Goal: Task Accomplishment & Management: Manage account settings

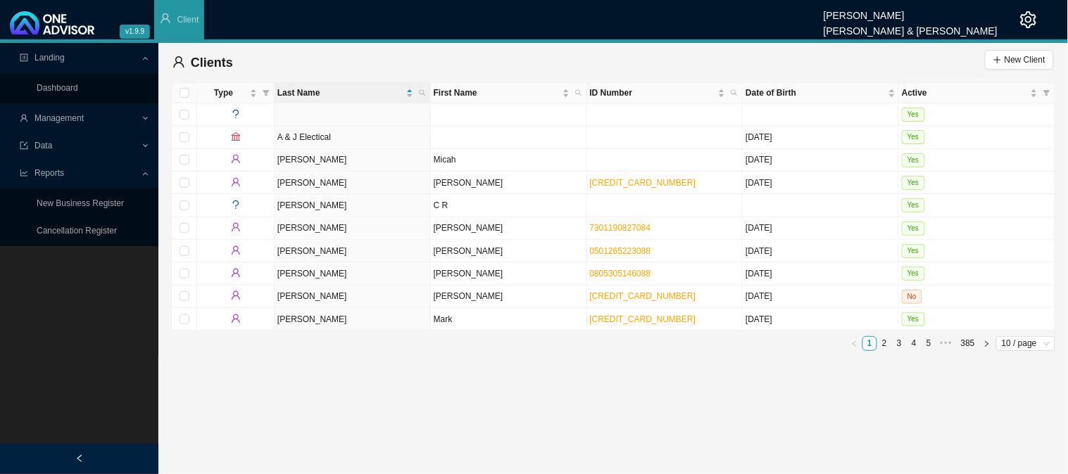
click at [146, 115] on div "Management" at bounding box center [79, 118] width 153 height 25
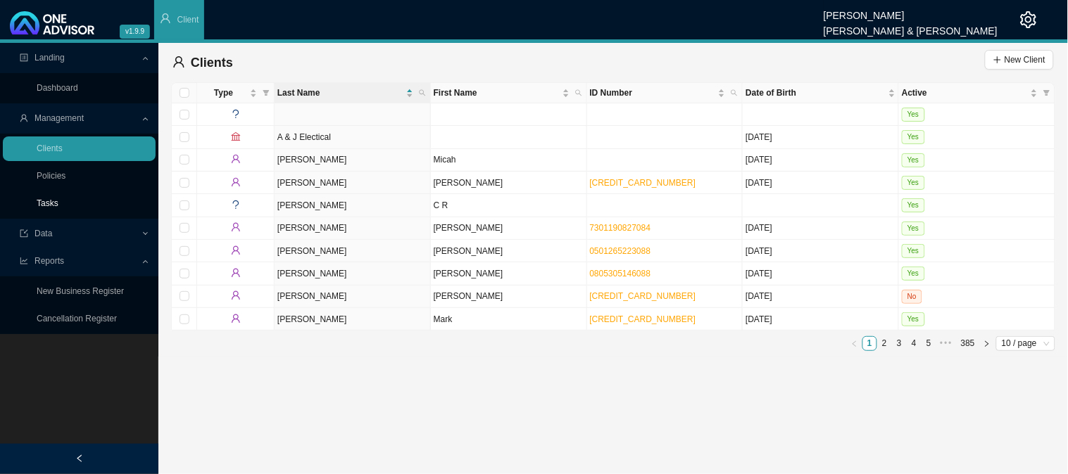
click at [49, 199] on link "Tasks" at bounding box center [48, 204] width 22 height 10
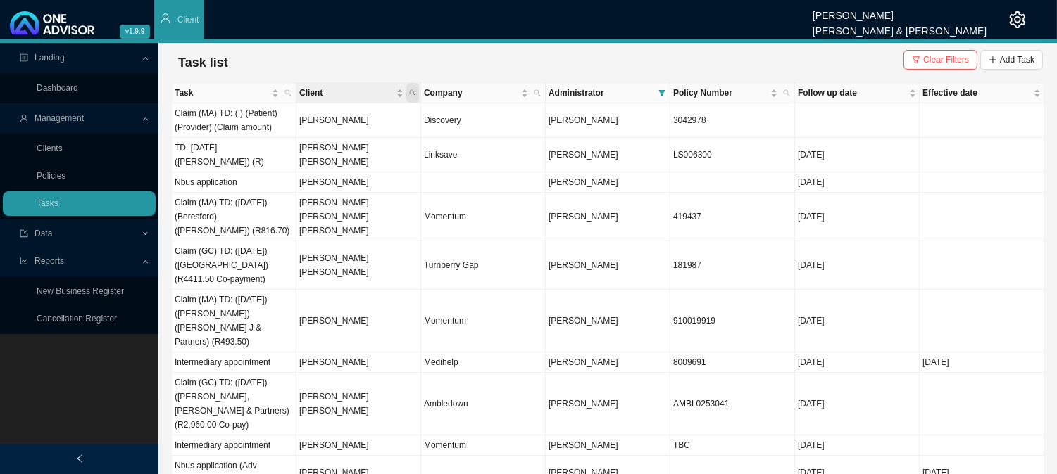
click at [414, 89] on icon "search" at bounding box center [412, 92] width 7 height 7
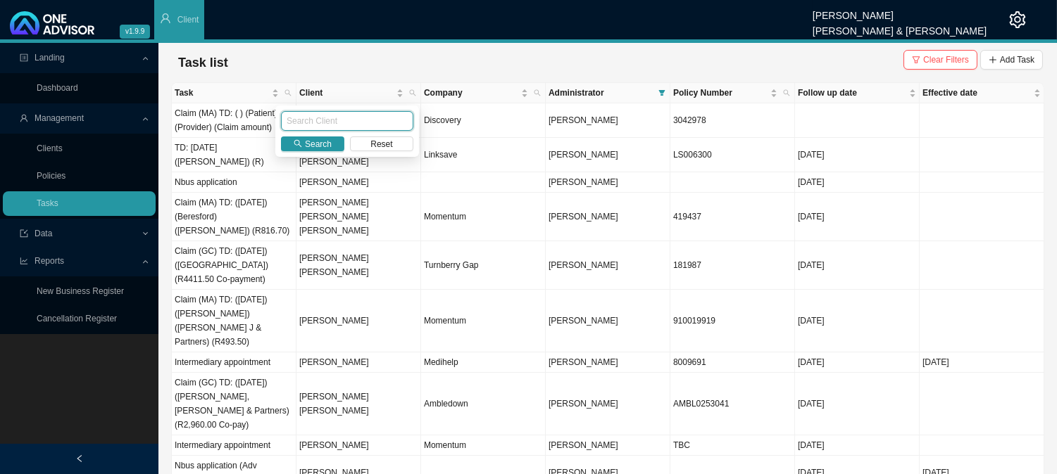
click at [339, 124] on input "text" at bounding box center [347, 121] width 132 height 20
type input "DROOMER"
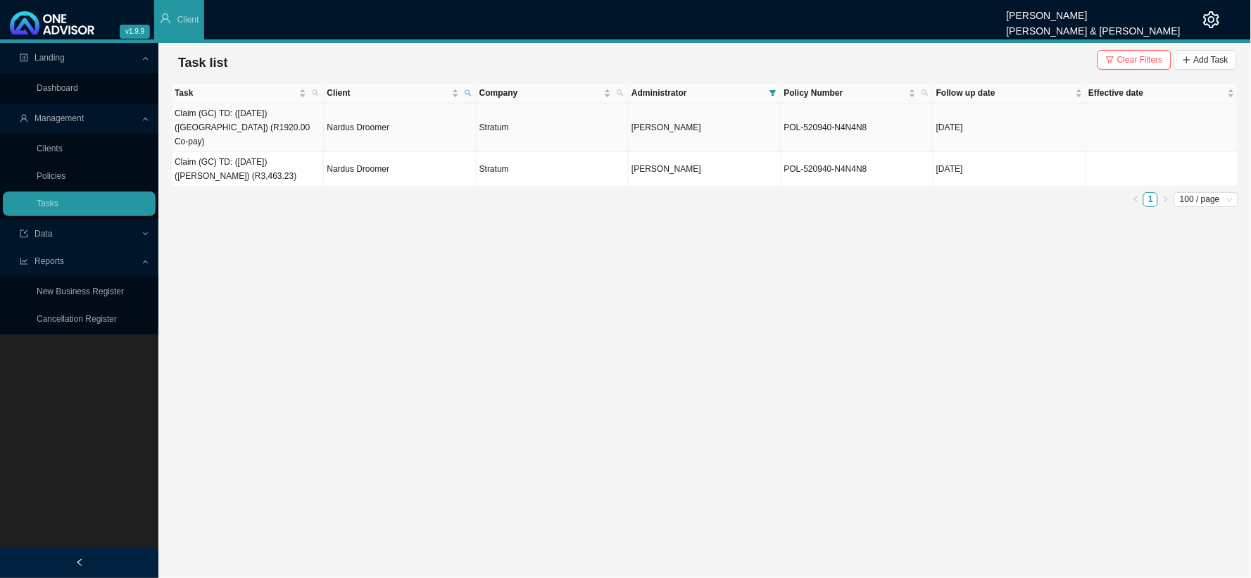
click at [367, 124] on td "Nardus Droomer" at bounding box center [400, 127] width 152 height 49
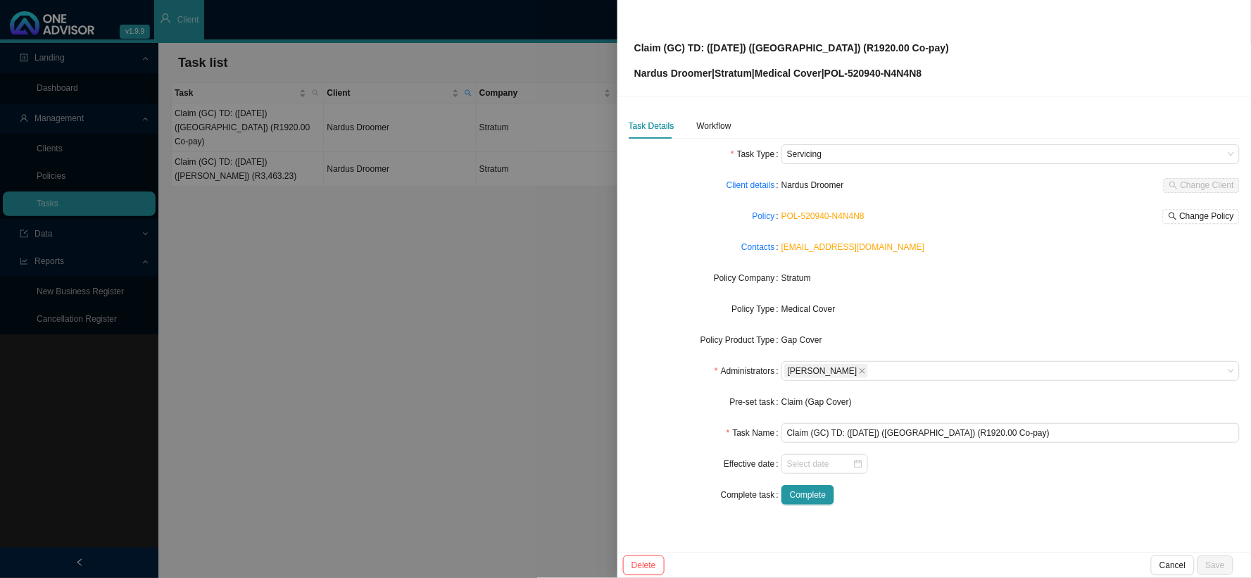
click at [966, 72] on div "Claim (GC) TD: ([DATE]) ([GEOGRAPHIC_DATA]) (R1920.00 Co-pay) Nardus Droomer | …" at bounding box center [934, 48] width 600 height 66
drag, startPoint x: 886, startPoint y: 74, endPoint x: 629, endPoint y: 74, distance: 256.2
click at [629, 74] on div "Claim (GC) TD: ([DATE]) ([GEOGRAPHIC_DATA]) (R1920.00 Co-pay) Nardus Droomer | …" at bounding box center [934, 48] width 634 height 96
copy p "Nardus Droomer | Stratum | Medical Cover | POL-520940"
drag, startPoint x: 756, startPoint y: 47, endPoint x: 707, endPoint y: 48, distance: 49.3
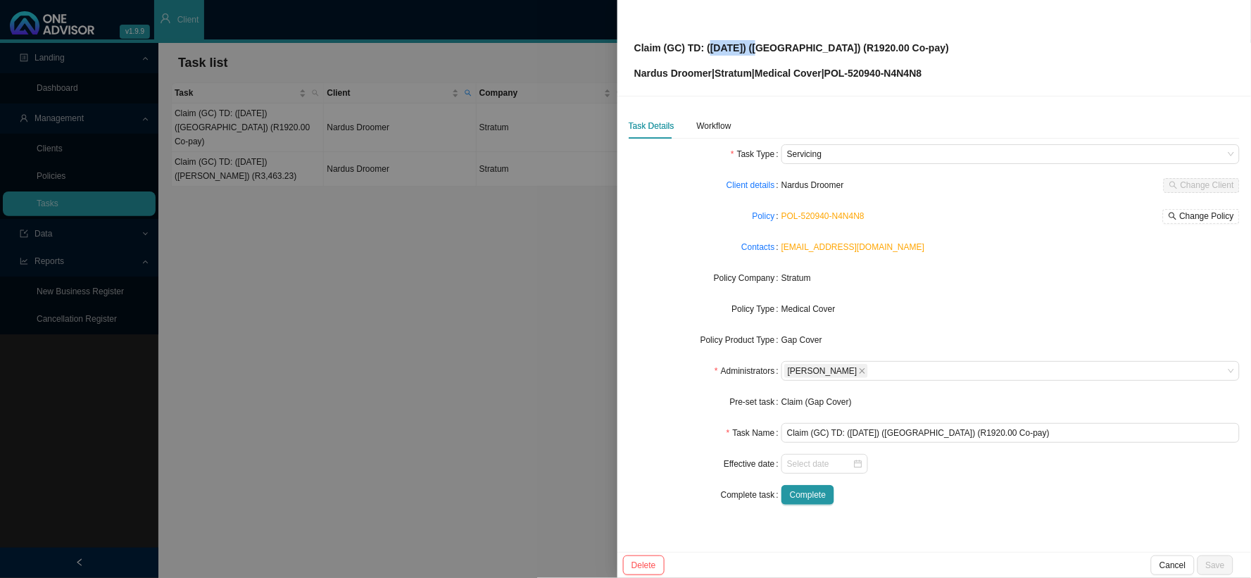
click at [707, 48] on p "Claim (GC) TD: ([DATE]) ([GEOGRAPHIC_DATA]) (R1920.00 Co-pay)" at bounding box center [791, 47] width 315 height 15
copy p "[DATE]"
click at [720, 129] on div "Workflow" at bounding box center [714, 126] width 34 height 14
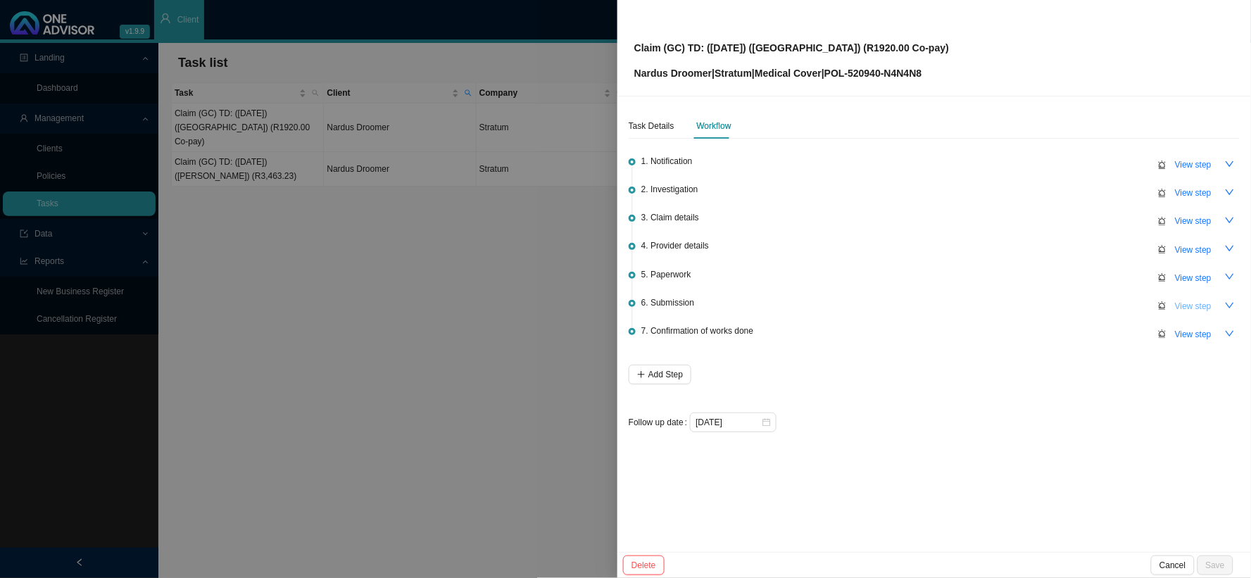
click at [1067, 305] on button "View step" at bounding box center [1193, 306] width 54 height 20
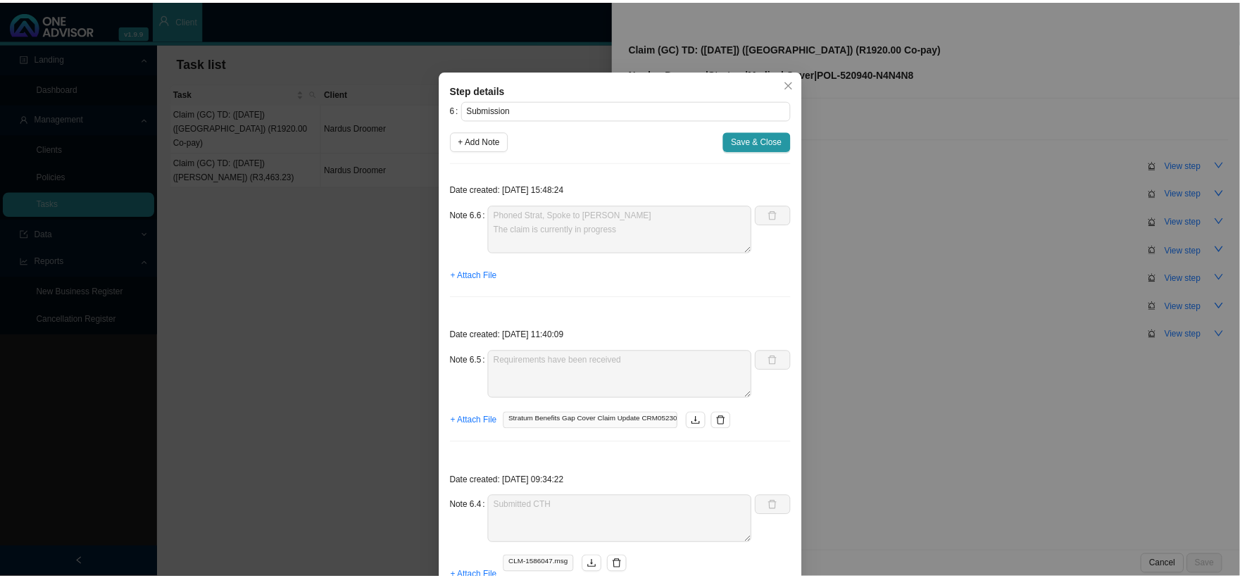
scroll to position [156, 0]
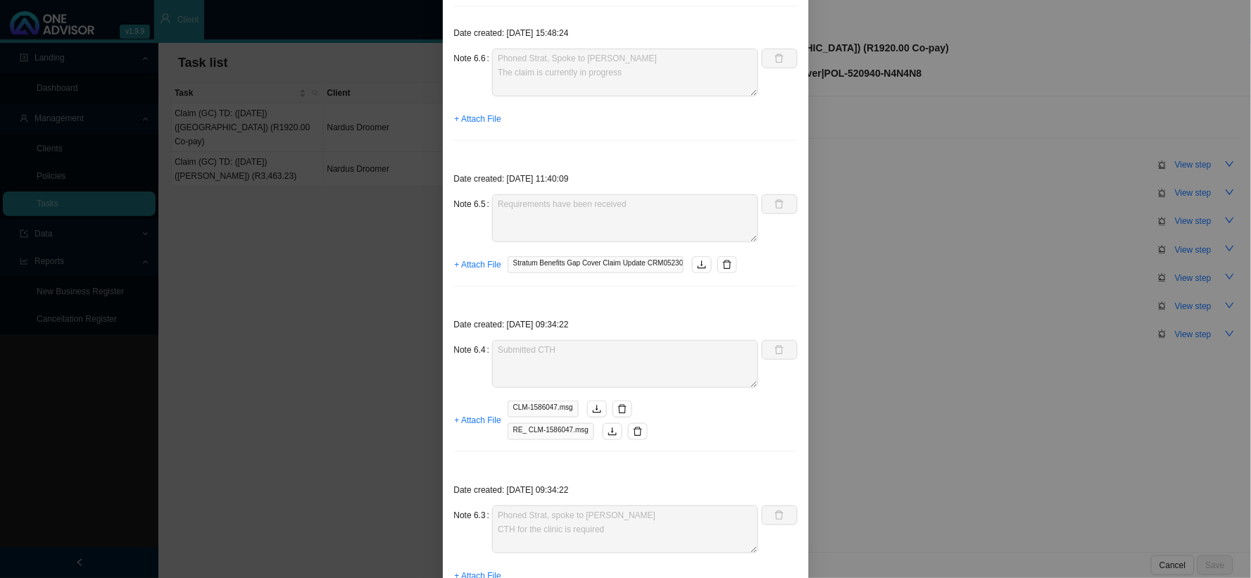
click at [973, 193] on div "Step details 6 Submission + Add Note Save & Close Date created: [DATE] 15:48:24…" at bounding box center [625, 289] width 1251 height 578
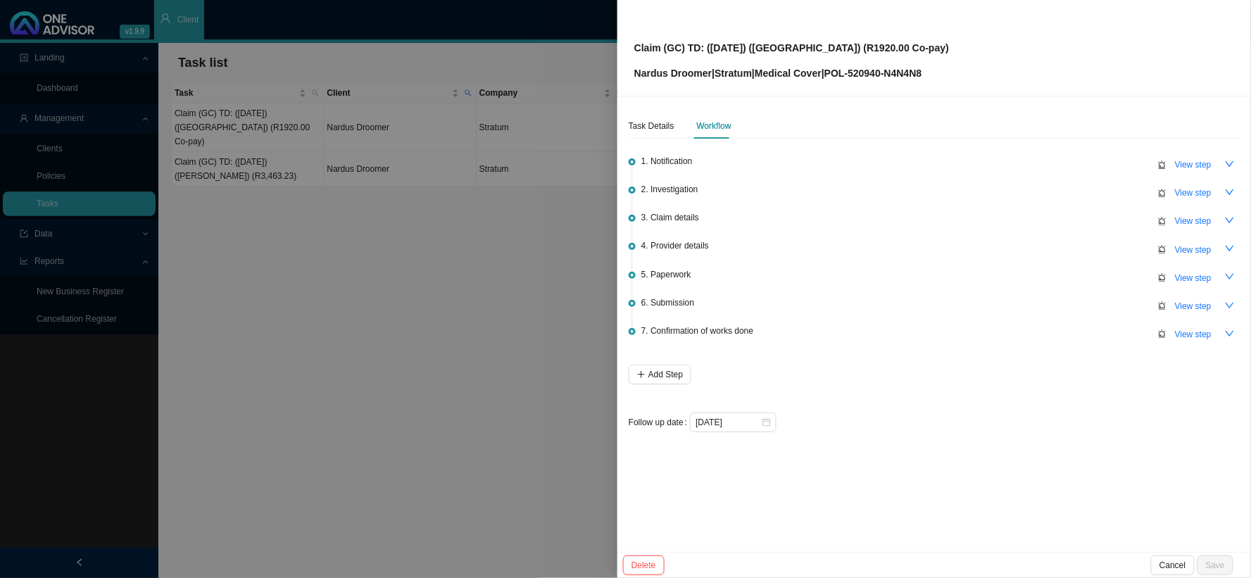
click at [543, 241] on div at bounding box center [625, 289] width 1251 height 578
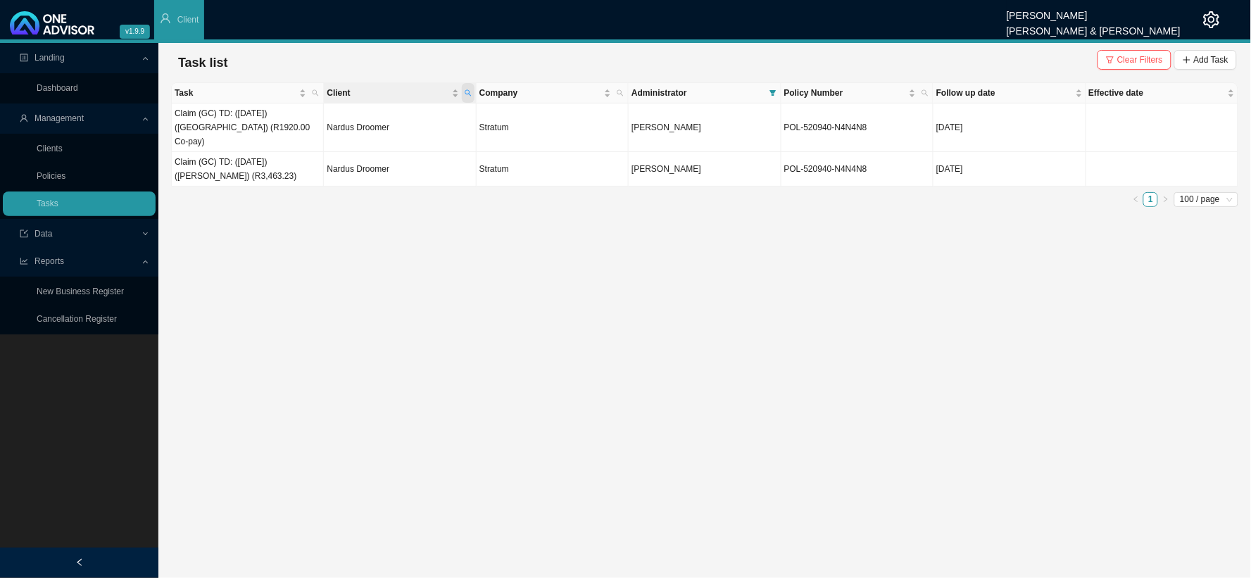
click at [474, 85] on span "Client" at bounding box center [468, 93] width 13 height 20
drag, startPoint x: 413, startPoint y: 125, endPoint x: 298, endPoint y: 118, distance: 115.0
click at [298, 118] on body "v1.9.9 [PERSON_NAME] [PERSON_NAME] & [PERSON_NAME] Client Landing Dashboard Man…" at bounding box center [625, 289] width 1251 height 578
click at [614, 96] on span "Company" at bounding box center [620, 93] width 13 height 20
click at [405, 96] on span "Client" at bounding box center [388, 93] width 122 height 14
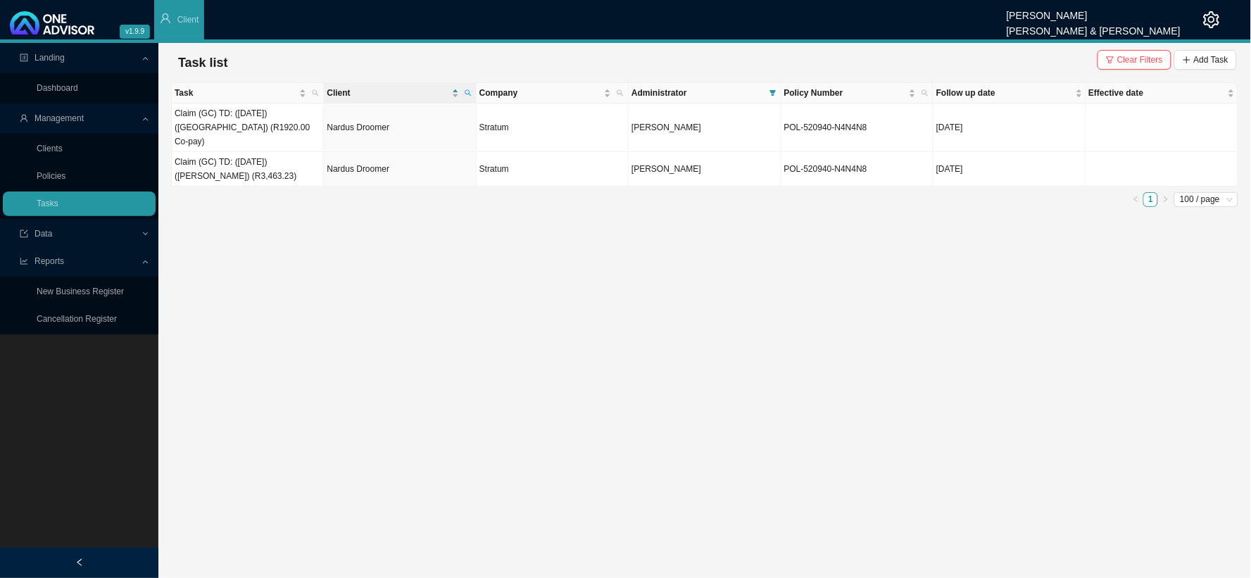
click at [462, 90] on span at bounding box center [468, 93] width 13 height 20
type input "DROOMER"
drag, startPoint x: 398, startPoint y: 123, endPoint x: 291, endPoint y: 122, distance: 106.3
click at [291, 122] on body "v1.9.9 [PERSON_NAME] [PERSON_NAME] & [PERSON_NAME] Client Landing Dashboard Man…" at bounding box center [625, 289] width 1251 height 578
click at [378, 138] on span "Search" at bounding box center [373, 144] width 27 height 14
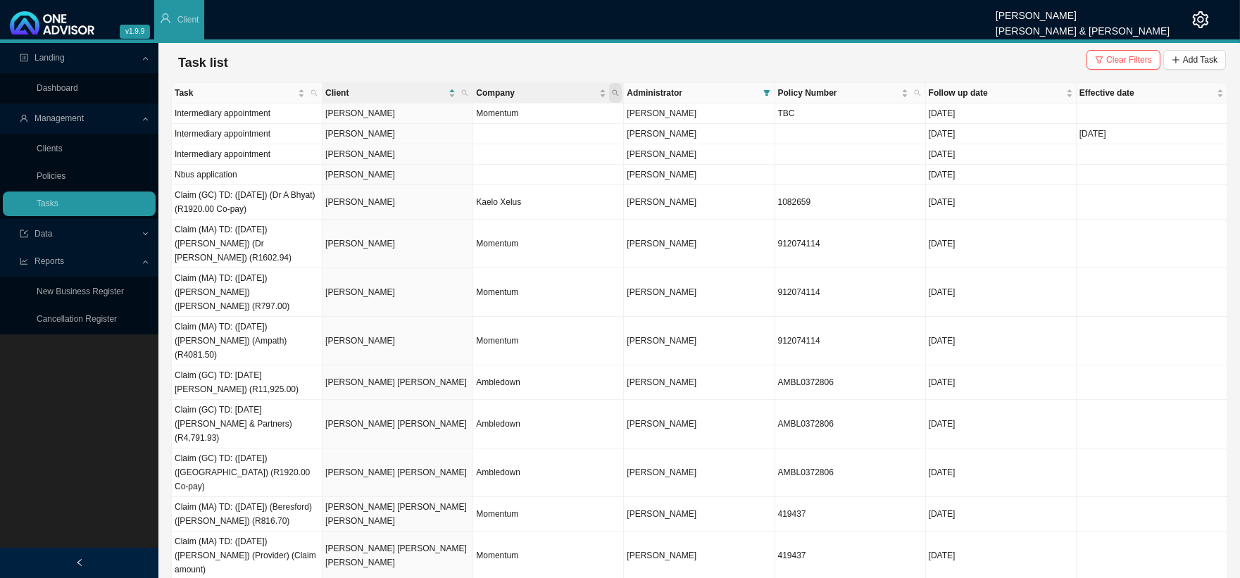
click at [618, 94] on icon "search" at bounding box center [615, 92] width 7 height 7
click at [515, 145] on span "Search" at bounding box center [521, 144] width 27 height 14
click at [520, 87] on span "Company" at bounding box center [536, 93] width 120 height 14
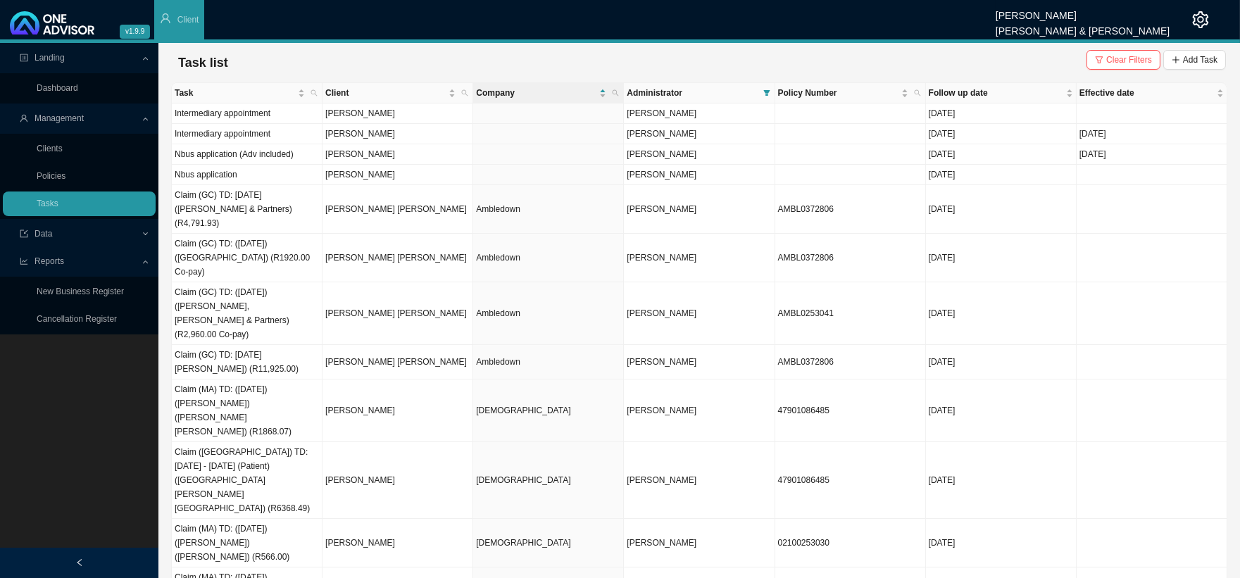
click at [519, 88] on span "Company" at bounding box center [536, 93] width 120 height 14
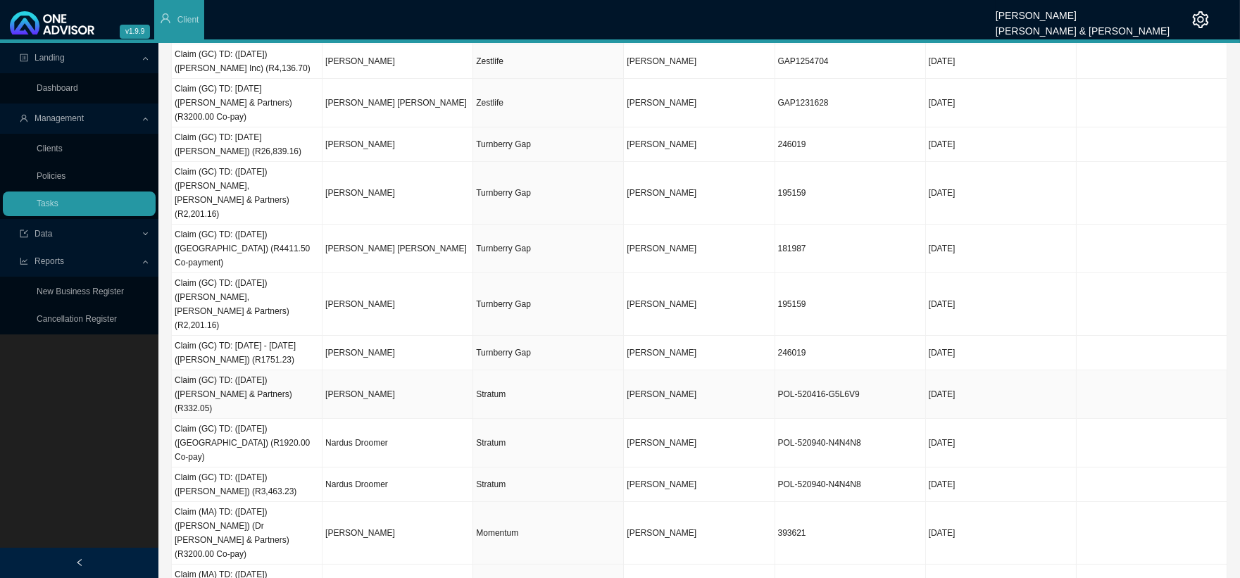
click at [352, 370] on td "[PERSON_NAME]" at bounding box center [397, 394] width 151 height 49
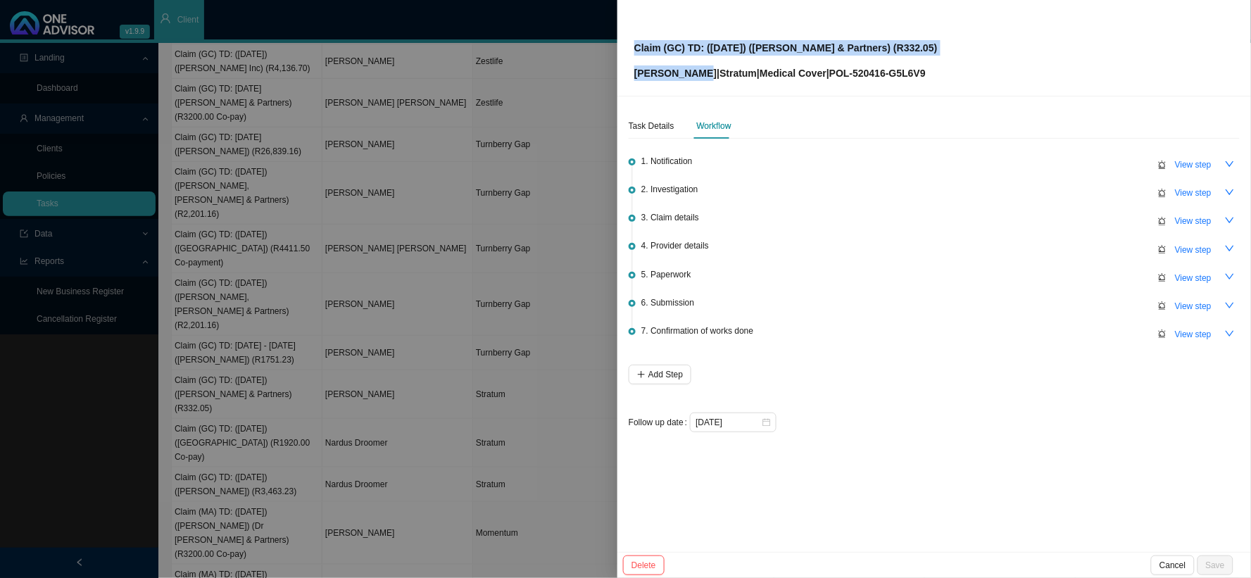
drag, startPoint x: 693, startPoint y: 71, endPoint x: 607, endPoint y: 73, distance: 86.6
click at [607, 73] on div "Claim (GC) TD: ([DATE]) ([PERSON_NAME] & Partners) (R332.05) [PERSON_NAME] | St…" at bounding box center [625, 289] width 1251 height 578
copy div "Claim (GC) TD: ([DATE]) ([PERSON_NAME] & Partners) (R332.05) [PERSON_NAME]"
click at [1067, 305] on span "View step" at bounding box center [1193, 306] width 37 height 14
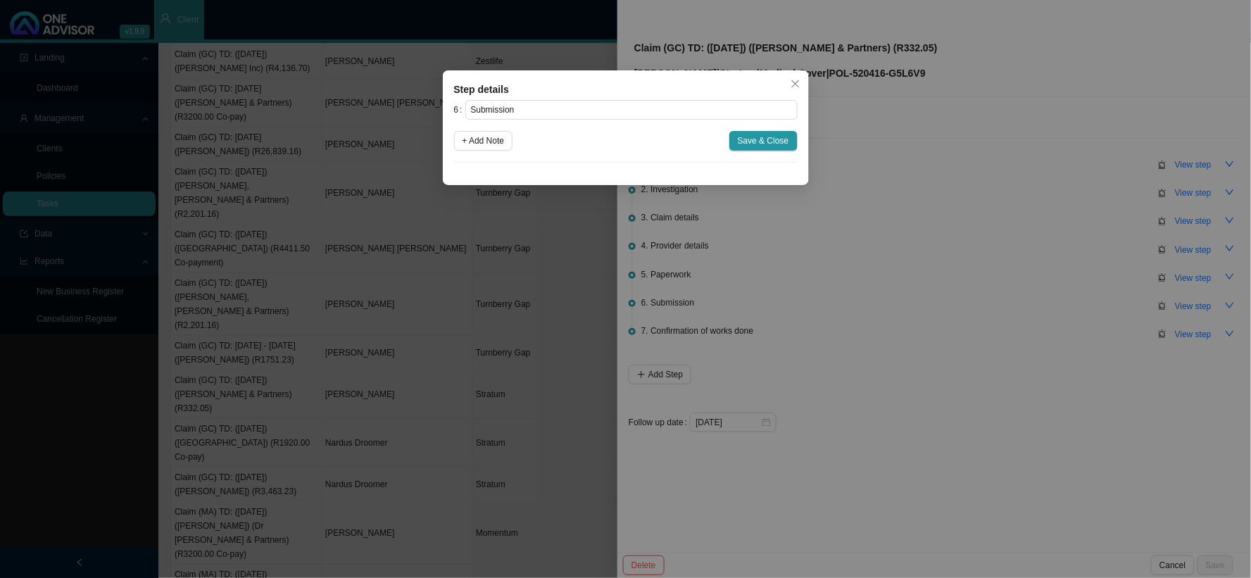
click at [835, 192] on div "Step details 6 Submission + Add Note Save & Close Cancel OK" at bounding box center [625, 289] width 1251 height 578
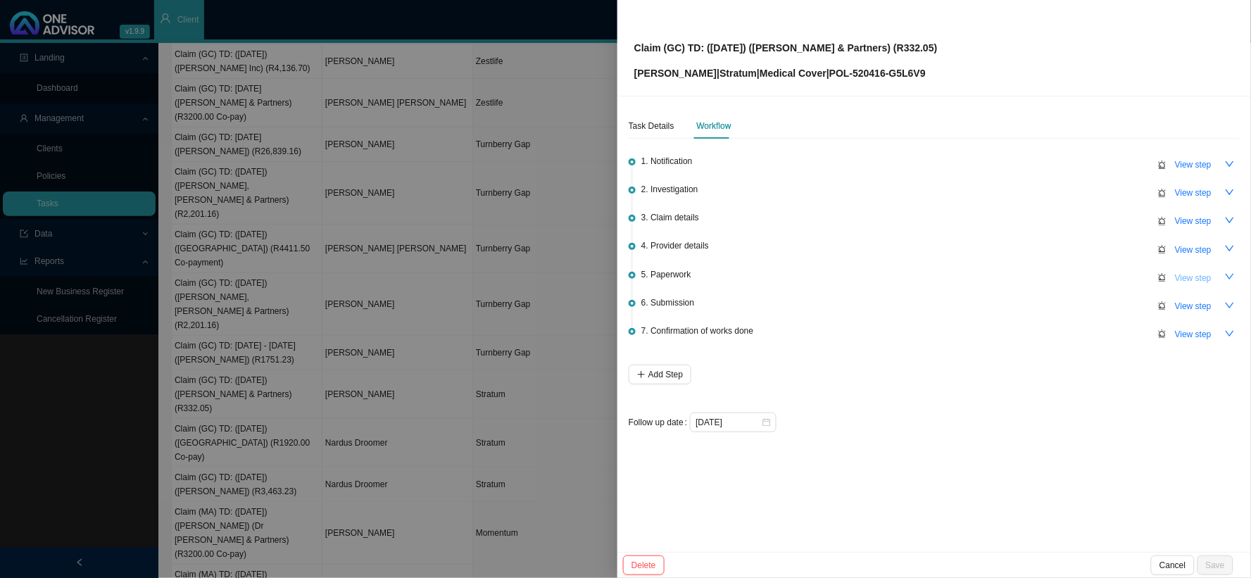
click at [1067, 276] on span "View step" at bounding box center [1193, 278] width 37 height 14
type input "Paperwork"
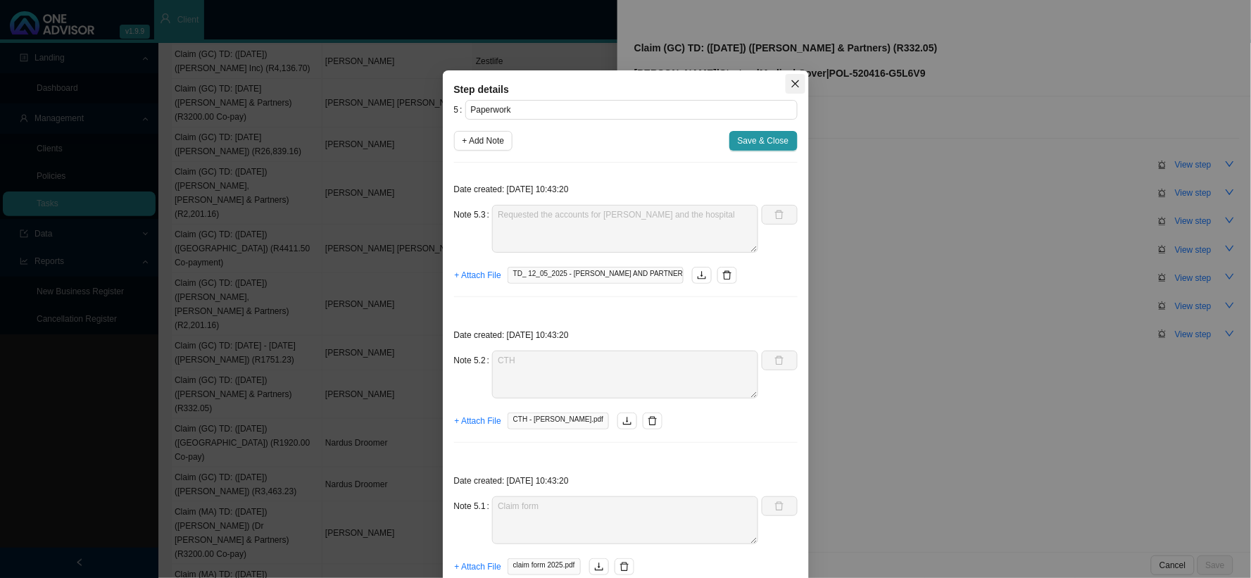
click at [791, 84] on icon "close" at bounding box center [795, 84] width 8 height 8
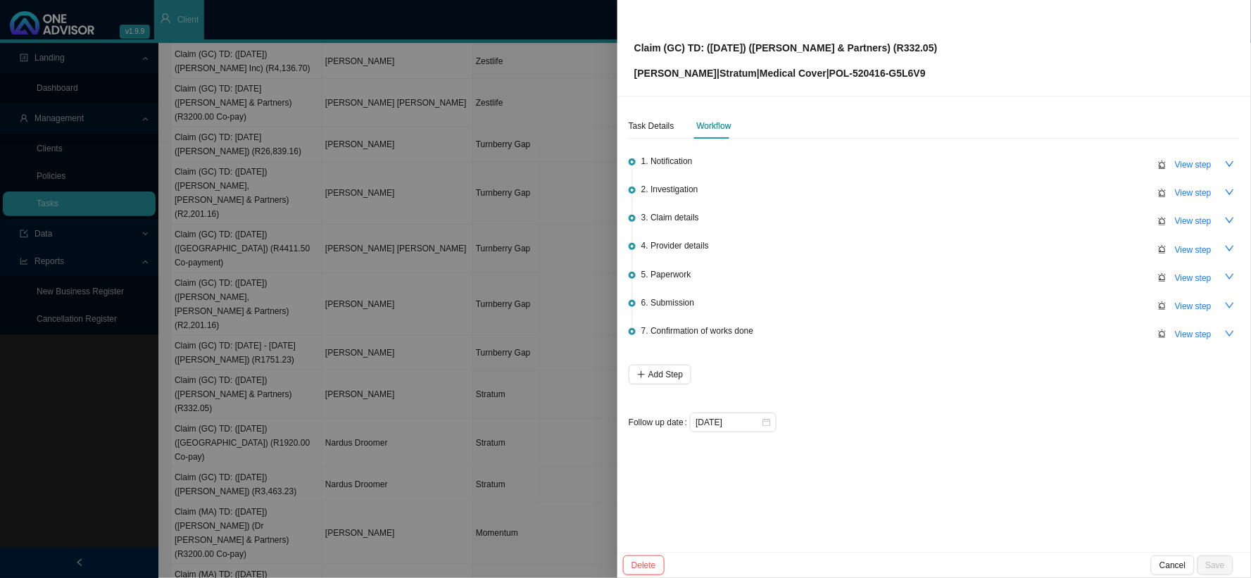
click at [466, 196] on div at bounding box center [625, 289] width 1251 height 578
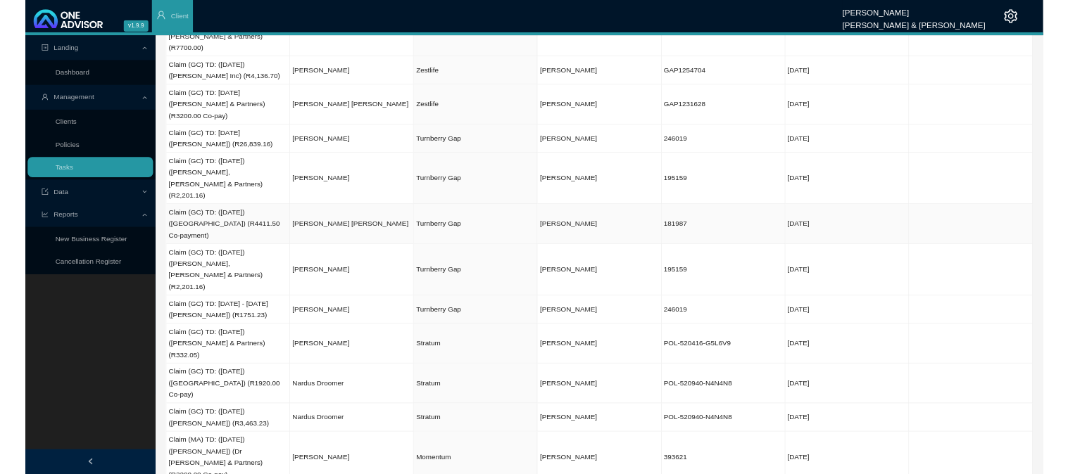
scroll to position [0, 0]
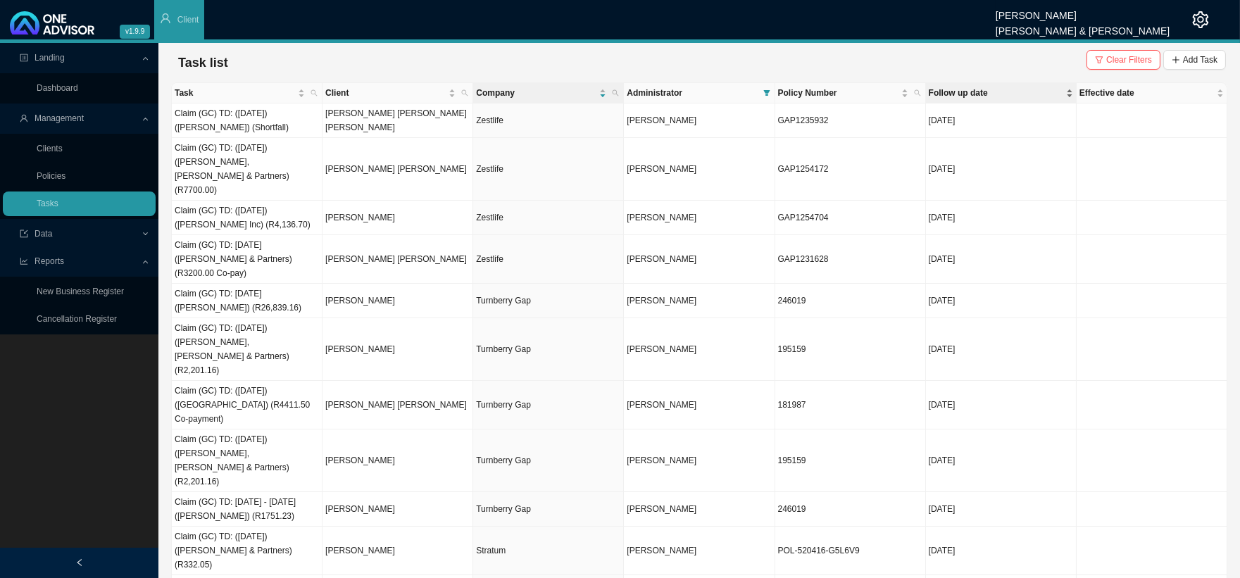
click at [959, 94] on span "Follow up date" at bounding box center [996, 93] width 134 height 14
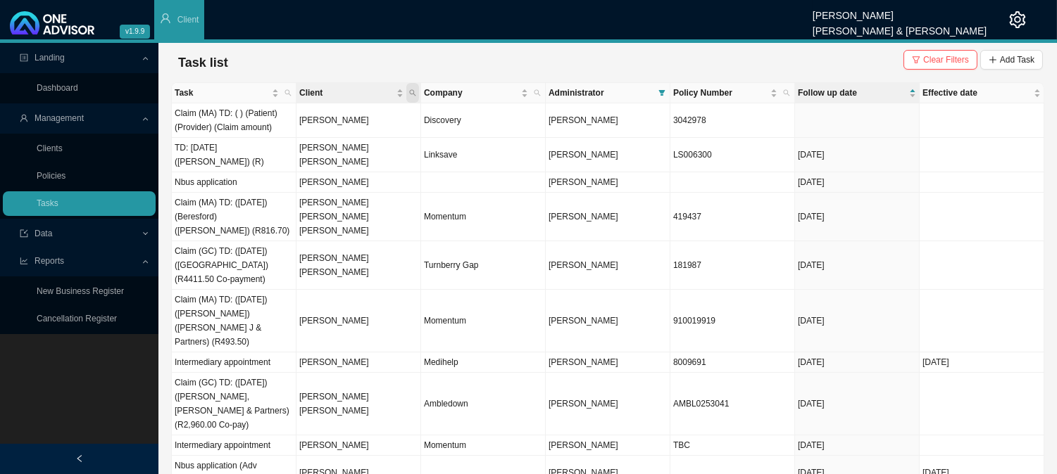
click at [413, 92] on icon "search" at bounding box center [412, 92] width 7 height 7
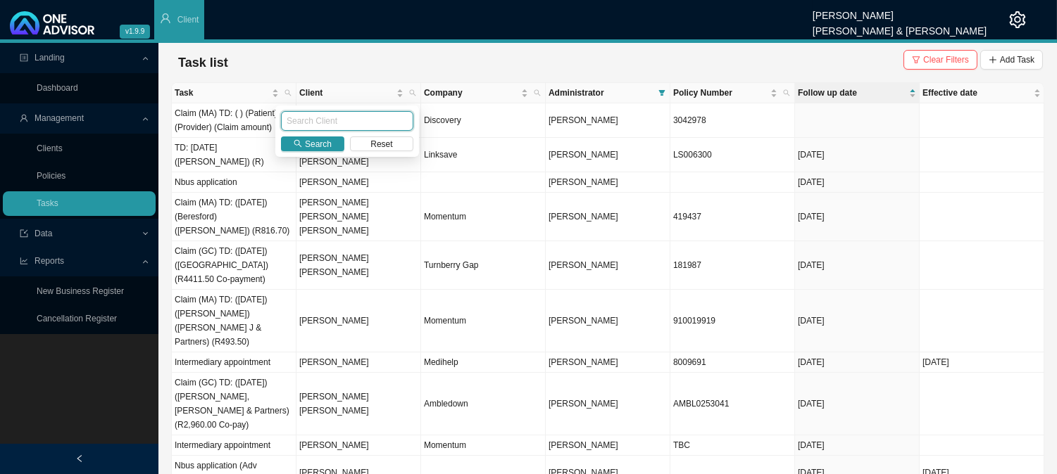
click at [343, 125] on input "text" at bounding box center [347, 121] width 132 height 20
click at [324, 146] on span "Search" at bounding box center [318, 144] width 27 height 14
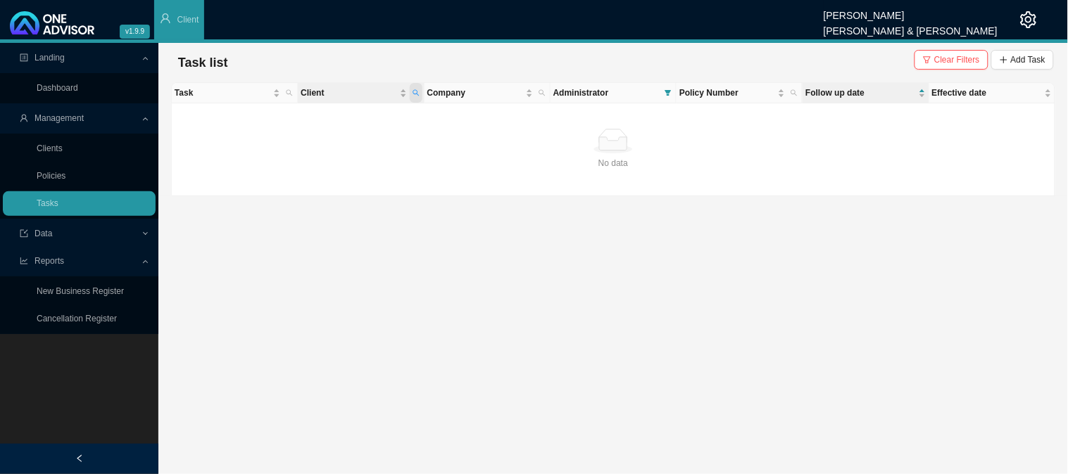
click at [419, 96] on span "Client" at bounding box center [416, 93] width 13 height 20
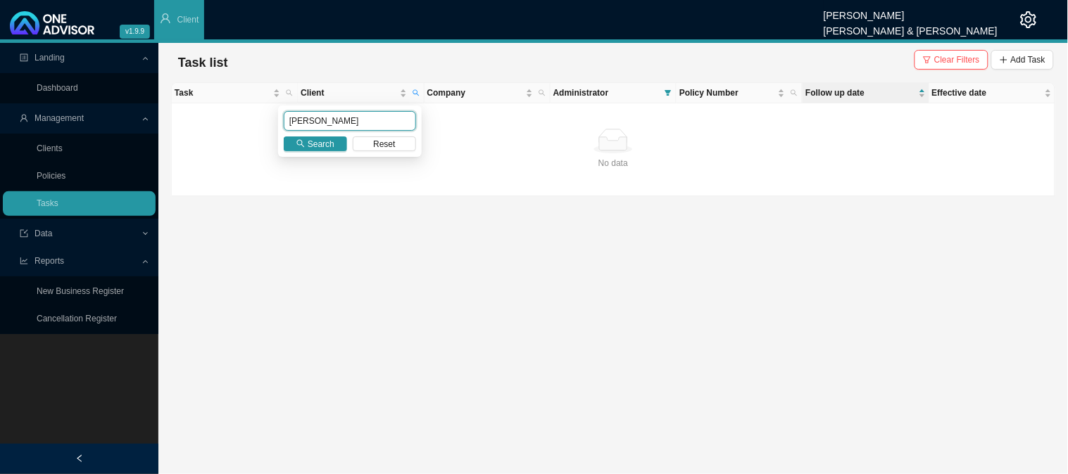
drag, startPoint x: 348, startPoint y: 115, endPoint x: 272, endPoint y: 120, distance: 75.5
click at [272, 120] on body "v1.9.9 [PERSON_NAME] [PERSON_NAME] & [PERSON_NAME] Client Landing Dashboard Man…" at bounding box center [534, 237] width 1068 height 474
click at [308, 122] on input "[PERSON_NAME]" at bounding box center [350, 121] width 132 height 20
type input "TRUSTCOTT"
click at [315, 141] on span "Search" at bounding box center [321, 144] width 27 height 14
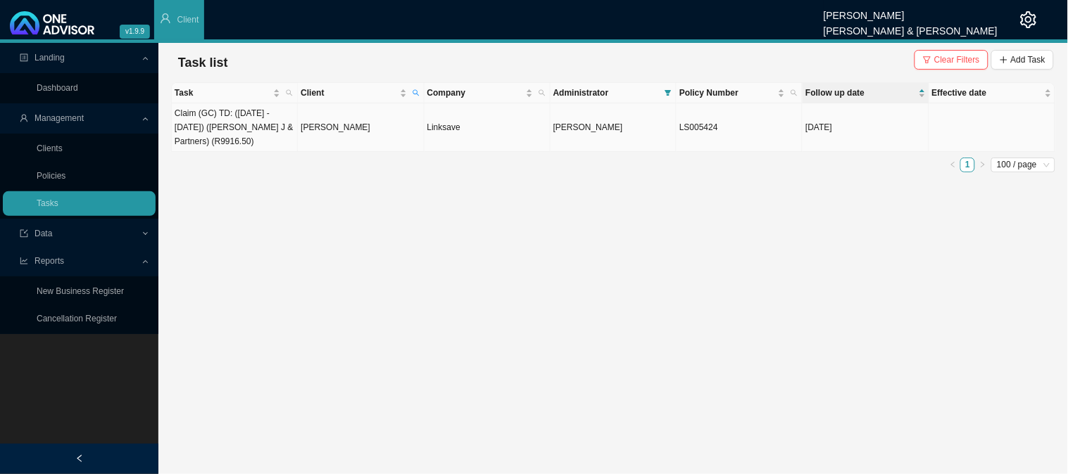
click at [339, 123] on td "[PERSON_NAME]" at bounding box center [361, 127] width 126 height 49
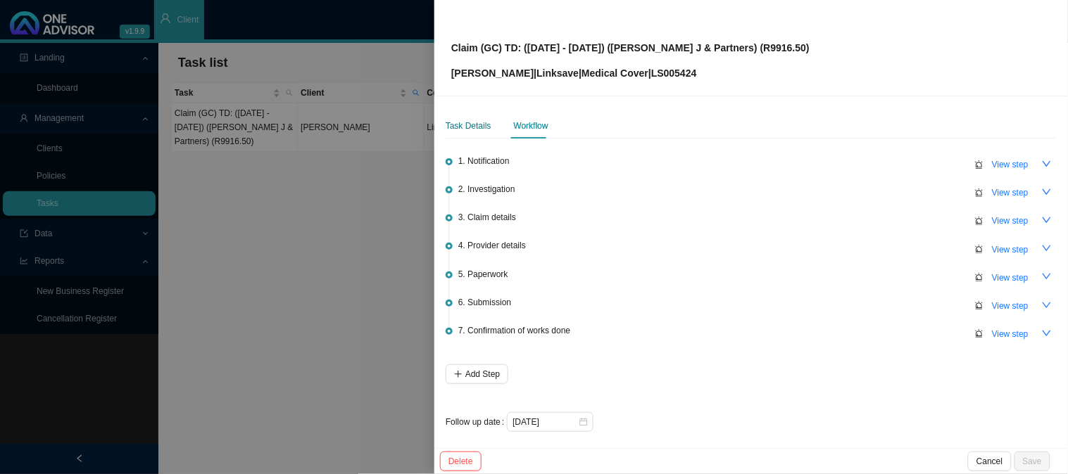
click at [475, 130] on div "Task Details" at bounding box center [469, 126] width 46 height 14
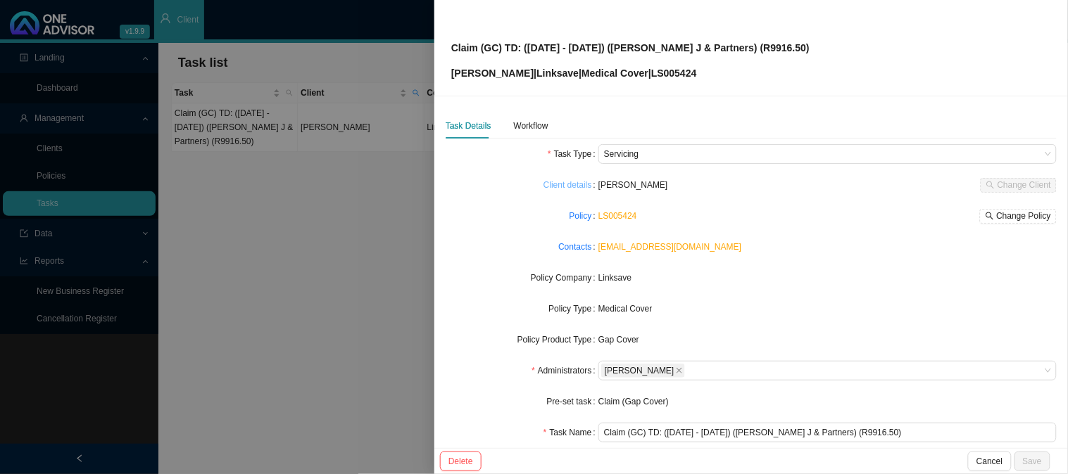
click at [574, 184] on link "Client details" at bounding box center [567, 185] width 49 height 14
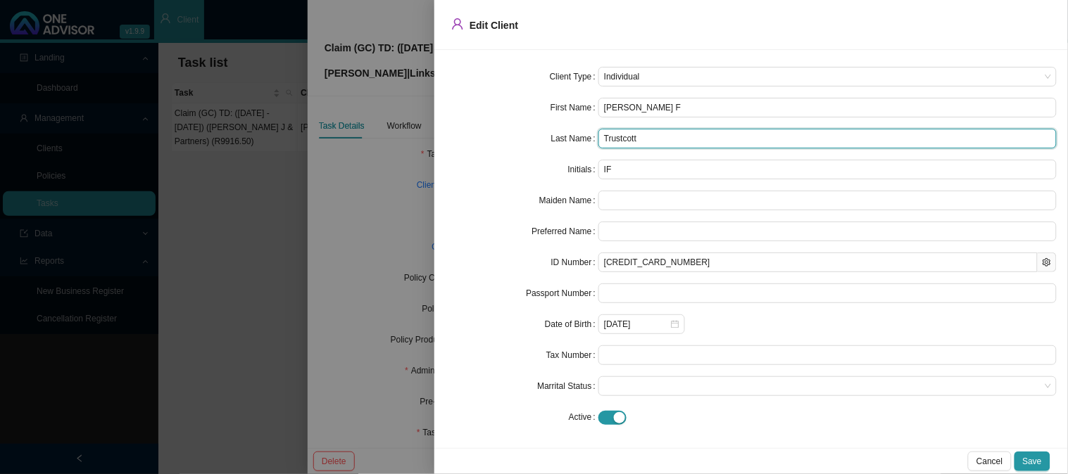
click at [620, 135] on input "Trustcott" at bounding box center [827, 139] width 458 height 20
type input "[PERSON_NAME]"
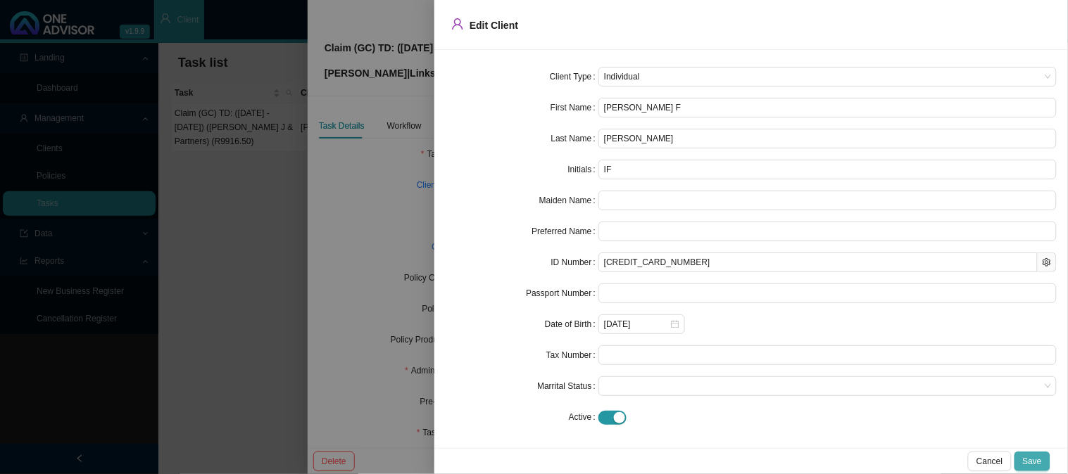
click at [1045, 460] on button "Save" at bounding box center [1032, 462] width 36 height 20
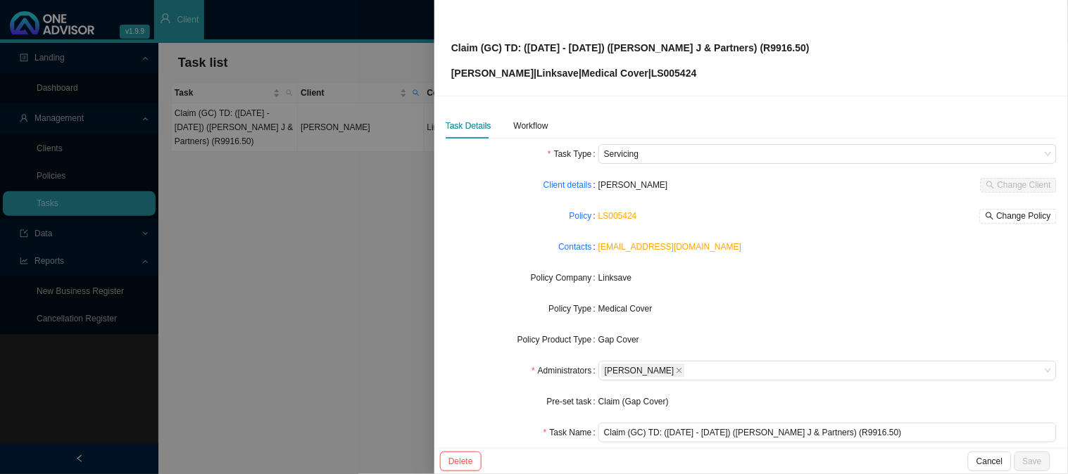
click at [672, 194] on div "[PERSON_NAME] Change Client" at bounding box center [827, 185] width 458 height 20
click at [567, 188] on link "Client details" at bounding box center [567, 185] width 49 height 14
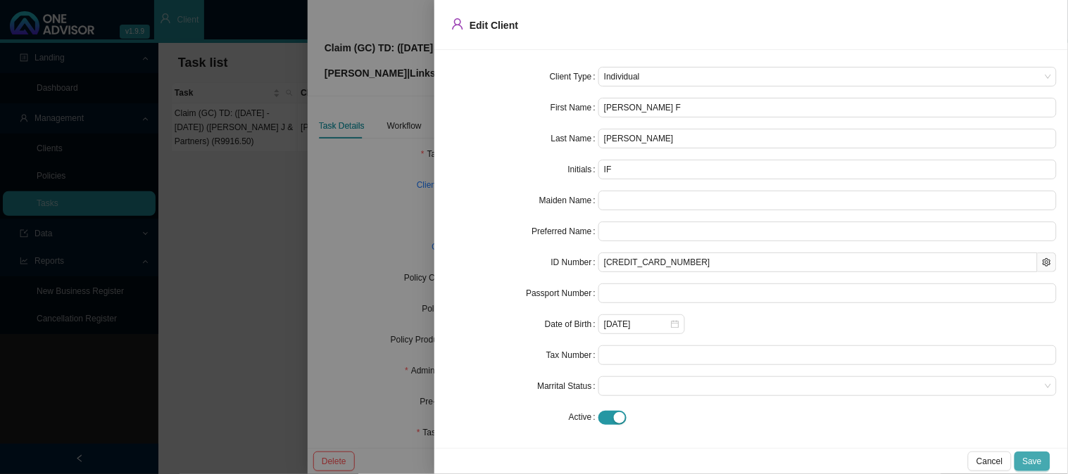
click at [1029, 455] on span "Save" at bounding box center [1032, 462] width 19 height 14
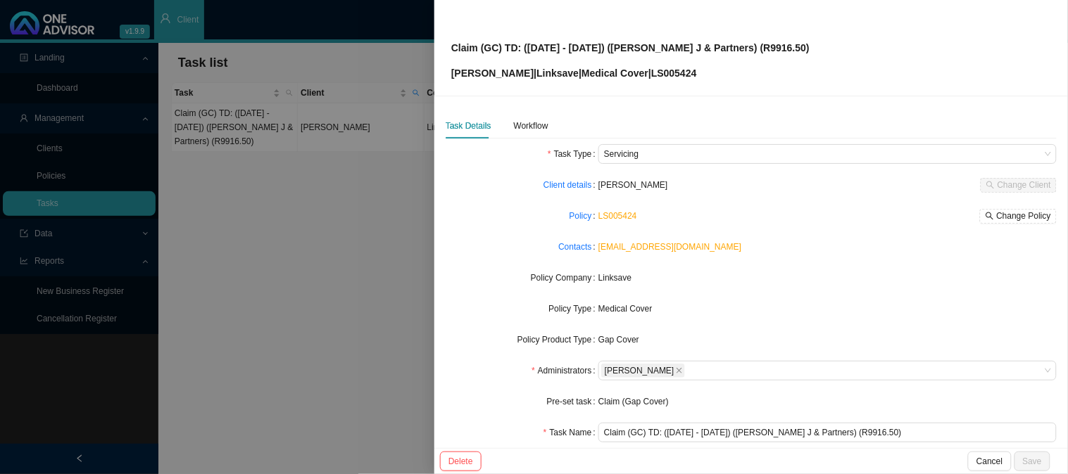
click at [379, 245] on div at bounding box center [534, 237] width 1068 height 474
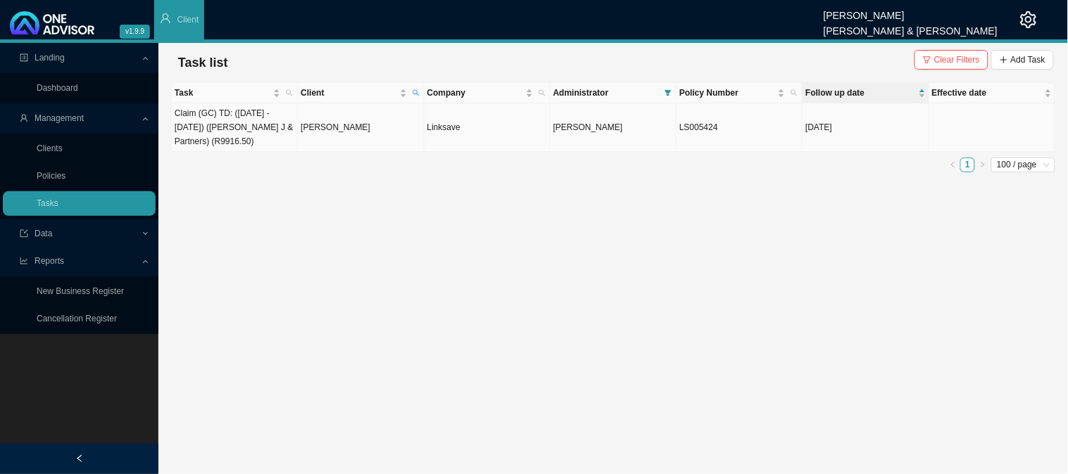
click at [383, 135] on td "[PERSON_NAME]" at bounding box center [361, 127] width 126 height 49
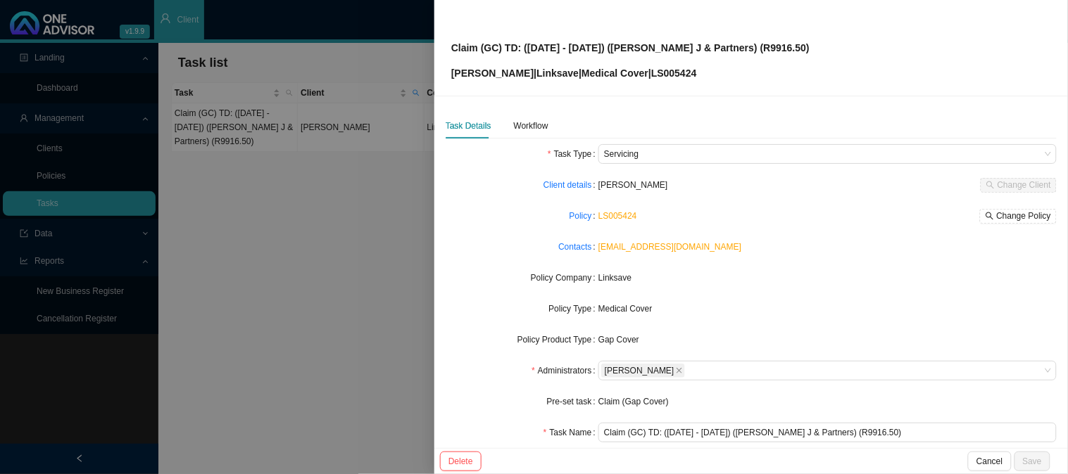
click at [617, 187] on span "[PERSON_NAME]" at bounding box center [633, 185] width 70 height 10
click at [568, 184] on link "Client details" at bounding box center [567, 185] width 49 height 14
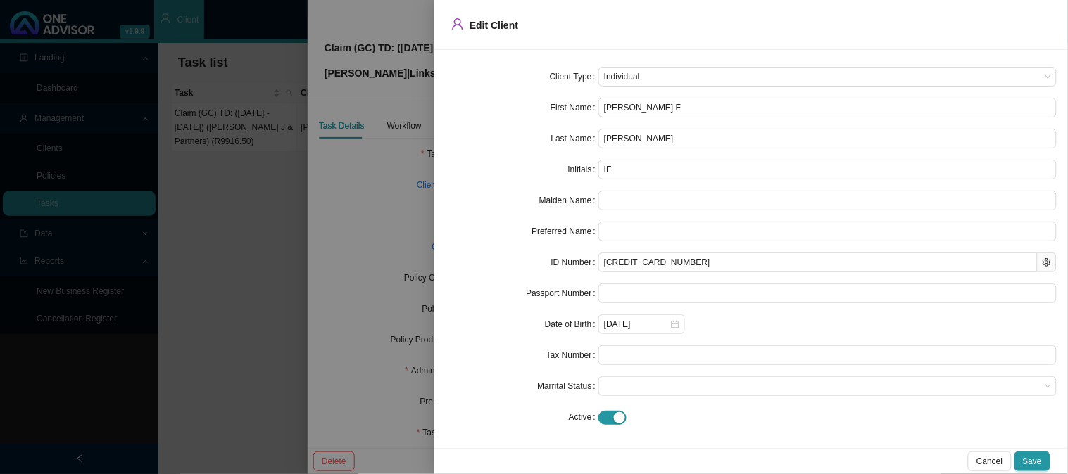
click at [260, 189] on div at bounding box center [534, 237] width 1068 height 474
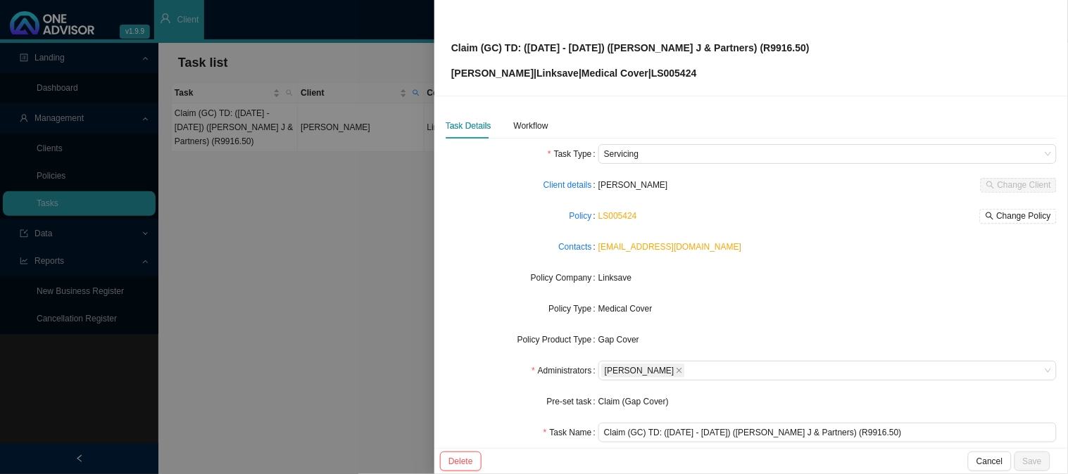
click at [306, 195] on div at bounding box center [534, 237] width 1068 height 474
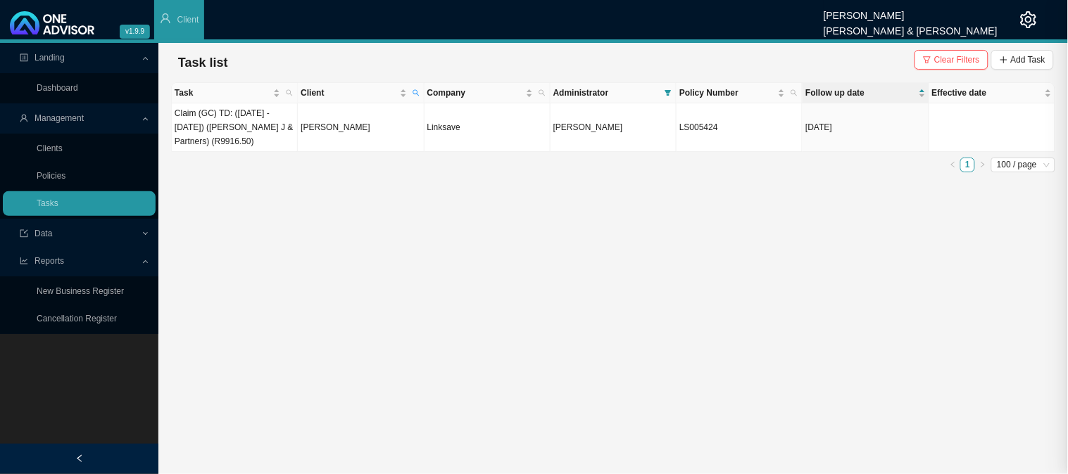
click at [356, 134] on td "[PERSON_NAME]" at bounding box center [361, 127] width 126 height 49
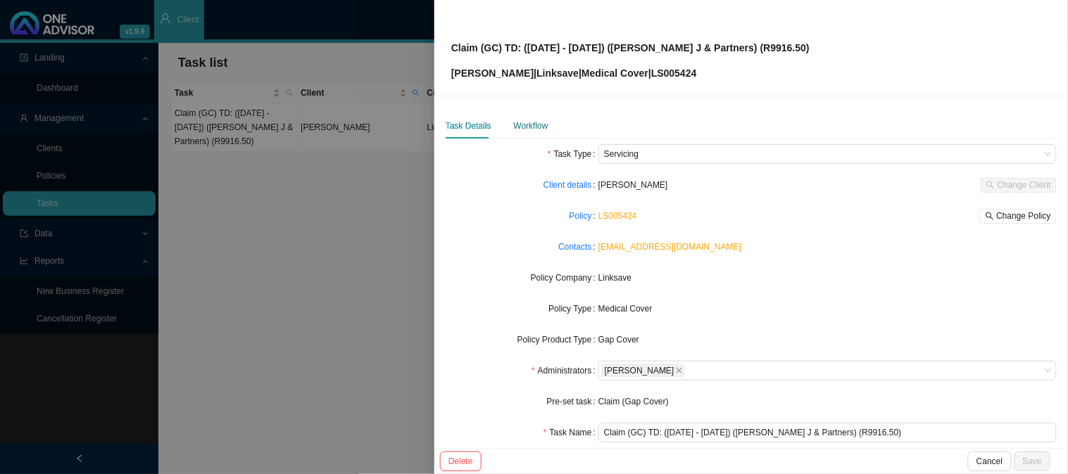
click at [541, 124] on div "Workflow" at bounding box center [531, 126] width 34 height 14
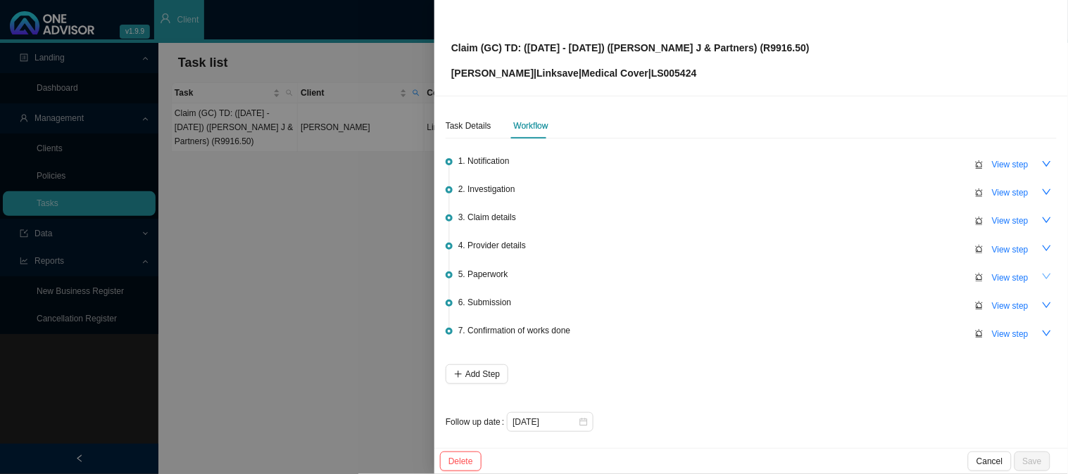
click at [1042, 278] on icon "down" at bounding box center [1047, 277] width 10 height 10
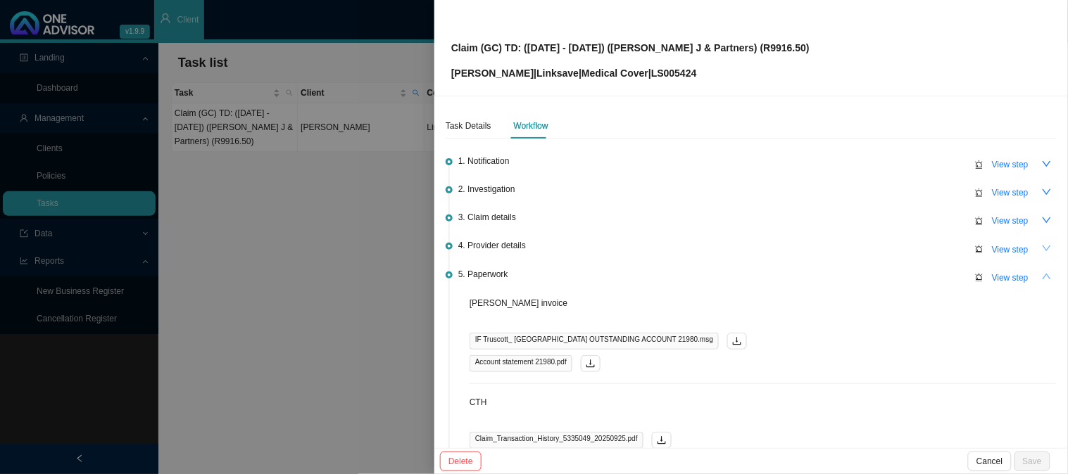
click at [1037, 240] on button "button" at bounding box center [1047, 249] width 20 height 20
click at [1003, 243] on span "View step" at bounding box center [1010, 250] width 37 height 14
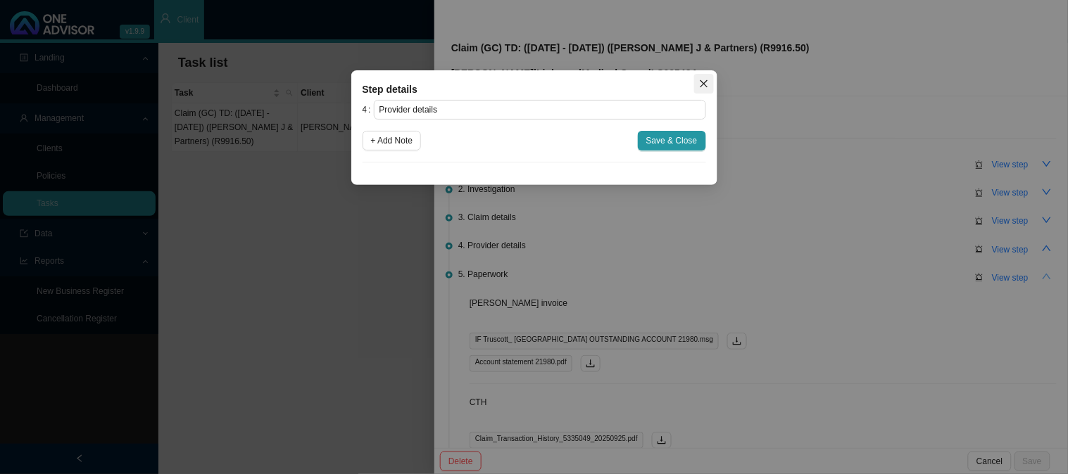
click at [700, 85] on icon "close" at bounding box center [704, 84] width 10 height 10
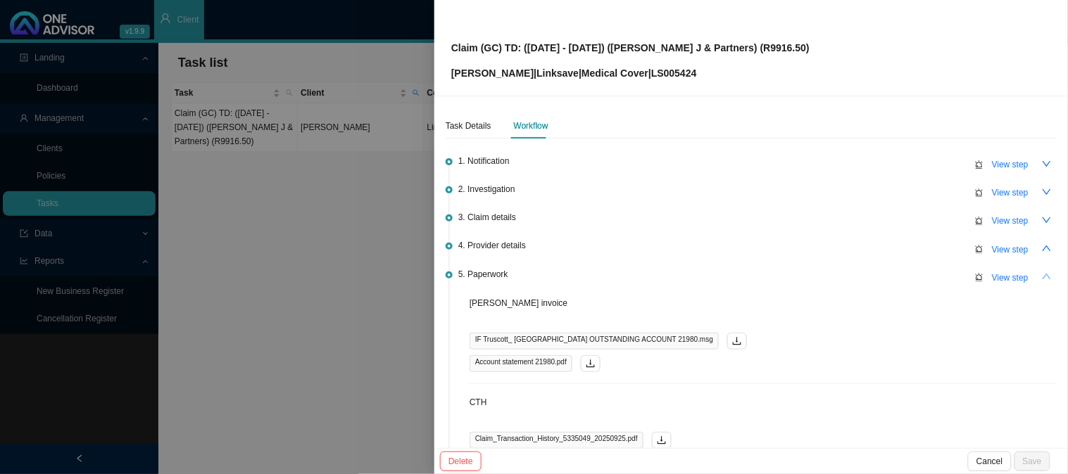
click at [1042, 277] on icon "up" at bounding box center [1047, 277] width 10 height 10
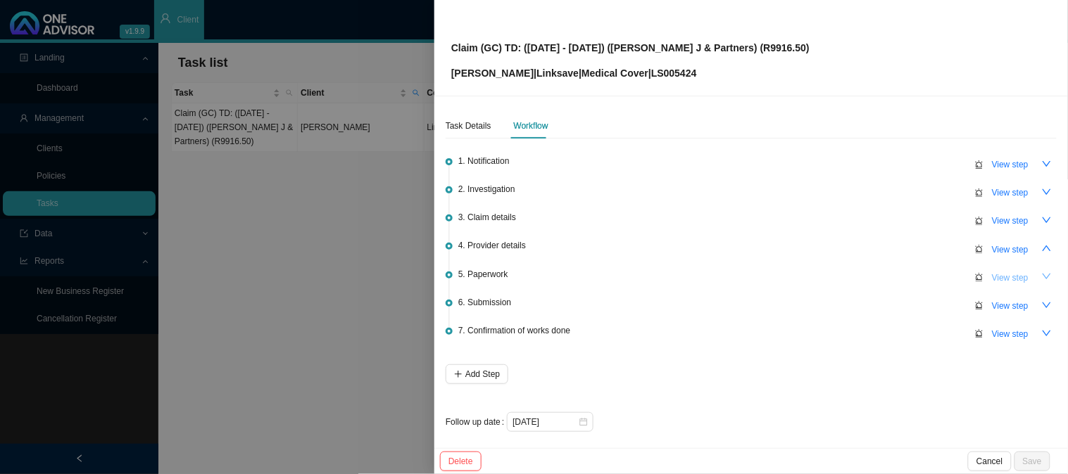
click at [1002, 272] on span "View step" at bounding box center [1010, 278] width 37 height 14
type input "Paperwork"
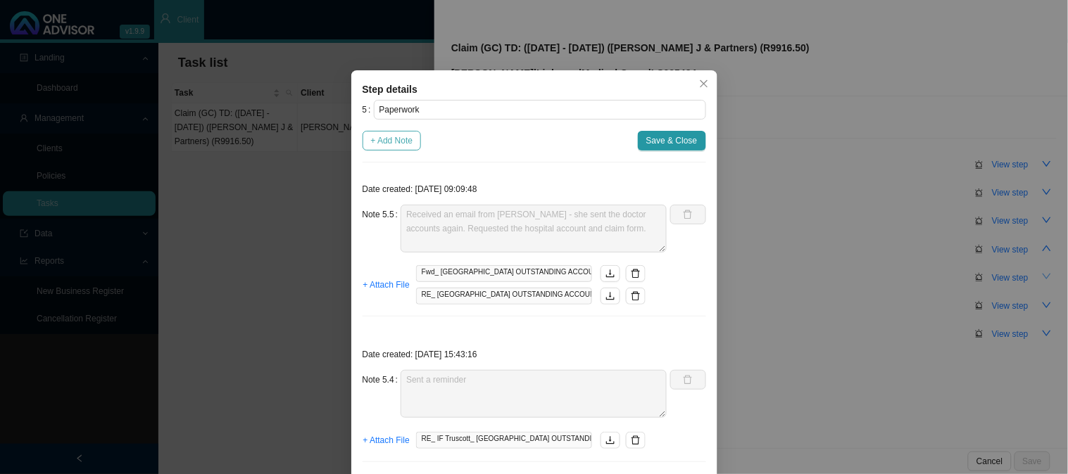
click at [389, 143] on span "+ Add Note" at bounding box center [392, 141] width 42 height 14
type textarea "Received an email from [PERSON_NAME] - she sent the doctor accounts again. Requ…"
type textarea "Sent a reminder"
type textarea "Sent claim form and requested hospital account"
type textarea "CTH"
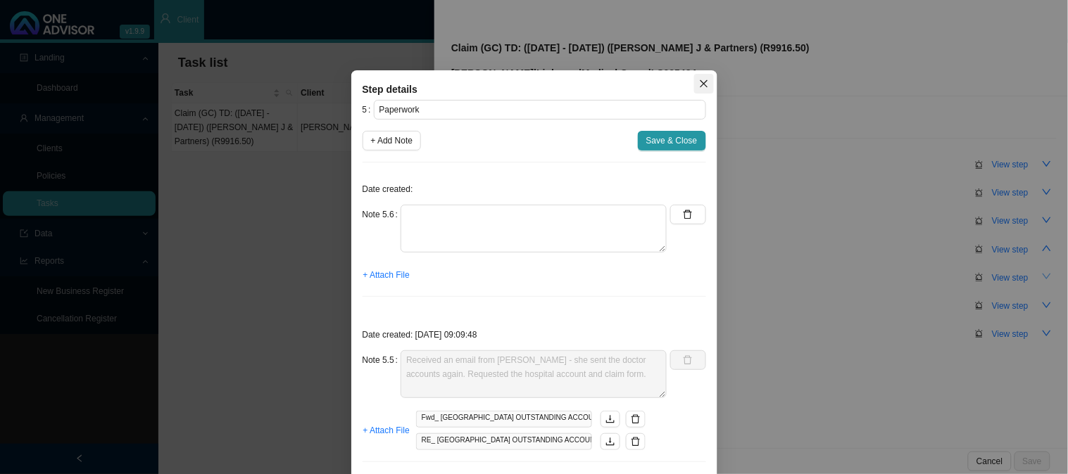
click at [696, 92] on button "Close" at bounding box center [704, 84] width 20 height 20
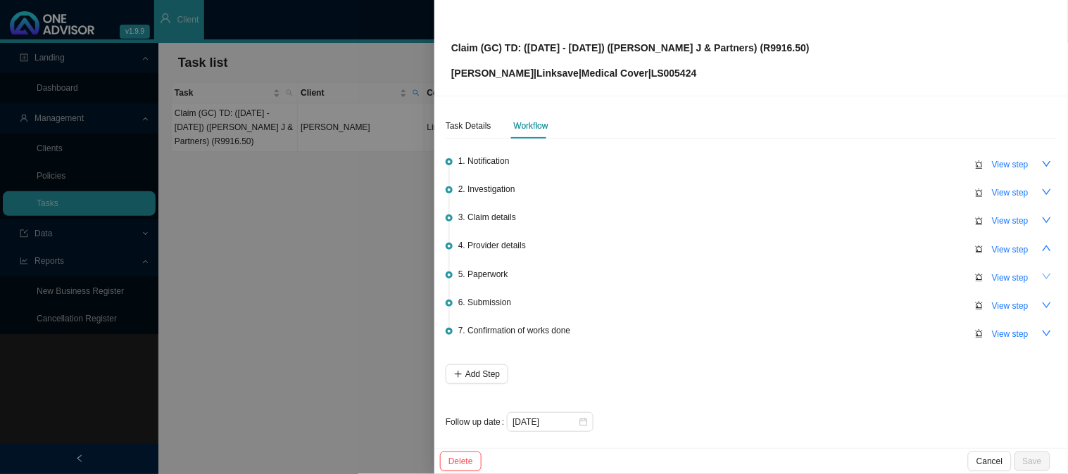
scroll to position [4, 0]
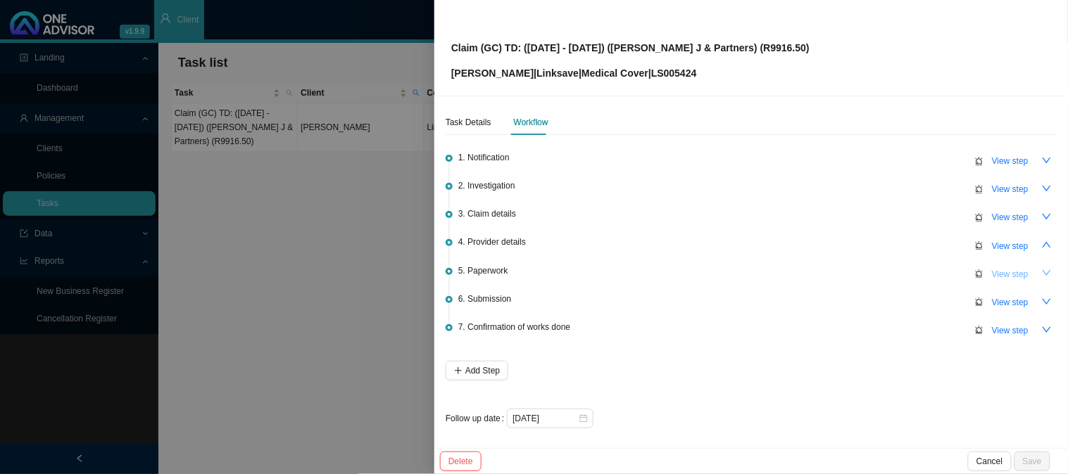
click at [998, 268] on span "View step" at bounding box center [1010, 275] width 37 height 14
type textarea "Received an email from [PERSON_NAME] - she sent the doctor accounts again. Requ…"
type textarea "Sent a reminder"
type textarea "Sent claim form and requested hospital account"
type textarea "CTH"
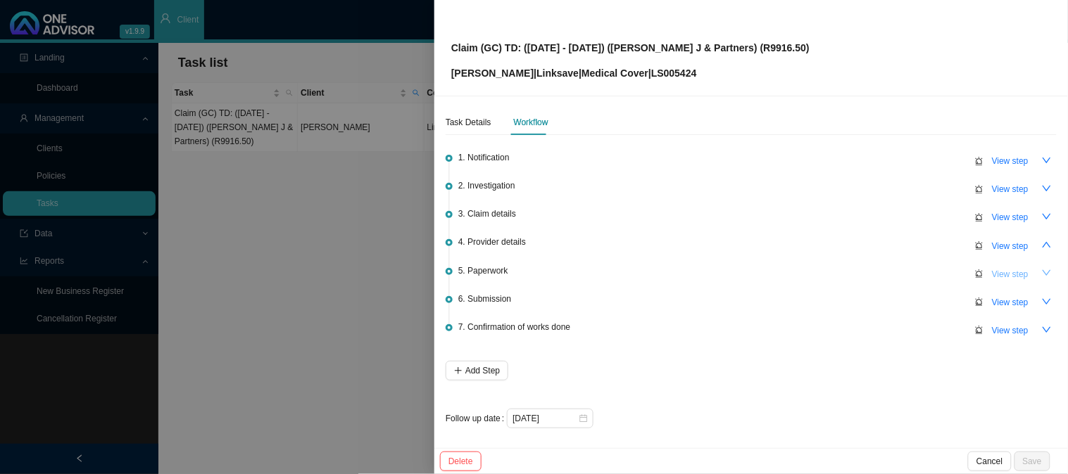
type textarea "[PERSON_NAME] invoice"
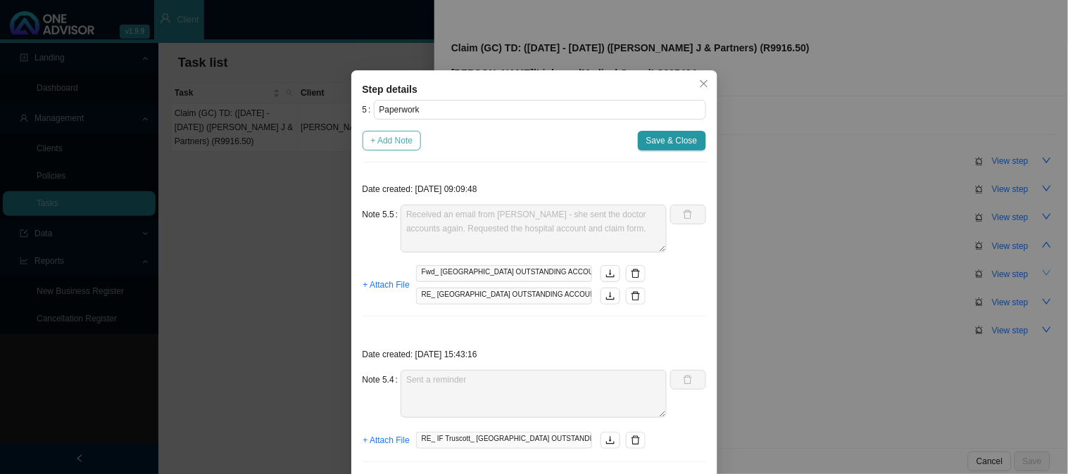
click at [381, 148] on span "+ Add Note" at bounding box center [392, 141] width 42 height 14
type textarea "Received an email from [PERSON_NAME] - she sent the doctor accounts again. Requ…"
type textarea "Sent a reminder"
type textarea "Sent claim form and requested hospital account"
type textarea "CTH"
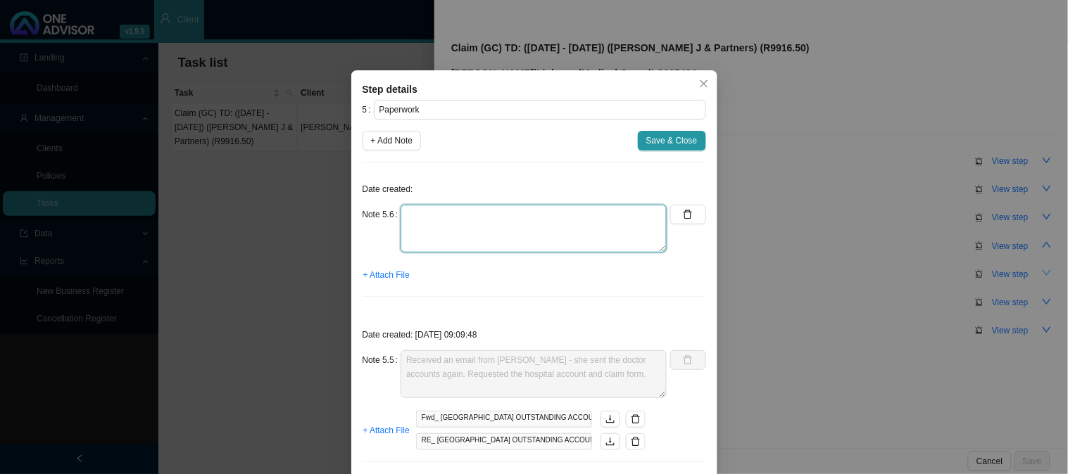
click at [414, 234] on textarea at bounding box center [534, 229] width 266 height 48
type textarea "Received signed page 2 - requested for the banking details and the signature un…"
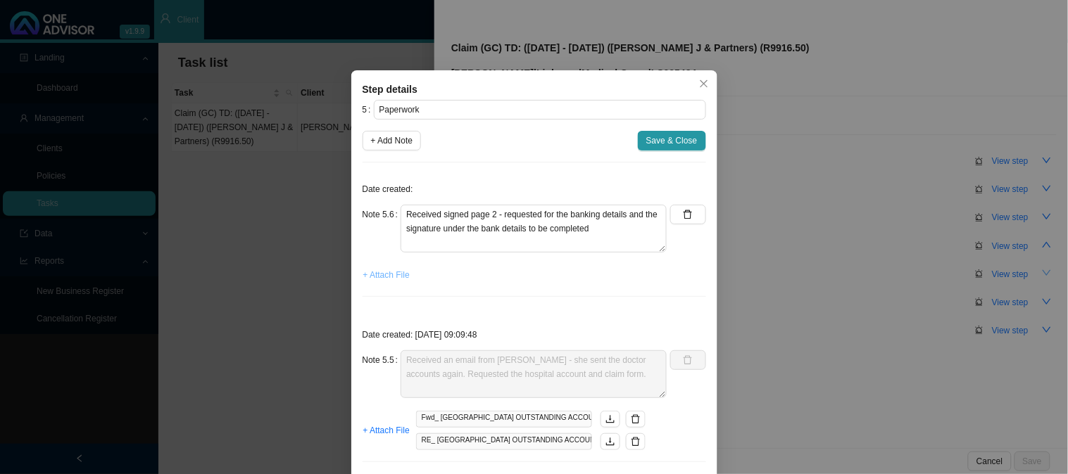
click at [384, 271] on span "+ Attach File" at bounding box center [386, 275] width 46 height 14
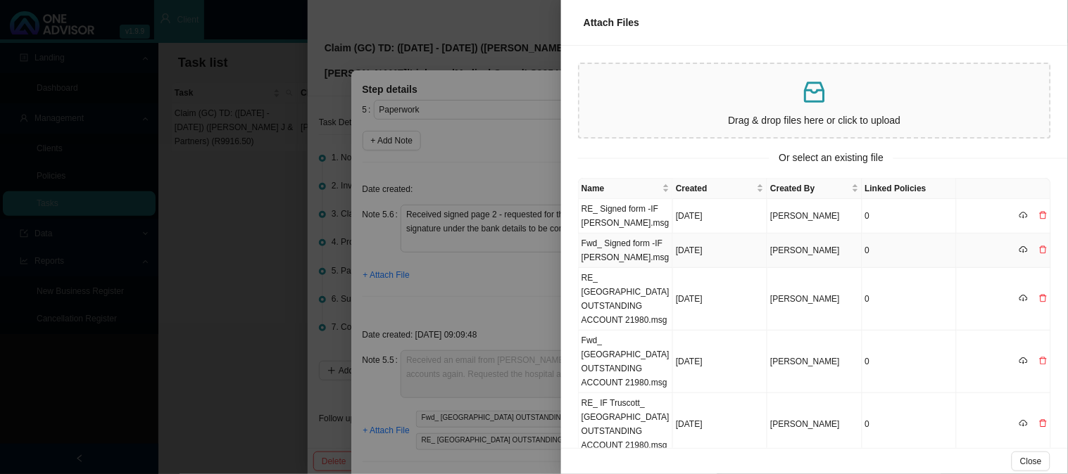
click at [636, 253] on td "Fwd_ Signed form -IF [PERSON_NAME].msg" at bounding box center [626, 251] width 94 height 34
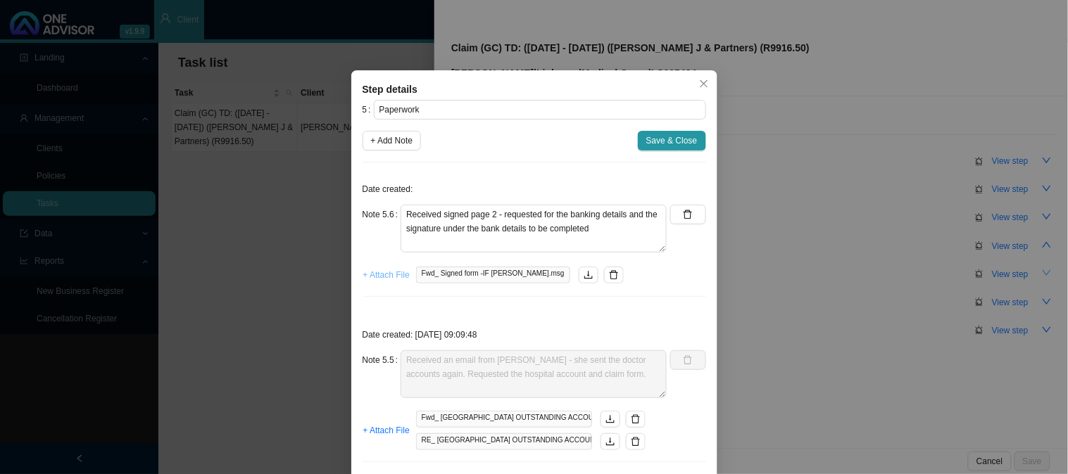
click at [385, 277] on span "+ Attach File" at bounding box center [386, 275] width 46 height 14
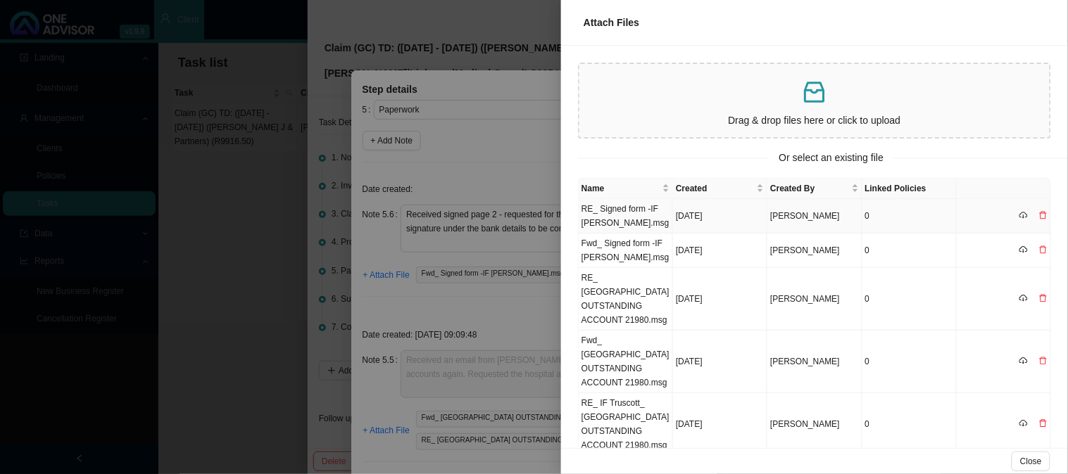
click at [652, 218] on td "RE_ Signed form -IF [PERSON_NAME].msg" at bounding box center [626, 216] width 94 height 34
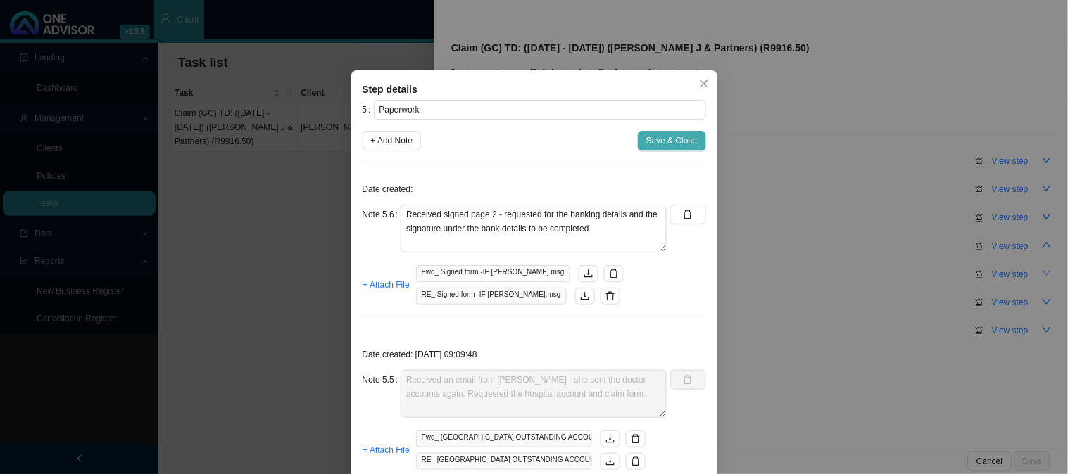
click at [666, 143] on span "Save & Close" at bounding box center [671, 141] width 51 height 14
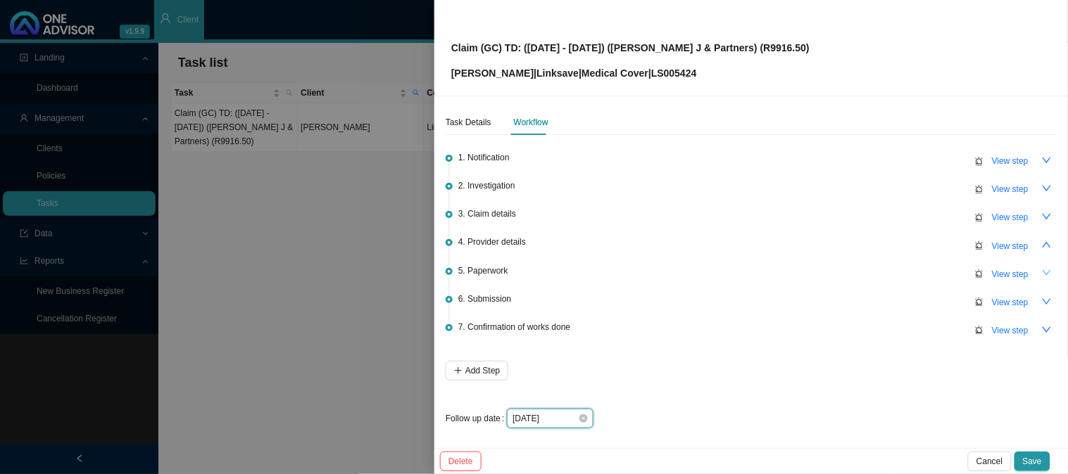
click at [560, 420] on input "[DATE]" at bounding box center [544, 419] width 65 height 14
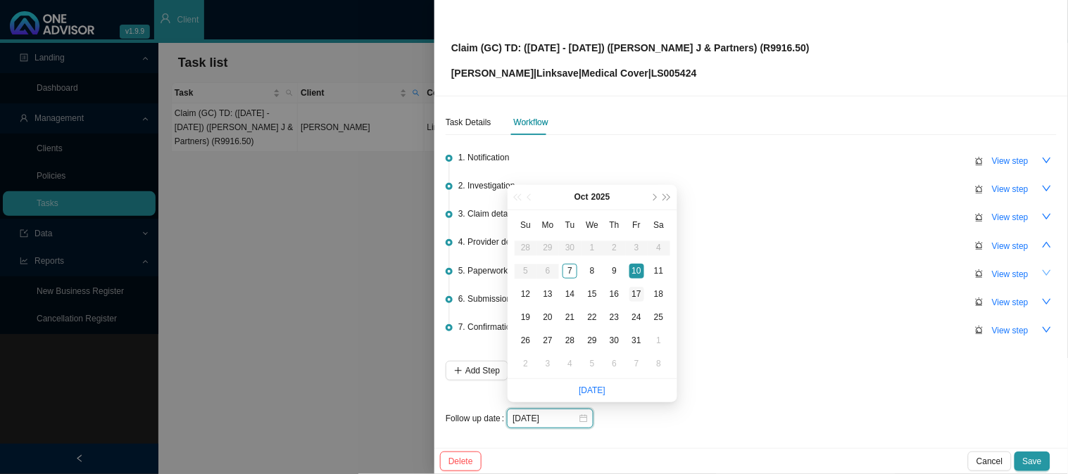
type input "[DATE]"
click at [636, 294] on div "17" at bounding box center [636, 294] width 15 height 15
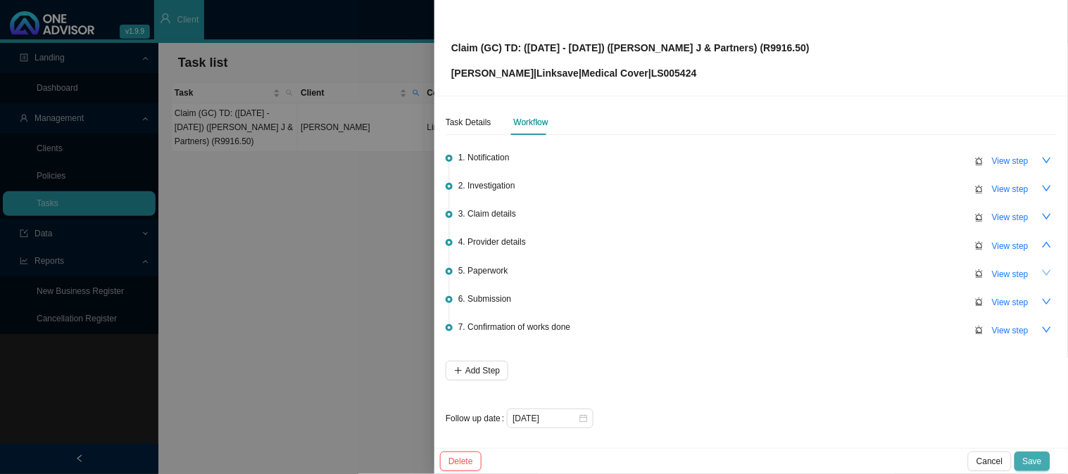
click at [1033, 462] on span "Save" at bounding box center [1032, 462] width 19 height 14
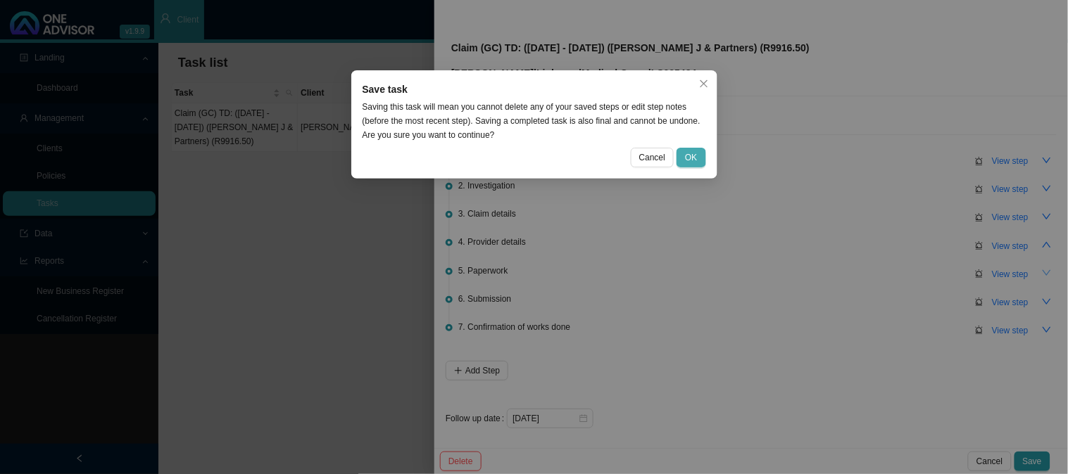
click at [697, 156] on span "OK" at bounding box center [691, 158] width 12 height 14
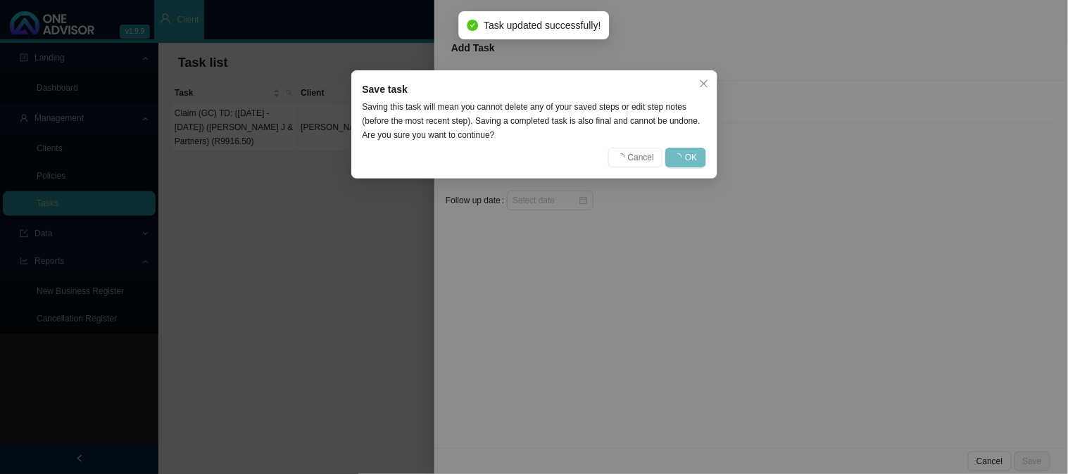
scroll to position [0, 0]
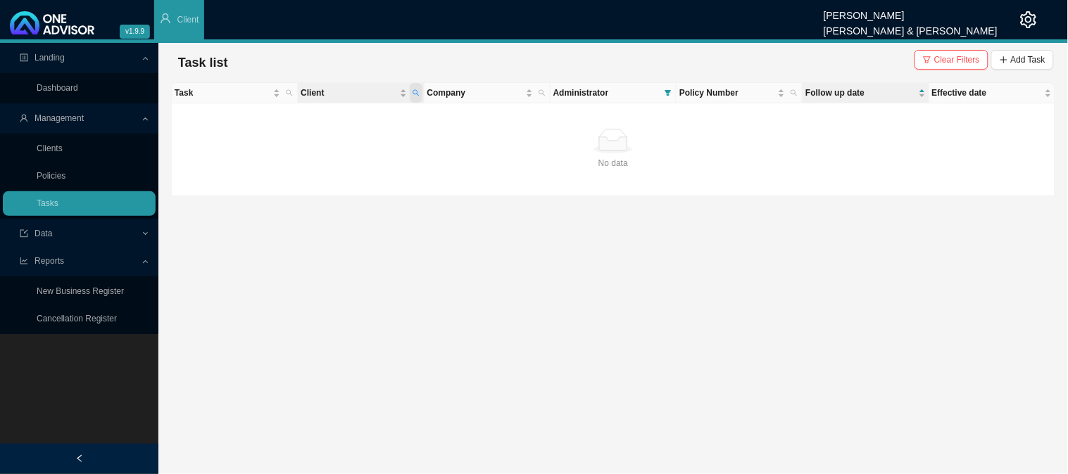
click at [414, 88] on span "Client" at bounding box center [416, 93] width 13 height 20
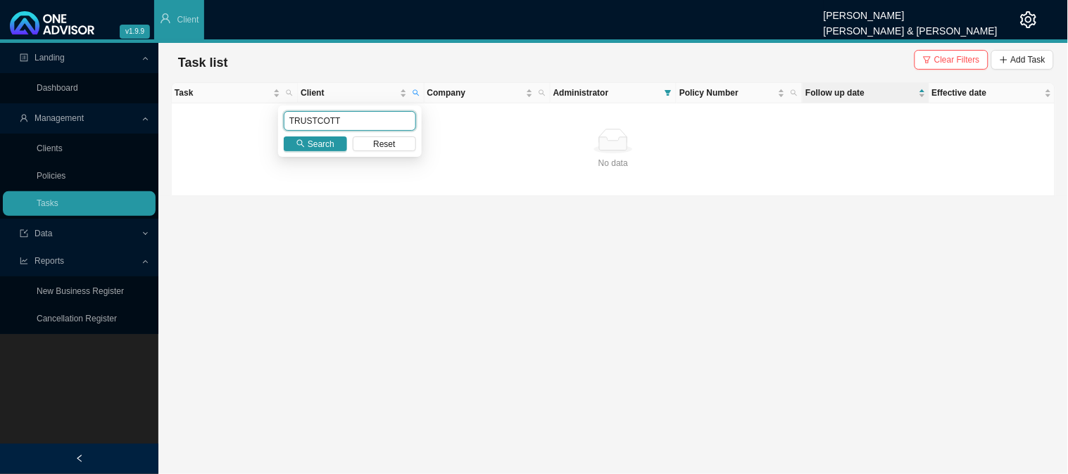
drag, startPoint x: 348, startPoint y: 120, endPoint x: 253, endPoint y: 127, distance: 95.3
click at [253, 127] on body "v1.9.9 [PERSON_NAME] [PERSON_NAME] & [PERSON_NAME] Client Landing Dashboard Man…" at bounding box center [534, 237] width 1068 height 474
type input "[PERSON_NAME]"
click at [313, 144] on span "Search" at bounding box center [321, 144] width 27 height 14
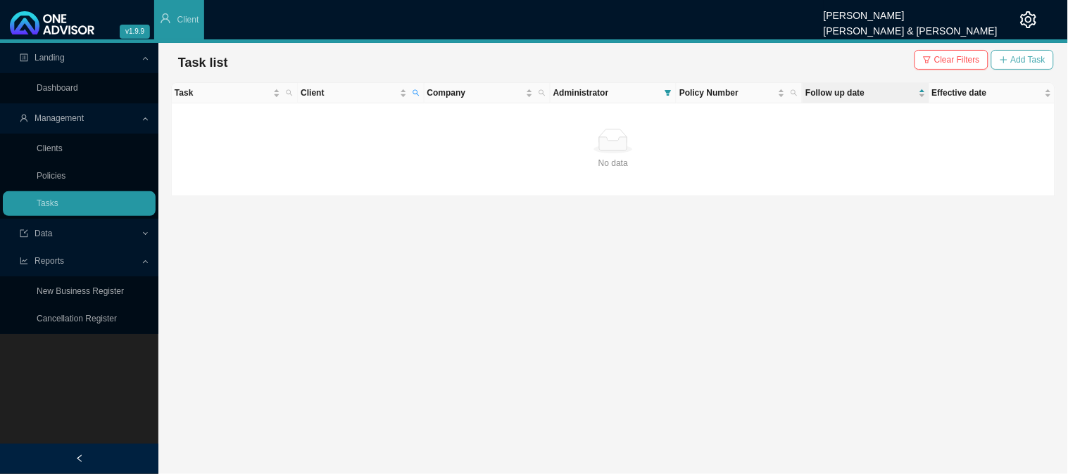
click at [1023, 54] on span "Add Task" at bounding box center [1028, 60] width 34 height 14
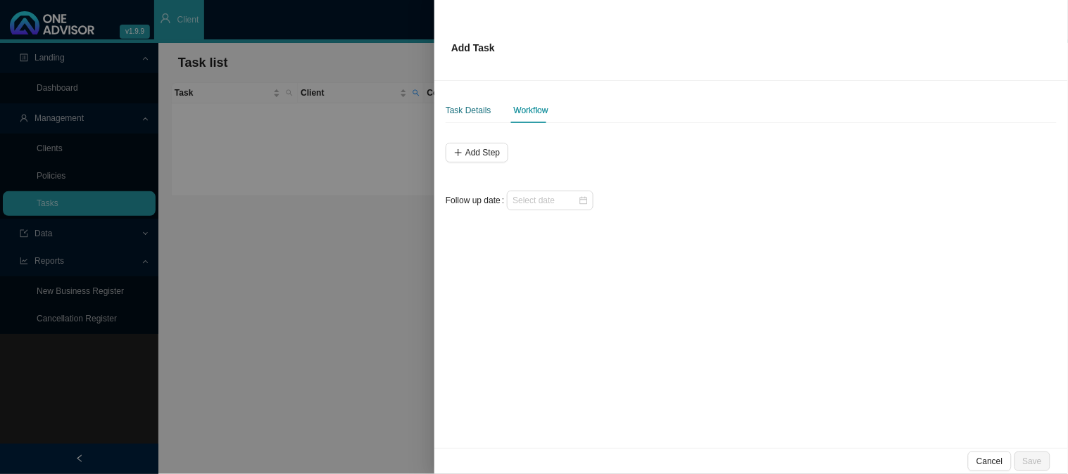
click at [484, 113] on div "Task Details" at bounding box center [469, 110] width 46 height 14
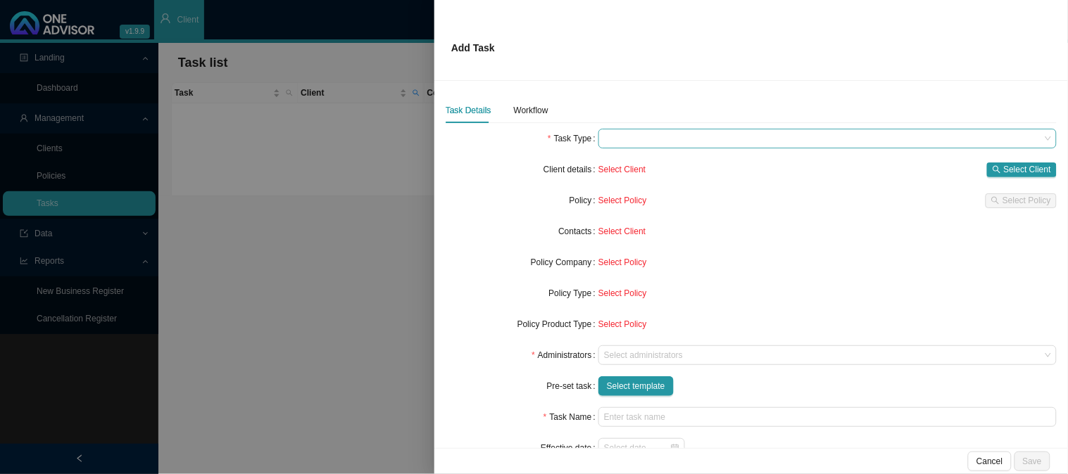
click at [641, 141] on span at bounding box center [827, 139] width 447 height 18
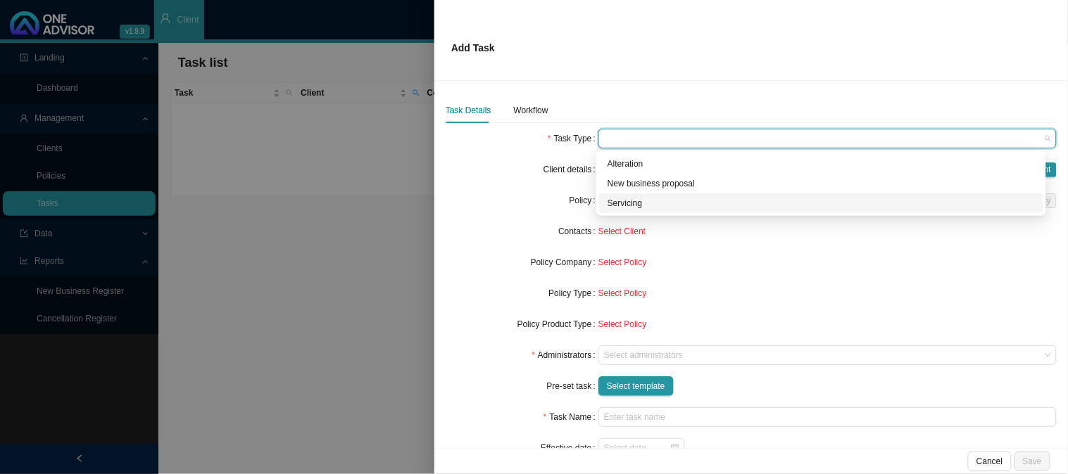
click at [622, 204] on div "Servicing" at bounding box center [821, 203] width 427 height 14
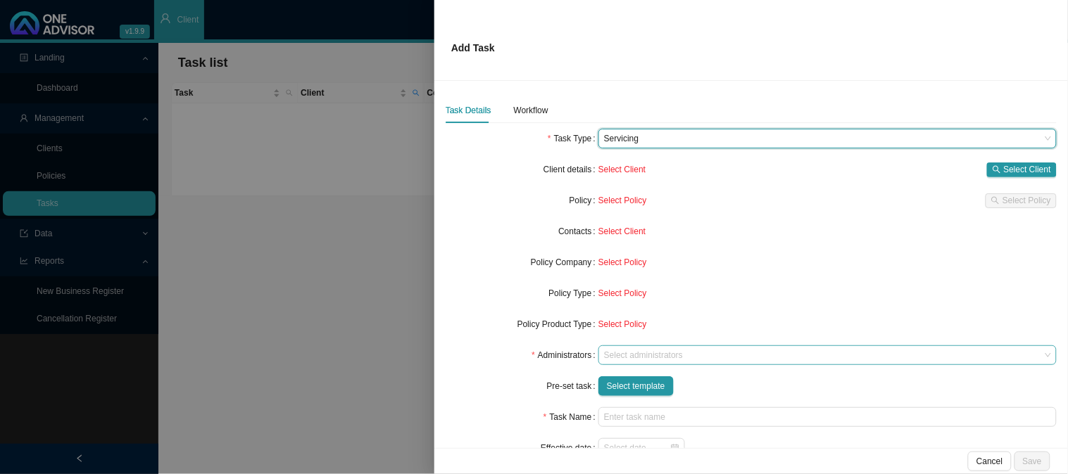
click at [601, 353] on div at bounding box center [603, 356] width 5 height 11
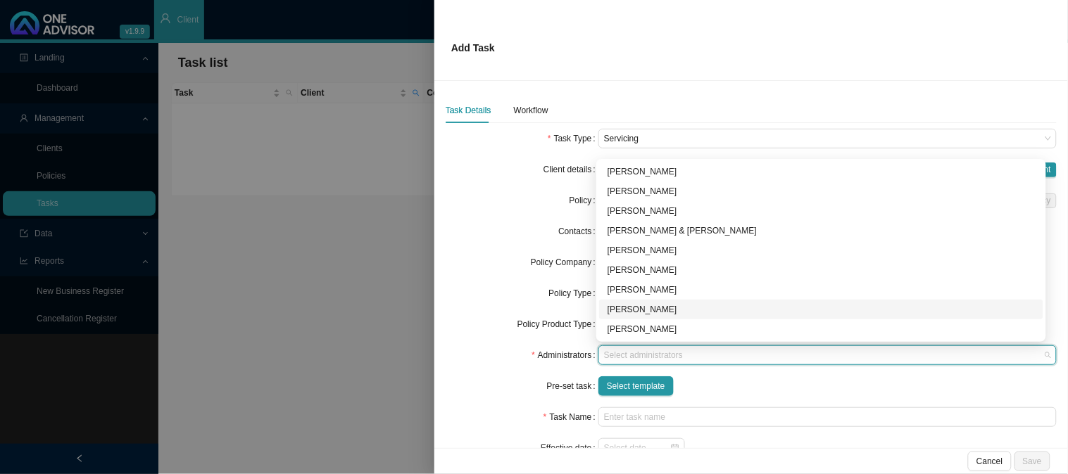
click at [628, 308] on div "[PERSON_NAME]" at bounding box center [821, 310] width 427 height 14
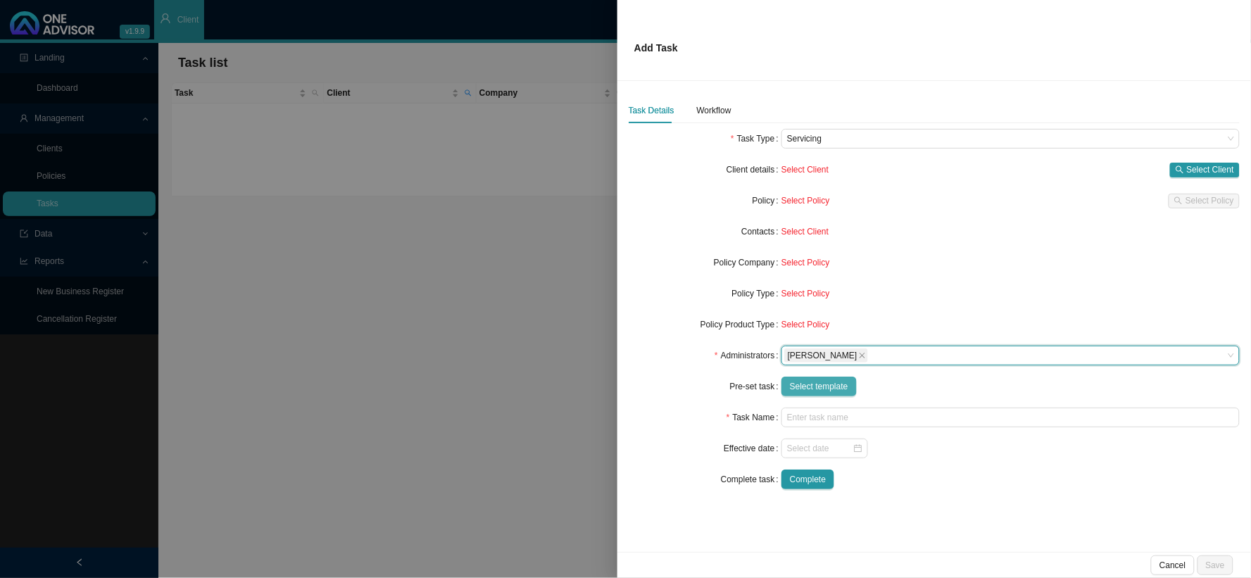
click at [814, 389] on span "Select template" at bounding box center [819, 386] width 58 height 14
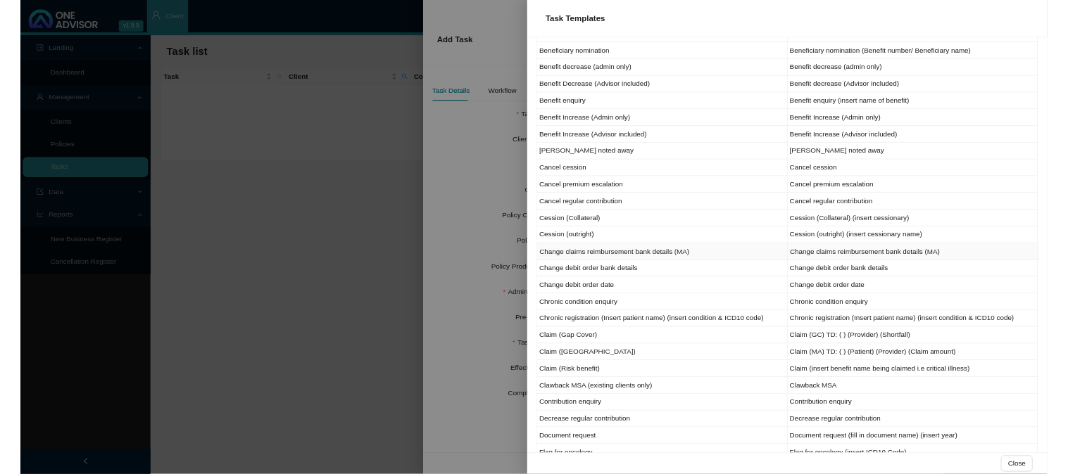
scroll to position [156, 0]
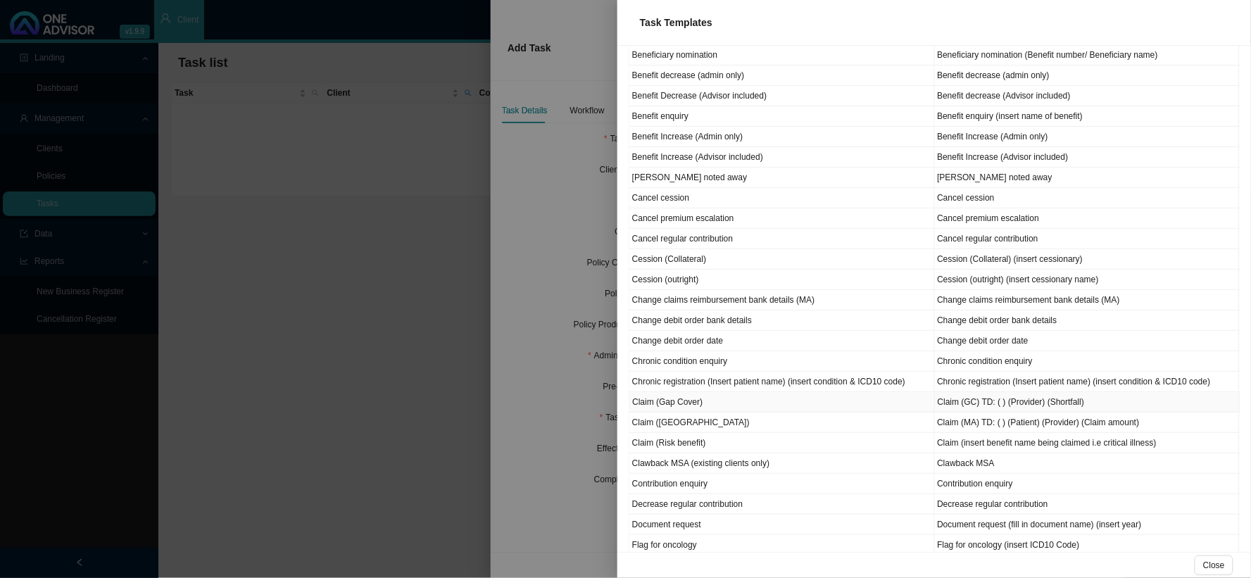
click at [672, 405] on td "Claim (Gap Cover)" at bounding box center [782, 402] width 306 height 20
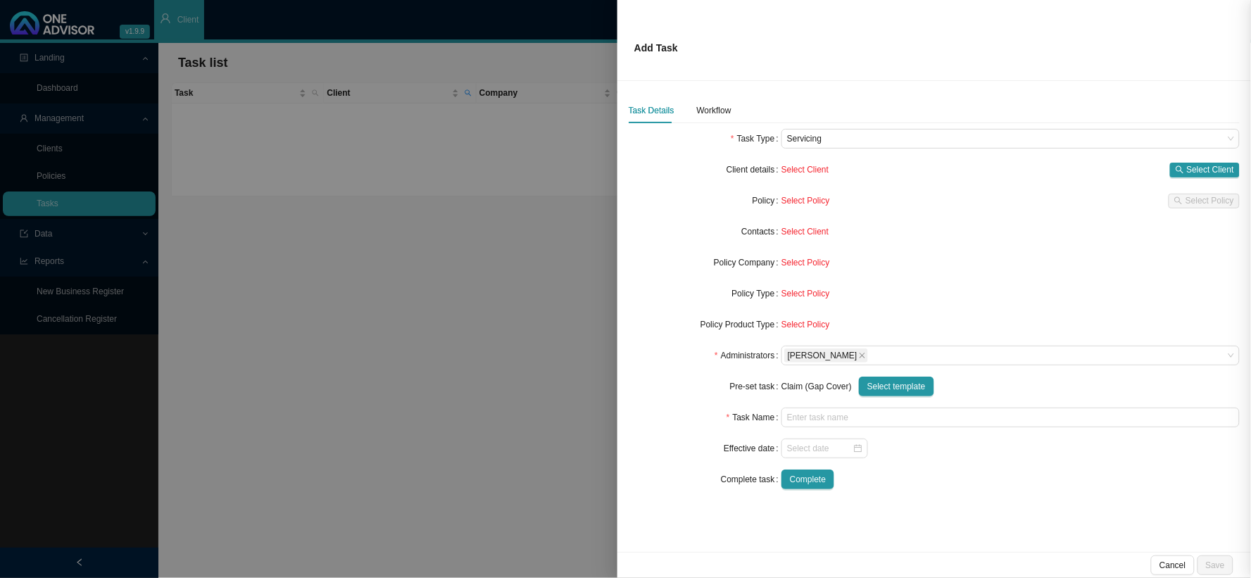
type input "Claim (GC) TD: ( ) (Provider) (Shortfall)"
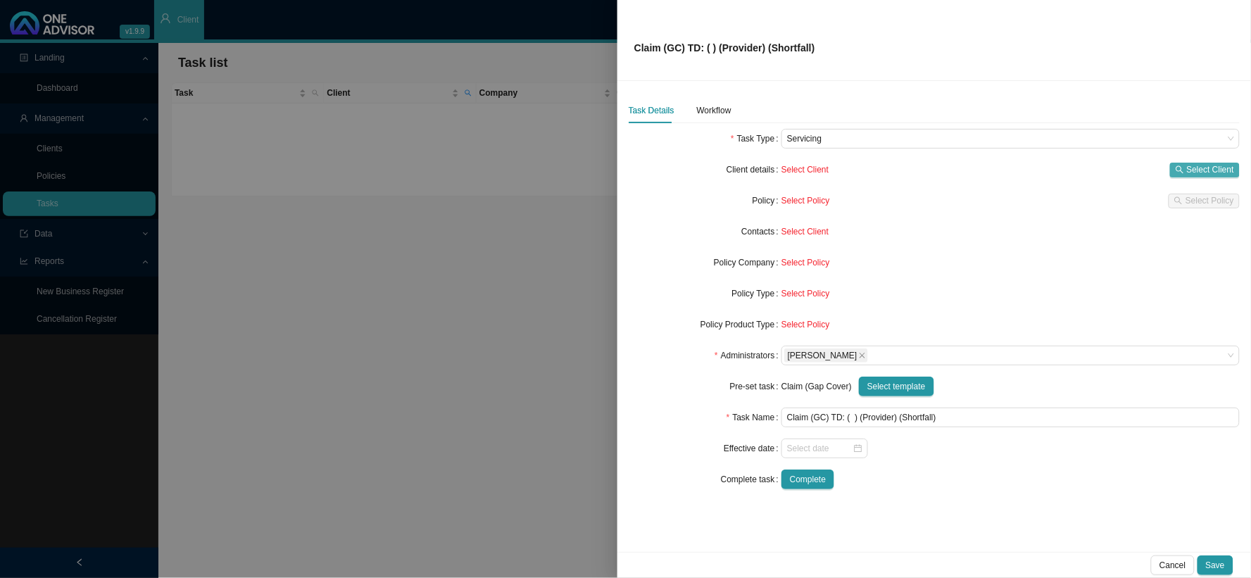
click at [1067, 169] on span "Select Client" at bounding box center [1210, 170] width 47 height 14
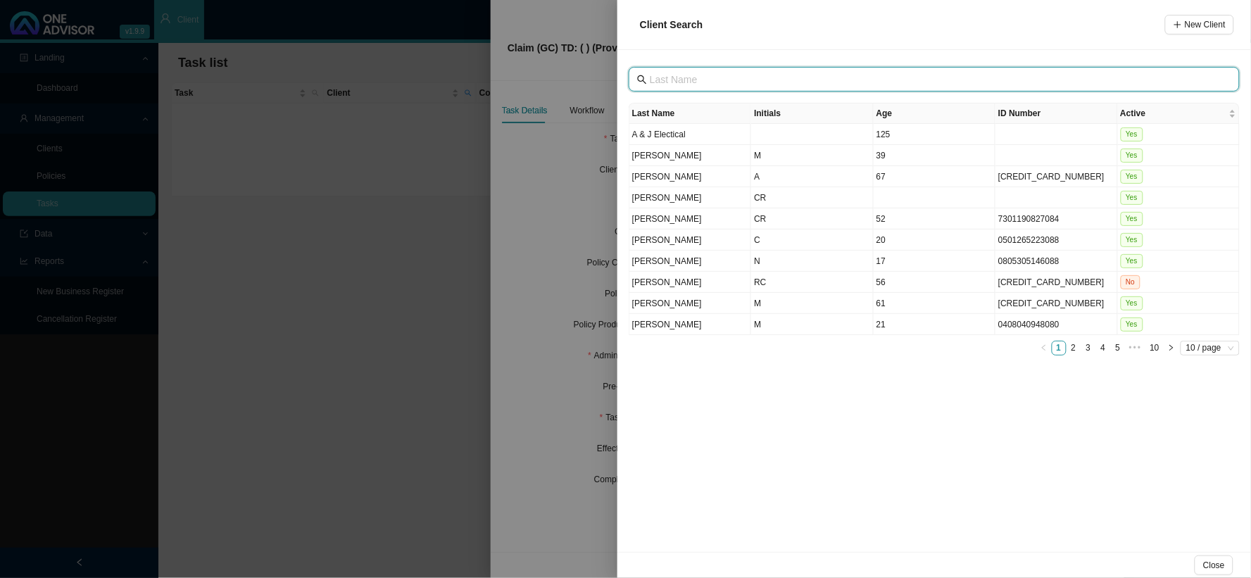
click at [674, 82] on input "text" at bounding box center [936, 79] width 572 height 15
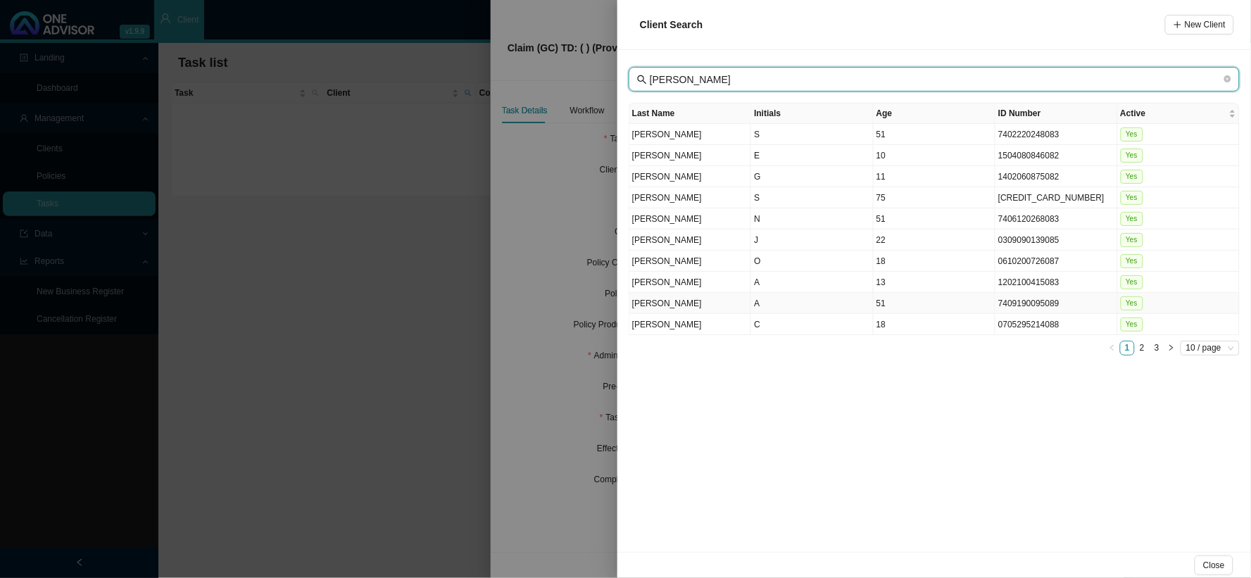
type input "[PERSON_NAME]"
click at [757, 301] on td "A" at bounding box center [812, 303] width 122 height 21
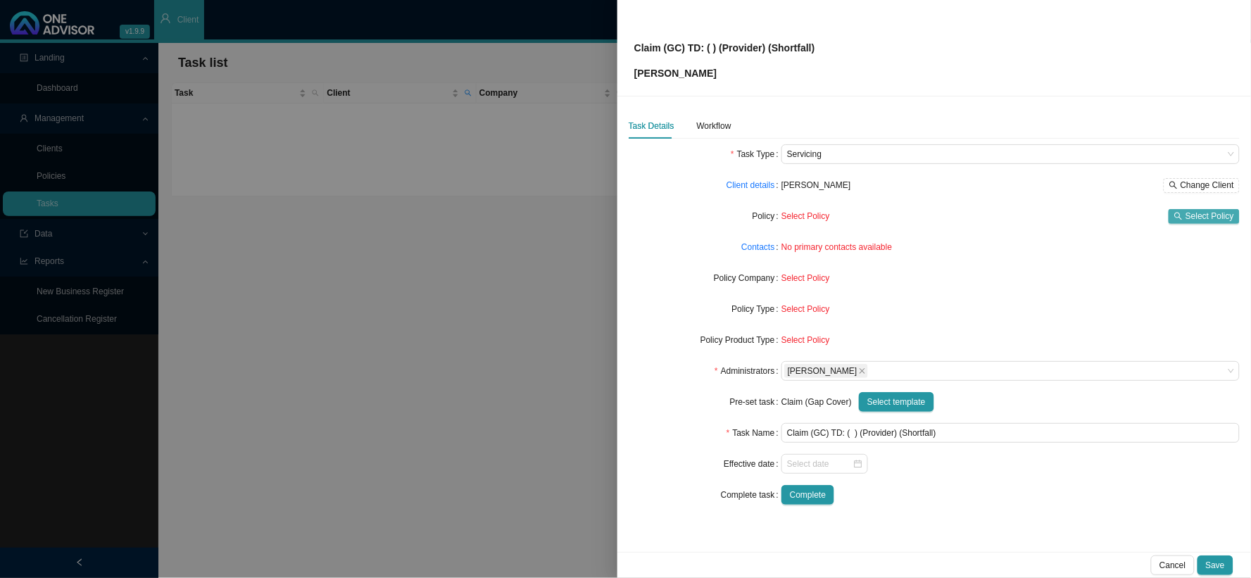
click at [1067, 214] on span "Select Policy" at bounding box center [1209, 216] width 49 height 14
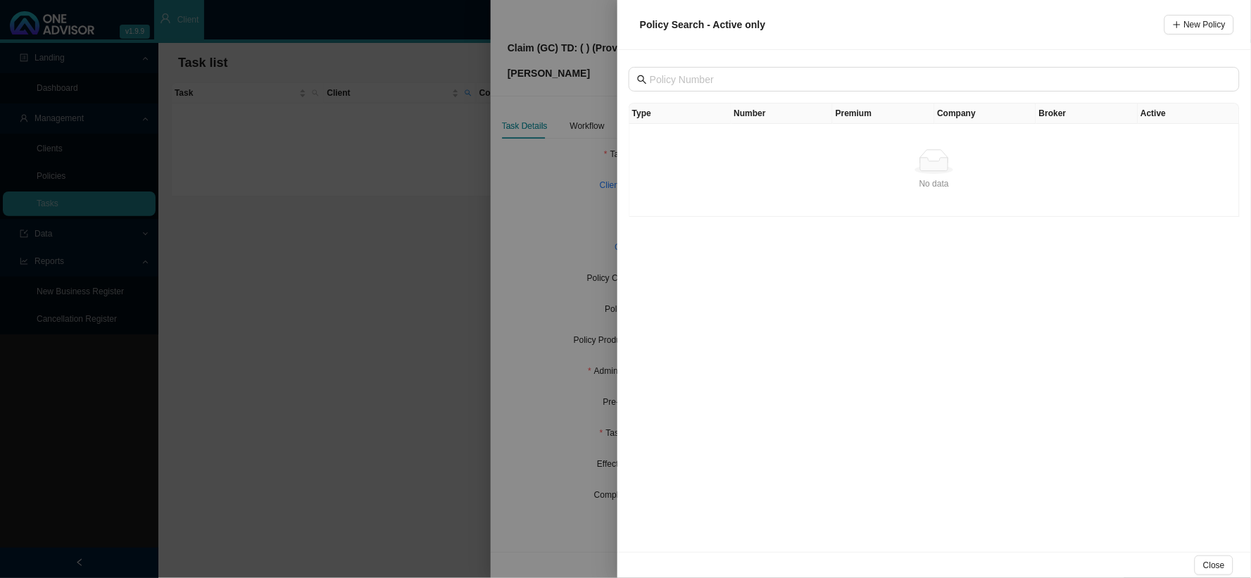
click at [551, 220] on div at bounding box center [625, 289] width 1251 height 578
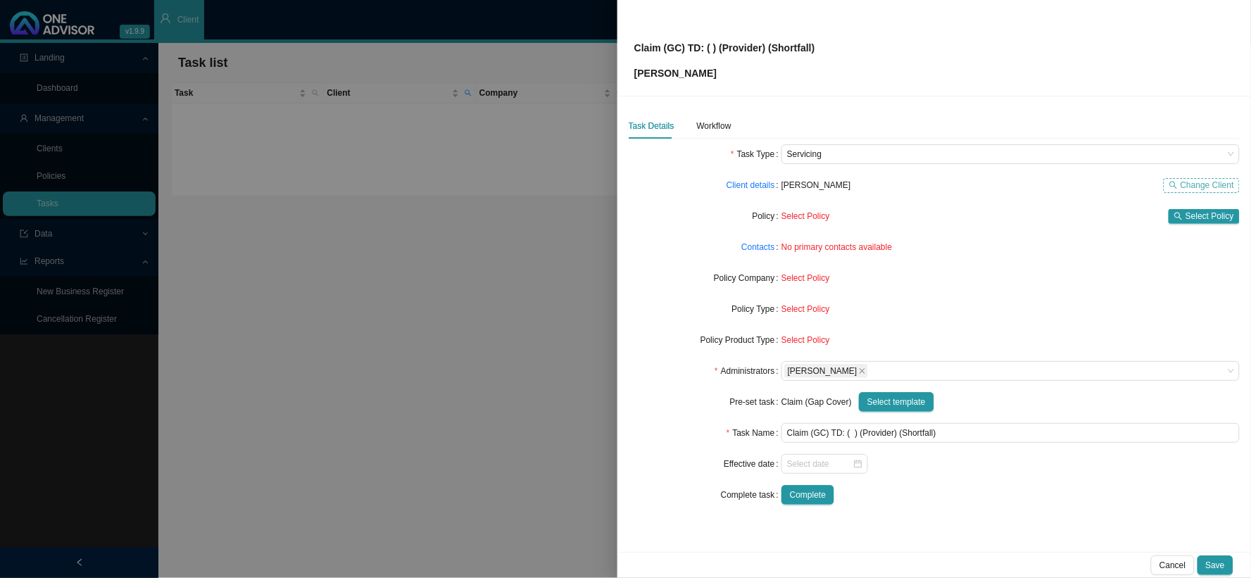
click at [1067, 185] on span "Change Client" at bounding box center [1208, 185] width 54 height 14
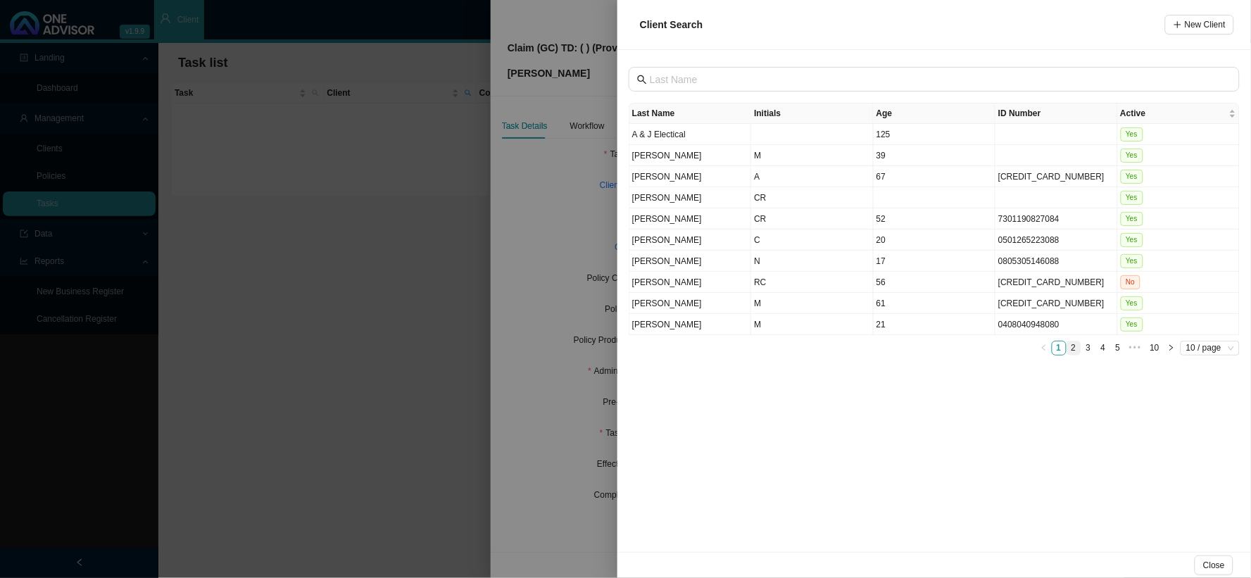
click at [1067, 344] on link "2" at bounding box center [1073, 347] width 13 height 13
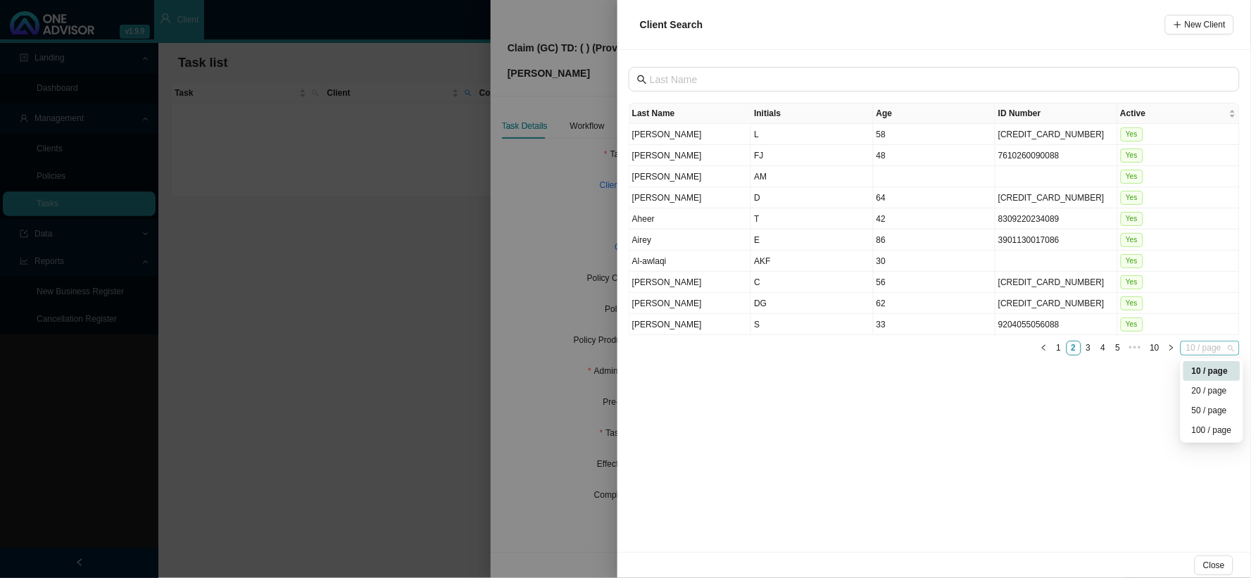
click at [1067, 341] on span "10 / page" at bounding box center [1210, 347] width 48 height 13
click at [719, 84] on input "text" at bounding box center [936, 79] width 572 height 15
type input "[PERSON_NAME]"
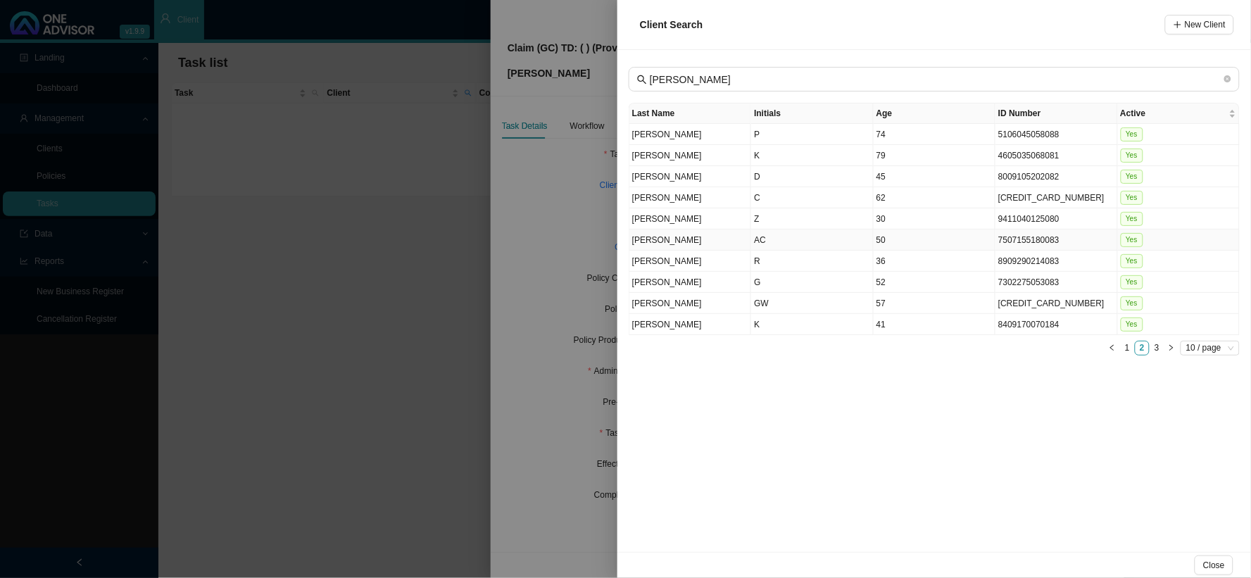
click at [658, 237] on td "[PERSON_NAME]" at bounding box center [690, 239] width 122 height 21
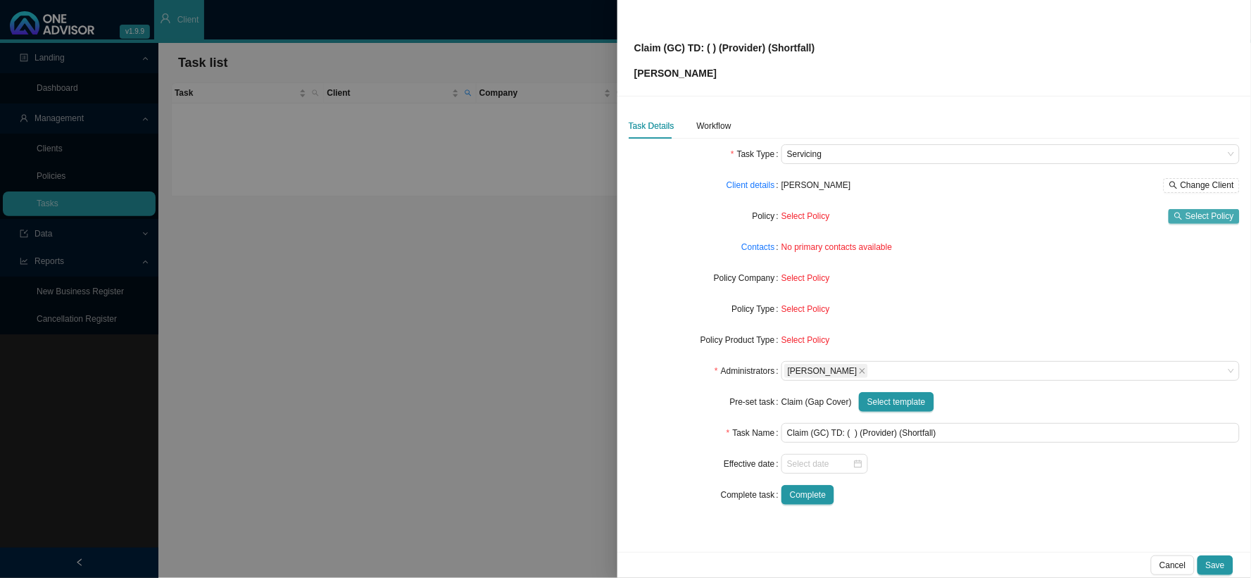
click at [1067, 215] on span "Select Policy" at bounding box center [1209, 216] width 49 height 14
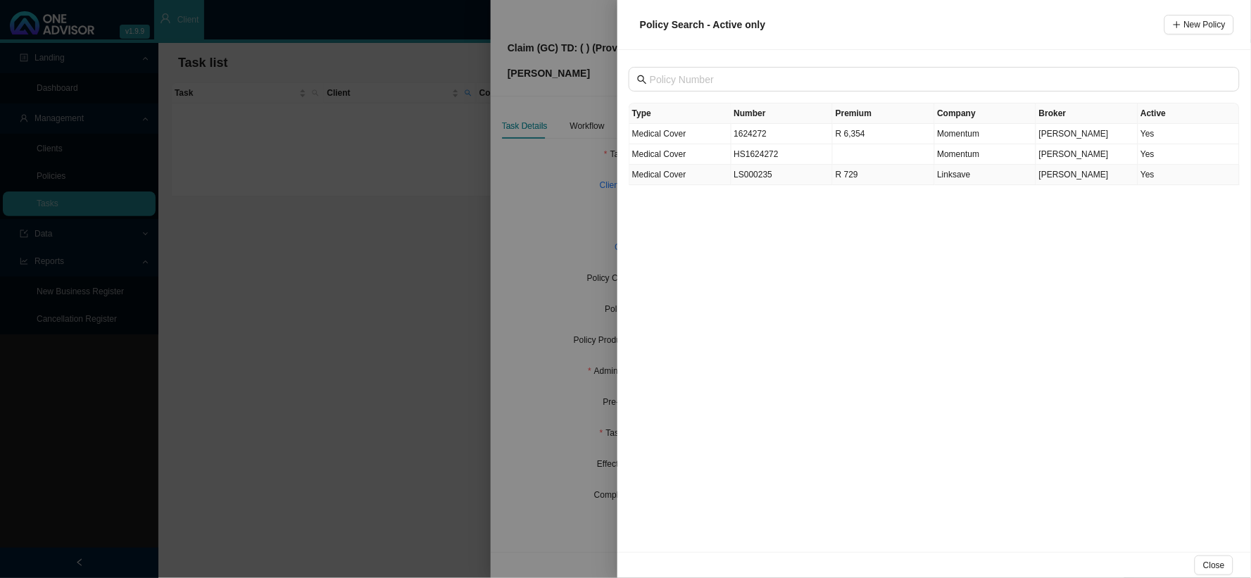
click at [736, 172] on td "LS000235" at bounding box center [782, 175] width 102 height 20
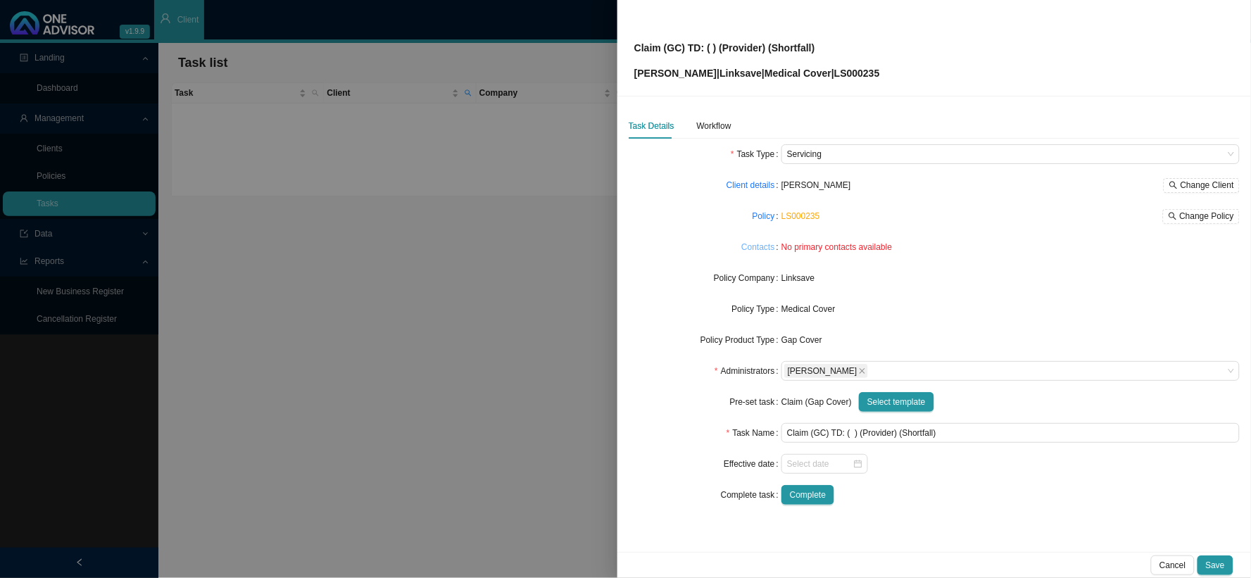
click at [748, 251] on link "Contacts" at bounding box center [757, 247] width 33 height 14
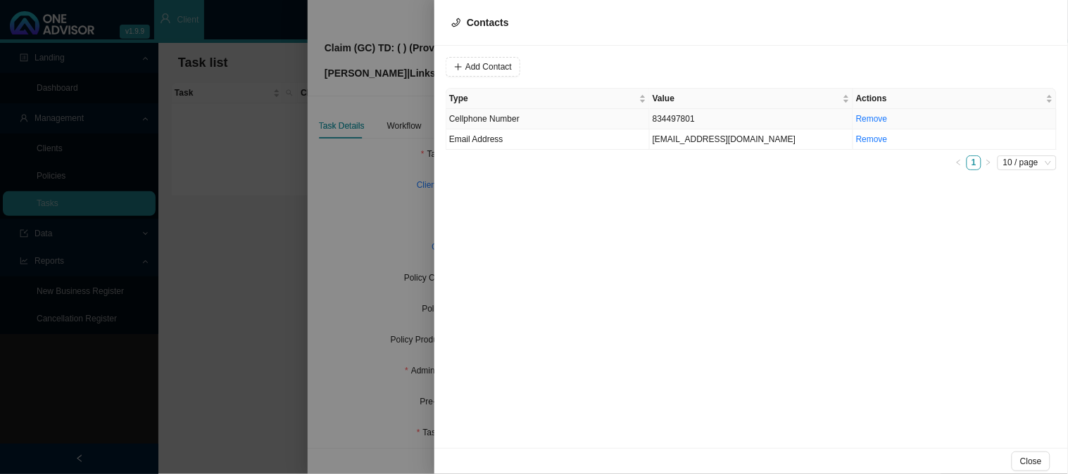
click at [515, 111] on td "Cellphone Number" at bounding box center [547, 119] width 203 height 20
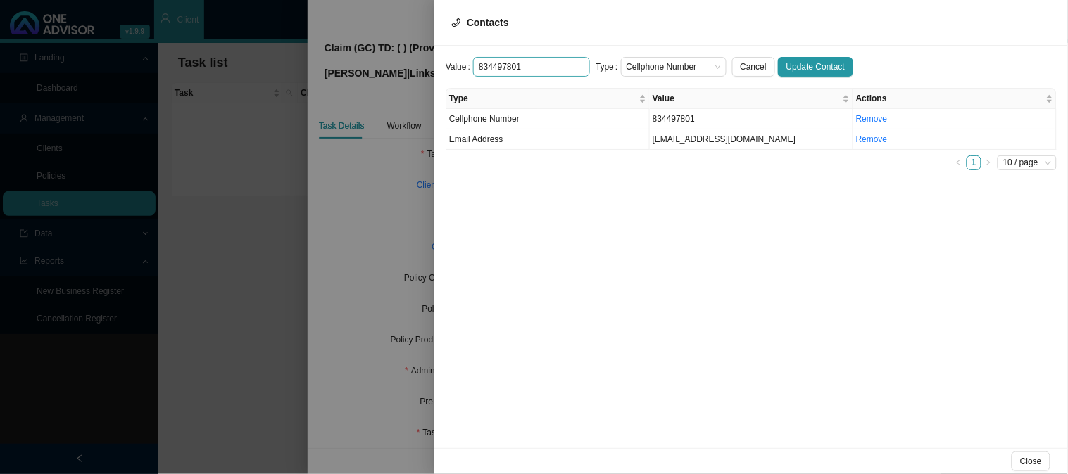
click at [477, 65] on input "834497801" at bounding box center [531, 67] width 117 height 20
click at [650, 69] on span "Cellphone Number" at bounding box center [674, 67] width 94 height 18
type input "0834497801"
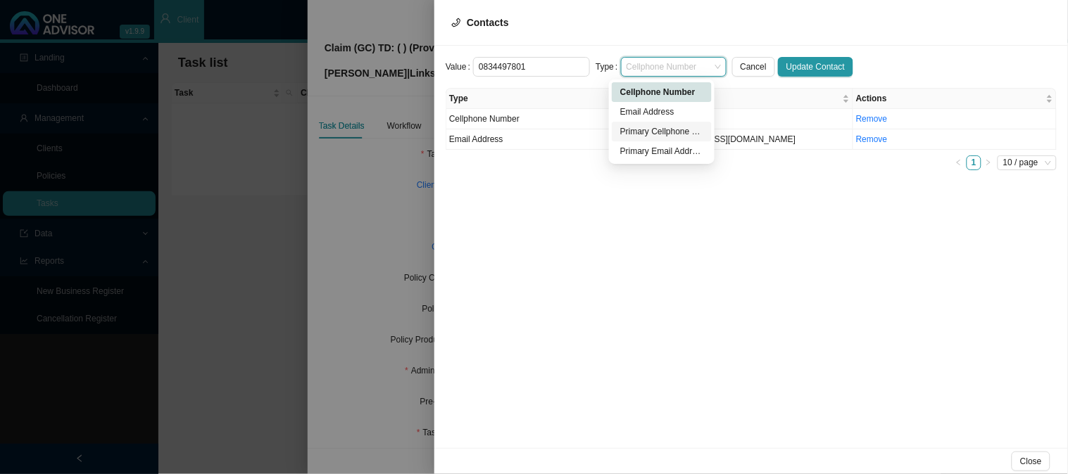
click at [636, 132] on div "Primary Cellphone Number" at bounding box center [661, 132] width 83 height 14
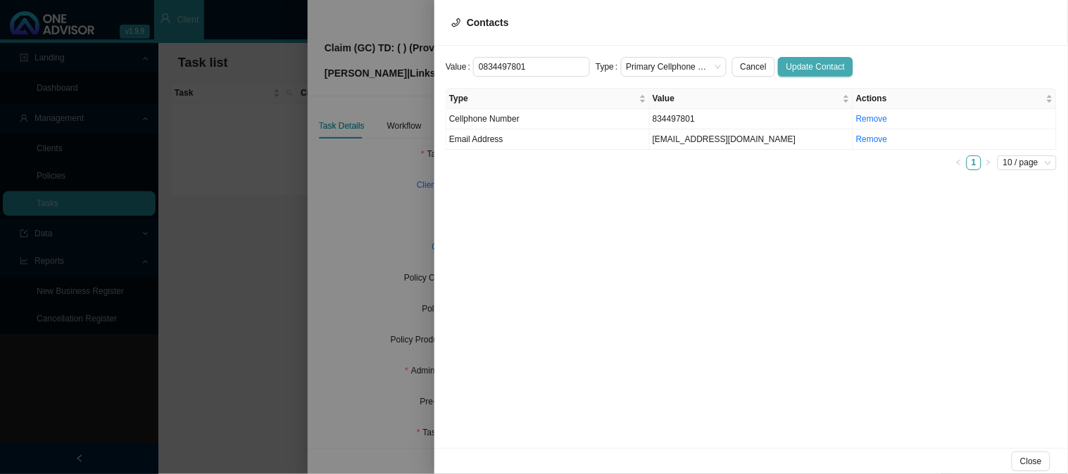
click at [817, 61] on span "Update Contact" at bounding box center [815, 67] width 58 height 14
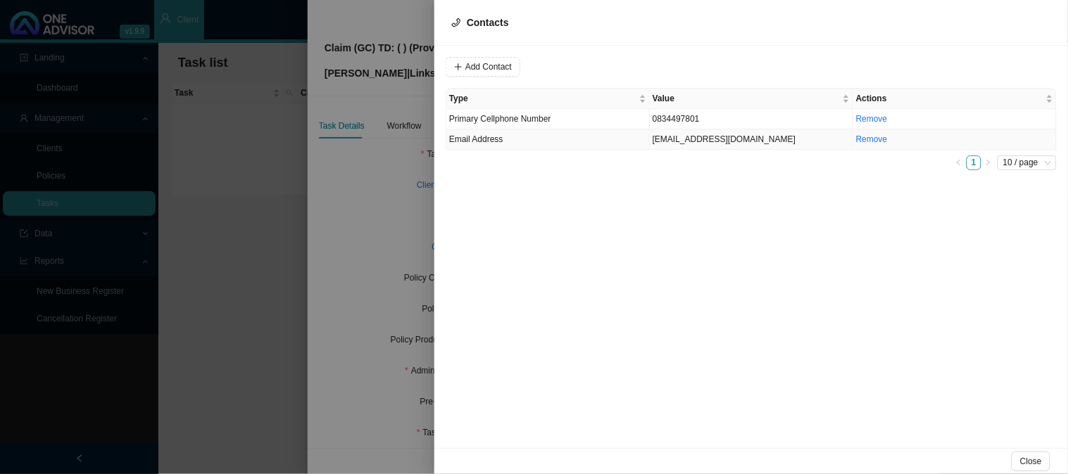
click at [496, 149] on td "Email Address" at bounding box center [547, 140] width 203 height 20
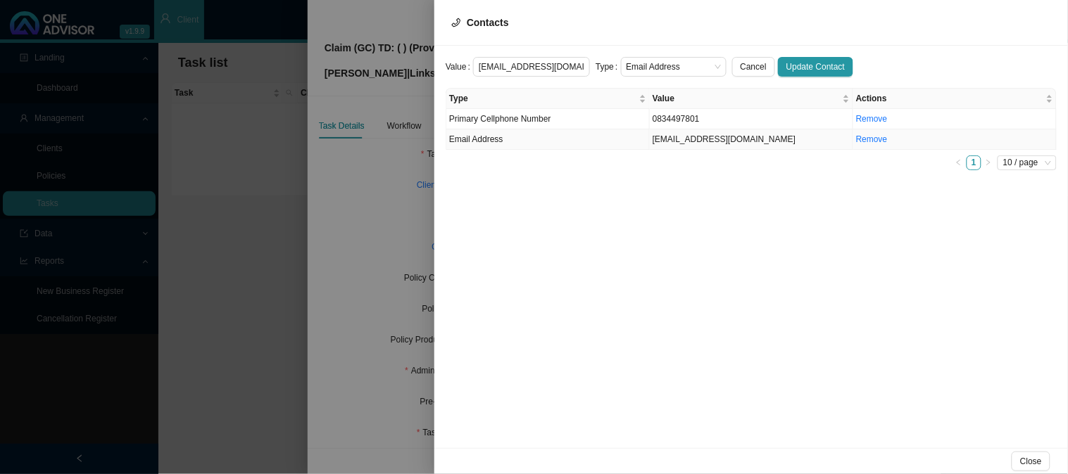
scroll to position [0, 5]
click at [741, 65] on span "Cancel" at bounding box center [754, 67] width 26 height 14
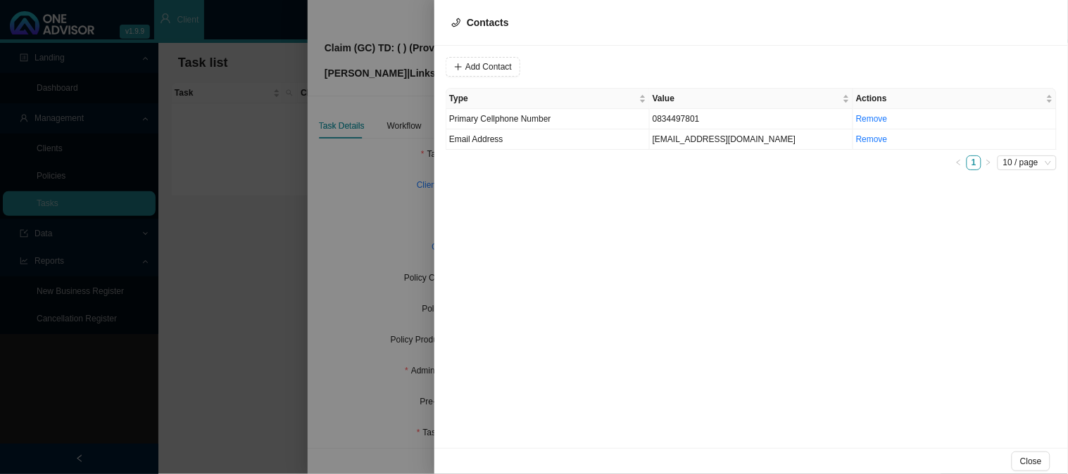
click at [462, 55] on div "Add Contact Type Value Actions Primary Cellphone Number [PHONE_NUMBER] Remove E…" at bounding box center [751, 247] width 634 height 403
click at [496, 73] on span "Add Contact" at bounding box center [488, 67] width 46 height 14
click at [523, 66] on input "text" at bounding box center [531, 67] width 117 height 20
click at [543, 64] on input "text" at bounding box center [531, 67] width 117 height 20
paste input "[EMAIL_ADDRESS][DOMAIN_NAME]"
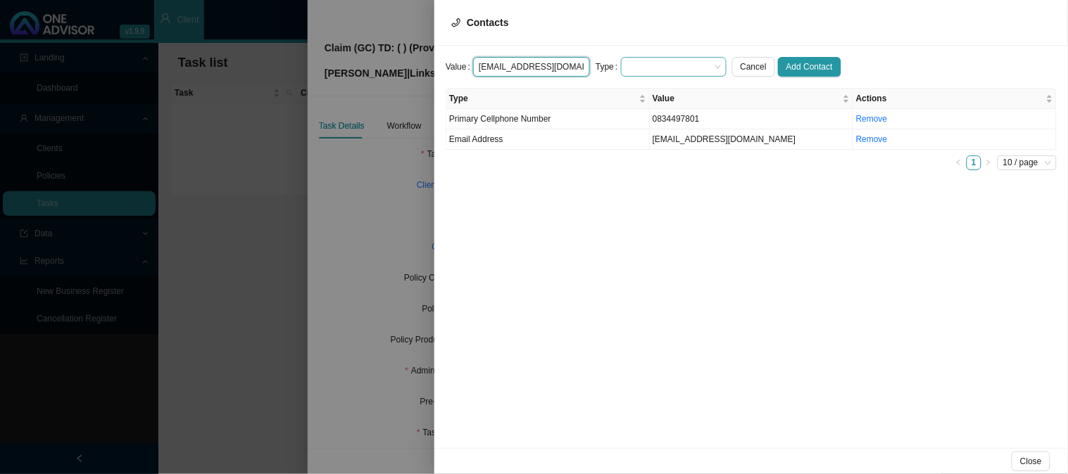
click at [658, 65] on span at bounding box center [674, 67] width 94 height 18
type input "[EMAIL_ADDRESS][DOMAIN_NAME]"
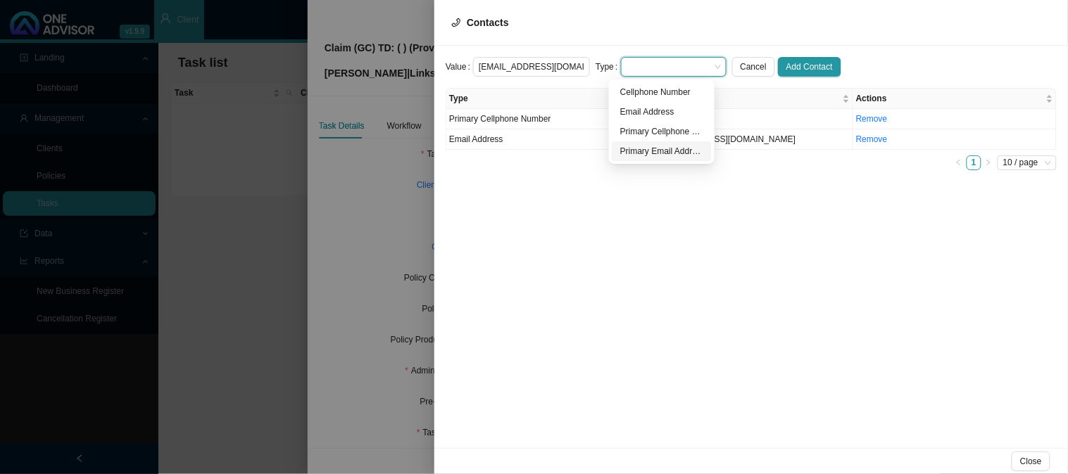
click at [636, 148] on div "Primary Email Address" at bounding box center [661, 151] width 83 height 14
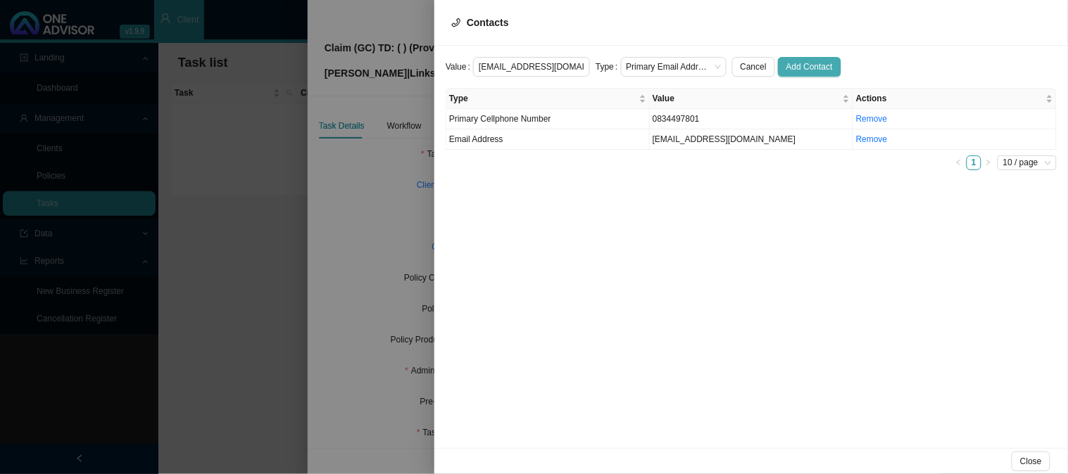
click at [791, 63] on span "Add Contact" at bounding box center [809, 67] width 46 height 14
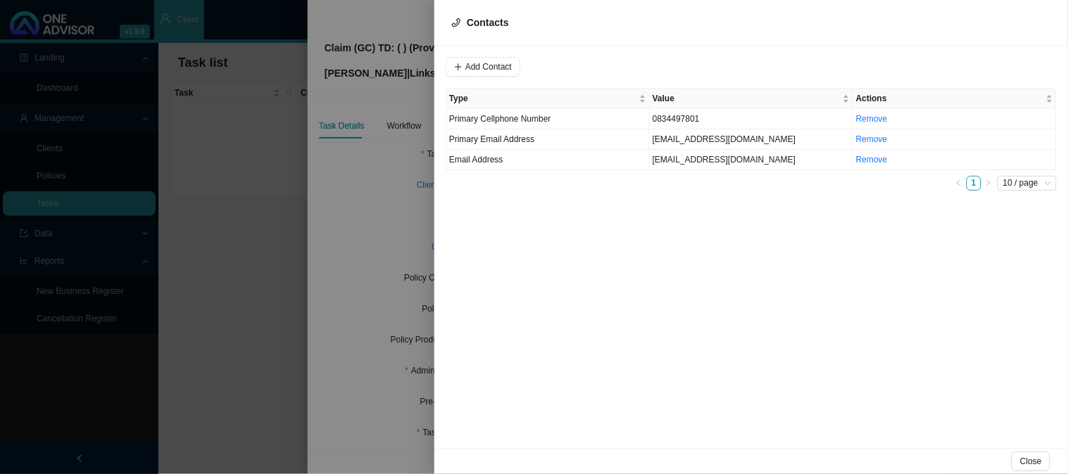
click at [391, 206] on div at bounding box center [534, 237] width 1068 height 474
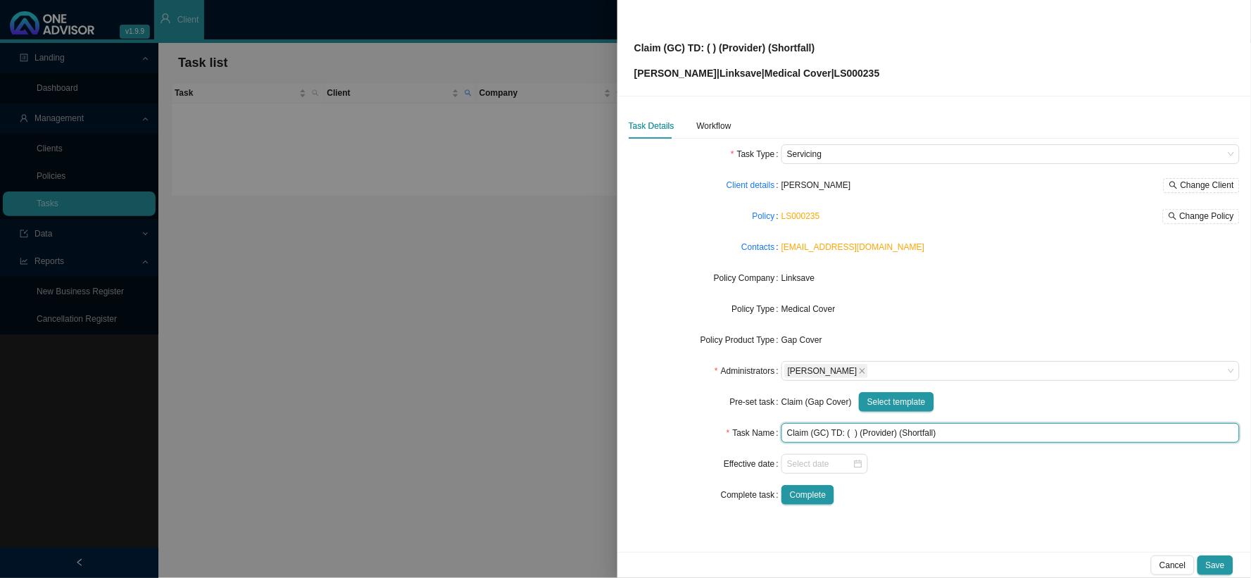
click at [850, 435] on input "Claim (GC) TD: ( ) (Provider) (Shortfall)" at bounding box center [1010, 433] width 458 height 20
click at [912, 429] on input "Claim (GC) TD: ([DATE]) (Provider) (Shortfall)" at bounding box center [1010, 433] width 458 height 20
type input "Claim (GC) TD: ([DATE]) ([PERSON_NAME]) (Shortfall)"
click at [713, 121] on div "Workflow" at bounding box center [714, 126] width 34 height 14
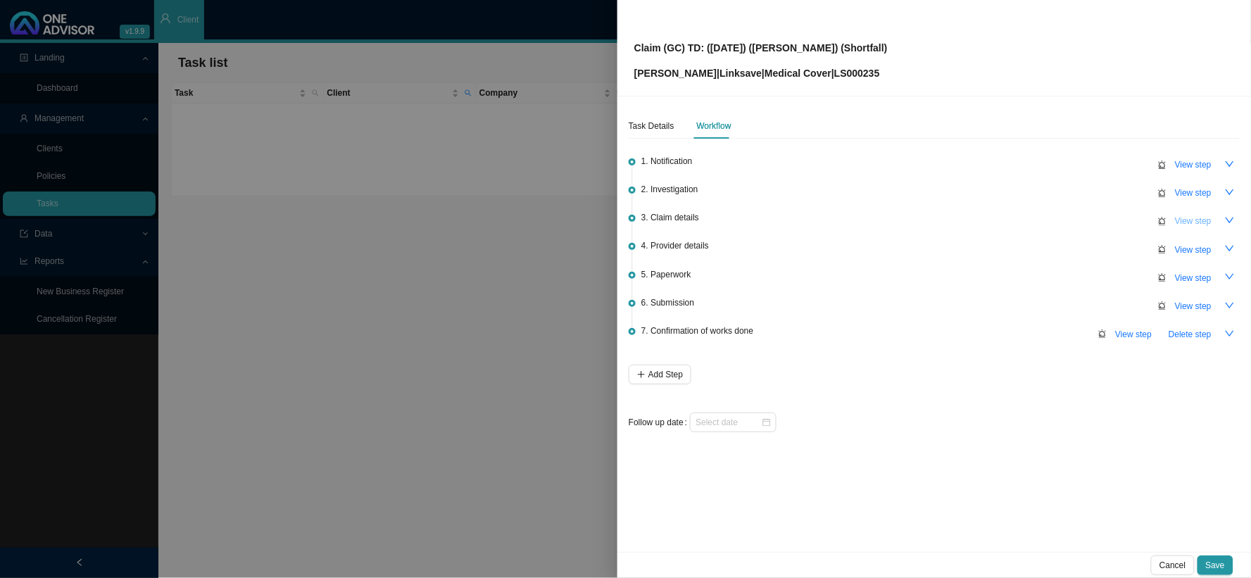
click at [1067, 220] on span "View step" at bounding box center [1193, 221] width 37 height 14
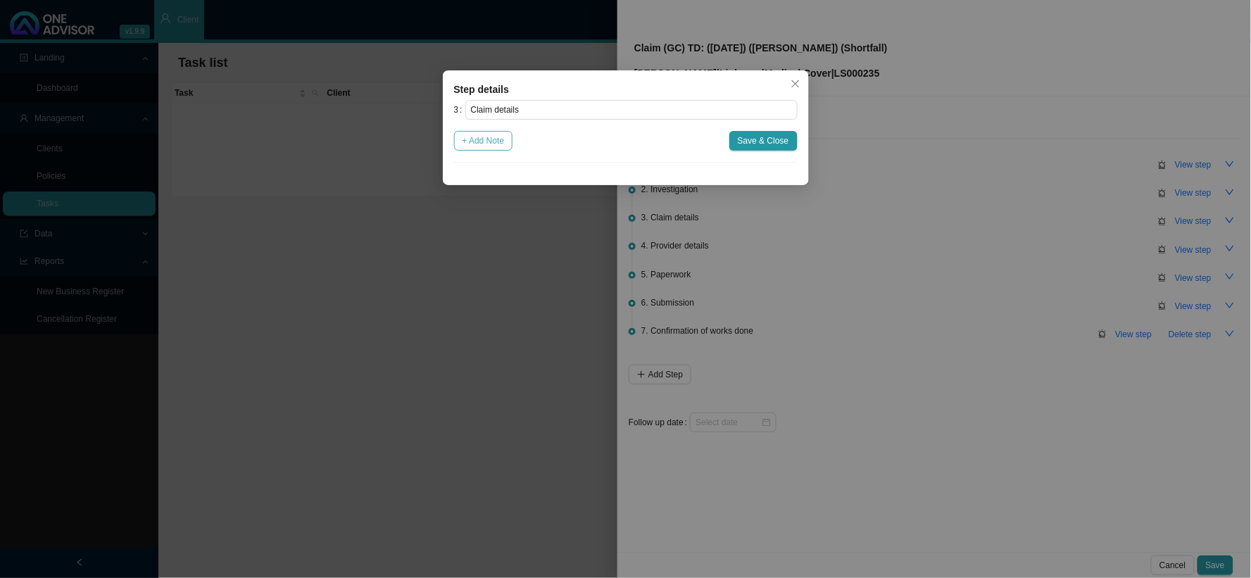
click at [495, 143] on span "+ Add Note" at bounding box center [484, 141] width 42 height 14
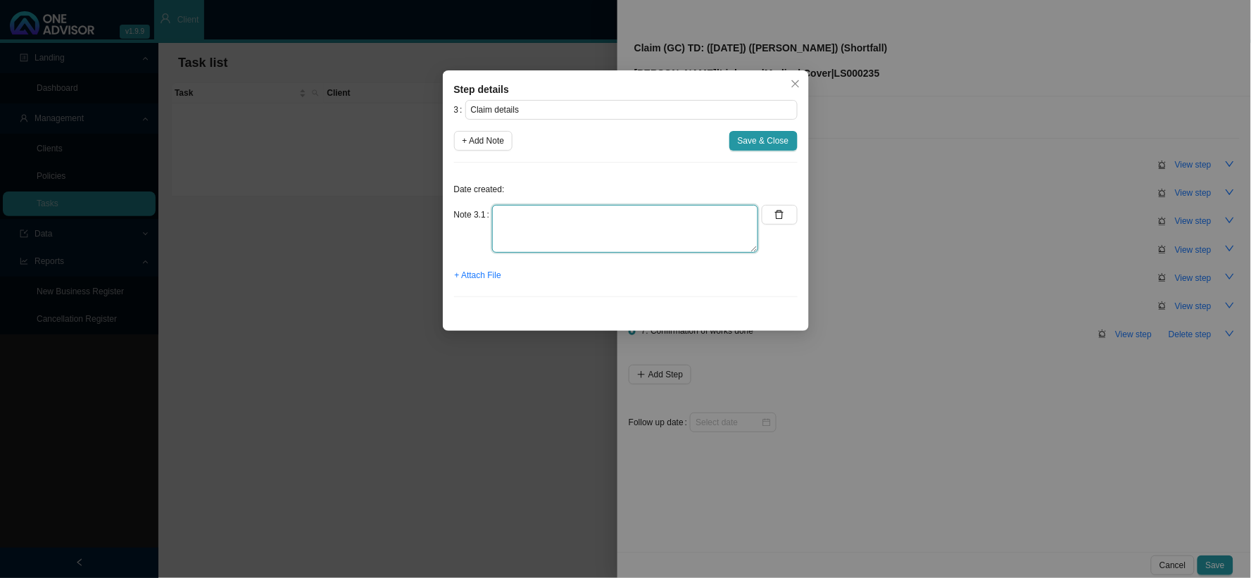
click at [599, 213] on textarea at bounding box center [625, 229] width 266 height 48
click at [564, 225] on textarea "Claimed: R11,800.00 Paid: Shortfall:" at bounding box center [625, 229] width 266 height 48
click at [572, 246] on textarea "Claimed: R11,800.00 Paid: R Shortfall:" at bounding box center [625, 229] width 266 height 48
click at [578, 226] on textarea "Claimed: R11,800.00 Paid: R Shortfall: R" at bounding box center [625, 229] width 266 height 48
click at [575, 238] on textarea "Claimed: R11,800.00 Paid: R6,709.25 Shortfall: R" at bounding box center [625, 229] width 266 height 48
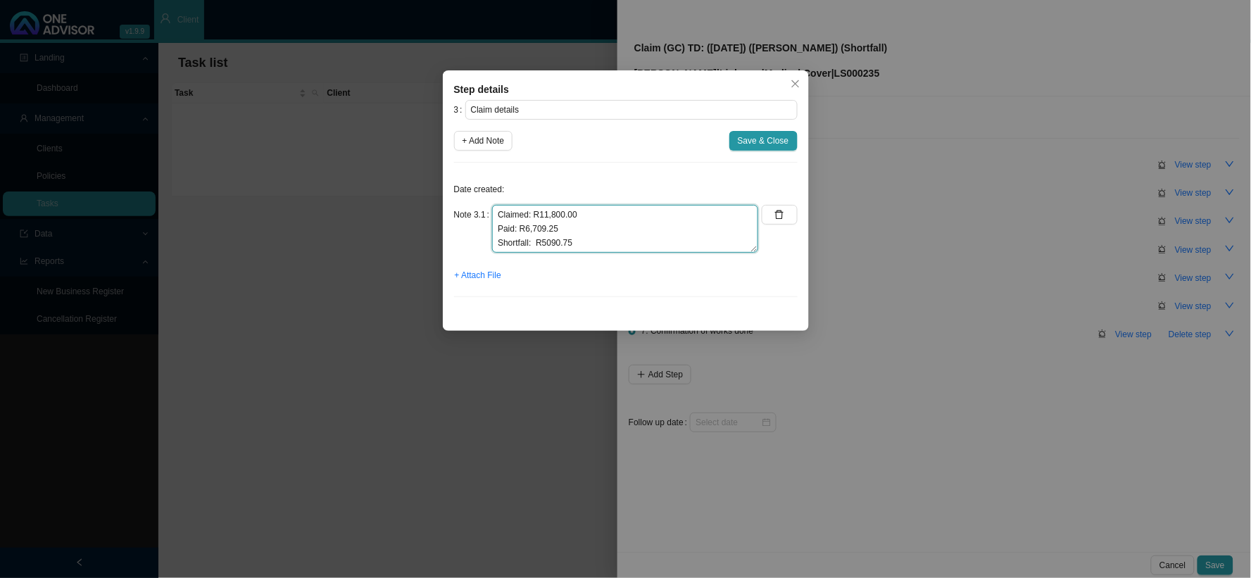
click at [544, 244] on textarea "Claimed: R11,800.00 Paid: R6,709.25 Shortfall: R5090.75" at bounding box center [625, 229] width 266 height 48
click at [534, 241] on textarea "Claimed: R11,800.00 Paid: R6,709.25 Shortfall: R5,090.75" at bounding box center [625, 229] width 266 height 48
drag, startPoint x: 577, startPoint y: 240, endPoint x: 532, endPoint y: 240, distance: 45.8
click at [532, 240] on textarea "Claimed: R11,800.00 Paid: R6,709.25 Shortfall: R5,090.75" at bounding box center [625, 229] width 266 height 48
type textarea "Claimed: R11,800.00 Paid: R6,709.25 Shortfall: R5,090.75"
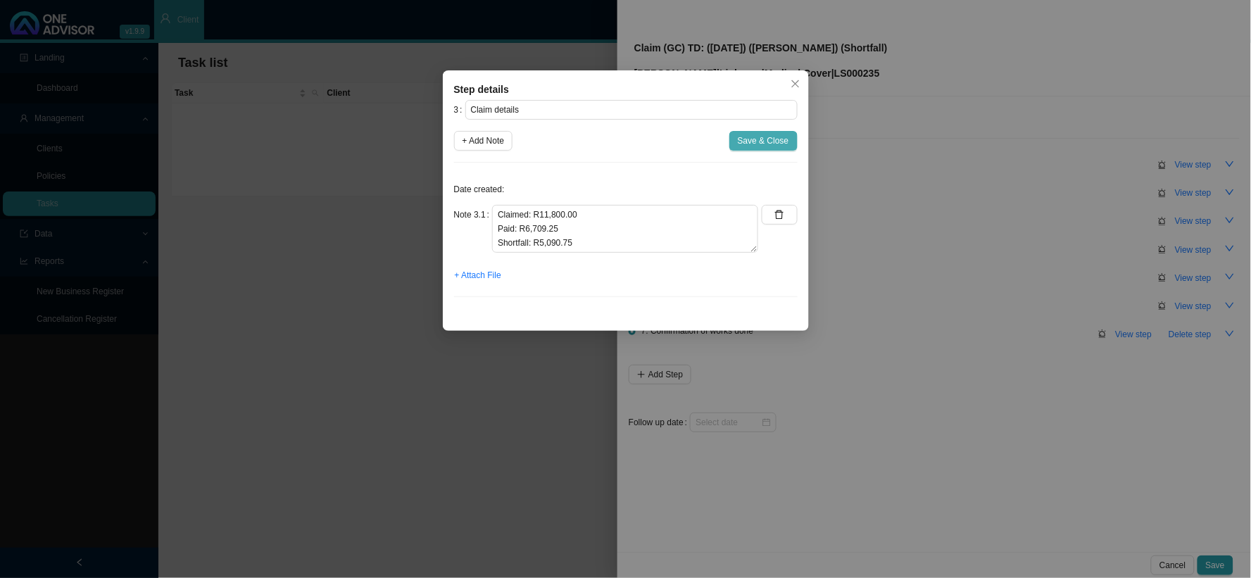
click at [770, 138] on span "Save & Close" at bounding box center [763, 141] width 51 height 14
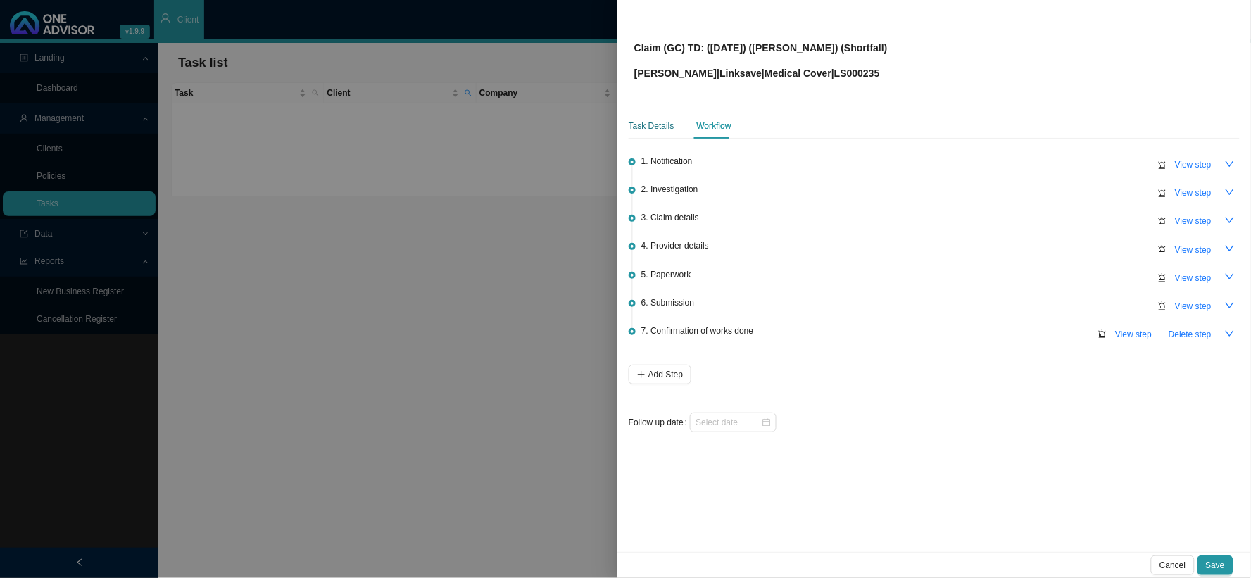
click at [645, 127] on div "Task Details" at bounding box center [652, 126] width 46 height 14
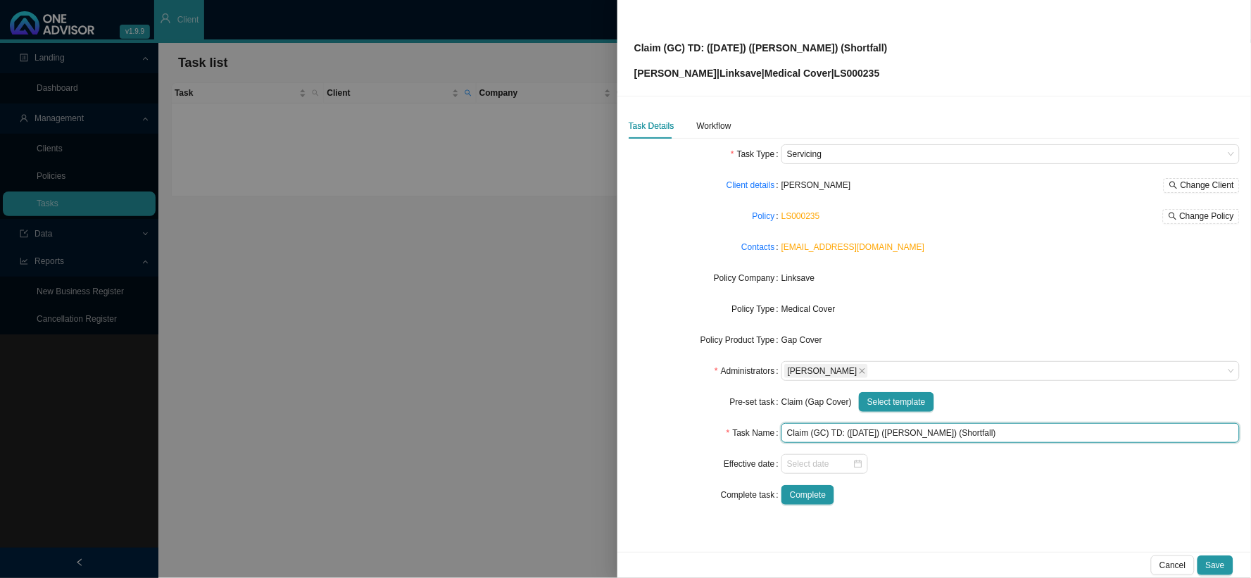
click at [964, 431] on input "Claim (GC) TD: ([DATE]) ([PERSON_NAME]) (Shortfall)" at bounding box center [1010, 433] width 458 height 20
paste input "R5,090.75"
type input "Claim (GC) TD: ([DATE]) ([PERSON_NAME]) (R5,090.75)"
click at [712, 125] on div "Workflow" at bounding box center [714, 126] width 34 height 14
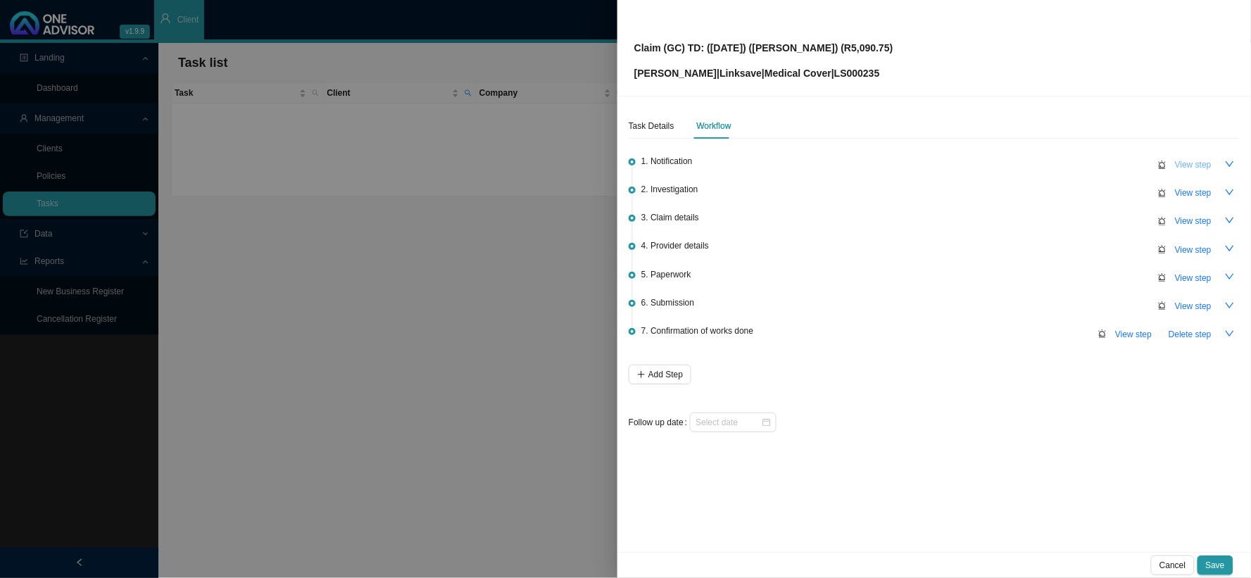
click at [1067, 165] on span "View step" at bounding box center [1193, 165] width 37 height 14
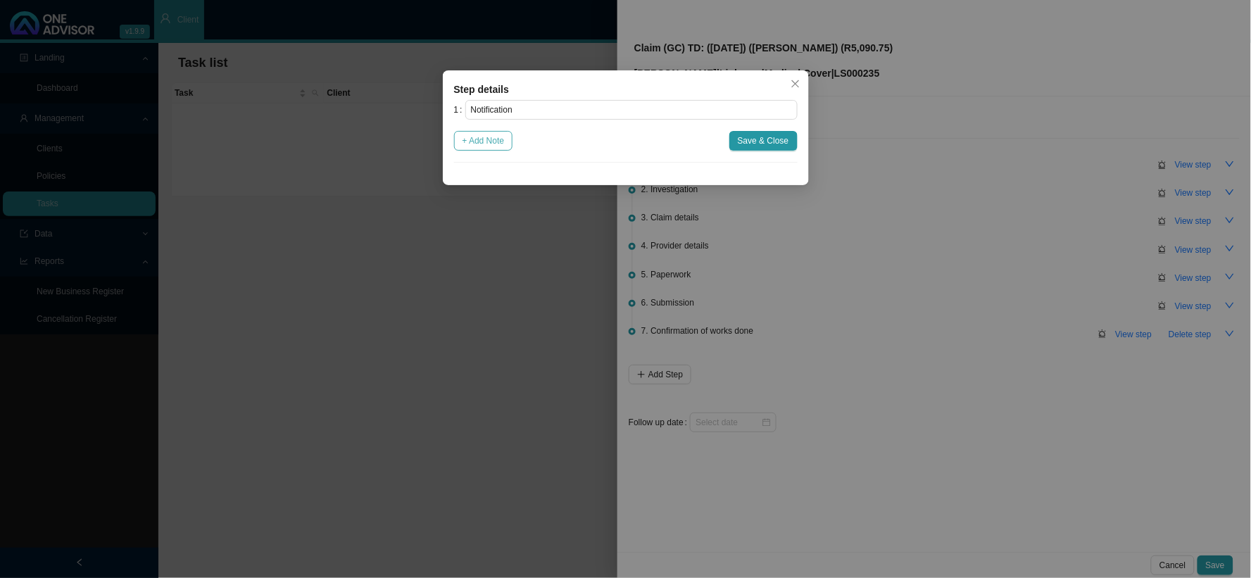
click at [489, 142] on span "+ Add Note" at bounding box center [484, 141] width 42 height 14
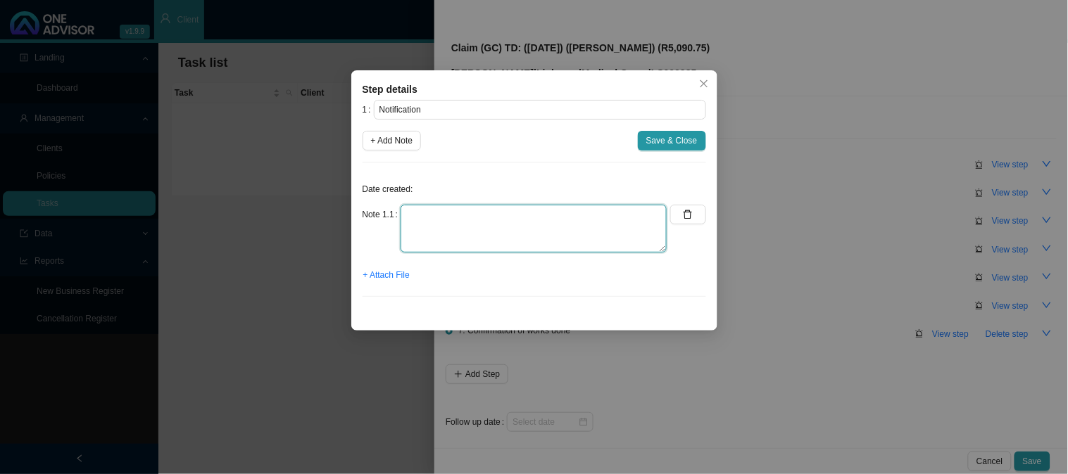
click at [462, 222] on textarea at bounding box center [534, 229] width 266 height 48
type textarea "r"
type textarea "Received the hospital account"
click at [400, 273] on span "+ Attach File" at bounding box center [386, 275] width 46 height 14
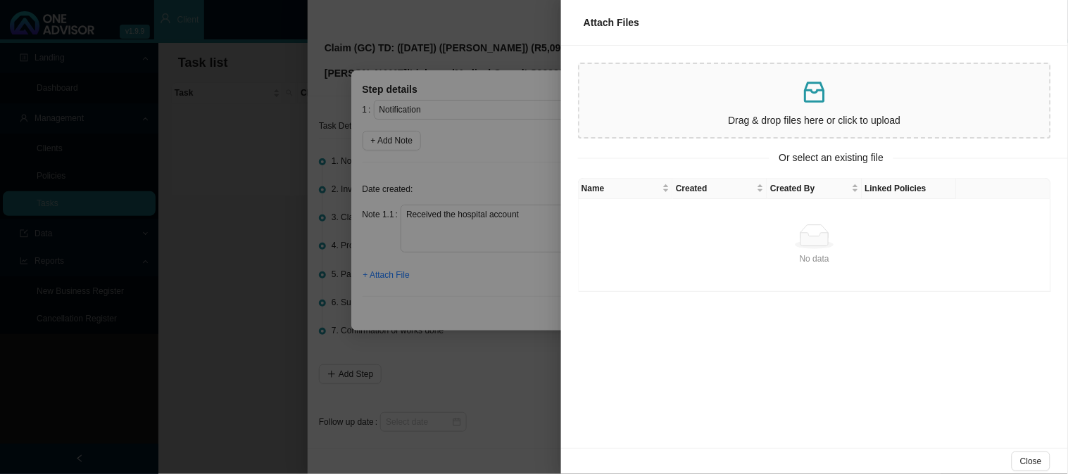
click at [430, 144] on div at bounding box center [534, 237] width 1068 height 474
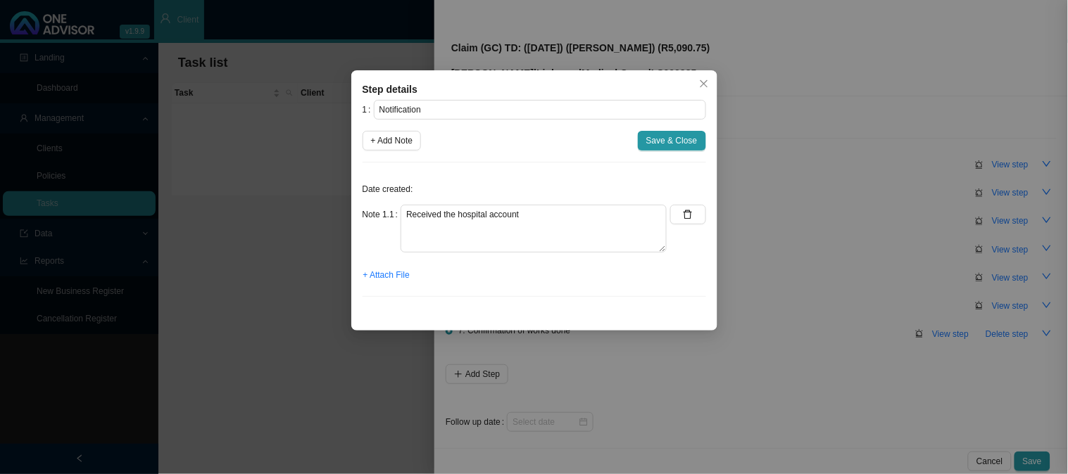
click at [374, 144] on span "+ Add Note" at bounding box center [392, 141] width 42 height 14
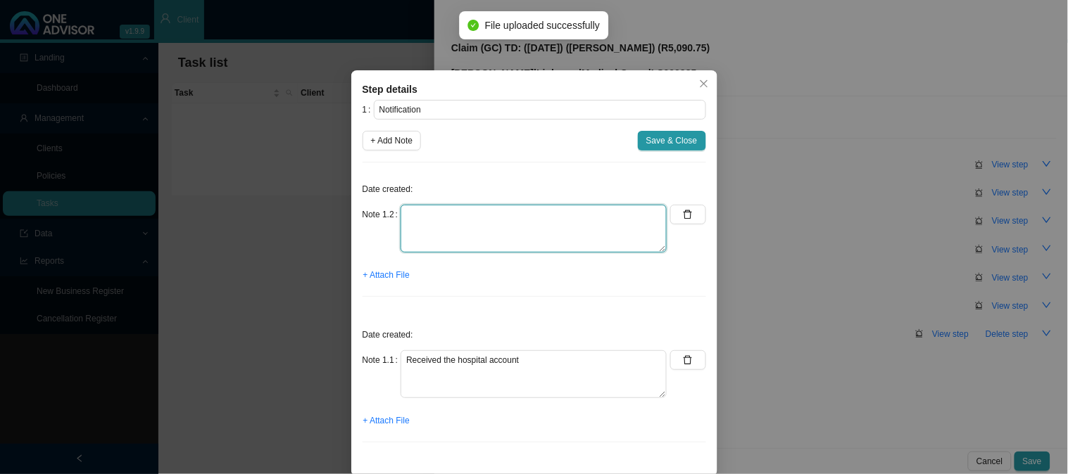
click at [447, 223] on textarea at bounding box center [534, 229] width 266 height 48
type textarea "R"
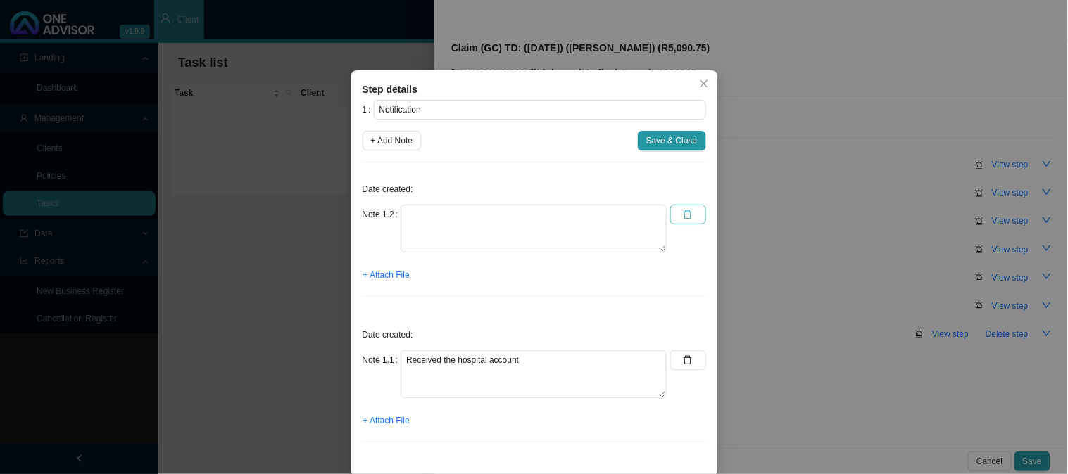
click at [684, 212] on icon "delete" at bounding box center [688, 214] width 8 height 9
type textarea "Received the hospital account"
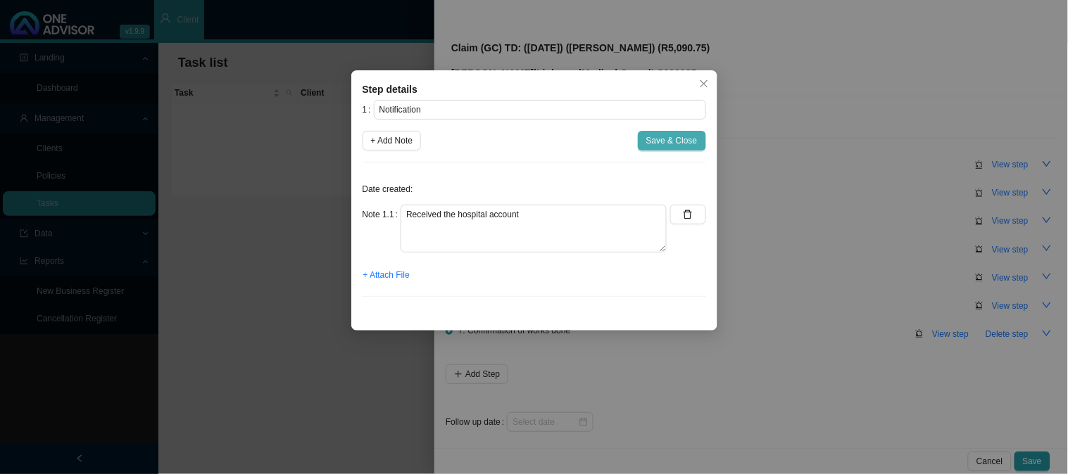
click at [679, 139] on span "Save & Close" at bounding box center [671, 141] width 51 height 14
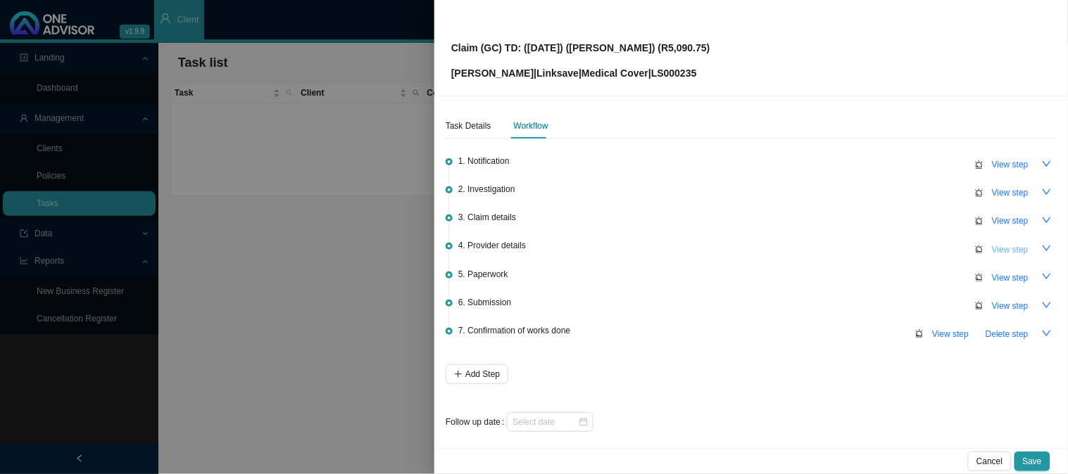
click at [993, 246] on span "View step" at bounding box center [1010, 250] width 37 height 14
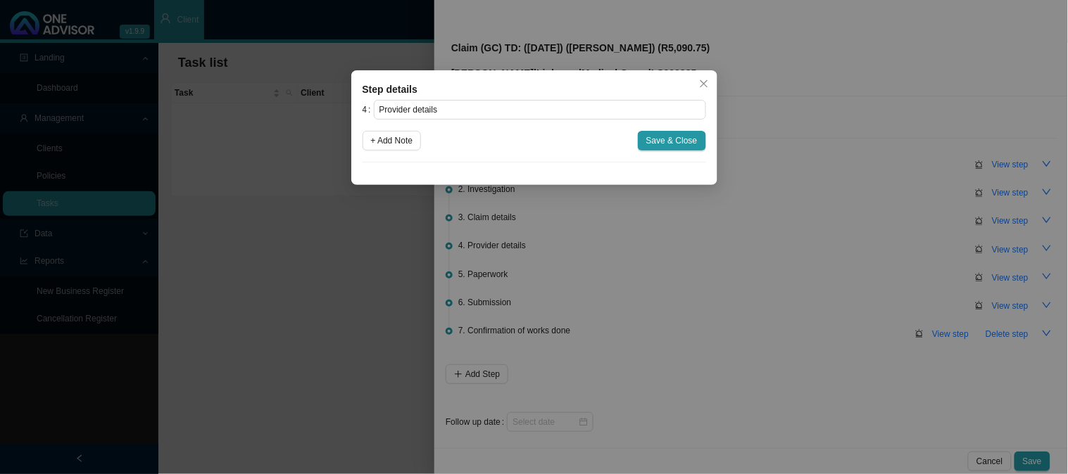
click at [769, 257] on div "Step details 4 Provider details + Add Note Save & Close Cancel OK" at bounding box center [534, 237] width 1068 height 474
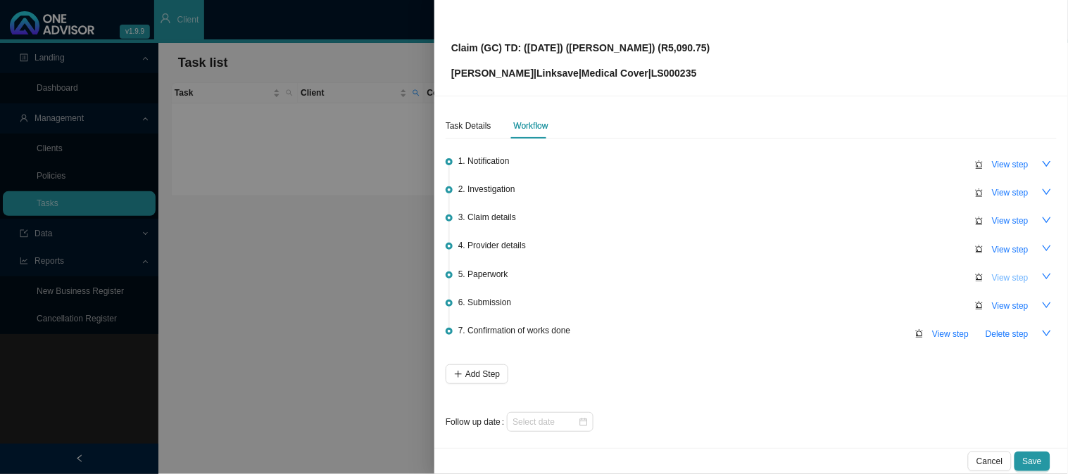
click at [1005, 275] on span "View step" at bounding box center [1010, 278] width 37 height 14
type input "Paperwork"
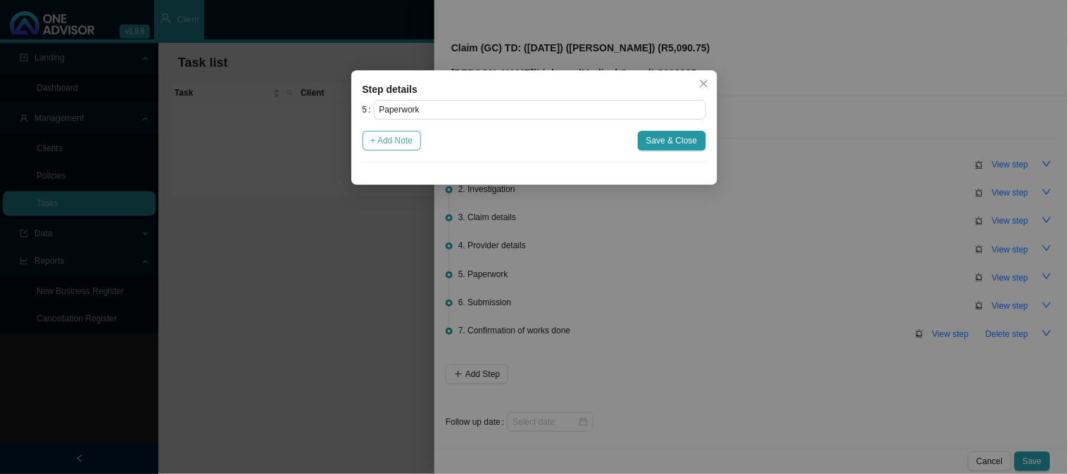
click at [402, 139] on span "+ Add Note" at bounding box center [392, 141] width 42 height 14
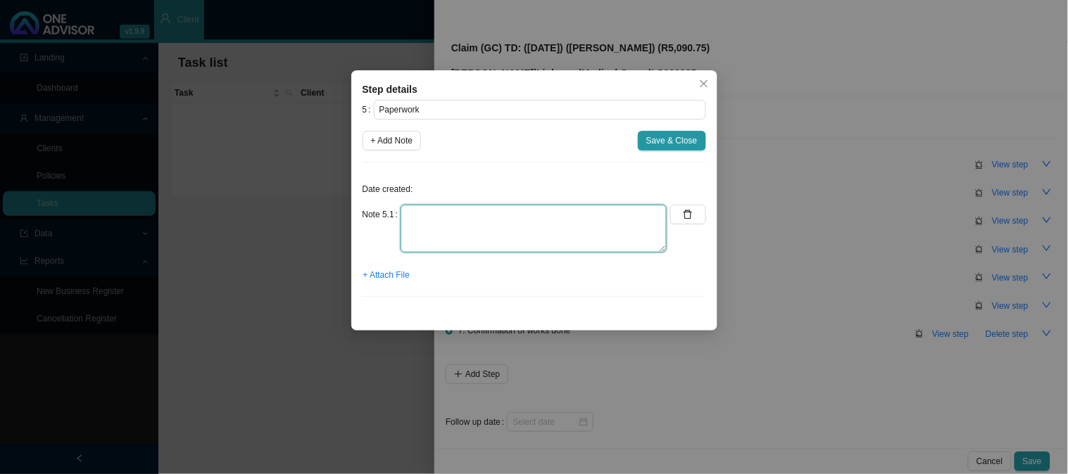
click at [453, 208] on textarea at bounding box center [534, 229] width 266 height 48
type textarea "Detailed hospital account"
click at [369, 279] on span "+ Attach File" at bounding box center [386, 275] width 46 height 14
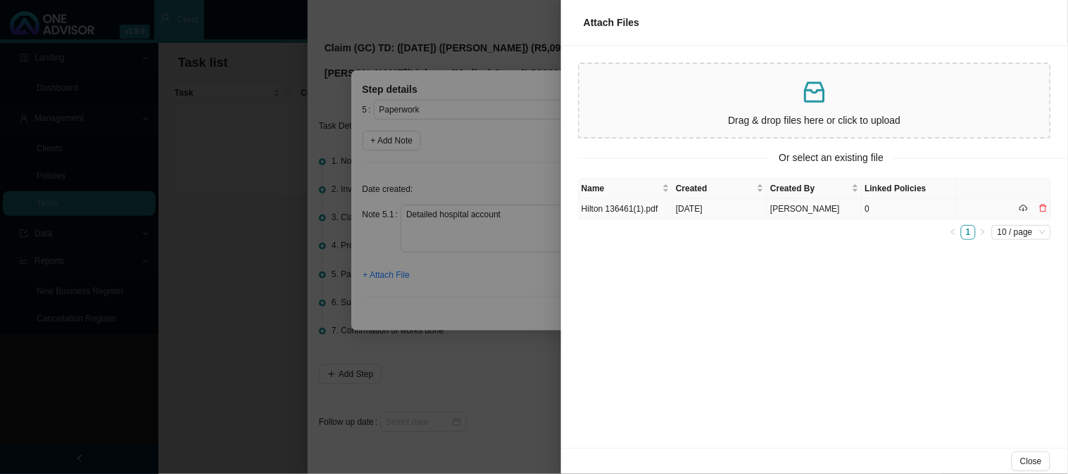
click at [646, 208] on td "Hilton 136461(1).pdf" at bounding box center [626, 209] width 94 height 20
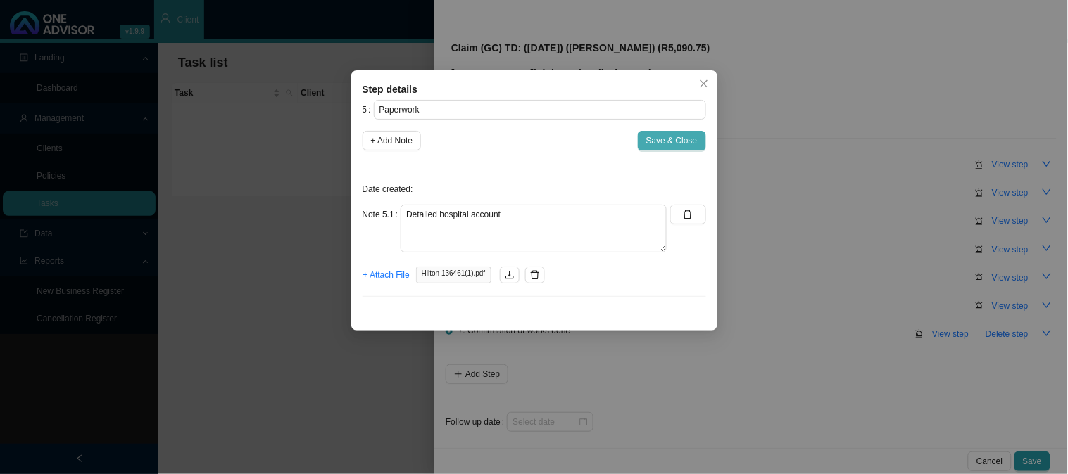
click at [678, 149] on button "Save & Close" at bounding box center [672, 141] width 68 height 20
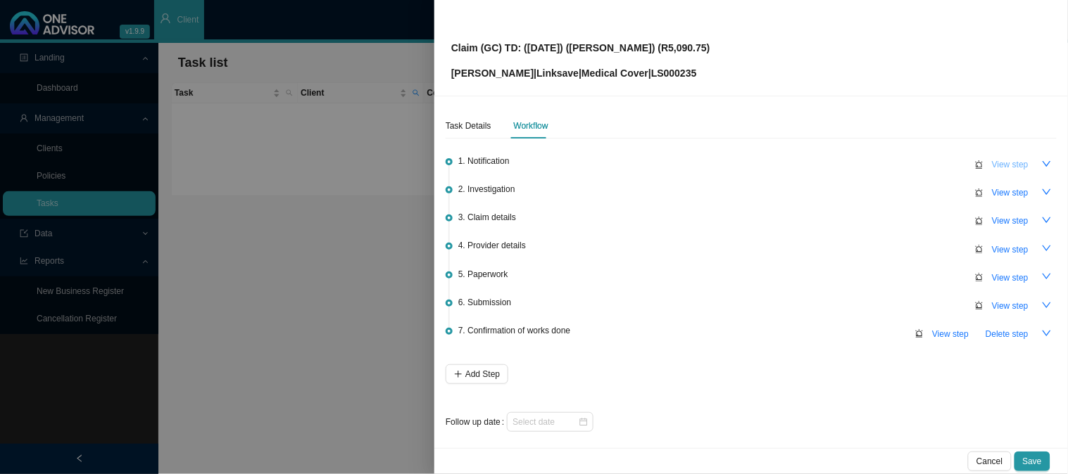
click at [1007, 164] on span "View step" at bounding box center [1010, 165] width 37 height 14
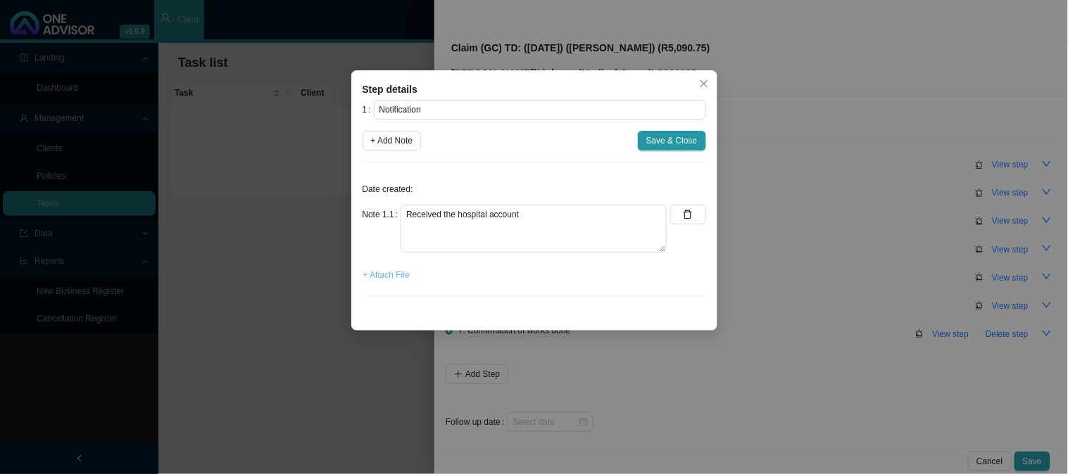
click at [399, 278] on span "+ Attach File" at bounding box center [386, 275] width 46 height 14
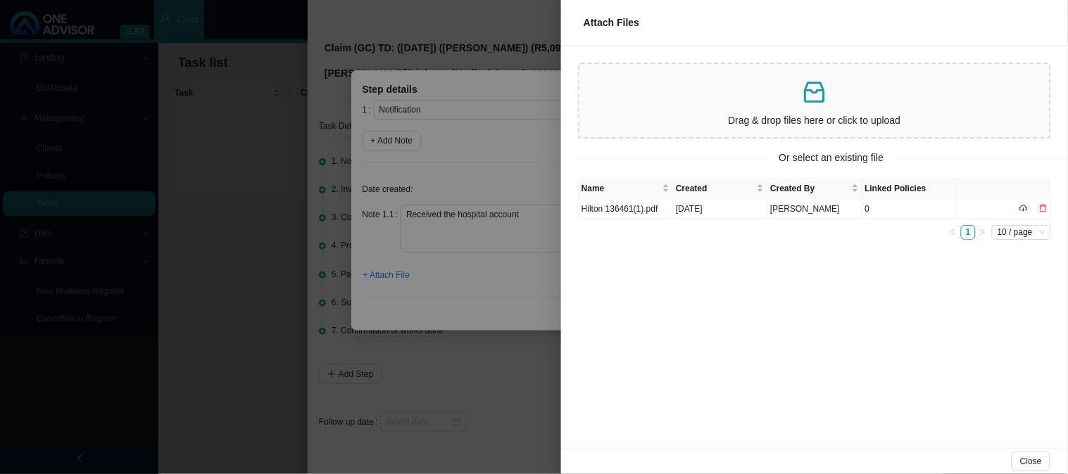
click at [737, 89] on p at bounding box center [814, 92] width 459 height 29
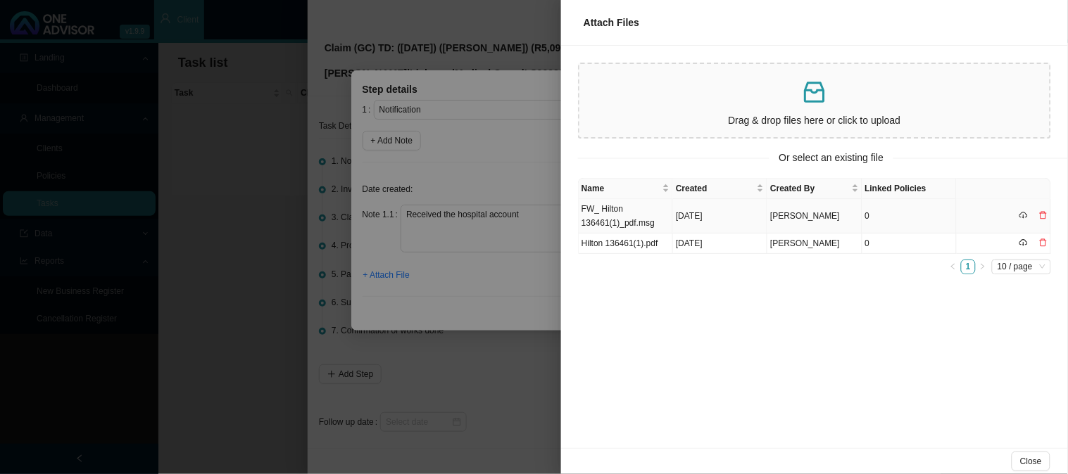
click at [1036, 209] on div at bounding box center [1033, 216] width 28 height 14
click at [1042, 213] on icon "delete" at bounding box center [1043, 215] width 8 height 8
click at [1044, 187] on span "Yes" at bounding box center [1048, 186] width 14 height 14
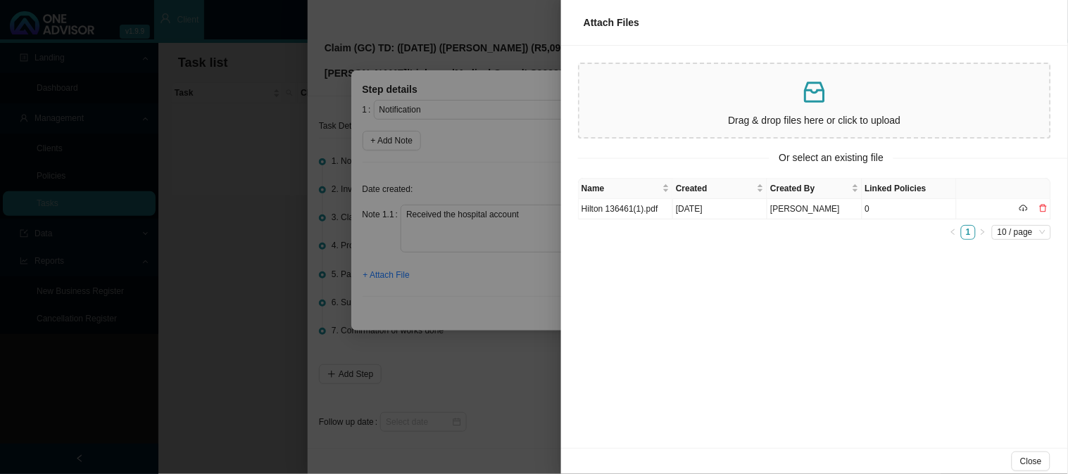
click at [686, 90] on p at bounding box center [814, 92] width 459 height 29
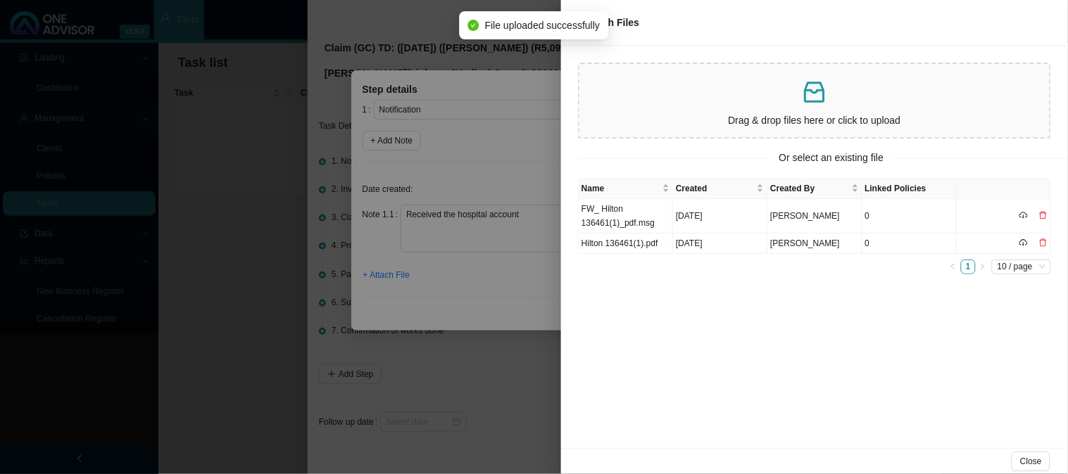
click at [715, 79] on p at bounding box center [814, 92] width 459 height 29
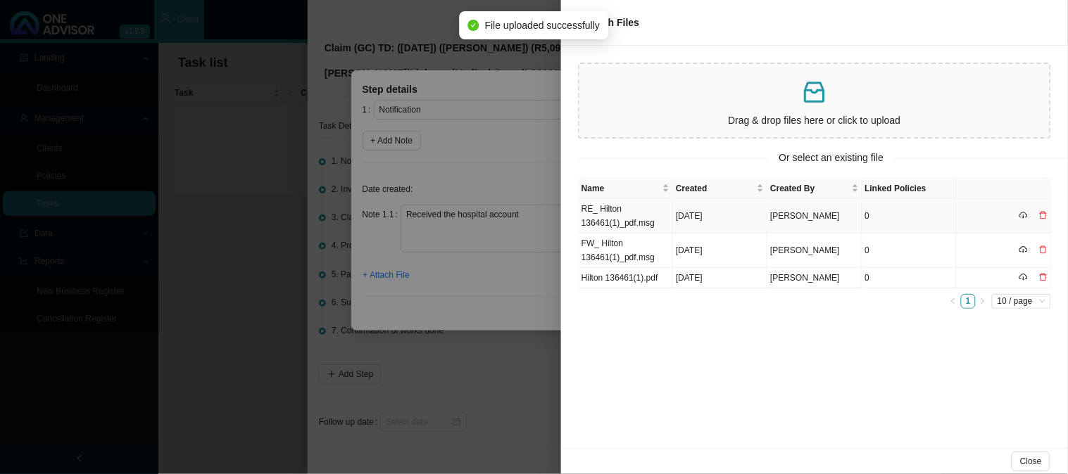
click at [632, 206] on td "RE_ Hilton 136461(1)_pdf.msg" at bounding box center [626, 216] width 94 height 34
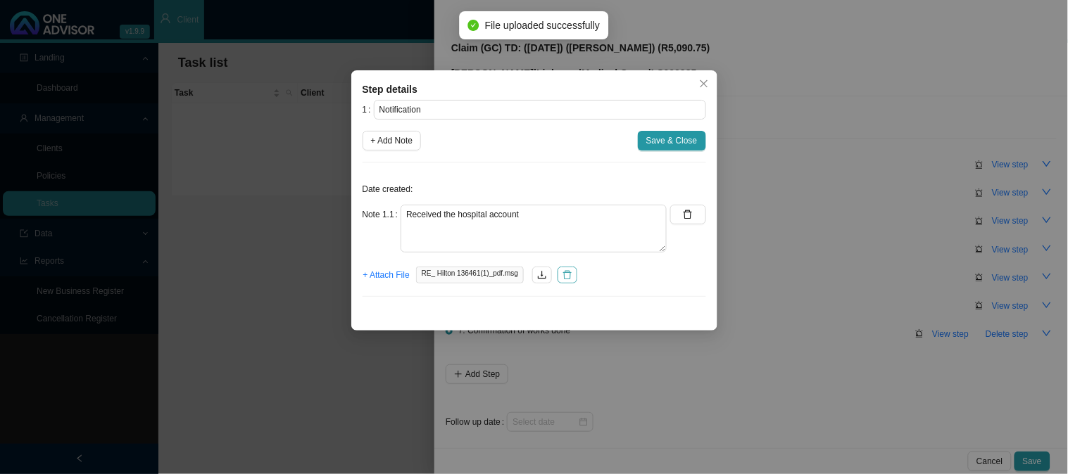
click at [567, 277] on icon "delete" at bounding box center [567, 275] width 8 height 9
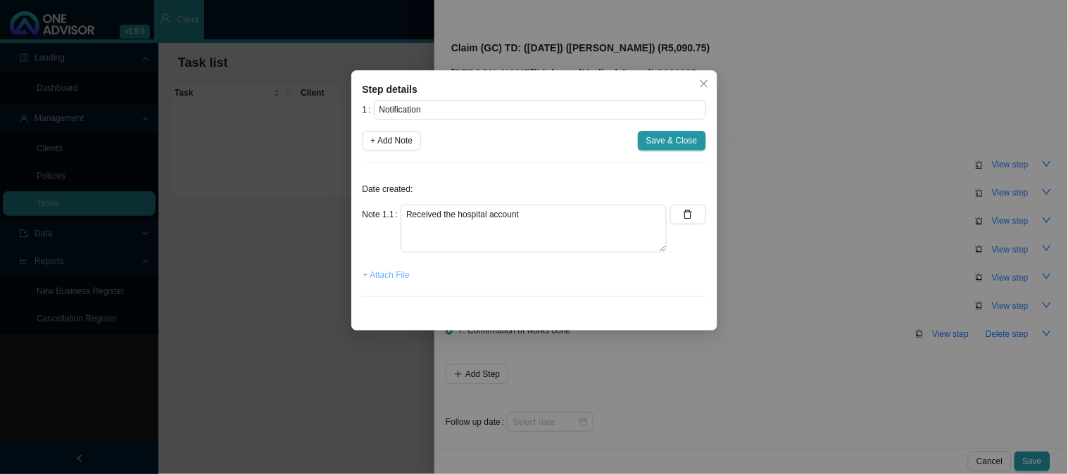
click at [406, 277] on span "+ Attach File" at bounding box center [386, 275] width 46 height 14
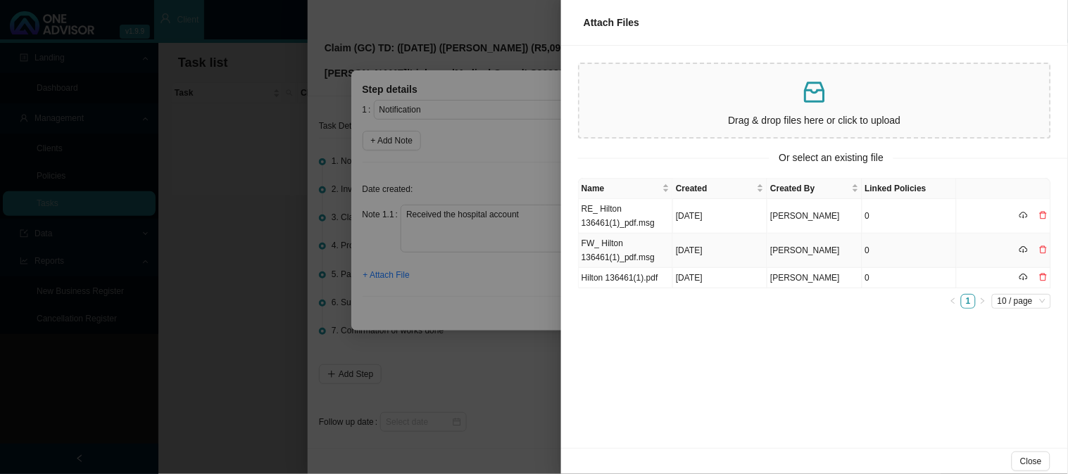
click at [622, 241] on td "FW_ Hilton 136461(1)_pdf.msg" at bounding box center [626, 251] width 94 height 34
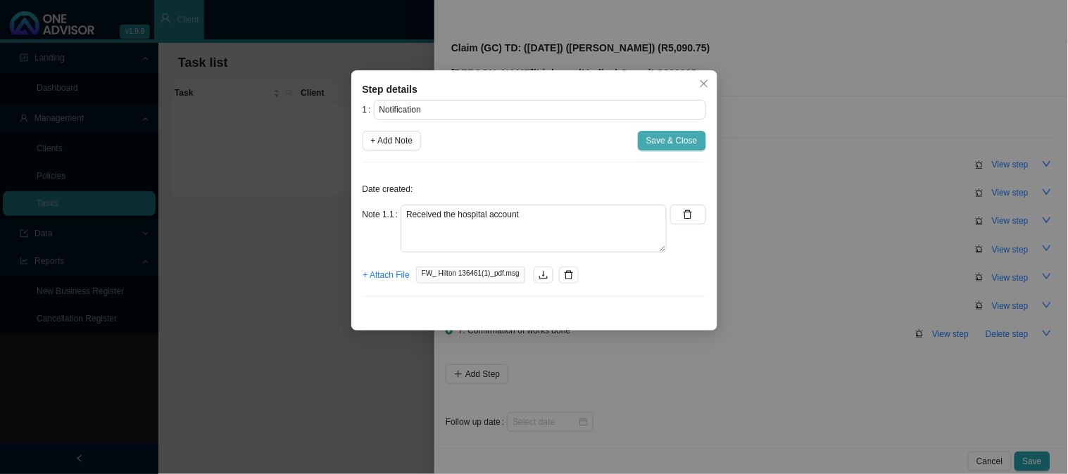
click at [651, 141] on span "Save & Close" at bounding box center [671, 141] width 51 height 14
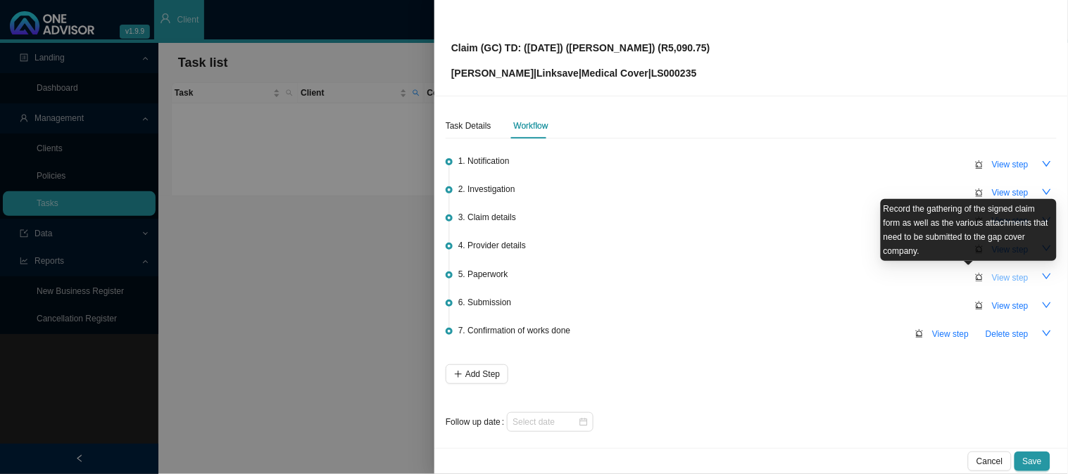
click at [992, 277] on span "View step" at bounding box center [1010, 278] width 37 height 14
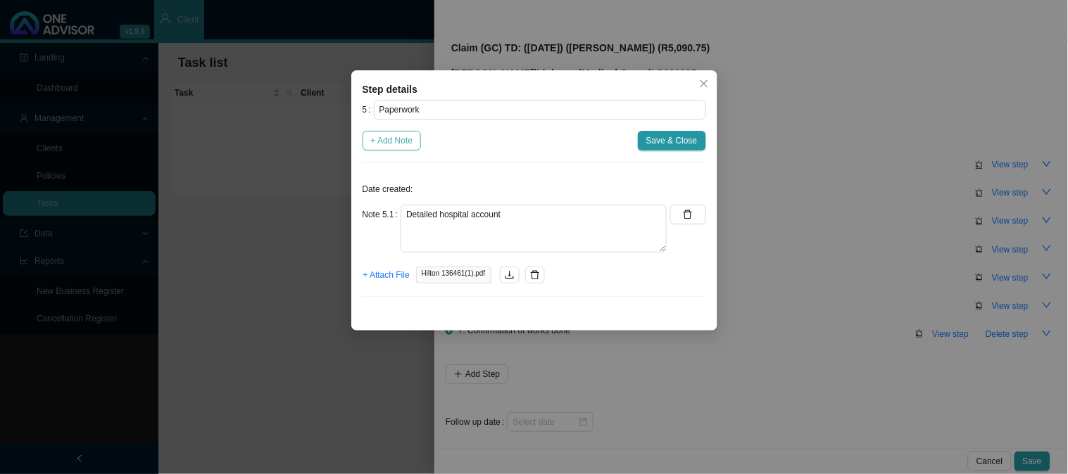
click at [397, 137] on span "+ Add Note" at bounding box center [392, 141] width 42 height 14
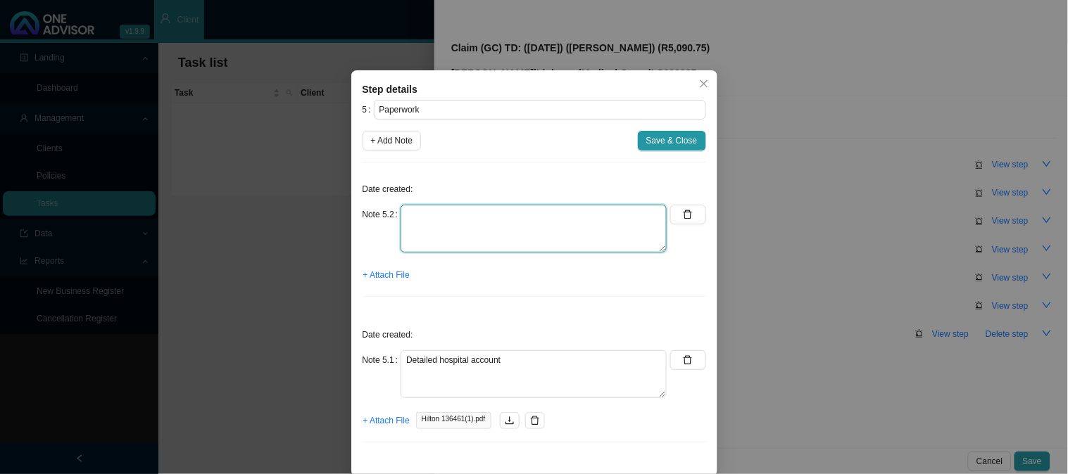
click at [460, 222] on textarea at bounding box center [534, 229] width 266 height 48
type textarea "Claim form"
click at [390, 270] on span "+ Attach File" at bounding box center [386, 275] width 46 height 14
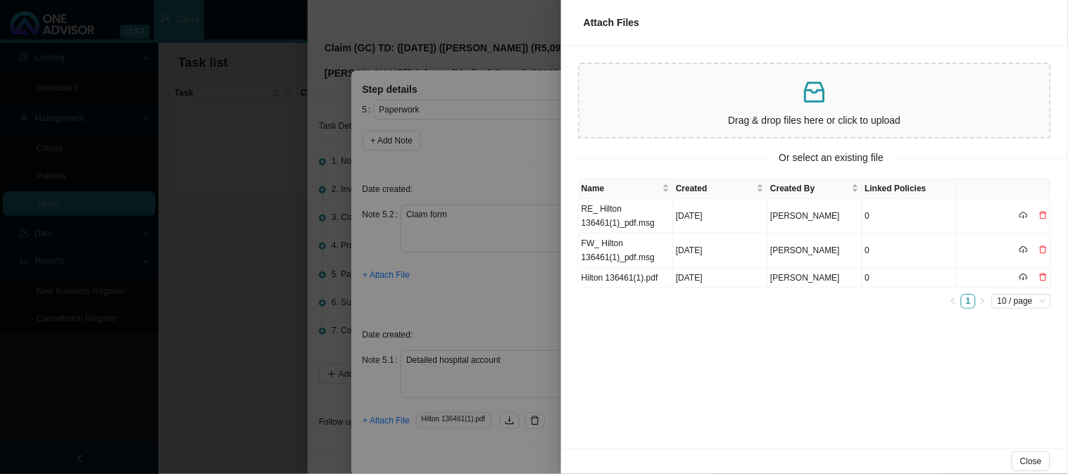
click at [663, 95] on p at bounding box center [814, 92] width 459 height 29
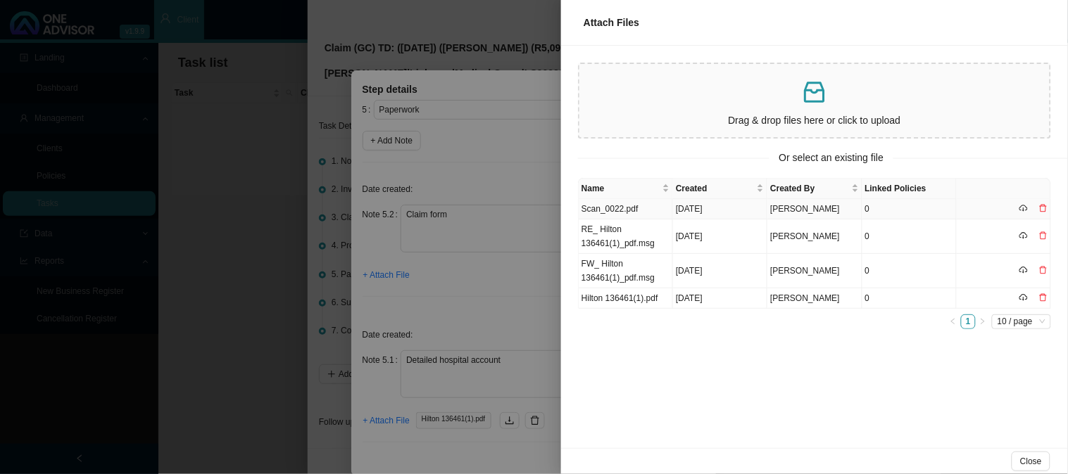
click at [648, 209] on td "Scan_0022.pdf" at bounding box center [626, 209] width 94 height 20
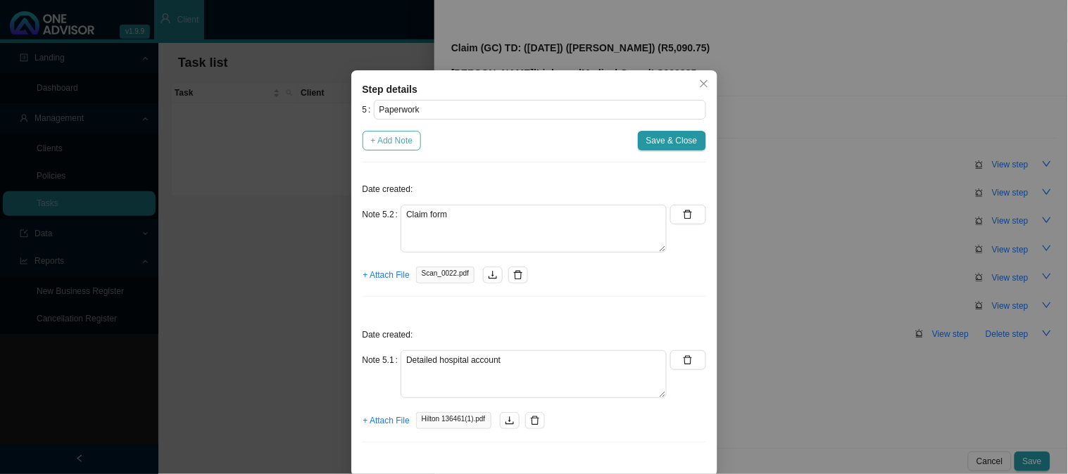
click at [405, 142] on span "+ Add Note" at bounding box center [392, 141] width 42 height 14
type textarea "Claim form"
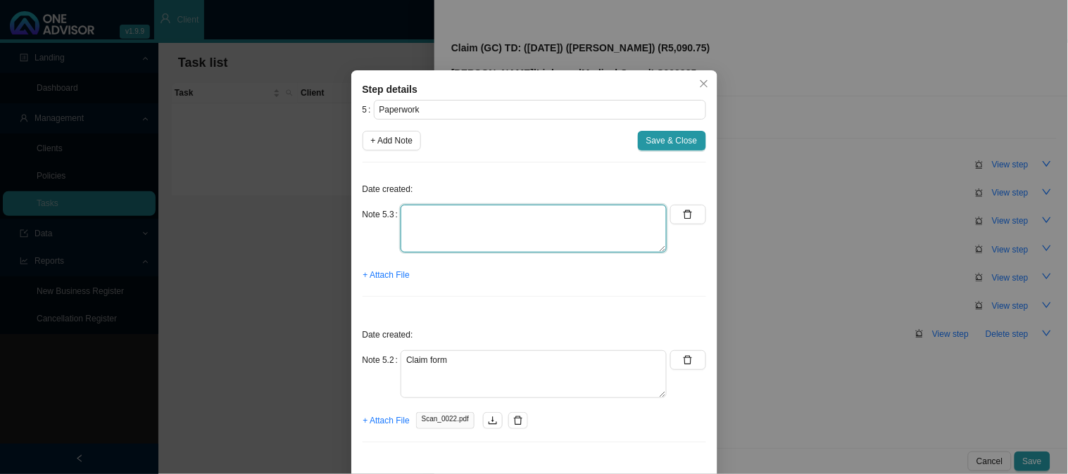
click at [430, 222] on textarea at bounding box center [534, 229] width 266 height 48
type textarea "Requested invoice for [PERSON_NAME]"
drag, startPoint x: 548, startPoint y: 218, endPoint x: 382, endPoint y: 213, distance: 165.5
click at [382, 213] on div "Note 5.3 Requested invoice for [PERSON_NAME]" at bounding box center [515, 229] width 305 height 48
click at [385, 144] on span "+ Add Note" at bounding box center [392, 141] width 42 height 14
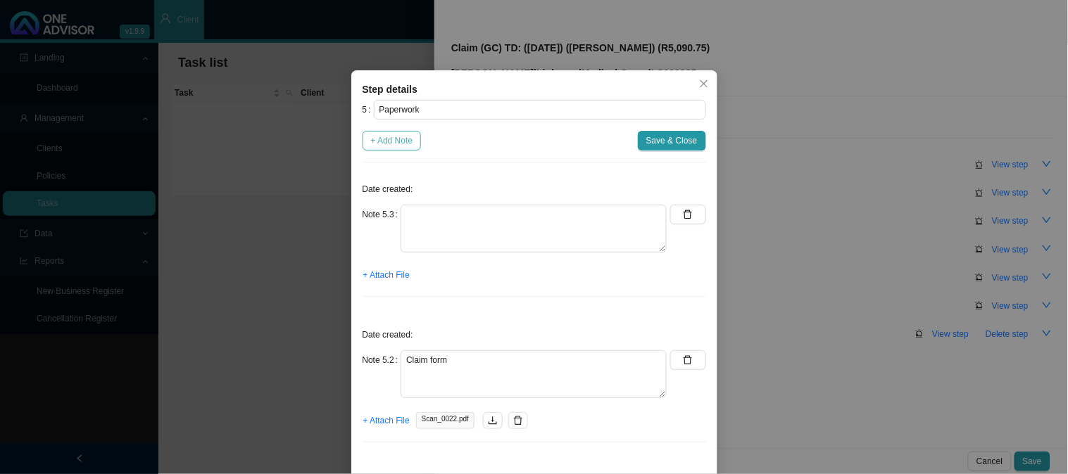
type textarea "Claim form"
click at [434, 218] on textarea at bounding box center [534, 229] width 266 height 48
paste textarea "Requested invoice for [PERSON_NAME]"
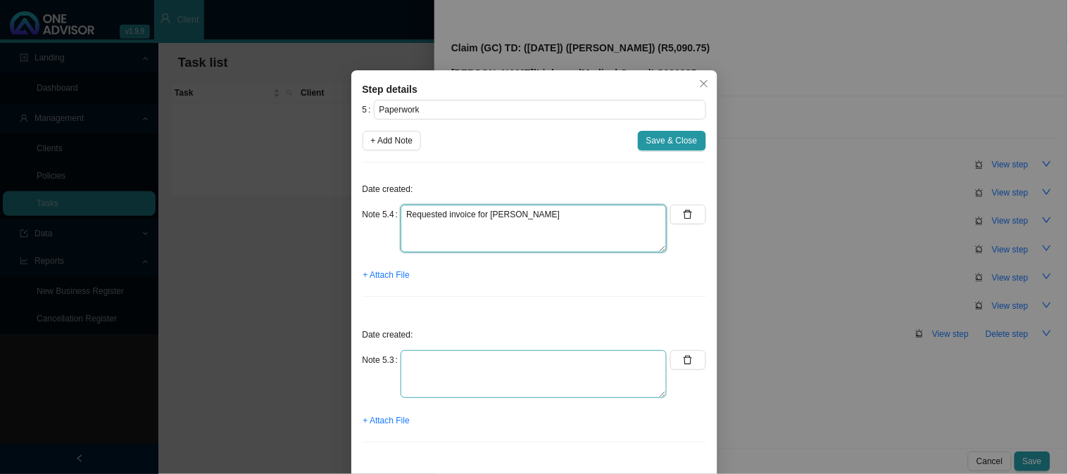
type textarea "Requested invoice for [PERSON_NAME]"
click at [452, 359] on textarea at bounding box center [534, 375] width 266 height 48
type textarea "CTH"
click at [377, 420] on span "+ Attach File" at bounding box center [386, 421] width 46 height 14
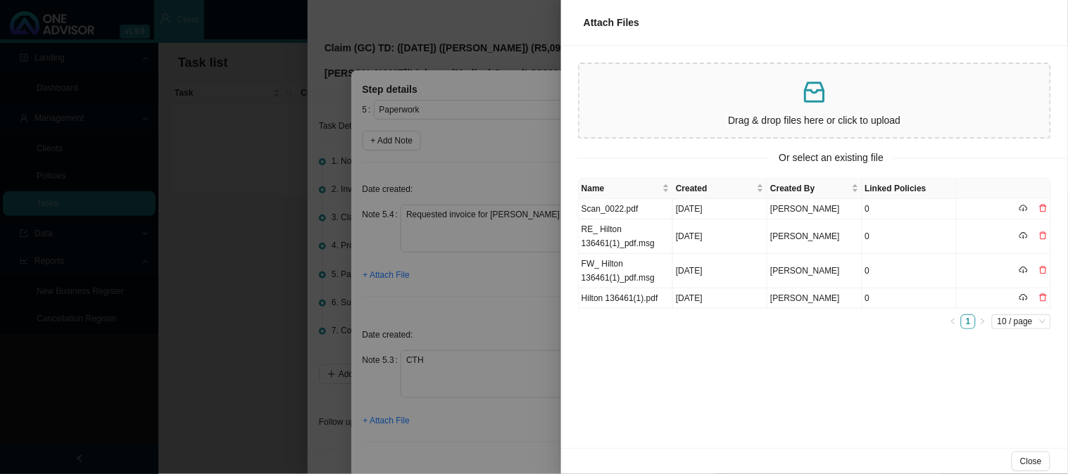
click at [653, 100] on p at bounding box center [814, 92] width 459 height 29
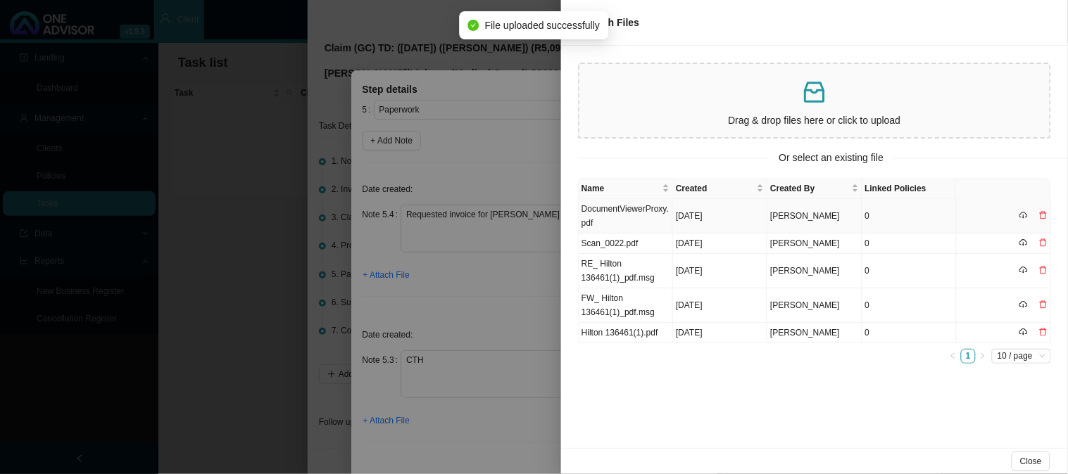
click at [642, 209] on td "DocumentViewerProxy.pdf" at bounding box center [626, 216] width 94 height 34
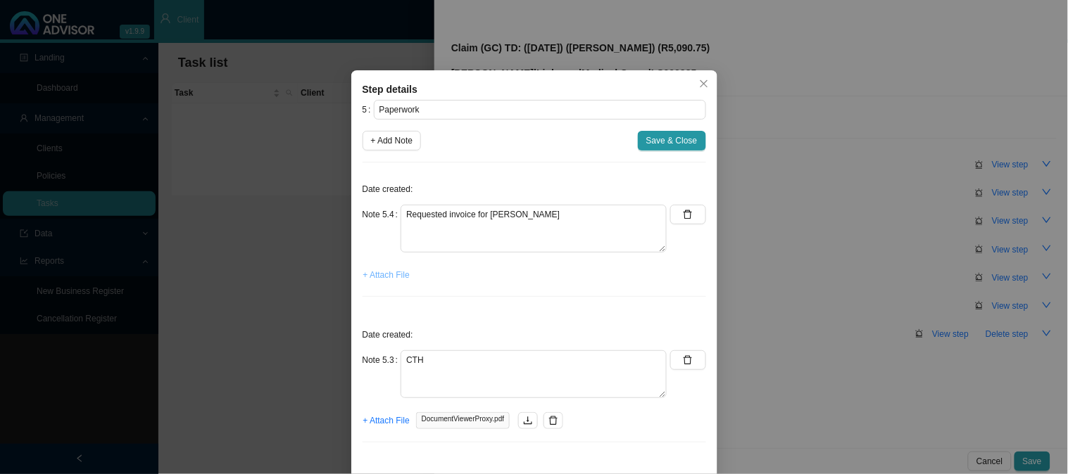
click at [397, 277] on span "+ Attach File" at bounding box center [386, 275] width 46 height 14
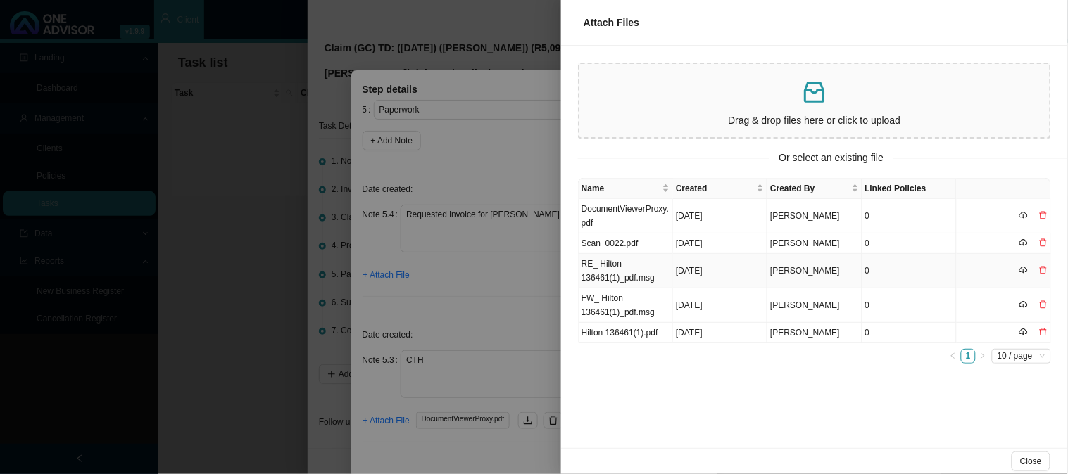
click at [652, 270] on td "RE_ Hilton 136461(1)_pdf.msg" at bounding box center [626, 271] width 94 height 34
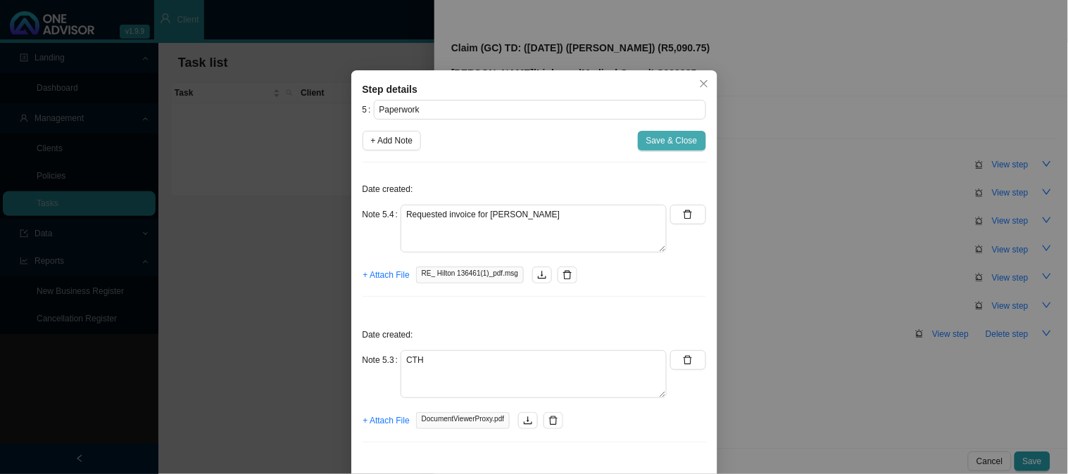
click at [667, 137] on span "Save & Close" at bounding box center [671, 141] width 51 height 14
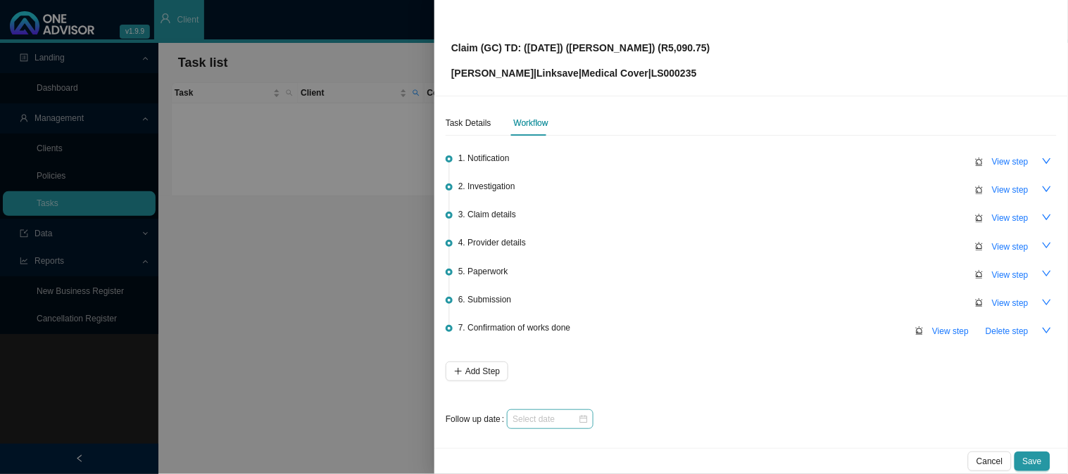
scroll to position [4, 0]
click at [992, 184] on span "View step" at bounding box center [1010, 189] width 37 height 14
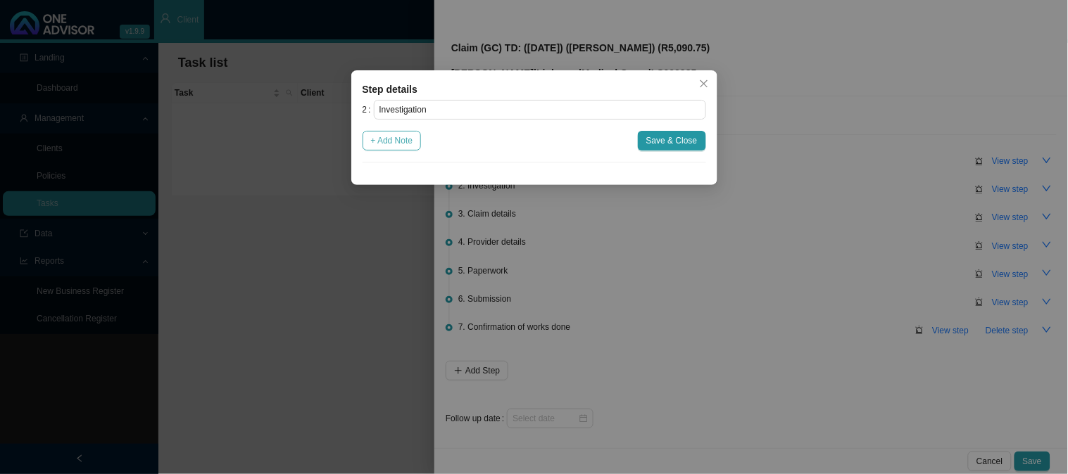
click at [405, 144] on span "+ Add Note" at bounding box center [392, 141] width 42 height 14
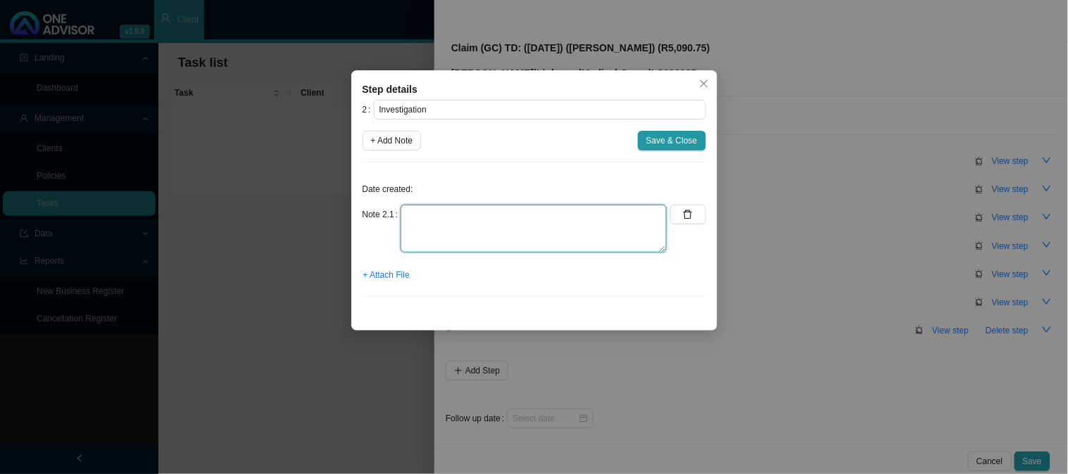
click at [425, 227] on textarea at bounding box center [534, 229] width 266 height 48
paste textarea "[MEDICAL_DATA]"
click at [653, 219] on textarea "N92.0 - [MEDICAL_DATA]" at bounding box center [534, 229] width 266 height 48
type textarea "N92.0 - [MEDICAL_DATA] (PMB CODE)"
click at [672, 137] on span "Save & Close" at bounding box center [671, 141] width 51 height 14
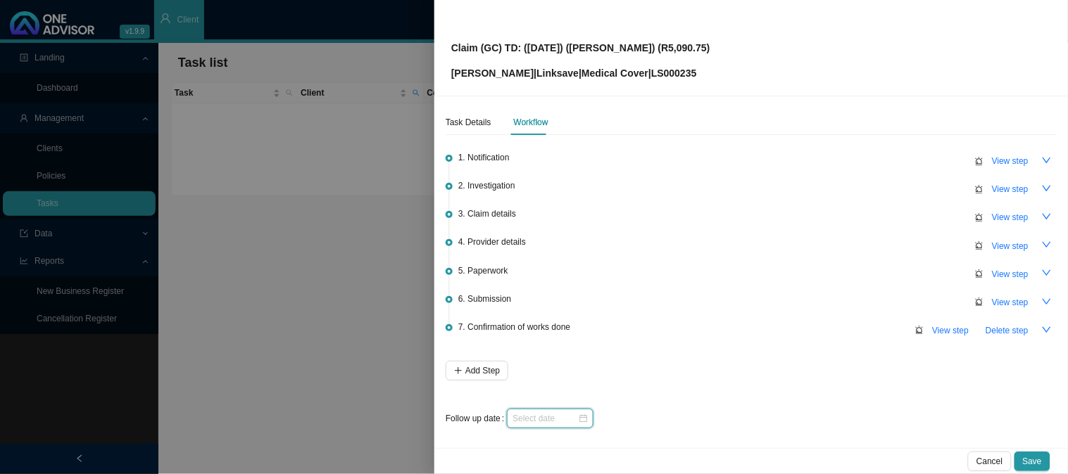
click at [555, 417] on input at bounding box center [544, 419] width 65 height 14
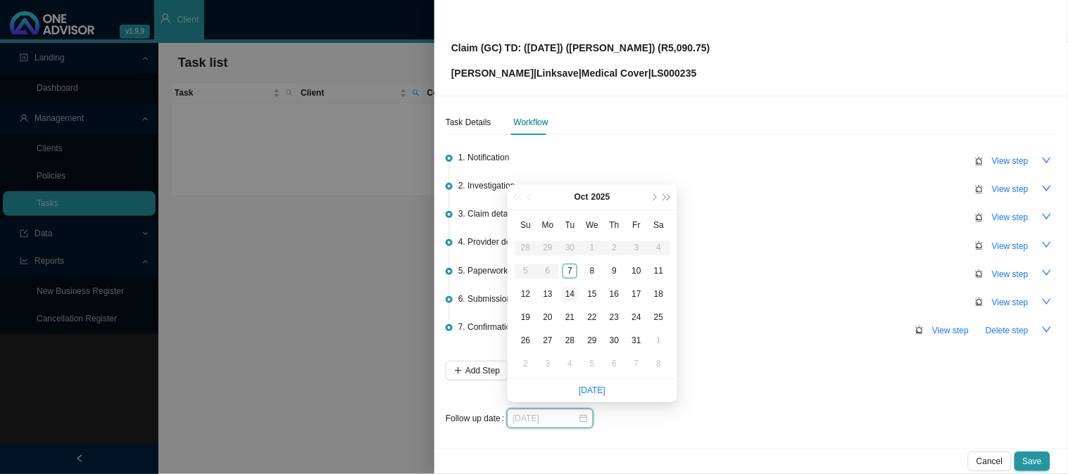
type input "[DATE]"
click at [571, 293] on div "14" at bounding box center [569, 294] width 15 height 15
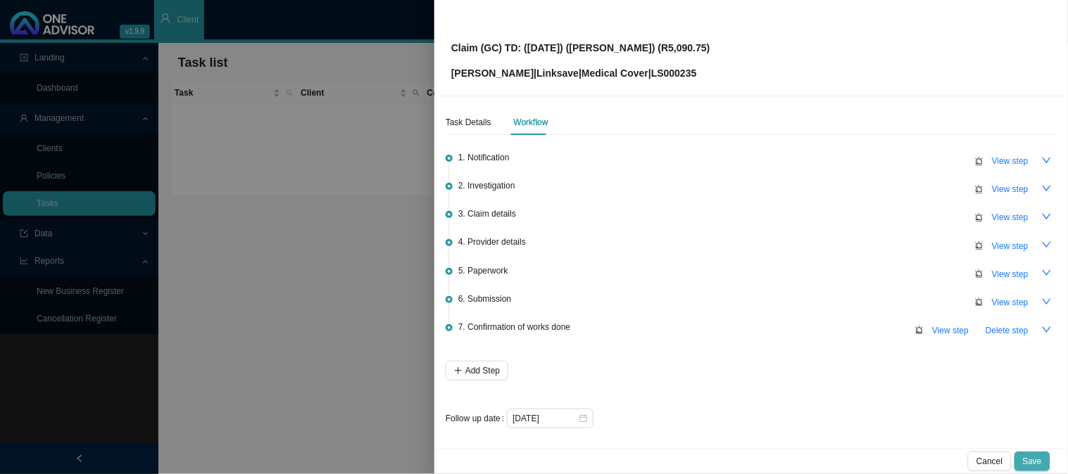
click at [1031, 456] on span "Save" at bounding box center [1032, 462] width 19 height 14
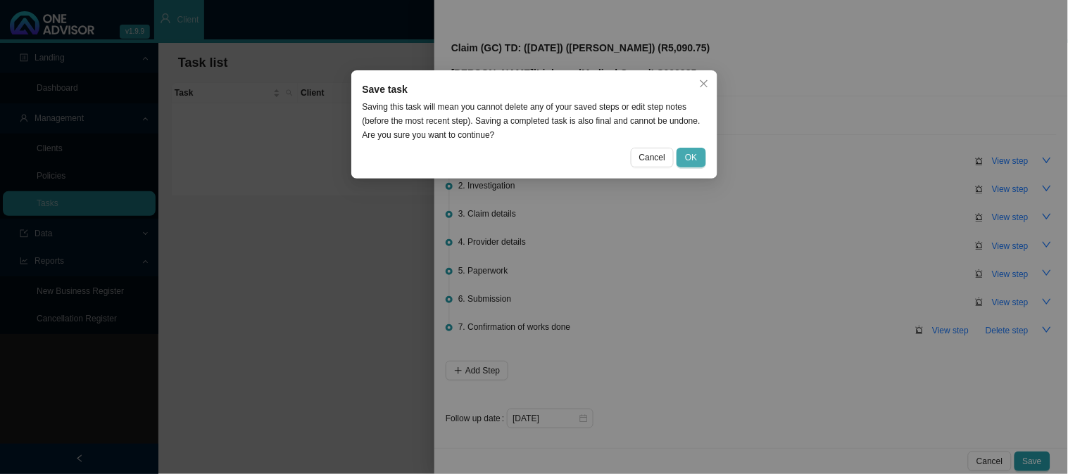
click at [690, 152] on span "OK" at bounding box center [691, 158] width 12 height 14
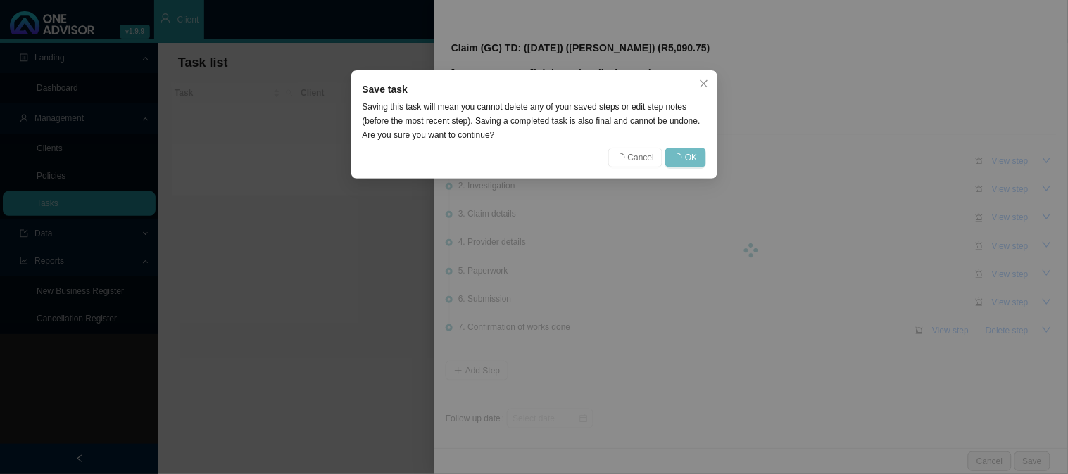
scroll to position [0, 0]
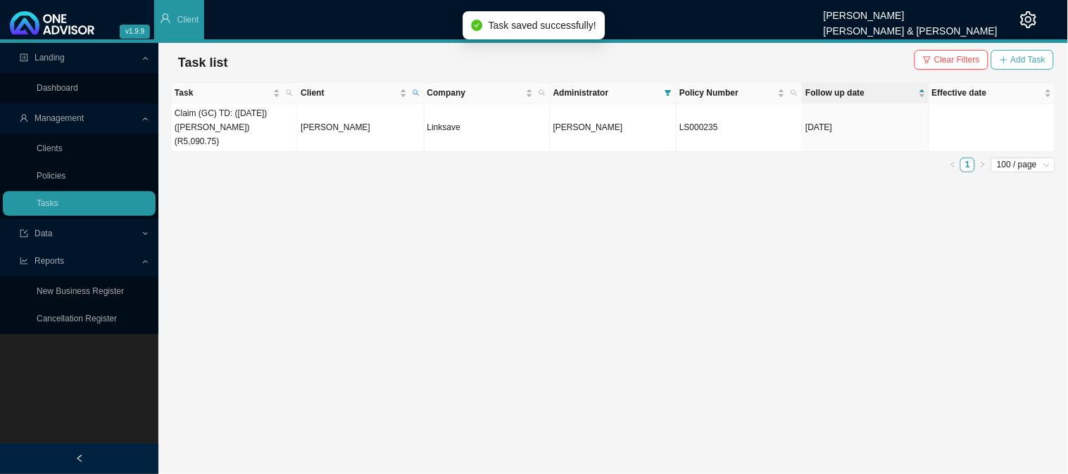
click at [1032, 60] on span "Add Task" at bounding box center [1028, 60] width 34 height 14
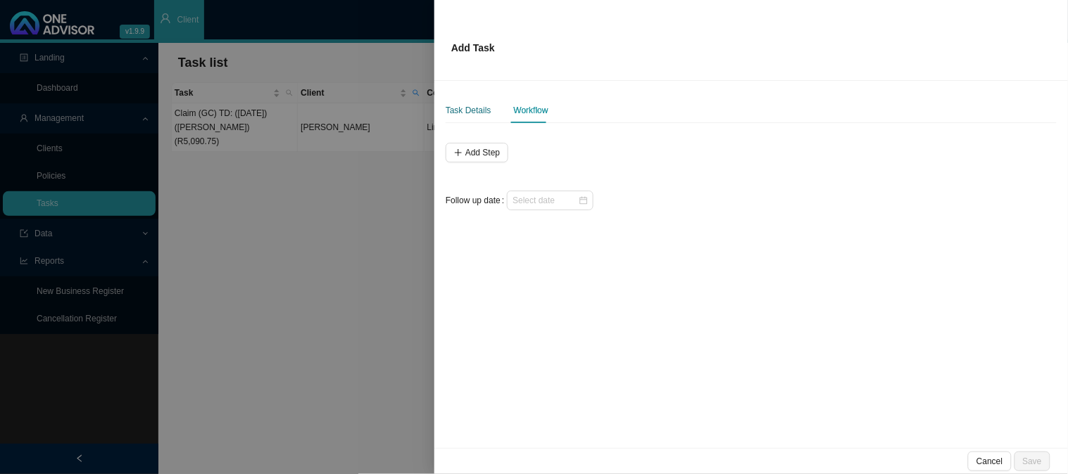
click at [460, 106] on div "Task Details" at bounding box center [469, 110] width 46 height 14
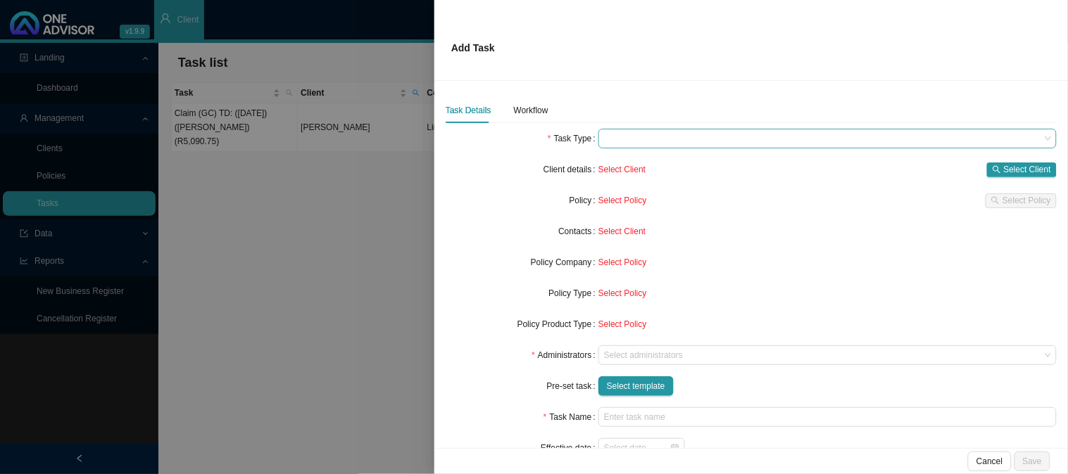
click at [610, 135] on span at bounding box center [827, 139] width 447 height 18
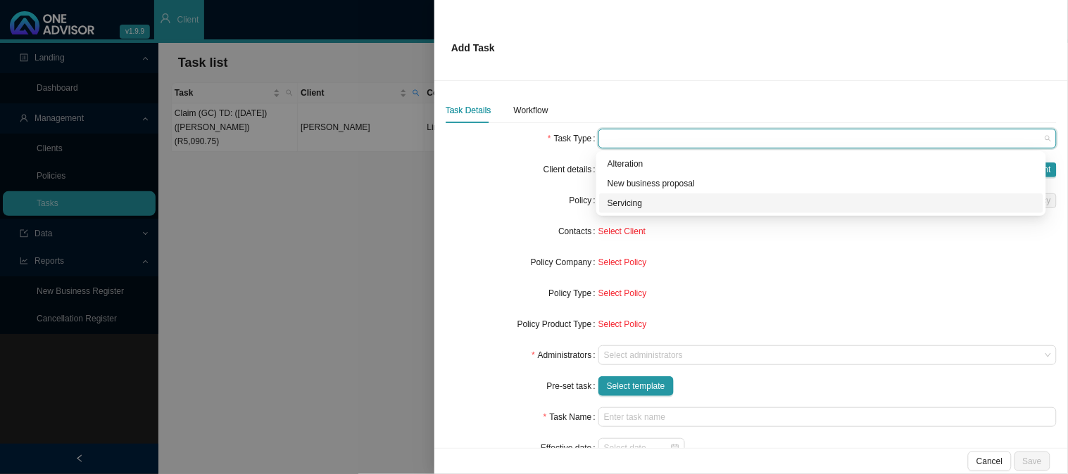
click at [624, 200] on div "Servicing" at bounding box center [821, 203] width 427 height 14
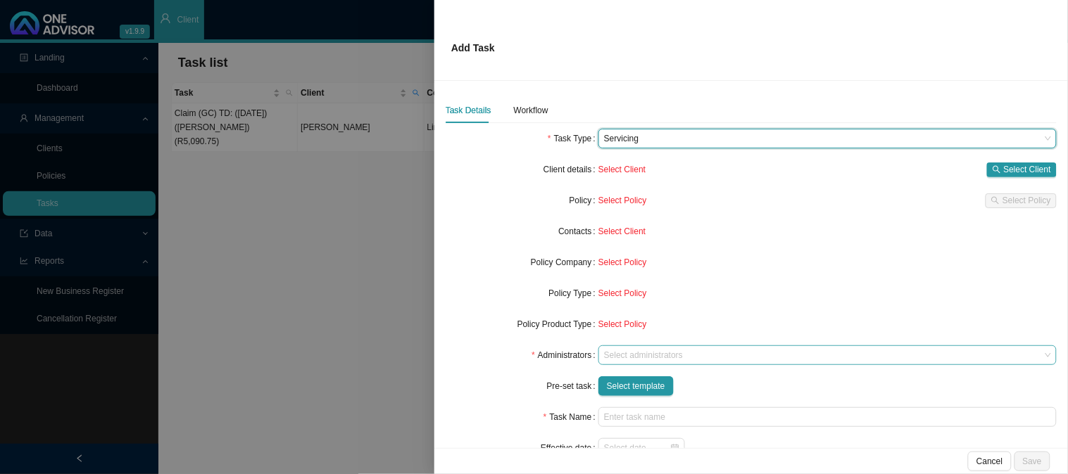
click at [620, 354] on div at bounding box center [820, 356] width 439 height 11
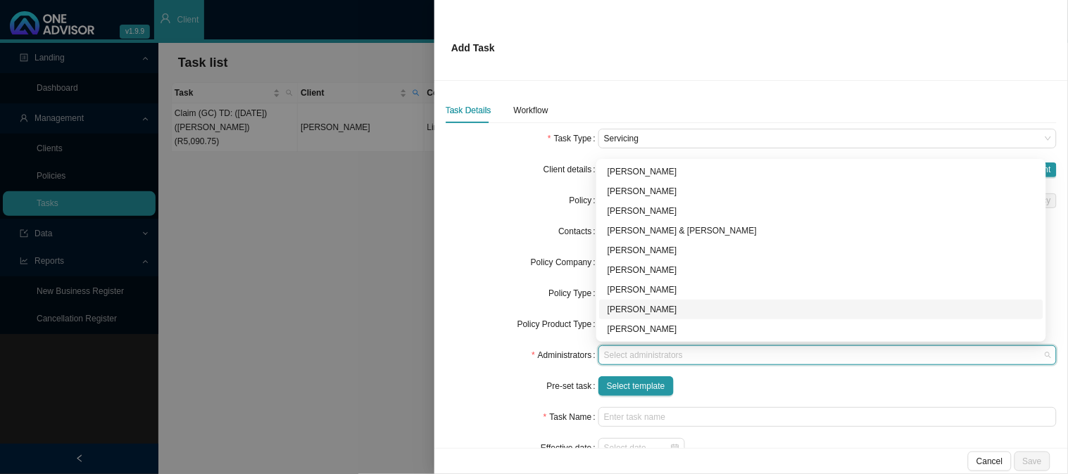
click at [622, 306] on div "[PERSON_NAME]" at bounding box center [821, 310] width 427 height 14
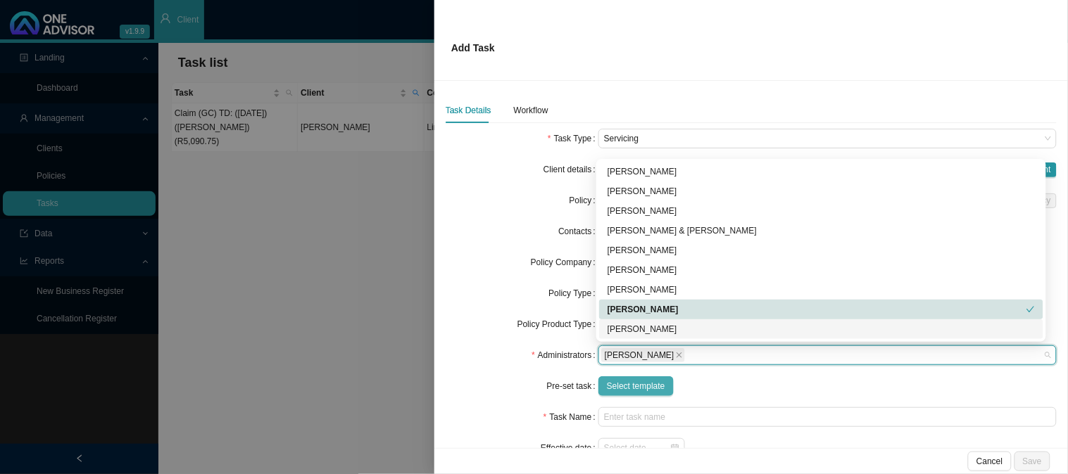
click at [629, 384] on span "Select template" at bounding box center [636, 386] width 58 height 14
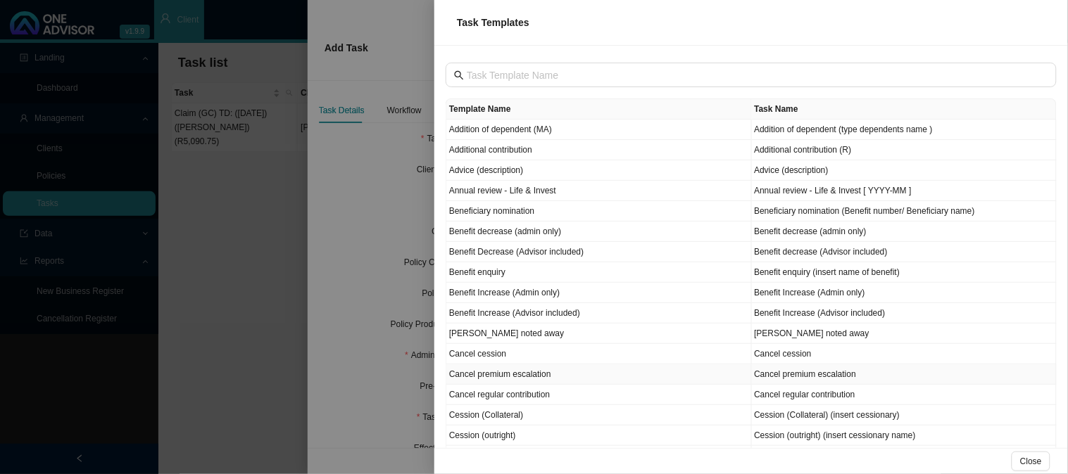
scroll to position [156, 0]
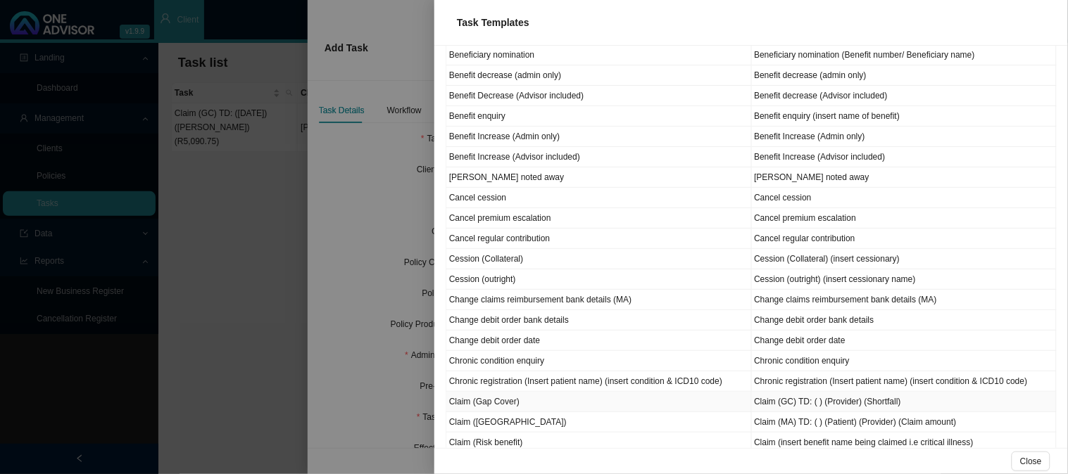
click at [498, 401] on td "Claim (Gap Cover)" at bounding box center [599, 402] width 306 height 20
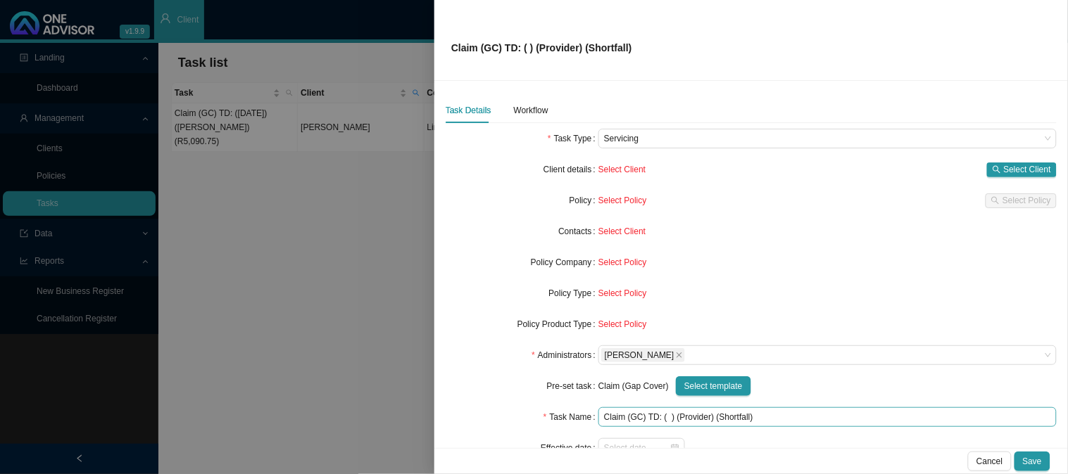
scroll to position [63, 0]
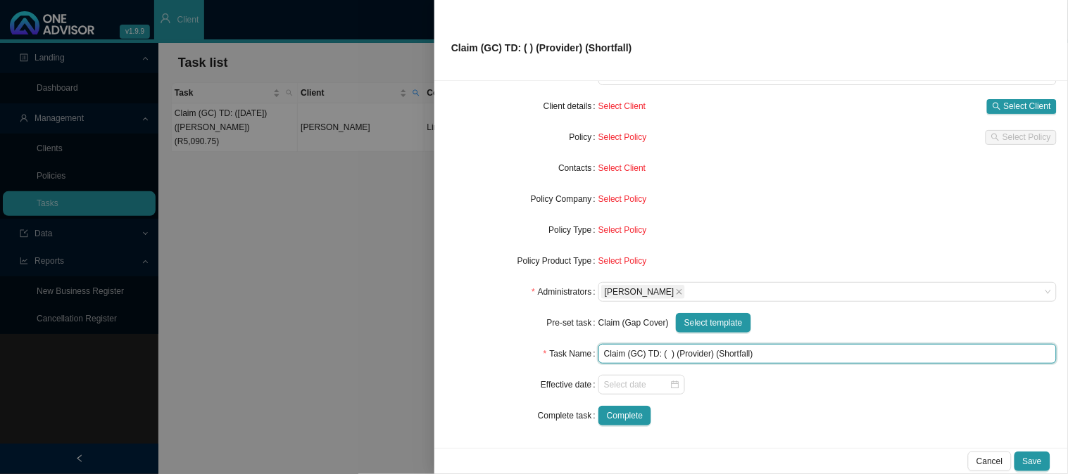
click at [665, 349] on input "Claim (GC) TD: ( ) (Provider) (Shortfall)" at bounding box center [827, 354] width 458 height 20
click at [727, 356] on input "Claim (GC) TD: ([DATE]) (Provider) (Shortfall)" at bounding box center [827, 354] width 458 height 20
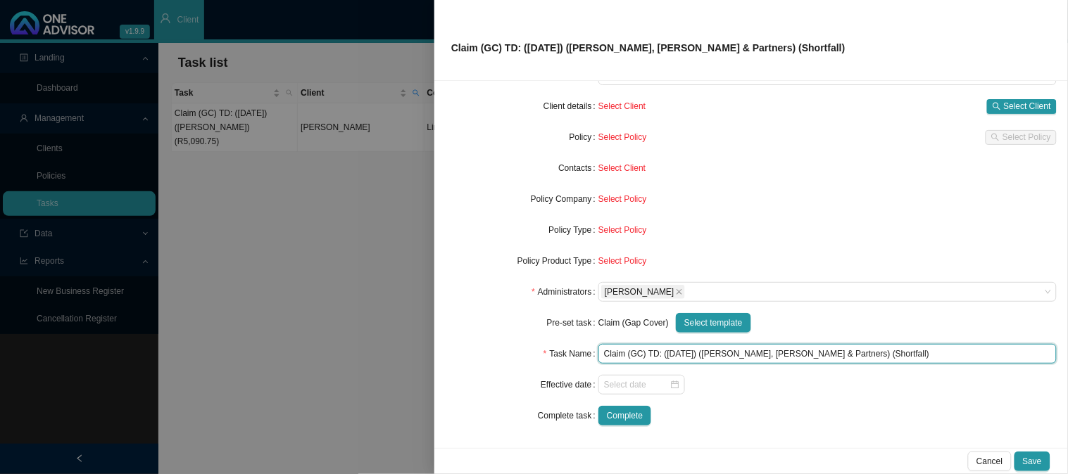
click at [841, 358] on input "Claim (GC) TD: ([DATE]) ([PERSON_NAME], [PERSON_NAME] & Partners) (Shortfall)" at bounding box center [827, 354] width 458 height 20
type input "Claim (GC) TD: ([DATE]) ([PERSON_NAME], [PERSON_NAME] & Partners) (Shortfall)"
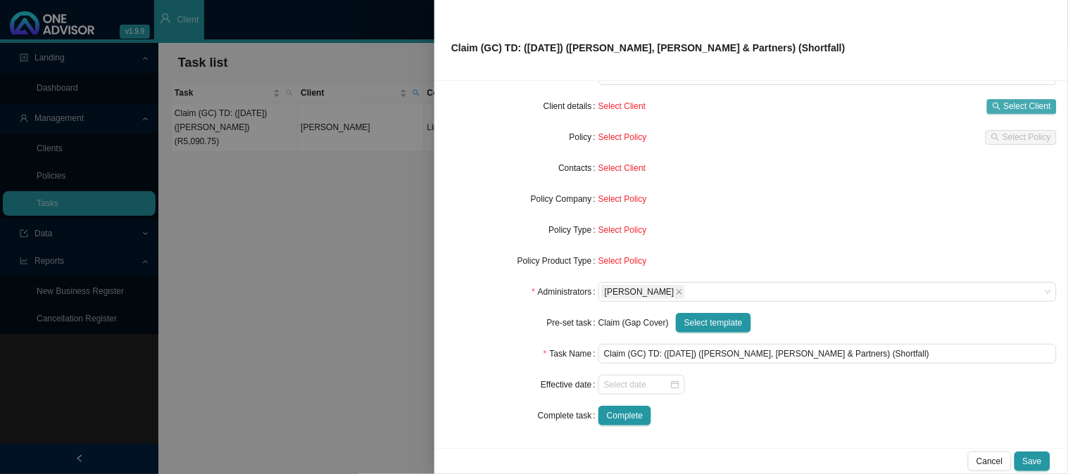
click at [1004, 102] on span "Select Client" at bounding box center [1027, 106] width 47 height 14
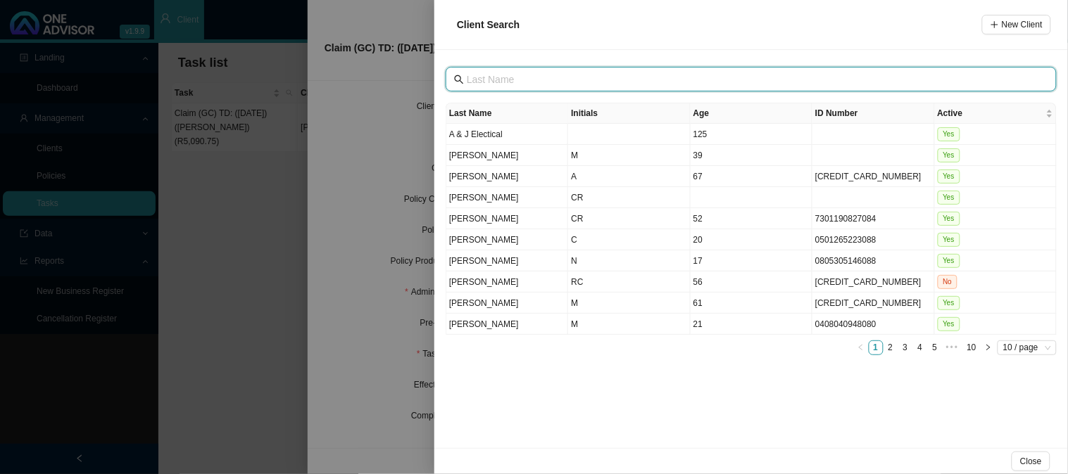
click at [544, 86] on input "text" at bounding box center [753, 79] width 572 height 15
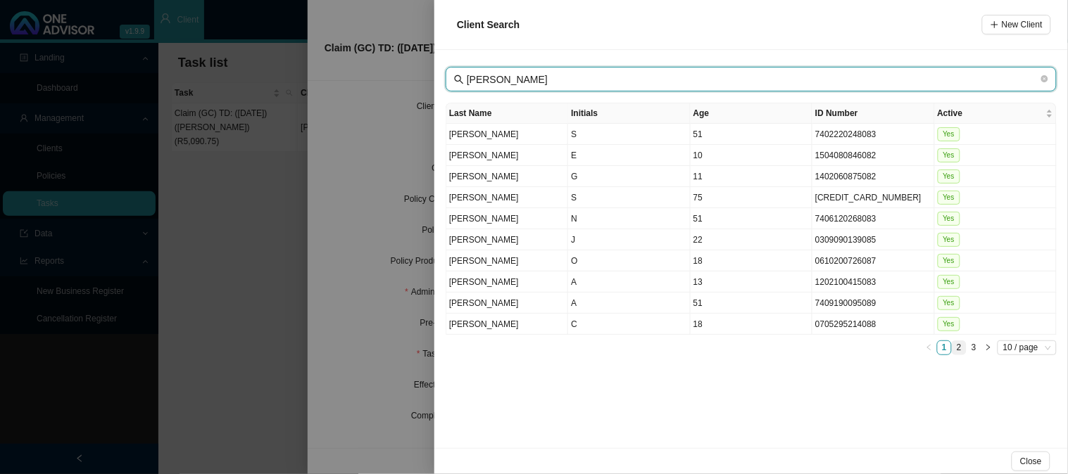
type input "[PERSON_NAME]"
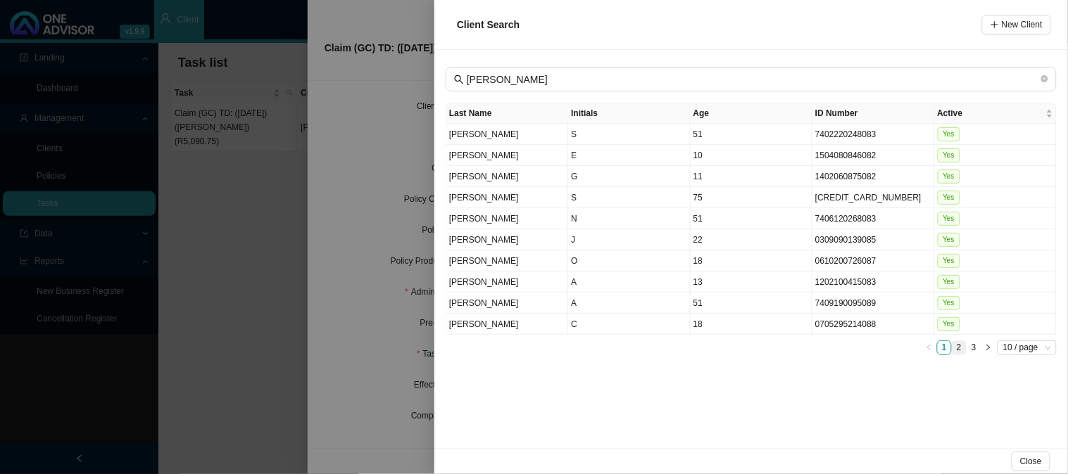
click at [961, 341] on link "2" at bounding box center [958, 347] width 13 height 13
click at [578, 229] on td "AC" at bounding box center [629, 239] width 122 height 21
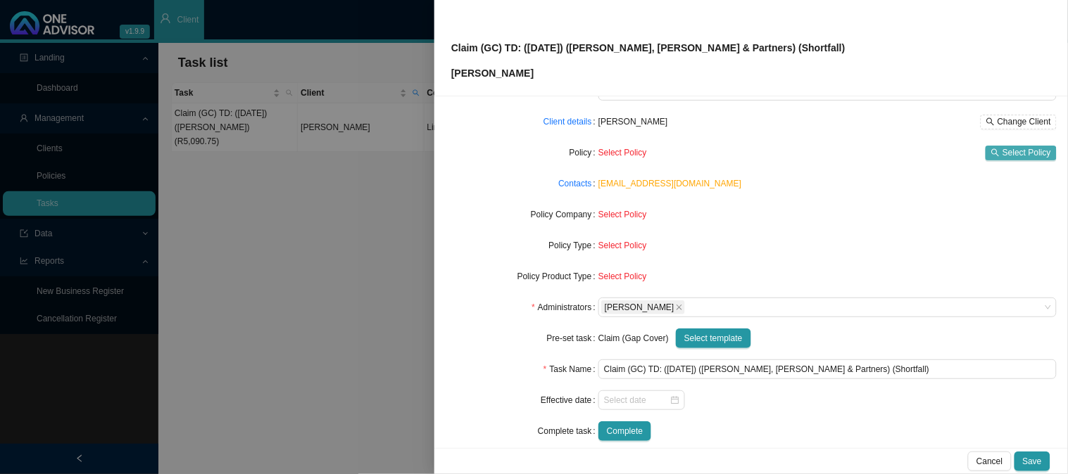
click at [1029, 151] on span "Select Policy" at bounding box center [1026, 153] width 49 height 14
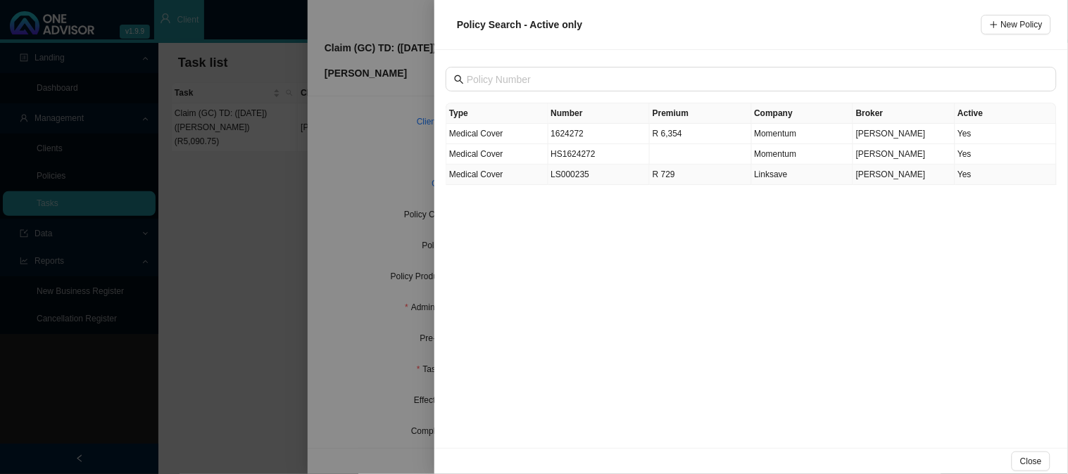
click at [570, 184] on td "LS000235" at bounding box center [599, 175] width 102 height 20
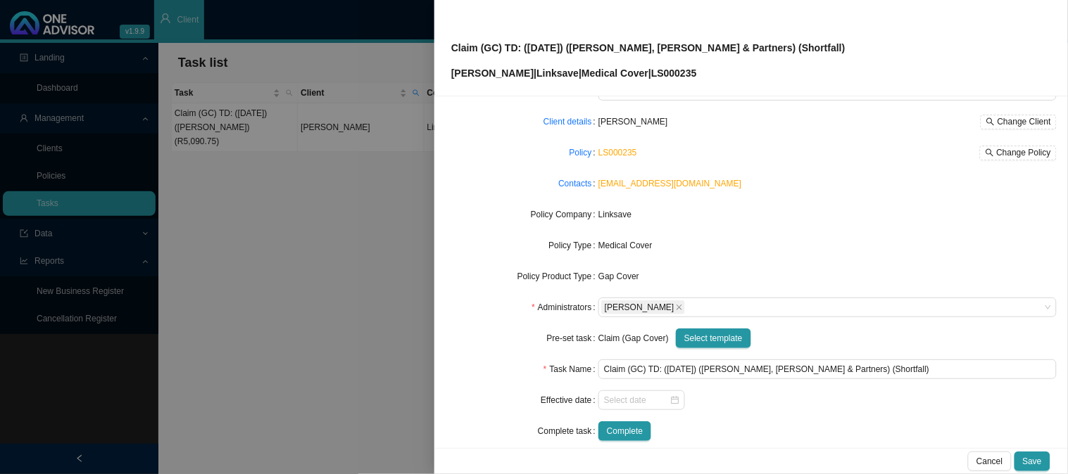
scroll to position [0, 0]
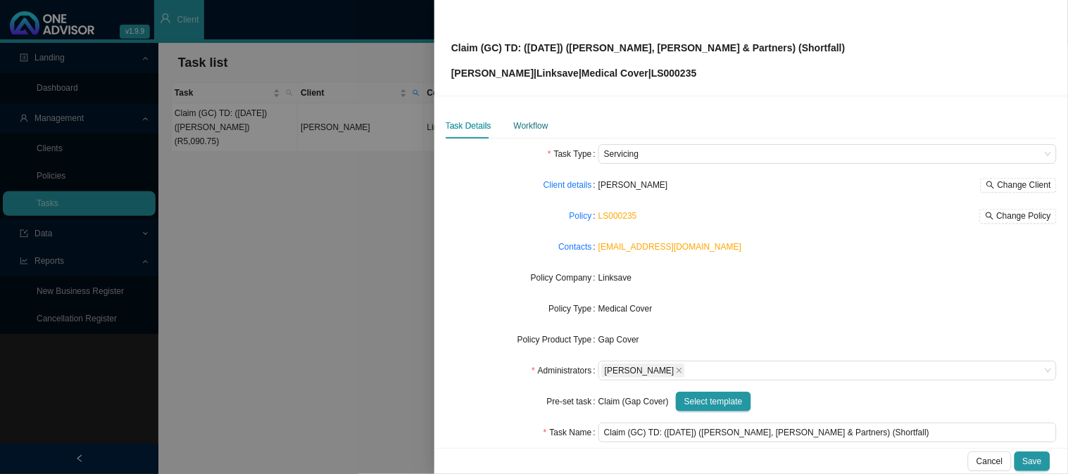
click at [521, 123] on div "Workflow" at bounding box center [531, 126] width 34 height 14
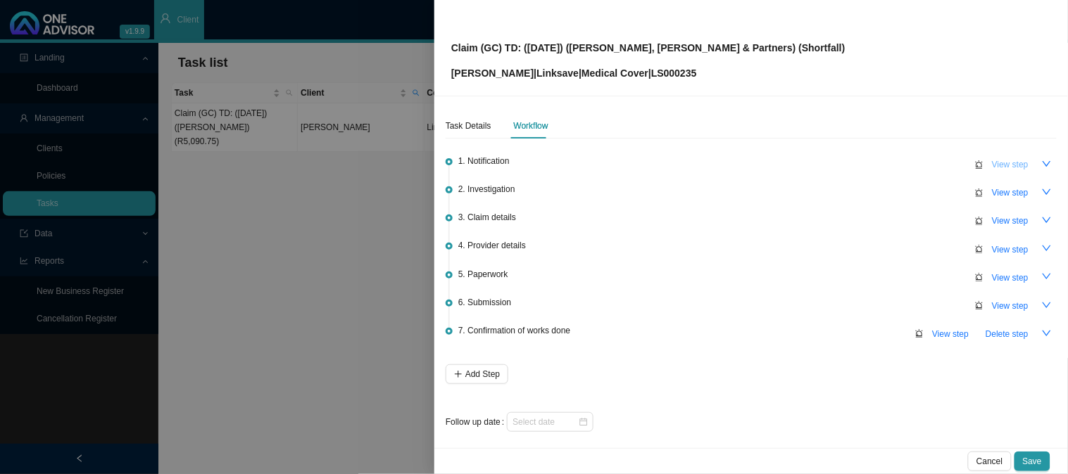
click at [1001, 165] on span "View step" at bounding box center [1010, 165] width 37 height 14
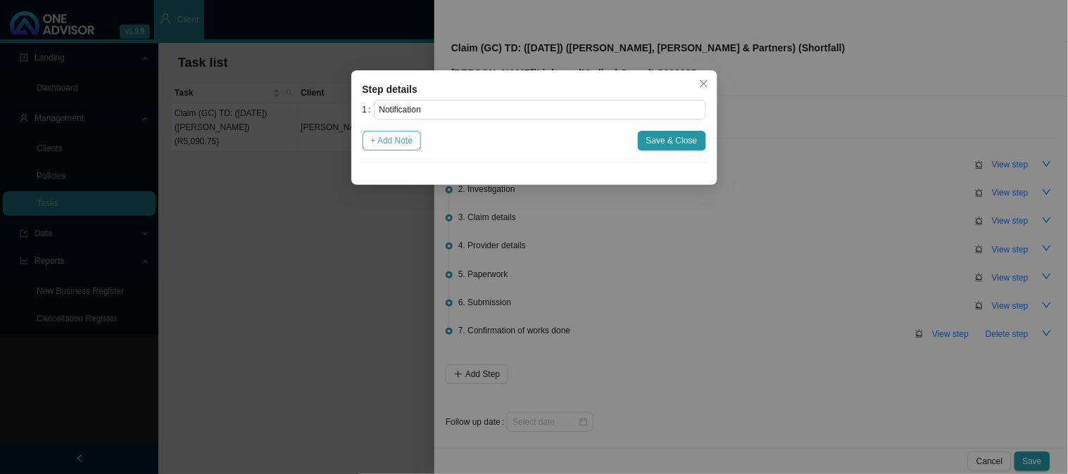
click at [393, 144] on span "+ Add Note" at bounding box center [392, 141] width 42 height 14
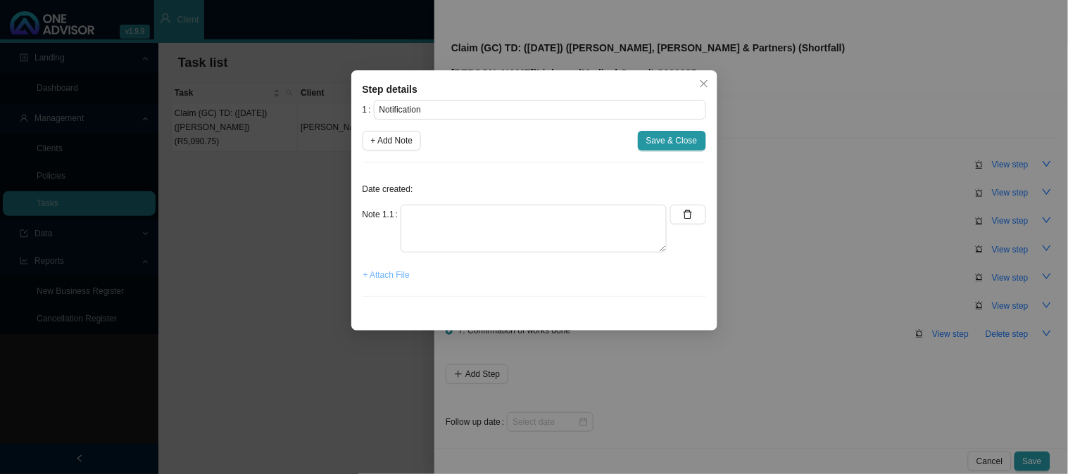
click at [386, 277] on span "+ Attach File" at bounding box center [386, 275] width 46 height 14
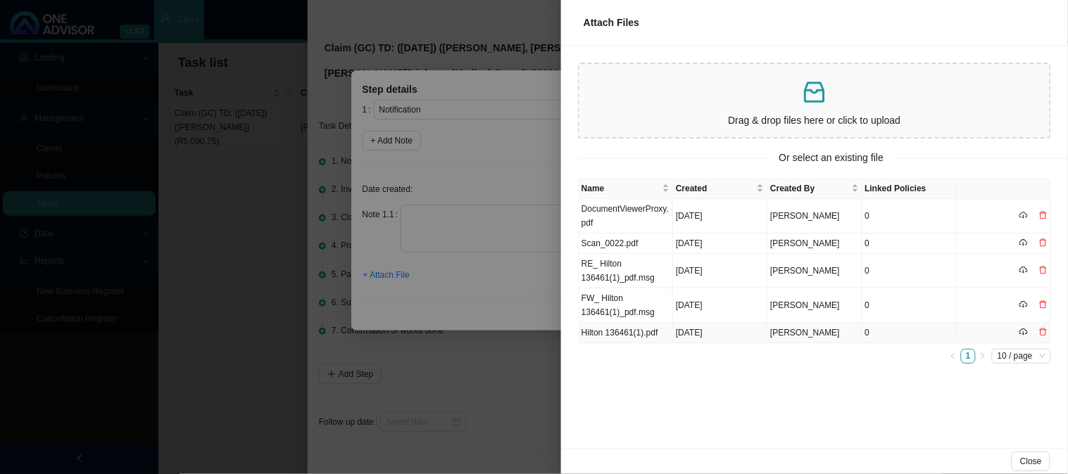
click at [627, 327] on td "Hilton 136461(1).pdf" at bounding box center [626, 333] width 94 height 20
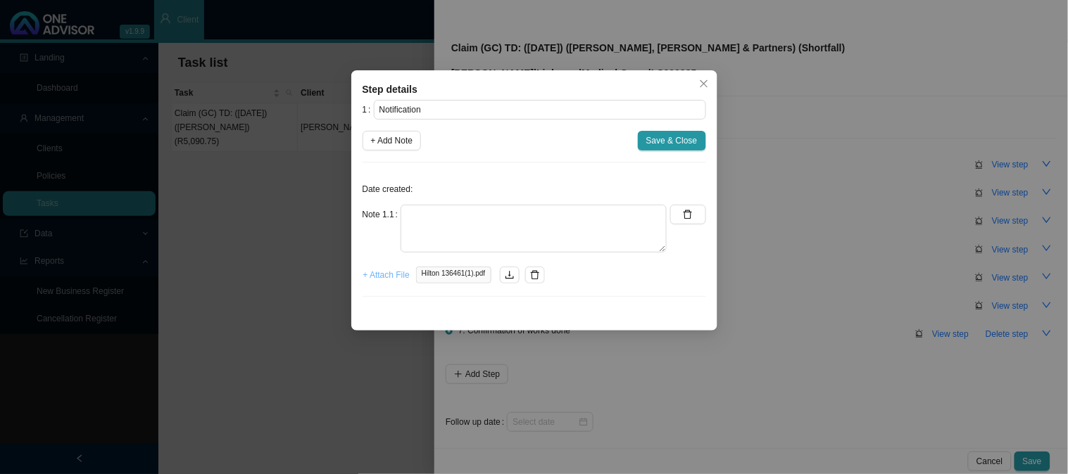
click at [385, 278] on span "+ Attach File" at bounding box center [386, 275] width 46 height 14
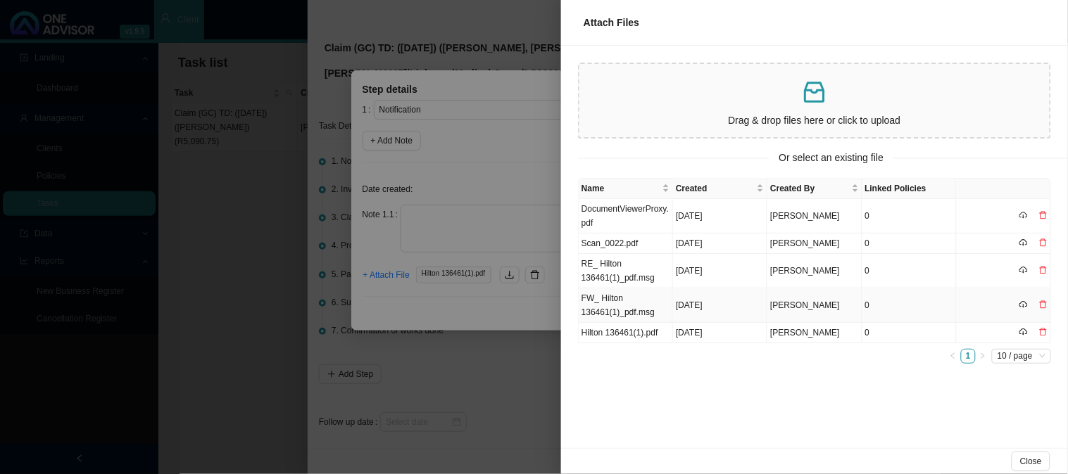
click at [641, 310] on td "FW_ Hilton 136461(1)_pdf.msg" at bounding box center [626, 306] width 94 height 34
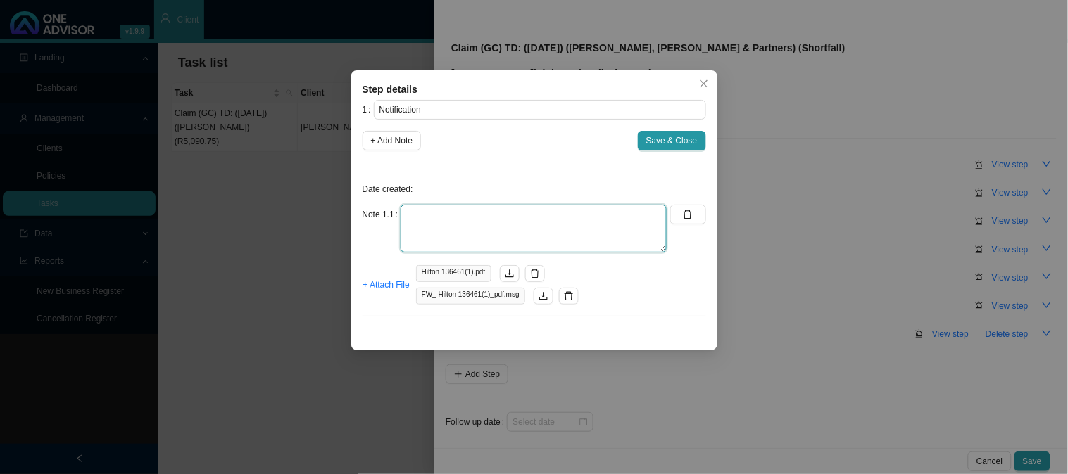
click at [511, 220] on textarea at bounding box center [534, 229] width 266 height 48
type textarea "Received the hospital account"
drag, startPoint x: 649, startPoint y: 142, endPoint x: 722, endPoint y: 162, distance: 75.8
click at [650, 142] on span "Save & Close" at bounding box center [671, 141] width 51 height 14
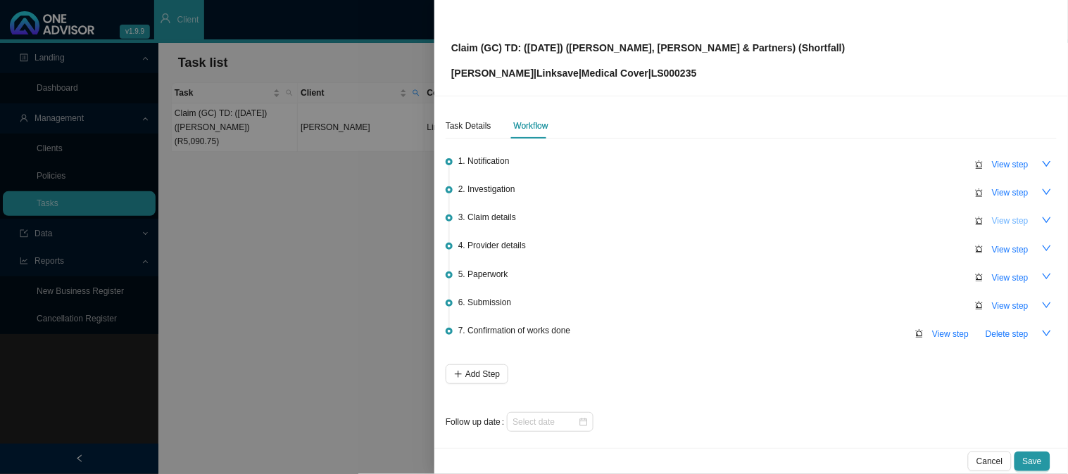
click at [992, 223] on span "View step" at bounding box center [1010, 221] width 37 height 14
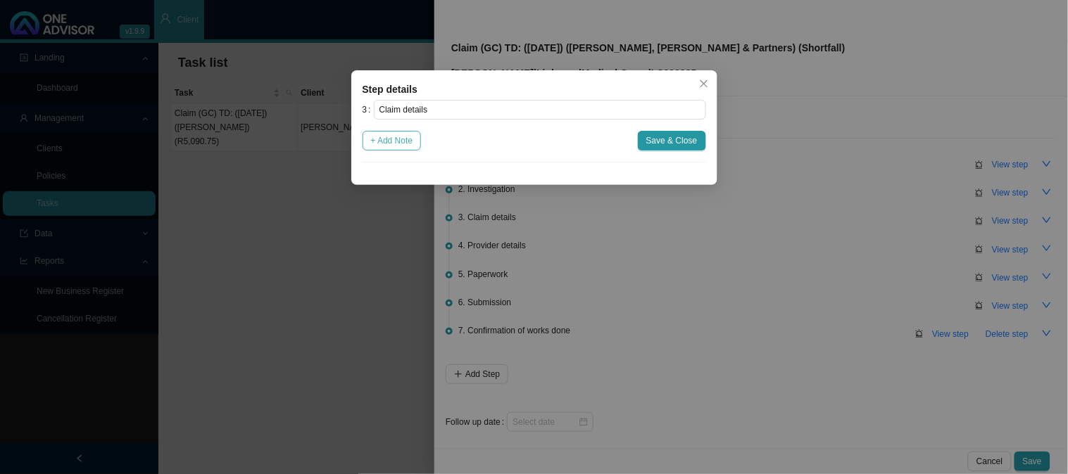
click at [398, 135] on span "+ Add Note" at bounding box center [392, 141] width 42 height 14
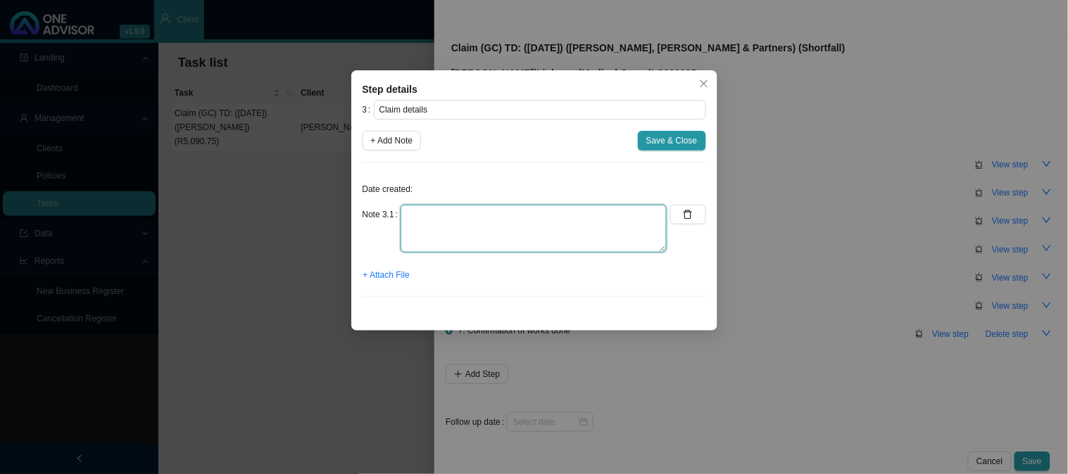
click at [438, 211] on textarea at bounding box center [534, 229] width 266 height 48
type textarea "c"
click at [451, 214] on textarea "Claimed: R6790.88" at bounding box center [534, 229] width 266 height 48
click at [516, 217] on textarea "Claimed: R6,790.88" at bounding box center [534, 229] width 266 height 48
click at [454, 242] on textarea "Claimed: R6,790.88 Paid: R5,004.00 Shortfall: R" at bounding box center [534, 229] width 266 height 48
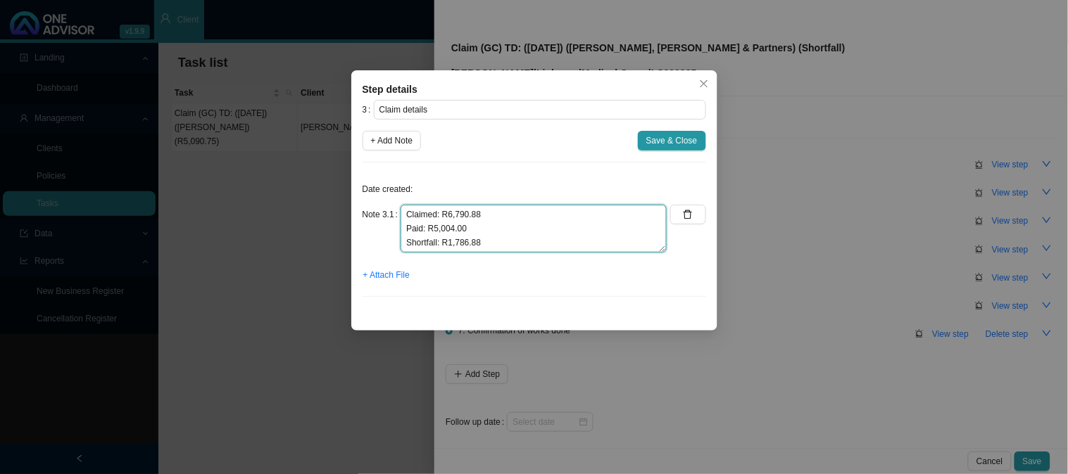
drag, startPoint x: 484, startPoint y: 241, endPoint x: 441, endPoint y: 238, distance: 43.8
click at [441, 238] on textarea "Claimed: R6,790.88 Paid: R5,004.00 Shortfall: R1,786.88" at bounding box center [534, 229] width 266 height 48
type textarea "Claimed: R6,790.88 Paid: R5,004.00 Shortfall: R1,786.88"
click at [676, 136] on span "Save & Close" at bounding box center [671, 141] width 51 height 14
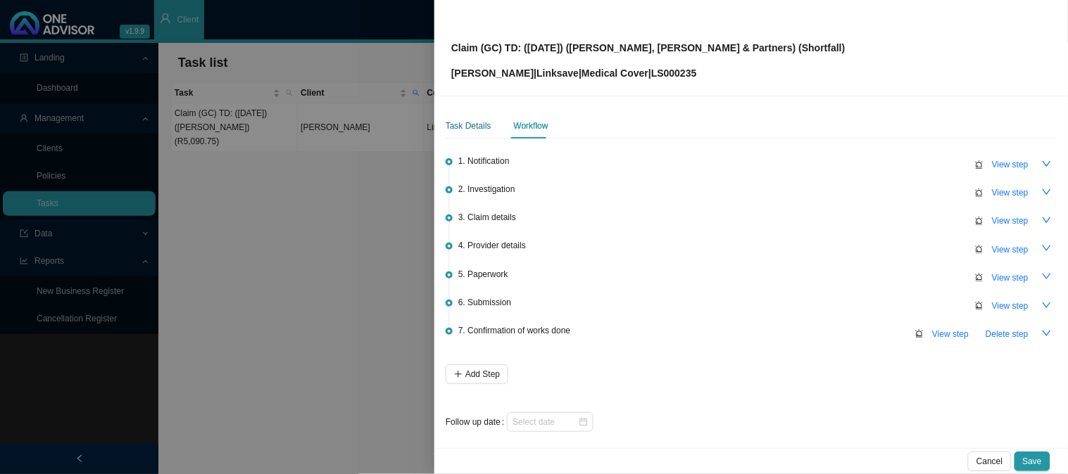
click at [446, 123] on div "Task Details" at bounding box center [469, 126] width 46 height 14
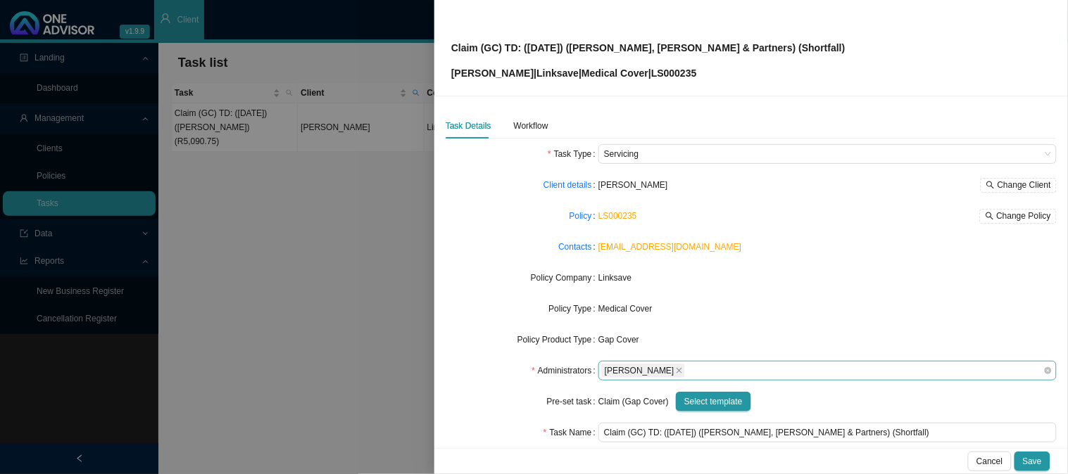
scroll to position [78, 0]
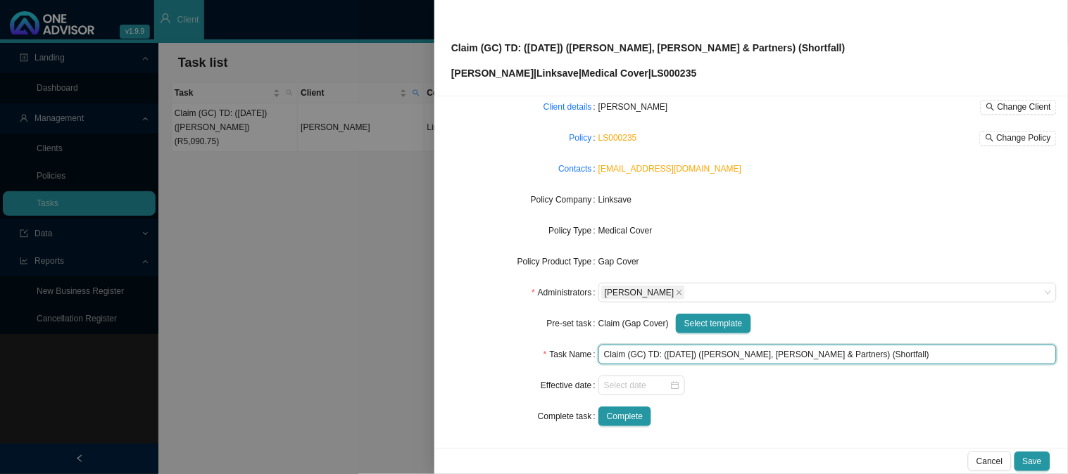
click at [848, 356] on input "Claim (GC) TD: ([DATE]) ([PERSON_NAME], [PERSON_NAME] & Partners) (Shortfall)" at bounding box center [827, 355] width 458 height 20
paste input "R1,786.88"
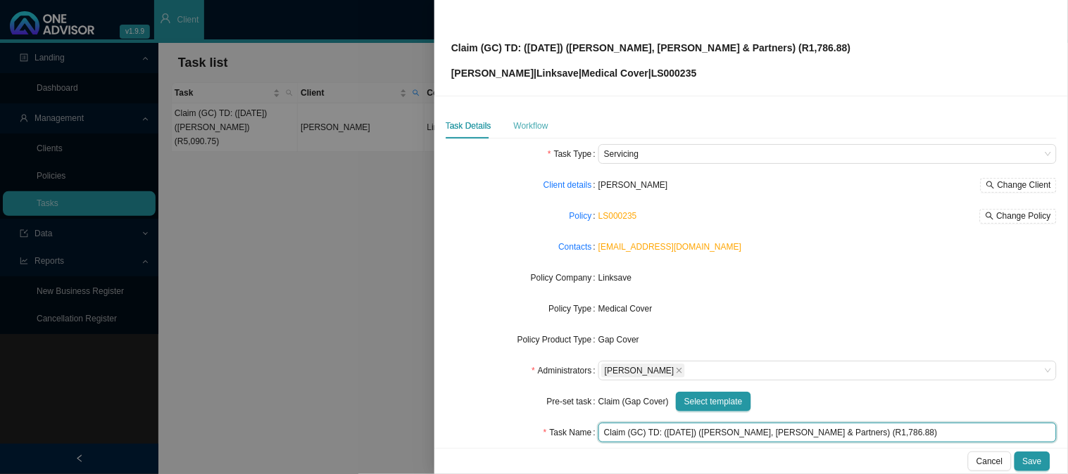
type input "Claim (GC) TD: ([DATE]) ([PERSON_NAME], [PERSON_NAME] & Partners) (R1,786.88)"
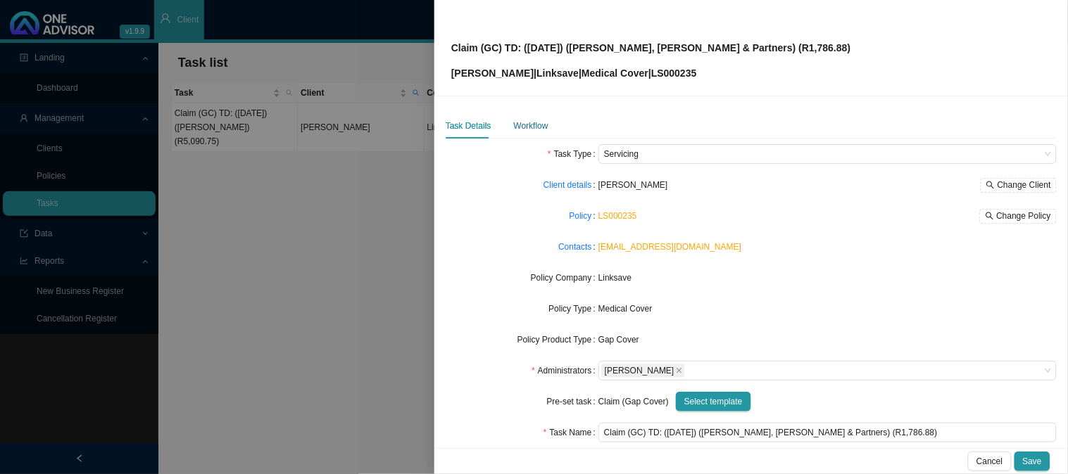
click at [523, 128] on div "Workflow" at bounding box center [531, 126] width 34 height 14
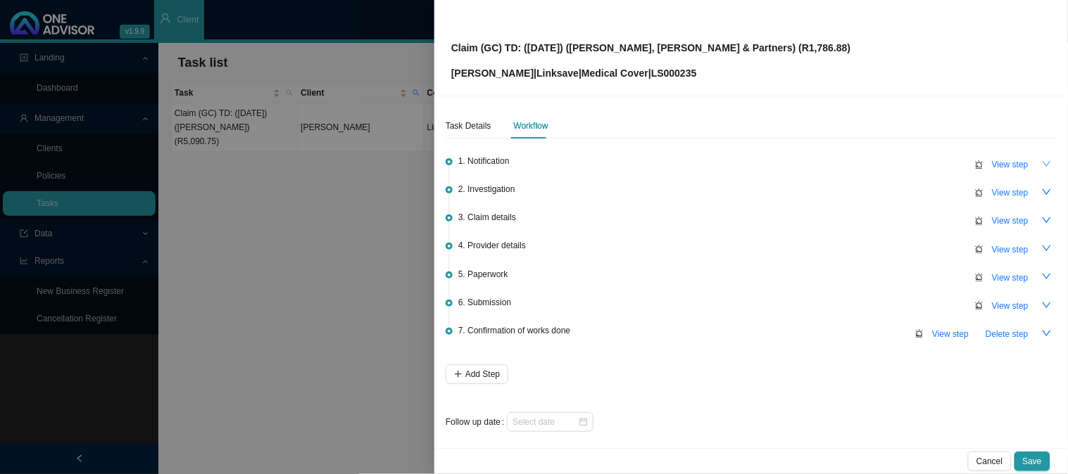
click at [1042, 164] on icon "down" at bounding box center [1047, 164] width 10 height 10
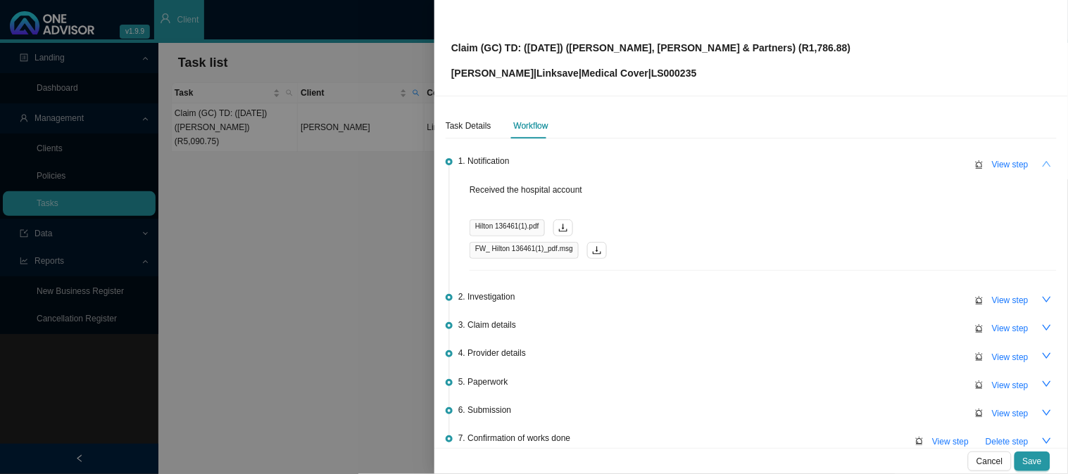
click at [1042, 164] on icon "up" at bounding box center [1047, 164] width 10 height 10
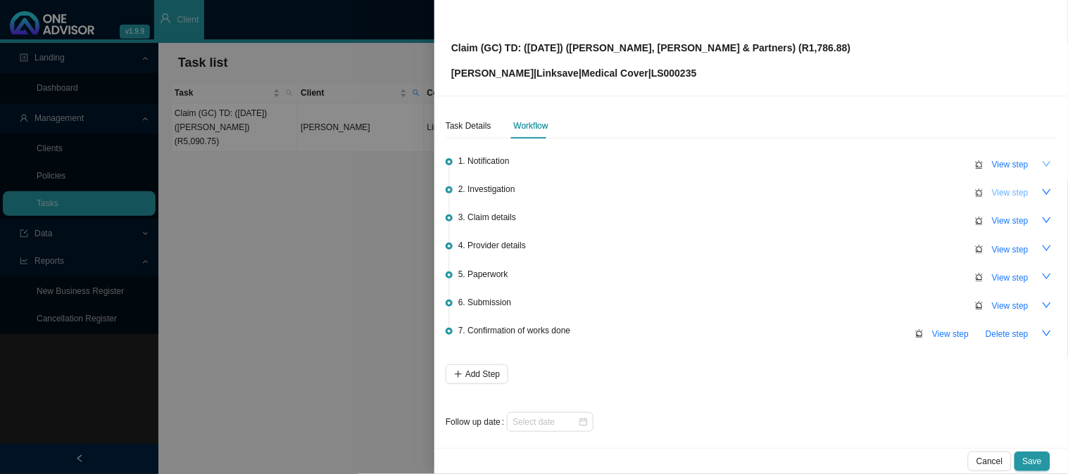
click at [996, 195] on span "View step" at bounding box center [1010, 193] width 37 height 14
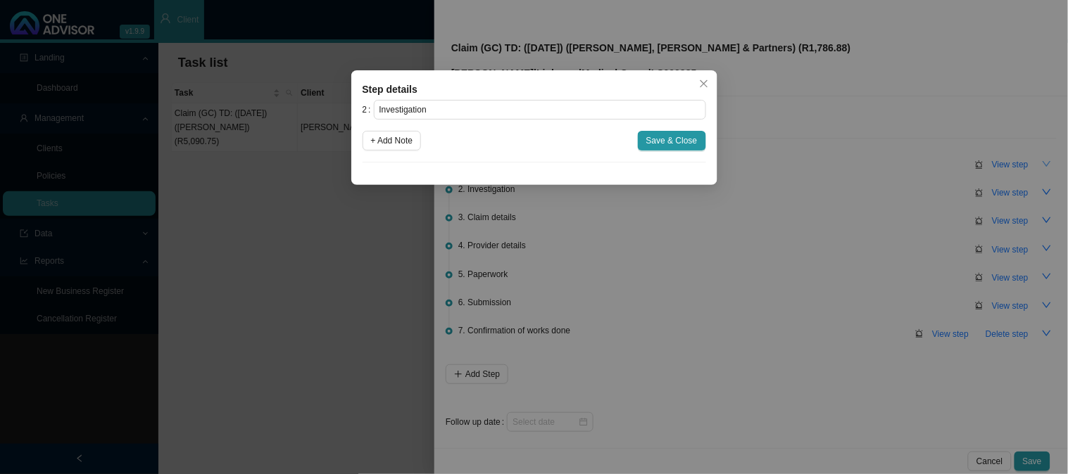
drag, startPoint x: 697, startPoint y: 80, endPoint x: 797, endPoint y: 110, distance: 104.2
click at [698, 80] on span "Close" at bounding box center [704, 84] width 20 height 10
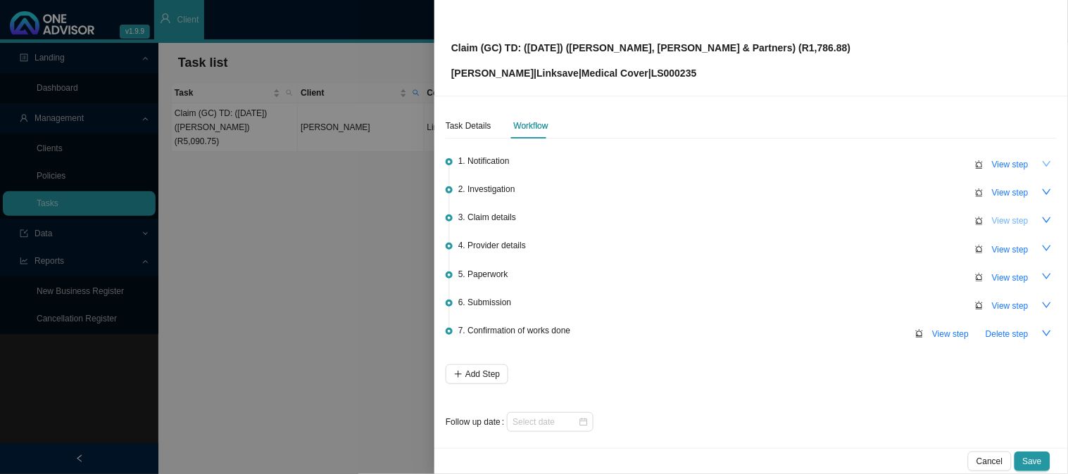
click at [992, 218] on span "View step" at bounding box center [1010, 221] width 37 height 14
type input "Claim details"
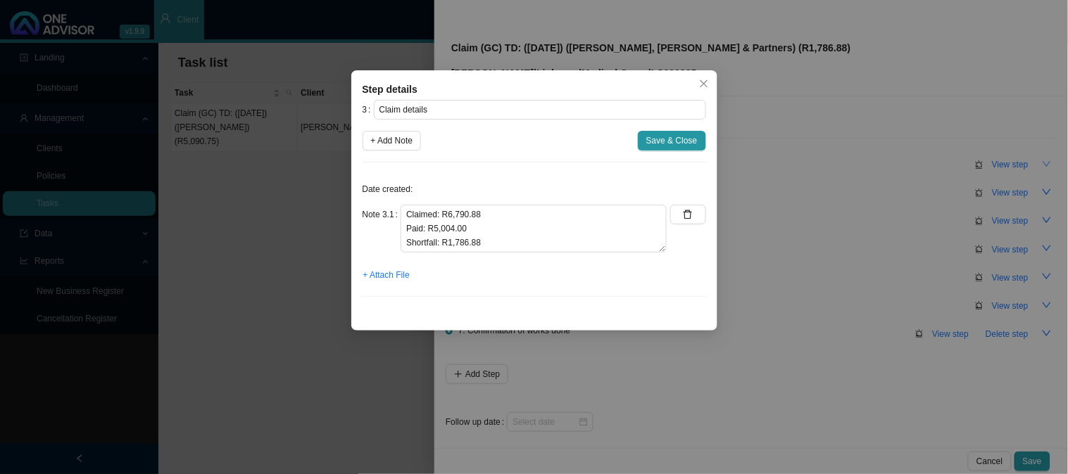
click at [679, 142] on span "Save & Close" at bounding box center [671, 141] width 51 height 14
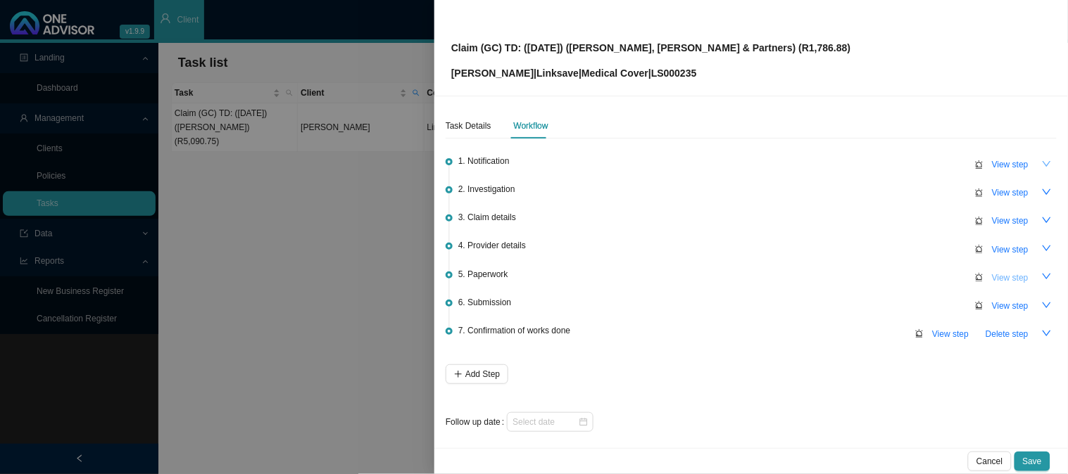
click at [1007, 272] on span "View step" at bounding box center [1010, 278] width 37 height 14
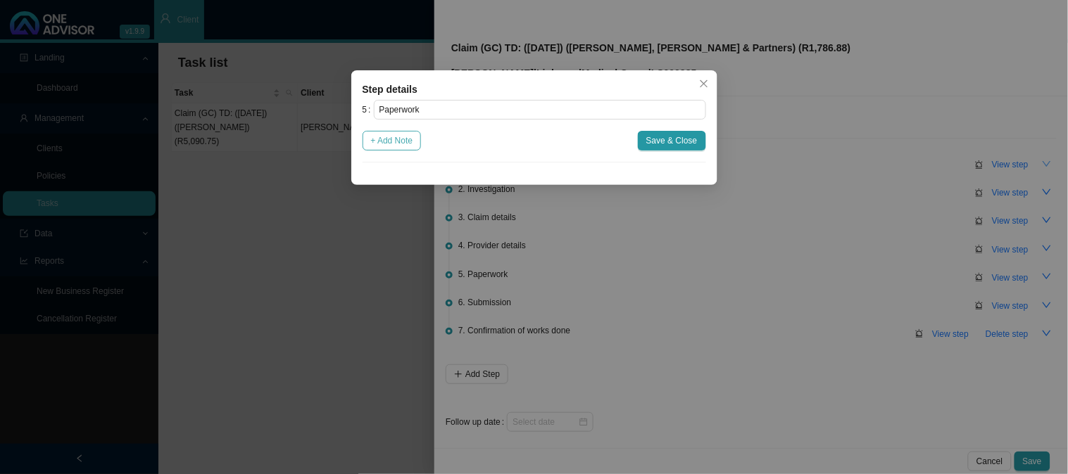
click at [406, 144] on span "+ Add Note" at bounding box center [392, 141] width 42 height 14
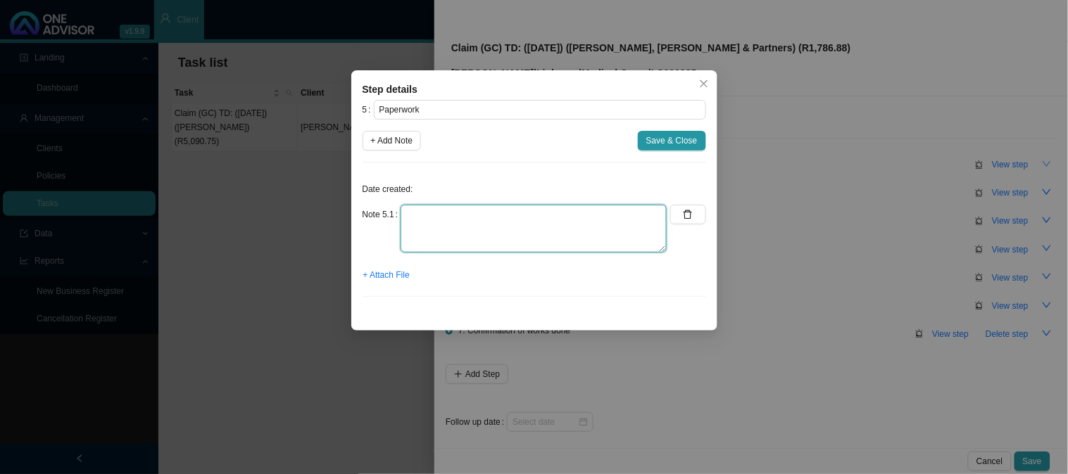
click at [459, 217] on textarea at bounding box center [534, 229] width 266 height 48
type textarea "d"
type textarea "Detailed hospital account"
click at [388, 272] on span "+ Attach File" at bounding box center [386, 275] width 46 height 14
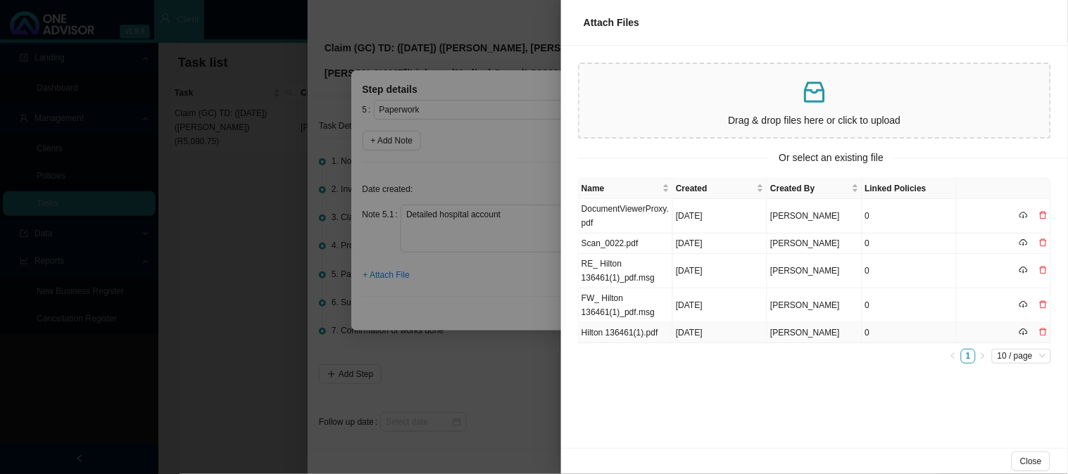
click at [631, 337] on td "Hilton 136461(1).pdf" at bounding box center [626, 333] width 94 height 20
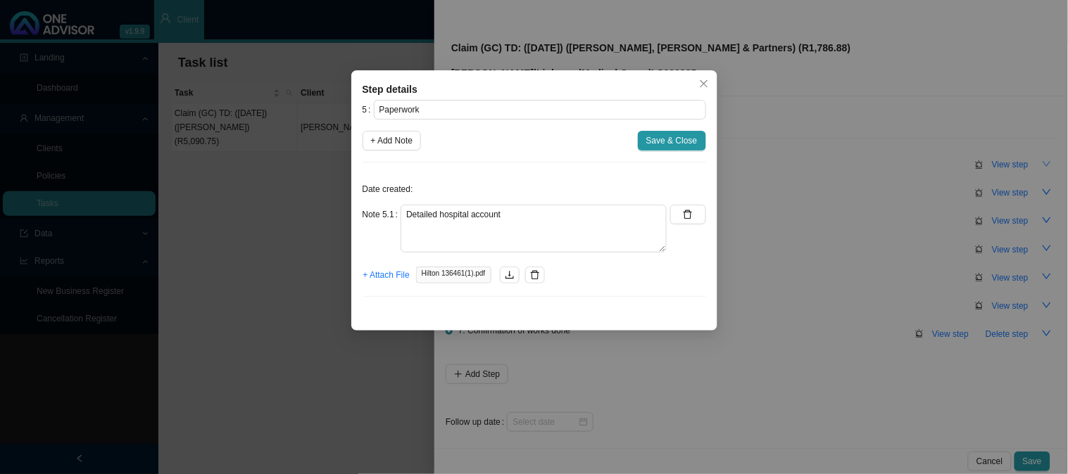
click at [391, 151] on div "5 Paperwork + Add Note Save & Close Date created: Note 5.1 Detailed hospital ac…" at bounding box center [535, 204] width 344 height 208
click at [404, 146] on span "+ Add Note" at bounding box center [392, 141] width 42 height 14
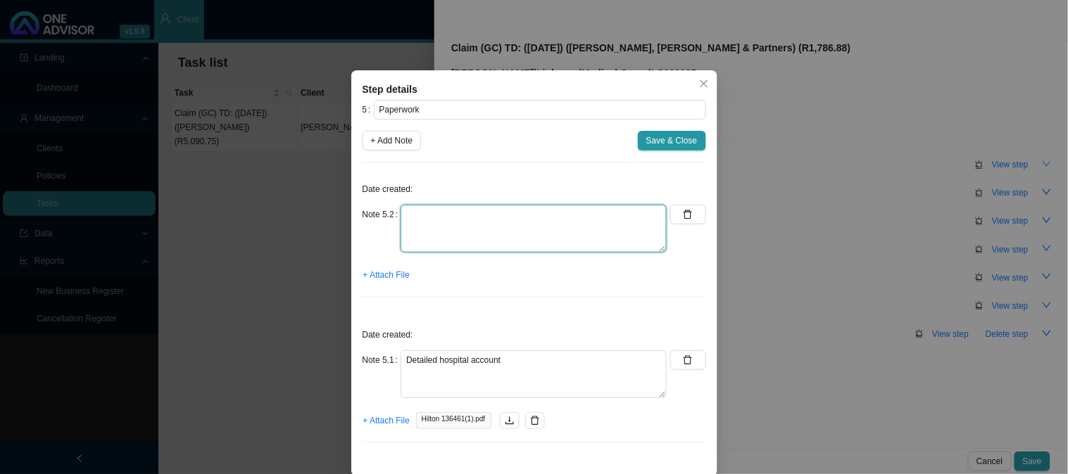
click at [439, 225] on textarea at bounding box center [534, 229] width 266 height 48
type textarea "Claim form"
click at [381, 272] on span "+ Attach File" at bounding box center [386, 275] width 46 height 14
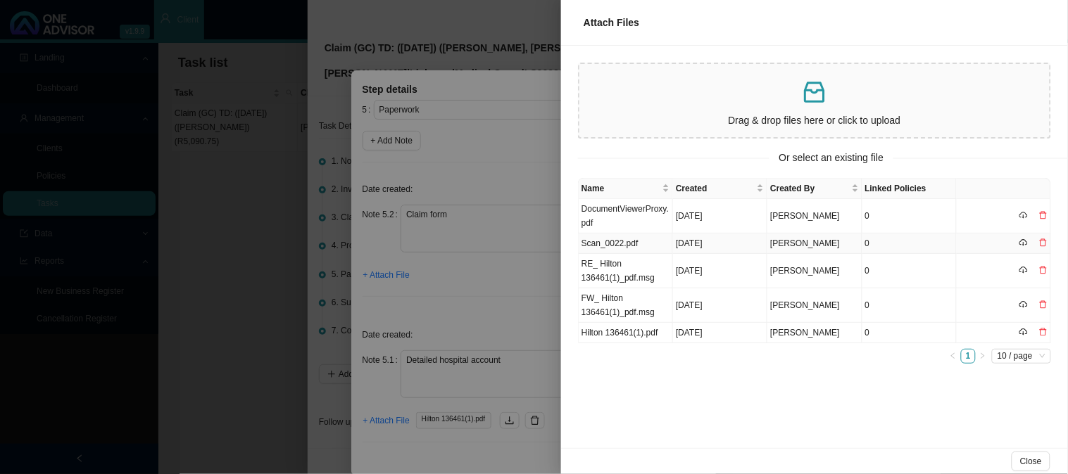
click at [606, 244] on td "Scan_0022.pdf" at bounding box center [626, 244] width 94 height 20
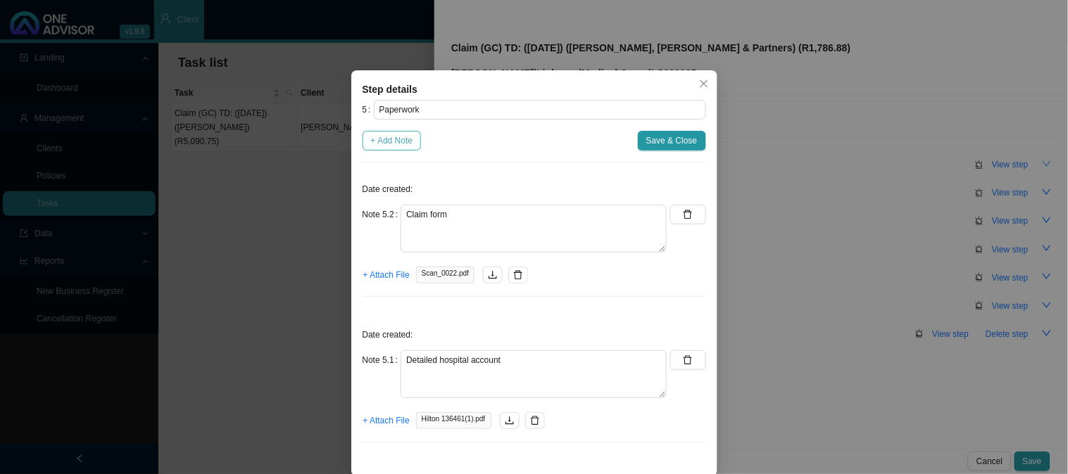
click at [379, 148] on span "+ Add Note" at bounding box center [392, 141] width 42 height 14
type textarea "Claim form"
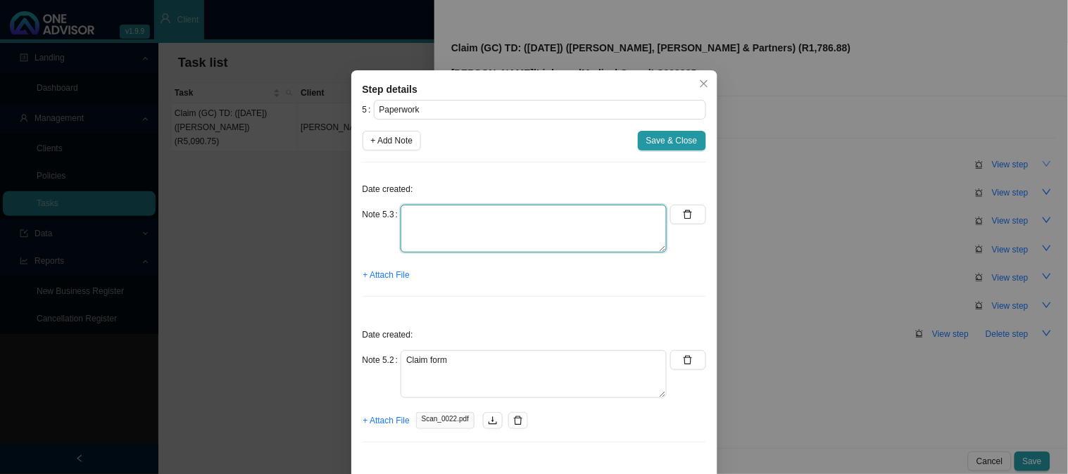
click at [434, 221] on textarea at bounding box center [534, 229] width 266 height 48
type textarea "CTH"
click at [388, 272] on span "+ Attach File" at bounding box center [386, 275] width 46 height 14
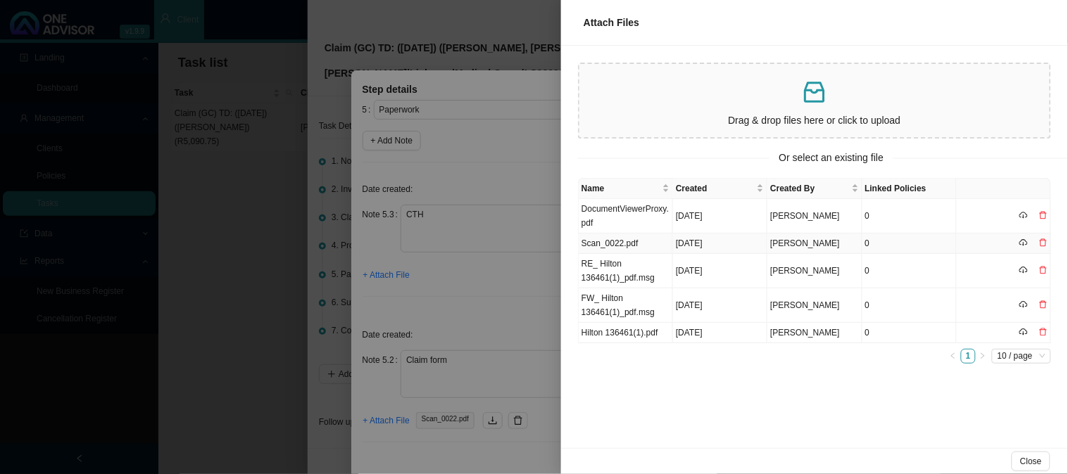
click at [607, 237] on td "Scan_0022.pdf" at bounding box center [626, 244] width 94 height 20
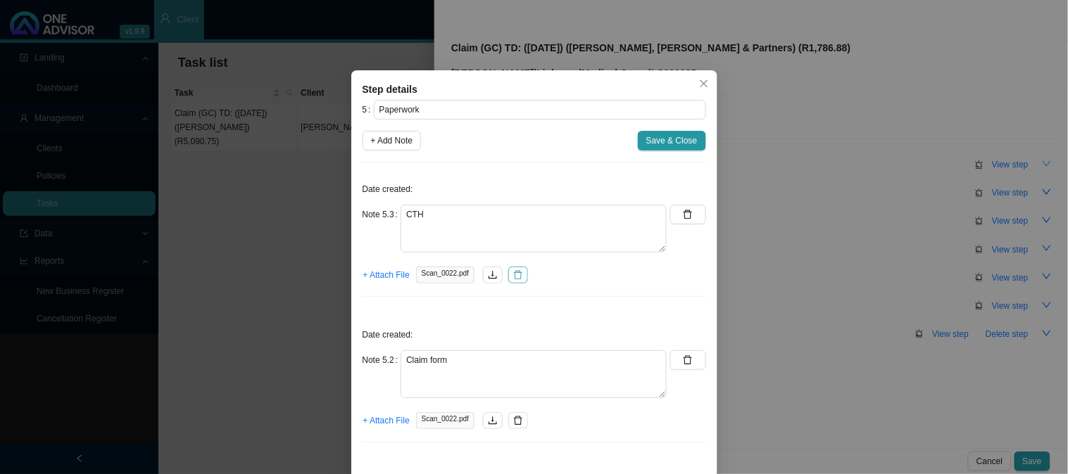
click at [516, 280] on button "button" at bounding box center [518, 275] width 20 height 17
click at [384, 273] on span "+ Attach File" at bounding box center [386, 275] width 46 height 14
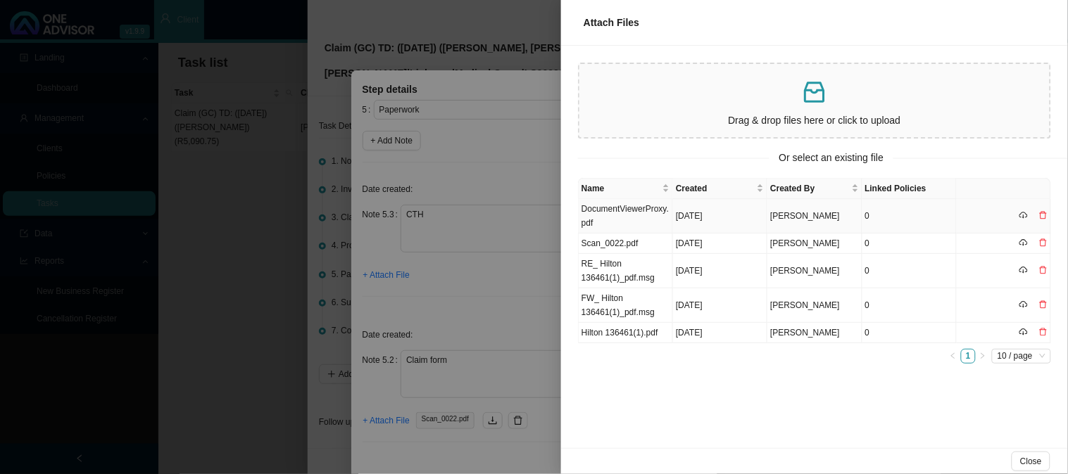
click at [607, 209] on td "DocumentViewerProxy.pdf" at bounding box center [626, 216] width 94 height 34
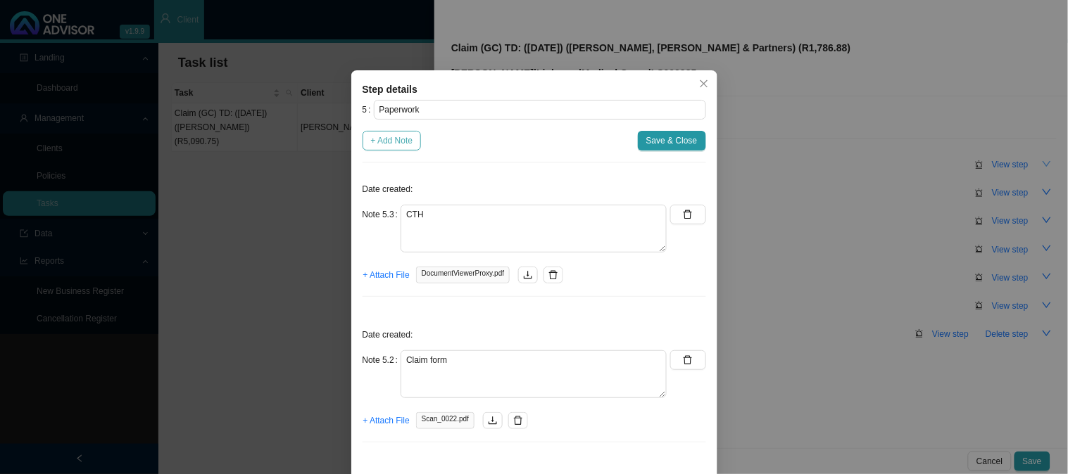
click at [377, 141] on span "+ Add Note" at bounding box center [392, 141] width 42 height 14
type textarea "CTH"
type textarea "Claim form"
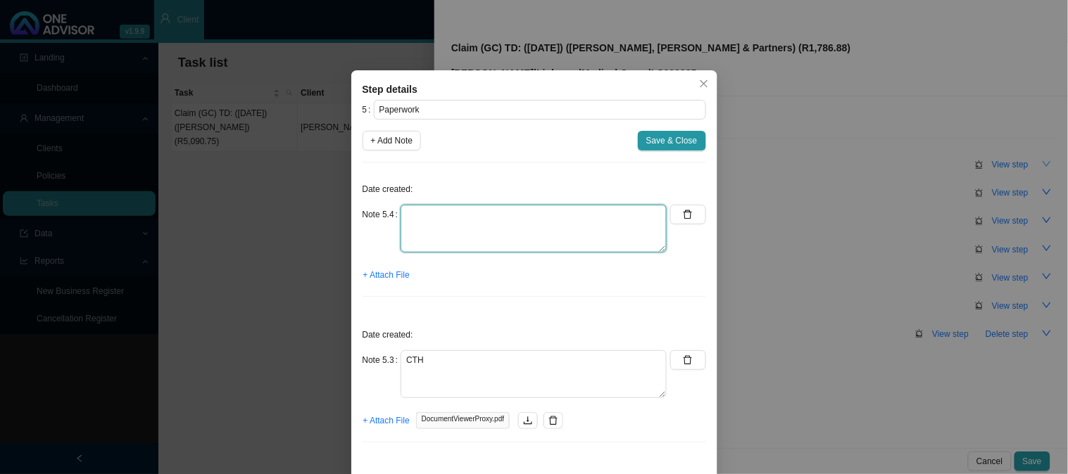
click at [465, 222] on textarea at bounding box center [534, 229] width 266 height 48
type textarea "r"
type textarea "Requested invoice for [PERSON_NAME], [PERSON_NAME]"
click at [391, 273] on span "+ Attach File" at bounding box center [386, 275] width 46 height 14
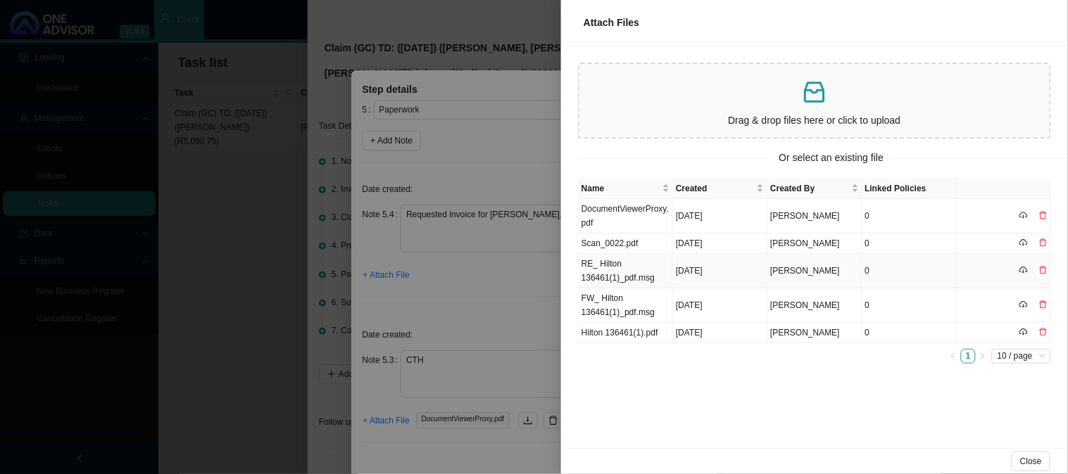
click at [652, 272] on td "RE_ Hilton 136461(1)_pdf.msg" at bounding box center [626, 271] width 94 height 34
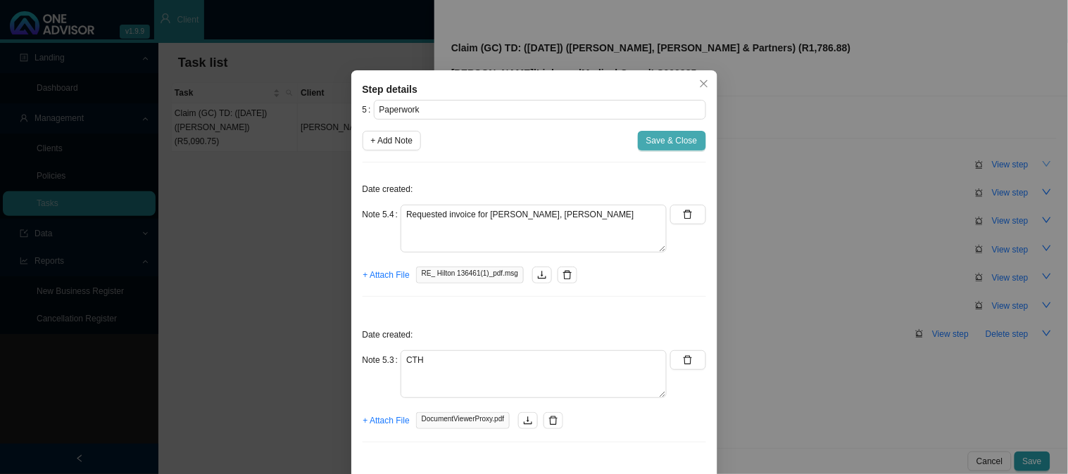
click at [676, 141] on span "Save & Close" at bounding box center [671, 141] width 51 height 14
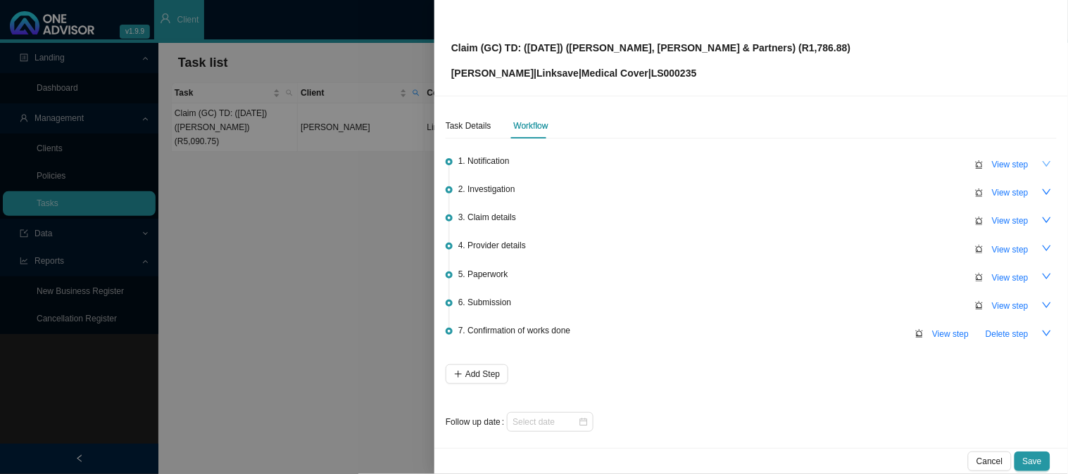
scroll to position [4, 0]
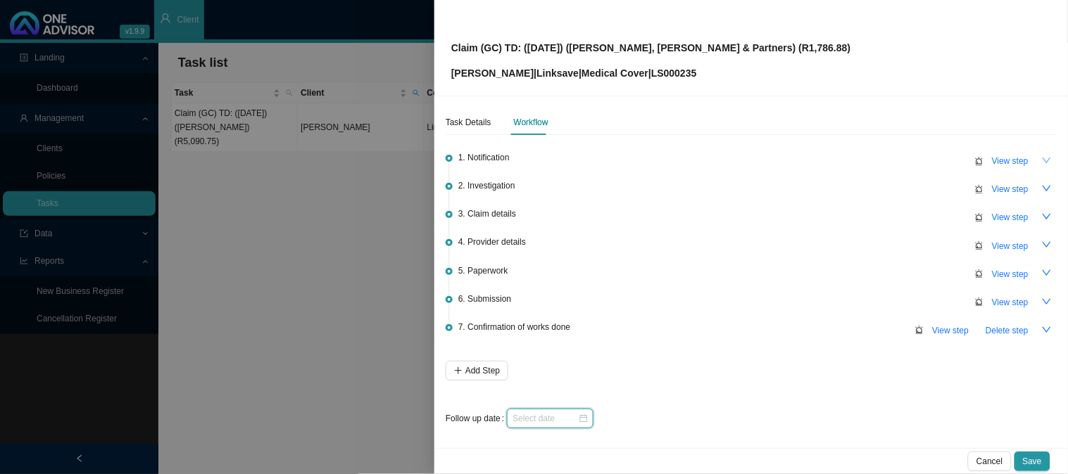
click at [558, 414] on input at bounding box center [544, 419] width 65 height 14
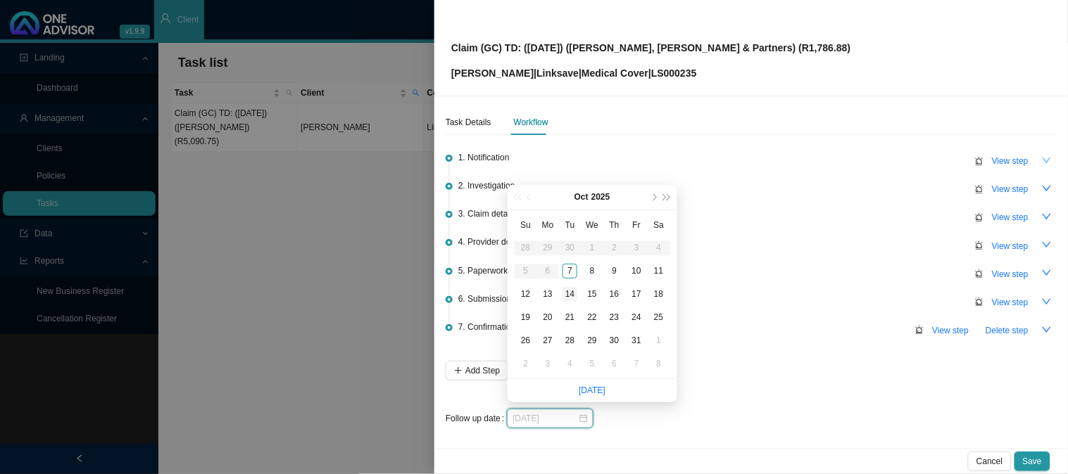
type input "[DATE]"
click at [567, 292] on div "14" at bounding box center [569, 294] width 15 height 15
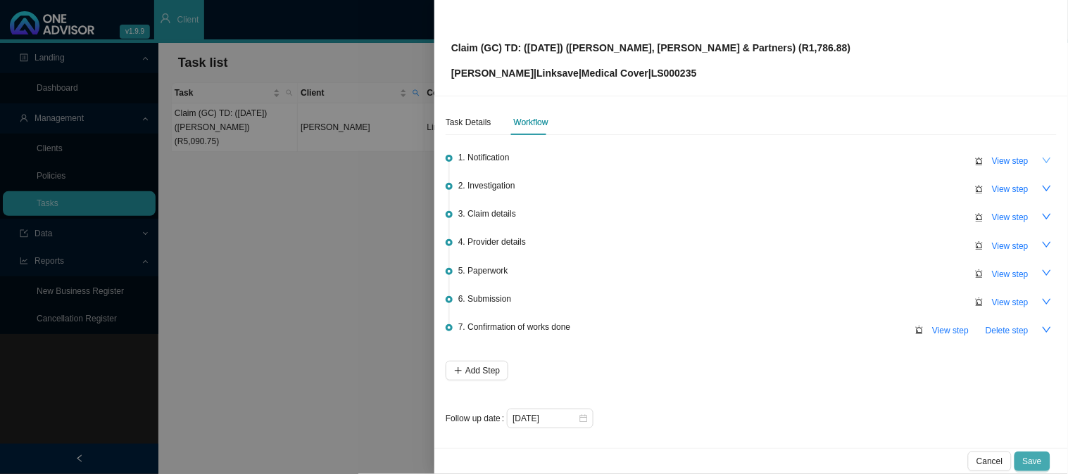
click at [1026, 455] on span "Save" at bounding box center [1032, 462] width 19 height 14
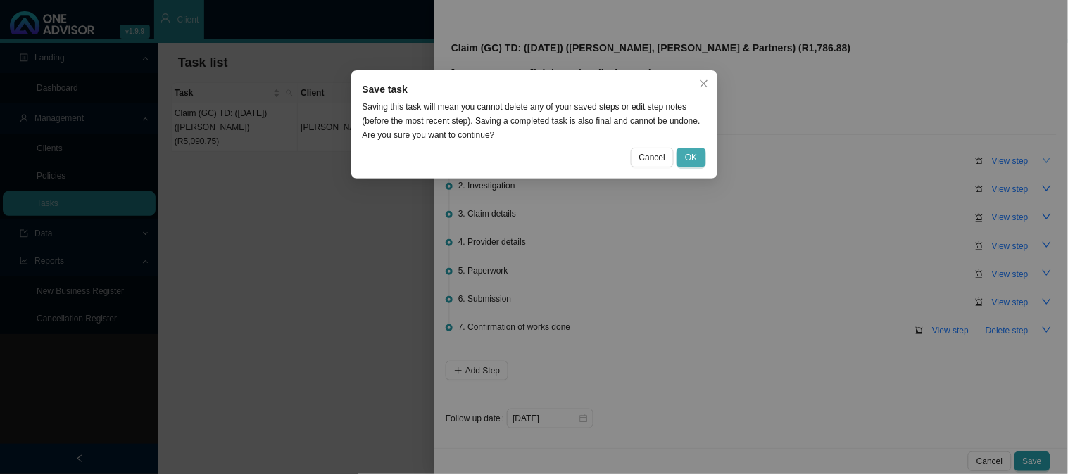
click at [701, 156] on button "OK" at bounding box center [691, 158] width 29 height 20
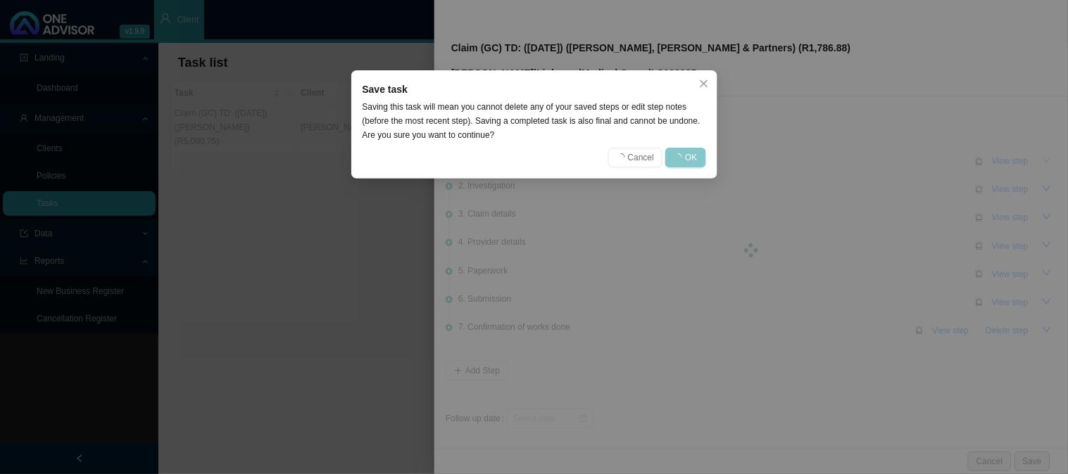
scroll to position [0, 0]
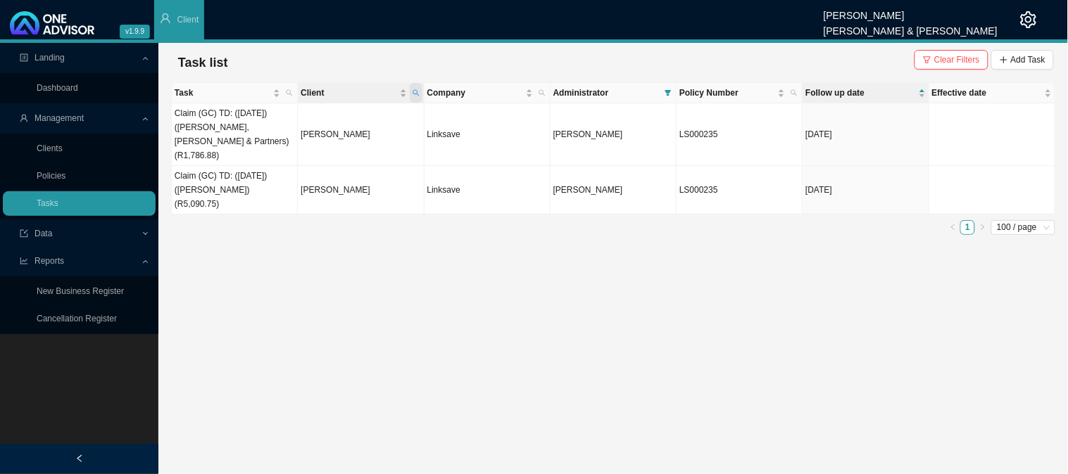
click at [420, 89] on span "Client" at bounding box center [416, 93] width 13 height 20
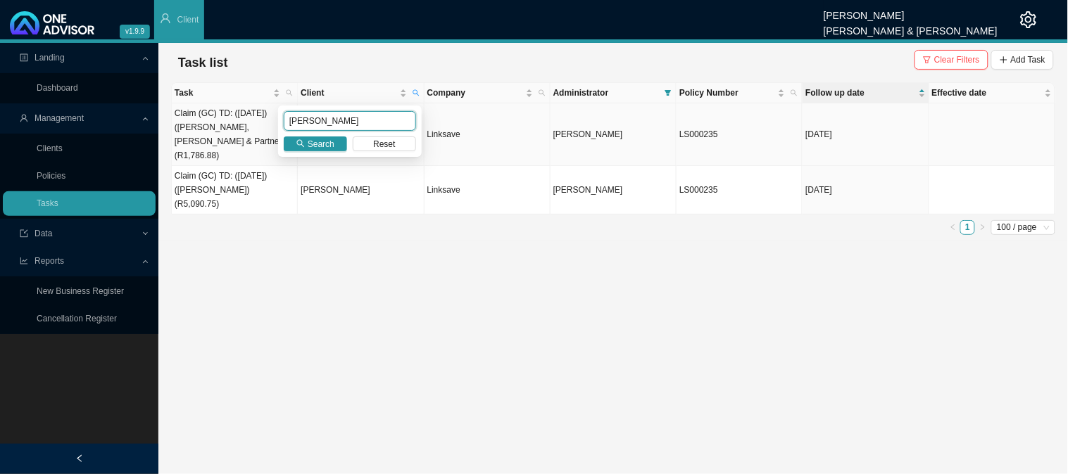
drag, startPoint x: 348, startPoint y: 125, endPoint x: 265, endPoint y: 122, distance: 83.1
click at [265, 122] on body "v1.9.9 [PERSON_NAME] [PERSON_NAME] & [PERSON_NAME] Client Landing Dashboard Man…" at bounding box center [534, 237] width 1068 height 474
type input "botes"
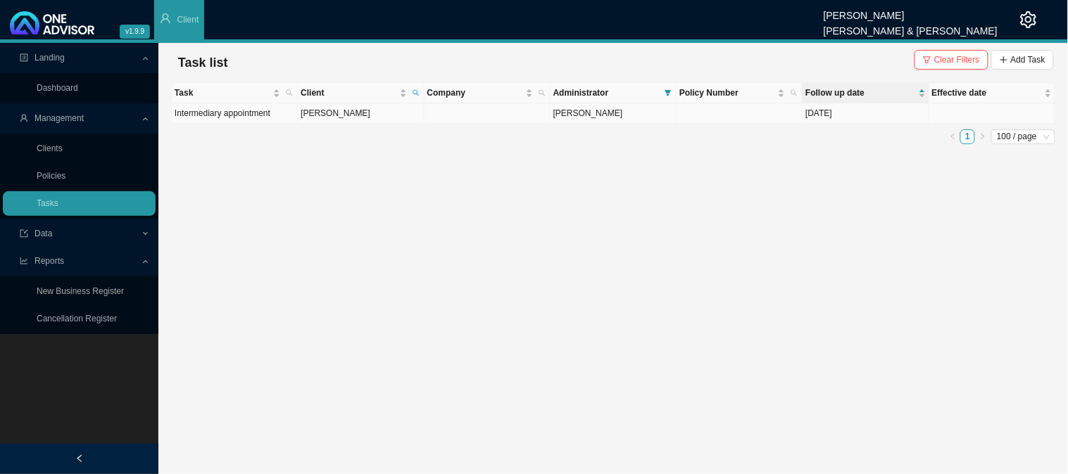
click at [345, 115] on td "[PERSON_NAME]" at bounding box center [361, 113] width 126 height 20
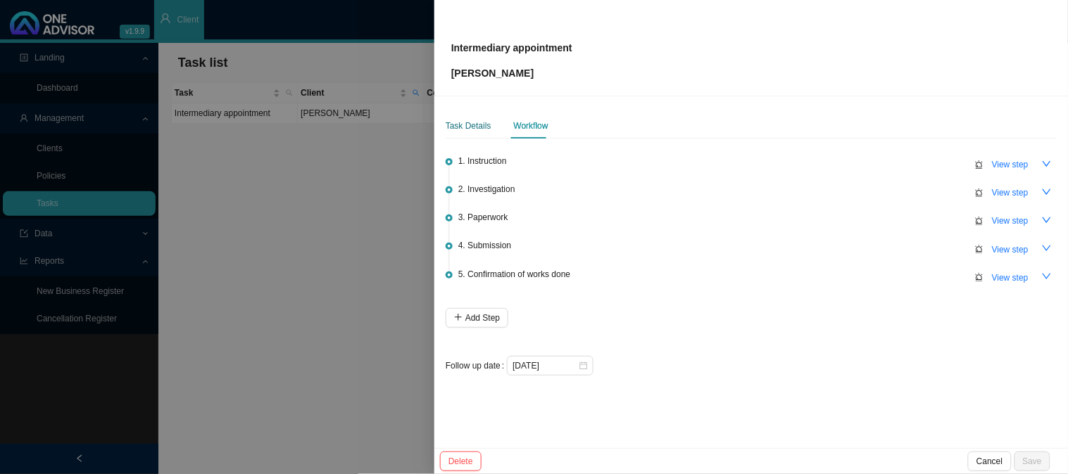
click at [477, 125] on div "Task Details" at bounding box center [469, 126] width 46 height 14
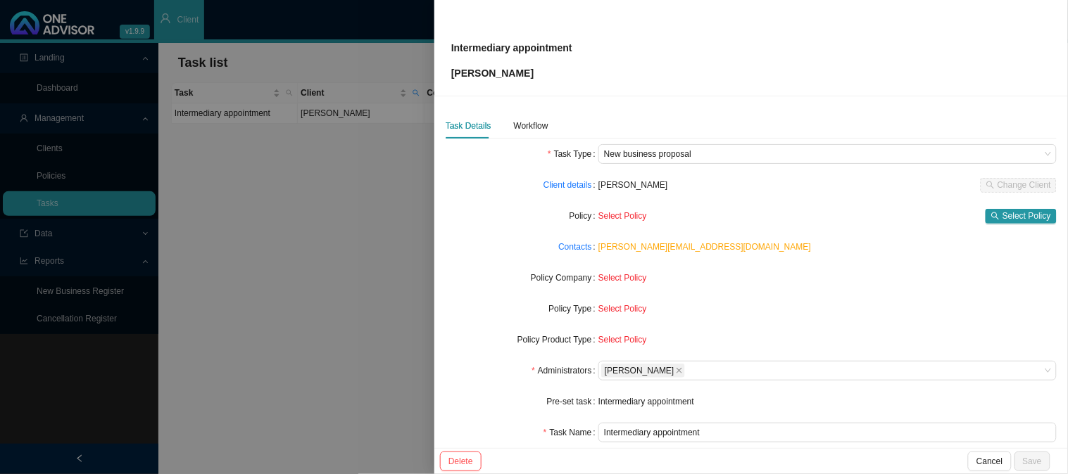
click at [586, 219] on label "Policy" at bounding box center [584, 216] width 29 height 20
click at [1010, 213] on span "Select Policy" at bounding box center [1026, 216] width 49 height 14
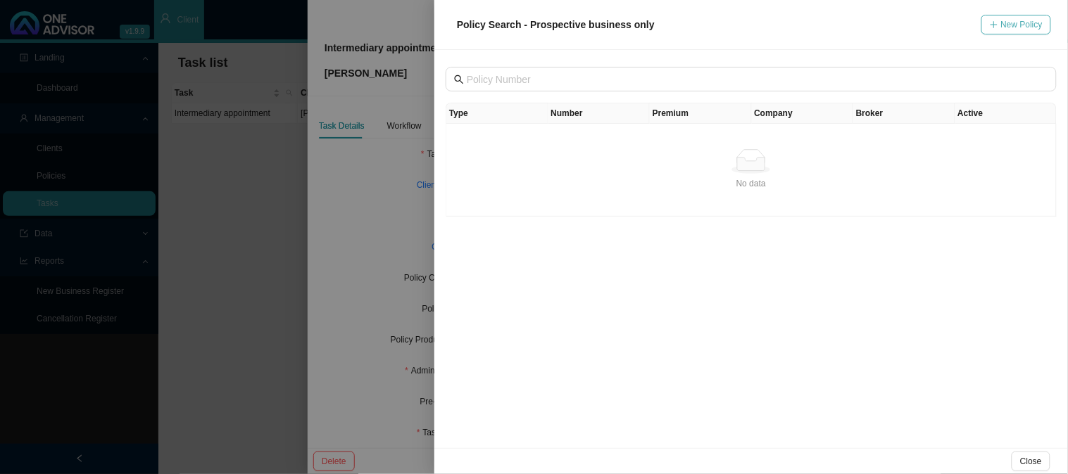
click at [1010, 25] on span "New Policy" at bounding box center [1022, 25] width 42 height 14
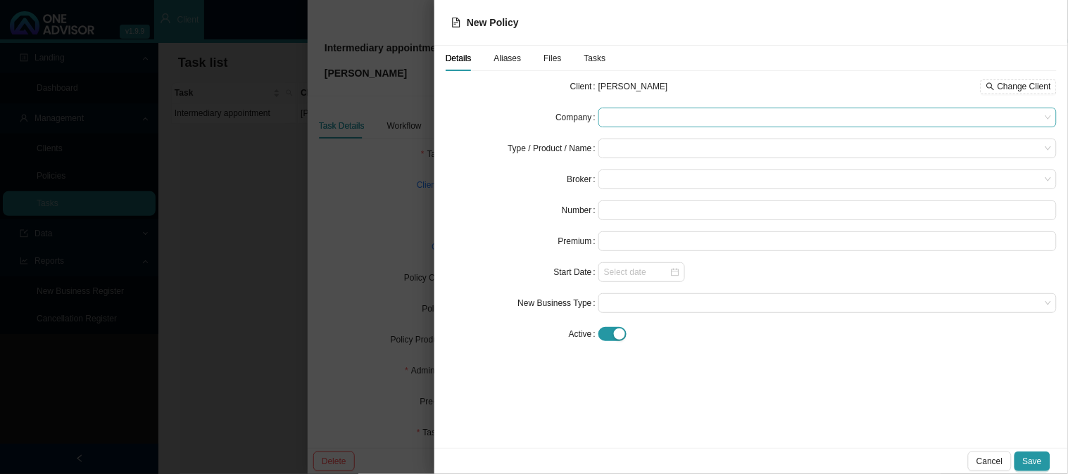
click at [622, 115] on span at bounding box center [827, 117] width 447 height 18
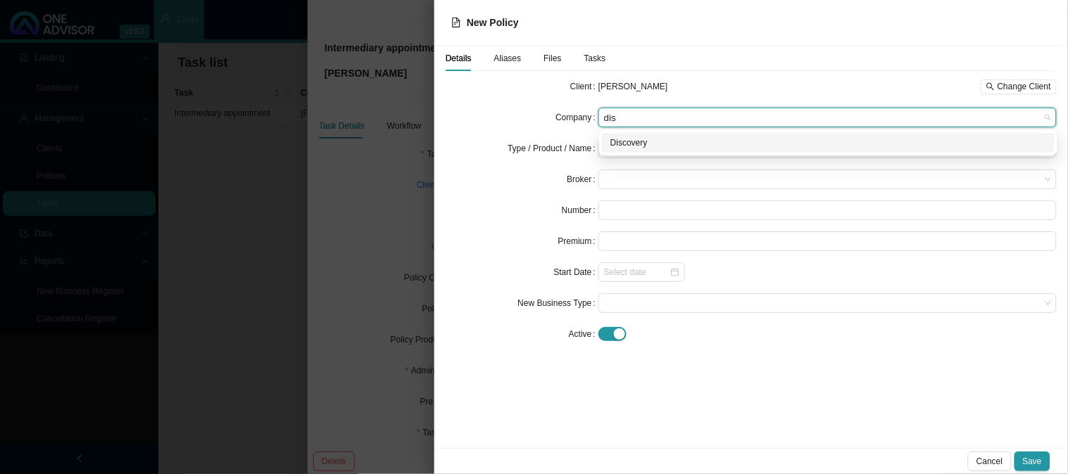
type input "disc"
click at [636, 144] on div "Discovery" at bounding box center [828, 143] width 436 height 14
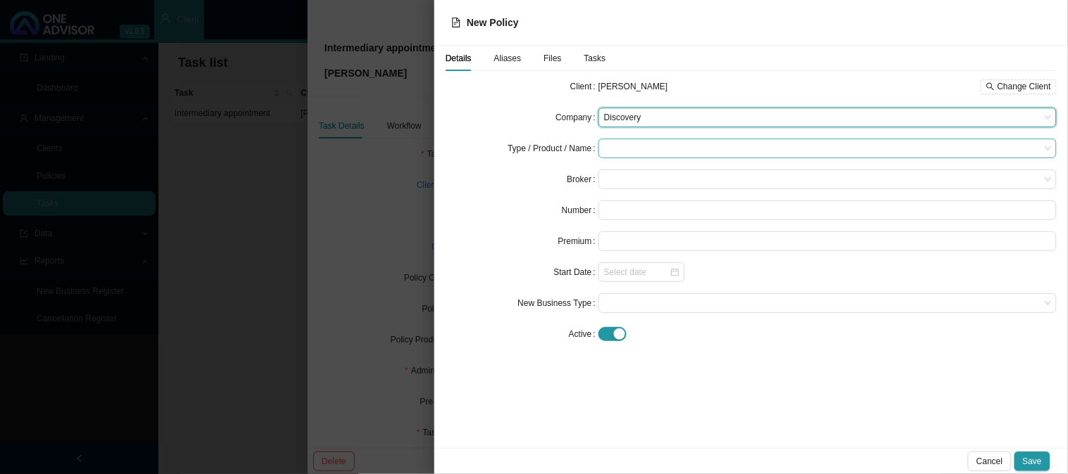
click at [639, 149] on input "search" at bounding box center [822, 148] width 436 height 18
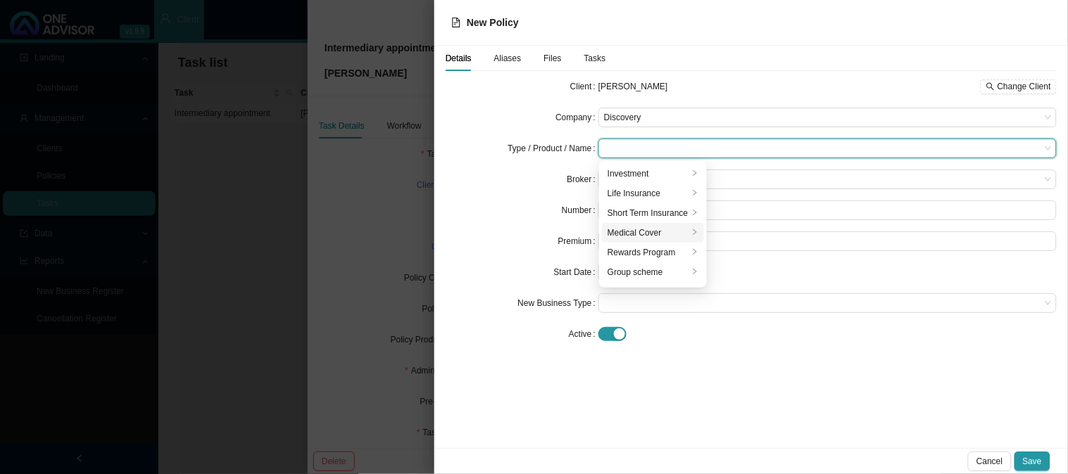
click at [665, 232] on div "Medical Cover" at bounding box center [648, 233] width 81 height 14
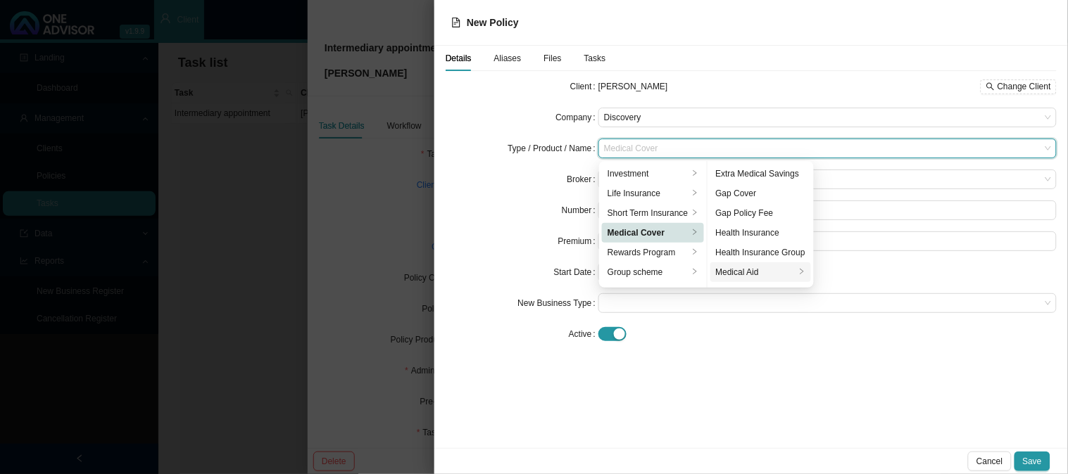
click at [767, 276] on div "Medical Aid" at bounding box center [756, 272] width 80 height 14
click at [765, 341] on div at bounding box center [827, 334] width 458 height 15
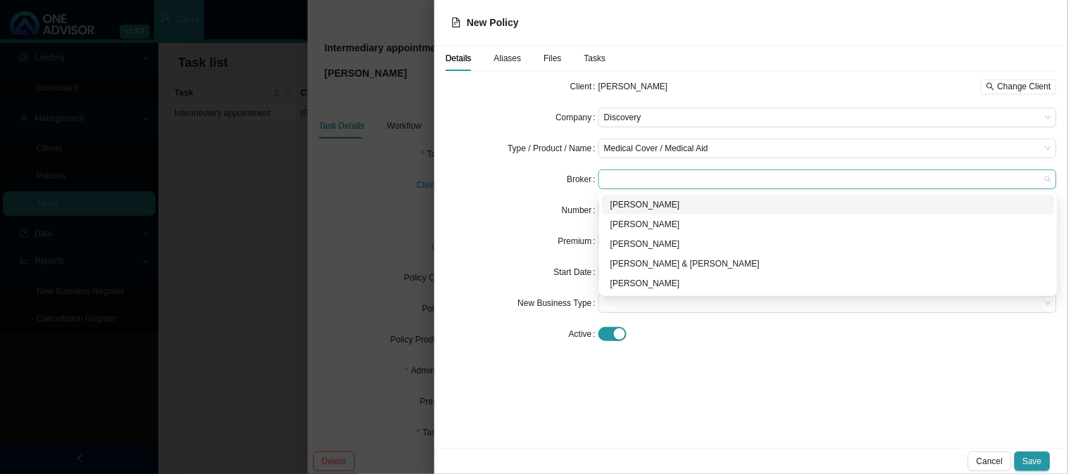
click at [644, 180] on span at bounding box center [827, 179] width 447 height 18
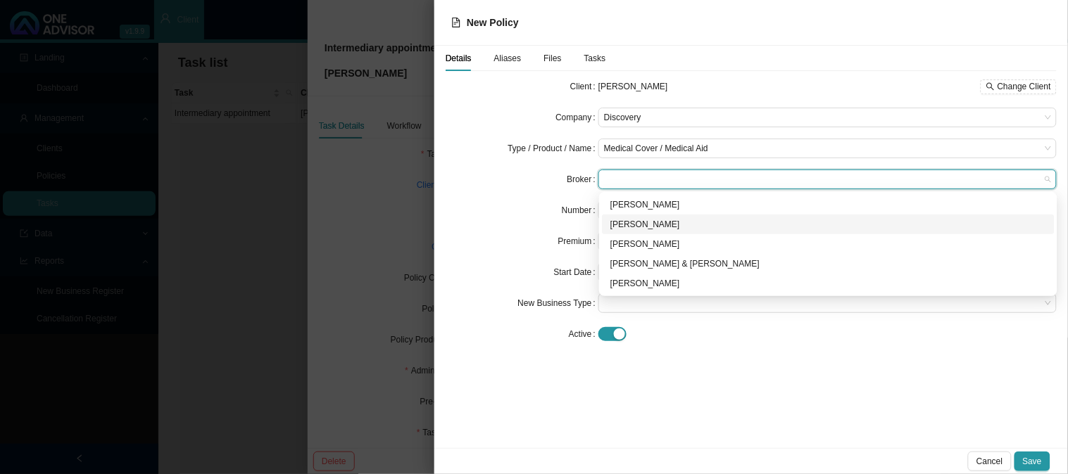
click at [629, 224] on div "[PERSON_NAME]" at bounding box center [828, 225] width 436 height 14
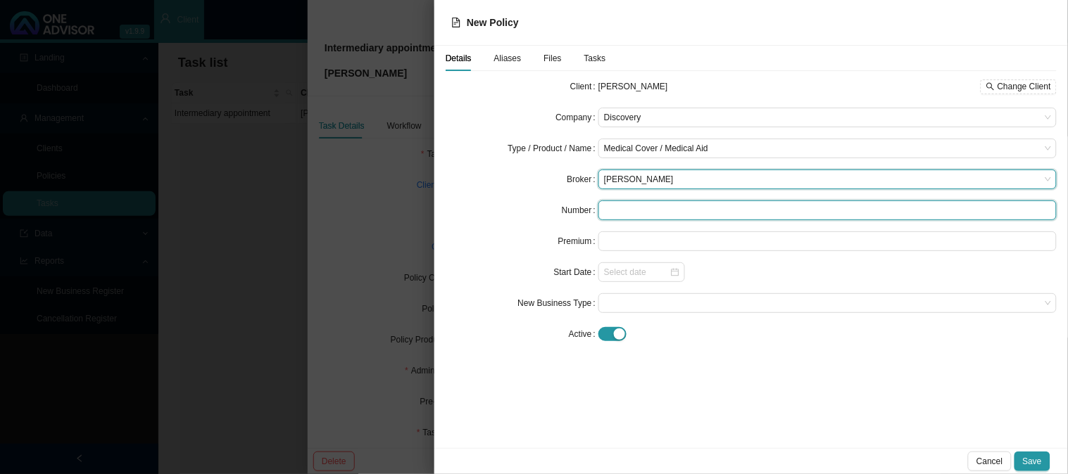
click at [623, 213] on input "text" at bounding box center [827, 211] width 458 height 20
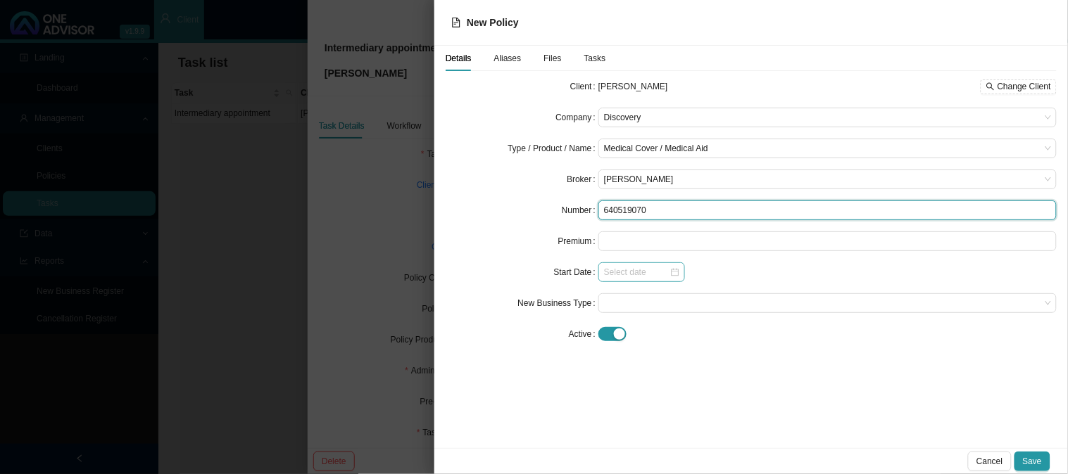
type input "640519070"
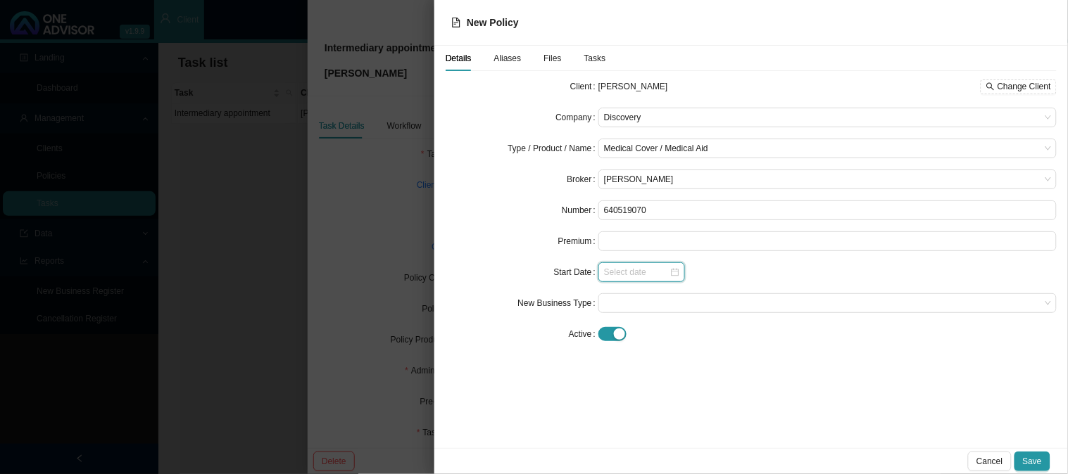
click at [611, 275] on input at bounding box center [636, 272] width 65 height 14
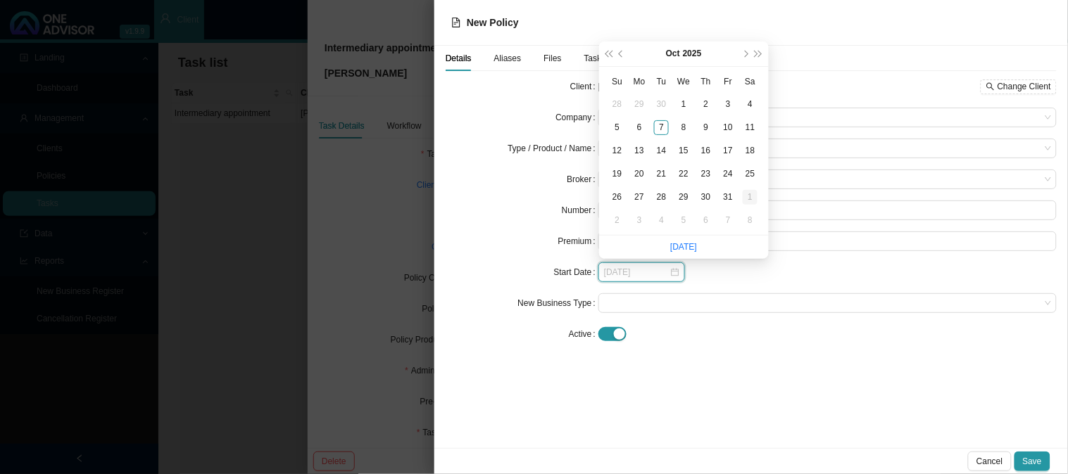
type input "[DATE]"
click at [750, 197] on div "1" at bounding box center [750, 197] width 15 height 15
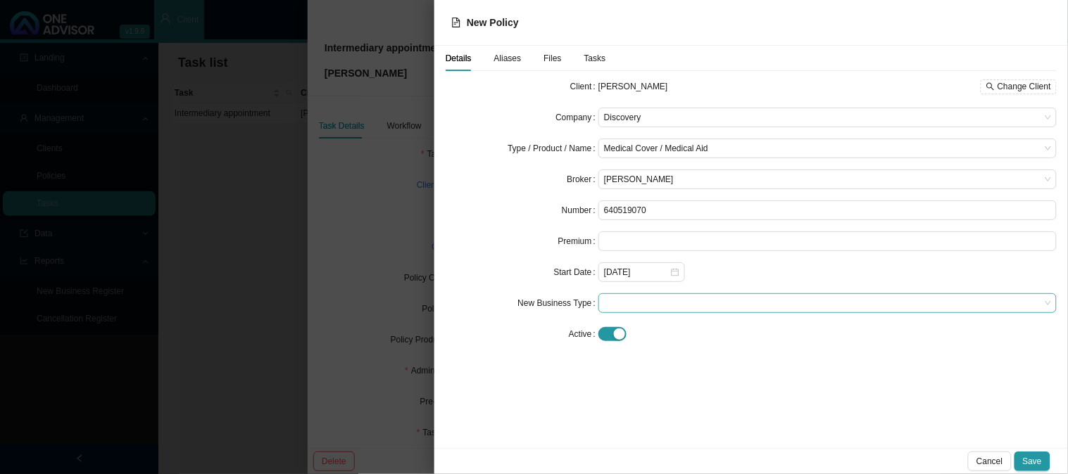
click at [643, 301] on span at bounding box center [827, 303] width 447 height 18
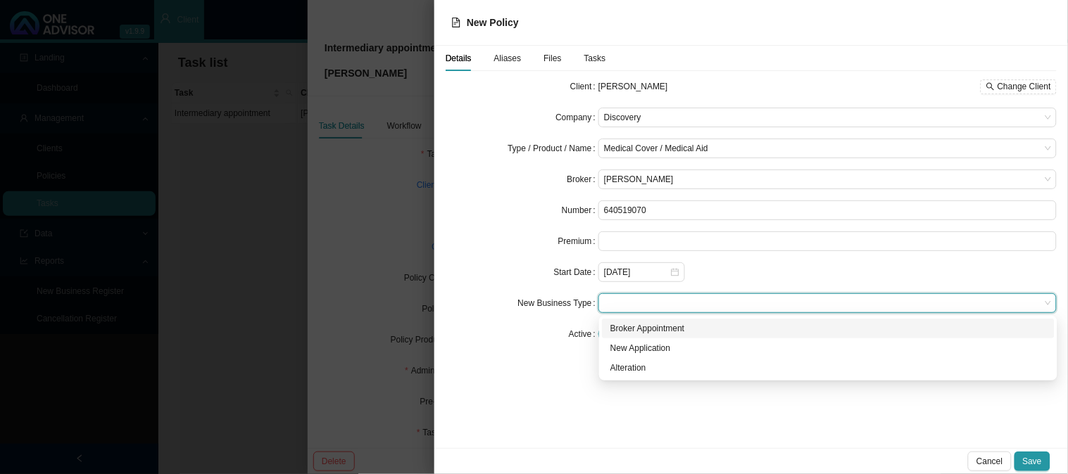
click at [657, 327] on div "Broker Appointment" at bounding box center [828, 329] width 436 height 14
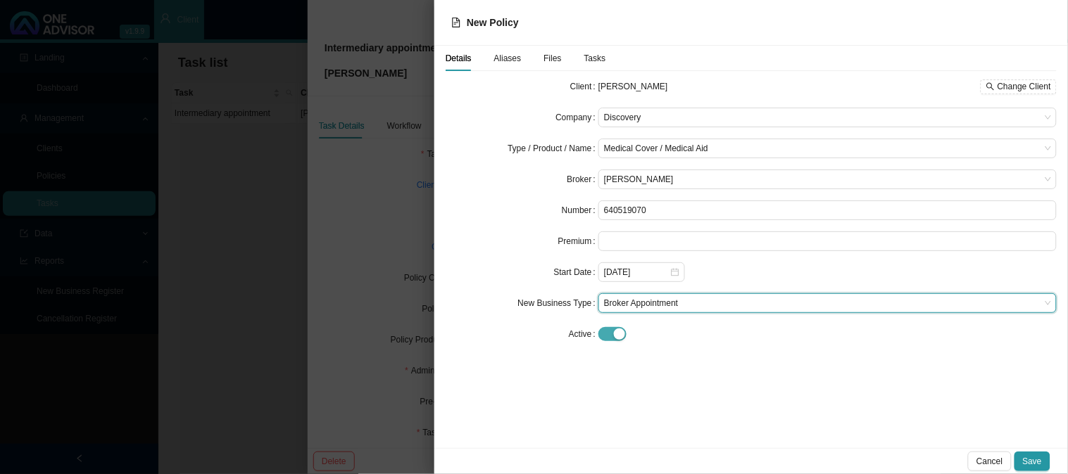
click at [612, 335] on span "button" at bounding box center [612, 334] width 28 height 14
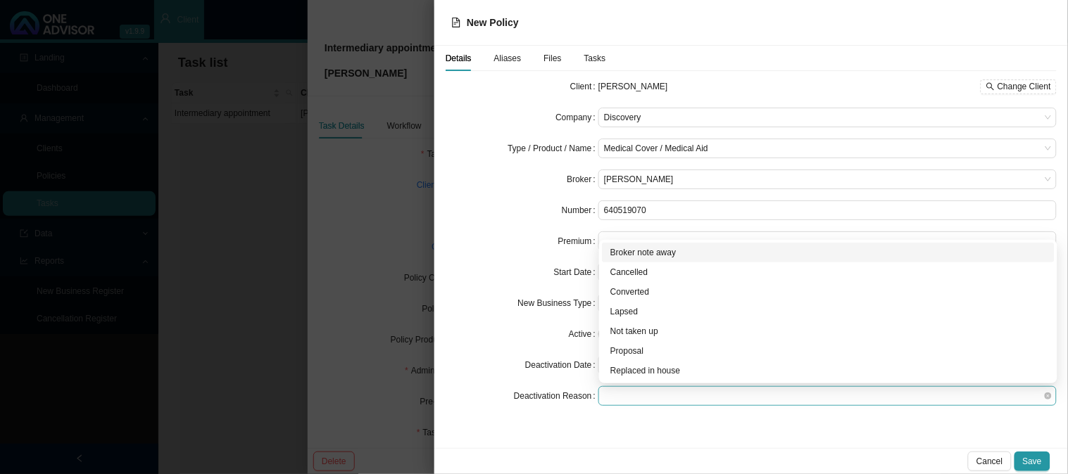
click at [616, 398] on span at bounding box center [827, 396] width 447 height 18
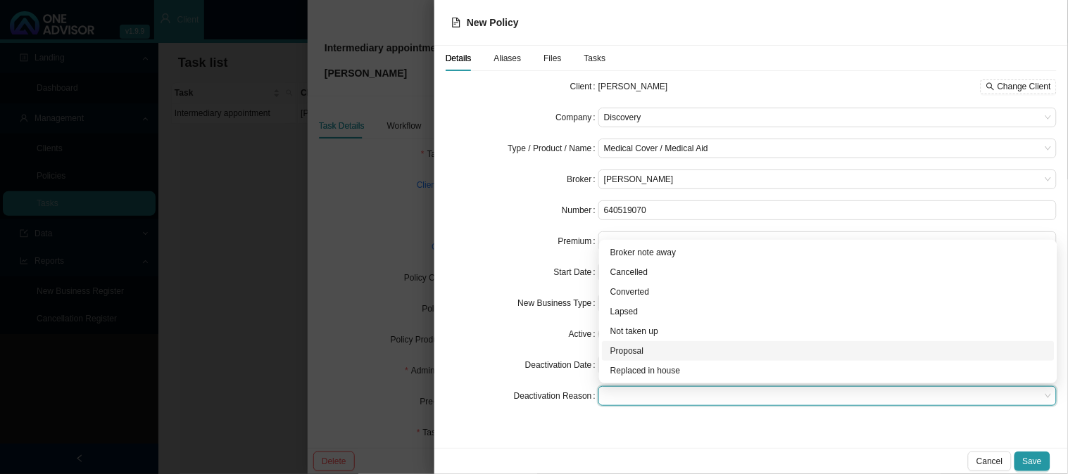
click at [623, 353] on div "Proposal" at bounding box center [828, 351] width 436 height 14
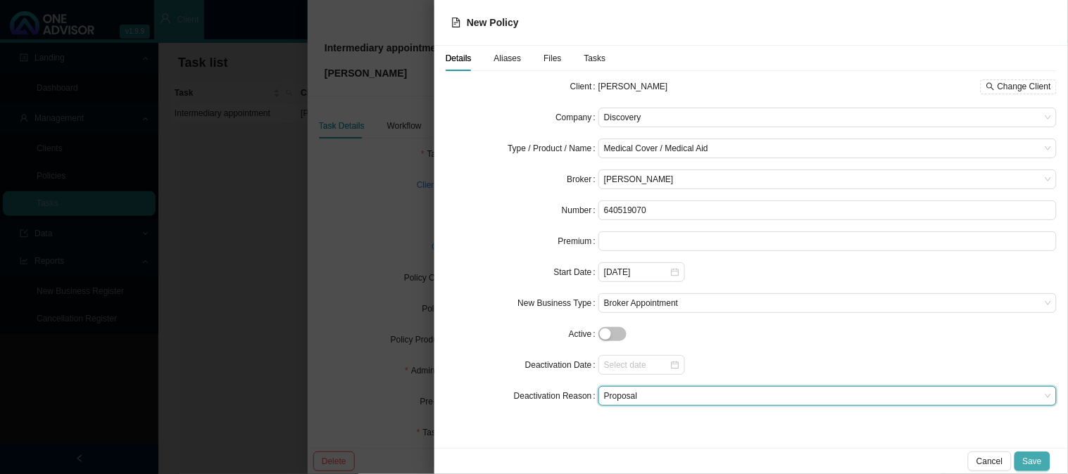
click at [1043, 465] on button "Save" at bounding box center [1032, 462] width 36 height 20
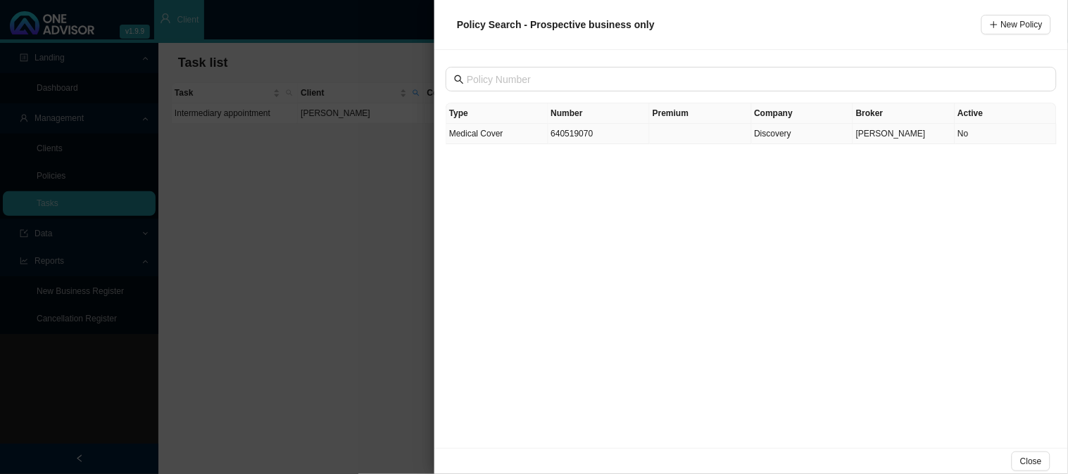
click at [498, 134] on span "Medical Cover" at bounding box center [476, 134] width 54 height 10
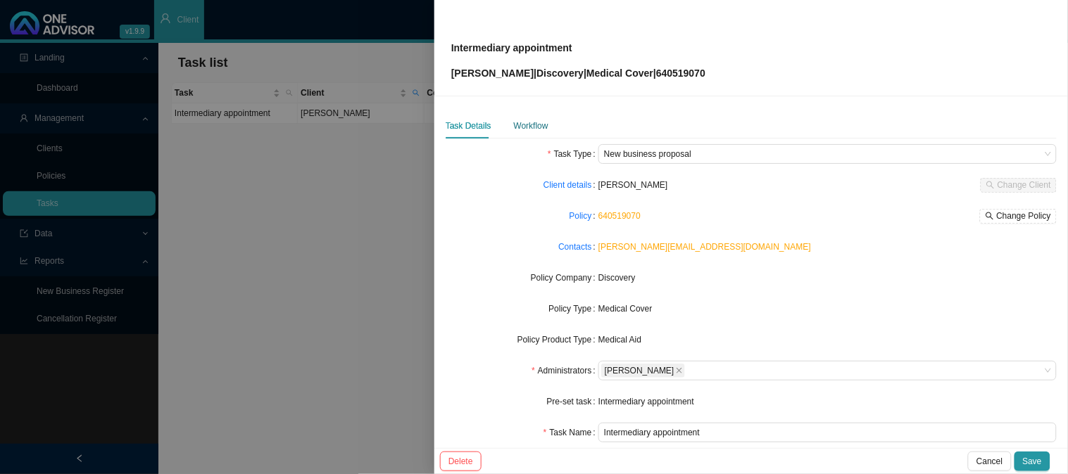
click at [533, 127] on div "Workflow" at bounding box center [531, 126] width 34 height 14
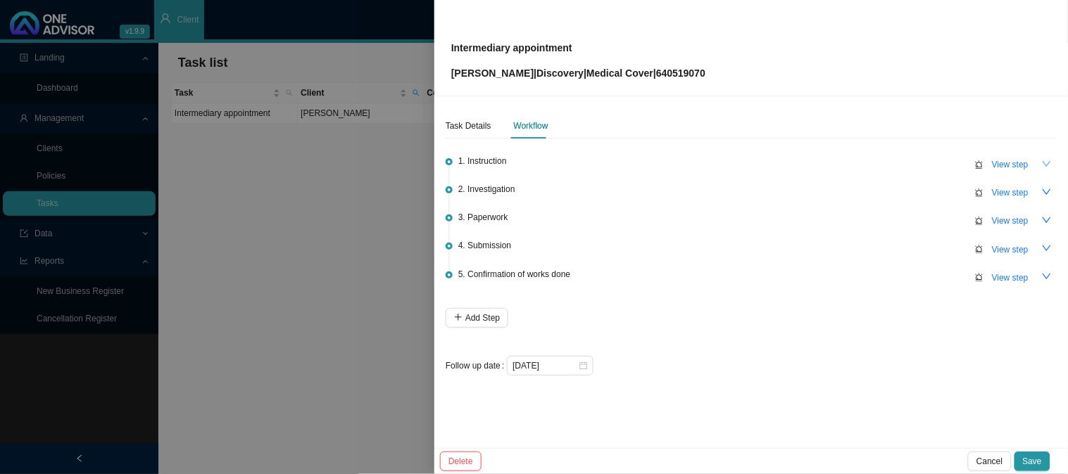
click at [1044, 161] on icon "down" at bounding box center [1047, 164] width 8 height 6
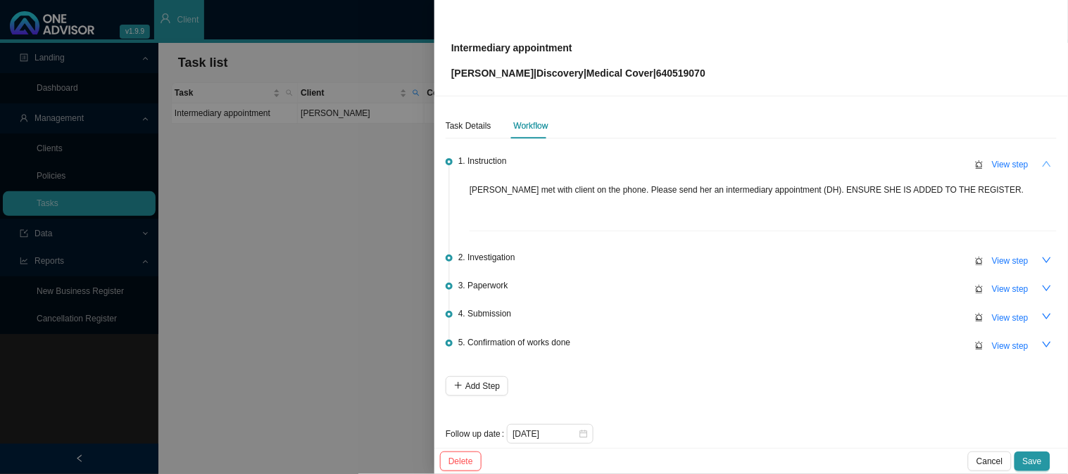
click at [1044, 161] on button "button" at bounding box center [1047, 164] width 20 height 20
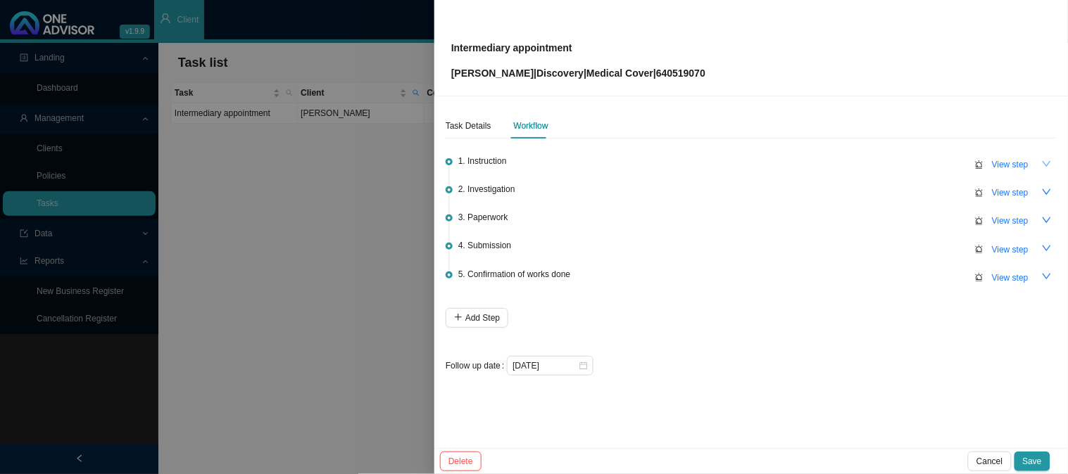
click at [1050, 221] on icon "down" at bounding box center [1047, 220] width 10 height 10
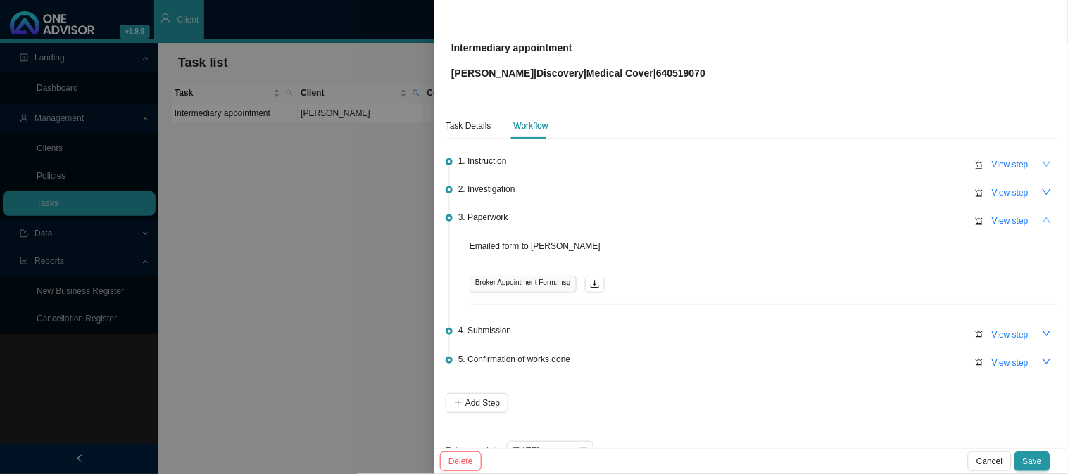
click at [1043, 220] on button "button" at bounding box center [1047, 220] width 20 height 20
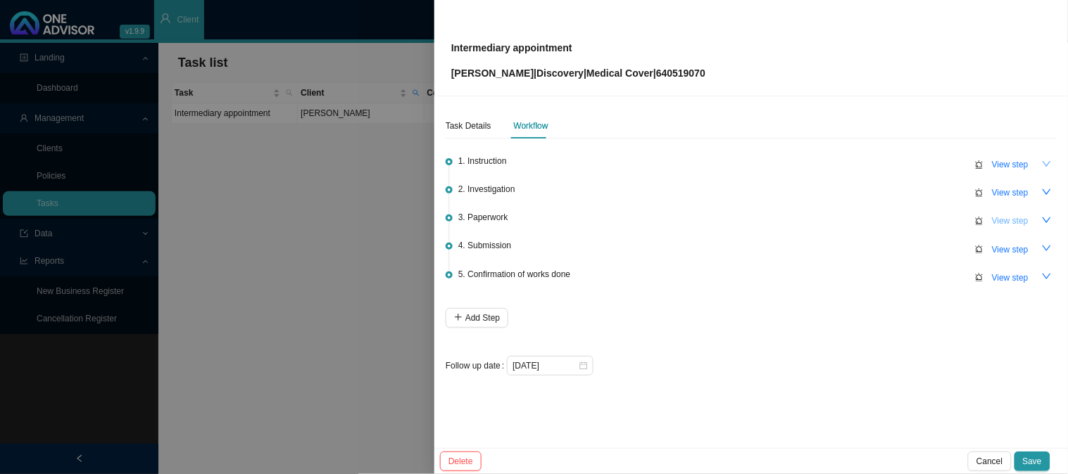
click at [995, 216] on span "View step" at bounding box center [1010, 221] width 37 height 14
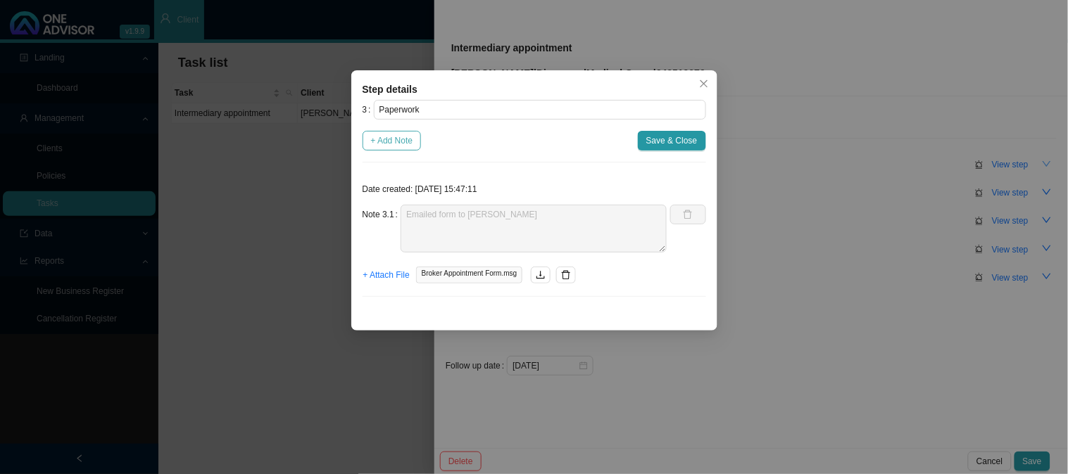
click at [407, 138] on span "+ Add Note" at bounding box center [392, 141] width 42 height 14
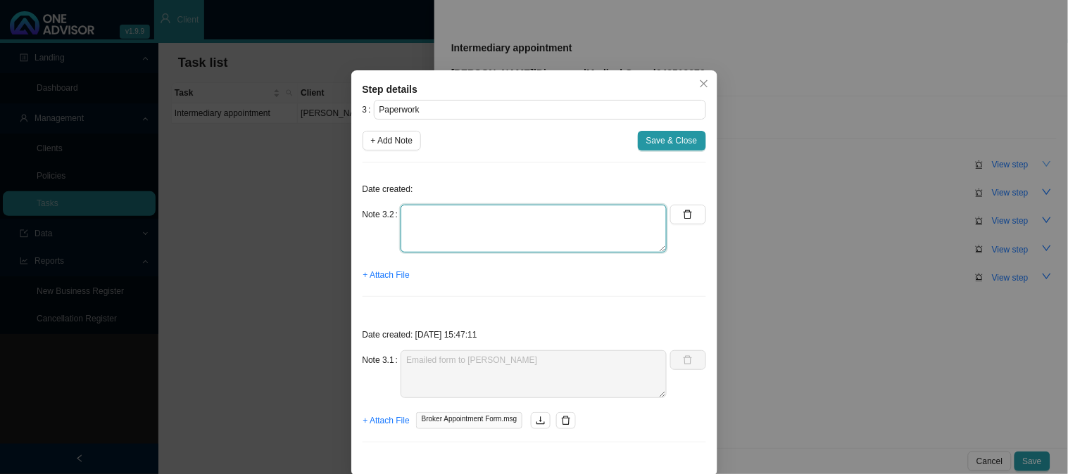
click at [426, 208] on textarea at bounding box center [534, 229] width 266 height 48
type textarea "Received completed and signed broker appointment"
click at [389, 279] on span "+ Attach File" at bounding box center [386, 275] width 46 height 14
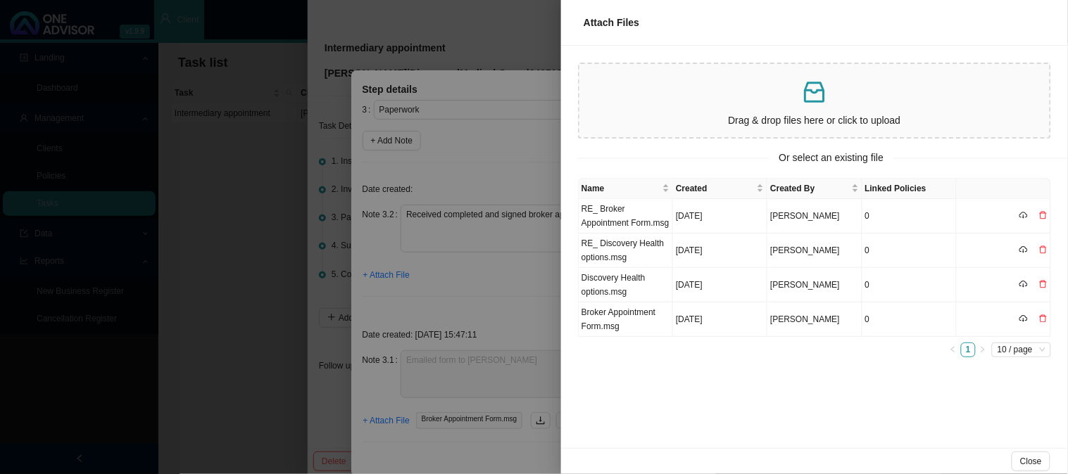
click at [481, 286] on div at bounding box center [534, 237] width 1068 height 474
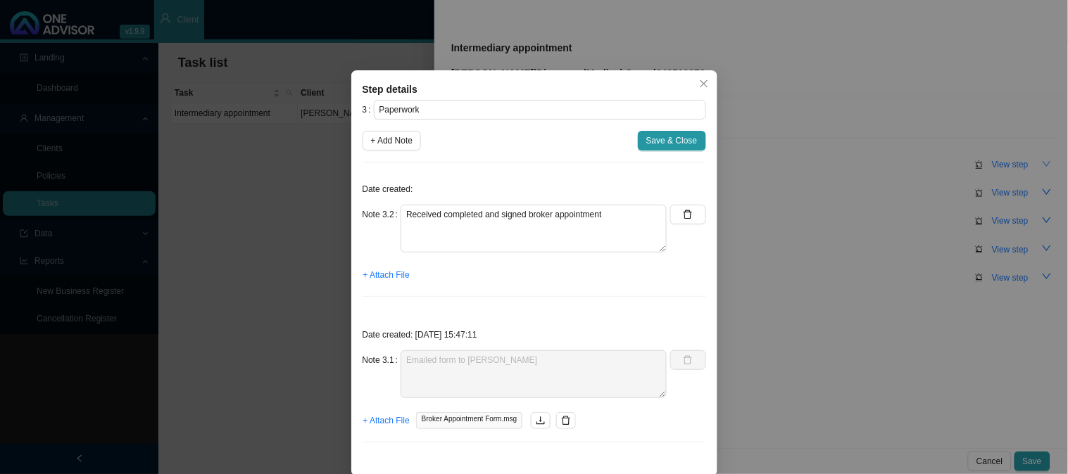
click at [819, 170] on div "Step details 3 Paperwork + Add Note Save & Close Date created: Note 3.2 Receive…" at bounding box center [534, 237] width 1068 height 474
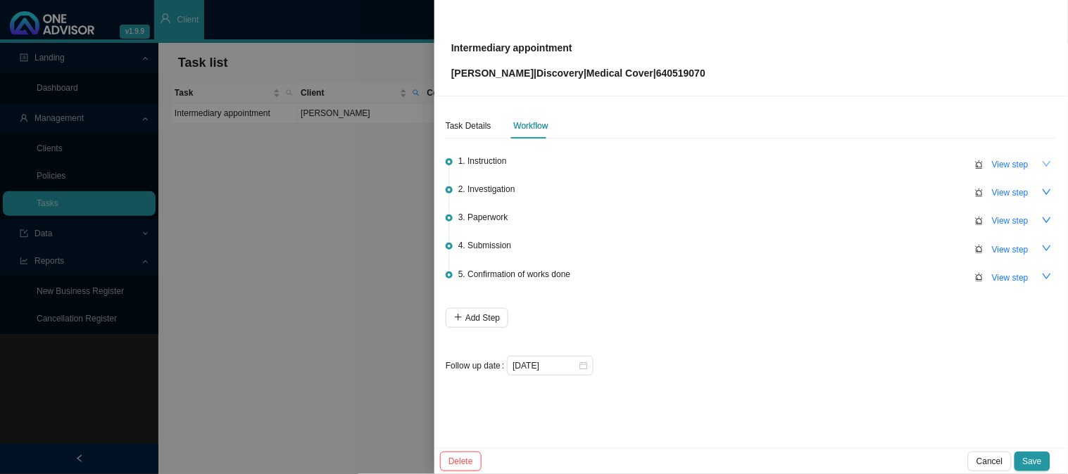
click at [653, 77] on p "[PERSON_NAME] | Discovery | Medical Cover | 640519070" at bounding box center [578, 72] width 254 height 15
click at [655, 76] on p "[PERSON_NAME] | Discovery | Medical Cover | 640519070" at bounding box center [578, 72] width 254 height 15
copy p "640519070"
click at [1003, 247] on span "View step" at bounding box center [1010, 250] width 37 height 14
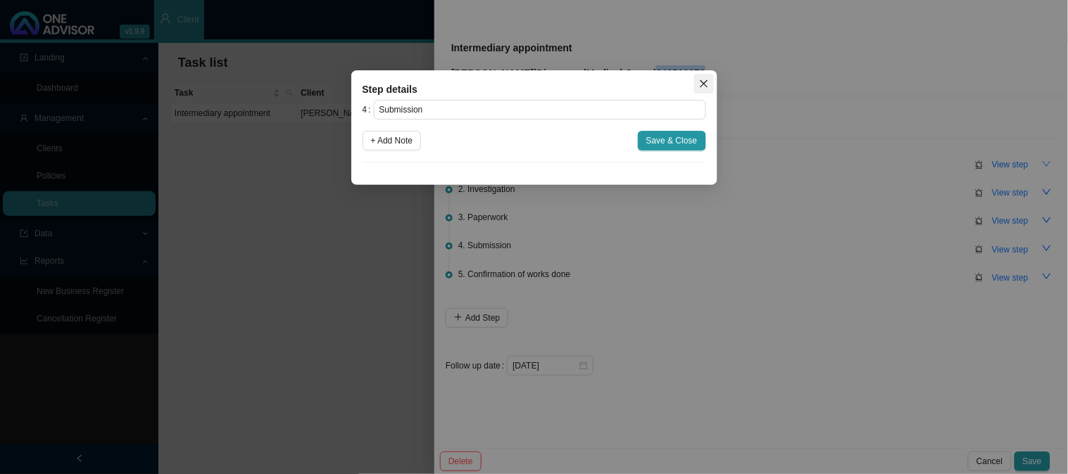
click at [705, 87] on icon "close" at bounding box center [704, 84] width 10 height 10
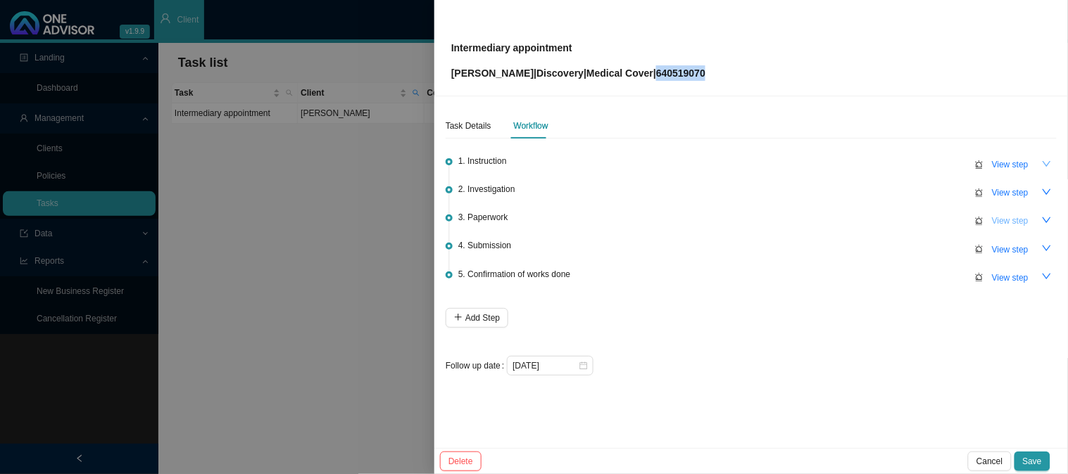
click at [1004, 220] on span "View step" at bounding box center [1010, 221] width 37 height 14
type input "Paperwork"
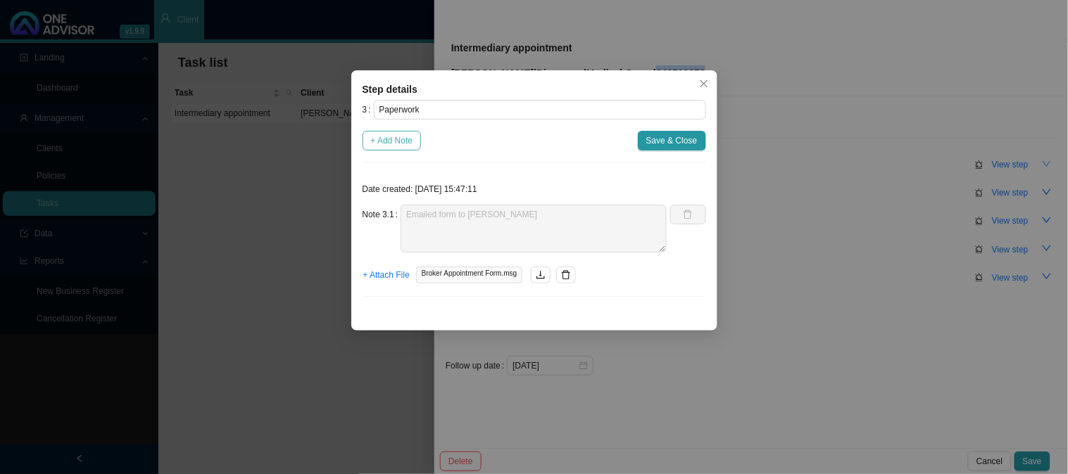
click at [391, 141] on span "+ Add Note" at bounding box center [392, 141] width 42 height 14
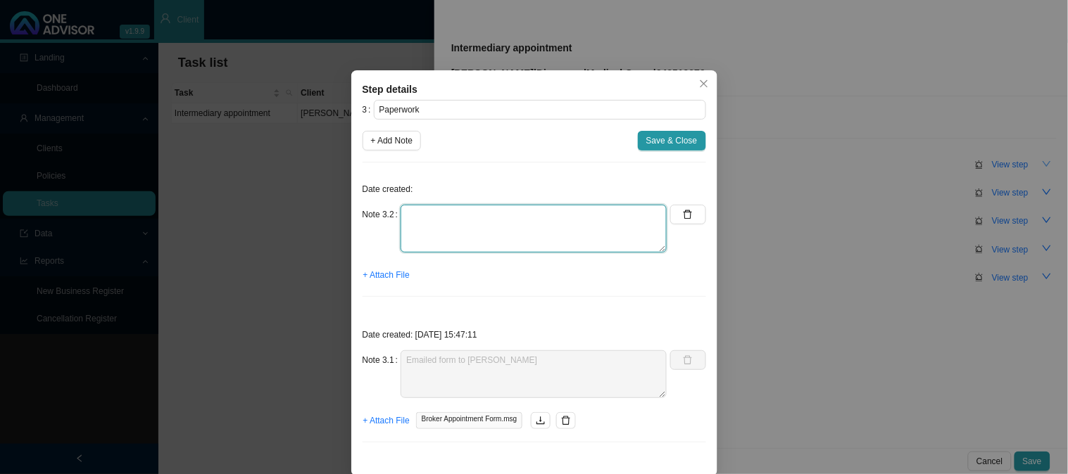
click at [470, 223] on textarea at bounding box center [534, 229] width 266 height 48
type textarea "r"
type textarea "Received the signed and completed form"
click at [391, 273] on span "+ Attach File" at bounding box center [386, 275] width 46 height 14
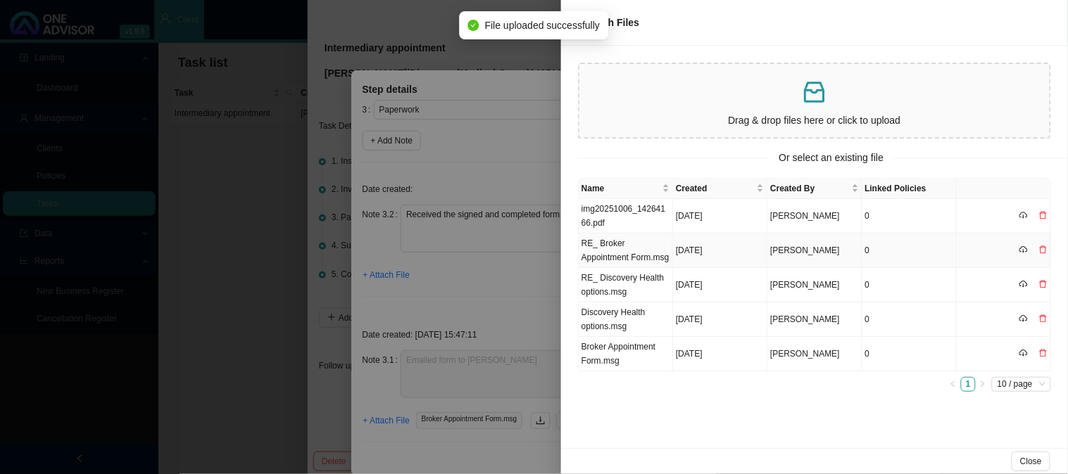
click at [632, 268] on td "RE_ Broker Appointment Form.msg" at bounding box center [626, 251] width 94 height 34
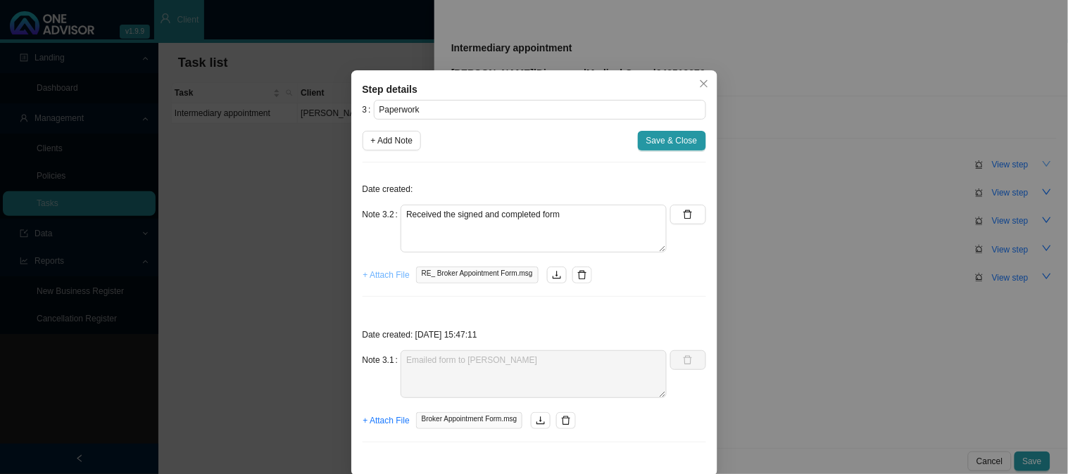
click at [390, 272] on span "+ Attach File" at bounding box center [386, 275] width 46 height 14
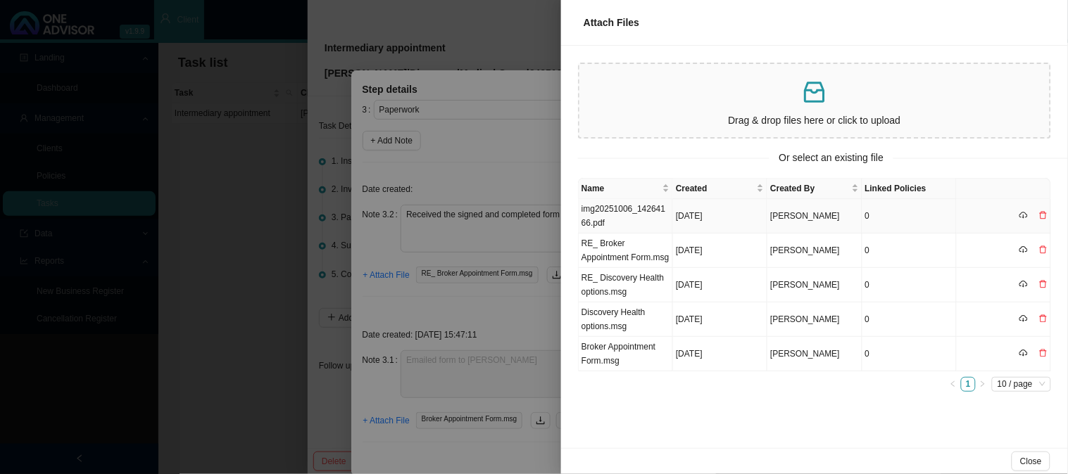
click at [641, 208] on td "img20251006_14264166.pdf" at bounding box center [626, 216] width 94 height 34
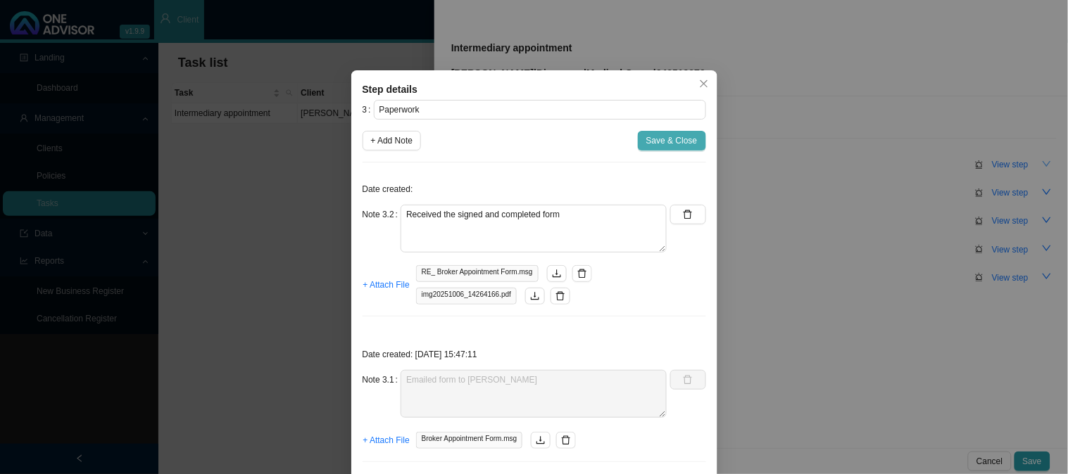
click at [656, 138] on span "Save & Close" at bounding box center [671, 141] width 51 height 14
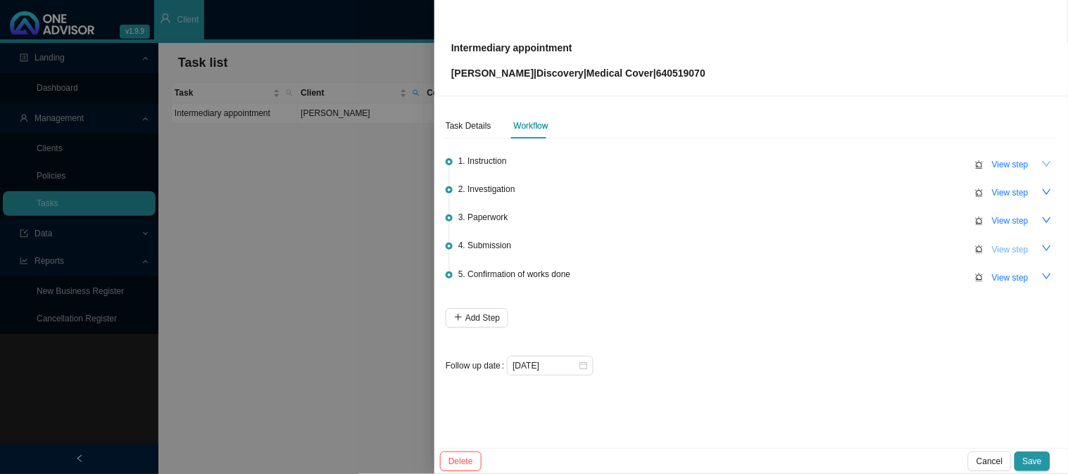
click at [1012, 255] on span "View step" at bounding box center [1010, 250] width 37 height 14
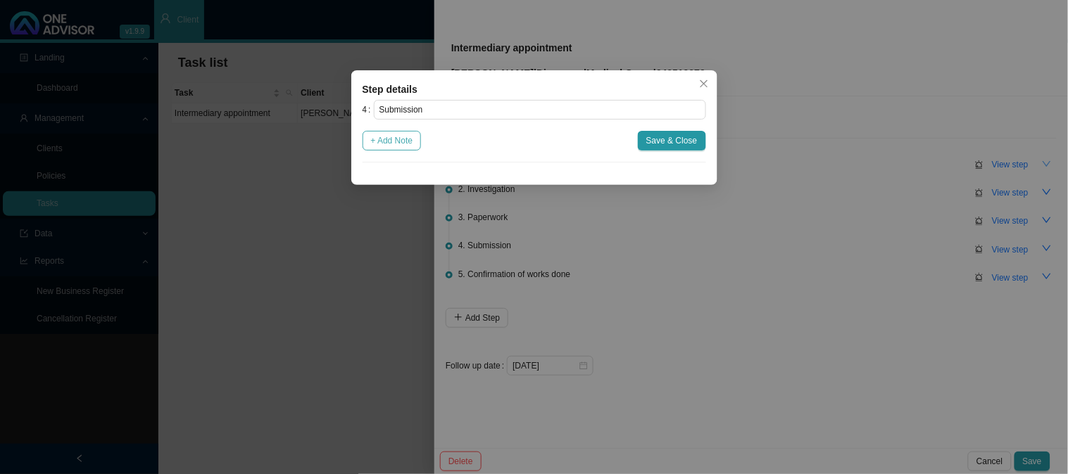
click at [396, 143] on span "+ Add Note" at bounding box center [392, 141] width 42 height 14
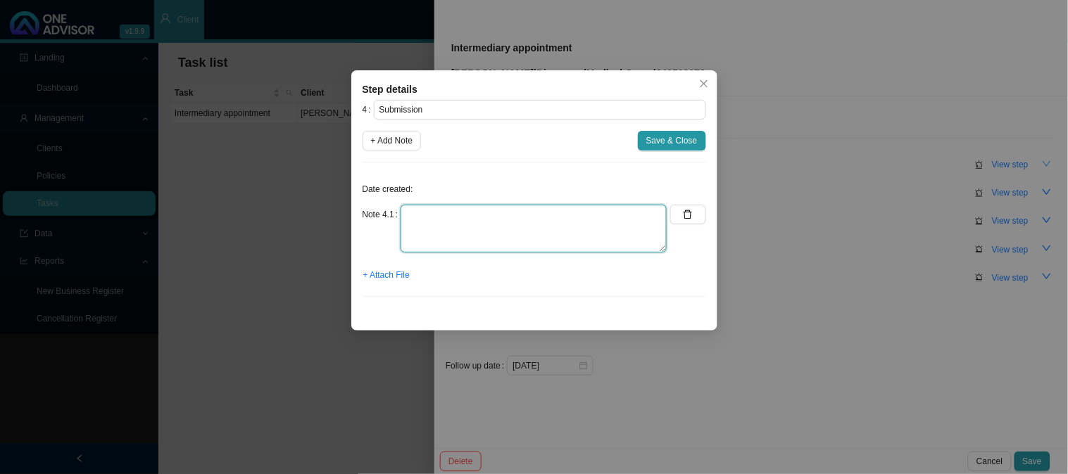
click at [467, 213] on textarea at bounding box center [534, 229] width 266 height 48
click at [519, 213] on textarea "Submitted broker app" at bounding box center [534, 229] width 266 height 48
click at [529, 215] on textarea "Submitted broker app to" at bounding box center [534, 229] width 266 height 48
type textarea "Submitted broker app to DH"
click at [665, 144] on span "Save & Close" at bounding box center [671, 141] width 51 height 14
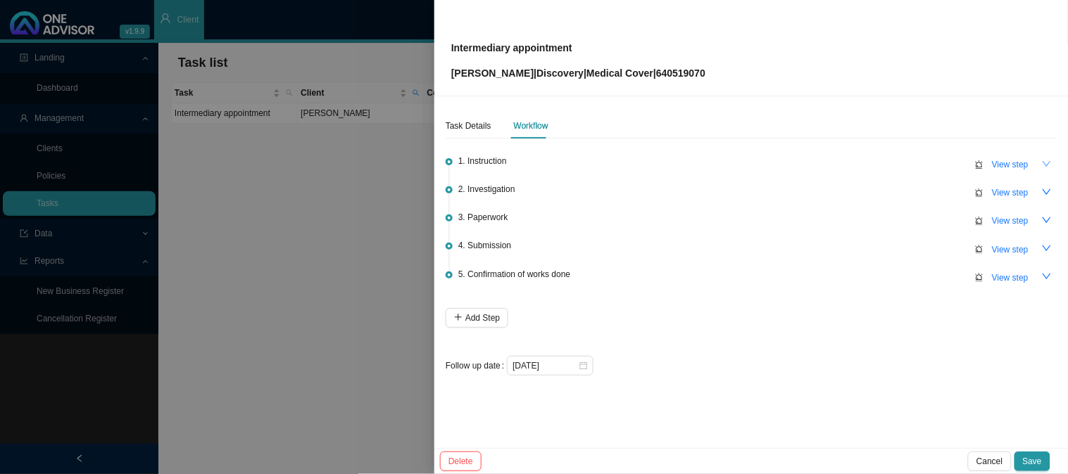
click at [659, 73] on p "[PERSON_NAME] | Discovery | Medical Cover | 640519070" at bounding box center [578, 72] width 254 height 15
copy p "640519070"
click at [1000, 245] on span "View step" at bounding box center [1010, 250] width 37 height 14
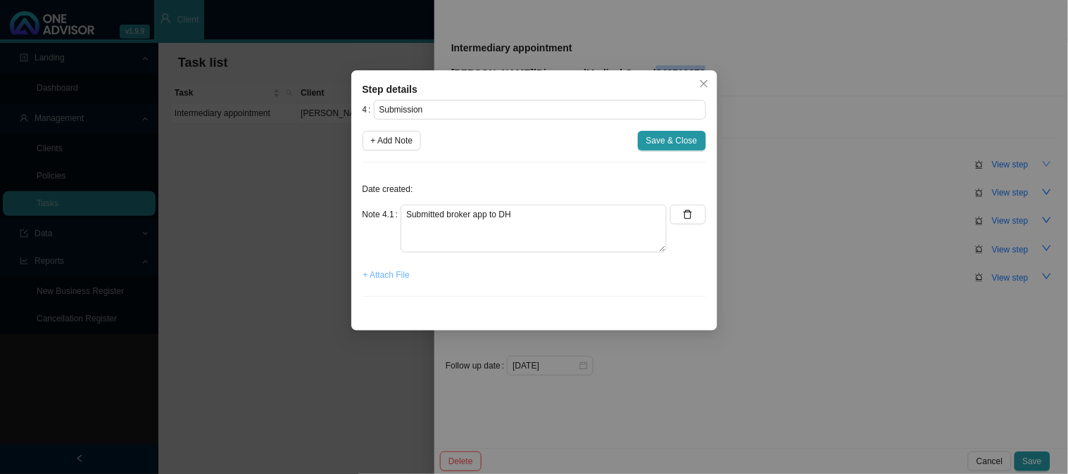
click at [395, 272] on span "+ Attach File" at bounding box center [386, 275] width 46 height 14
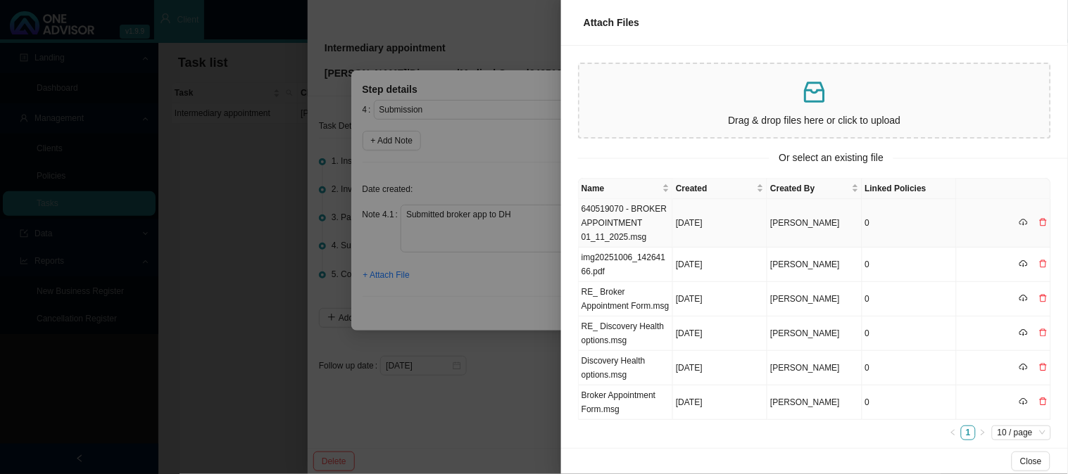
click at [616, 211] on td "640519070 - BROKER APPOINTMENT 01_11_2025.msg" at bounding box center [626, 223] width 94 height 49
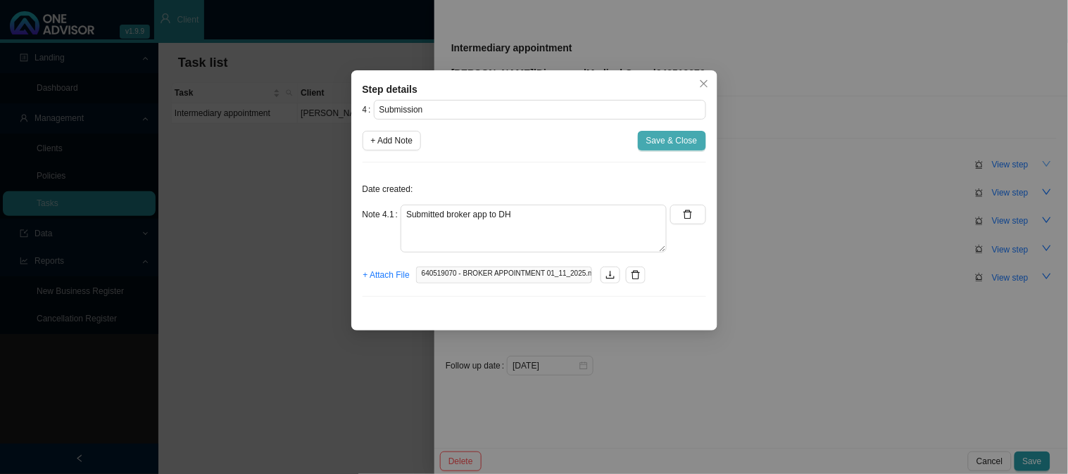
click at [662, 137] on span "Save & Close" at bounding box center [671, 141] width 51 height 14
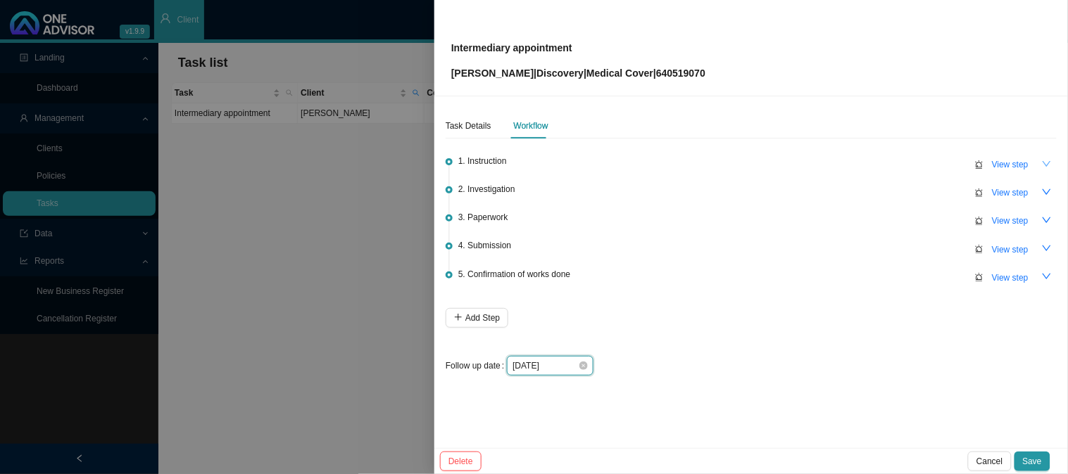
click at [553, 366] on input "[DATE]" at bounding box center [544, 366] width 65 height 14
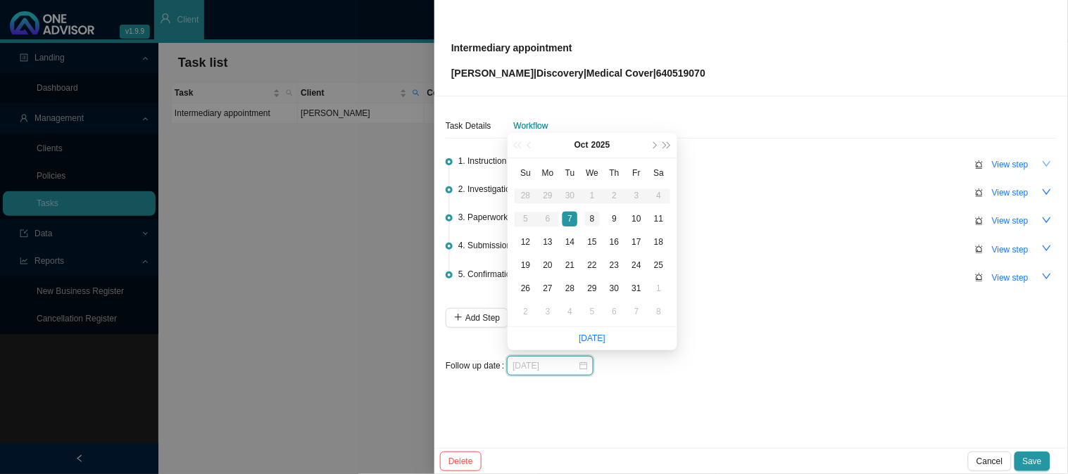
type input "[DATE]"
click at [593, 220] on div "8" at bounding box center [592, 219] width 15 height 15
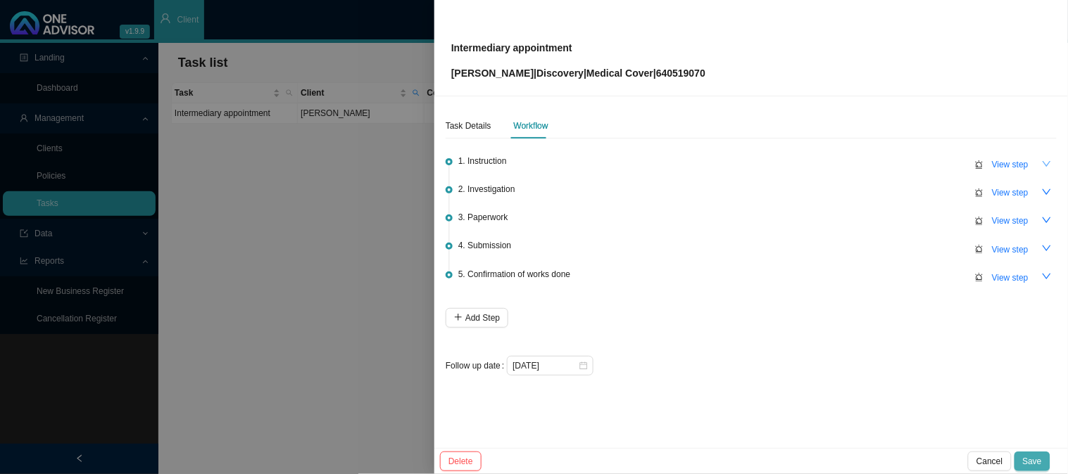
click at [1031, 458] on span "Save" at bounding box center [1032, 462] width 19 height 14
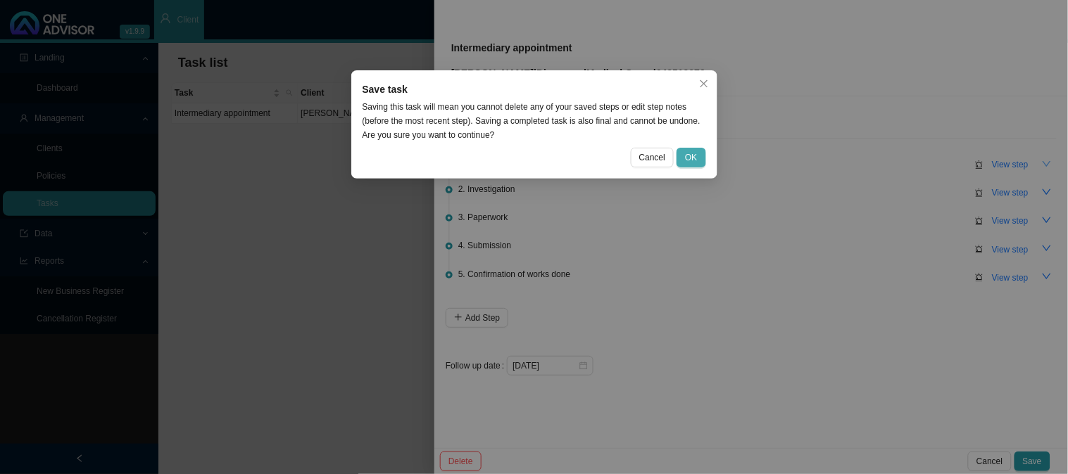
click at [679, 148] on button "OK" at bounding box center [691, 158] width 29 height 20
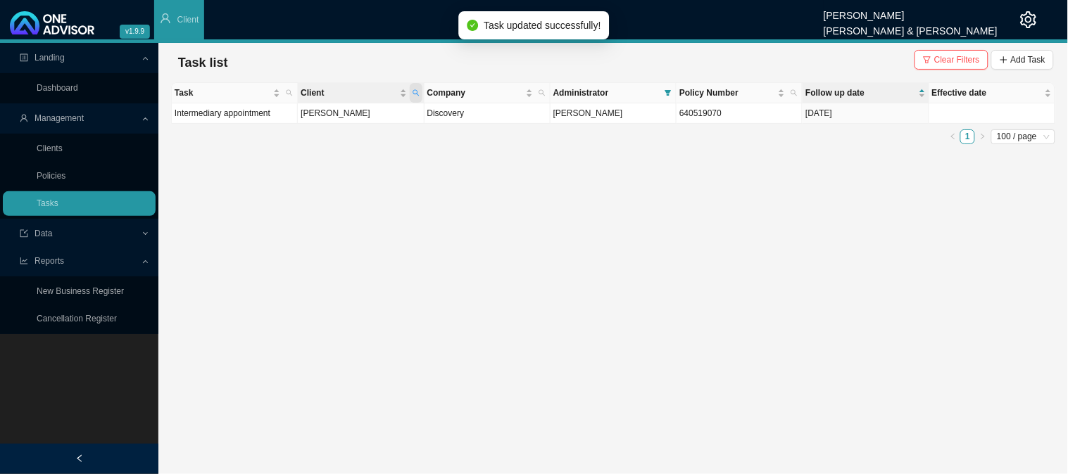
click at [413, 86] on span "Client" at bounding box center [416, 93] width 13 height 20
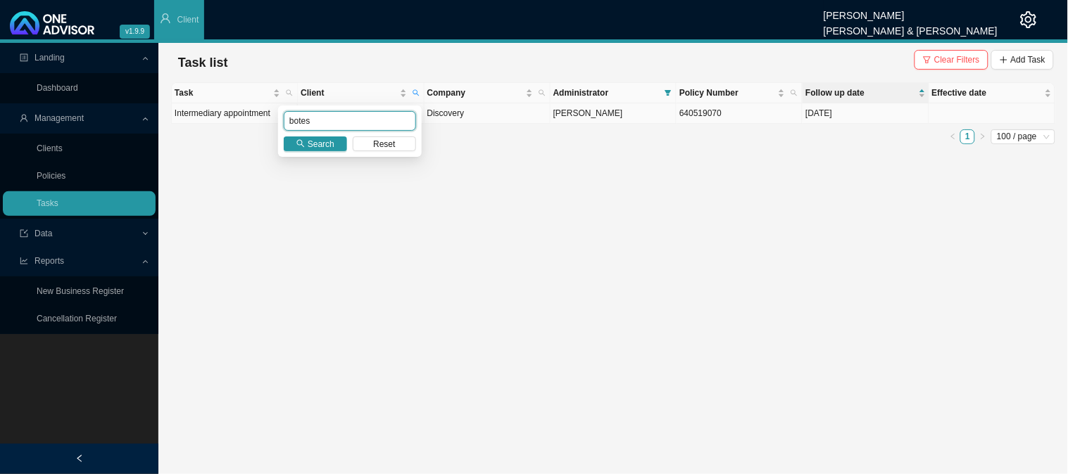
drag, startPoint x: 322, startPoint y: 117, endPoint x: 265, endPoint y: 118, distance: 57.0
click at [265, 118] on body "v1.9.9 [PERSON_NAME] [PERSON_NAME] & [PERSON_NAME] Client Landing Dashboard Man…" at bounding box center [534, 237] width 1068 height 474
click at [336, 125] on input "text" at bounding box center [350, 121] width 132 height 20
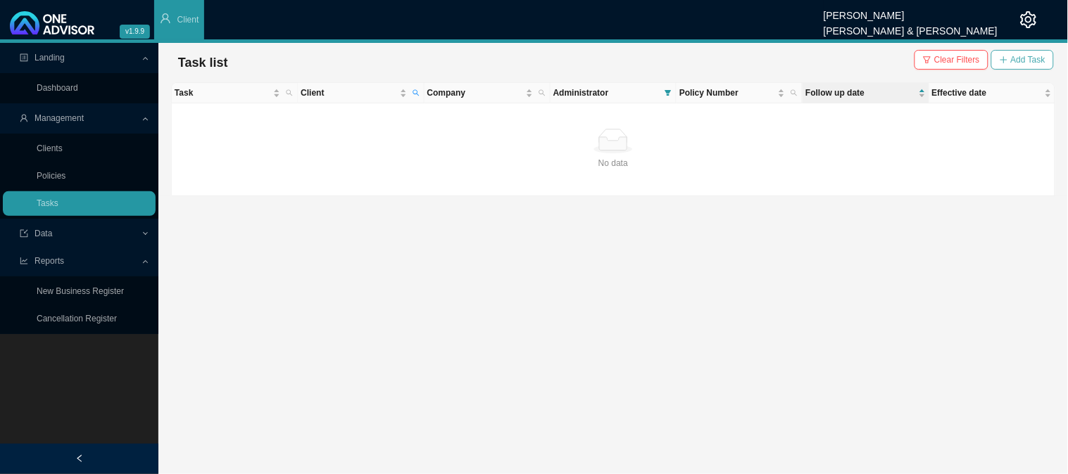
click at [1023, 50] on button "Add Task" at bounding box center [1022, 60] width 63 height 20
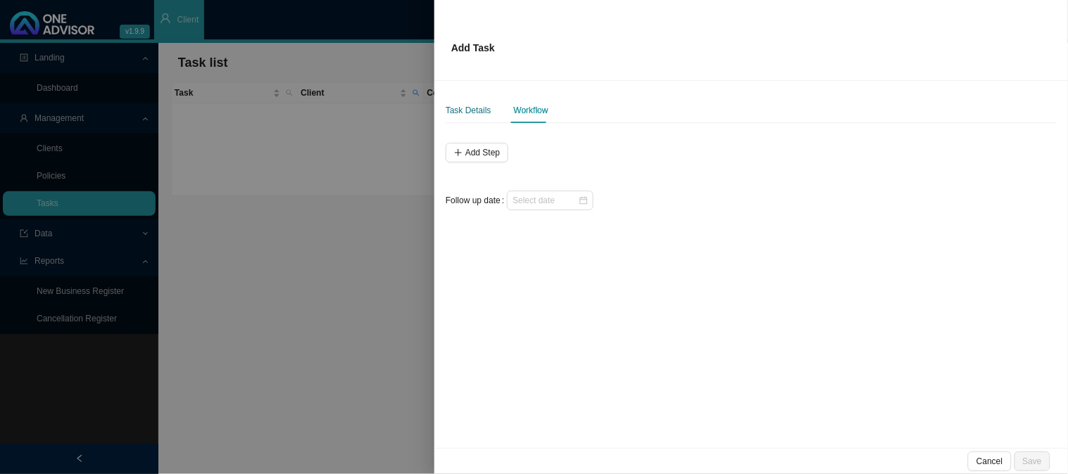
click at [487, 109] on div "Task Details" at bounding box center [469, 110] width 46 height 14
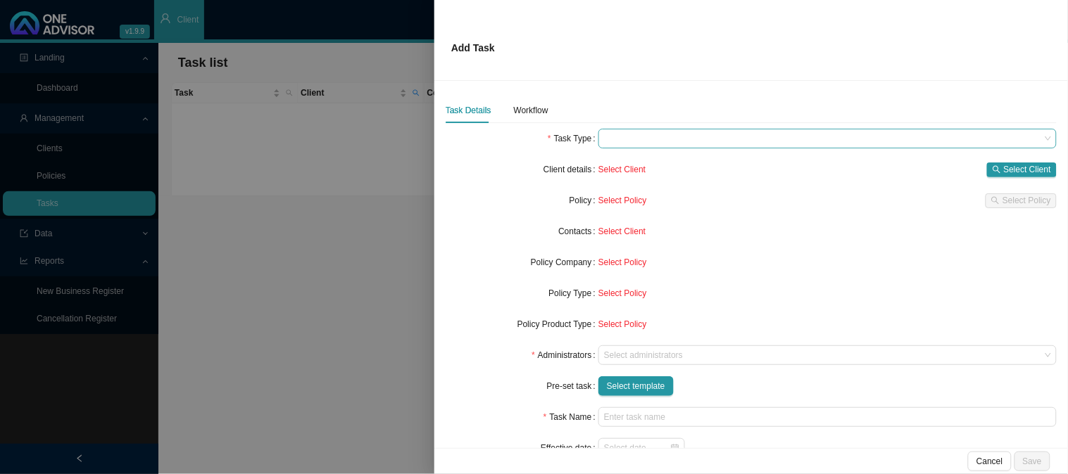
click at [622, 142] on span at bounding box center [827, 139] width 447 height 18
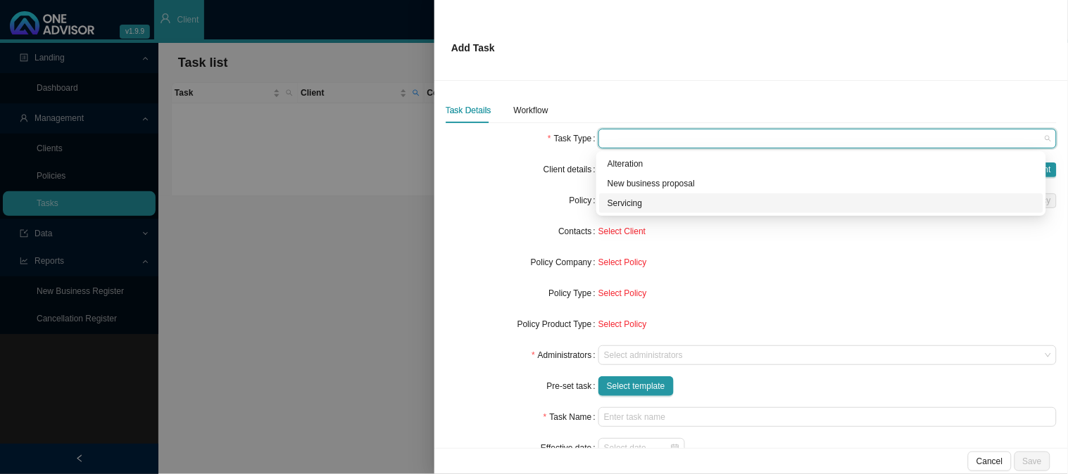
click at [636, 204] on div "Servicing" at bounding box center [821, 203] width 427 height 14
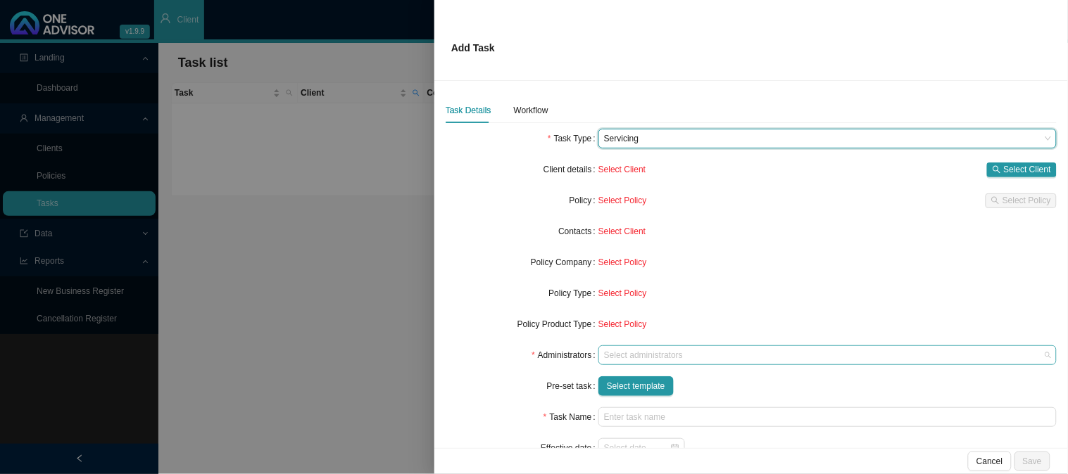
click at [635, 353] on div at bounding box center [820, 356] width 439 height 11
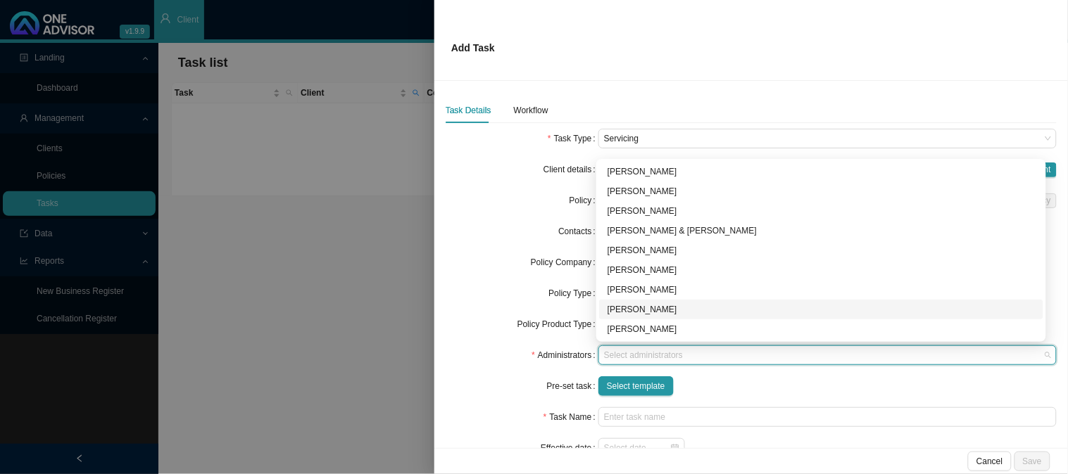
click at [627, 312] on div "[PERSON_NAME]" at bounding box center [821, 310] width 427 height 14
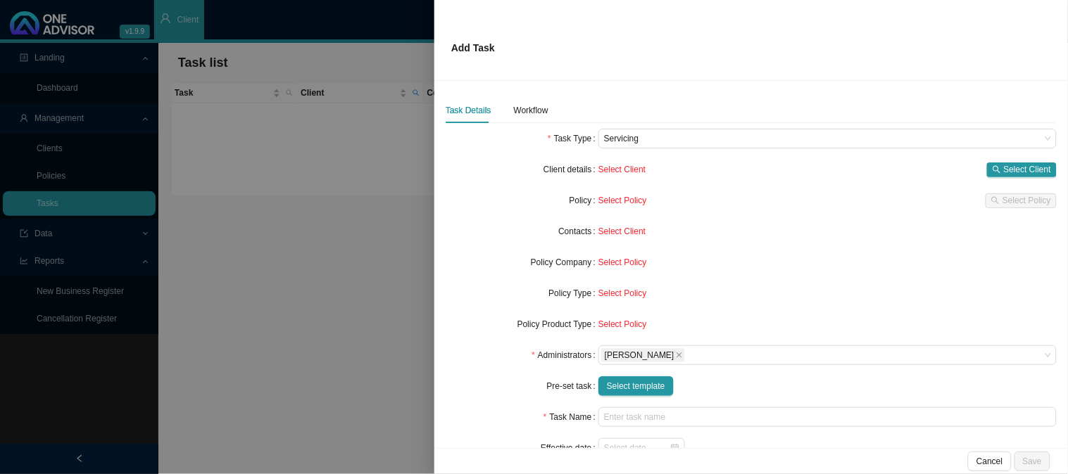
click at [313, 169] on div at bounding box center [534, 237] width 1068 height 474
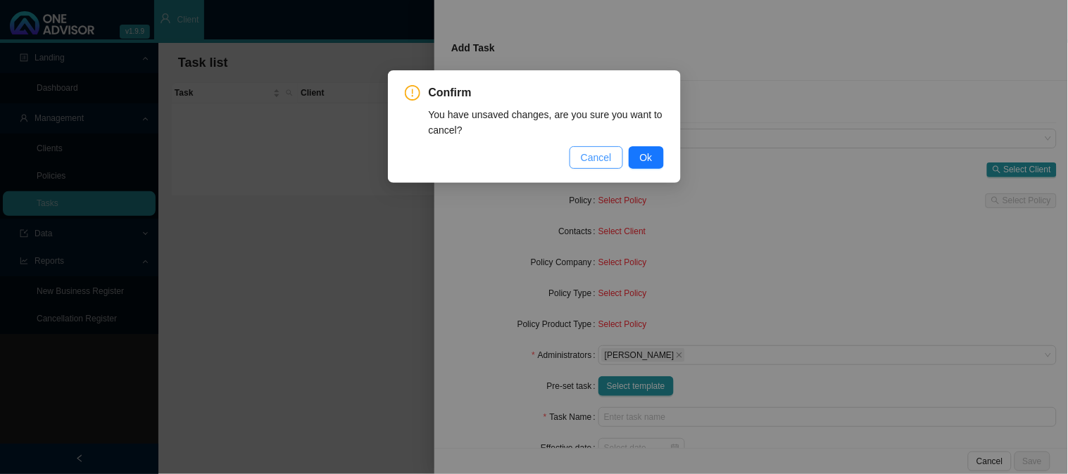
click at [593, 157] on span "Cancel" at bounding box center [596, 157] width 31 height 15
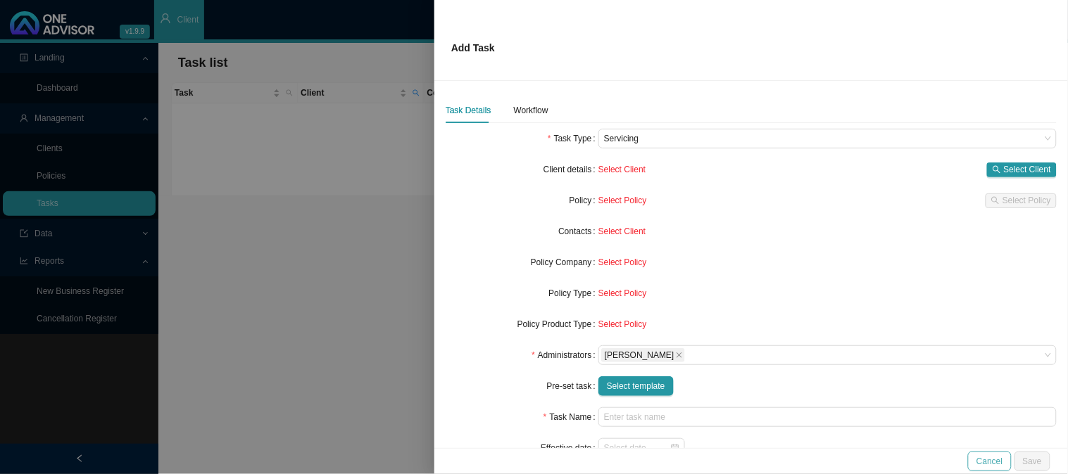
click at [998, 460] on span "Cancel" at bounding box center [989, 462] width 26 height 14
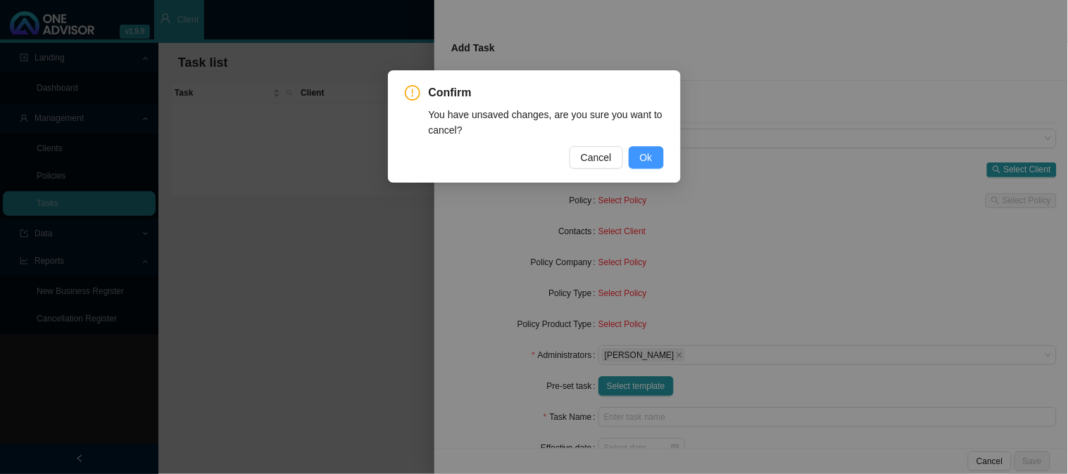
click at [650, 151] on span "Ok" at bounding box center [646, 157] width 13 height 15
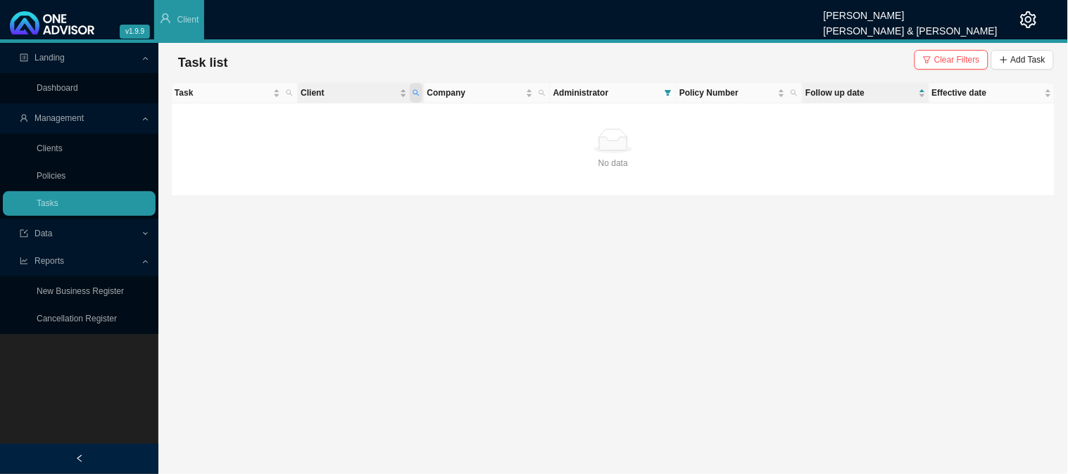
click at [414, 89] on icon "search" at bounding box center [416, 92] width 7 height 7
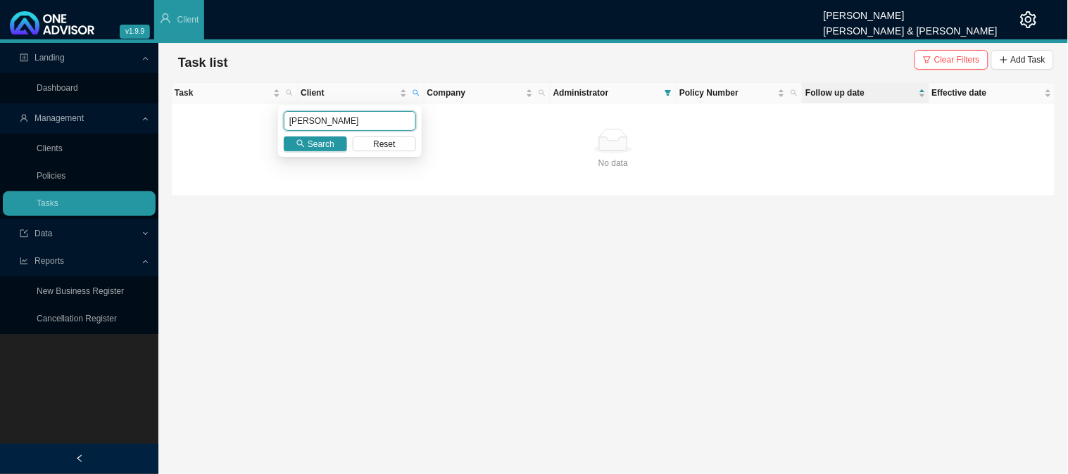
drag, startPoint x: 357, startPoint y: 115, endPoint x: 257, endPoint y: 125, distance: 100.4
click at [257, 125] on body "v1.9.9 [PERSON_NAME] [PERSON_NAME] & [PERSON_NAME] Client Landing Dashboard Man…" at bounding box center [534, 237] width 1068 height 474
type input "[PERSON_NAME]"
click at [304, 144] on icon "search" at bounding box center [300, 143] width 8 height 8
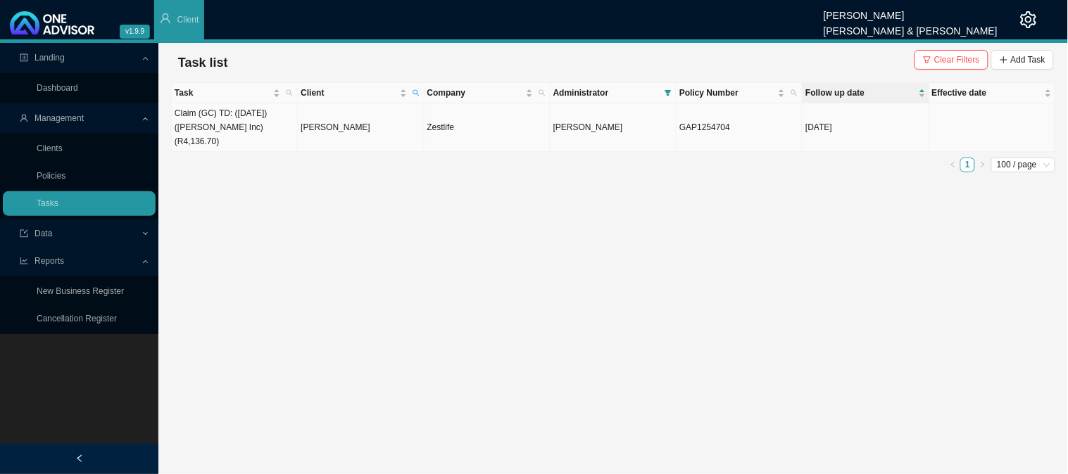
click at [341, 123] on td "[PERSON_NAME]" at bounding box center [361, 127] width 126 height 49
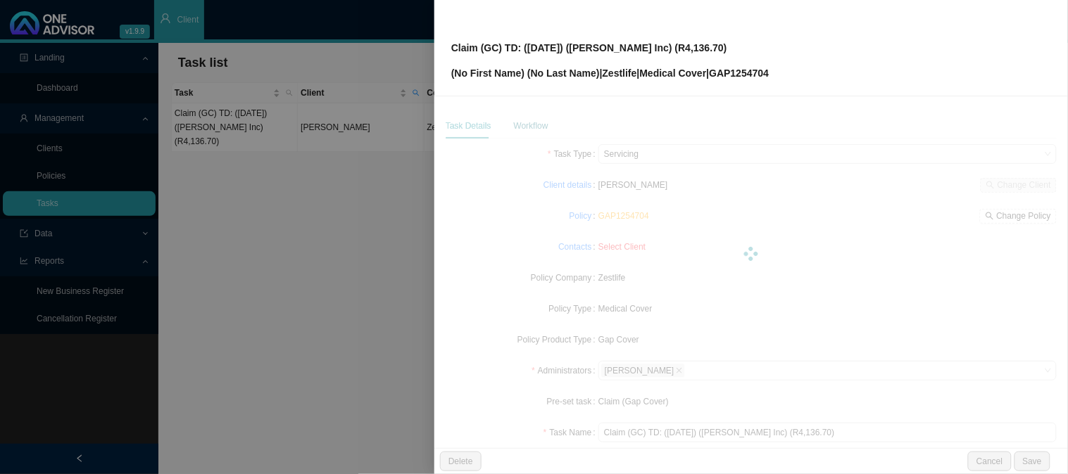
click at [519, 125] on div "Workflow" at bounding box center [531, 126] width 34 height 14
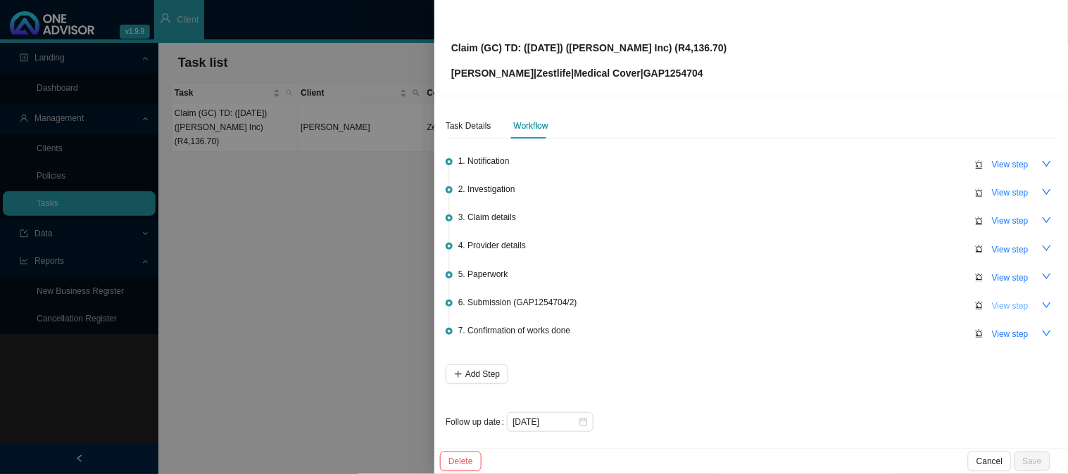
click at [993, 305] on span "View step" at bounding box center [1010, 306] width 37 height 14
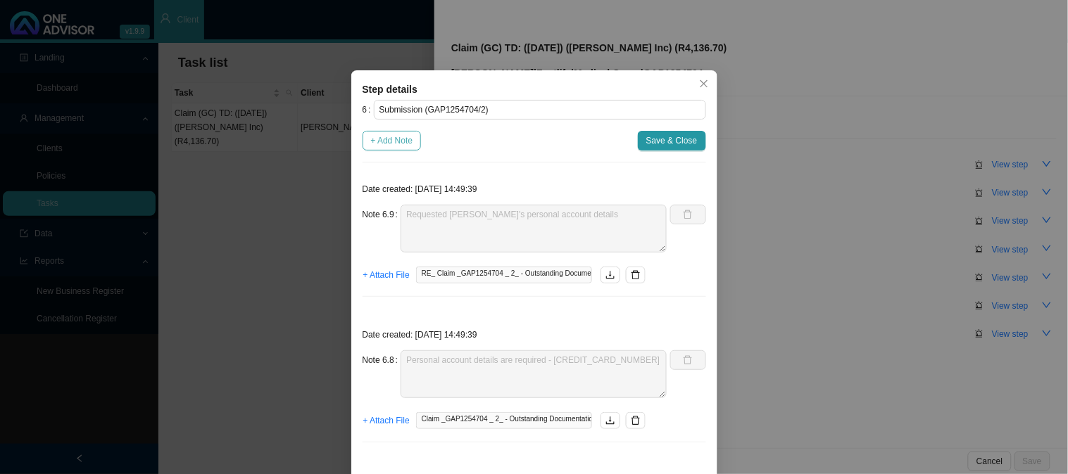
click at [387, 141] on span "+ Add Note" at bounding box center [392, 141] width 42 height 14
type textarea "Requested [PERSON_NAME]'s personal account details"
type textarea "Personal account details are required - [CREDIT_CARD_NUMBER]"
type textarea "Submitted POA to Zestlife"
type textarea "Received POA"
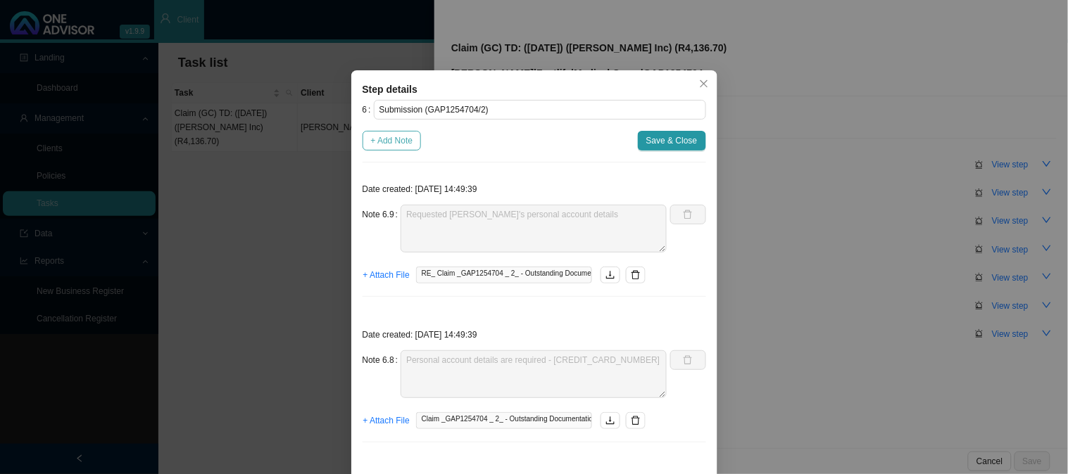
type textarea "Requested proof of account"
type textarea "Received requirements - proof of account is required Password: [SECURITY_DATA]"
type textarea "Claim has been received"
type textarea "Sent feedback"
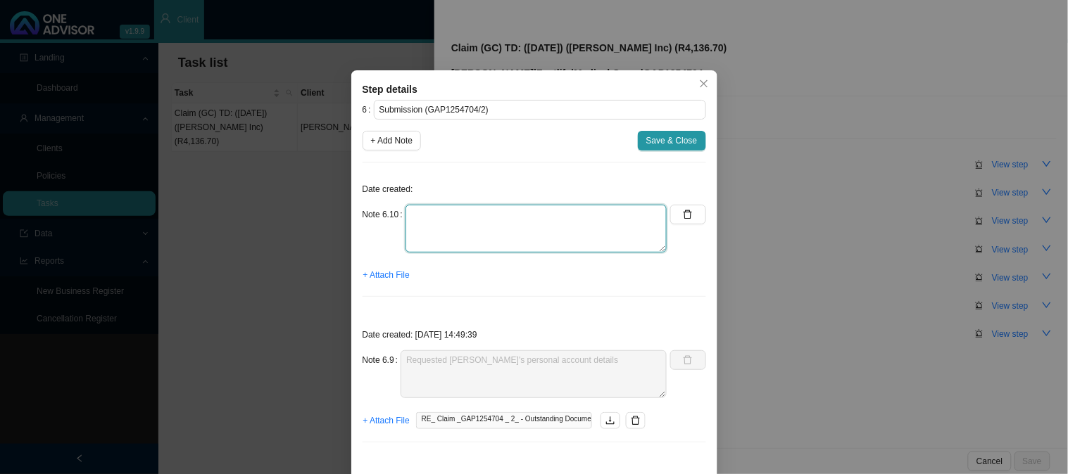
click at [424, 213] on textarea at bounding box center [536, 229] width 262 height 48
type textarea "r"
type textarea "Received [PERSON_NAME]'s personal accounts"
click at [370, 279] on span "+ Attach File" at bounding box center [386, 275] width 46 height 14
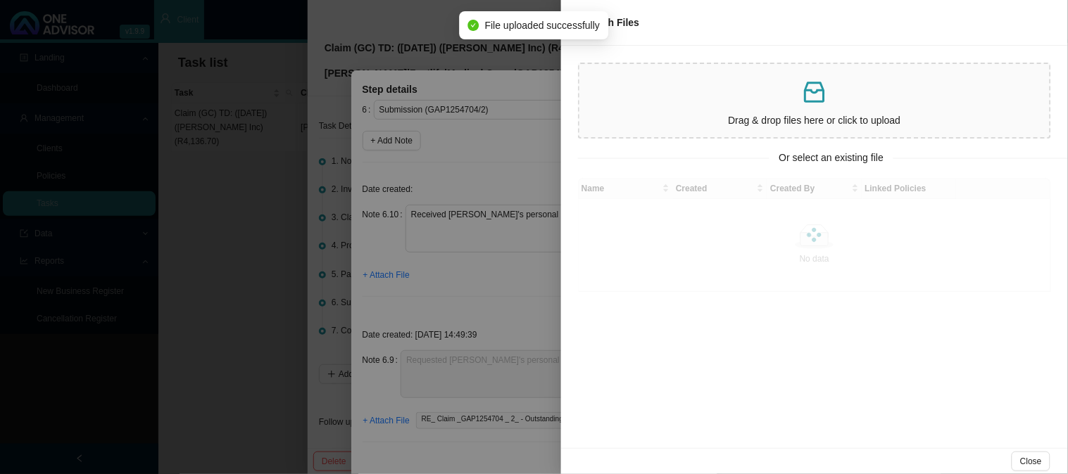
click at [484, 171] on div at bounding box center [534, 237] width 1068 height 474
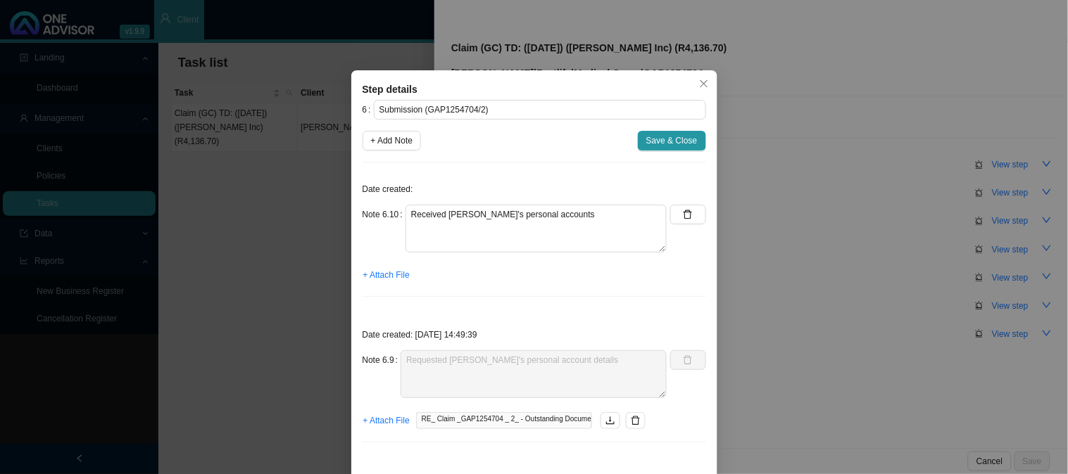
click at [389, 144] on span "+ Add Note" at bounding box center [392, 141] width 42 height 14
type textarea "Received [PERSON_NAME]'s personal accounts"
type textarea "Requested [PERSON_NAME]'s personal account details"
type textarea "Personal account details are required - [CREDIT_CARD_NUMBER]"
type textarea "Submitted POA to Zestlife"
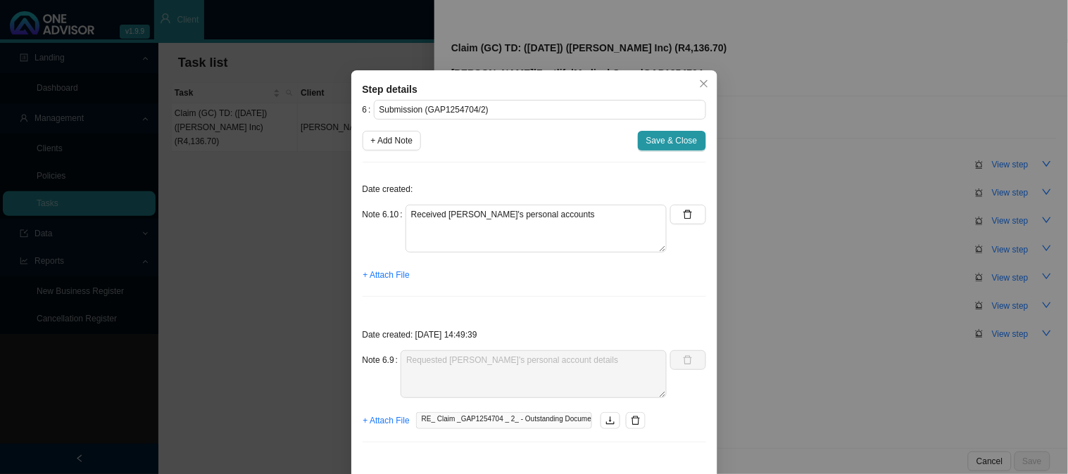
type textarea "Received POA"
type textarea "Requested proof of account"
type textarea "Received requirements - proof of account is required Password: [SECURITY_DATA]"
type textarea "Claim has been received"
type textarea "Sent feedback"
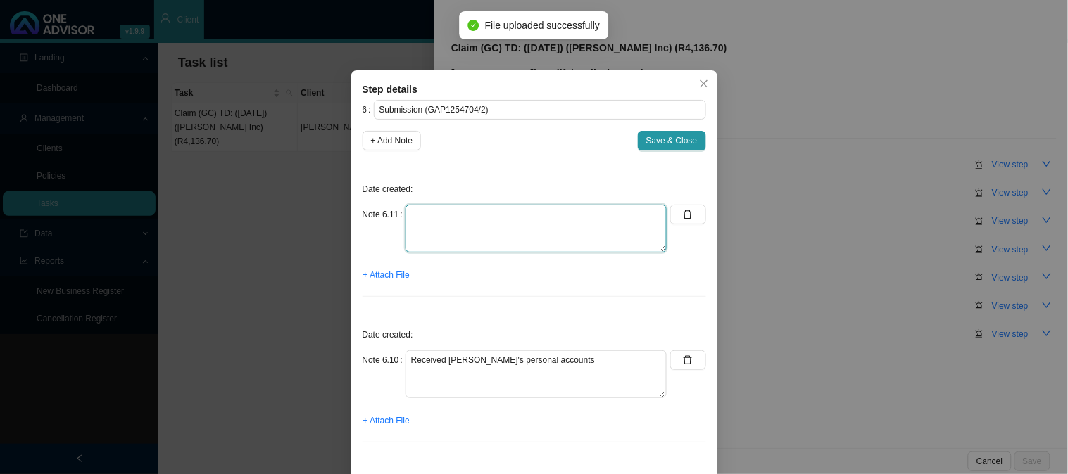
click at [410, 220] on textarea at bounding box center [536, 229] width 262 height 48
click at [527, 221] on textarea at bounding box center [536, 229] width 262 height 48
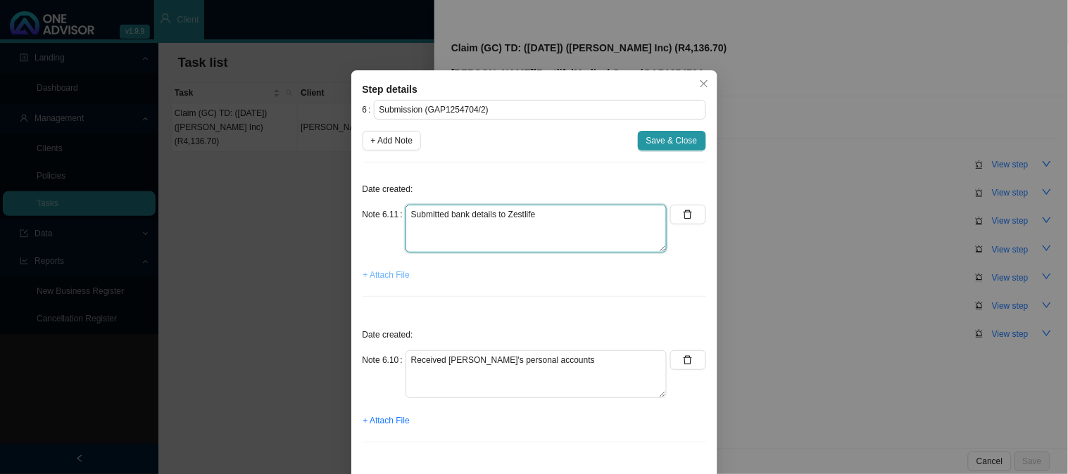
type textarea "Submitted bank details to Zestlife"
click at [386, 275] on span "+ Attach File" at bounding box center [386, 275] width 46 height 14
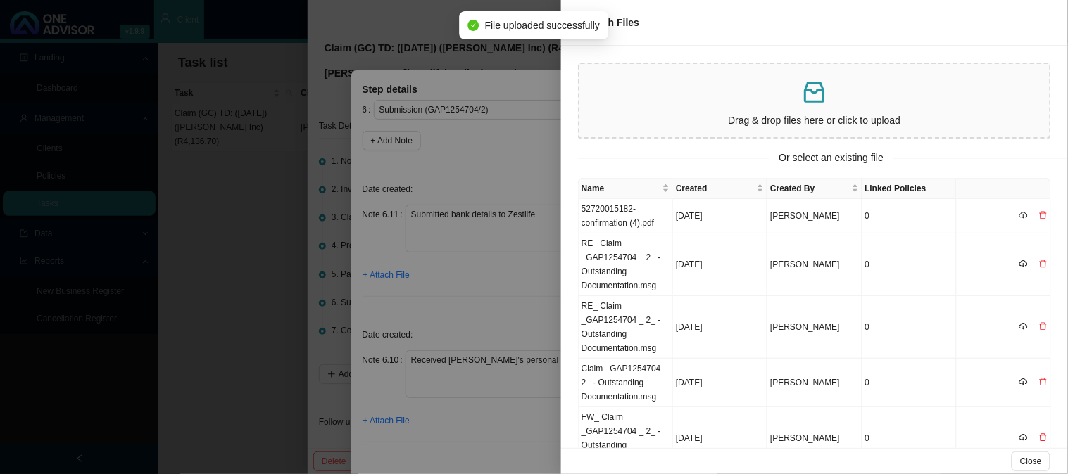
click at [482, 256] on div at bounding box center [534, 237] width 1068 height 474
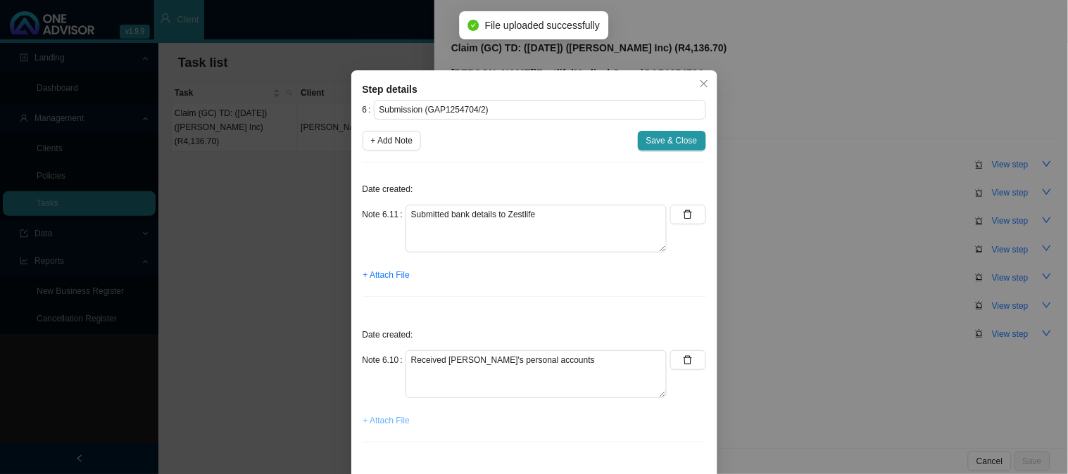
click at [374, 420] on span "+ Attach File" at bounding box center [386, 421] width 46 height 14
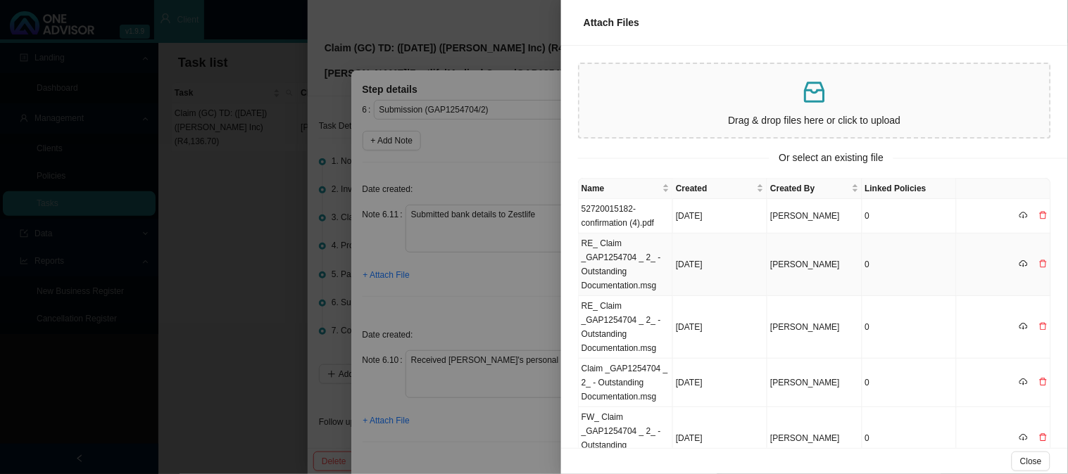
click at [636, 272] on td "RE_ Claim _GAP1254704 _ 2_ - Outstanding Documentation.msg" at bounding box center [626, 265] width 94 height 63
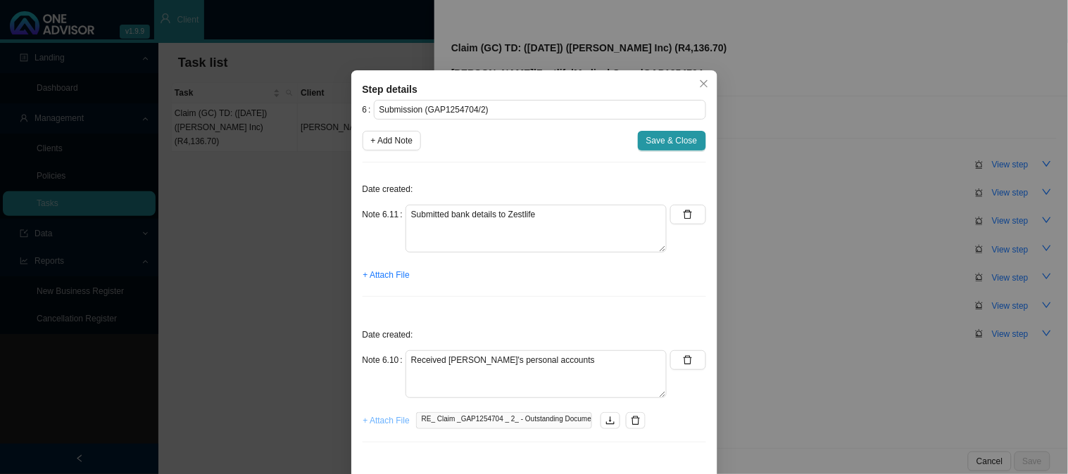
click at [385, 420] on span "+ Attach File" at bounding box center [386, 421] width 46 height 14
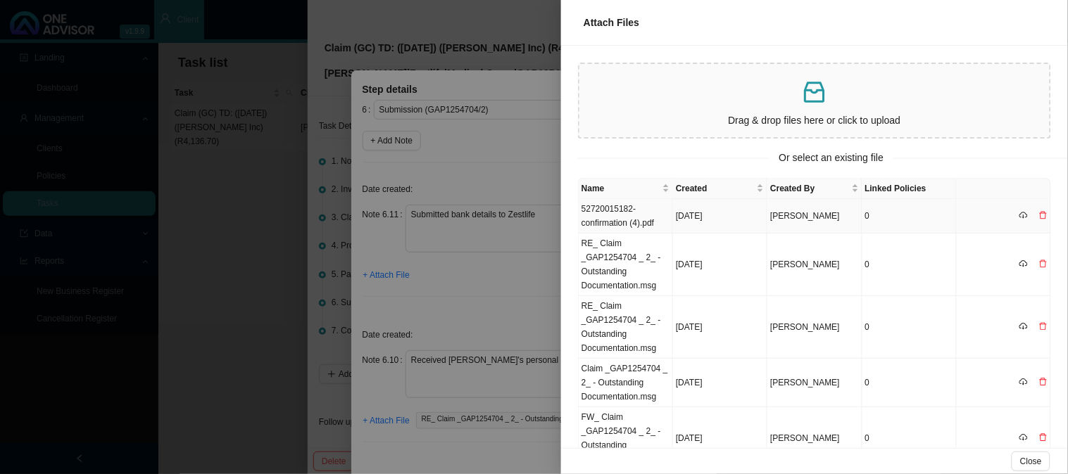
click at [649, 218] on td "52720015182-confirmation (4).pdf" at bounding box center [626, 216] width 94 height 34
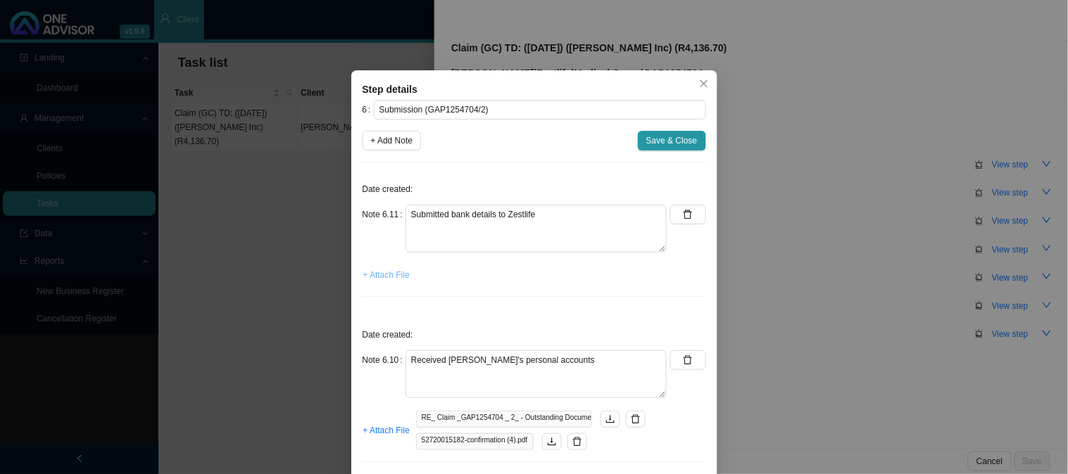
click at [392, 273] on span "+ Attach File" at bounding box center [386, 275] width 46 height 14
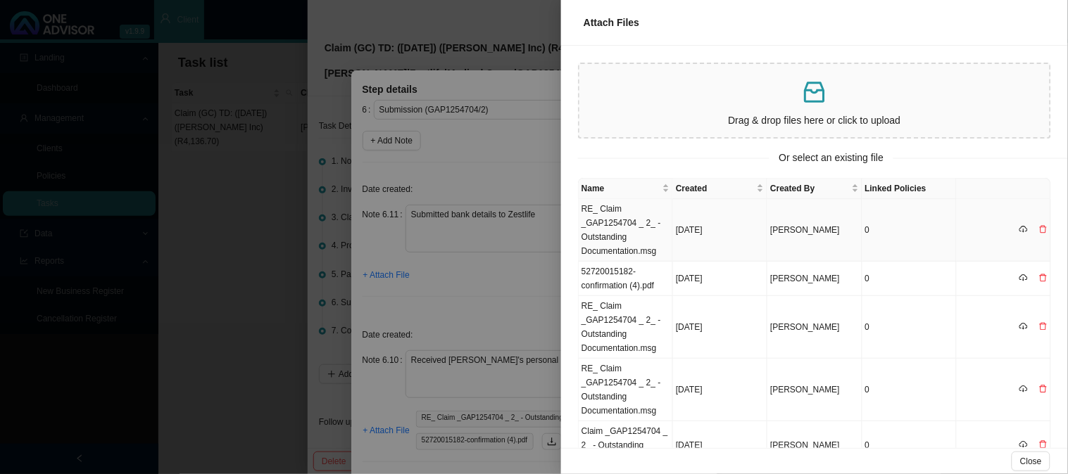
click at [625, 221] on td "RE_ Claim _GAP1254704 _ 2_ - Outstanding Documentation.msg" at bounding box center [626, 230] width 94 height 63
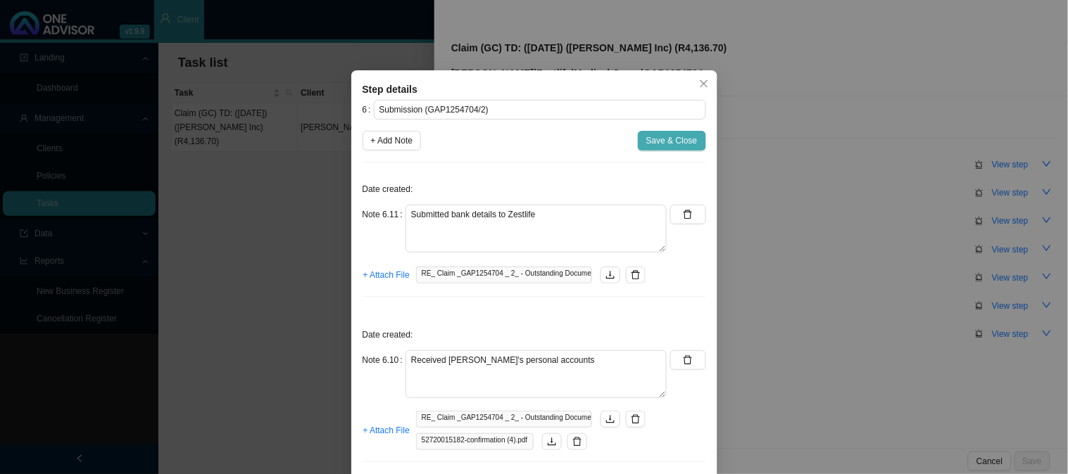
click at [665, 139] on span "Save & Close" at bounding box center [671, 141] width 51 height 14
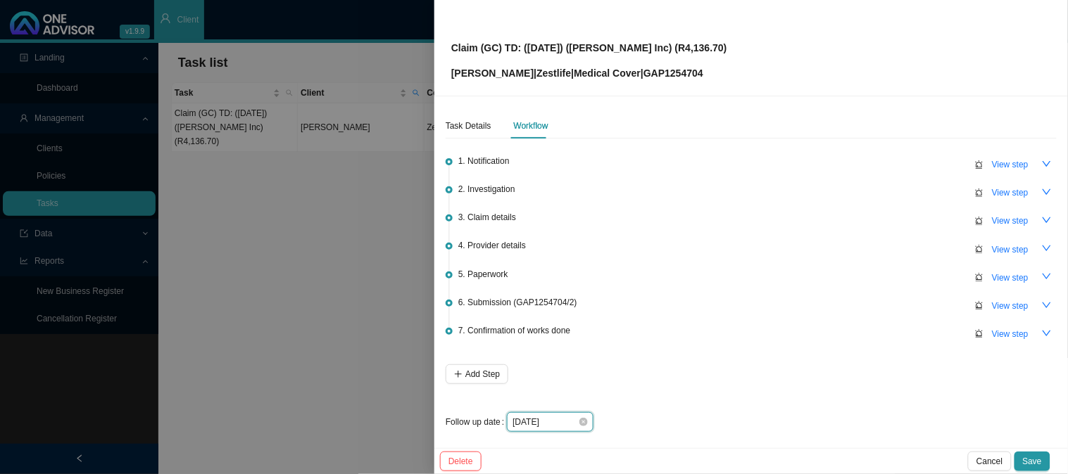
click at [557, 418] on input "[DATE]" at bounding box center [544, 422] width 65 height 14
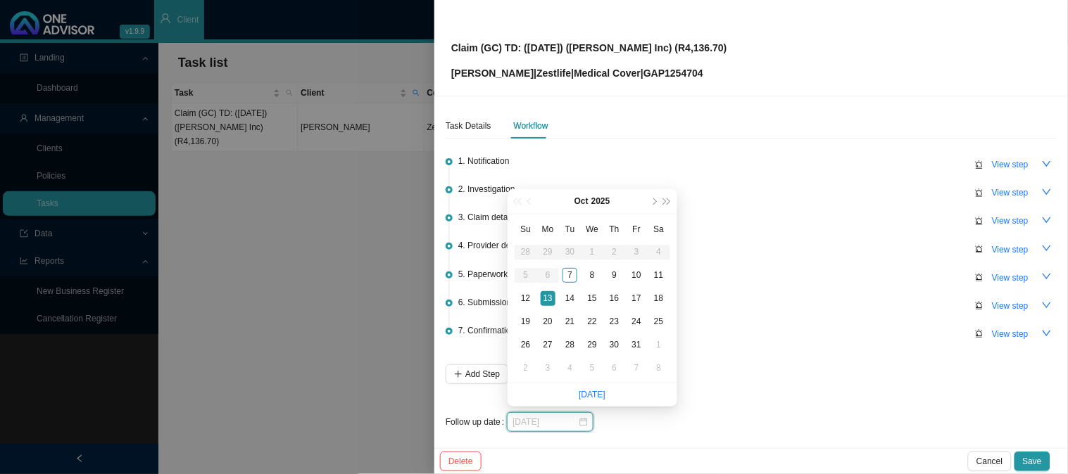
type input "[DATE]"
click at [1037, 462] on span "Save" at bounding box center [1032, 462] width 19 height 14
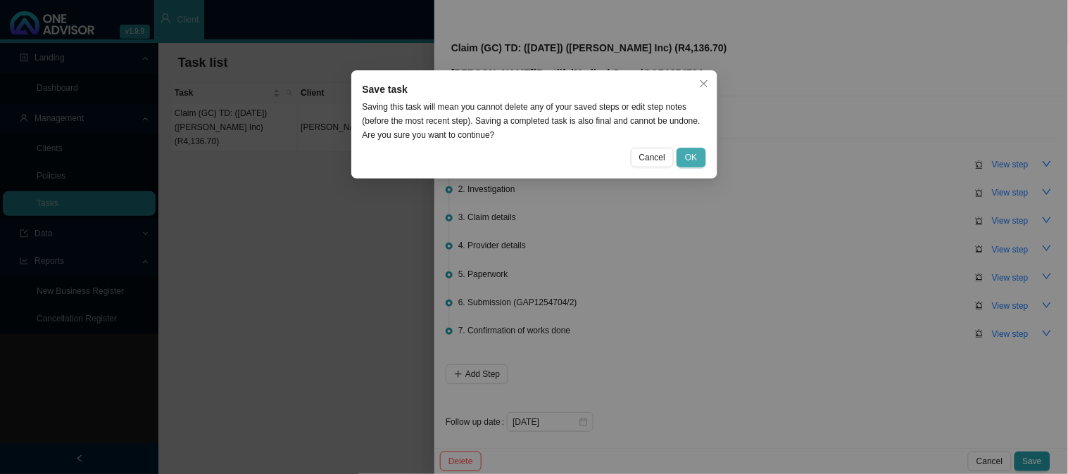
click at [688, 153] on span "OK" at bounding box center [691, 158] width 12 height 14
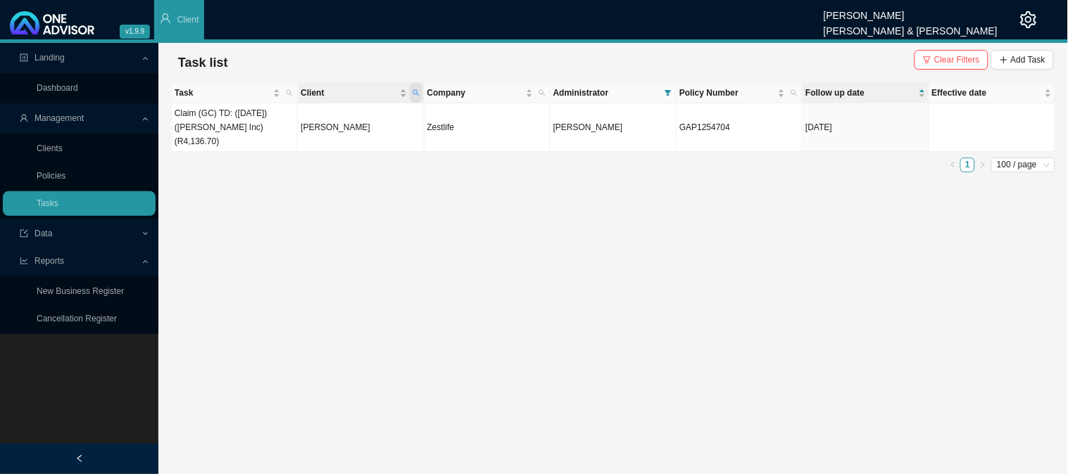
click at [413, 92] on icon "search" at bounding box center [416, 92] width 7 height 7
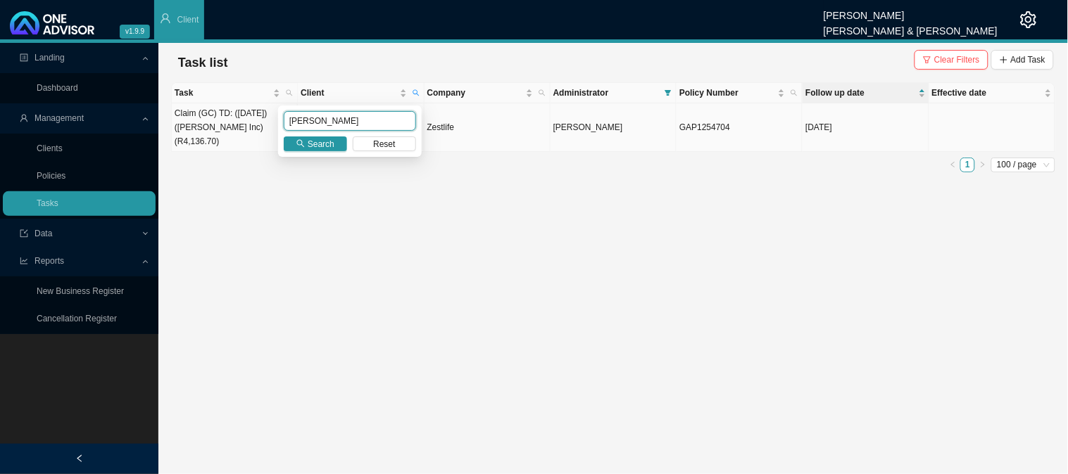
drag, startPoint x: 340, startPoint y: 127, endPoint x: 256, endPoint y: 127, distance: 84.5
click at [256, 127] on body "v1.9.9 [PERSON_NAME] [PERSON_NAME] & [PERSON_NAME] Client Landing Dashboard Man…" at bounding box center [534, 237] width 1068 height 474
type input "llwood"
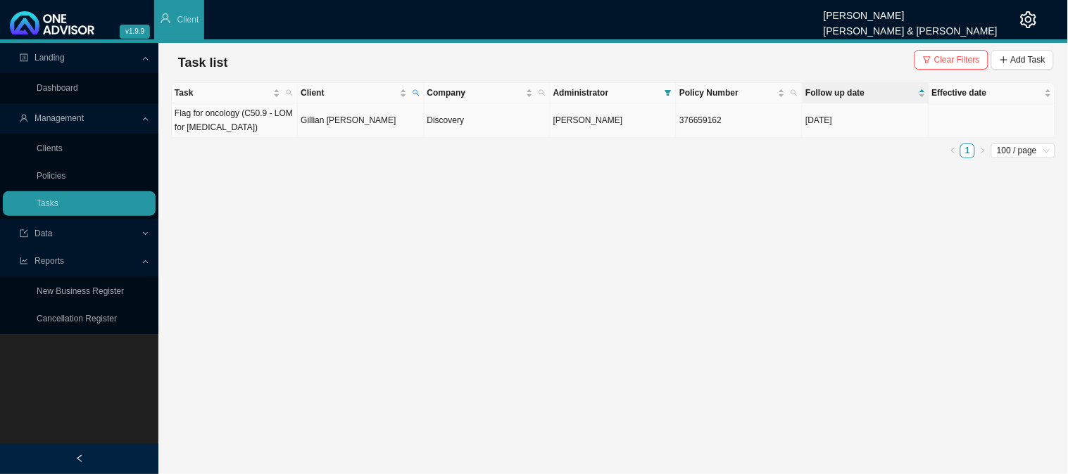
click at [362, 125] on td "Gillian [PERSON_NAME]" at bounding box center [361, 120] width 126 height 34
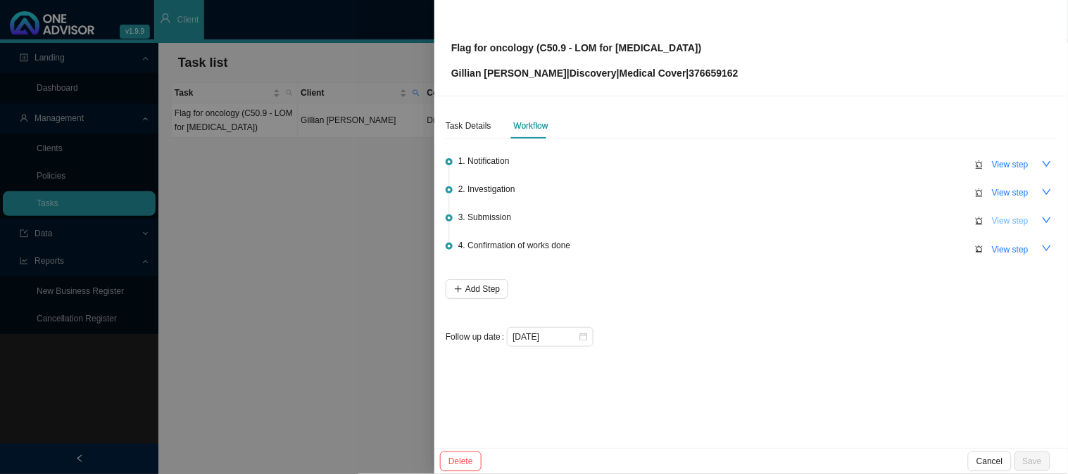
click at [1018, 217] on span "View step" at bounding box center [1010, 221] width 37 height 14
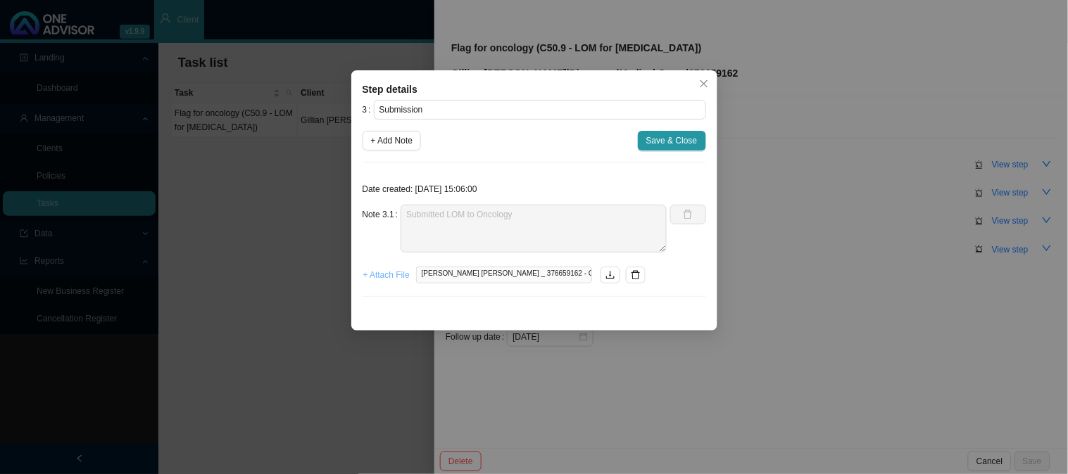
click at [386, 278] on span "+ Attach File" at bounding box center [386, 275] width 46 height 14
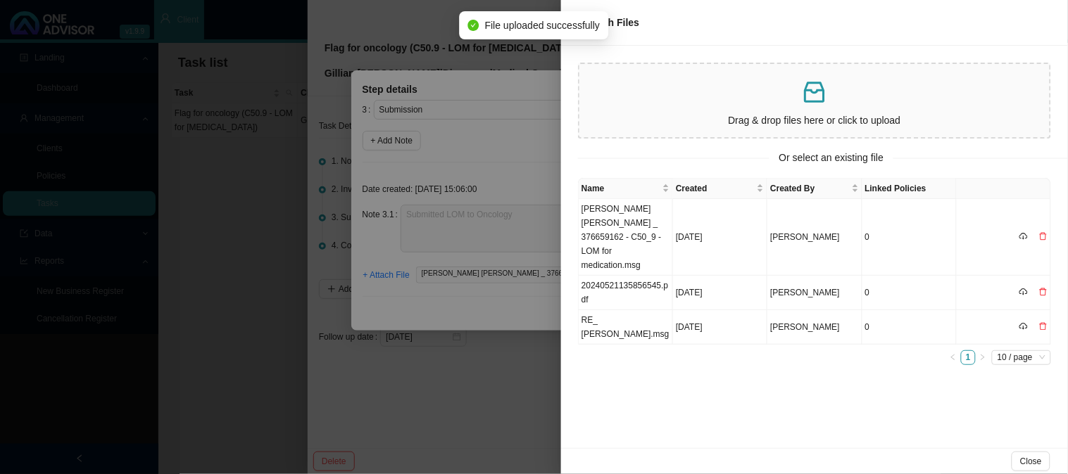
click at [532, 106] on div at bounding box center [534, 237] width 1068 height 474
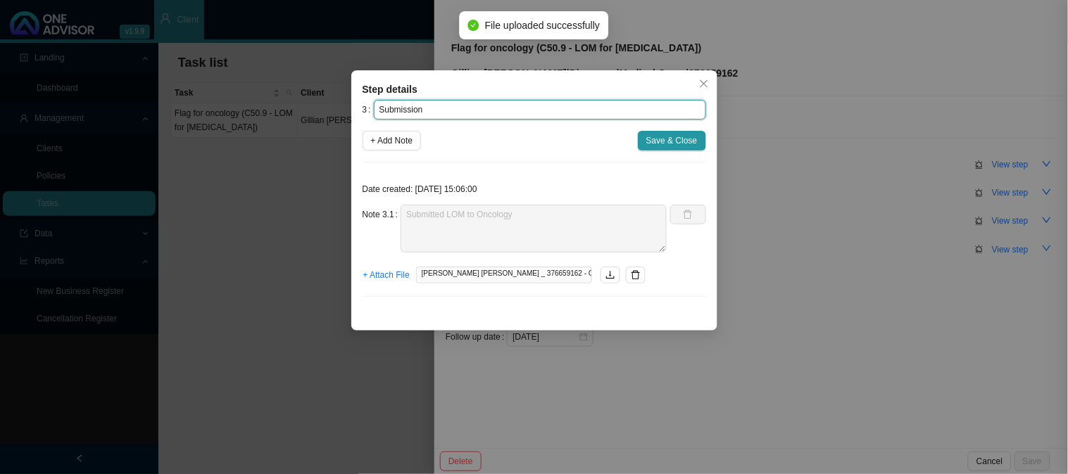
click at [484, 104] on input "Submission" at bounding box center [540, 110] width 332 height 20
paste input "11520135035"
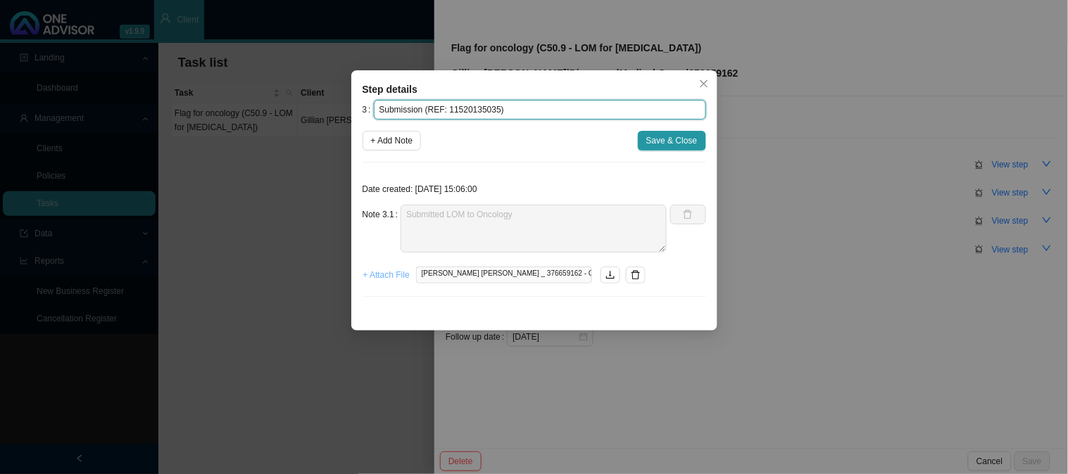
type input "Submission (REF: 11520135035)"
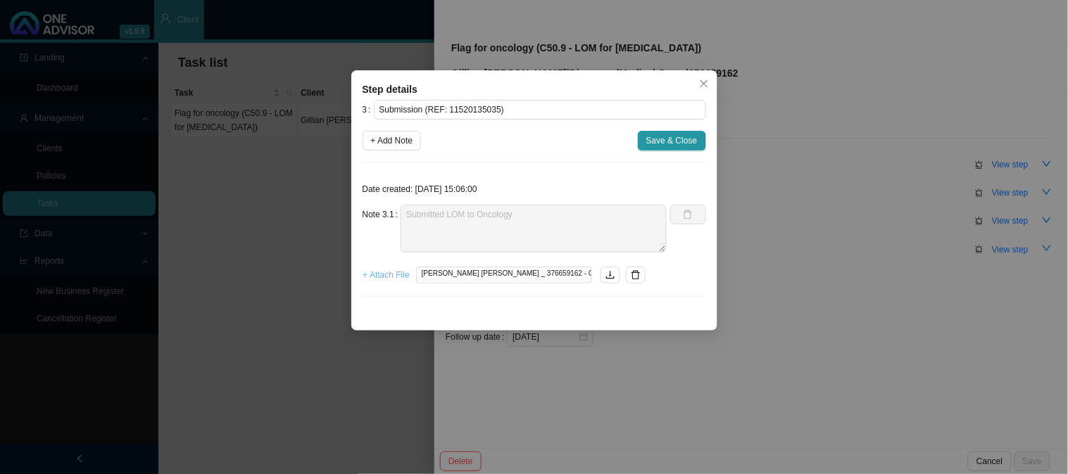
click at [389, 275] on span "+ Attach File" at bounding box center [386, 275] width 46 height 14
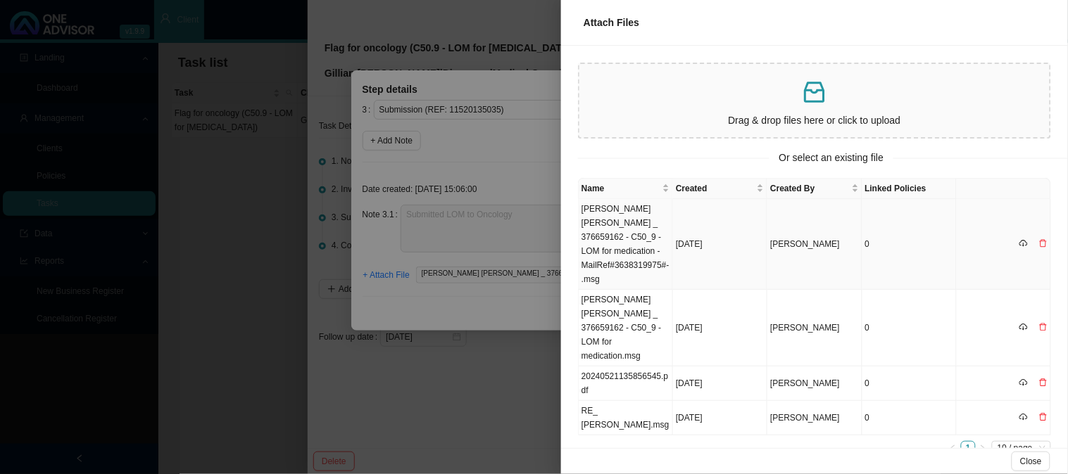
click at [636, 236] on td "[PERSON_NAME] [PERSON_NAME] _ 376659162 - C50_9 - LOM for medication -MailRef#3…" at bounding box center [626, 244] width 94 height 91
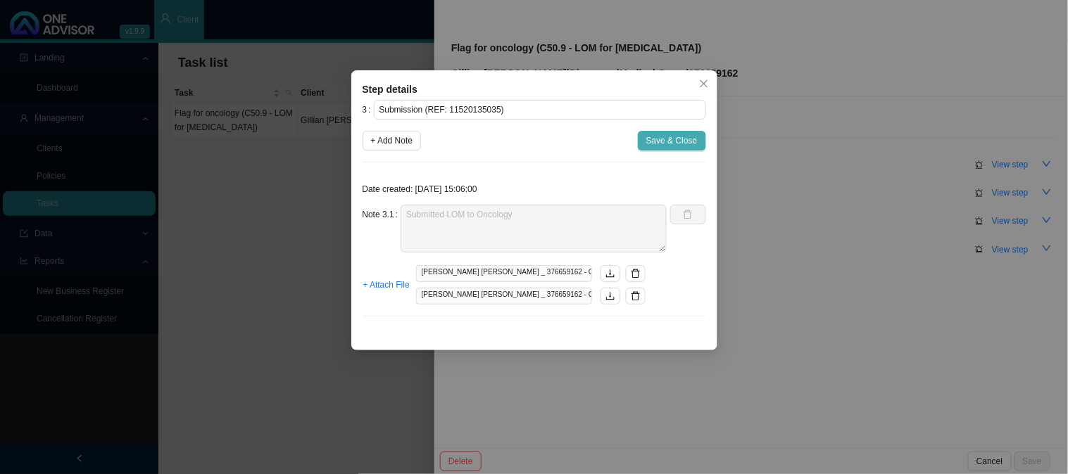
click at [659, 142] on span "Save & Close" at bounding box center [671, 141] width 51 height 14
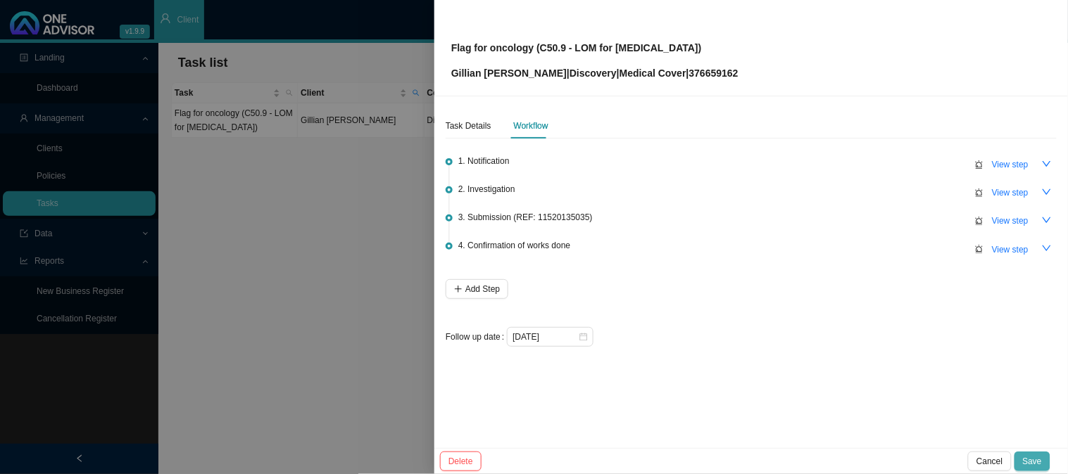
click at [1038, 463] on span "Save" at bounding box center [1032, 462] width 19 height 14
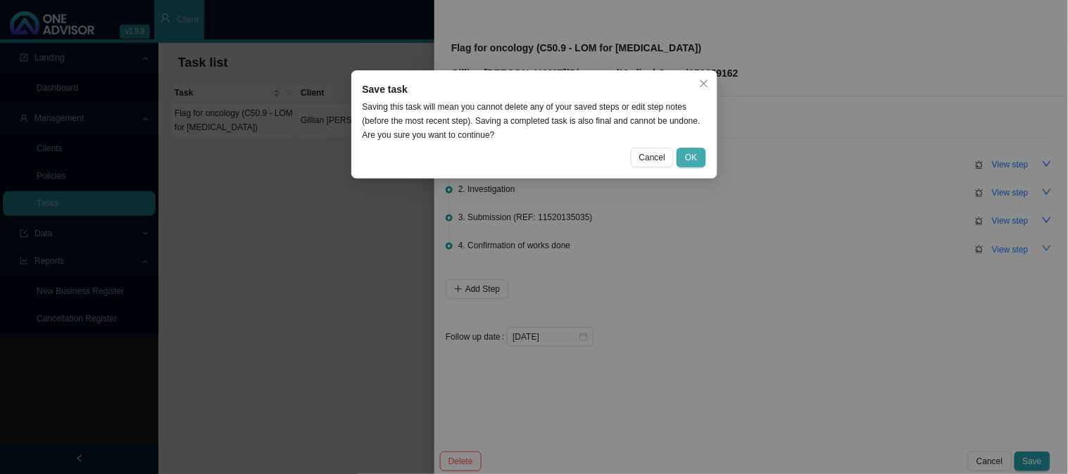
click at [686, 153] on span "OK" at bounding box center [691, 158] width 12 height 14
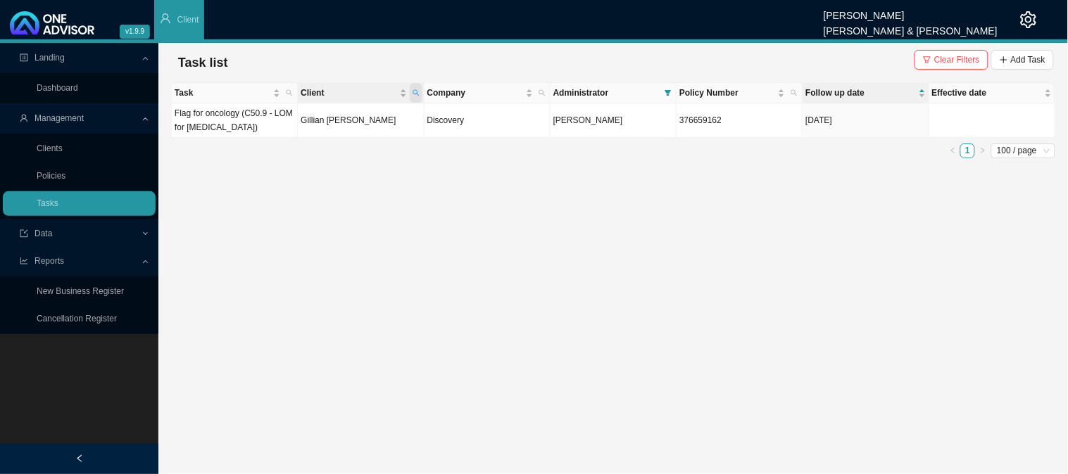
click at [413, 88] on span "Client" at bounding box center [416, 93] width 13 height 20
drag, startPoint x: 320, startPoint y: 122, endPoint x: 248, endPoint y: 123, distance: 71.8
click at [248, 123] on body "v1.9.9 [PERSON_NAME] [PERSON_NAME] & [PERSON_NAME] Client Landing Dashboard Man…" at bounding box center [534, 237] width 1068 height 474
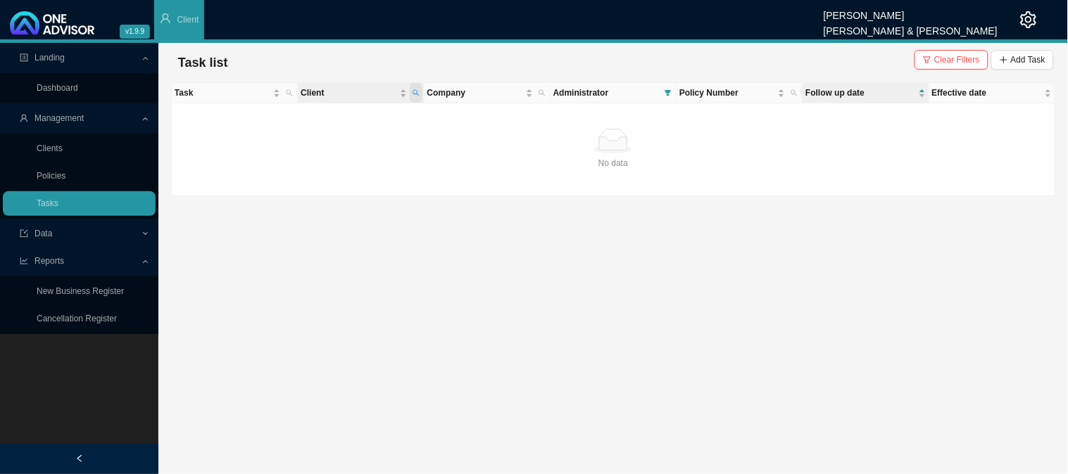
click at [420, 92] on span "Client" at bounding box center [416, 93] width 13 height 20
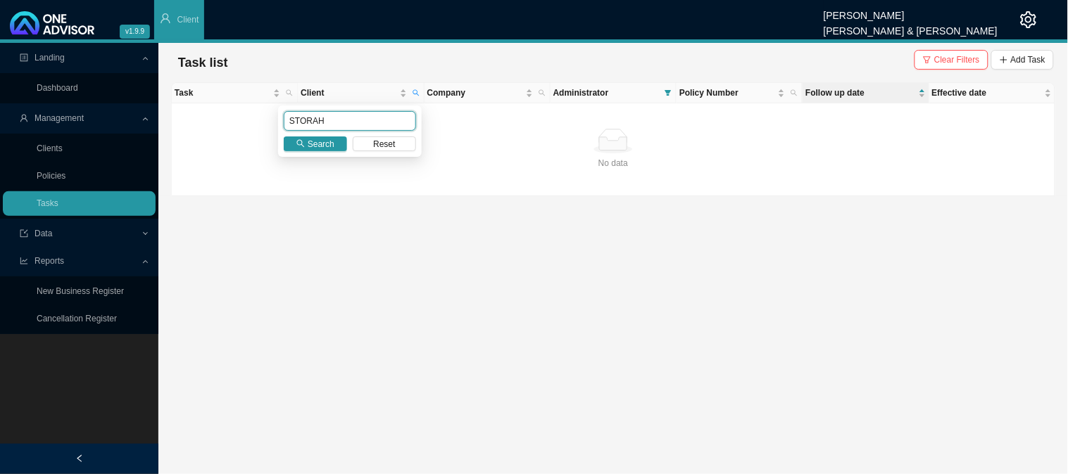
drag, startPoint x: 320, startPoint y: 125, endPoint x: 242, endPoint y: 125, distance: 78.1
click at [242, 125] on body "v1.9.9 [PERSON_NAME] [PERSON_NAME] & [PERSON_NAME] Client Landing Dashboard Man…" at bounding box center [534, 237] width 1068 height 474
type input "bam"
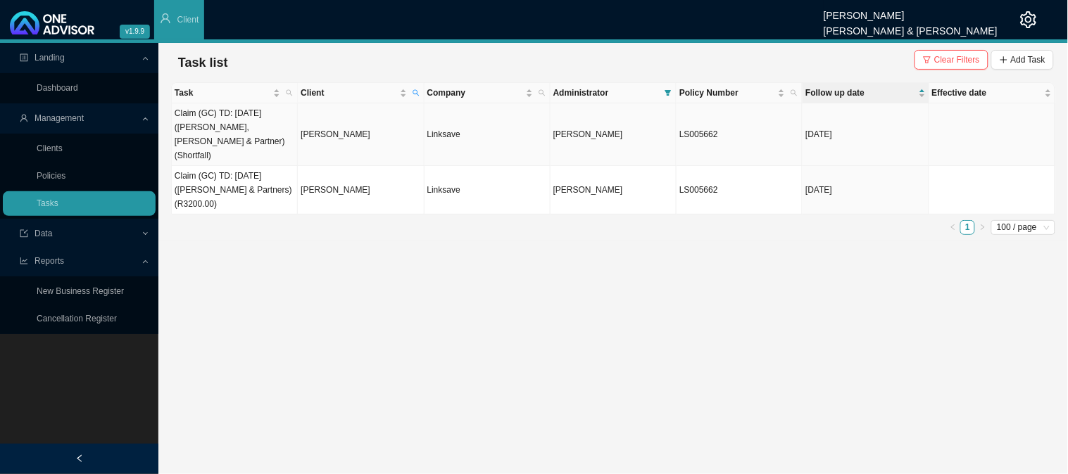
click at [325, 122] on td "[PERSON_NAME]" at bounding box center [361, 134] width 126 height 63
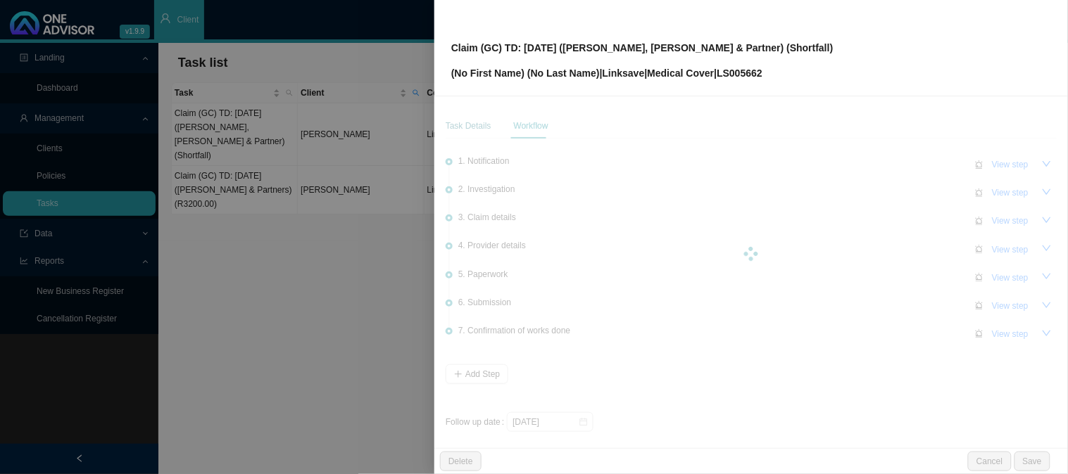
click at [480, 122] on div "Task Details" at bounding box center [469, 126] width 46 height 14
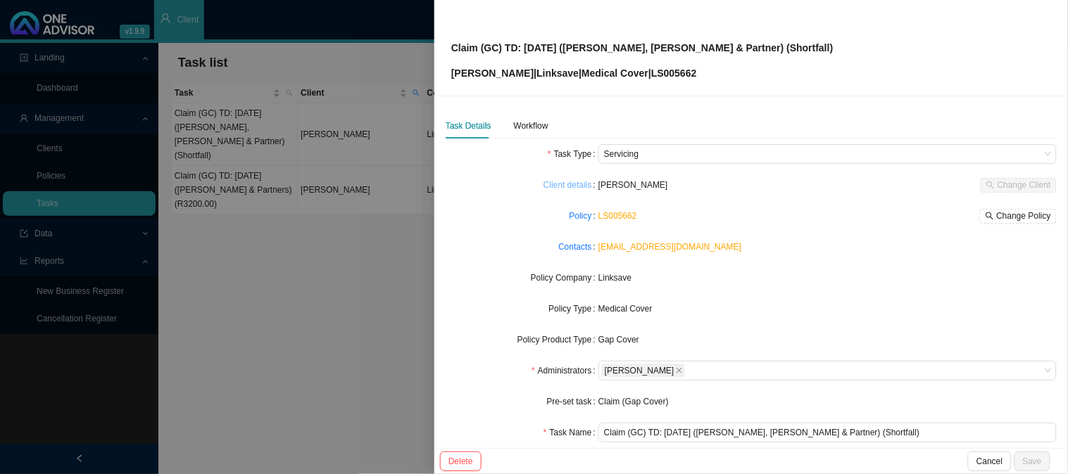
click at [574, 191] on link "Client details" at bounding box center [567, 185] width 49 height 14
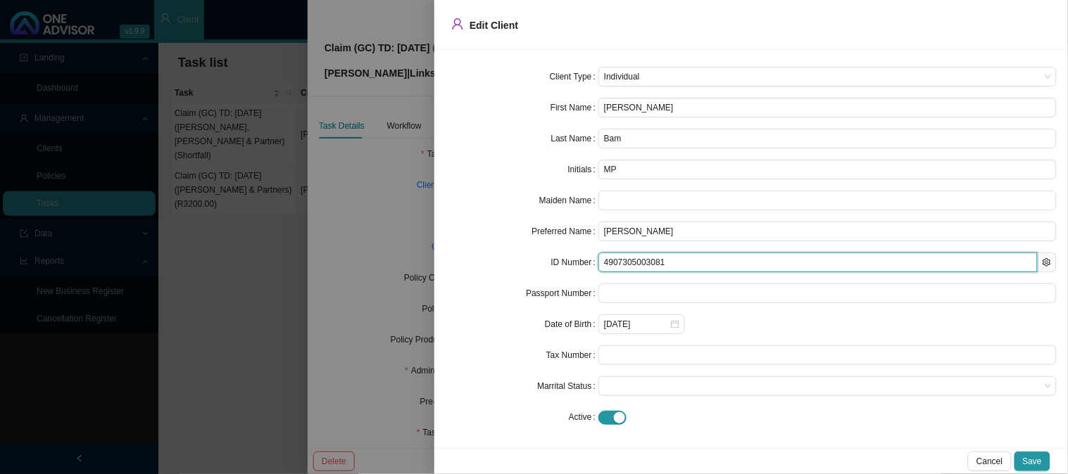
click at [627, 261] on input "4907305003081" at bounding box center [817, 263] width 439 height 20
click at [627, 265] on input "4907305003081" at bounding box center [817, 263] width 439 height 20
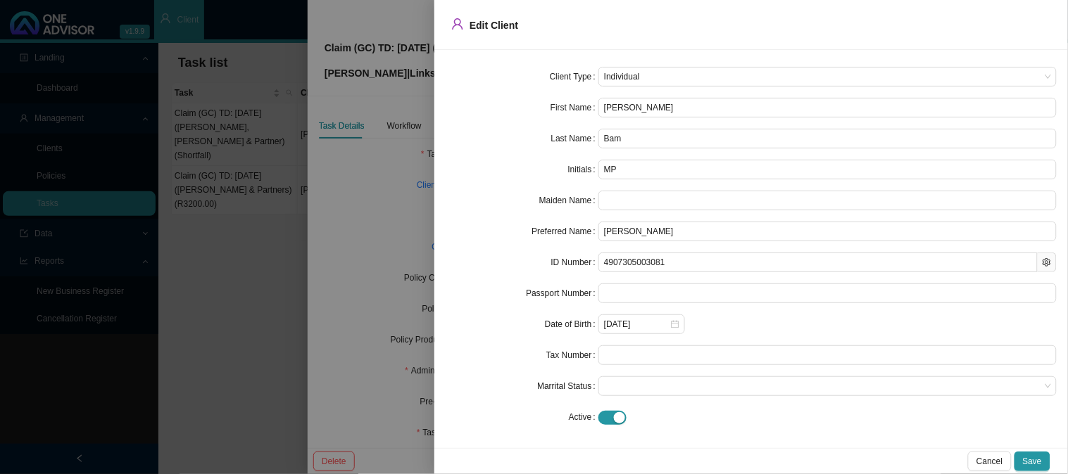
drag, startPoint x: 400, startPoint y: 184, endPoint x: 384, endPoint y: 187, distance: 15.7
click at [400, 184] on div at bounding box center [534, 237] width 1068 height 474
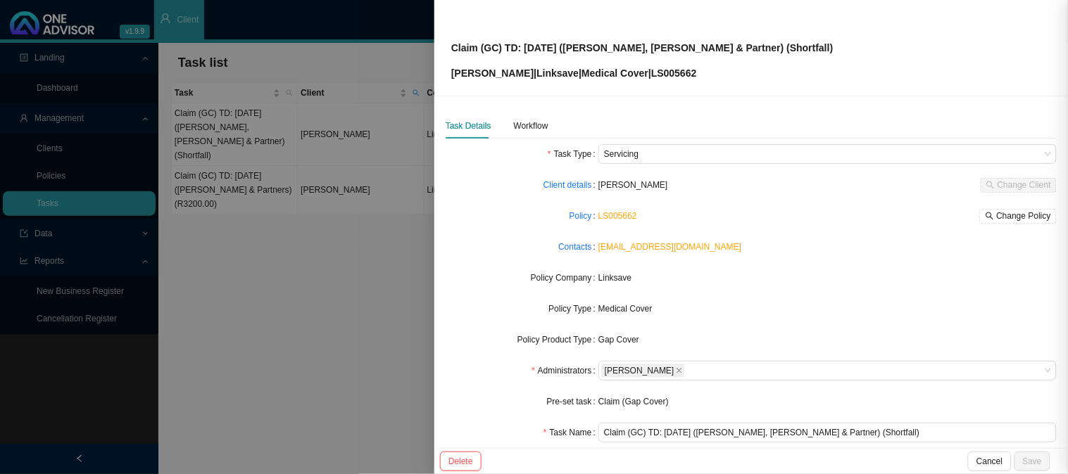
click at [301, 191] on div at bounding box center [534, 237] width 1068 height 474
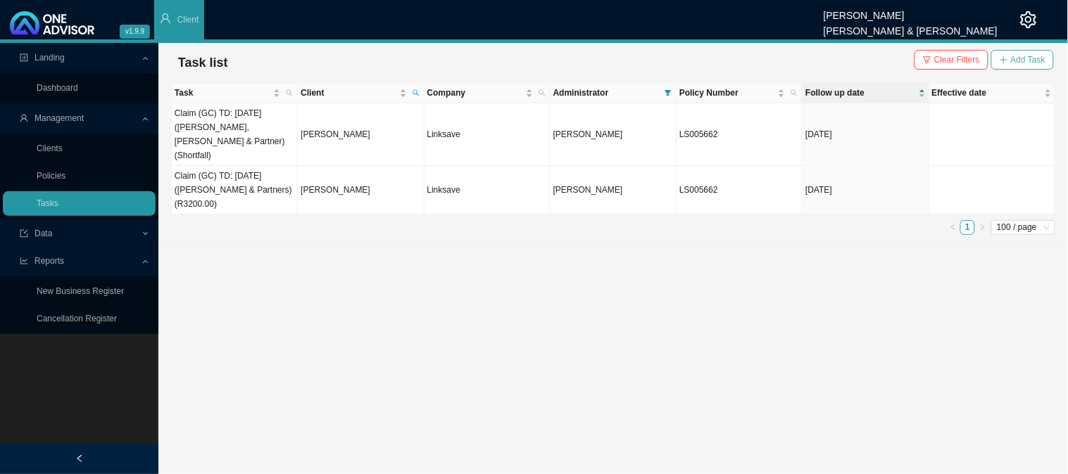
click at [1035, 59] on span "Add Task" at bounding box center [1028, 60] width 34 height 14
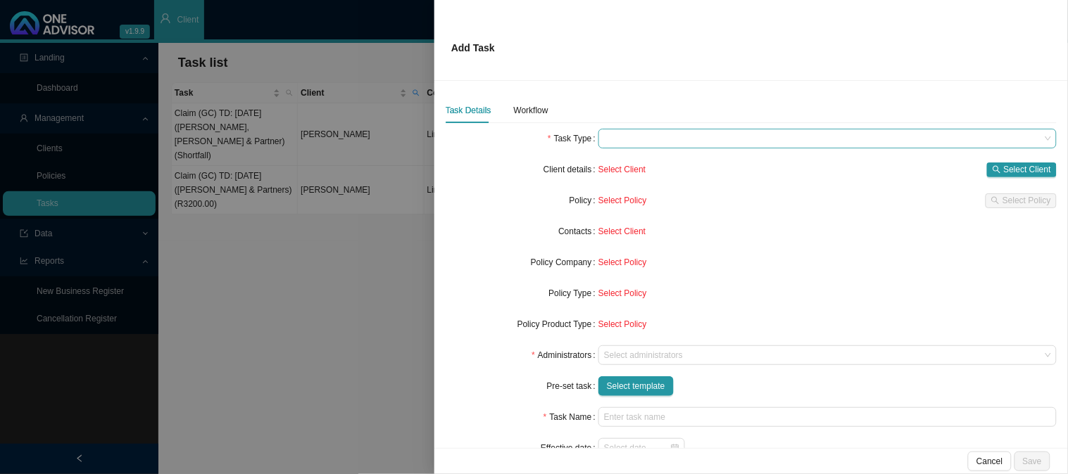
click at [629, 142] on span at bounding box center [827, 139] width 447 height 18
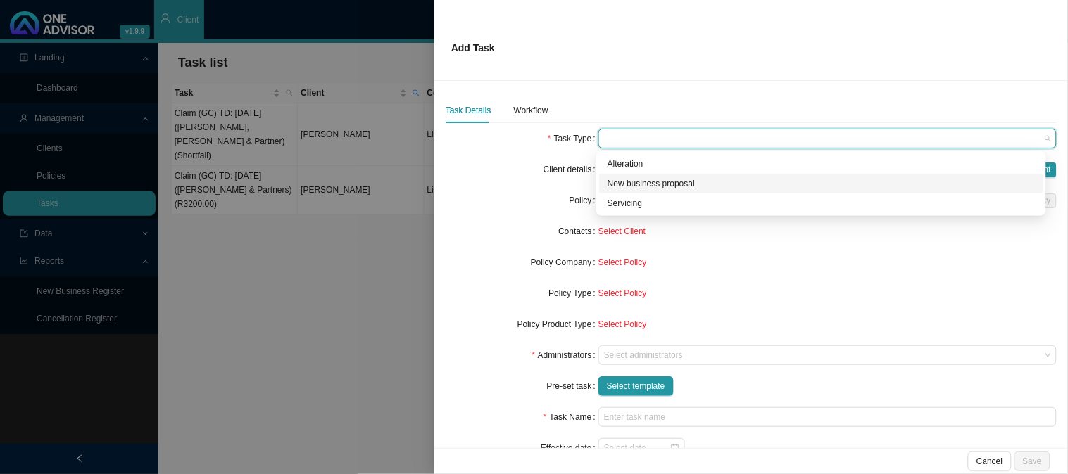
click at [613, 200] on div "Servicing" at bounding box center [821, 203] width 427 height 14
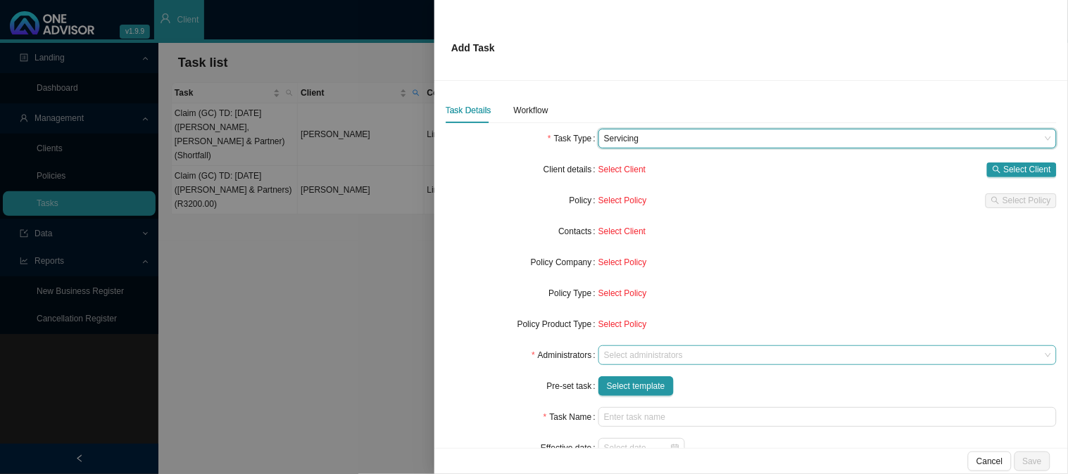
click at [616, 353] on div at bounding box center [820, 356] width 439 height 11
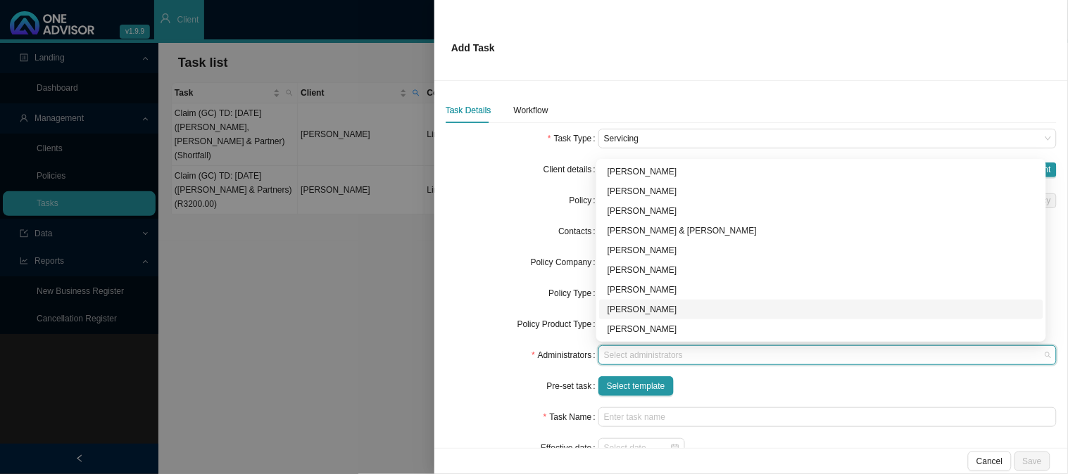
click at [623, 307] on div "[PERSON_NAME]" at bounding box center [821, 310] width 427 height 14
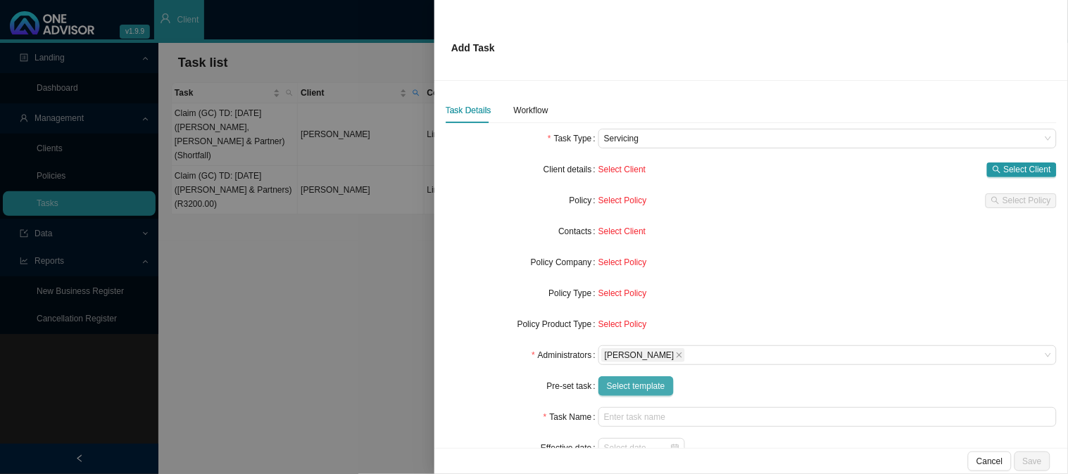
click at [622, 377] on button "Select template" at bounding box center [635, 387] width 75 height 20
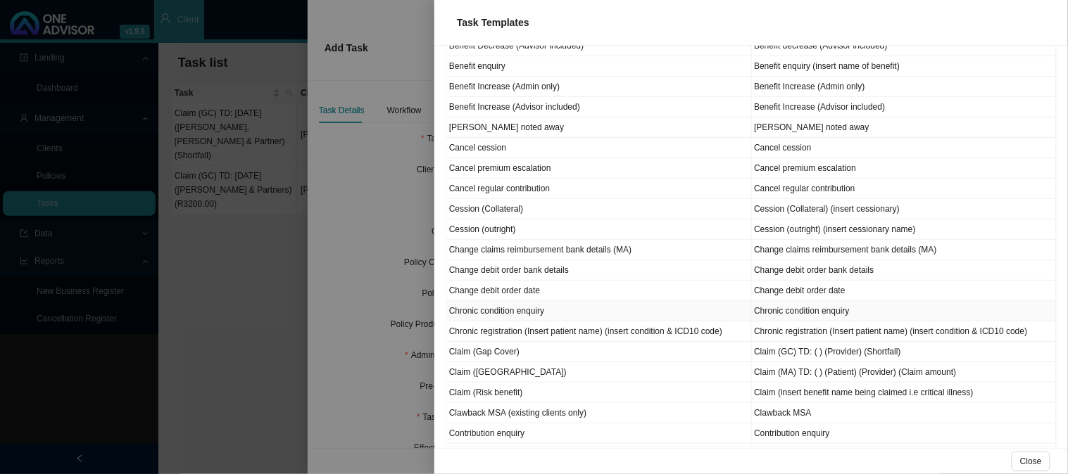
scroll to position [234, 0]
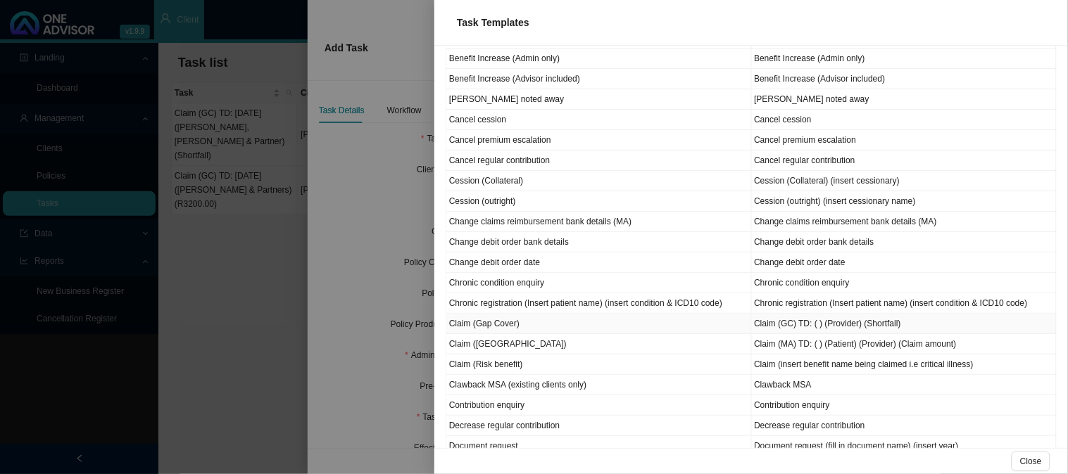
click at [498, 322] on td "Claim (Gap Cover)" at bounding box center [599, 324] width 306 height 20
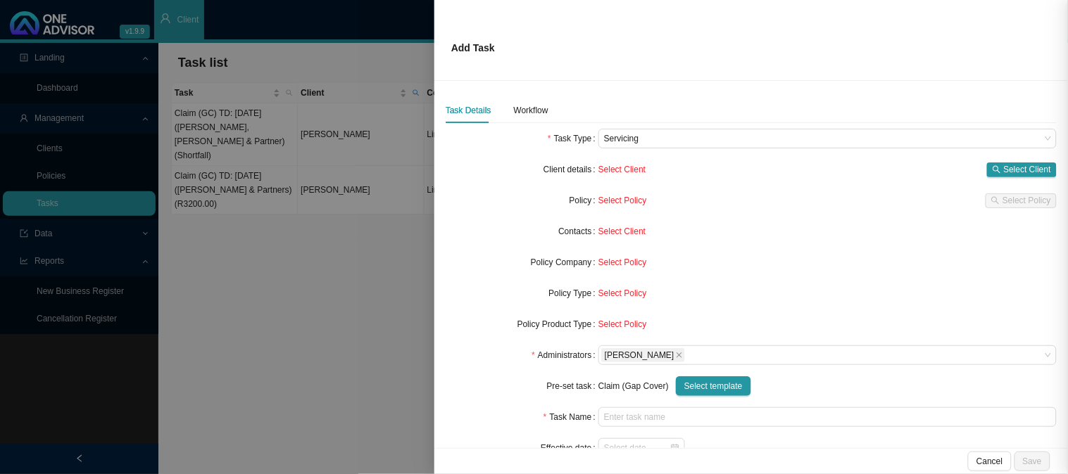
type input "Claim (GC) TD: ( ) (Provider) (Shortfall)"
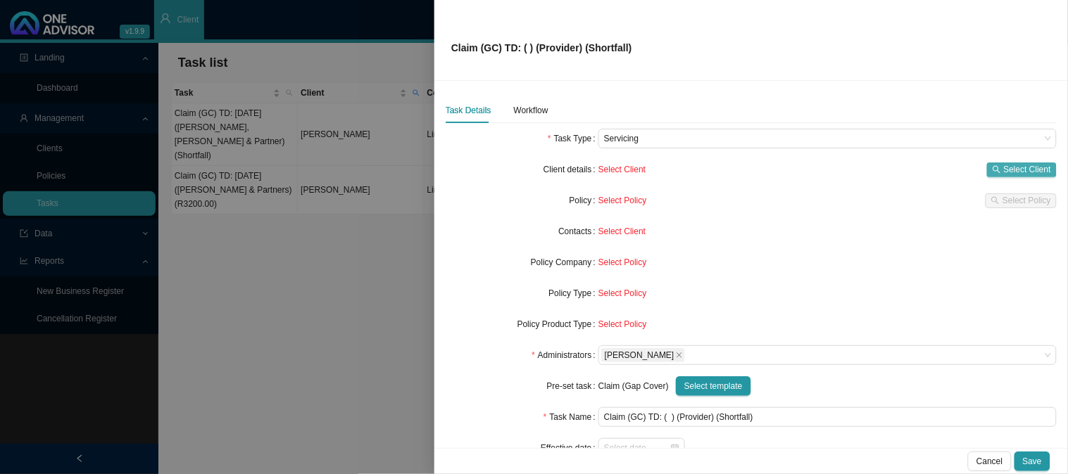
click at [993, 171] on button "Select Client" at bounding box center [1022, 170] width 70 height 15
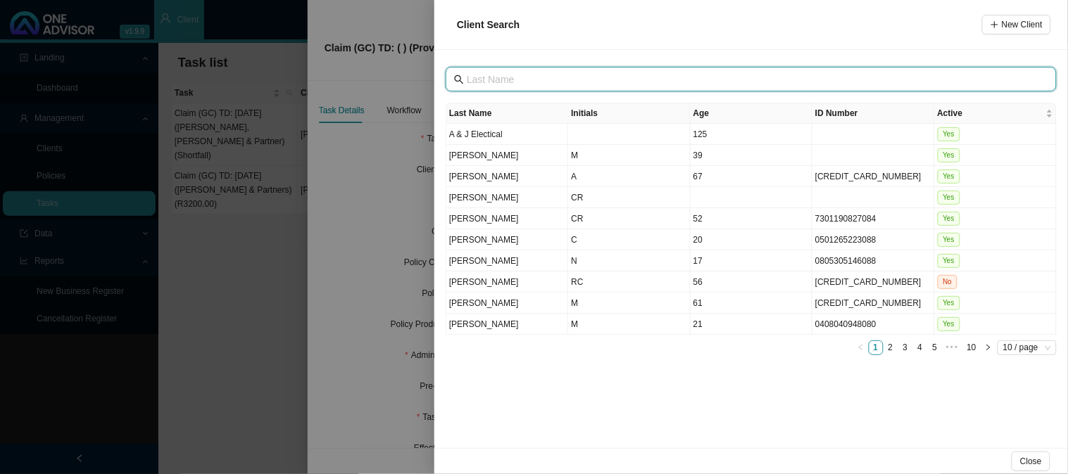
click at [567, 81] on input "text" at bounding box center [753, 79] width 572 height 15
type input "bam"
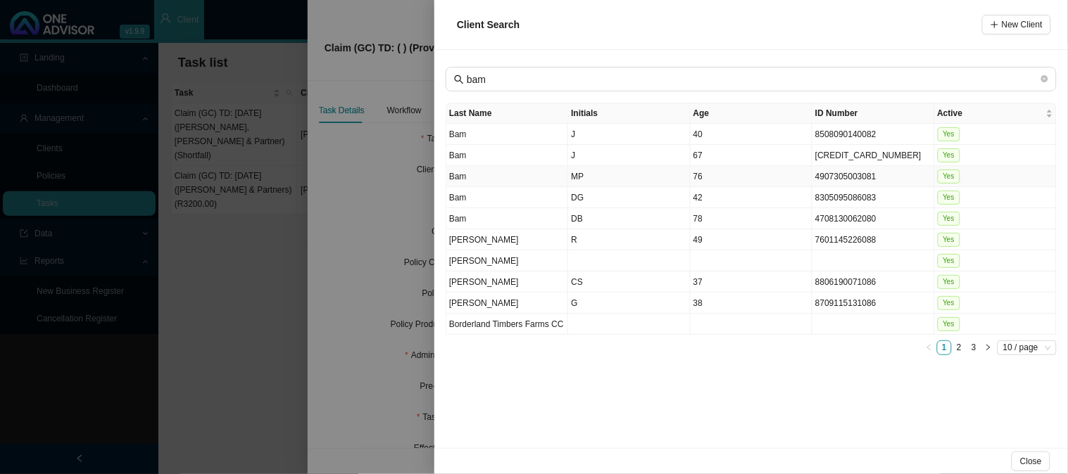
click at [600, 168] on td "MP" at bounding box center [629, 176] width 122 height 21
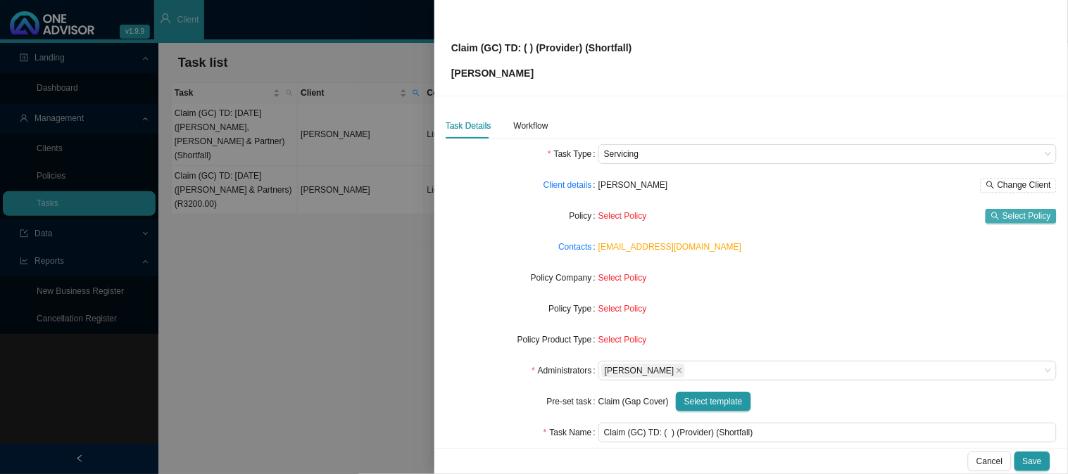
click at [992, 213] on icon "search" at bounding box center [996, 216] width 8 height 8
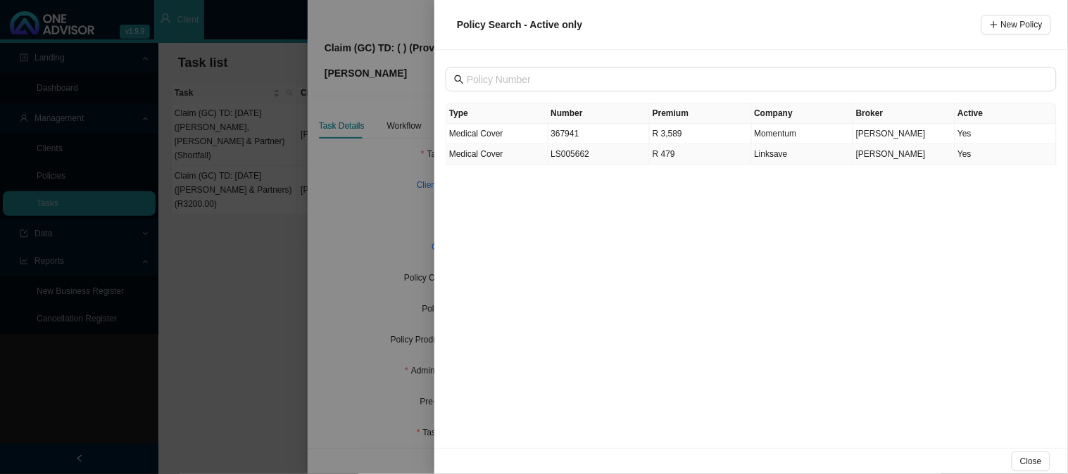
click at [580, 161] on td "LS005662" at bounding box center [599, 154] width 102 height 20
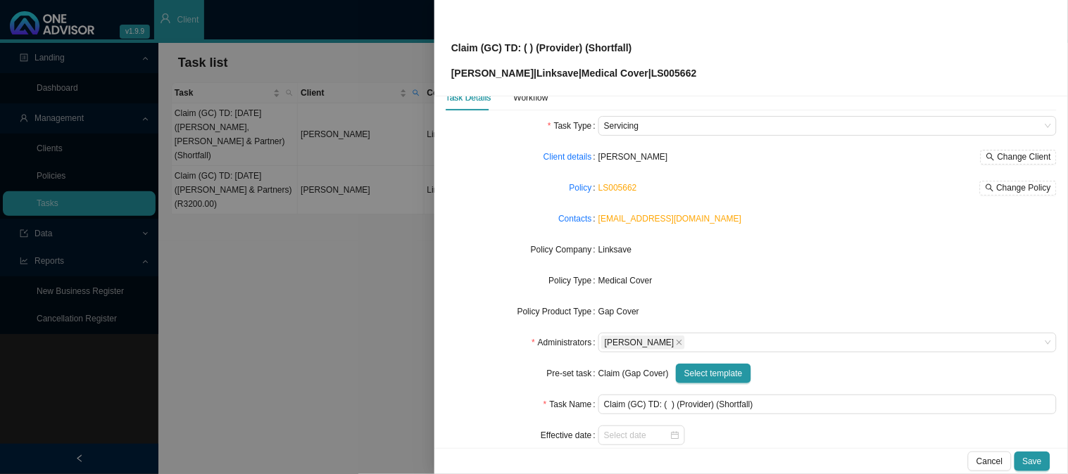
scroll to position [0, 0]
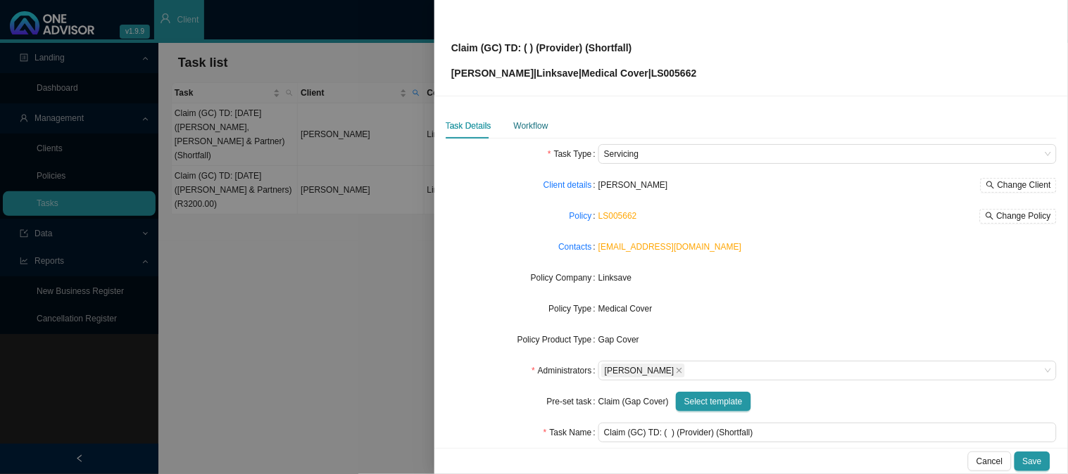
click at [527, 123] on div "Workflow" at bounding box center [531, 126] width 34 height 14
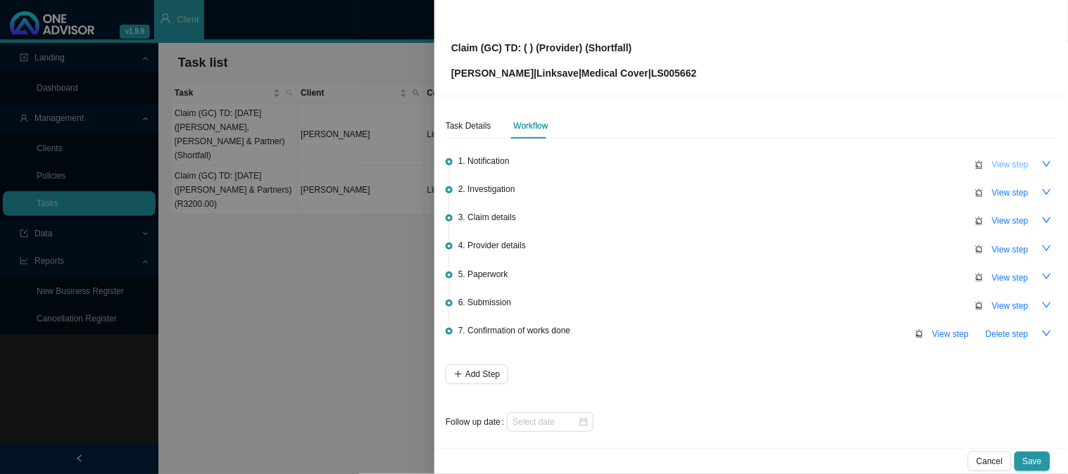
click at [1015, 164] on span "View step" at bounding box center [1010, 165] width 37 height 14
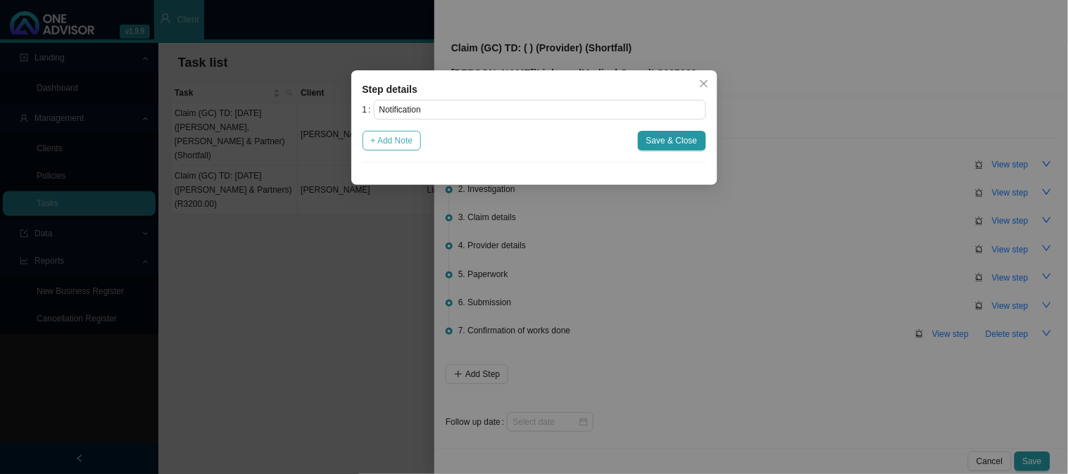
click at [388, 146] on span "+ Add Note" at bounding box center [392, 141] width 42 height 14
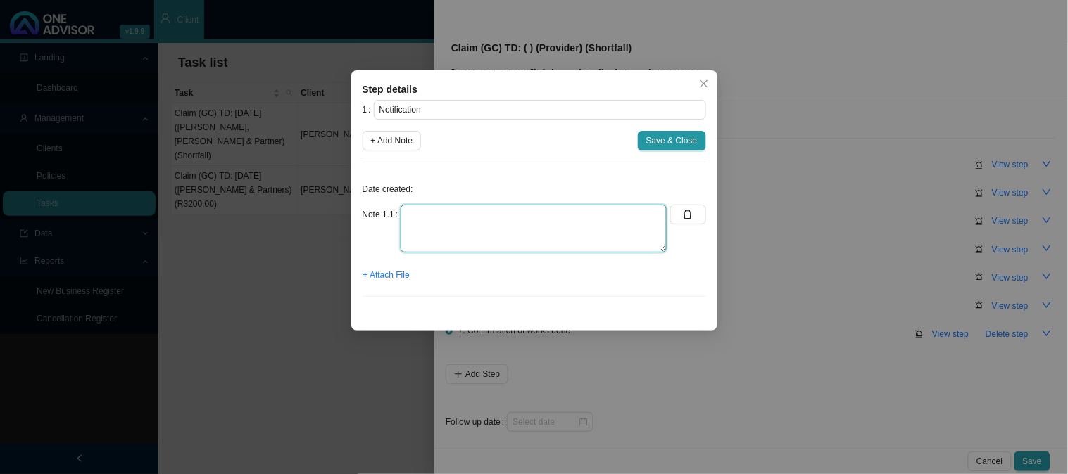
click at [505, 220] on textarea at bounding box center [534, 229] width 266 height 48
type textarea "Received the invoice for [PERSON_NAME], Danchin"
click at [395, 275] on span "+ Attach File" at bounding box center [386, 275] width 46 height 14
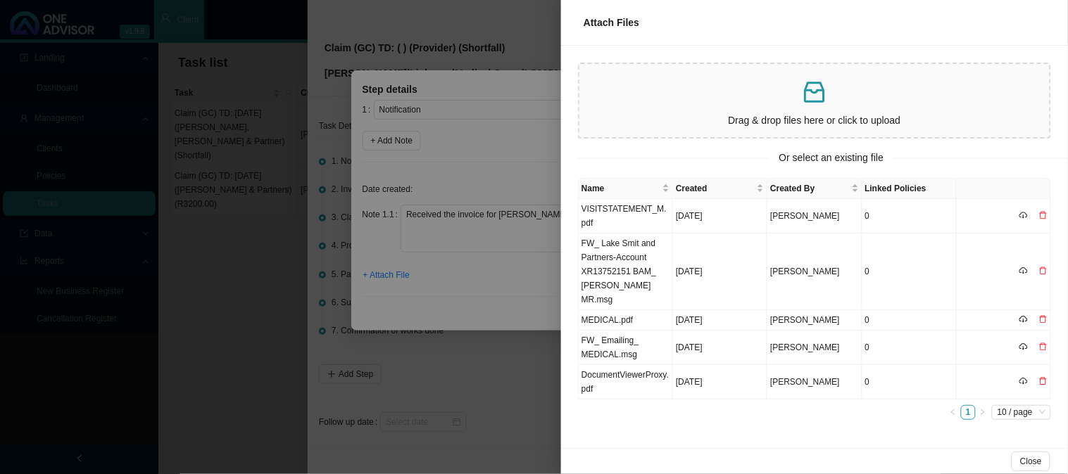
click at [463, 265] on div at bounding box center [534, 237] width 1068 height 474
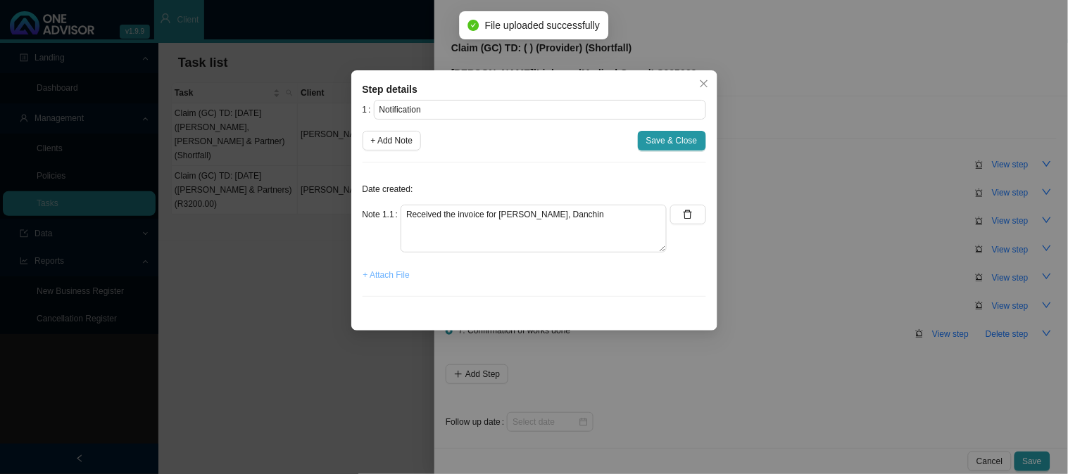
click at [381, 273] on span "+ Attach File" at bounding box center [386, 275] width 46 height 14
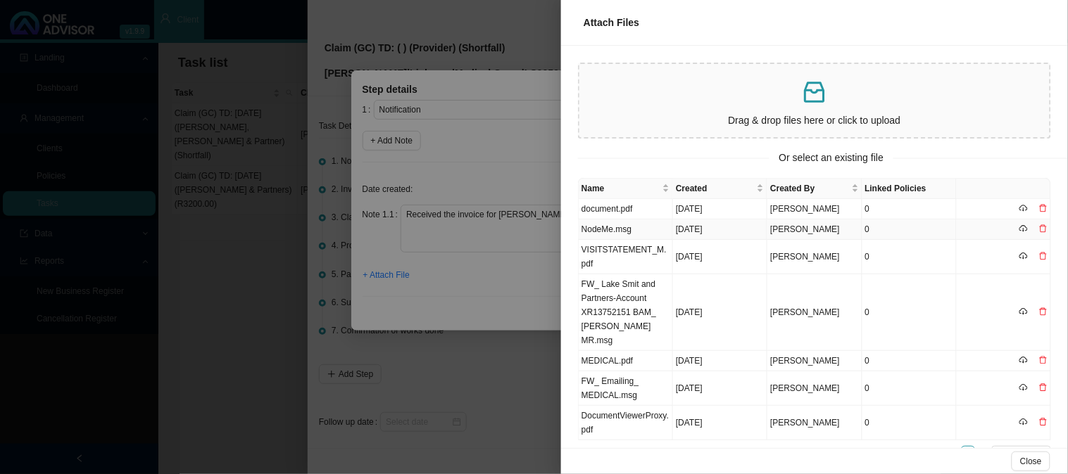
click at [634, 227] on td "NodeMe.msg" at bounding box center [626, 230] width 94 height 20
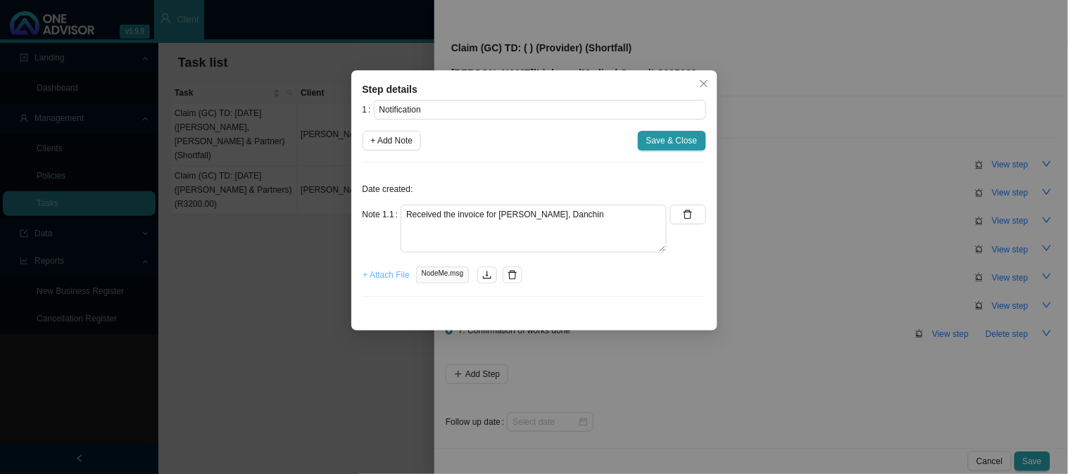
click at [382, 268] on span "+ Attach File" at bounding box center [386, 275] width 46 height 14
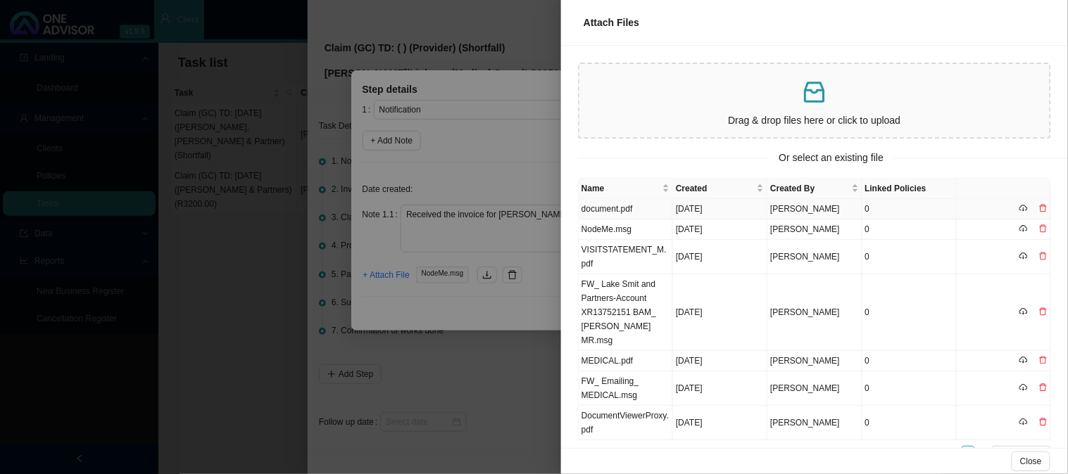
click at [650, 204] on td "document.pdf" at bounding box center [626, 209] width 94 height 20
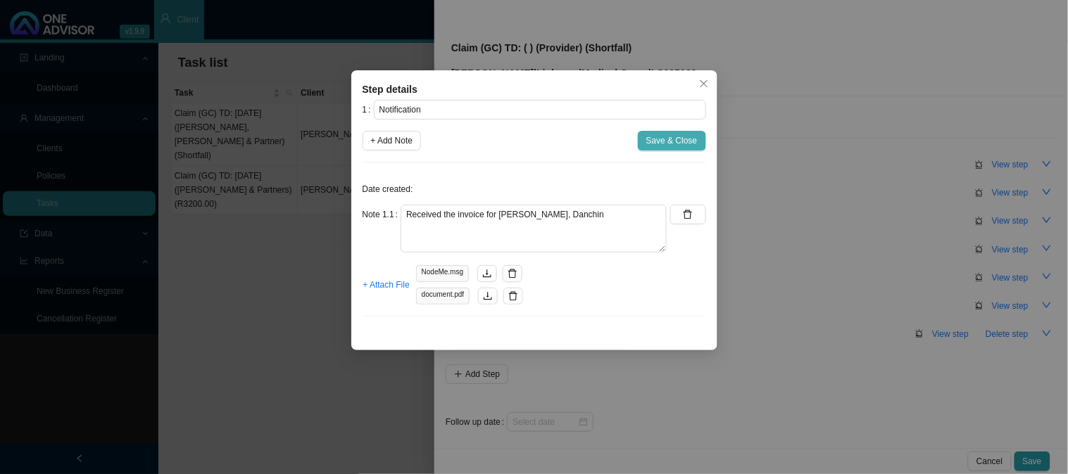
click at [669, 139] on span "Save & Close" at bounding box center [671, 141] width 51 height 14
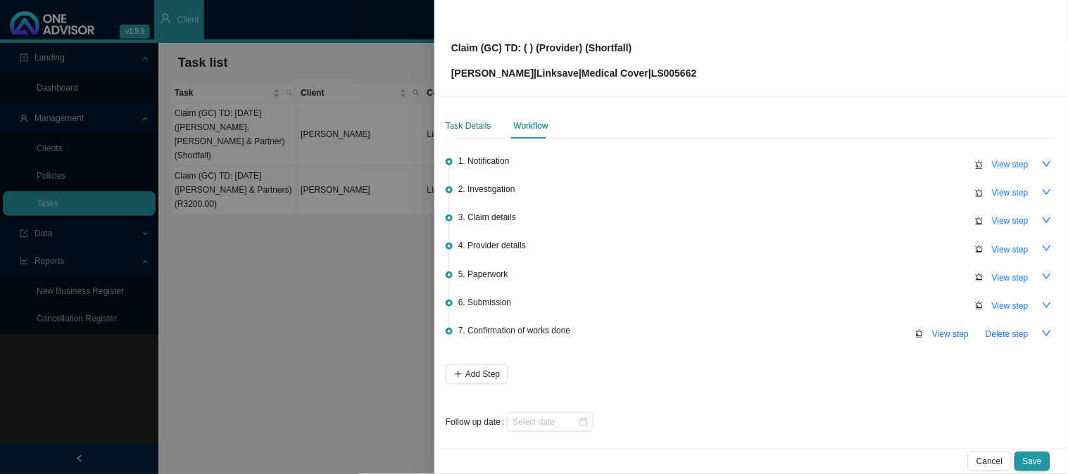
drag, startPoint x: 470, startPoint y: 127, endPoint x: 489, endPoint y: 137, distance: 21.7
click at [470, 127] on div "Task Details" at bounding box center [469, 126] width 46 height 14
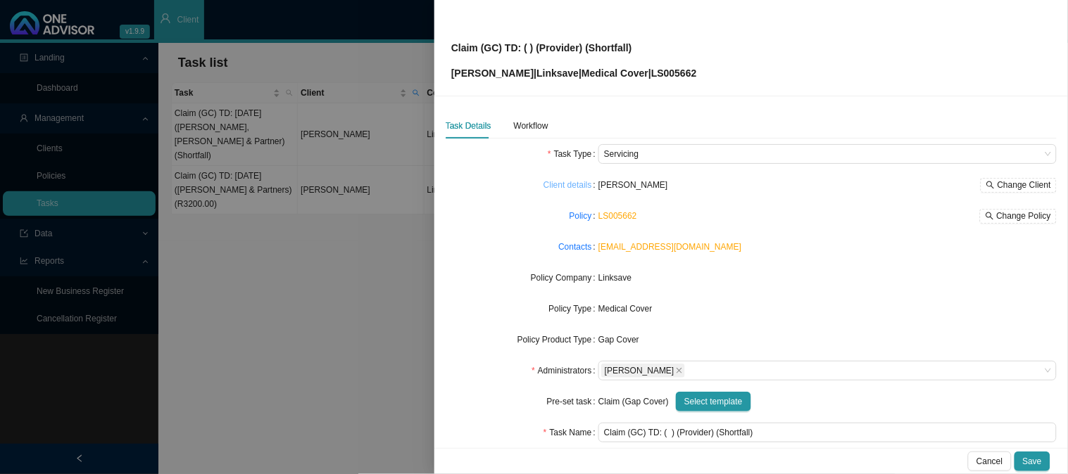
click at [569, 184] on link "Client details" at bounding box center [567, 185] width 49 height 14
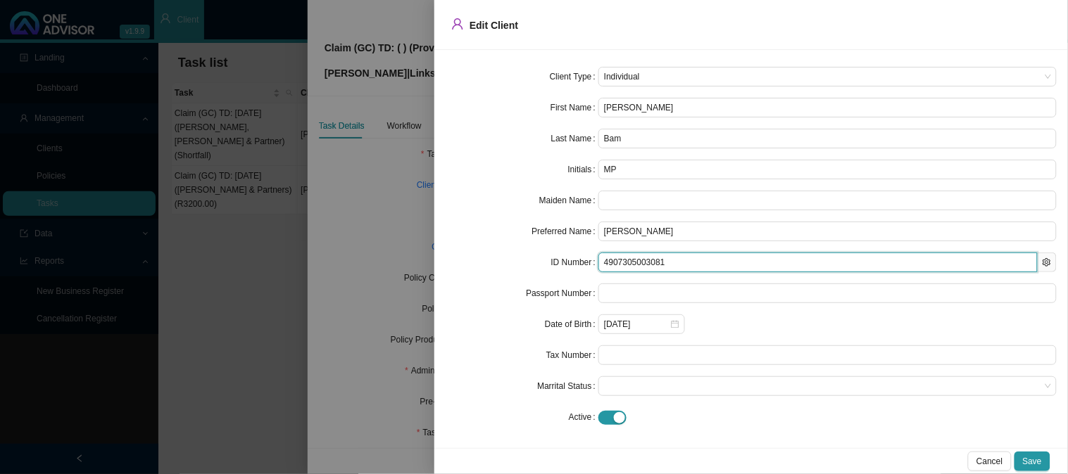
click at [629, 262] on input "4907305003081" at bounding box center [817, 263] width 439 height 20
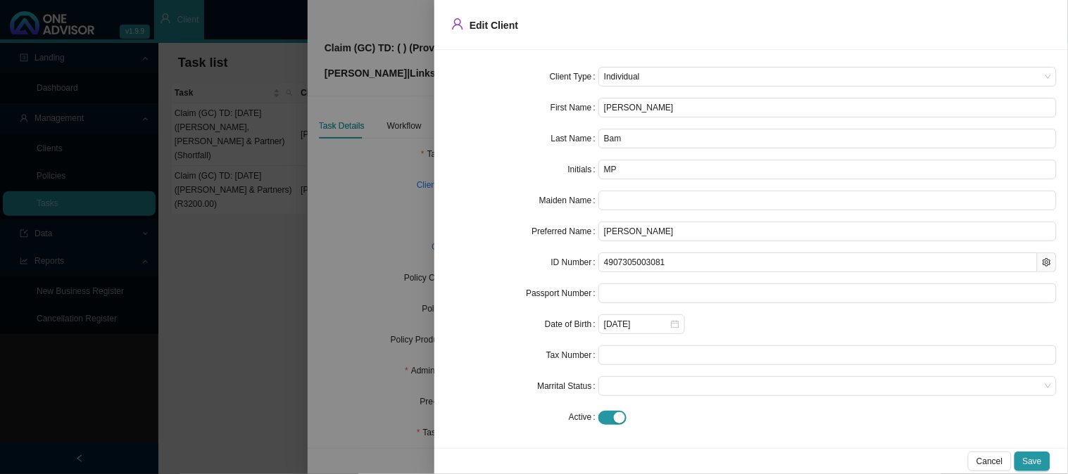
click at [353, 199] on div at bounding box center [534, 237] width 1068 height 474
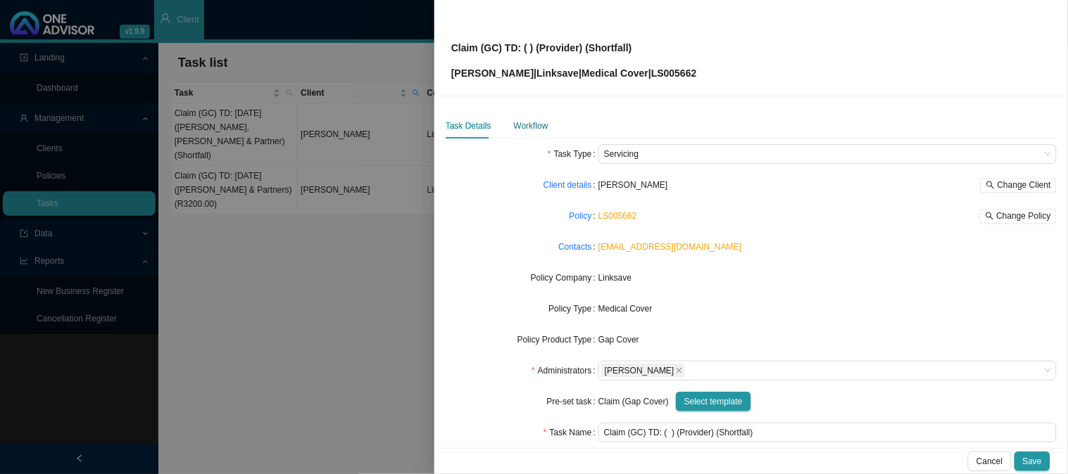
click at [526, 130] on div "Workflow" at bounding box center [531, 126] width 34 height 14
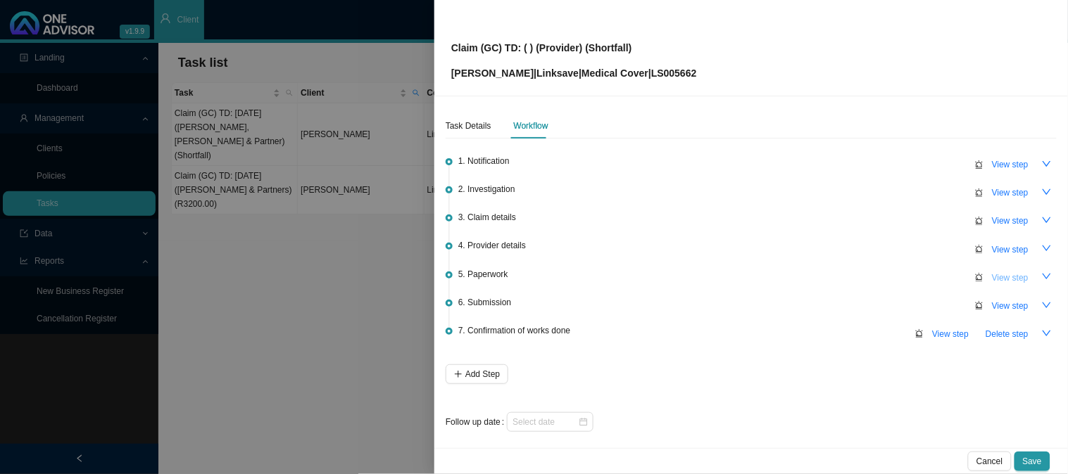
click at [1011, 278] on span "View step" at bounding box center [1010, 278] width 37 height 14
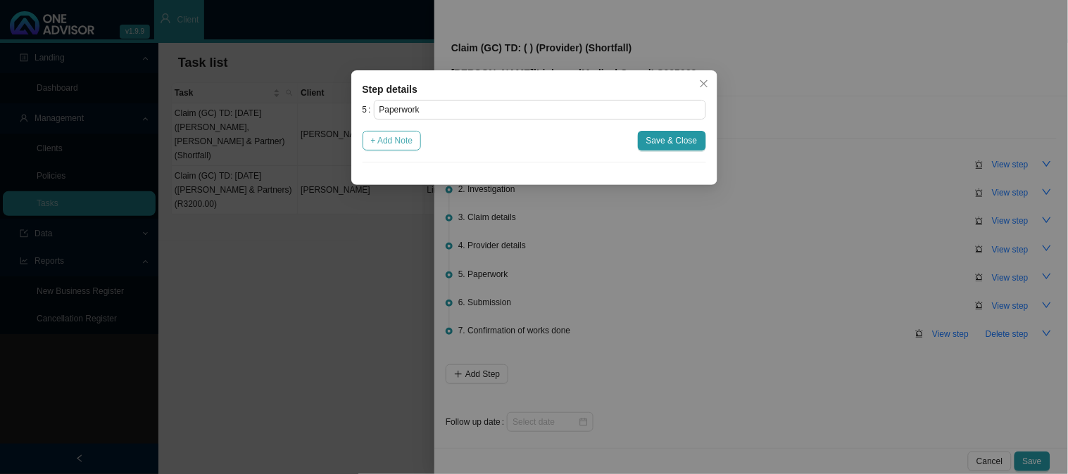
click at [399, 148] on span "+ Add Note" at bounding box center [392, 141] width 42 height 14
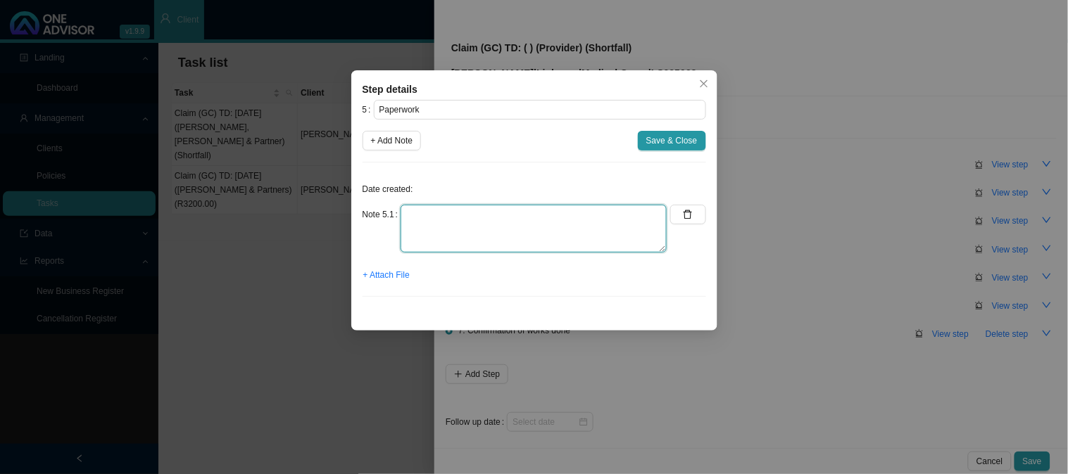
click at [467, 220] on textarea at bounding box center [534, 229] width 266 height 48
paste textarea "4907305003081"
drag, startPoint x: 405, startPoint y: 212, endPoint x: 465, endPoint y: 251, distance: 72.2
click at [404, 212] on textarea "4907305003081" at bounding box center [534, 229] width 266 height 48
type textarea "[PERSON_NAME], [PERSON_NAME] invoice - 4907305003081"
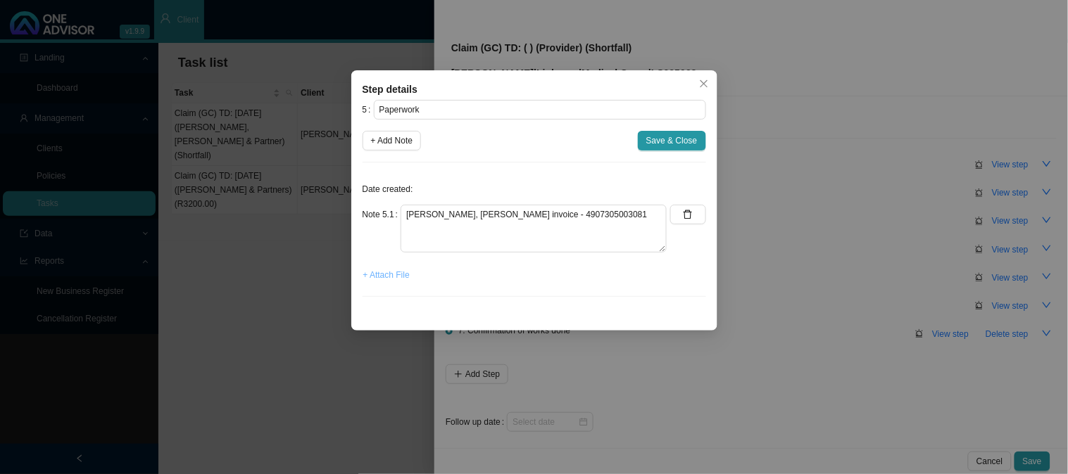
click at [375, 276] on span "+ Attach File" at bounding box center [386, 275] width 46 height 14
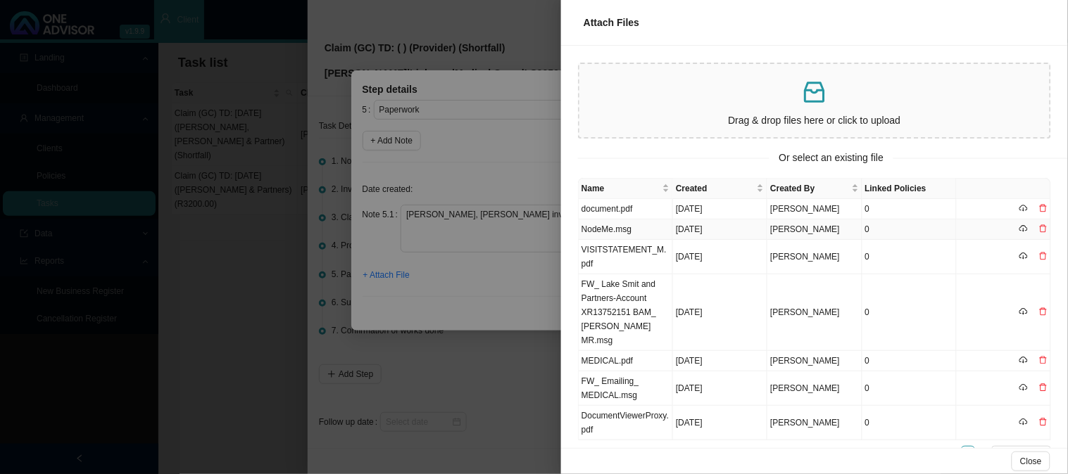
click at [608, 228] on td "NodeMe.msg" at bounding box center [626, 230] width 94 height 20
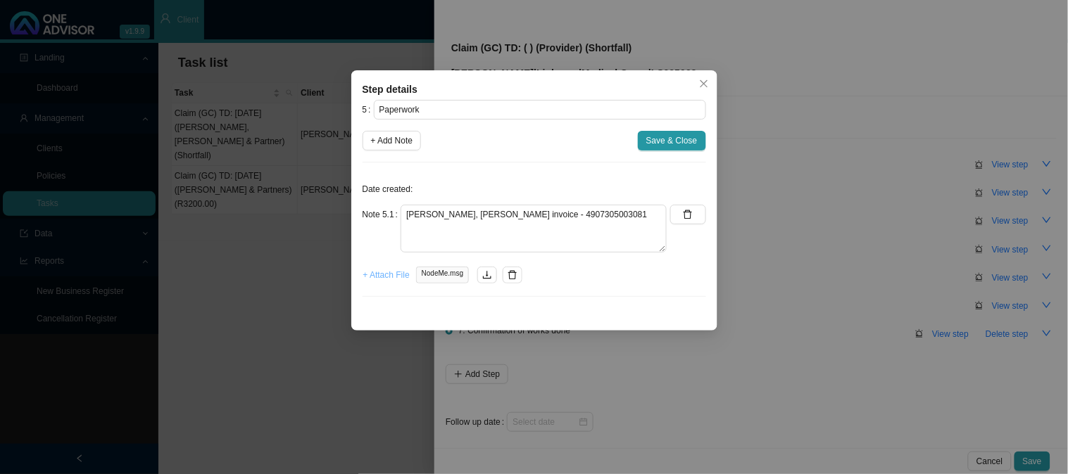
click at [370, 275] on span "+ Attach File" at bounding box center [386, 275] width 46 height 14
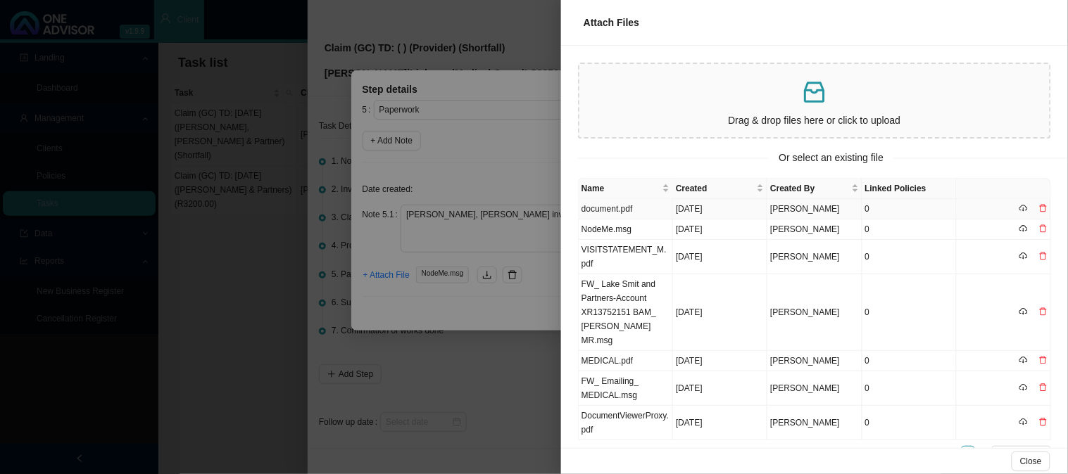
click at [615, 208] on td "document.pdf" at bounding box center [626, 209] width 94 height 20
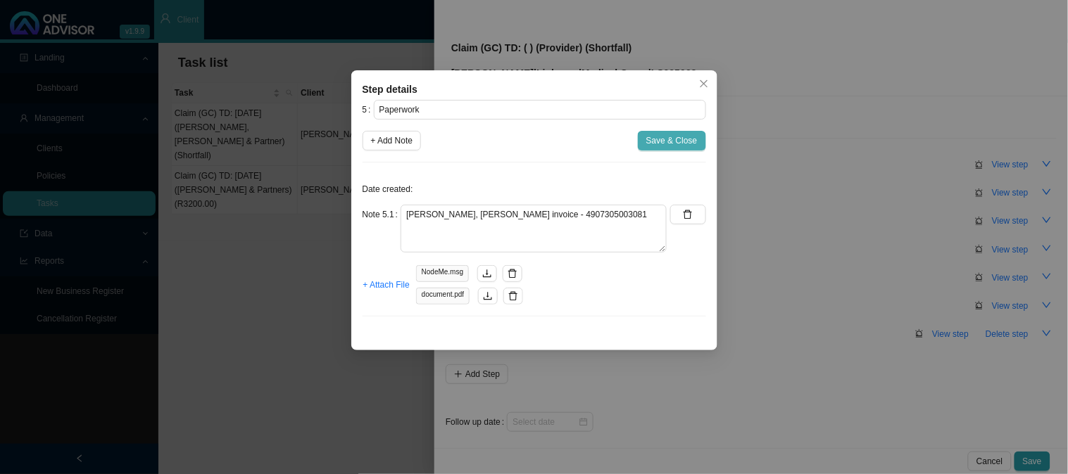
click at [655, 145] on span "Save & Close" at bounding box center [671, 141] width 51 height 14
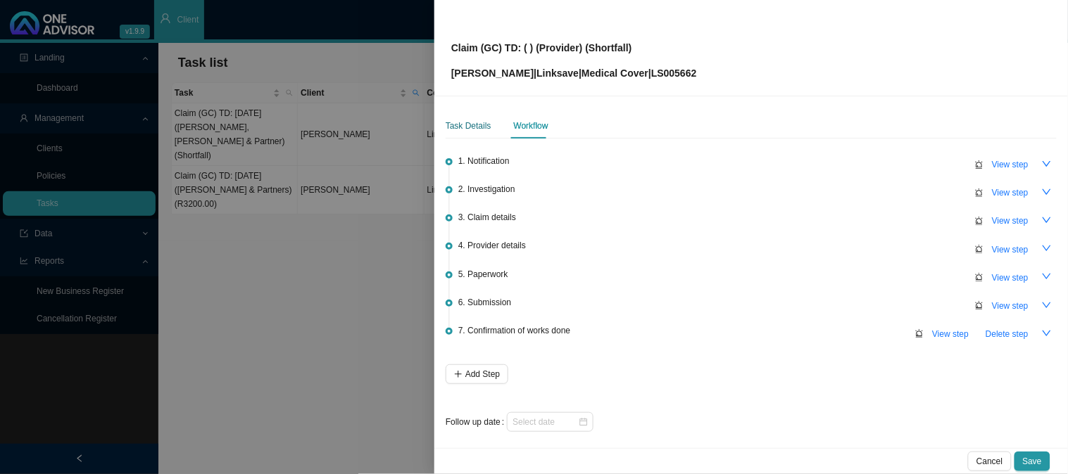
click at [473, 128] on div "Task Details" at bounding box center [469, 126] width 46 height 14
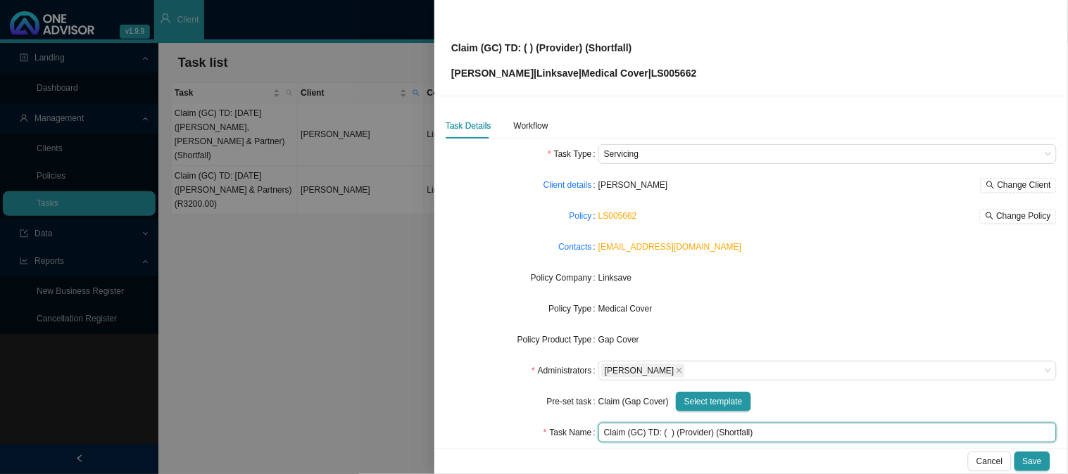
click at [686, 436] on input "Claim (GC) TD: ( ) (Provider) (Shortfall)" at bounding box center [827, 433] width 458 height 20
click at [665, 434] on input "Claim (GC) TD: ( ) ([PERSON_NAME], Danchin & Partners) (Shortfall)" at bounding box center [827, 433] width 458 height 20
type input "Claim (GC) TD: ([DATE]) ([PERSON_NAME], Danchin & Partners) (Shortfall)"
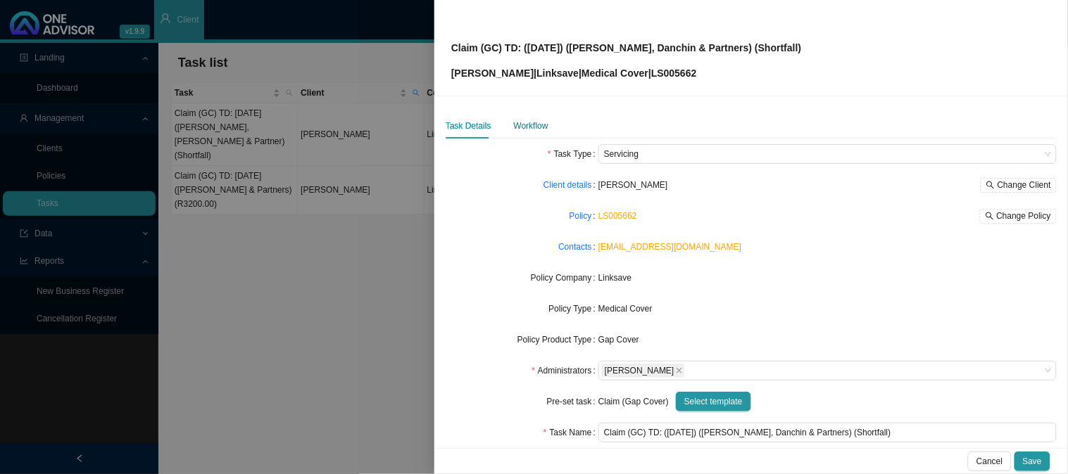
click at [524, 122] on div "Workflow" at bounding box center [531, 126] width 34 height 14
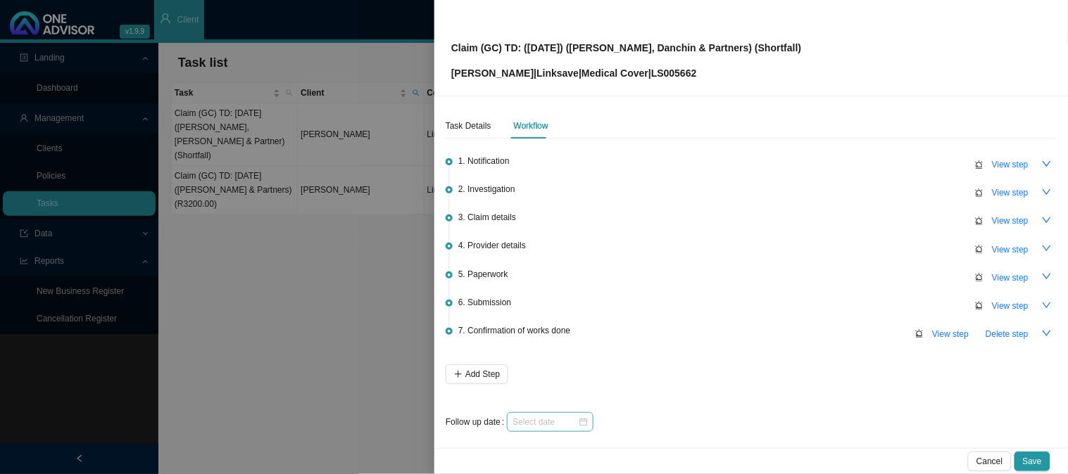
click at [569, 427] on div at bounding box center [550, 423] width 87 height 20
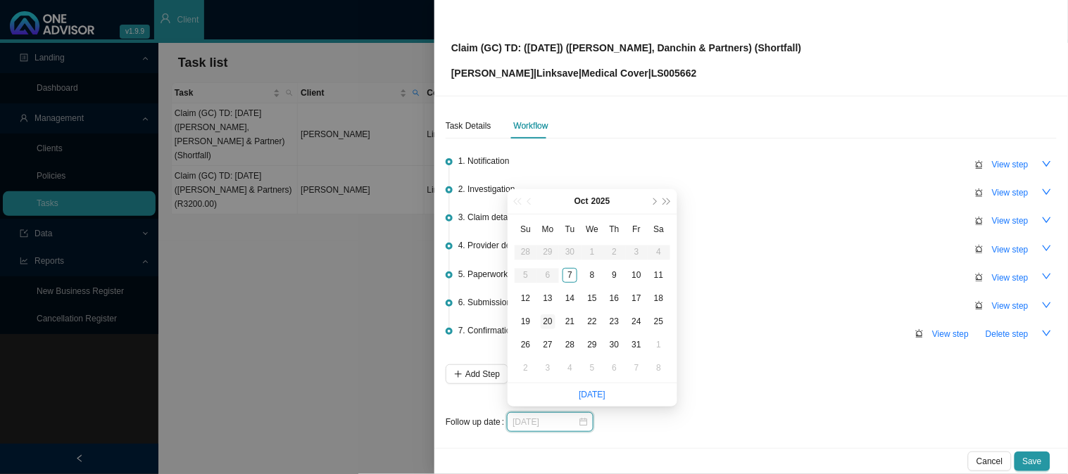
type input "[DATE]"
click at [547, 321] on div "20" at bounding box center [548, 322] width 15 height 15
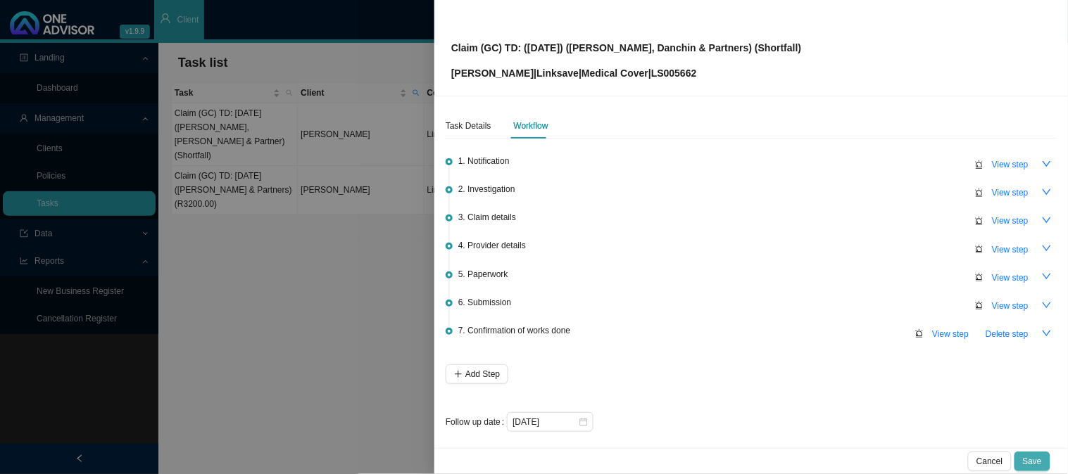
click at [1043, 463] on button "Save" at bounding box center [1032, 462] width 36 height 20
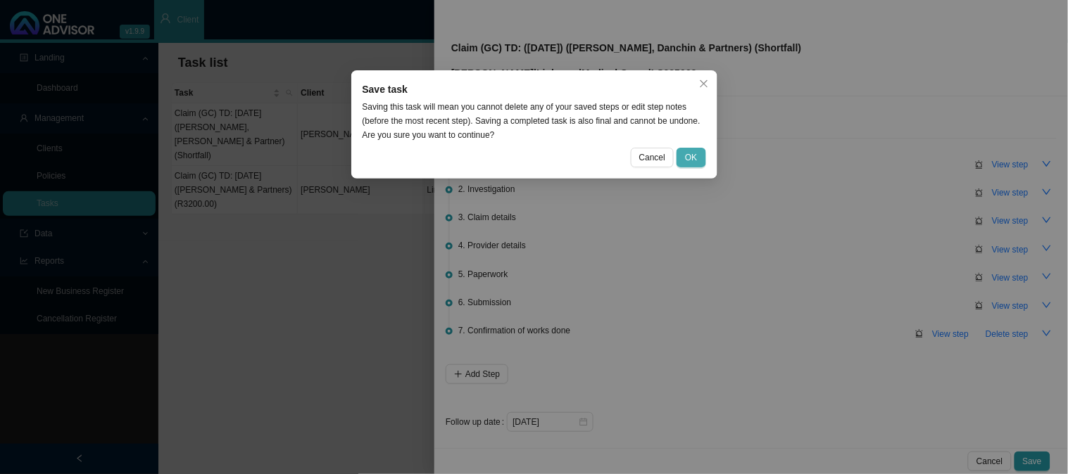
click at [684, 149] on button "OK" at bounding box center [691, 158] width 29 height 20
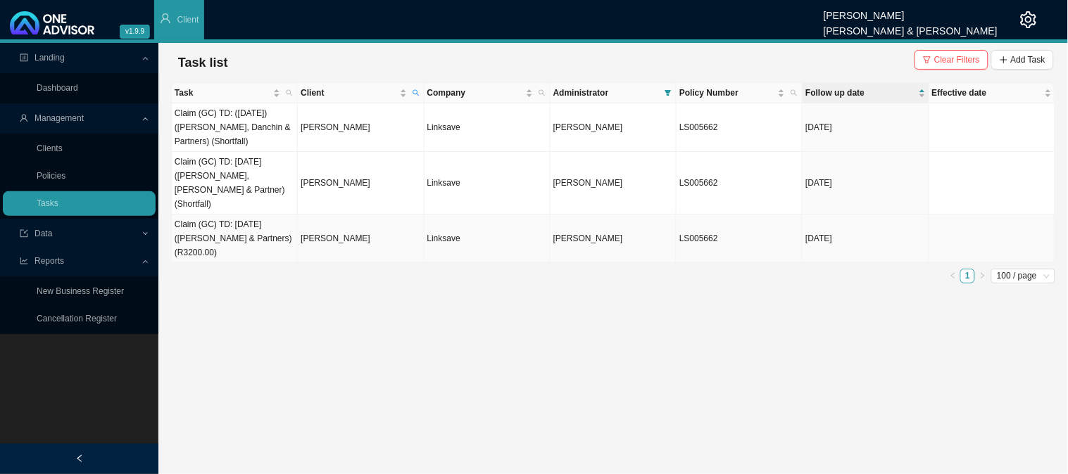
click at [246, 215] on td "Claim (GC) TD: [DATE] ([PERSON_NAME] & Partners) (R3200.00)" at bounding box center [235, 239] width 126 height 49
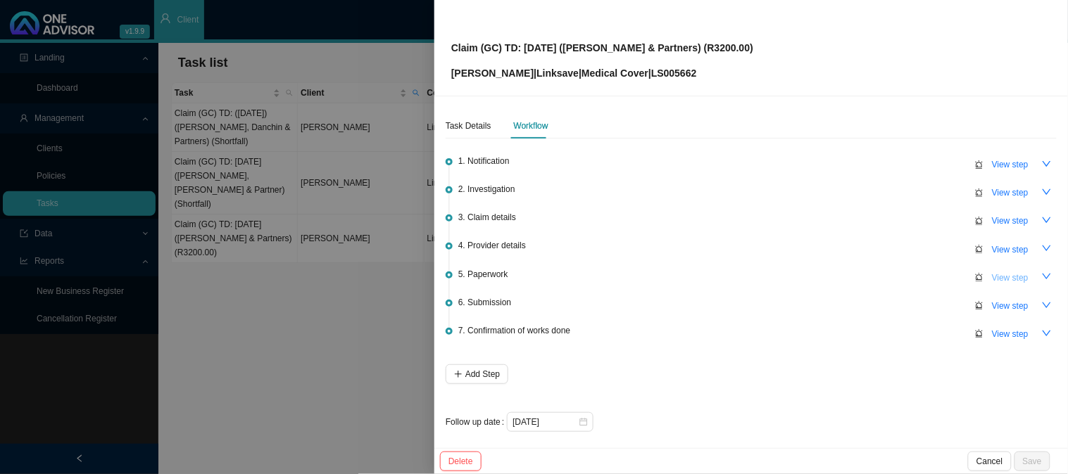
click at [992, 271] on span "View step" at bounding box center [1010, 278] width 37 height 14
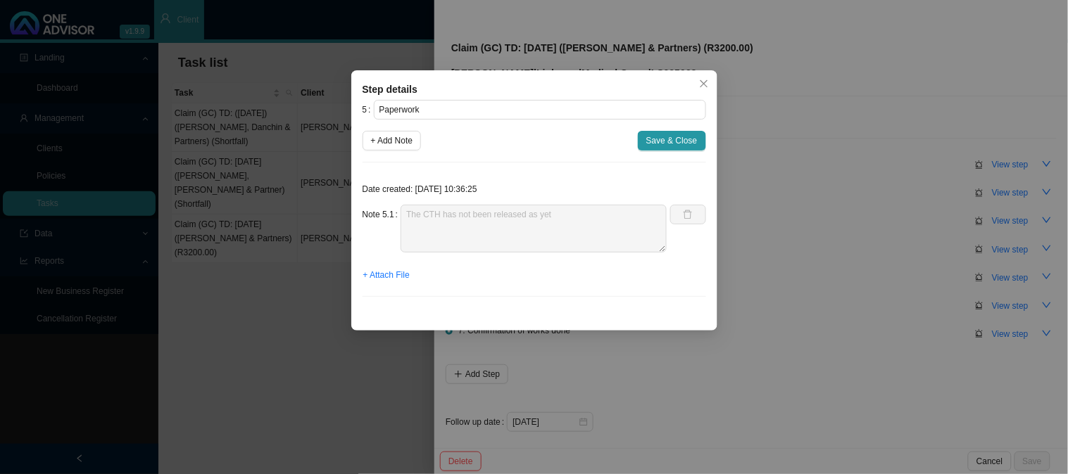
click at [807, 139] on div "Step details 5 Paperwork + Add Note Save & Close Date created: [DATE] 10:36:25 …" at bounding box center [534, 237] width 1068 height 474
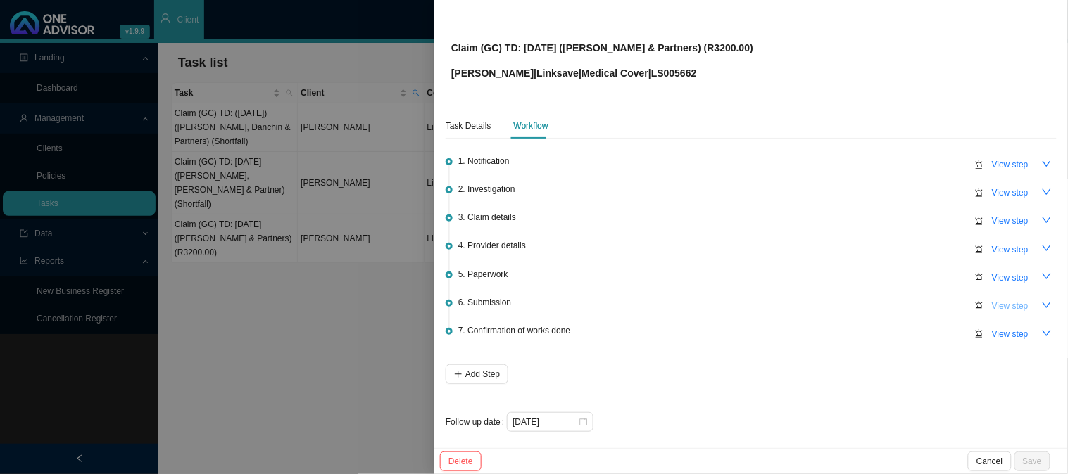
click at [1000, 304] on span "View step" at bounding box center [1010, 306] width 37 height 14
type input "Submission"
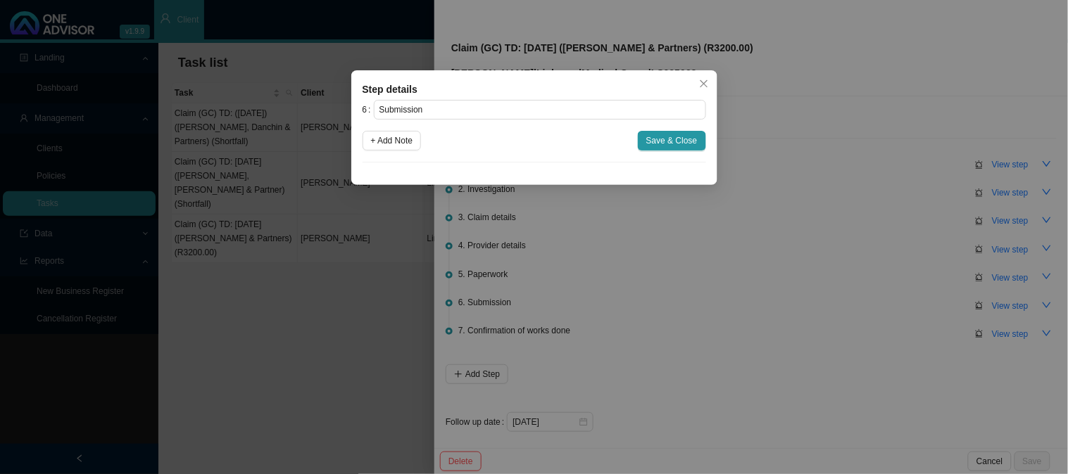
click at [704, 229] on div "Step details 6 Submission + Add Note Save & Close Cancel OK" at bounding box center [534, 237] width 1068 height 474
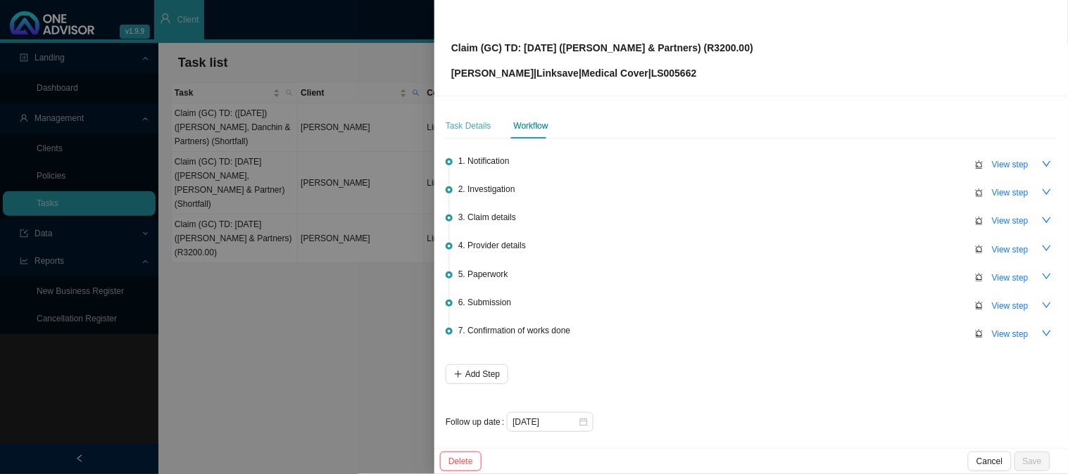
click at [455, 134] on div "Task Details" at bounding box center [469, 125] width 46 height 25
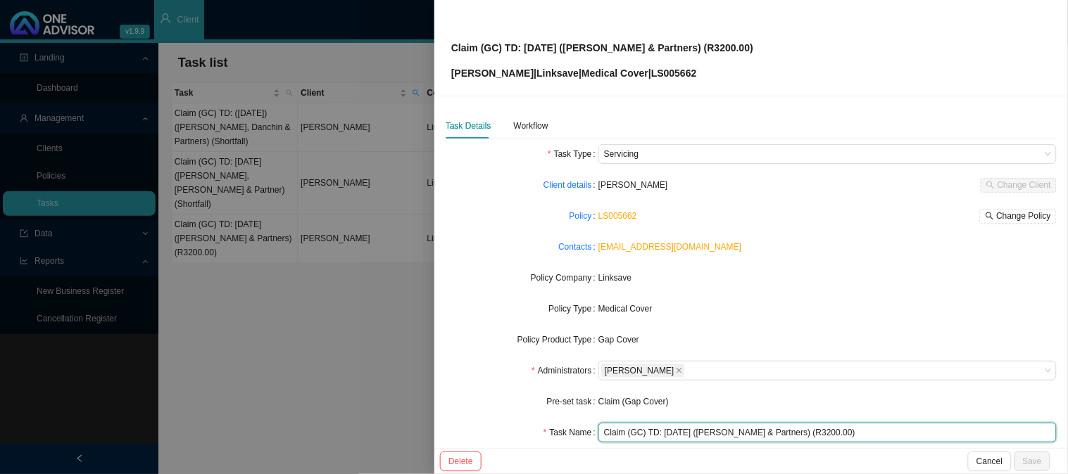
click at [666, 433] on input "Claim (GC) TD: [DATE] ([PERSON_NAME] & Partners) (R3200.00)" at bounding box center [827, 433] width 458 height 20
type input "Claim (GC) TD: [DATE] ([PERSON_NAME] & Partners) (R3200.00)"
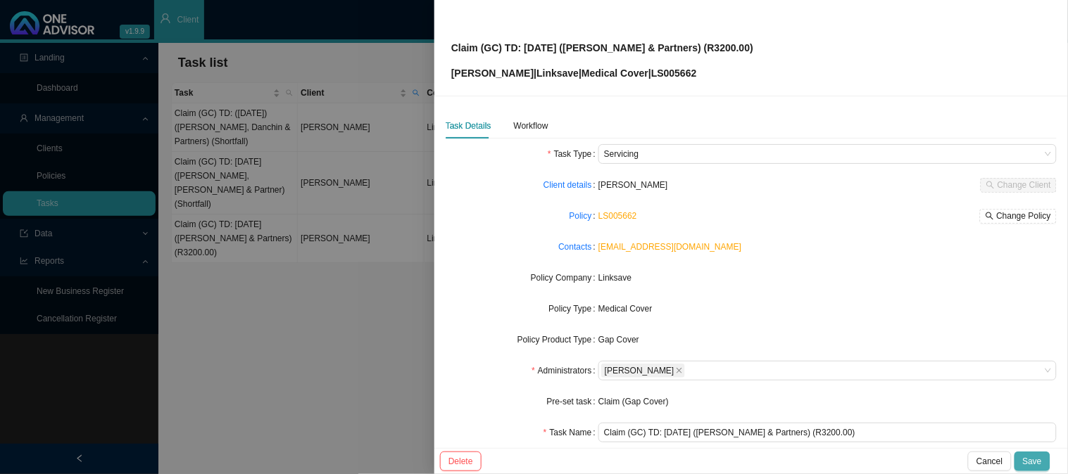
click at [1048, 467] on button "Save" at bounding box center [1032, 462] width 36 height 20
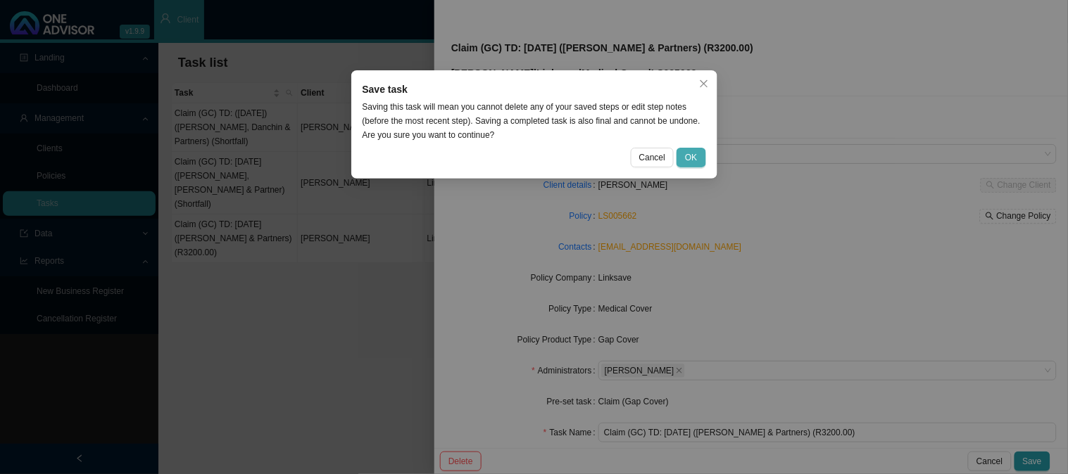
click at [691, 157] on span "OK" at bounding box center [691, 158] width 12 height 14
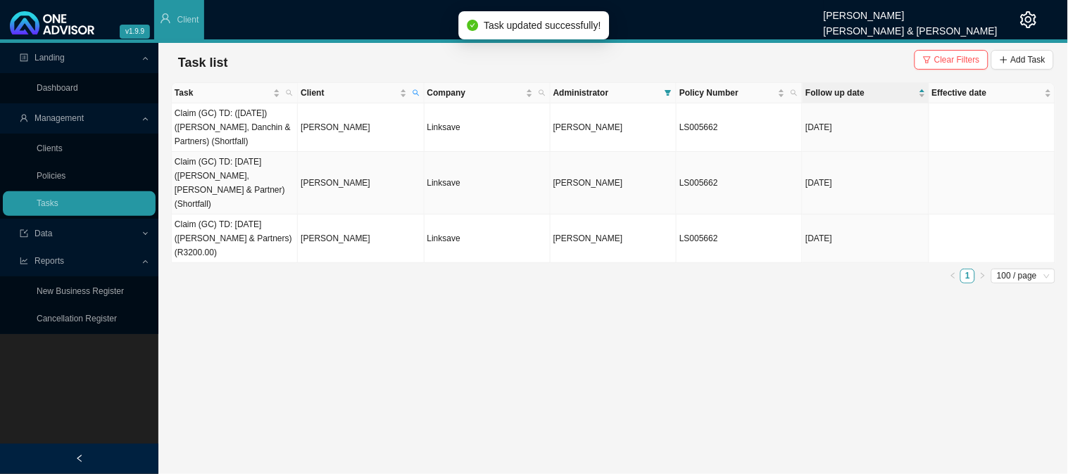
click at [348, 165] on td "[PERSON_NAME]" at bounding box center [361, 183] width 126 height 63
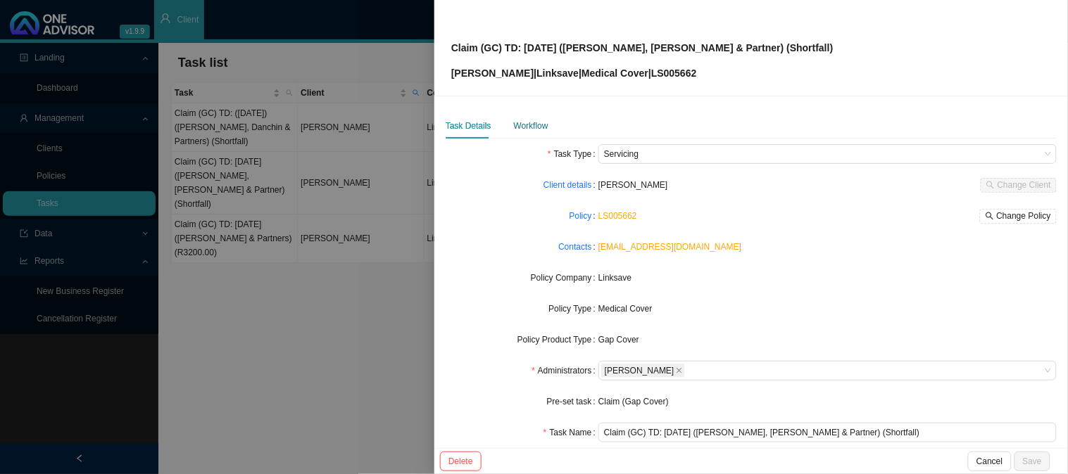
click at [529, 124] on div "Workflow" at bounding box center [531, 126] width 34 height 14
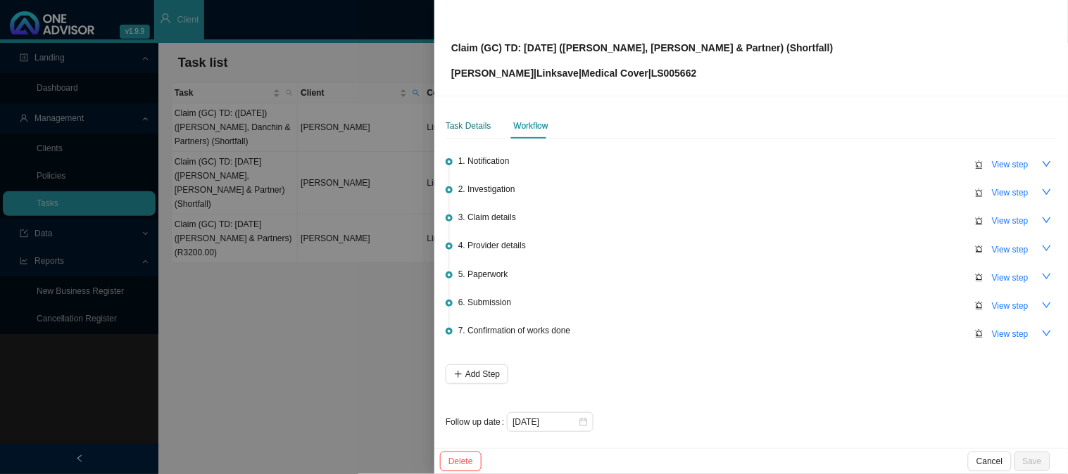
click at [474, 125] on div "Task Details" at bounding box center [469, 126] width 46 height 14
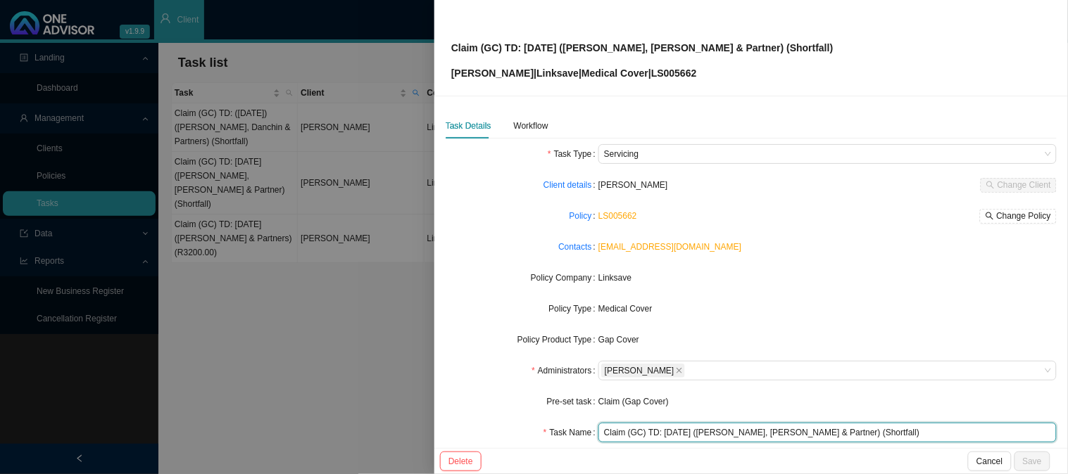
click at [665, 429] on input "Claim (GC) TD: [DATE] ([PERSON_NAME], [PERSON_NAME] & Partner) (Shortfall)" at bounding box center [827, 433] width 458 height 20
type input "Claim (GC) TD: [DATE] ([PERSON_NAME], [PERSON_NAME] & Partner) (Shortfall)"
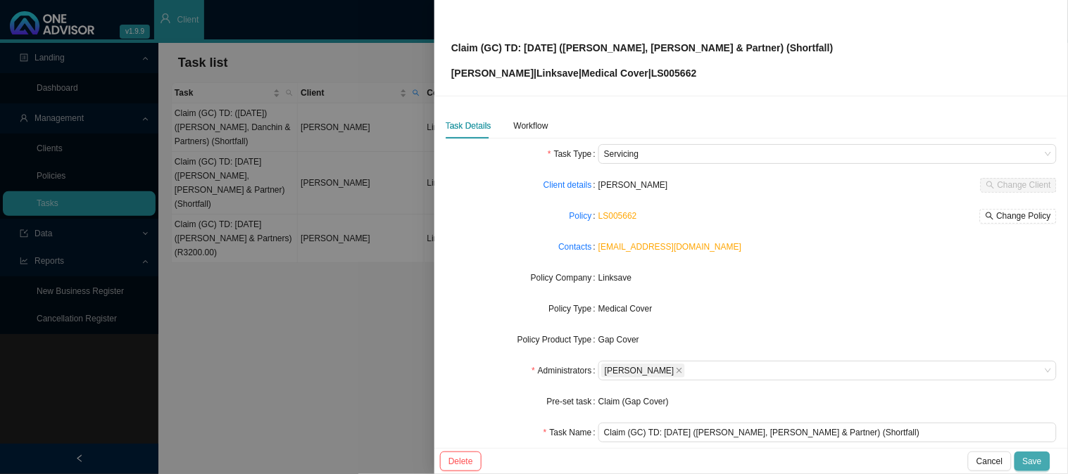
click at [1036, 459] on span "Save" at bounding box center [1032, 462] width 19 height 14
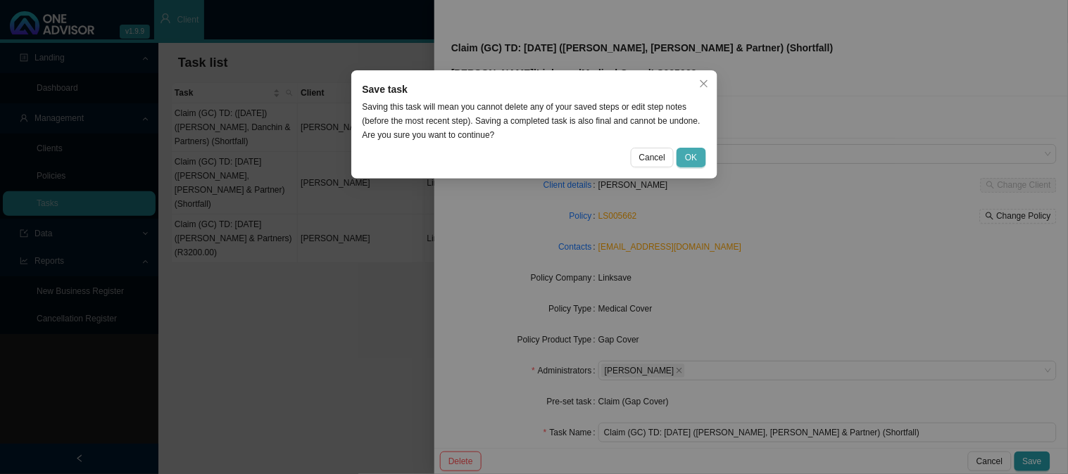
click at [691, 156] on span "OK" at bounding box center [691, 158] width 12 height 14
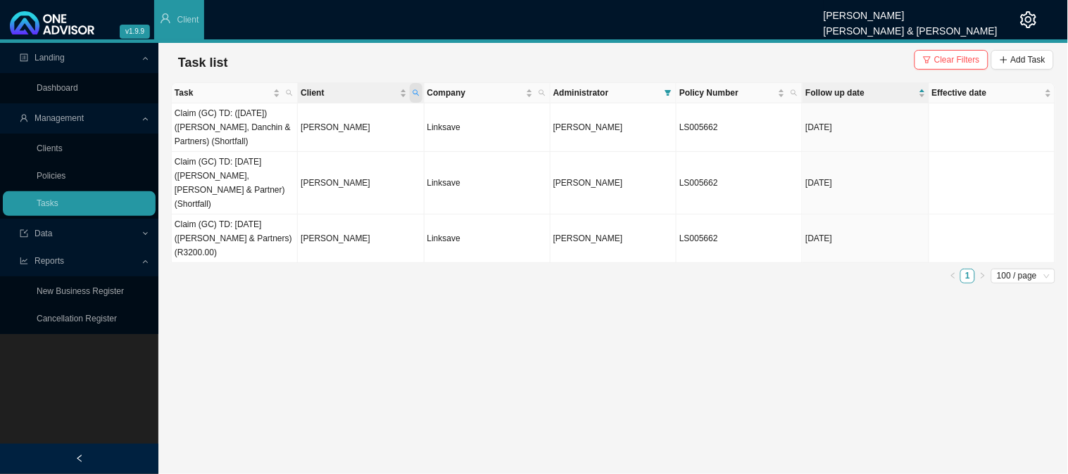
click at [420, 92] on span "Client" at bounding box center [416, 93] width 13 height 20
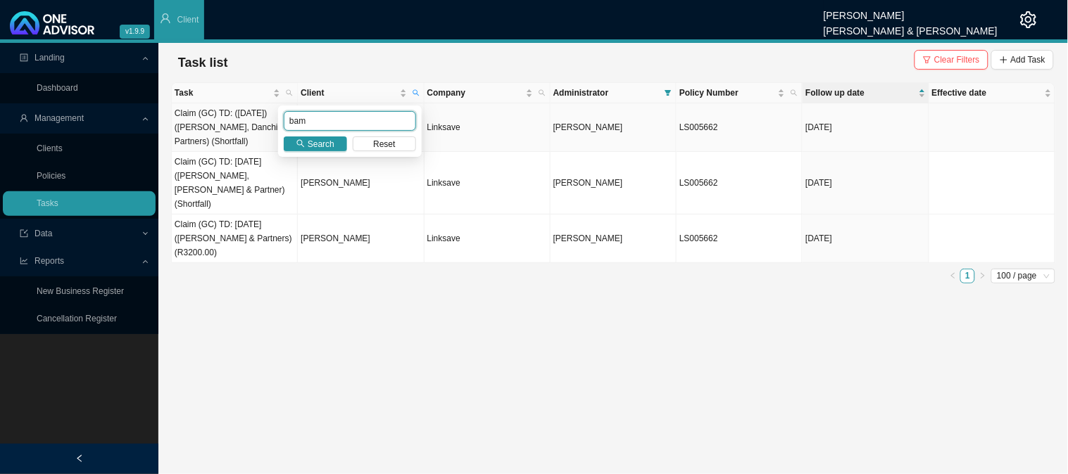
drag, startPoint x: 318, startPoint y: 115, endPoint x: 215, endPoint y: 120, distance: 103.6
click at [215, 120] on body "v1.9.9 [PERSON_NAME] [PERSON_NAME] & [PERSON_NAME] Client Landing Dashboard Man…" at bounding box center [534, 237] width 1068 height 474
type input "van de"
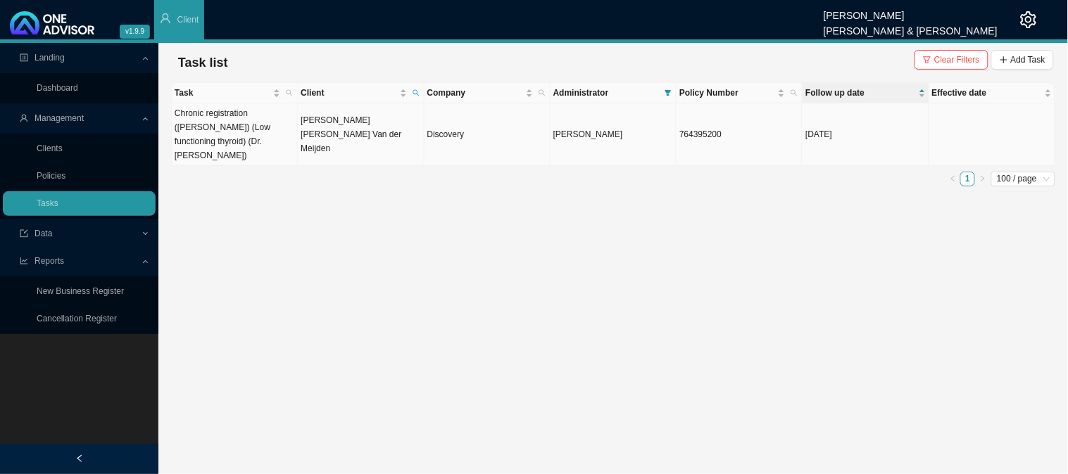
click at [367, 124] on td "[PERSON_NAME] [PERSON_NAME] Van der Meijden" at bounding box center [361, 134] width 126 height 63
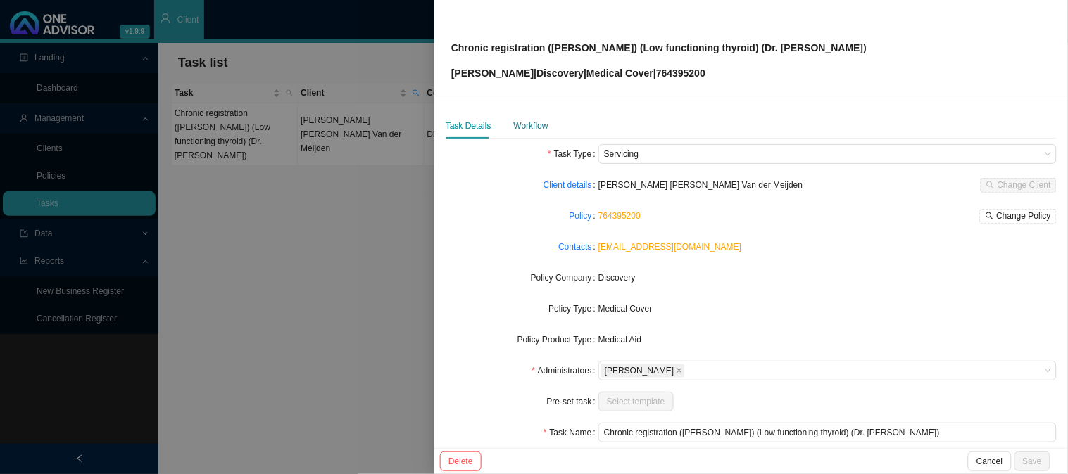
click at [536, 123] on div "Workflow" at bounding box center [531, 126] width 34 height 14
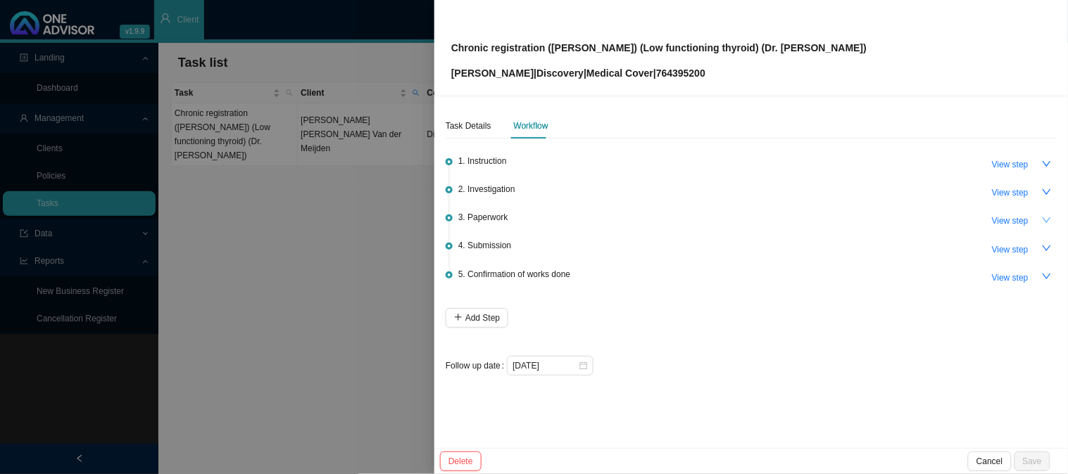
click at [1045, 217] on icon "down" at bounding box center [1047, 220] width 10 height 10
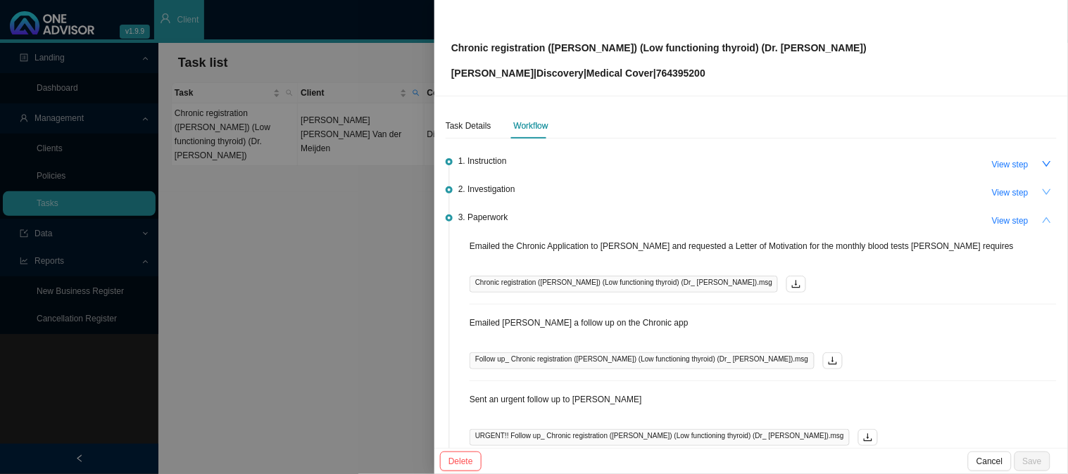
click at [1042, 194] on icon "down" at bounding box center [1047, 192] width 10 height 10
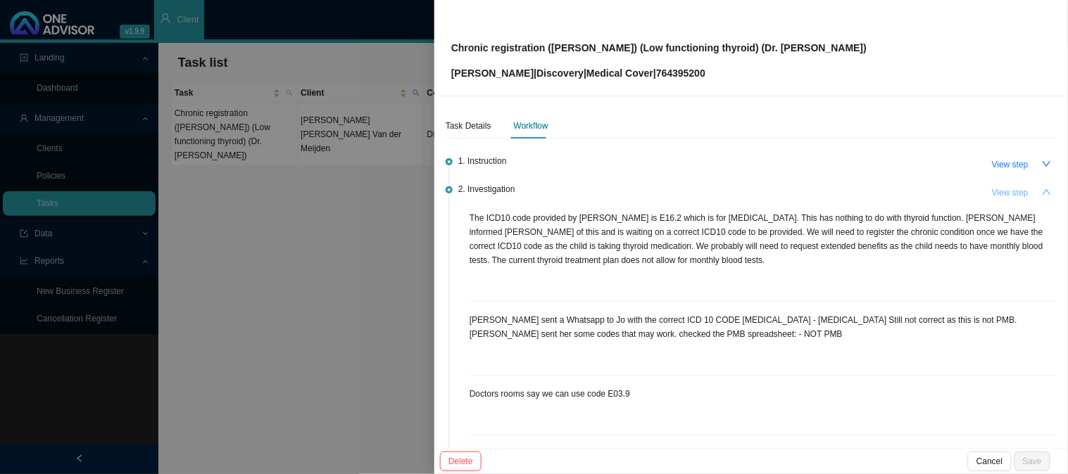
click at [995, 192] on span "View step" at bounding box center [1010, 193] width 37 height 14
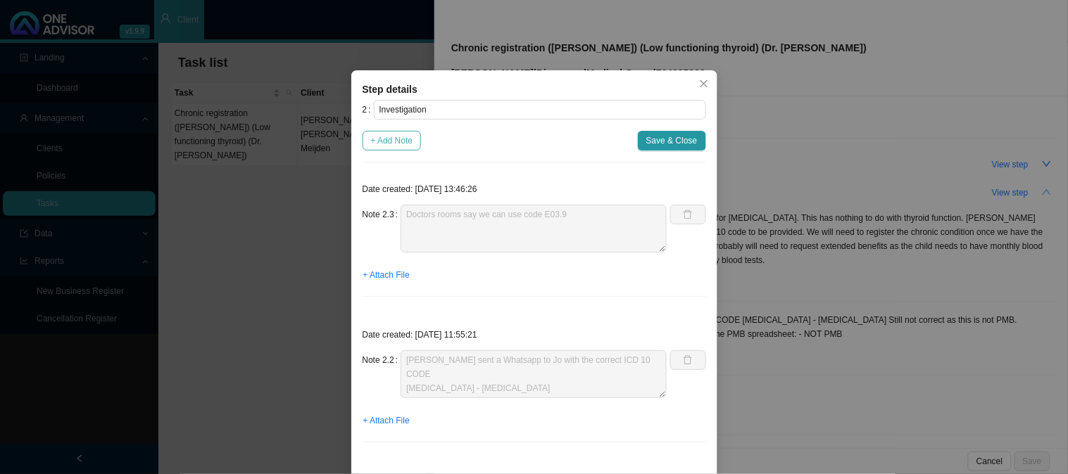
click at [396, 143] on span "+ Add Note" at bounding box center [392, 141] width 42 height 14
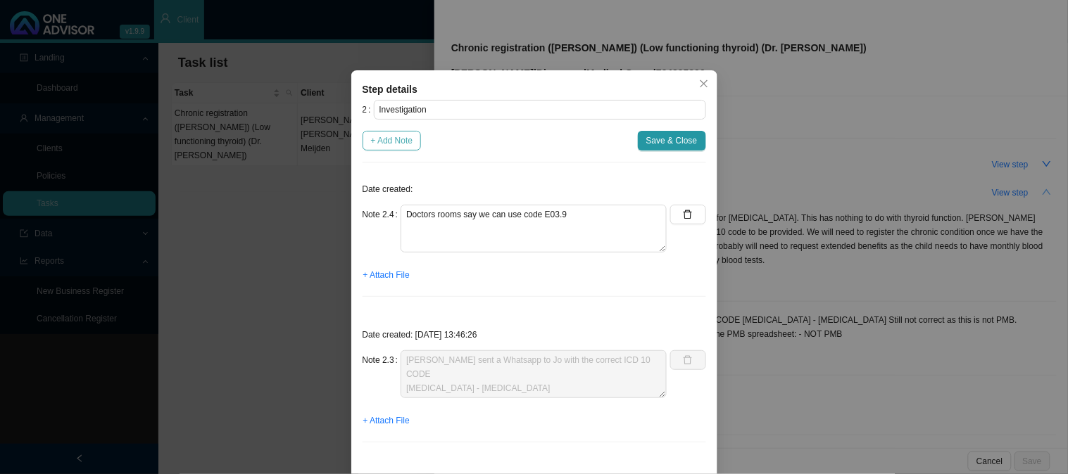
type textarea "Doctors rooms say we can use code E03.9"
type textarea "[PERSON_NAME] sent a Whatsapp to Jo with the correct ICD 10 CODE [MEDICAL_DATA]…"
click at [406, 219] on textarea at bounding box center [534, 229] width 266 height 48
type textarea "Received the documents"
click at [377, 268] on button "+ Attach File" at bounding box center [387, 275] width 48 height 20
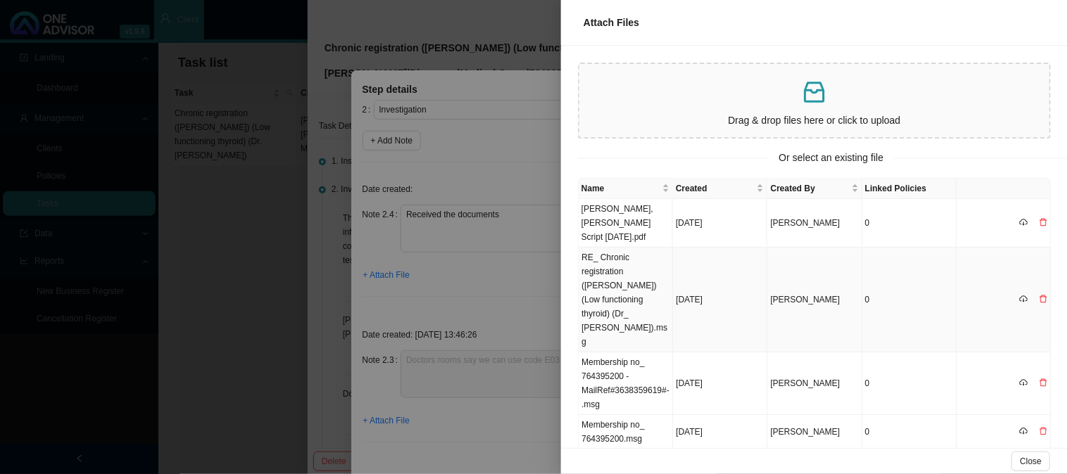
click at [635, 285] on td "RE_ Chronic registration ([PERSON_NAME]) (Low functioning thyroid) (Dr_ [PERSON…" at bounding box center [626, 300] width 94 height 105
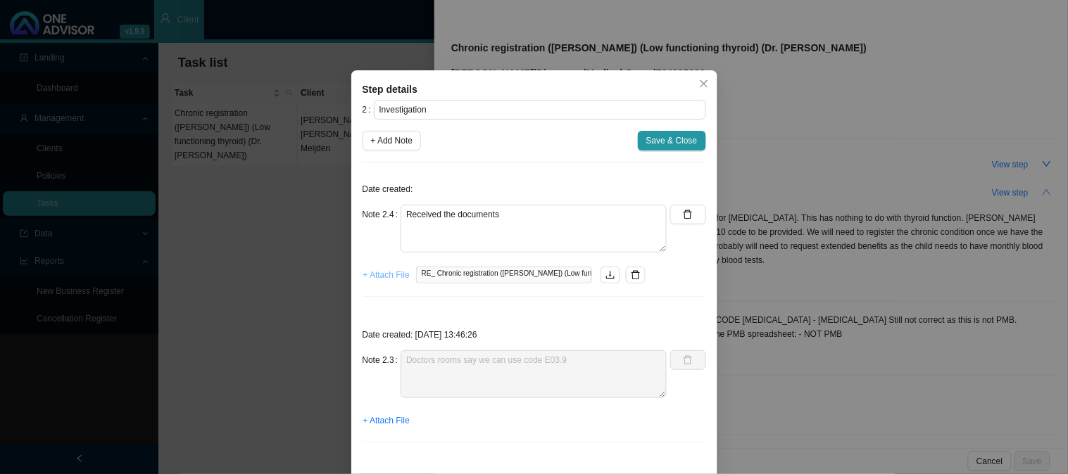
click at [363, 276] on span "+ Attach File" at bounding box center [386, 275] width 46 height 14
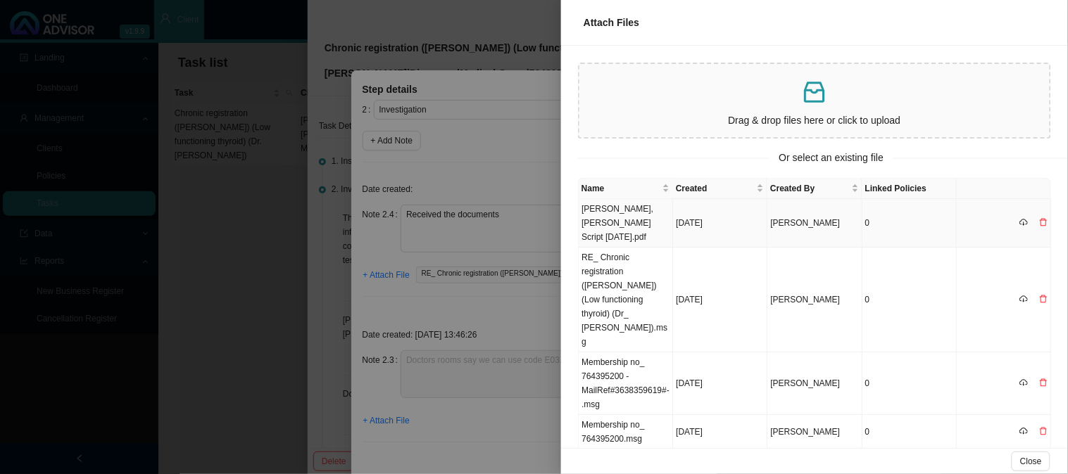
click at [637, 225] on td "[PERSON_NAME], [PERSON_NAME] Script [DATE].pdf" at bounding box center [626, 223] width 94 height 49
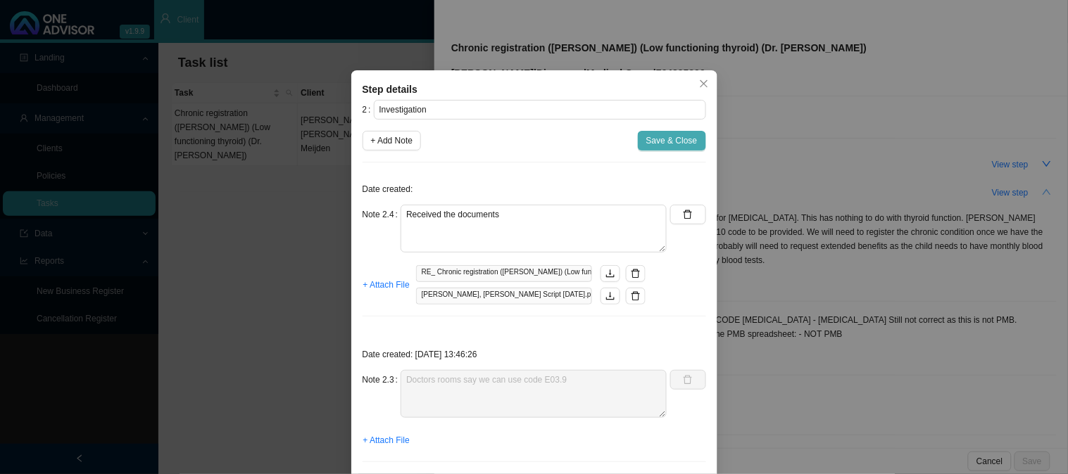
click at [674, 148] on span "Save & Close" at bounding box center [671, 141] width 51 height 14
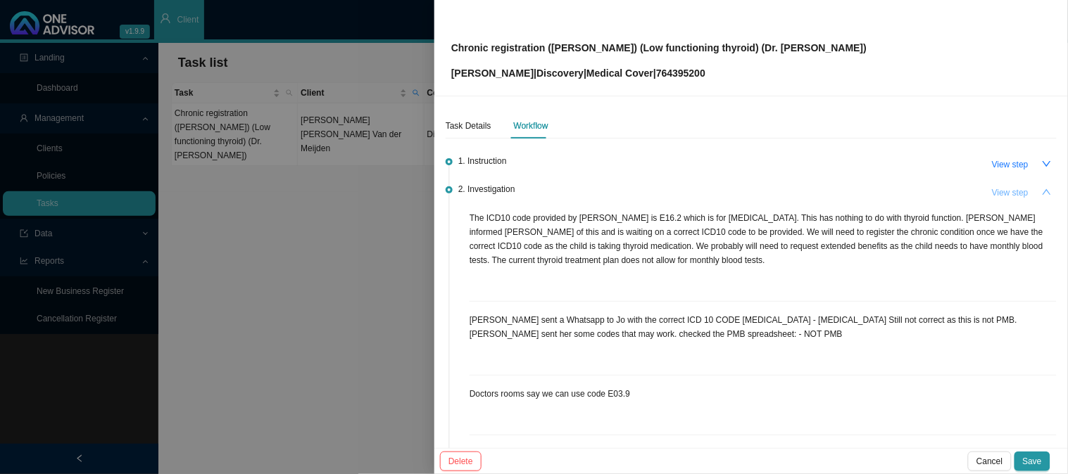
click at [997, 194] on span "View step" at bounding box center [1010, 193] width 37 height 14
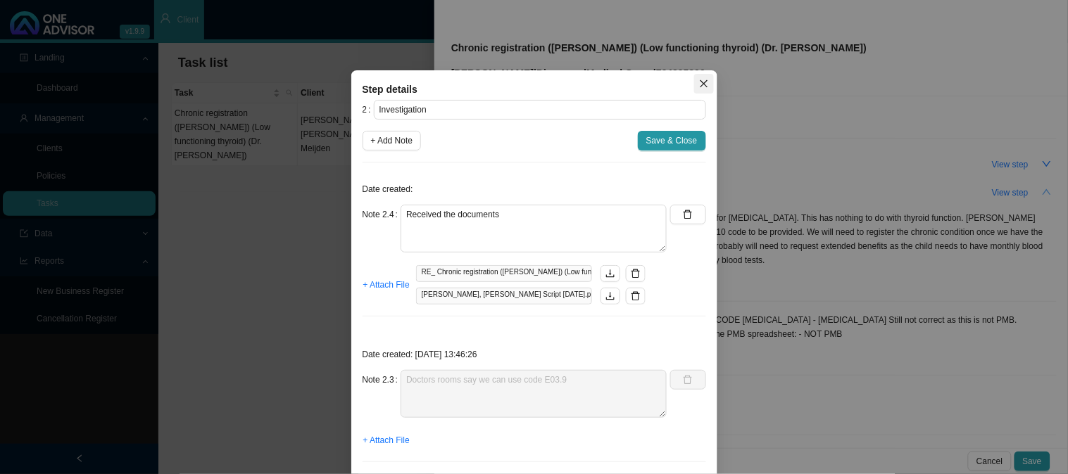
click at [699, 80] on icon "close" at bounding box center [704, 84] width 10 height 10
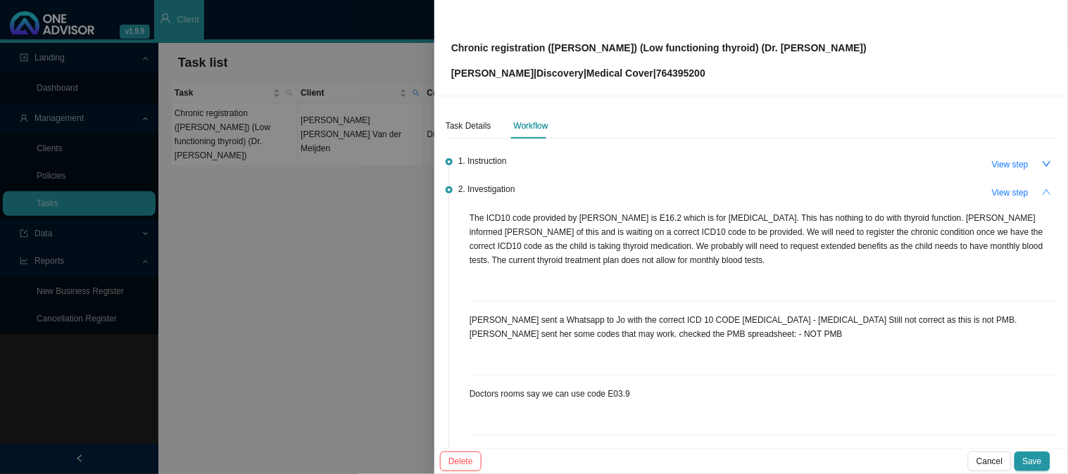
click at [1042, 191] on icon "up" at bounding box center [1047, 192] width 10 height 10
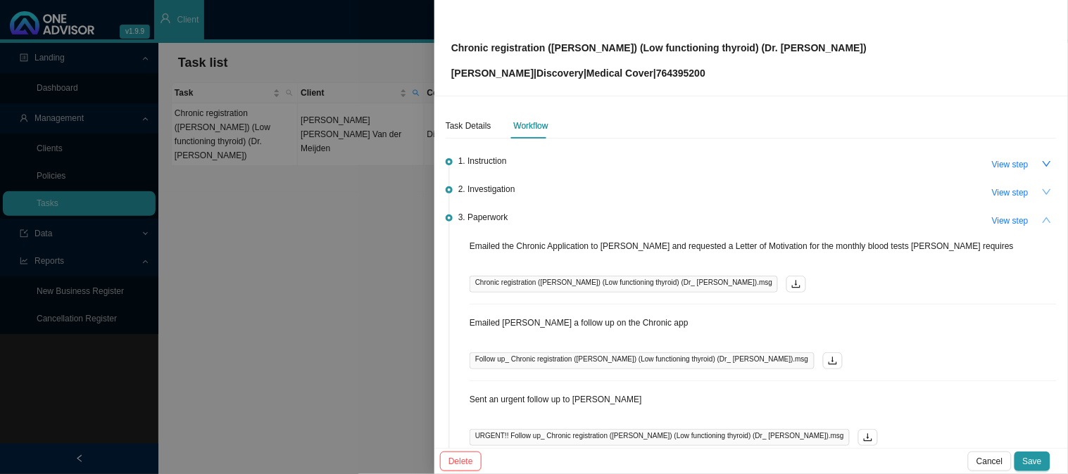
click at [1042, 219] on icon "up" at bounding box center [1047, 220] width 10 height 10
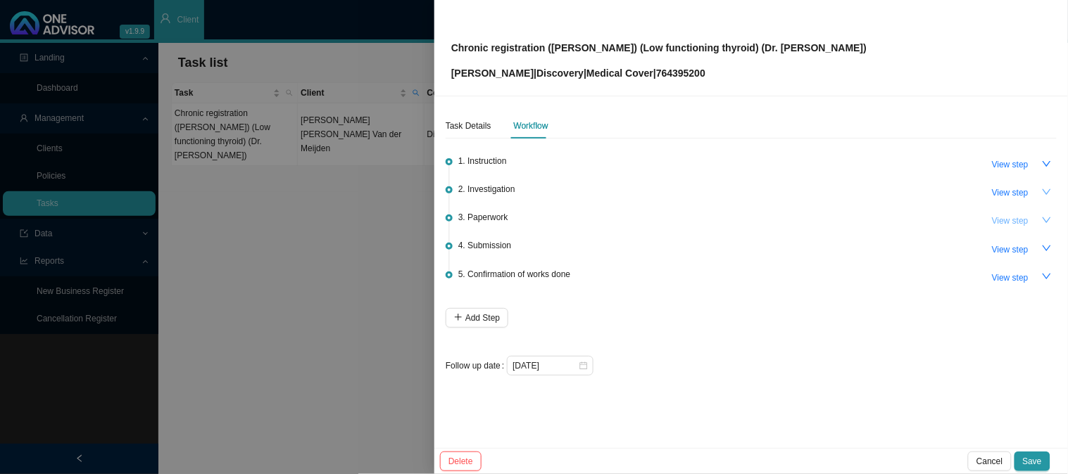
click at [1010, 217] on span "View step" at bounding box center [1010, 221] width 37 height 14
type input "Paperwork"
type textarea "Sent an urgent follow up to [PERSON_NAME]"
type textarea "Emailed [PERSON_NAME] a follow up on the Chronic app"
type textarea "Emailed the Chronic Application to [PERSON_NAME] and requested a Letter of Moti…"
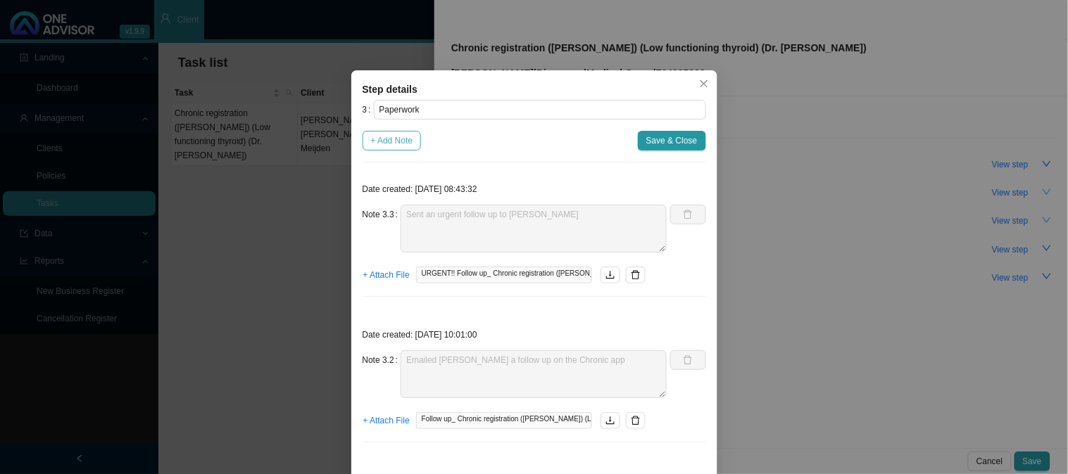
click at [376, 144] on span "+ Add Note" at bounding box center [392, 141] width 42 height 14
type textarea "Sent an urgent follow up to [PERSON_NAME]"
type textarea "Emailed [PERSON_NAME] a follow up on the Chronic app"
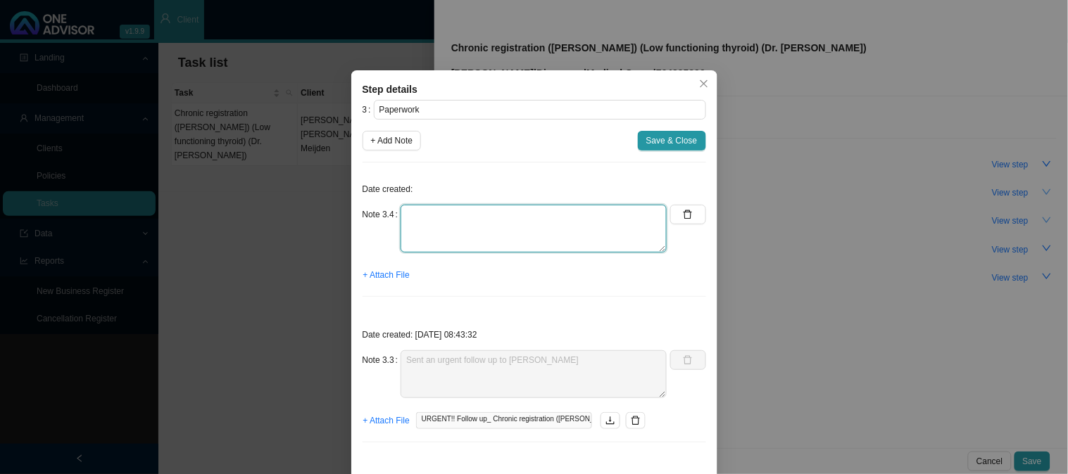
click at [424, 220] on textarea at bounding box center [534, 229] width 266 height 48
type textarea "Received the form"
click at [382, 280] on span "+ Attach File" at bounding box center [386, 275] width 46 height 14
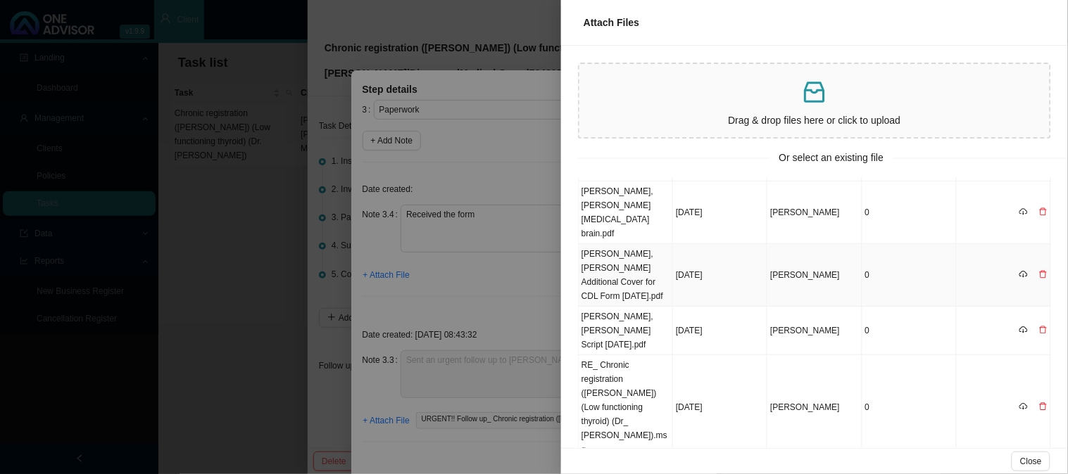
scroll to position [156, 0]
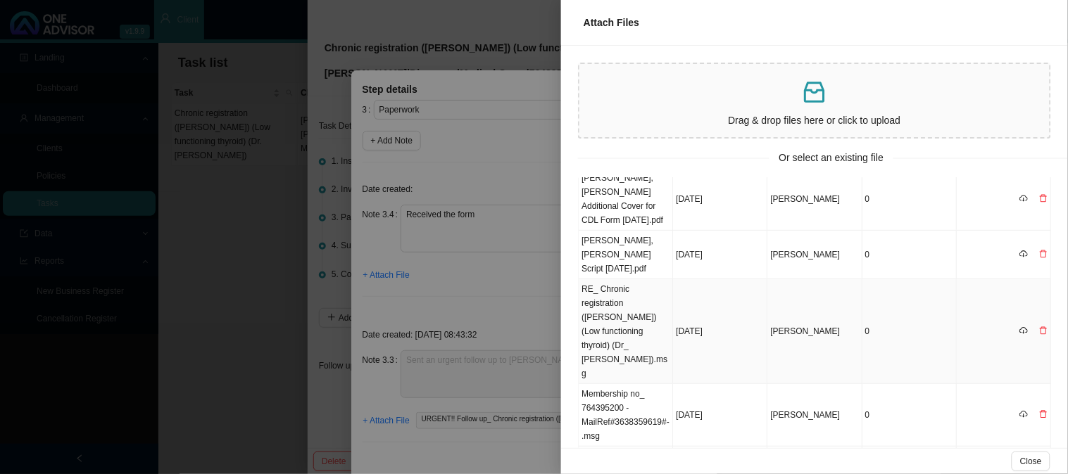
drag, startPoint x: 639, startPoint y: 320, endPoint x: 558, endPoint y: 303, distance: 83.4
click at [639, 320] on td "RE_ Chronic registration ([PERSON_NAME]) (Low functioning thyroid) (Dr_ [PERSON…" at bounding box center [626, 331] width 94 height 105
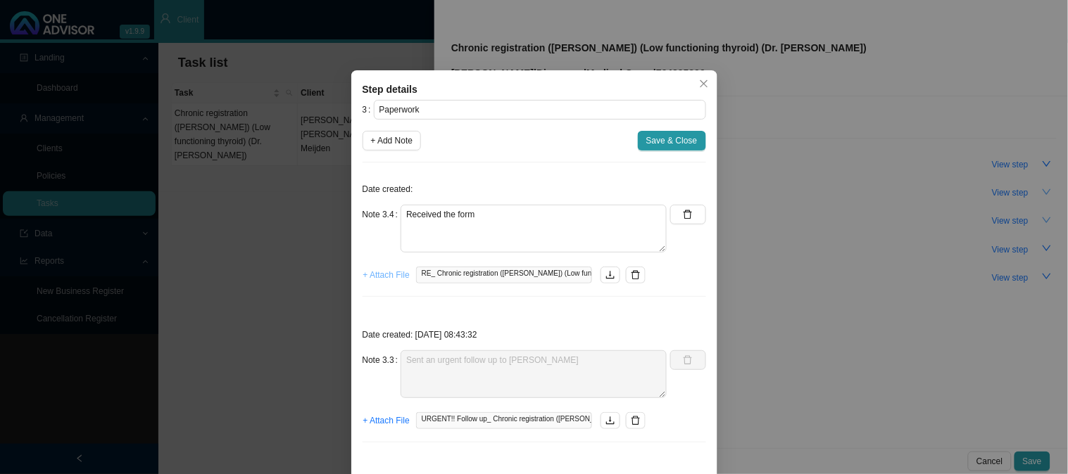
click at [379, 277] on span "+ Attach File" at bounding box center [386, 275] width 46 height 14
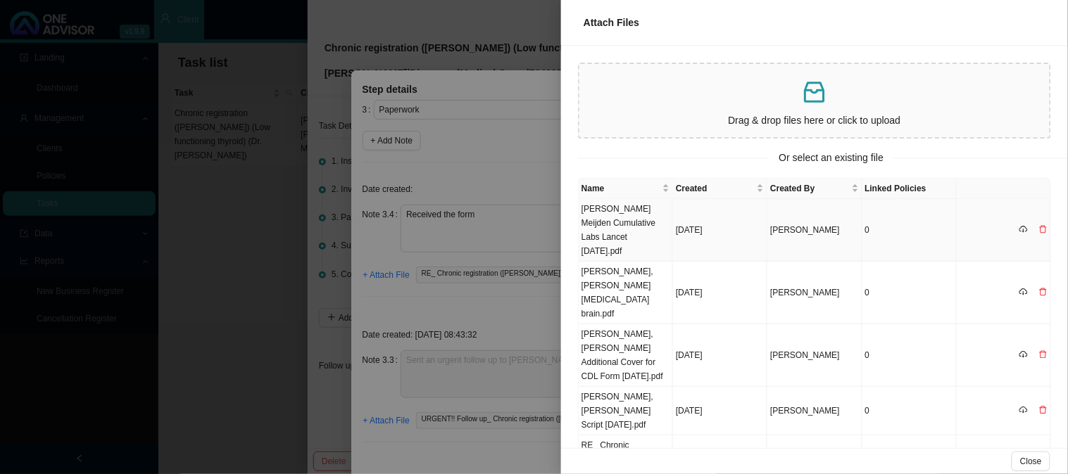
click at [634, 235] on td "[PERSON_NAME] Meijden Cumulative Labs Lancet [DATE].pdf" at bounding box center [626, 230] width 94 height 63
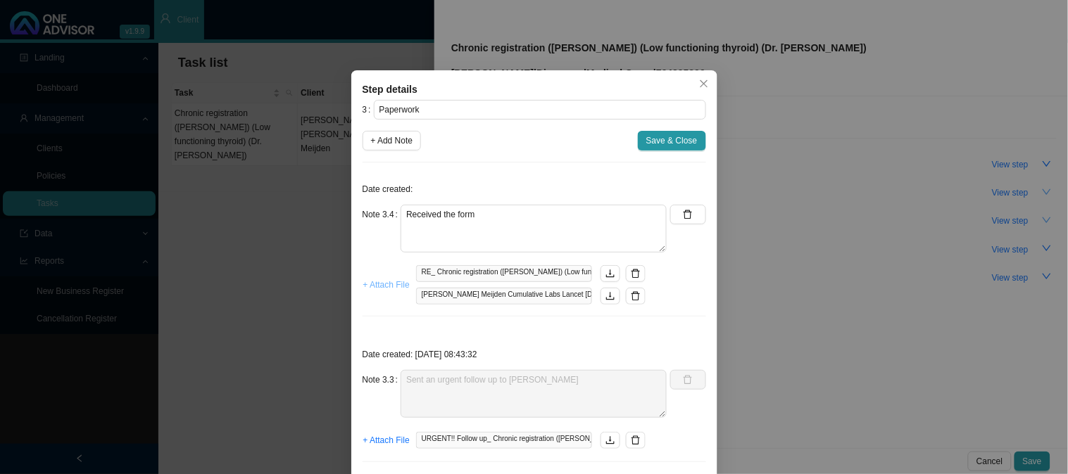
click at [384, 283] on span "+ Attach File" at bounding box center [386, 285] width 46 height 14
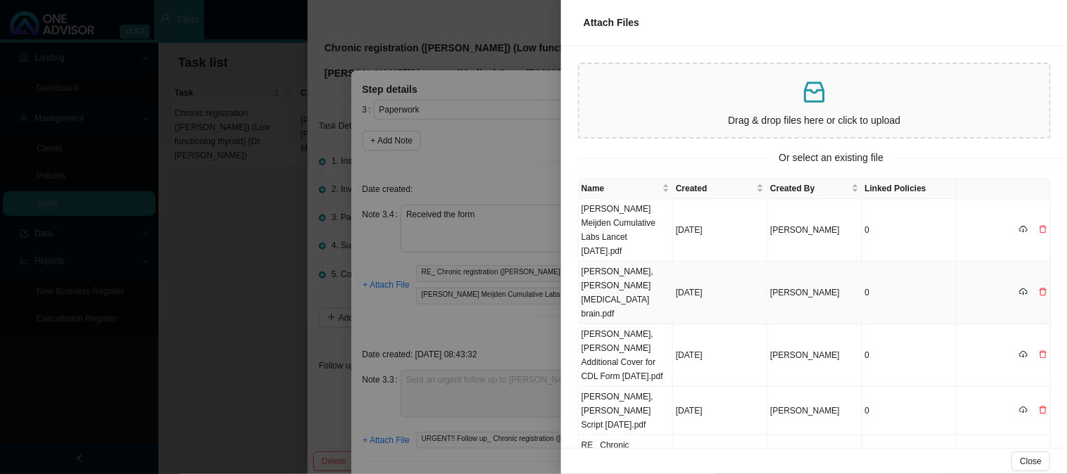
click at [611, 287] on td "[PERSON_NAME], [PERSON_NAME] [MEDICAL_DATA] brain.pdf" at bounding box center [626, 293] width 94 height 63
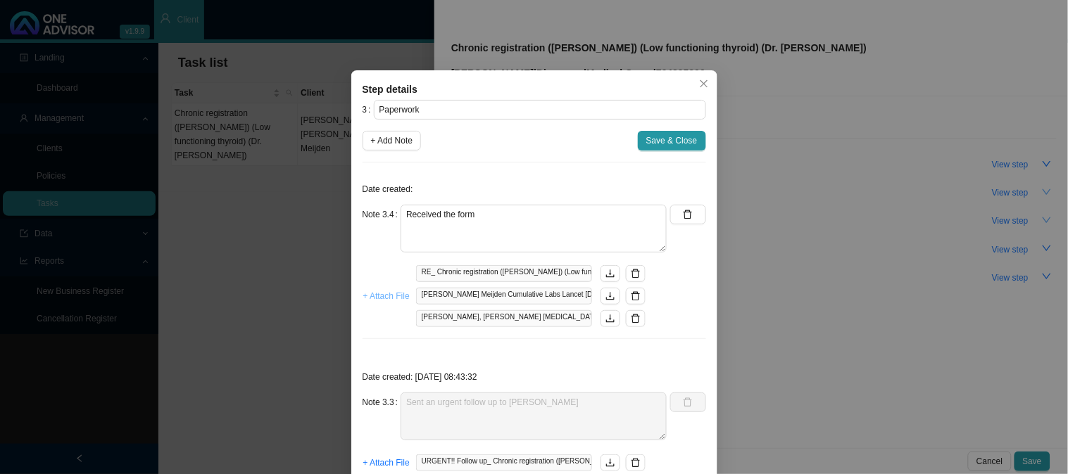
click at [391, 298] on span "+ Attach File" at bounding box center [386, 296] width 46 height 14
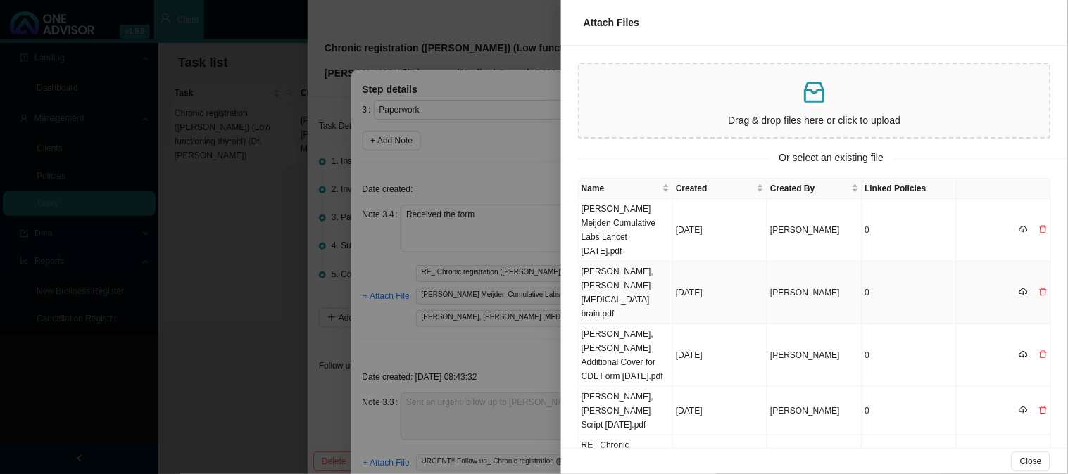
scroll to position [78, 0]
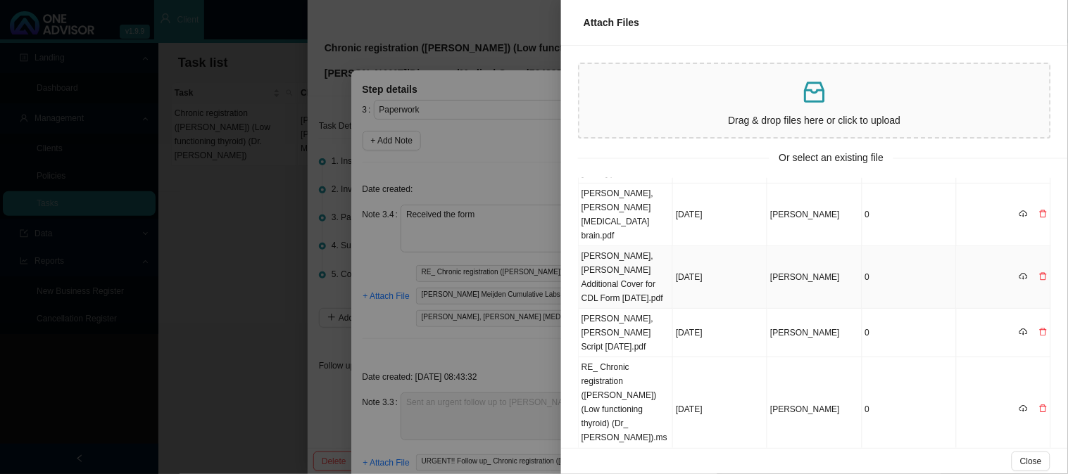
click at [636, 277] on td "[PERSON_NAME], [PERSON_NAME] Additional Cover for CDL Form [DATE].pdf" at bounding box center [626, 277] width 94 height 63
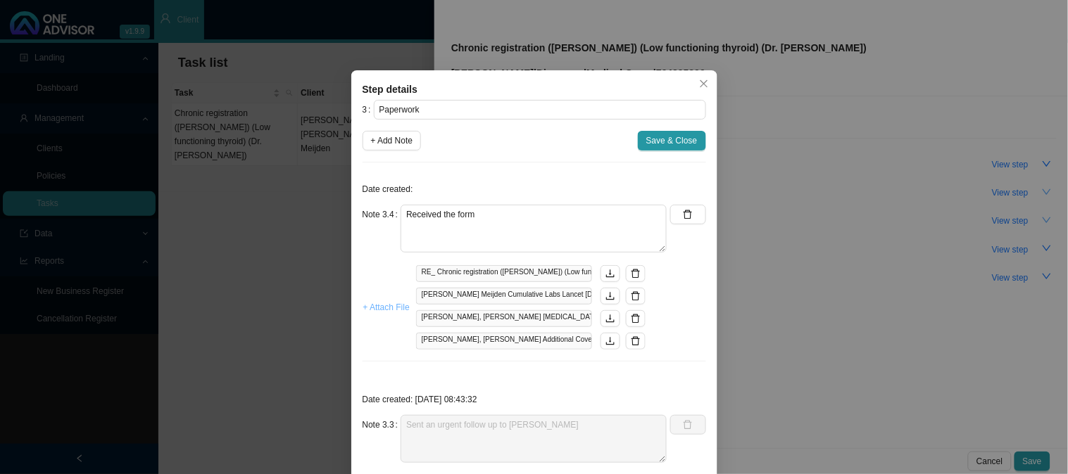
click at [384, 305] on span "+ Attach File" at bounding box center [386, 308] width 46 height 14
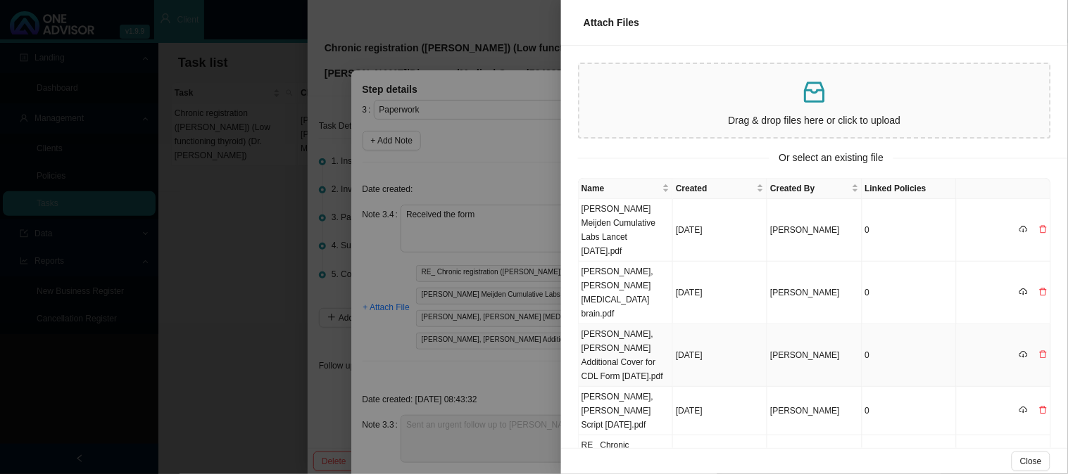
click at [617, 345] on td "[PERSON_NAME], [PERSON_NAME] Additional Cover for CDL Form [DATE].pdf" at bounding box center [626, 356] width 94 height 63
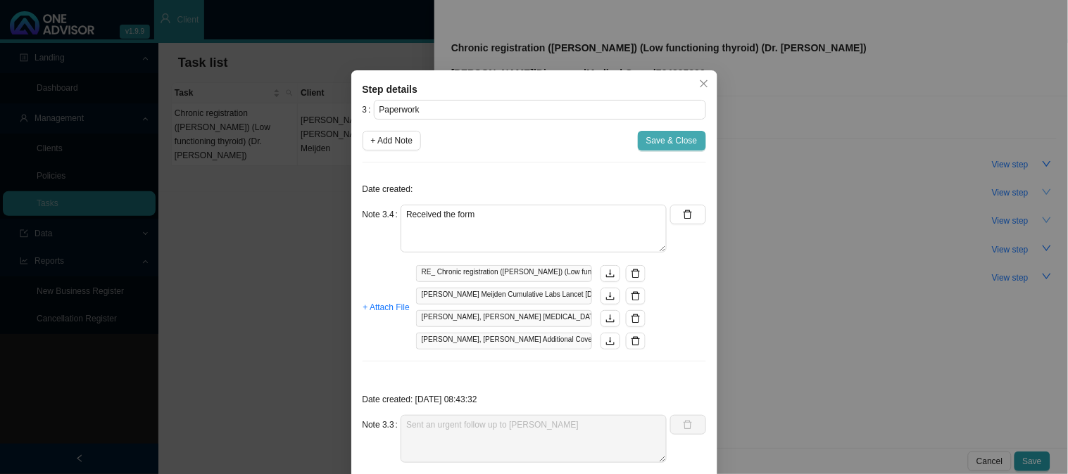
click at [677, 142] on span "Save & Close" at bounding box center [671, 141] width 51 height 14
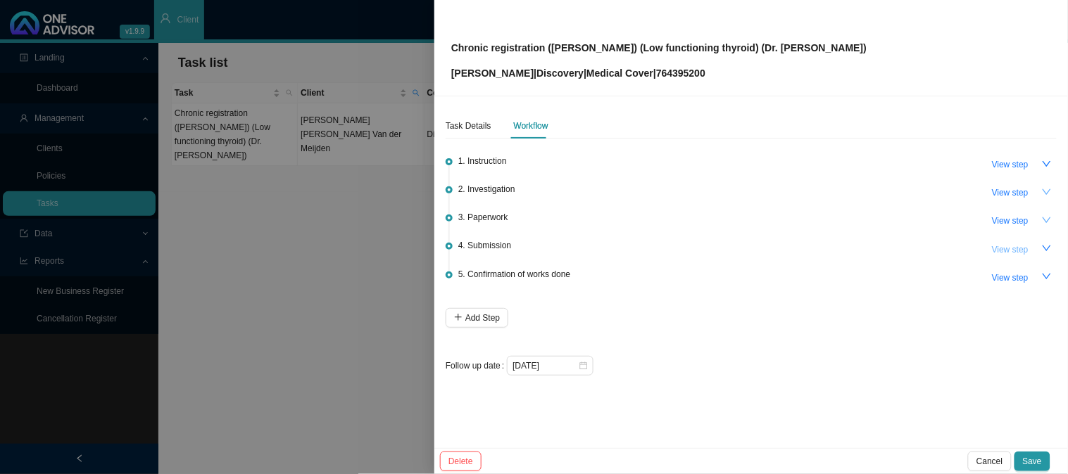
click at [1019, 251] on span "View step" at bounding box center [1010, 250] width 37 height 14
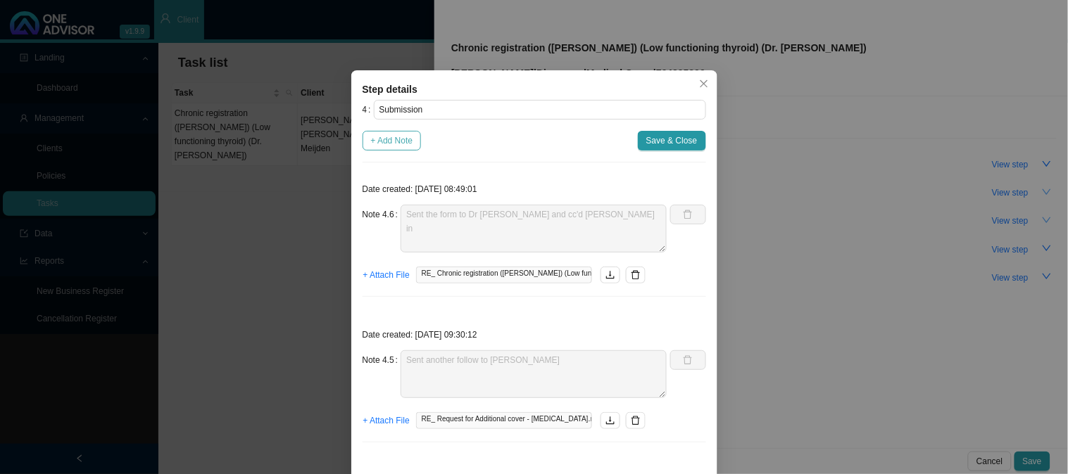
click at [393, 139] on span "+ Add Note" at bounding box center [392, 141] width 42 height 14
type textarea "Sent the form to Dr [PERSON_NAME] and cc'd [PERSON_NAME] in"
type textarea "Sent another follow to [PERSON_NAME]"
type textarea "Sent [PERSON_NAME] a follow up asking if Dr [PERSON_NAME] has completed the app…"
type textarea "Emailed form to [PERSON_NAME] for the doctor to complete"
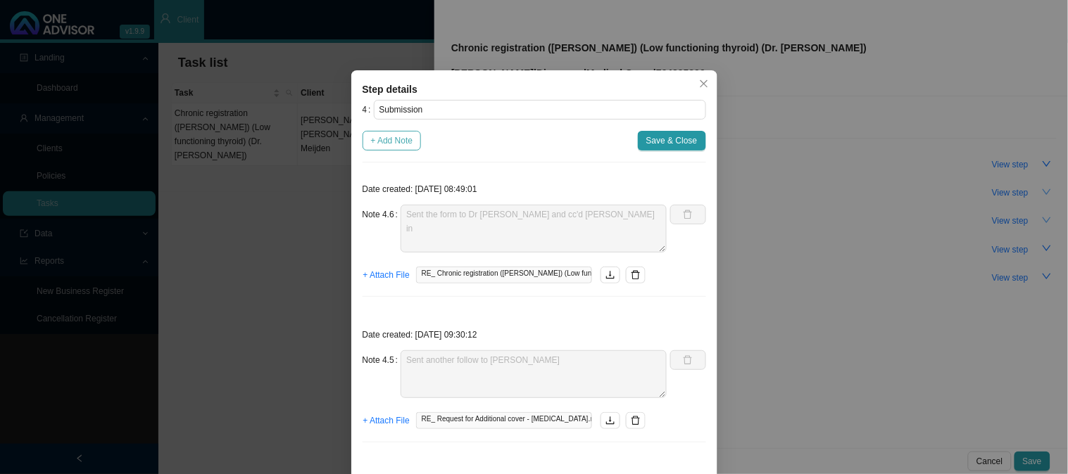
type textarea "Phoned DH, spoke to [PERSON_NAME] Additional cover form needs to be completed b…"
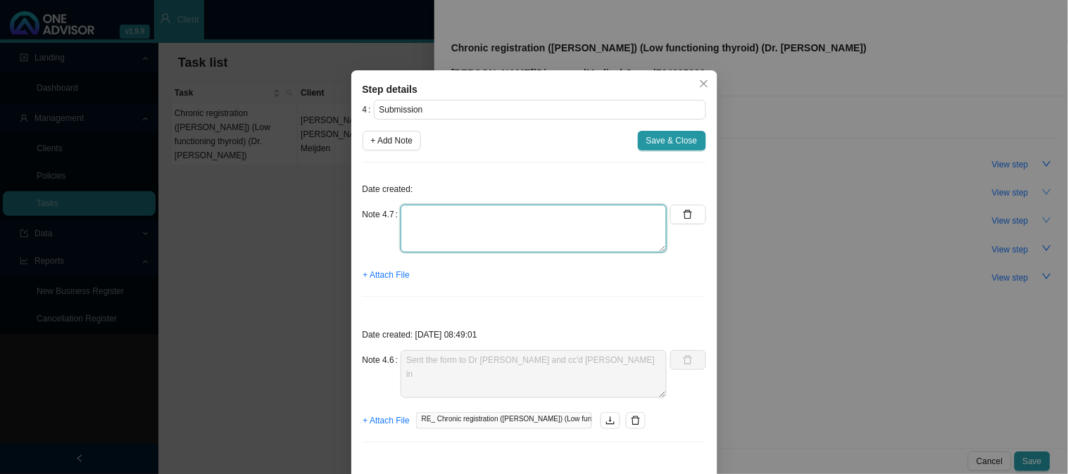
click at [440, 221] on textarea at bounding box center [534, 229] width 266 height 48
click at [700, 80] on icon "close" at bounding box center [704, 84] width 10 height 10
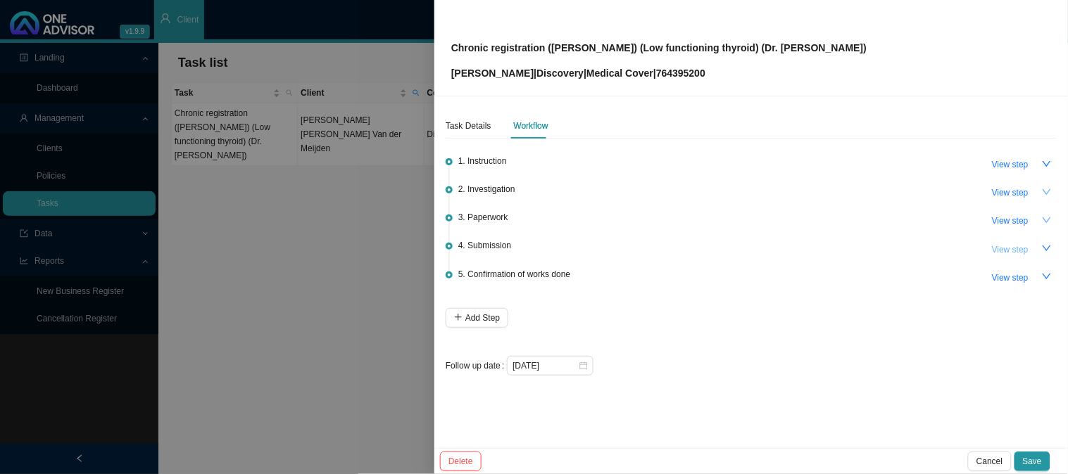
click at [1024, 248] on span "View step" at bounding box center [1010, 250] width 37 height 14
type textarea "Sent the form to Dr [PERSON_NAME] and cc'd [PERSON_NAME] in"
type textarea "Sent another follow to [PERSON_NAME]"
type textarea "Sent [PERSON_NAME] a follow up asking if Dr [PERSON_NAME] has completed the app…"
type textarea "Emailed form to [PERSON_NAME] for the doctor to complete"
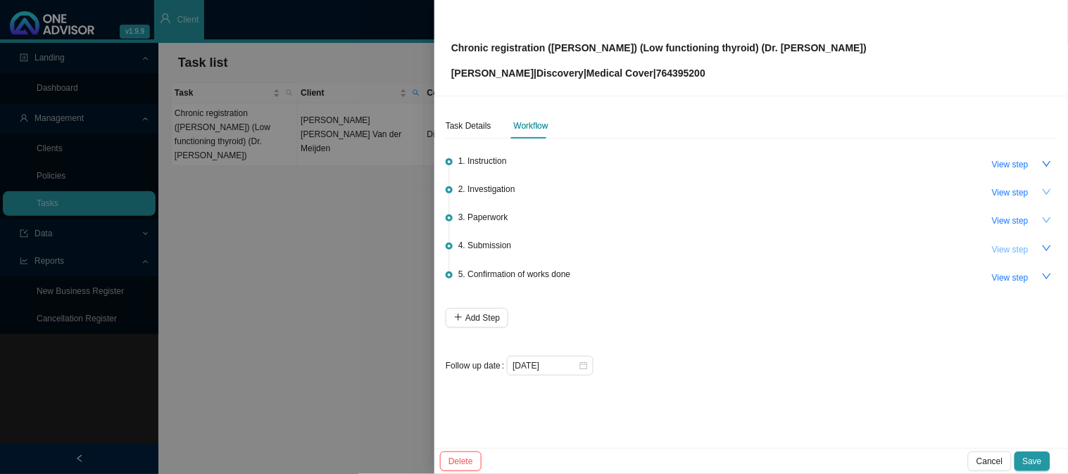
type textarea "Phoned DH, spoke to [PERSON_NAME] Additional cover form needs to be completed b…"
type textarea "Received approval letter [MEDICAL_DATA] - Approved [MEDICAL_DATA] 25MCG - on th…"
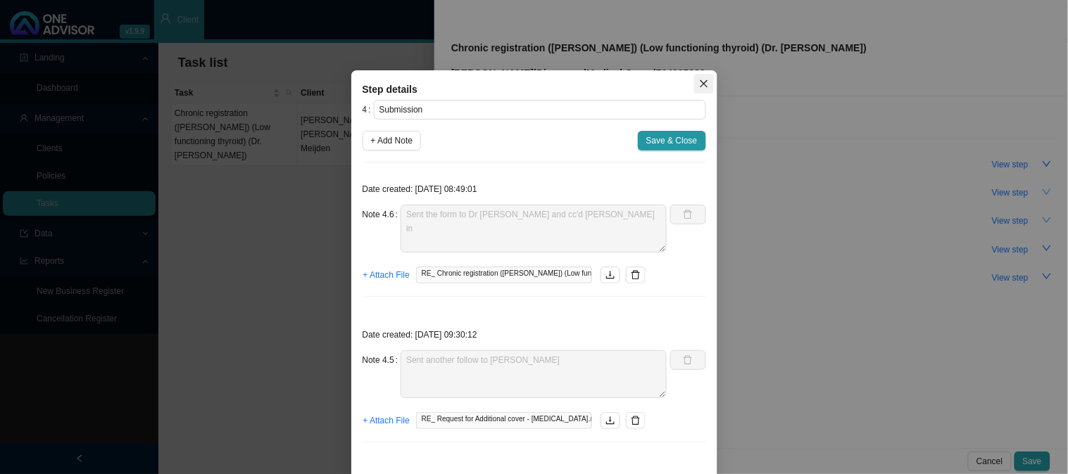
click at [702, 89] on button "Close" at bounding box center [704, 84] width 20 height 20
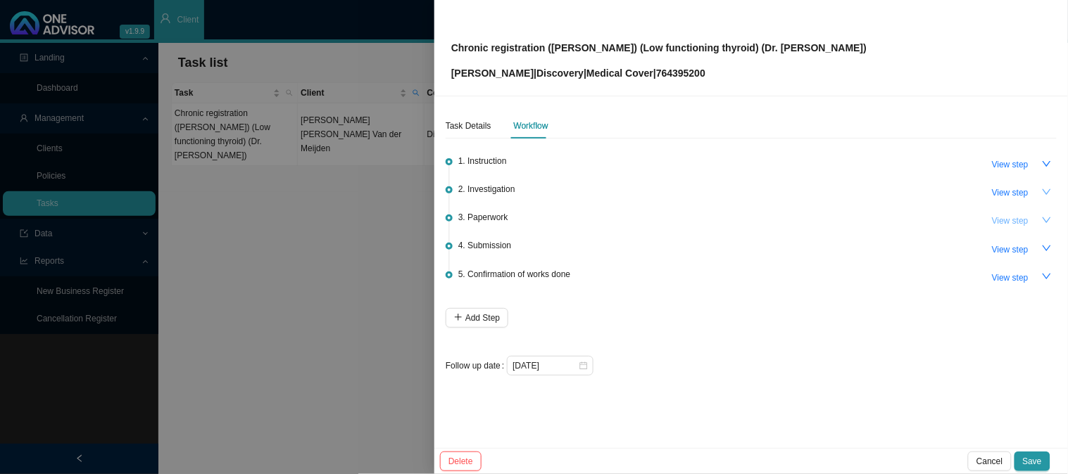
click at [1001, 217] on span "View step" at bounding box center [1010, 221] width 37 height 14
type input "Paperwork"
type textarea "Received the form"
type textarea "Sent an urgent follow up to [PERSON_NAME]"
type textarea "Emailed [PERSON_NAME] a follow up on the Chronic app"
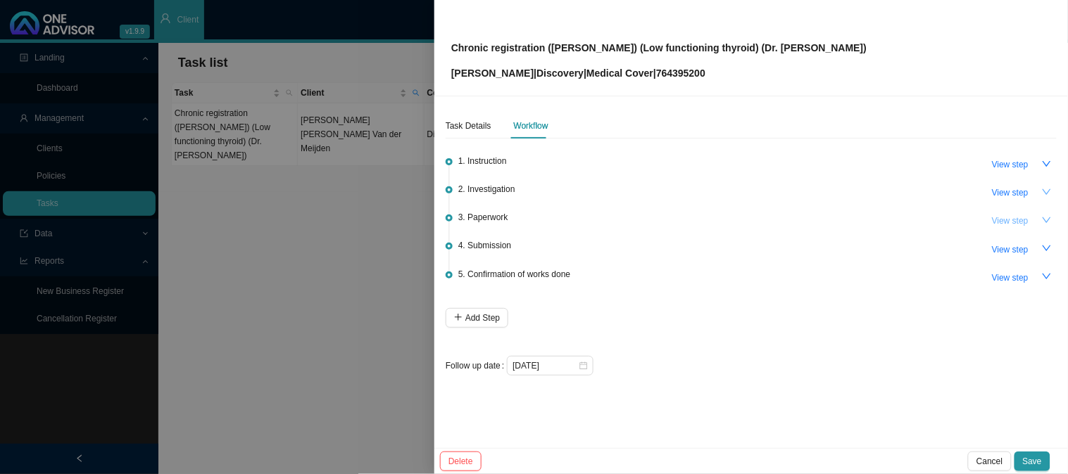
type textarea "Emailed the Chronic Application to [PERSON_NAME] and requested a Letter of Moti…"
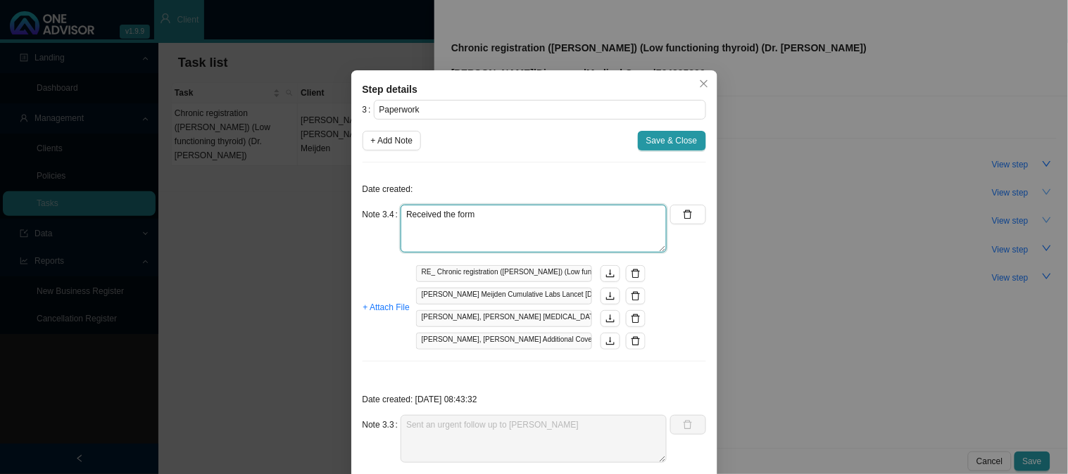
drag, startPoint x: 507, startPoint y: 216, endPoint x: 377, endPoint y: 210, distance: 130.4
click at [377, 210] on div "Note 3.4 Received the form" at bounding box center [515, 229] width 305 height 48
click at [677, 214] on button "button" at bounding box center [687, 215] width 35 height 20
type textarea "Sent an urgent follow up to [PERSON_NAME]"
type textarea "Emailed [PERSON_NAME] a follow up on the Chronic app"
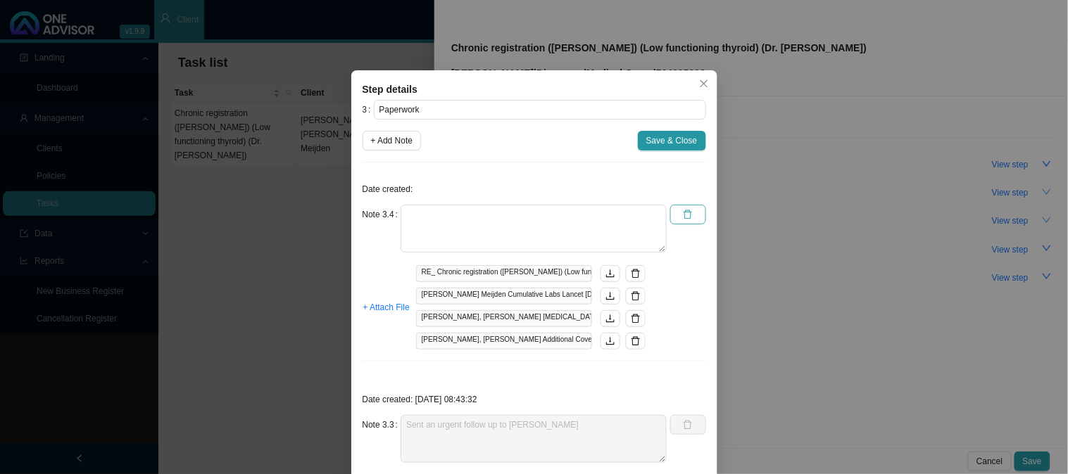
type textarea "Emailed the Chronic Application to [PERSON_NAME] and requested a Letter of Moti…"
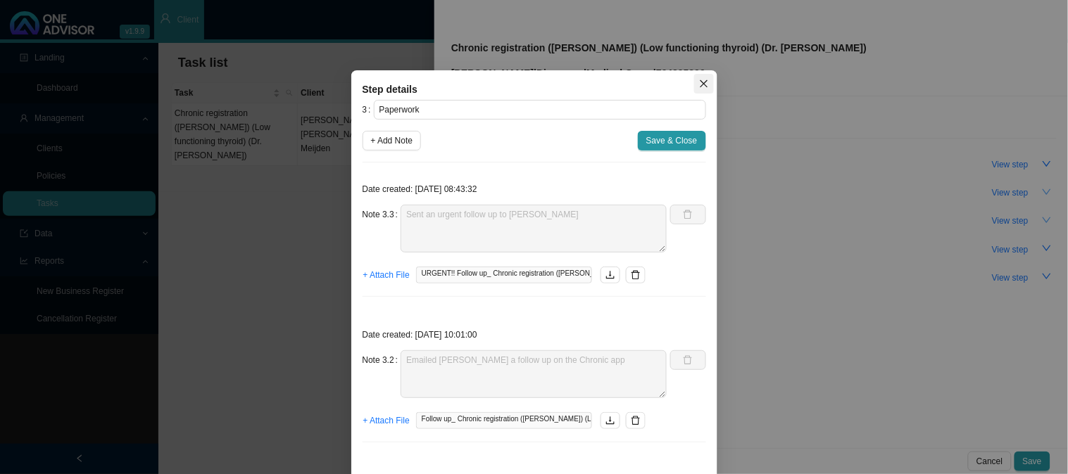
click at [699, 86] on icon "close" at bounding box center [704, 84] width 10 height 10
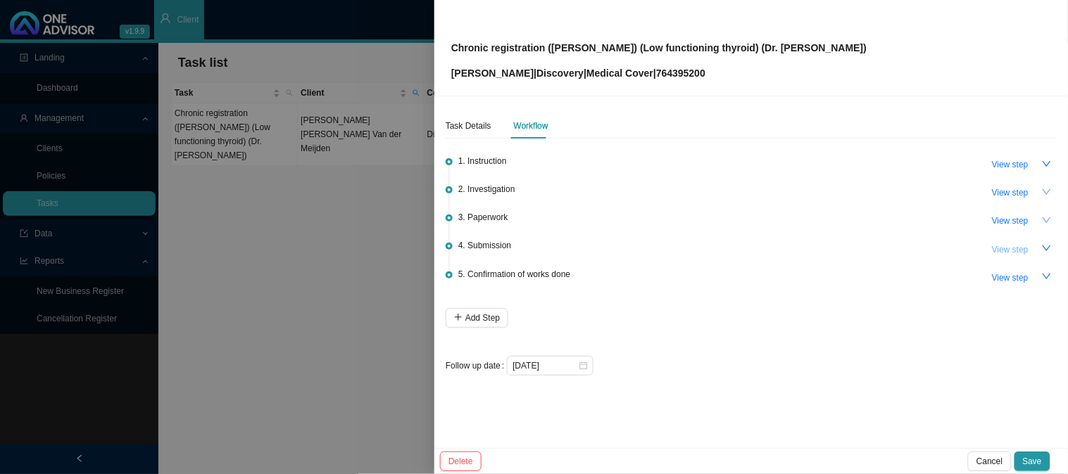
click at [1017, 249] on span "View step" at bounding box center [1010, 250] width 37 height 14
type input "Submission"
type textarea "Sent the form to Dr [PERSON_NAME] and cc'd [PERSON_NAME] in"
type textarea "Sent another follow to [PERSON_NAME]"
type textarea "Sent [PERSON_NAME] a follow up asking if Dr [PERSON_NAME] has completed the app…"
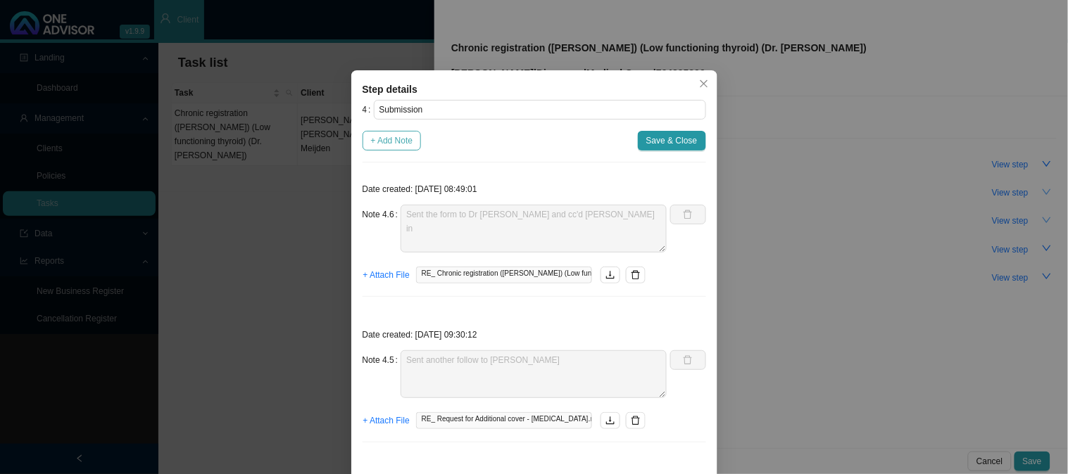
click at [403, 138] on span "+ Add Note" at bounding box center [392, 141] width 42 height 14
type textarea "Sent the form to Dr [PERSON_NAME] and cc'd [PERSON_NAME] in"
type textarea "Sent another follow to [PERSON_NAME]"
type textarea "Sent [PERSON_NAME] a follow up asking if Dr [PERSON_NAME] has completed the app…"
type textarea "Emailed form to [PERSON_NAME] for the doctor to complete"
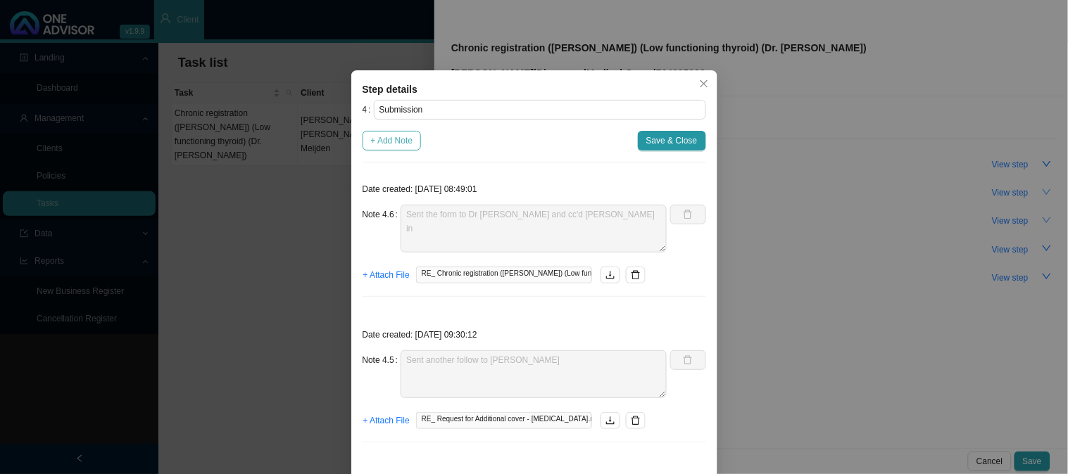
type textarea "Phoned DH, spoke to [PERSON_NAME] Additional cover form needs to be completed b…"
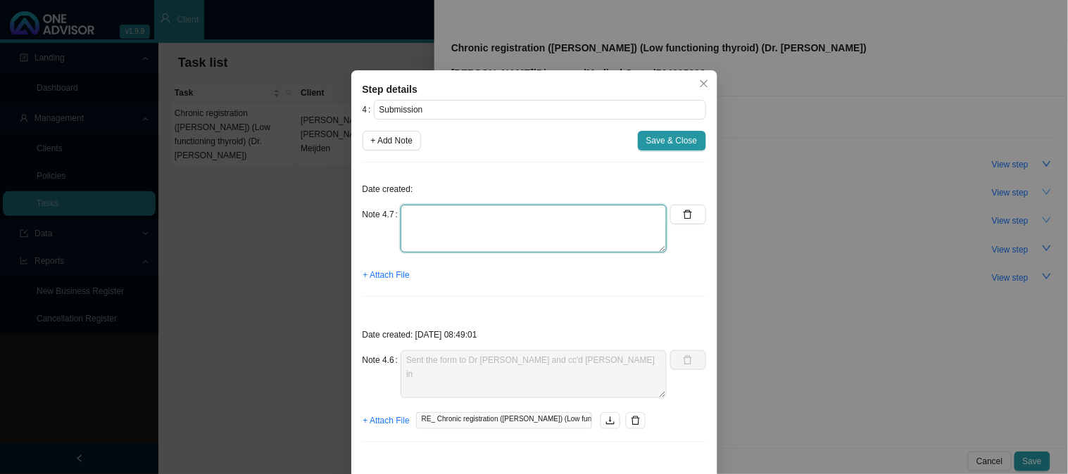
click at [453, 234] on textarea at bounding box center [534, 229] width 266 height 48
type textarea "r"
type textarea "Received the form for additional cover"
click at [383, 276] on span "+ Attach File" at bounding box center [386, 275] width 46 height 14
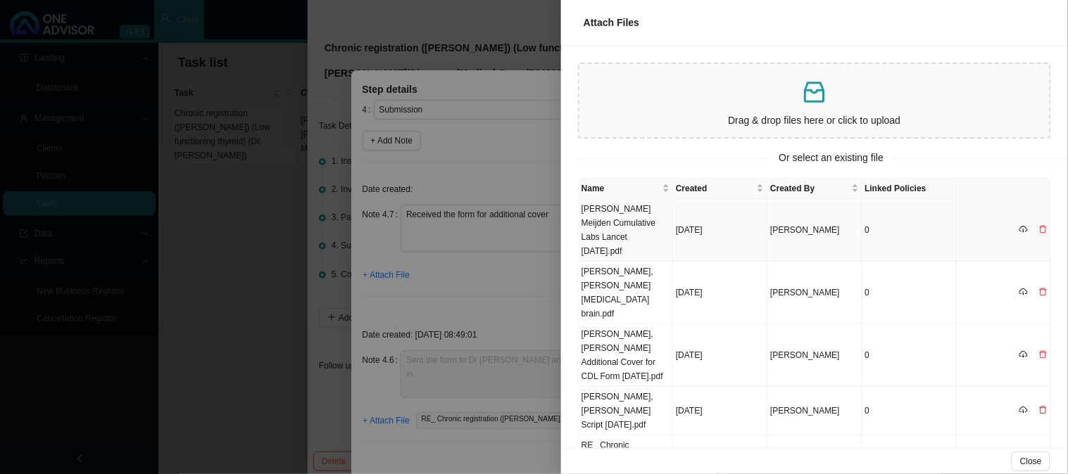
click at [622, 227] on td "[PERSON_NAME] Meijden Cumulative Labs Lancet [DATE].pdf" at bounding box center [626, 230] width 94 height 63
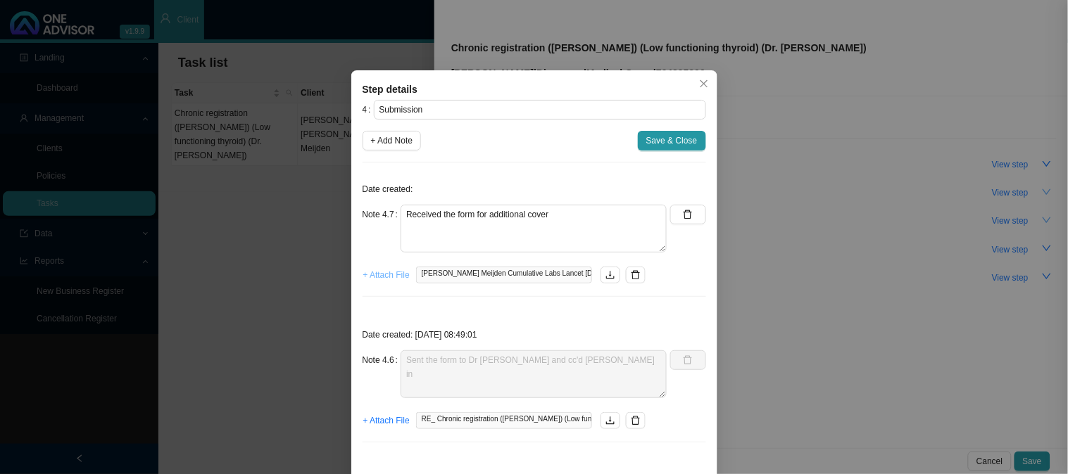
click at [391, 275] on span "+ Attach File" at bounding box center [386, 275] width 46 height 14
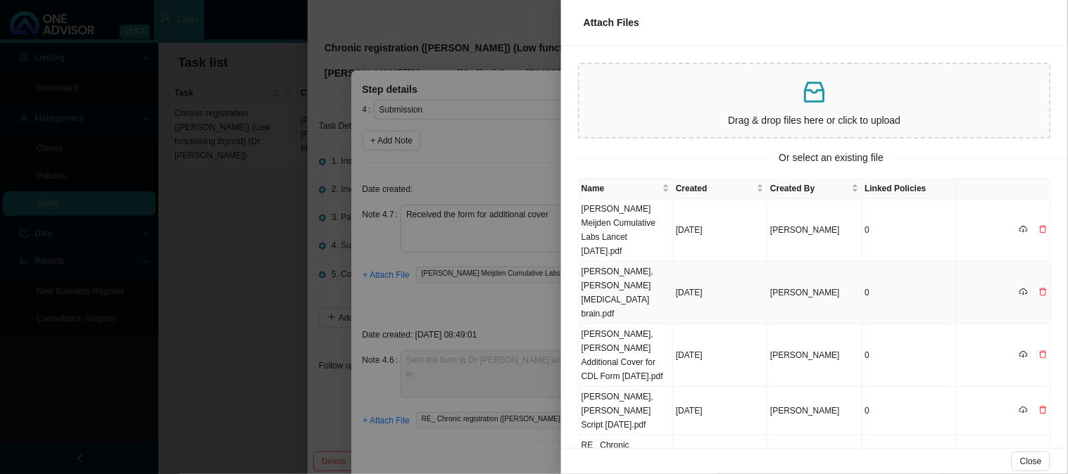
click at [610, 277] on td "[PERSON_NAME], [PERSON_NAME] [MEDICAL_DATA] brain.pdf" at bounding box center [626, 293] width 94 height 63
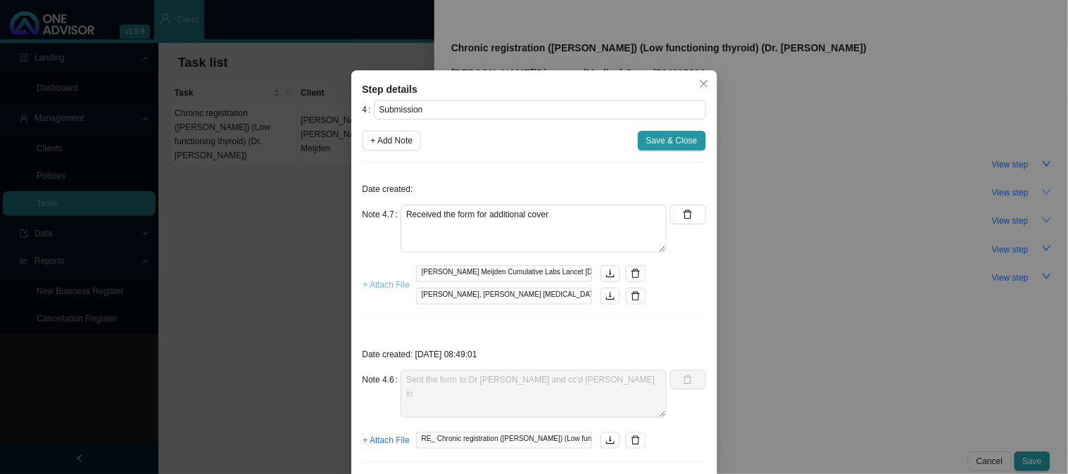
click at [370, 290] on span "+ Attach File" at bounding box center [386, 285] width 46 height 14
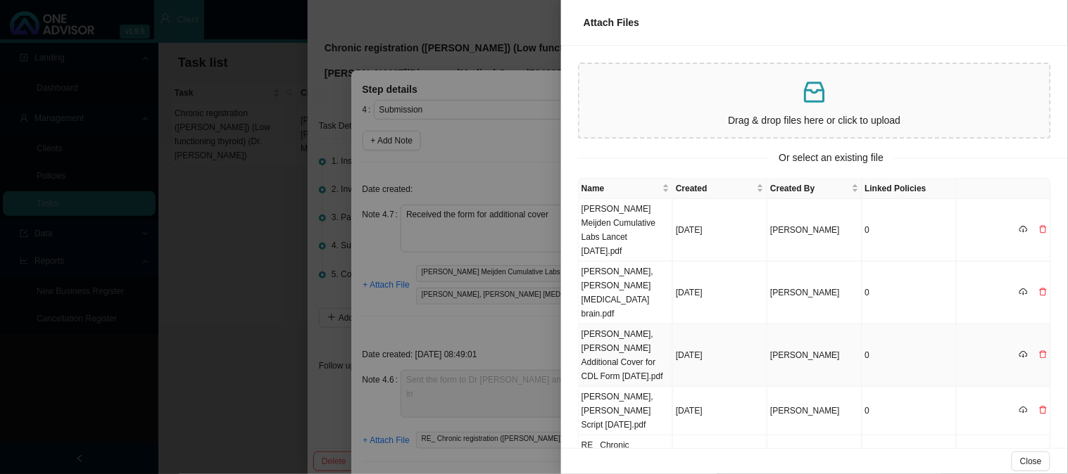
click at [616, 333] on td "[PERSON_NAME], [PERSON_NAME] Additional Cover for CDL Form [DATE].pdf" at bounding box center [626, 356] width 94 height 63
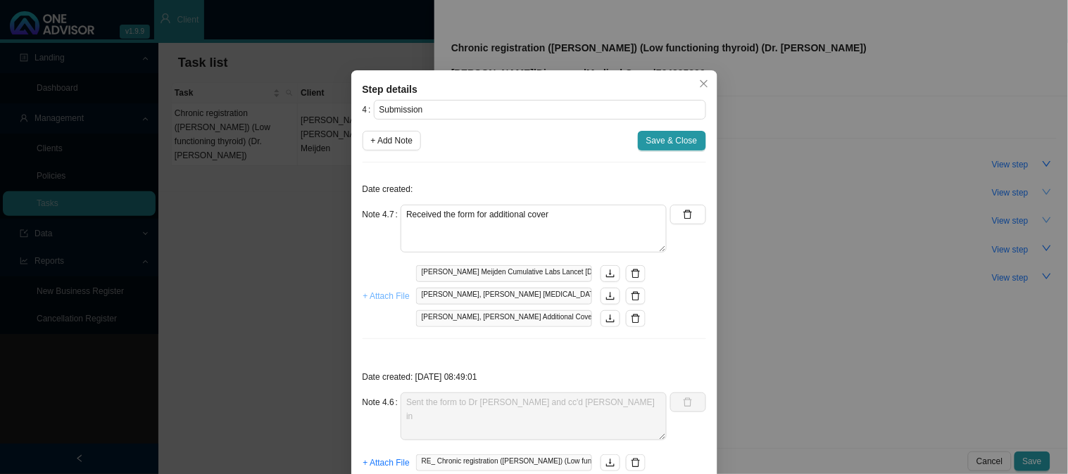
click at [372, 296] on span "+ Attach File" at bounding box center [386, 296] width 46 height 14
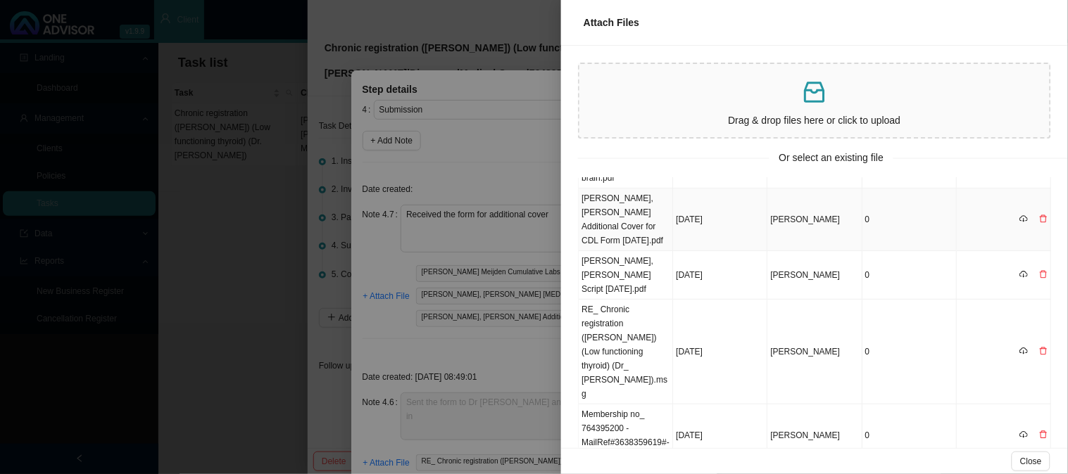
scroll to position [156, 0]
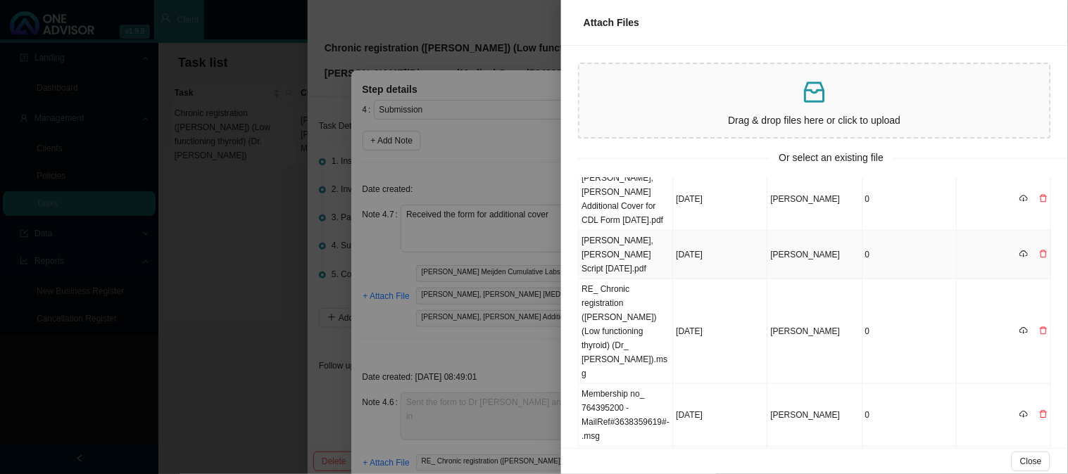
click at [627, 250] on td "[PERSON_NAME], [PERSON_NAME] Script [DATE].pdf" at bounding box center [626, 255] width 94 height 49
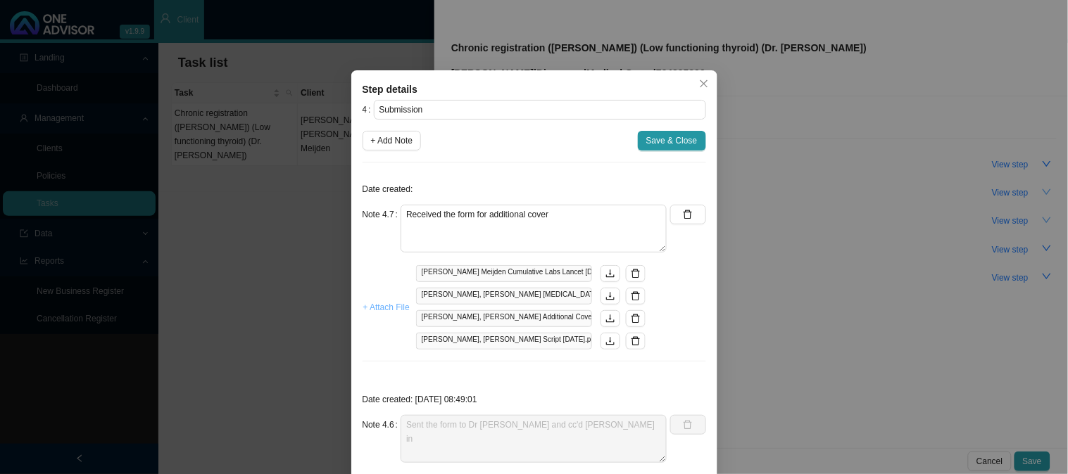
click at [387, 308] on span "+ Attach File" at bounding box center [386, 308] width 46 height 14
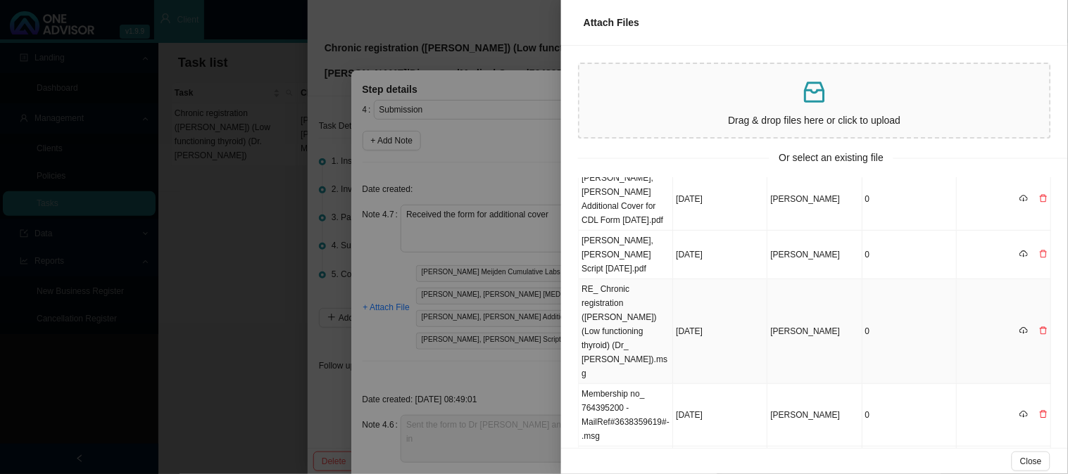
click at [629, 327] on td "RE_ Chronic registration ([PERSON_NAME]) (Low functioning thyroid) (Dr_ [PERSON…" at bounding box center [626, 331] width 94 height 105
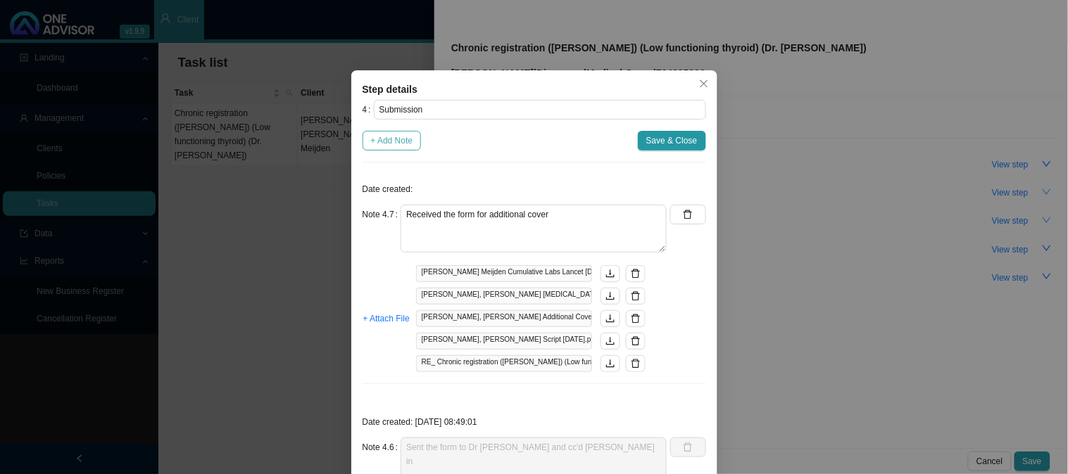
click at [403, 136] on span "+ Add Note" at bounding box center [392, 141] width 42 height 14
type textarea "Received the form for additional cover"
type textarea "Sent the form to Dr [PERSON_NAME] and cc'd [PERSON_NAME] in"
type textarea "Sent another follow to [PERSON_NAME]"
type textarea "Sent [PERSON_NAME] a follow up asking if Dr [PERSON_NAME] has completed the app…"
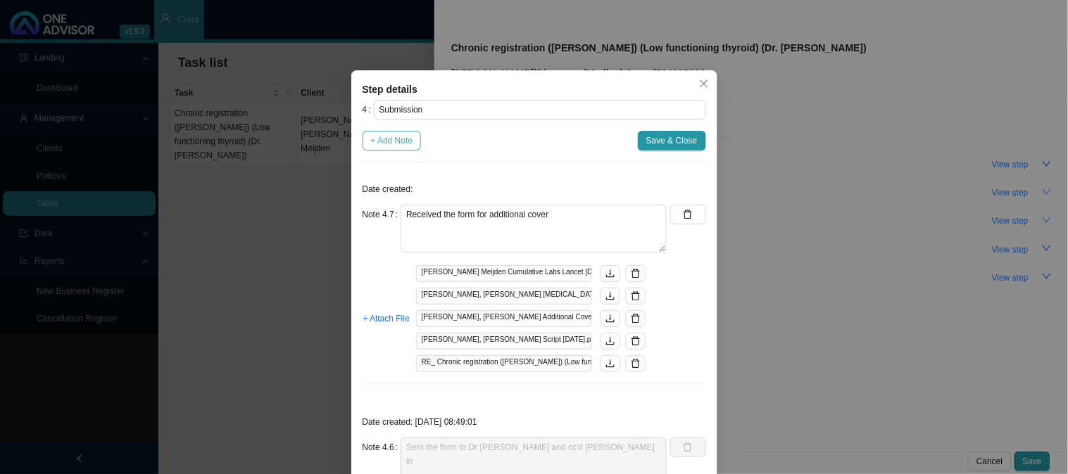
type textarea "Emailed form to [PERSON_NAME] for the doctor to complete"
type textarea "Phoned DH, spoke to [PERSON_NAME] Additional cover form needs to be completed b…"
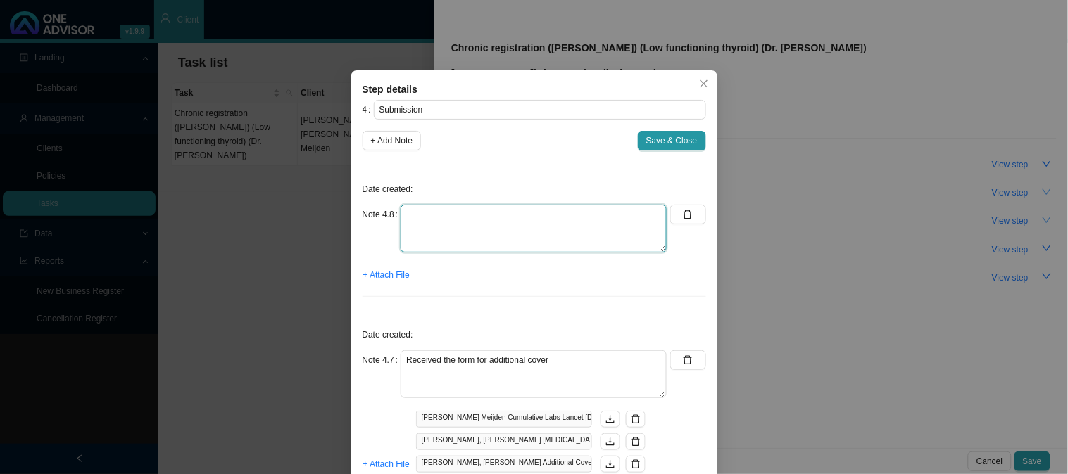
click at [415, 217] on textarea at bounding box center [534, 229] width 266 height 48
type textarea "Submitted form"
click at [395, 275] on span "+ Attach File" at bounding box center [386, 275] width 46 height 14
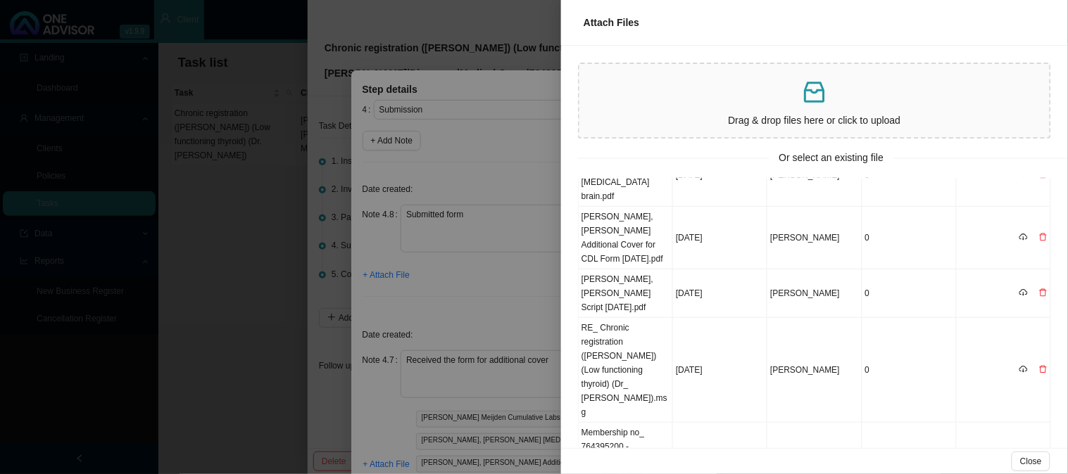
scroll to position [0, 0]
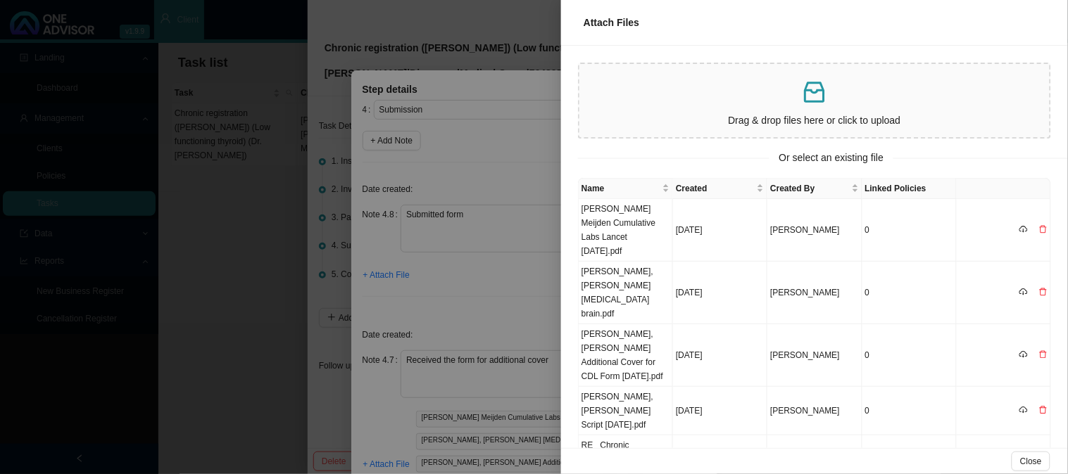
click at [455, 285] on div at bounding box center [534, 237] width 1068 height 474
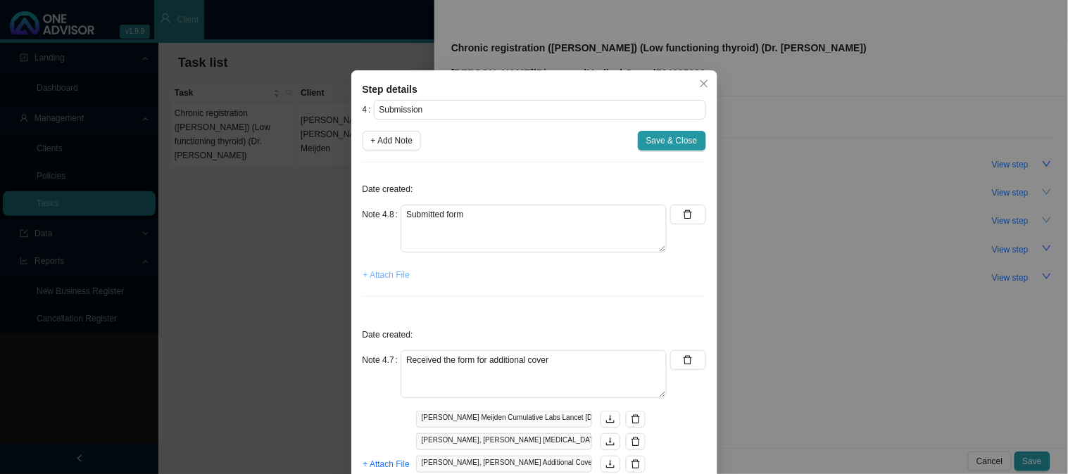
click at [366, 273] on span "+ Attach File" at bounding box center [386, 275] width 46 height 14
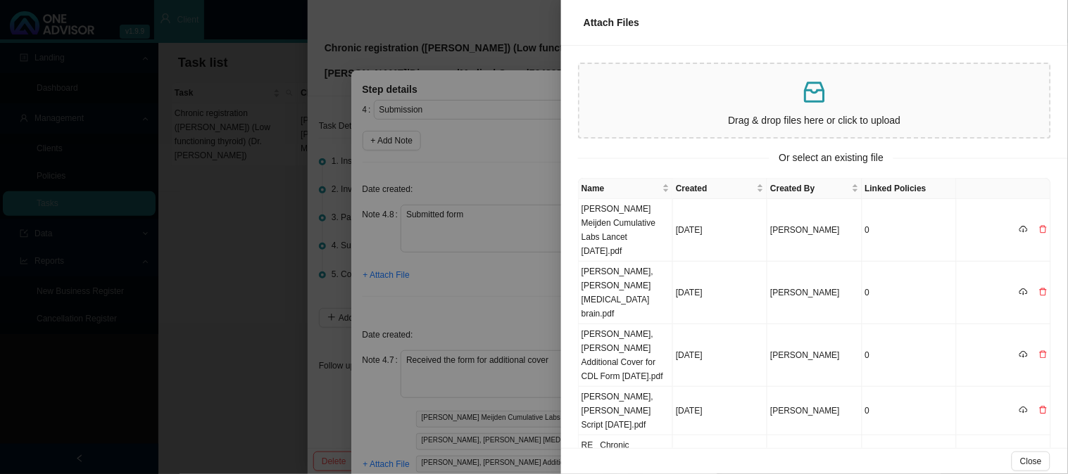
click at [763, 81] on p at bounding box center [814, 92] width 459 height 29
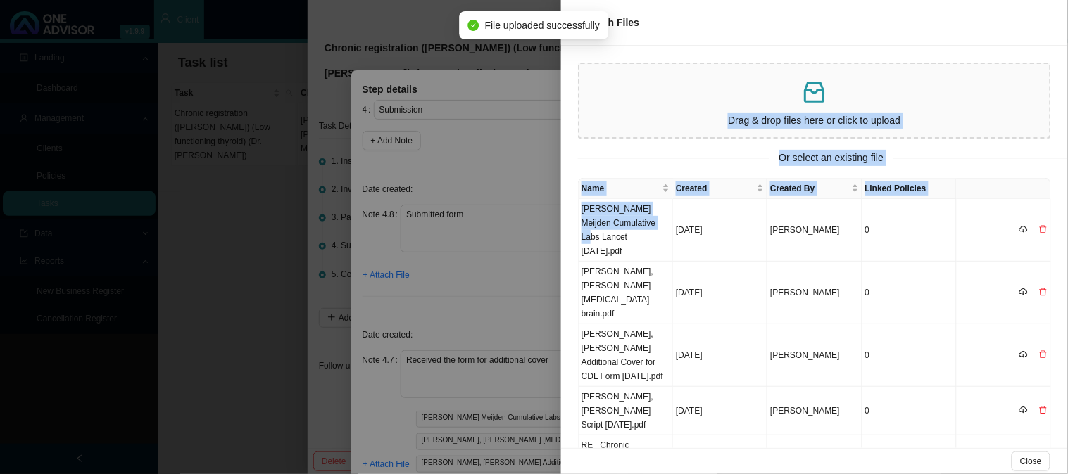
drag, startPoint x: 642, startPoint y: 222, endPoint x: 707, endPoint y: 121, distance: 120.1
click at [707, 121] on div "Drag & drop files here or click to upload Or select an existing file Name Creat…" at bounding box center [814, 247] width 507 height 403
click at [694, 150] on div "Or select an existing file" at bounding box center [831, 158] width 507 height 16
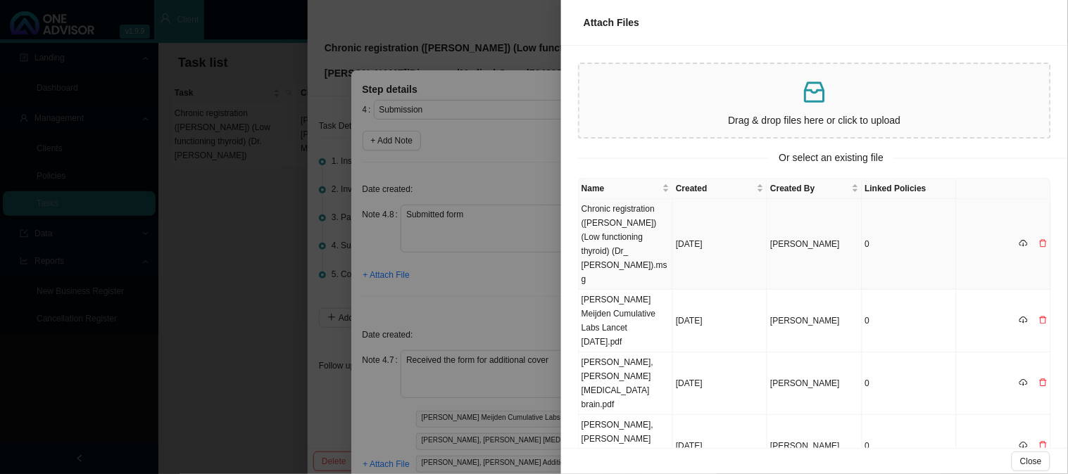
click at [603, 219] on td "Chronic registration ([PERSON_NAME]) (Low functioning thyroid) (Dr_ [PERSON_NAM…" at bounding box center [626, 244] width 94 height 91
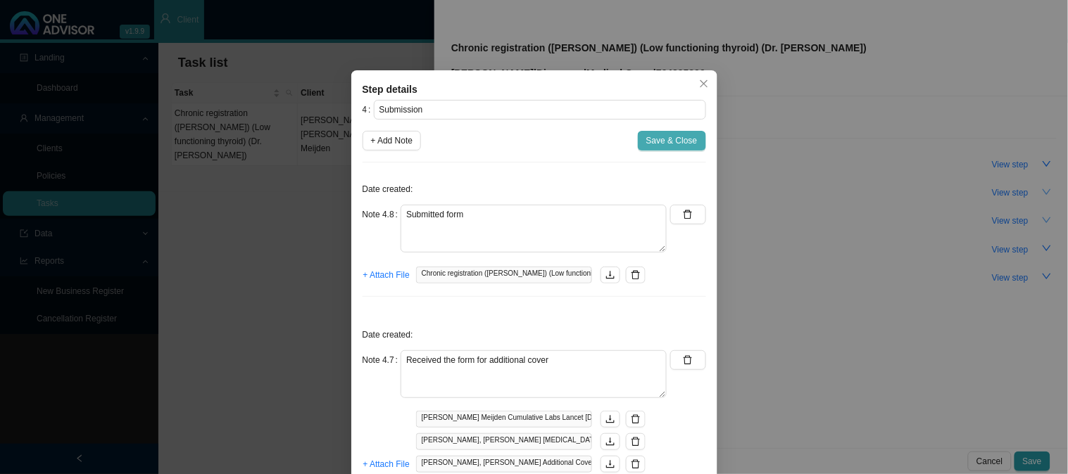
click at [672, 137] on span "Save & Close" at bounding box center [671, 141] width 51 height 14
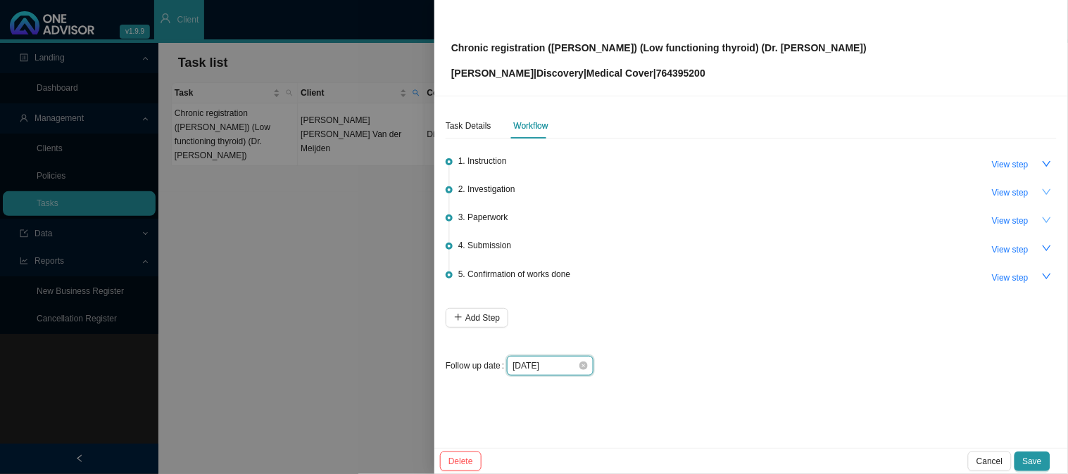
click at [572, 367] on input "[DATE]" at bounding box center [544, 366] width 65 height 14
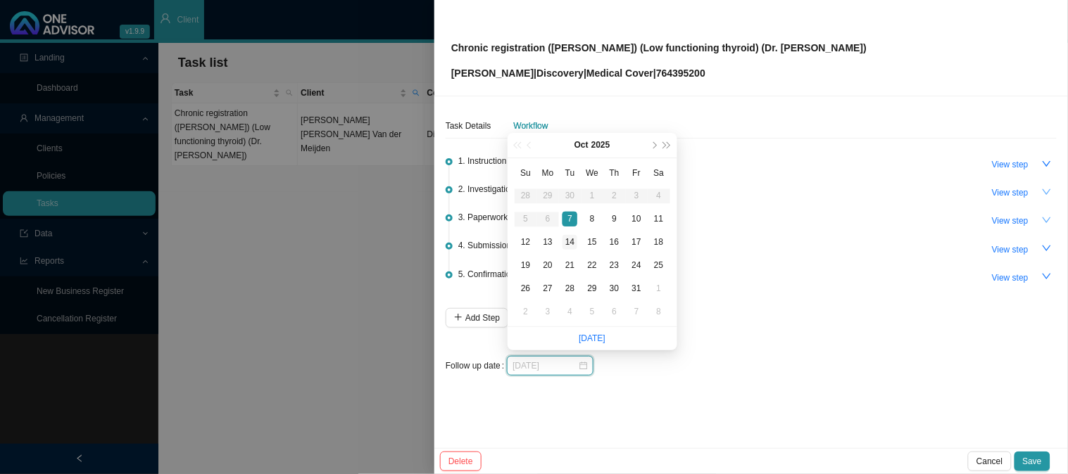
type input "[DATE]"
click at [567, 241] on div "14" at bounding box center [569, 242] width 15 height 15
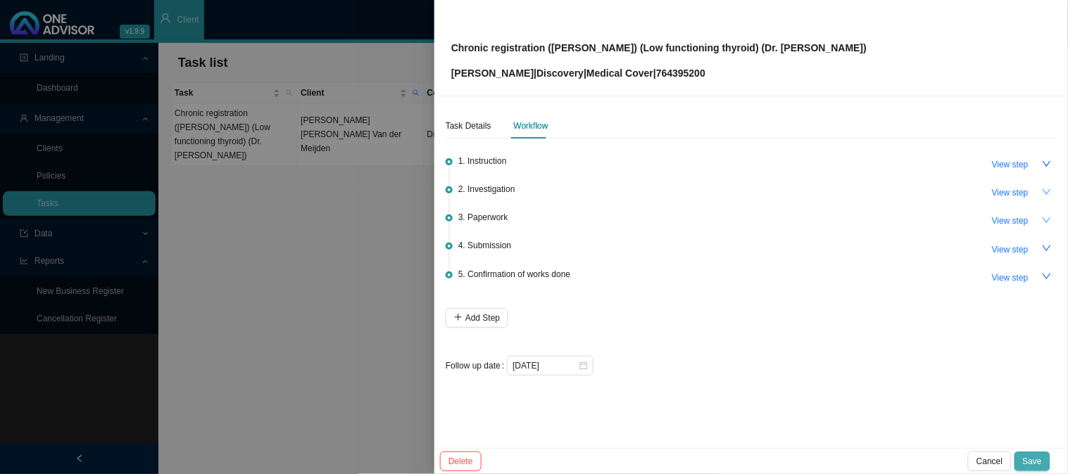
click at [1032, 458] on span "Save" at bounding box center [1032, 462] width 19 height 14
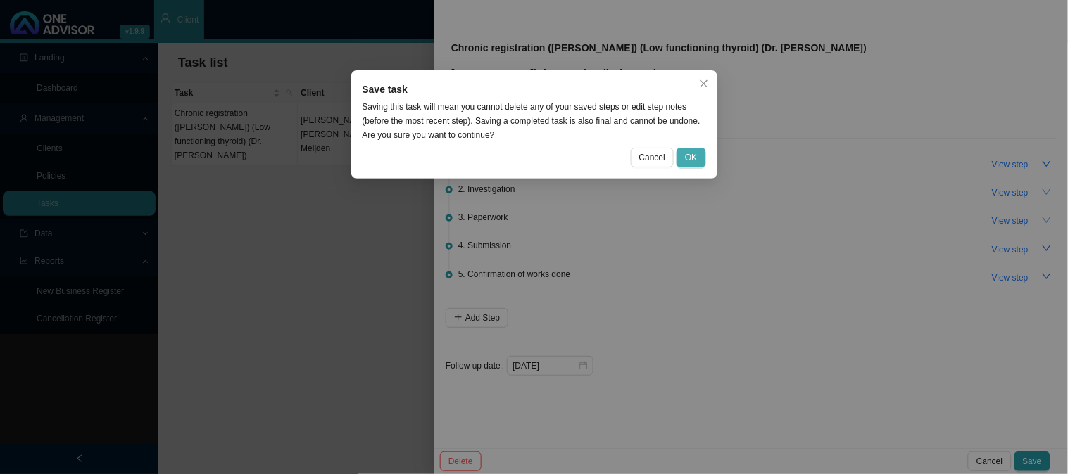
click at [697, 158] on span "OK" at bounding box center [691, 158] width 12 height 14
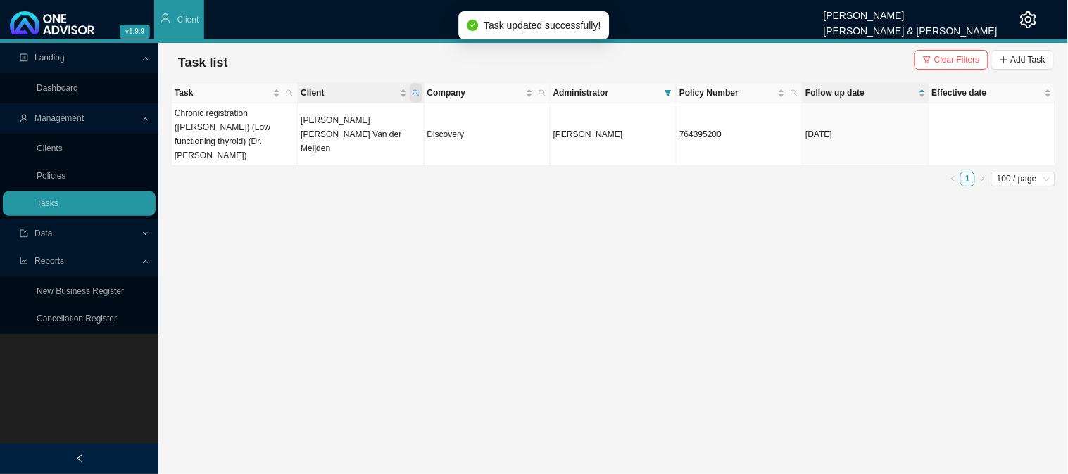
click at [415, 90] on icon "search" at bounding box center [416, 92] width 7 height 7
click at [313, 118] on input "van de" at bounding box center [350, 121] width 132 height 20
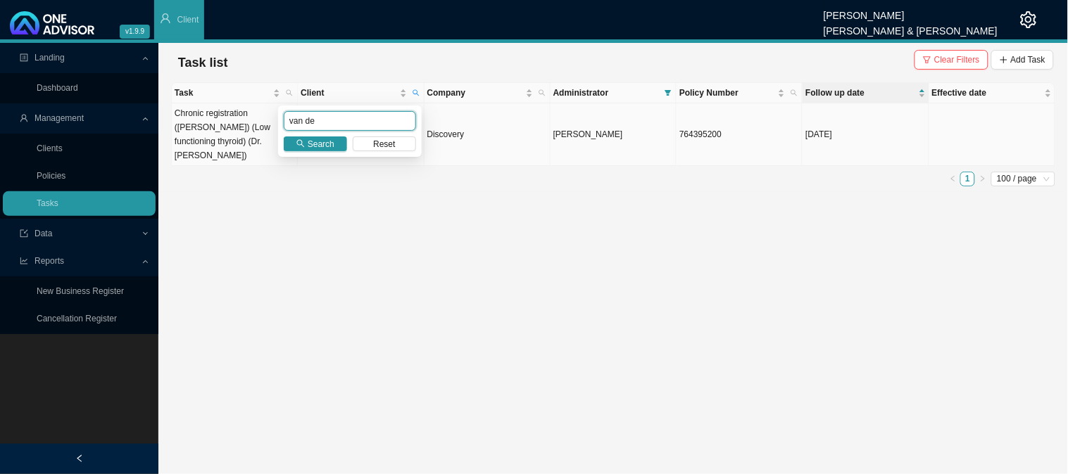
drag, startPoint x: 333, startPoint y: 117, endPoint x: 229, endPoint y: 108, distance: 103.9
click at [229, 108] on body "v1.9.9 [PERSON_NAME] [PERSON_NAME] & [PERSON_NAME] Client Landing Dashboard Man…" at bounding box center [534, 237] width 1068 height 474
type input "[PERSON_NAME]"
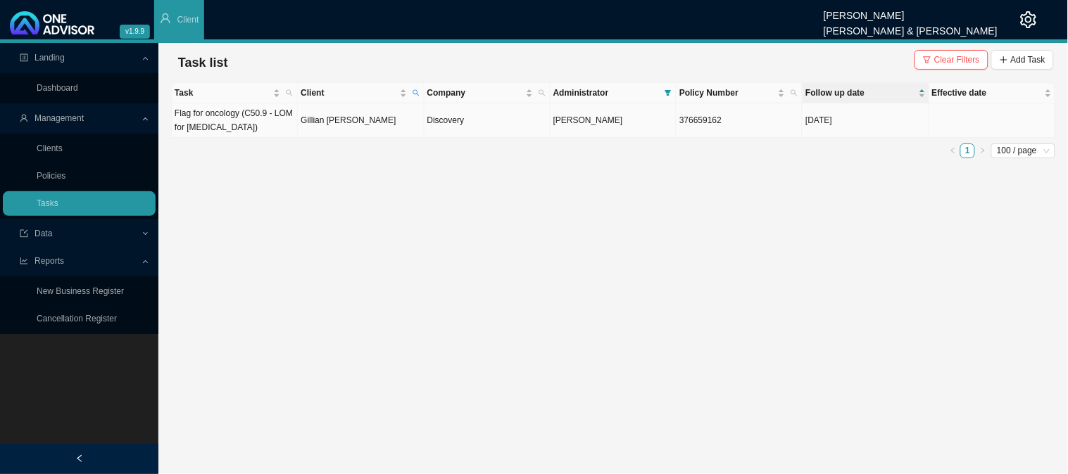
click at [364, 124] on td "Gillian [PERSON_NAME]" at bounding box center [361, 120] width 126 height 34
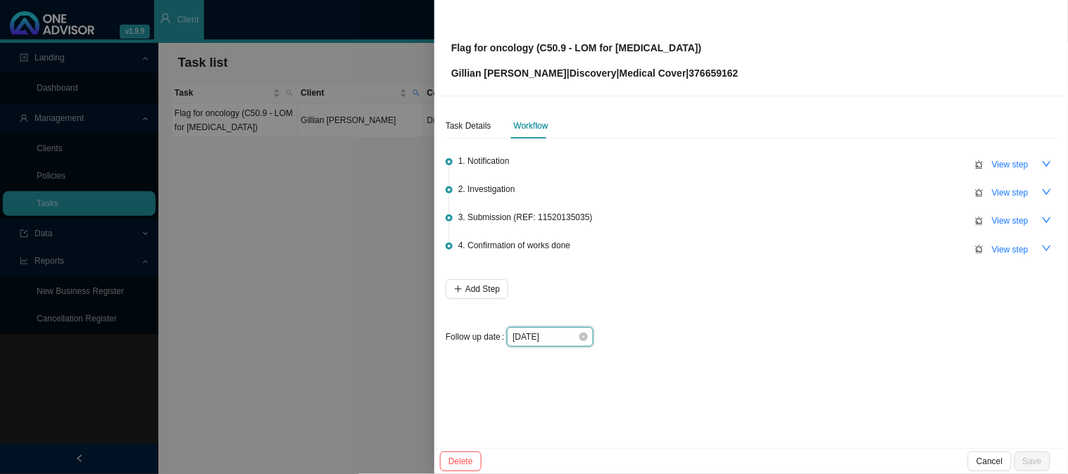
click at [570, 340] on input "[DATE]" at bounding box center [544, 337] width 65 height 14
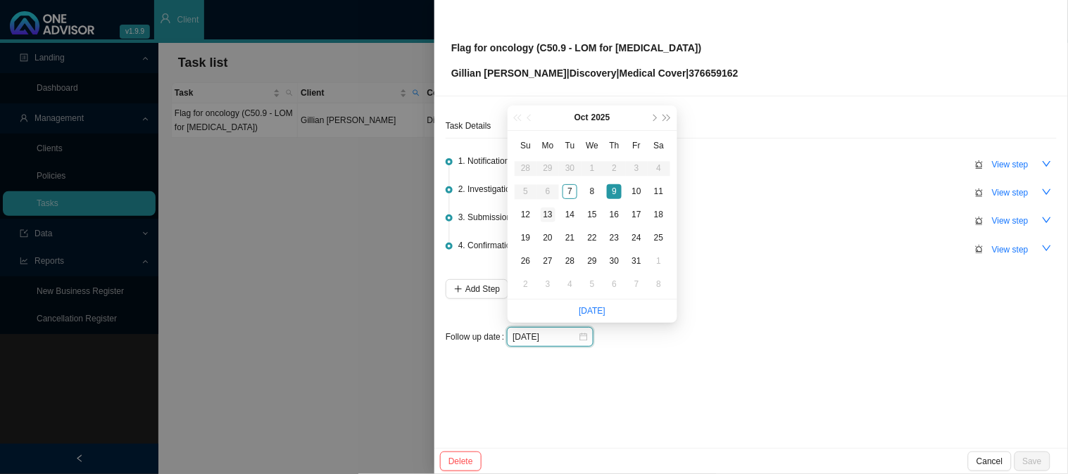
type input "[DATE]"
click at [546, 215] on div "13" at bounding box center [548, 215] width 15 height 15
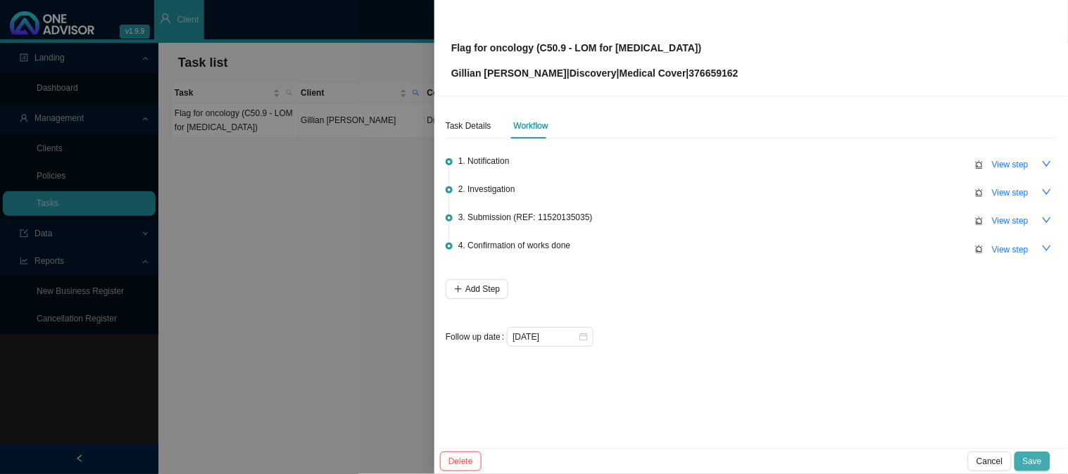
click at [1038, 458] on span "Save" at bounding box center [1032, 462] width 19 height 14
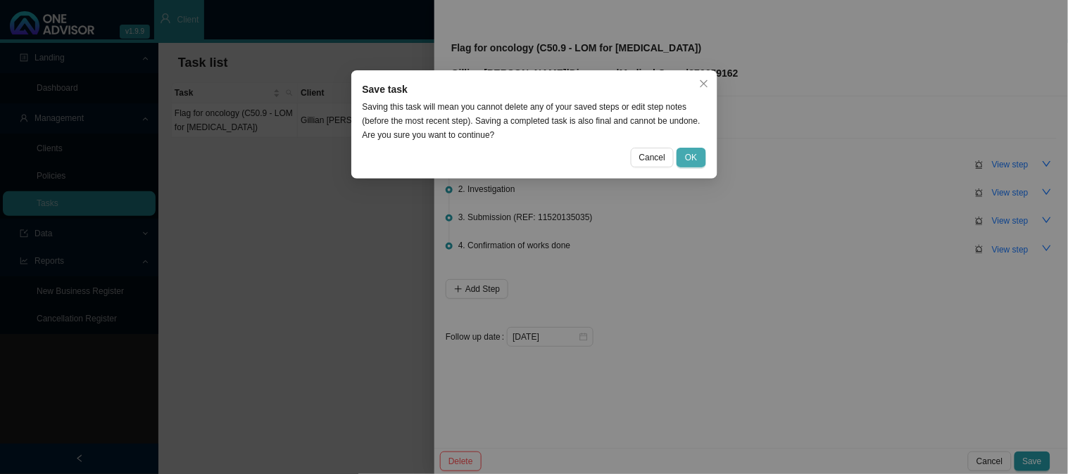
click at [688, 158] on span "OK" at bounding box center [691, 158] width 12 height 14
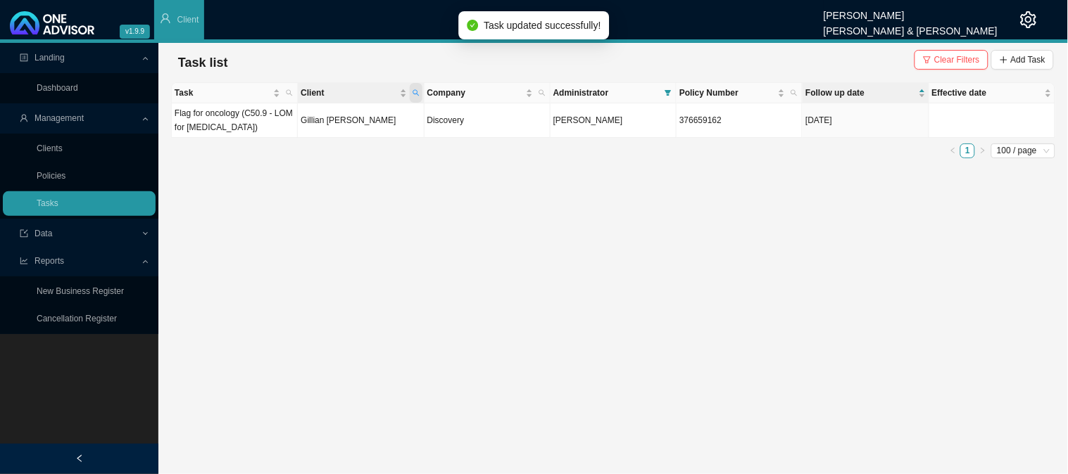
click at [418, 92] on icon "search" at bounding box center [416, 92] width 7 height 7
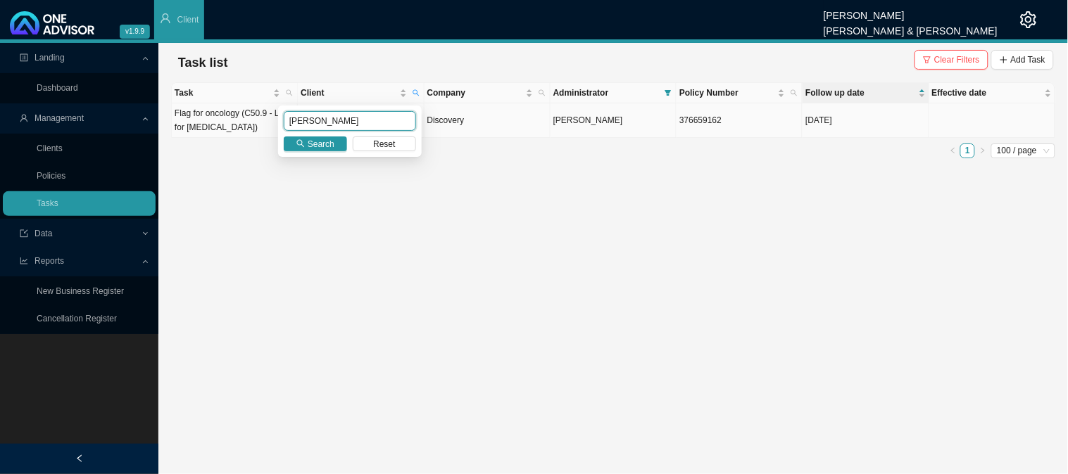
drag, startPoint x: 346, startPoint y: 118, endPoint x: 230, endPoint y: 118, distance: 116.2
click at [230, 118] on body "v1.9.9 [PERSON_NAME] [PERSON_NAME] & [PERSON_NAME] Client Landing Dashboard Man…" at bounding box center [534, 237] width 1068 height 474
click at [308, 138] on span "Search" at bounding box center [321, 144] width 27 height 14
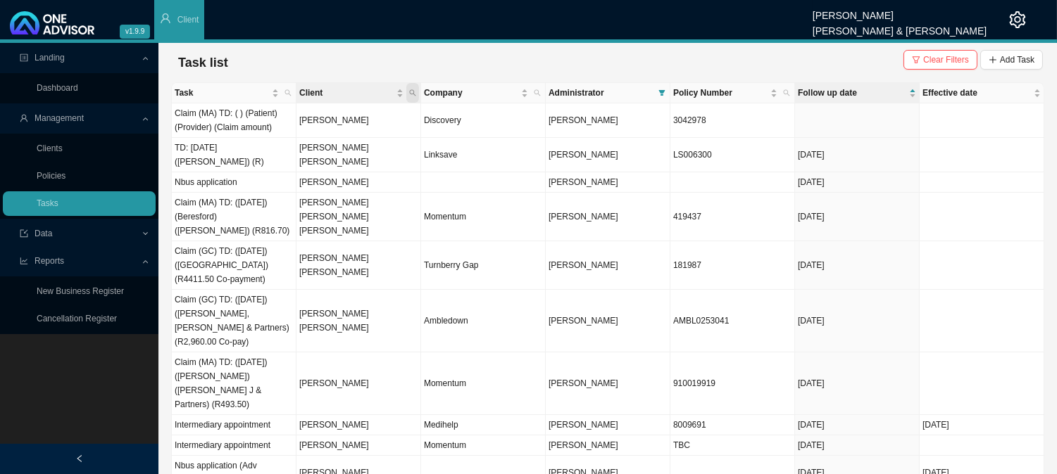
click at [415, 88] on span "Client" at bounding box center [412, 93] width 13 height 20
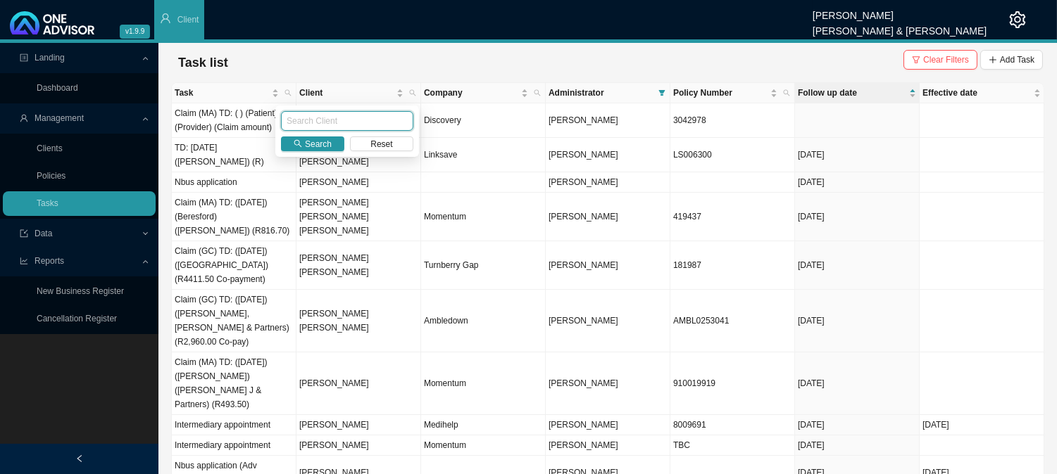
click at [327, 120] on input "text" at bounding box center [347, 121] width 132 height 20
type input "[PERSON_NAME]"
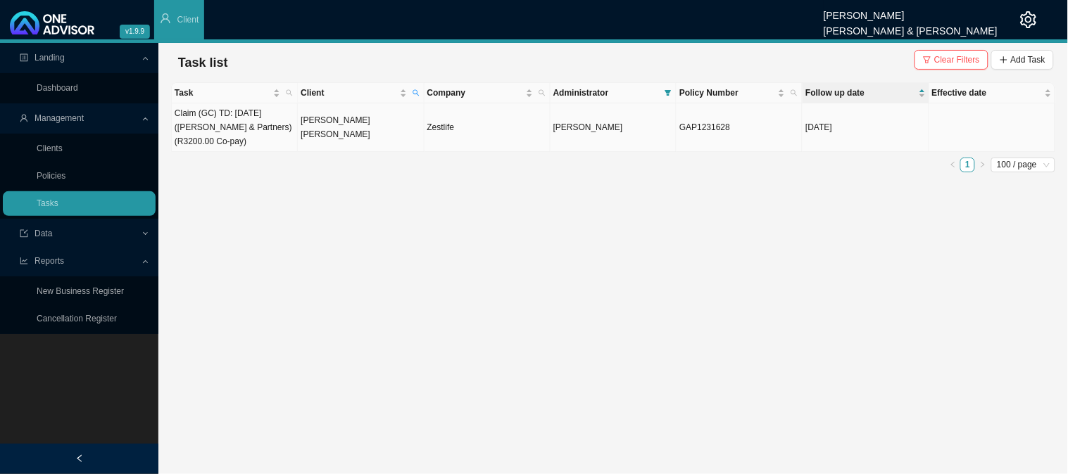
click at [346, 127] on td "[PERSON_NAME] [PERSON_NAME]" at bounding box center [361, 127] width 126 height 49
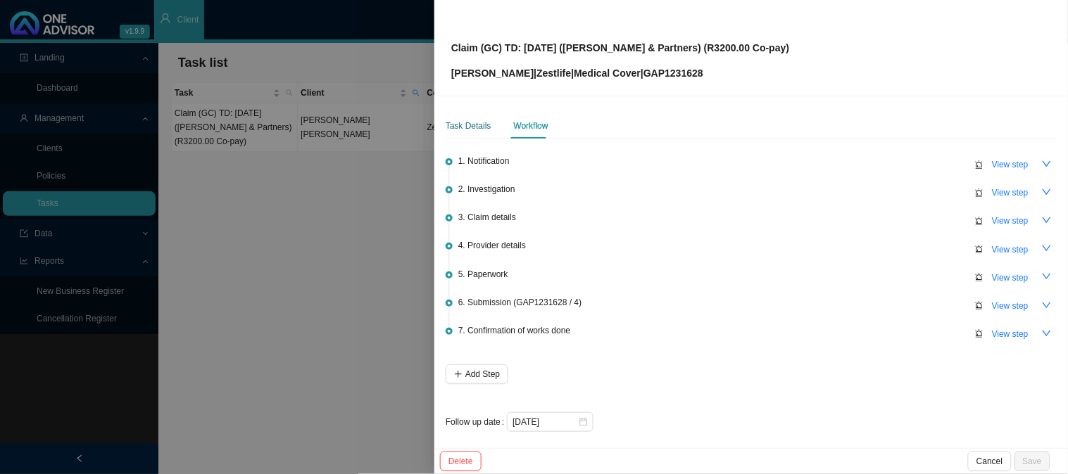
click at [472, 121] on div "Task Details" at bounding box center [469, 126] width 46 height 14
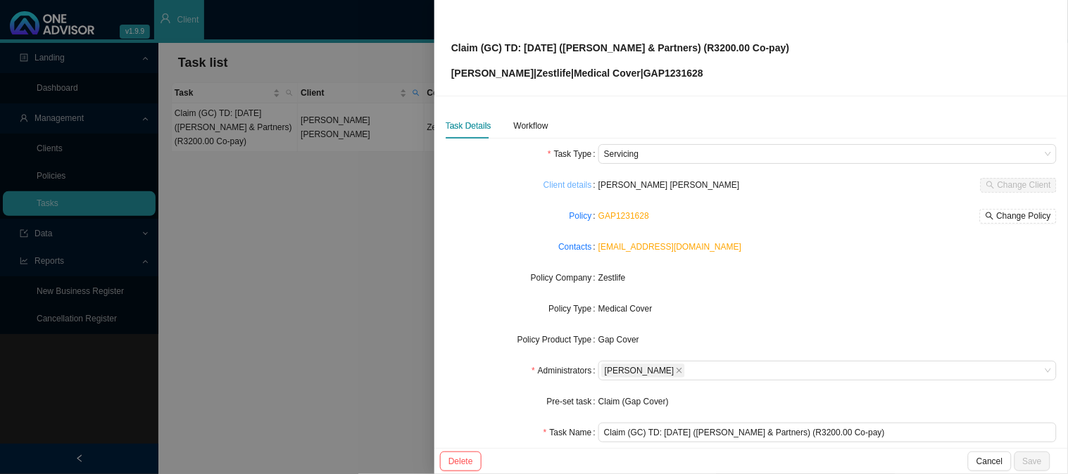
click at [576, 187] on link "Client details" at bounding box center [567, 185] width 49 height 14
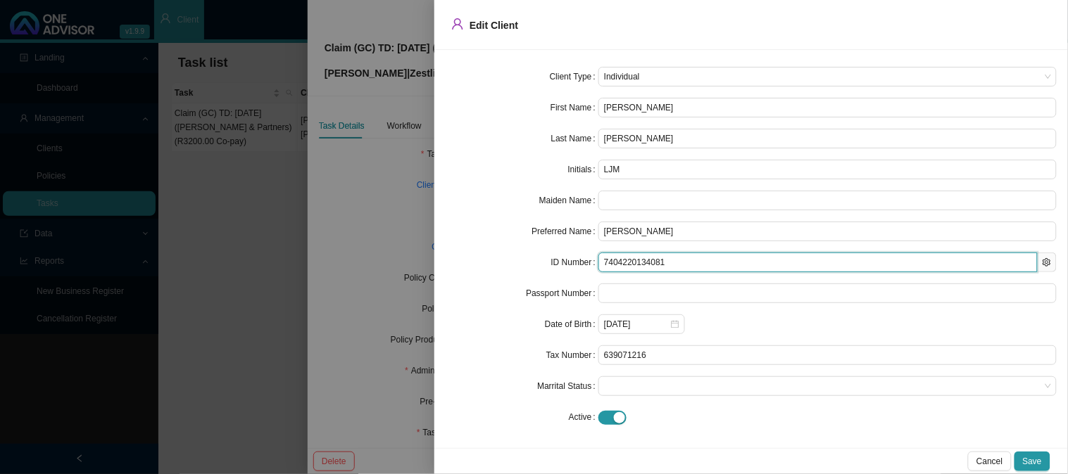
click at [630, 263] on input "7404220134081" at bounding box center [817, 263] width 439 height 20
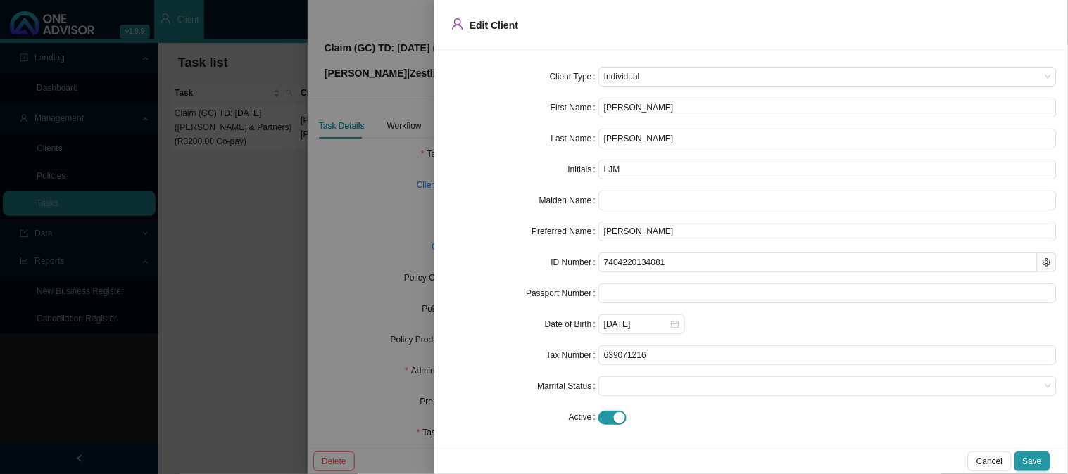
click at [398, 187] on div at bounding box center [534, 237] width 1068 height 474
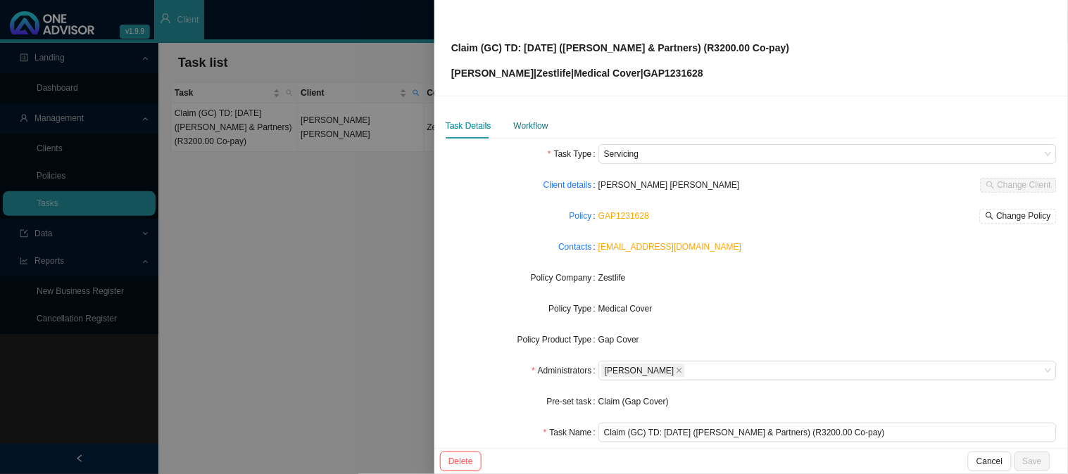
click at [539, 125] on div "Workflow" at bounding box center [531, 126] width 34 height 14
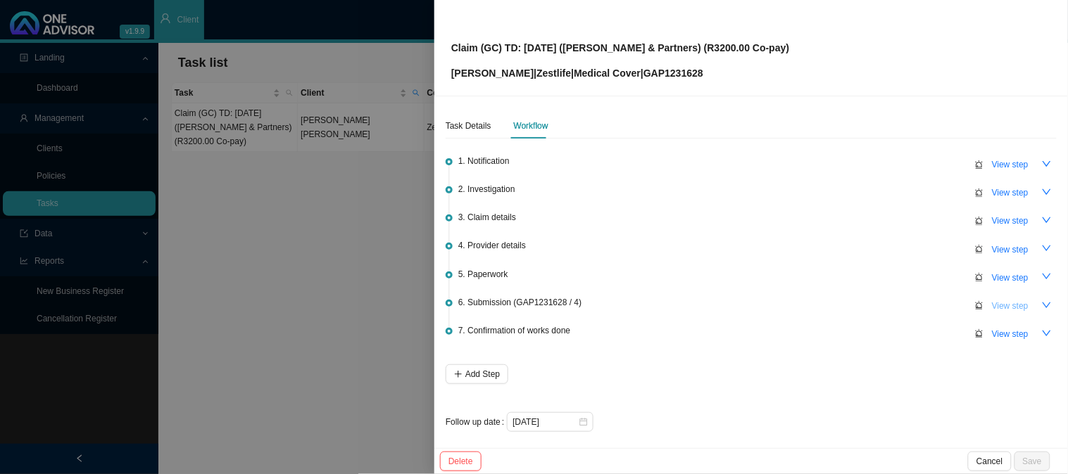
click at [1000, 303] on span "View step" at bounding box center [1010, 306] width 37 height 14
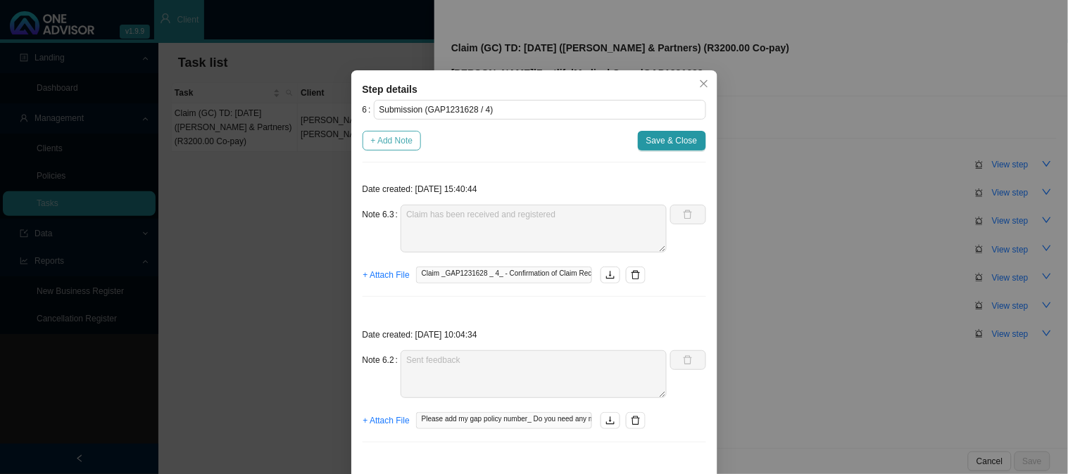
click at [380, 141] on span "+ Add Note" at bounding box center [392, 141] width 42 height 14
type textarea "Claim has been received and registered"
type textarea "Sent feedback"
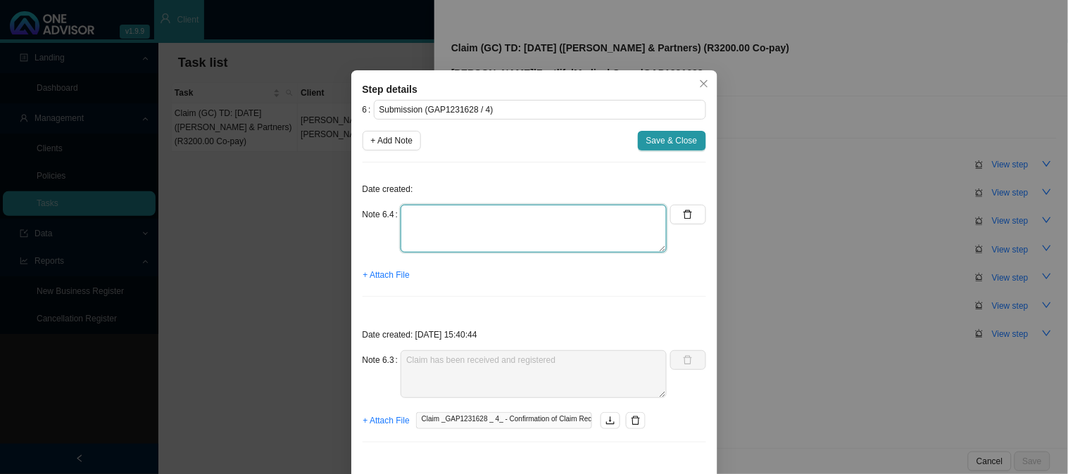
click at [420, 222] on textarea at bounding box center [534, 229] width 266 height 48
type textarea "r"
type textarea "R"
paste textarea "We require the following information to enable us to proceed with your claim: M…"
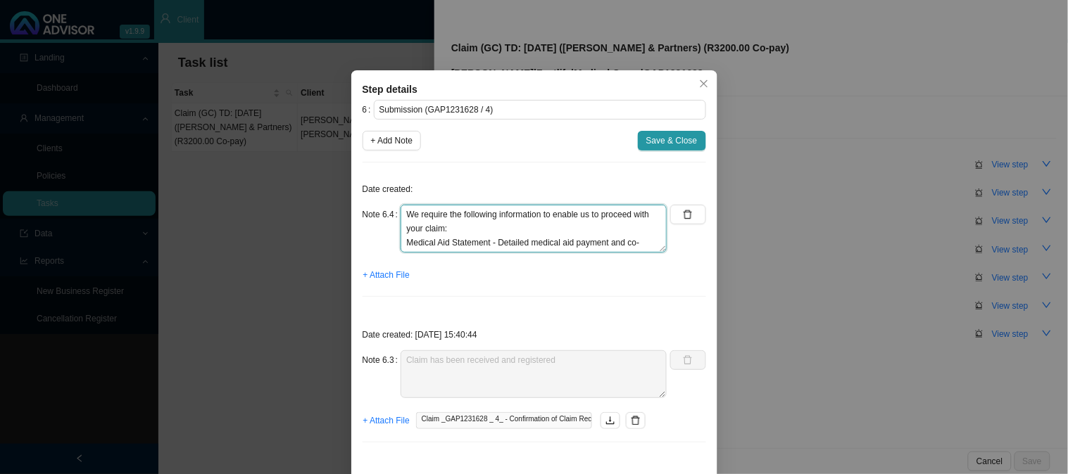
click at [404, 212] on textarea "We require the following information to enable us to proceed with your claim: M…" at bounding box center [534, 229] width 266 height 48
click at [404, 212] on textarea "REQUIREMENTS:We require the following information to enable us to proceed with …" at bounding box center [534, 229] width 266 height 48
click at [462, 214] on textarea "REQUIREMENTS:We require the following information to enable us to proceed with …" at bounding box center [534, 229] width 266 height 48
type textarea "REQUIREMENTS: We require the following information to enable us to proceed with…"
click at [384, 275] on span "+ Attach File" at bounding box center [386, 275] width 46 height 14
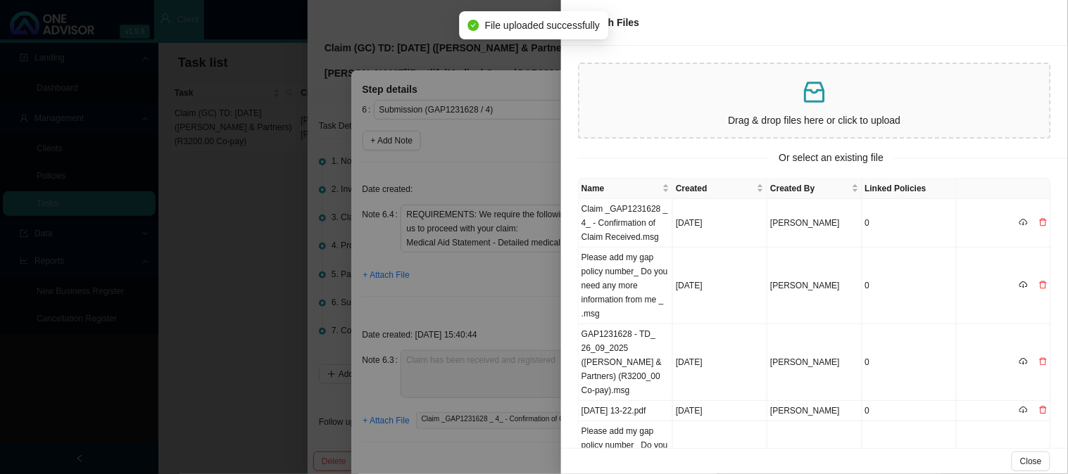
click at [497, 275] on div at bounding box center [534, 237] width 1068 height 474
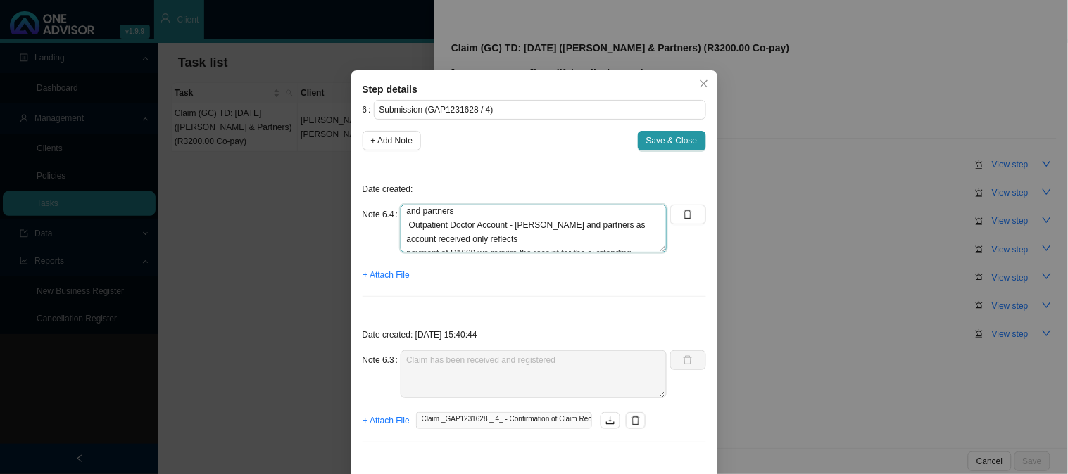
scroll to position [84, 0]
drag, startPoint x: 470, startPoint y: 246, endPoint x: 395, endPoint y: 222, distance: 79.0
click at [401, 222] on textarea "REQUIREMENTS: We require the following information to enable us to proceed with…" at bounding box center [534, 229] width 266 height 48
drag, startPoint x: 399, startPoint y: 247, endPoint x: 446, endPoint y: 258, distance: 48.5
click at [446, 258] on div "Note 6.4 REQUIREMENTS: We require the following information to enable us to pro…" at bounding box center [515, 234] width 305 height 59
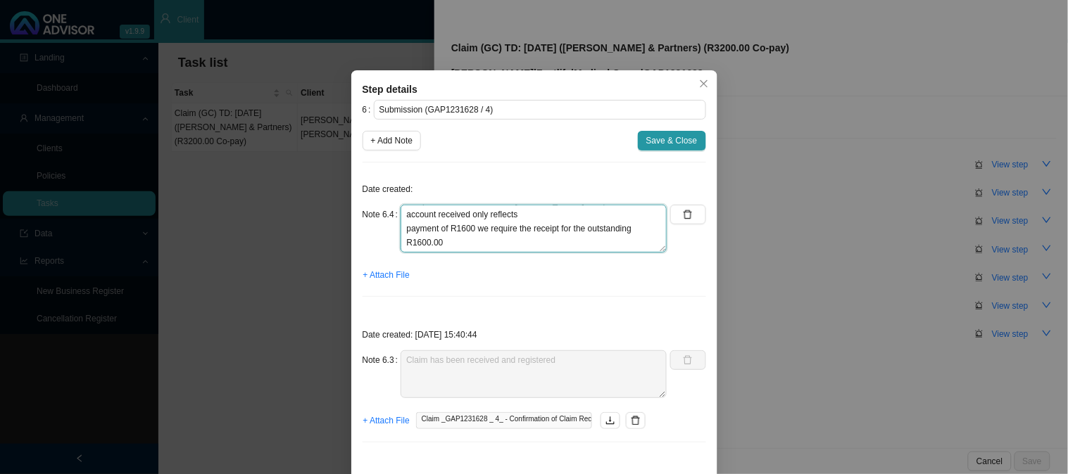
click at [465, 247] on textarea "REQUIREMENTS: We require the following information to enable us to proceed with…" at bounding box center [534, 229] width 266 height 48
drag, startPoint x: 439, startPoint y: 244, endPoint x: 401, endPoint y: 227, distance: 41.6
click at [401, 227] on textarea "REQUIREMENTS: We require the following information to enable us to proceed with…" at bounding box center [534, 229] width 266 height 48
click at [556, 272] on div "+ Attach File" at bounding box center [535, 275] width 344 height 20
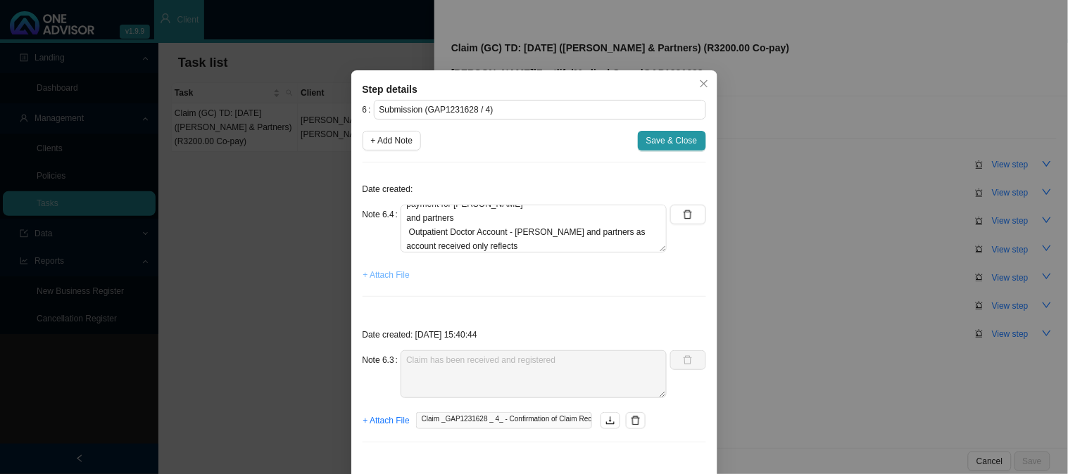
click at [377, 273] on span "+ Attach File" at bounding box center [386, 275] width 46 height 14
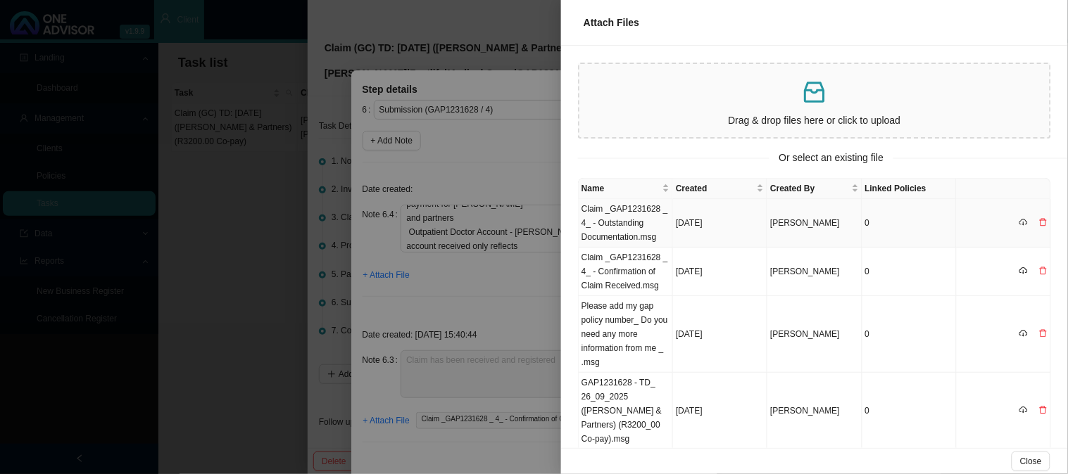
click at [645, 220] on td "Claim _GAP1231628 _ 4_ - Outstanding Documentation.msg" at bounding box center [626, 223] width 94 height 49
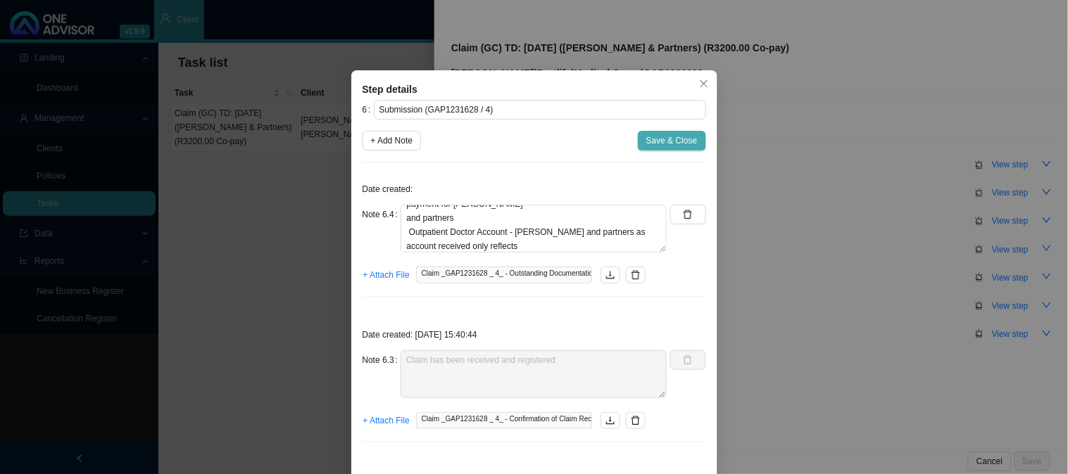
click at [681, 136] on span "Save & Close" at bounding box center [671, 141] width 51 height 14
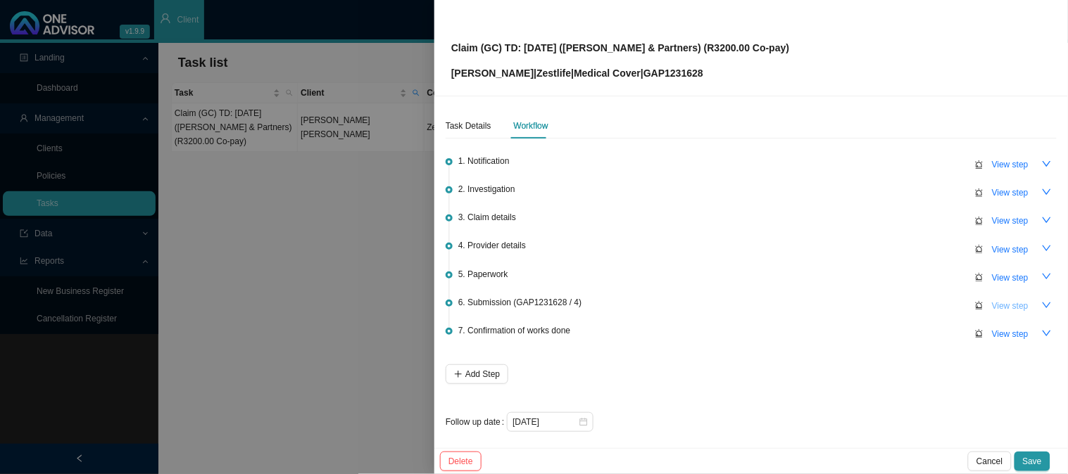
click at [995, 305] on span "View step" at bounding box center [1010, 306] width 37 height 14
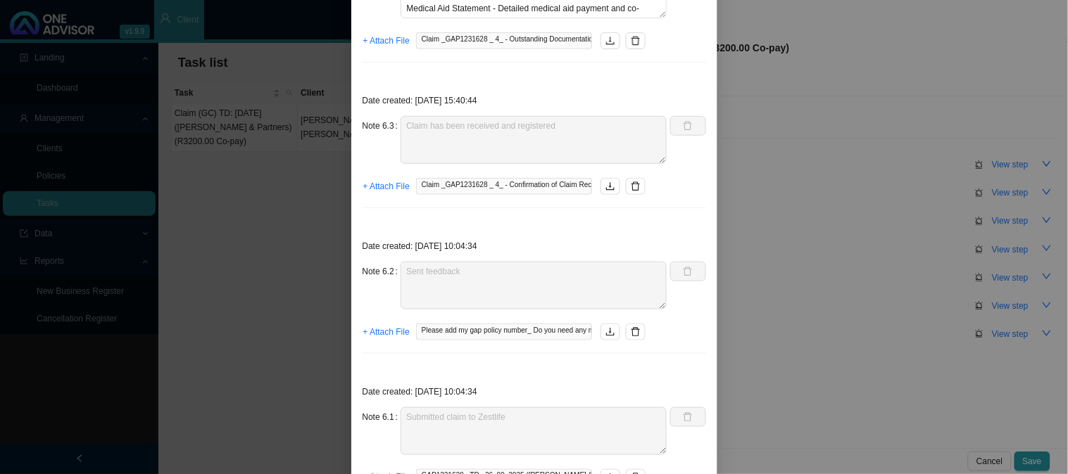
scroll to position [305, 0]
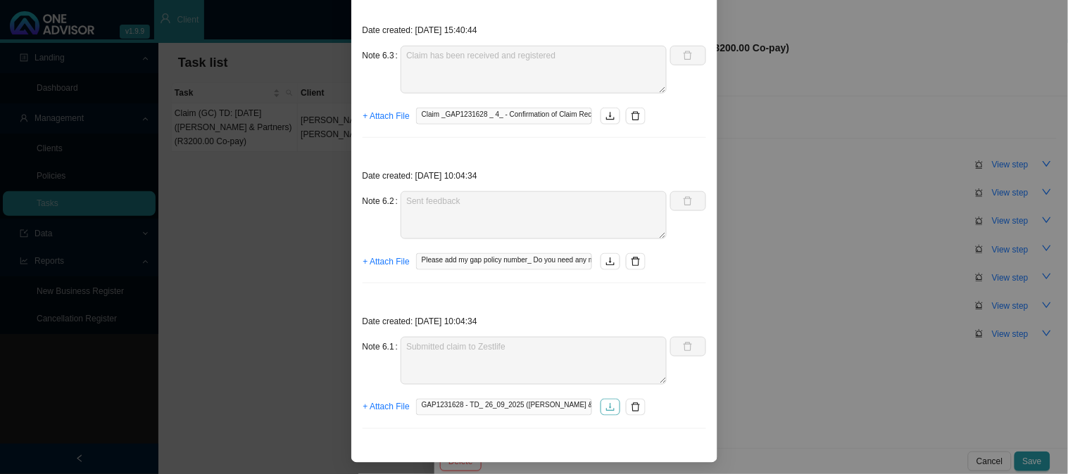
click at [606, 414] on button "button" at bounding box center [610, 407] width 20 height 17
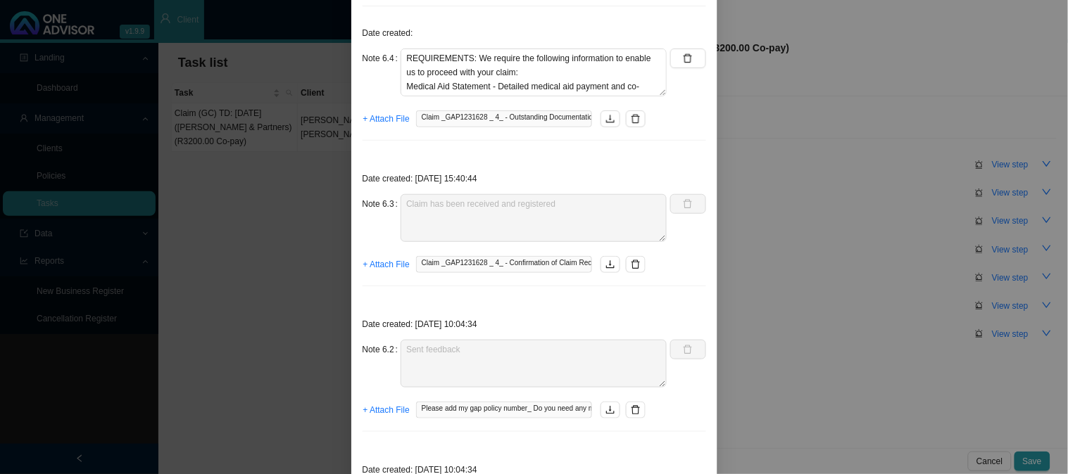
scroll to position [0, 0]
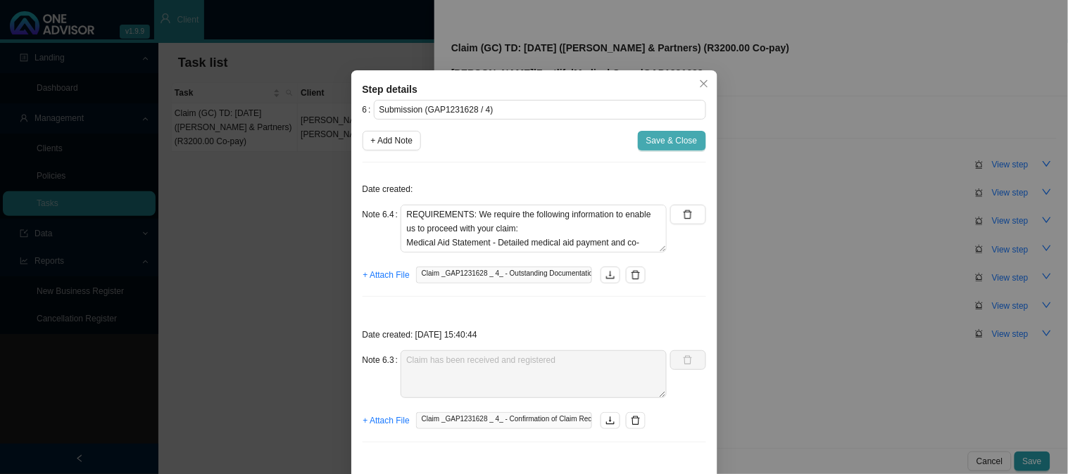
click at [672, 142] on span "Save & Close" at bounding box center [671, 141] width 51 height 14
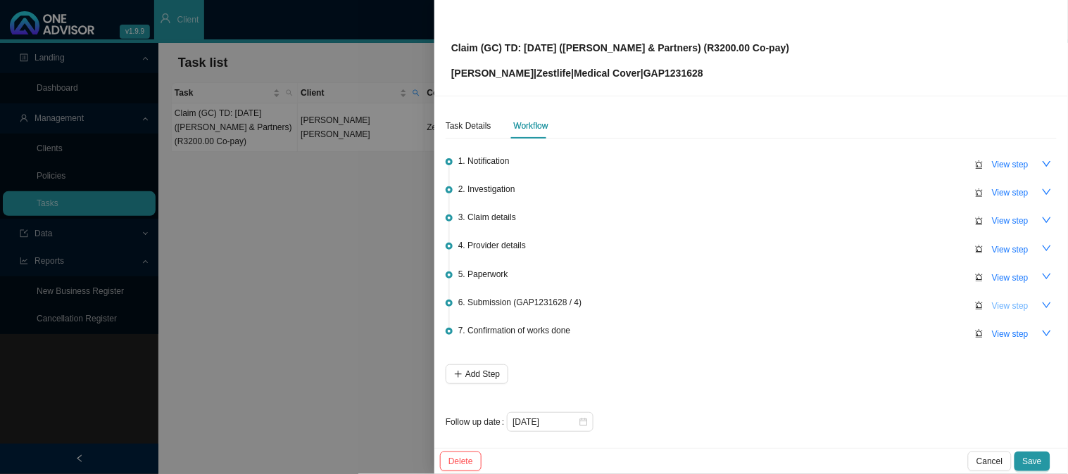
click at [1004, 301] on span "View step" at bounding box center [1010, 306] width 37 height 14
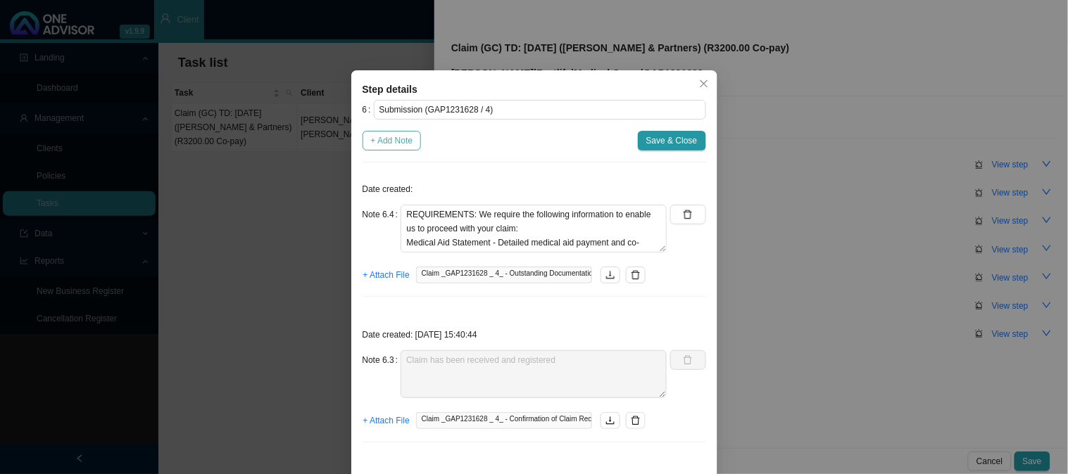
click at [391, 141] on span "+ Add Note" at bounding box center [392, 141] width 42 height 14
type textarea "REQUIREMENTS: We require the following information to enable us to proceed with…"
type textarea "Claim has been received and registered"
type textarea "Sent feedback"
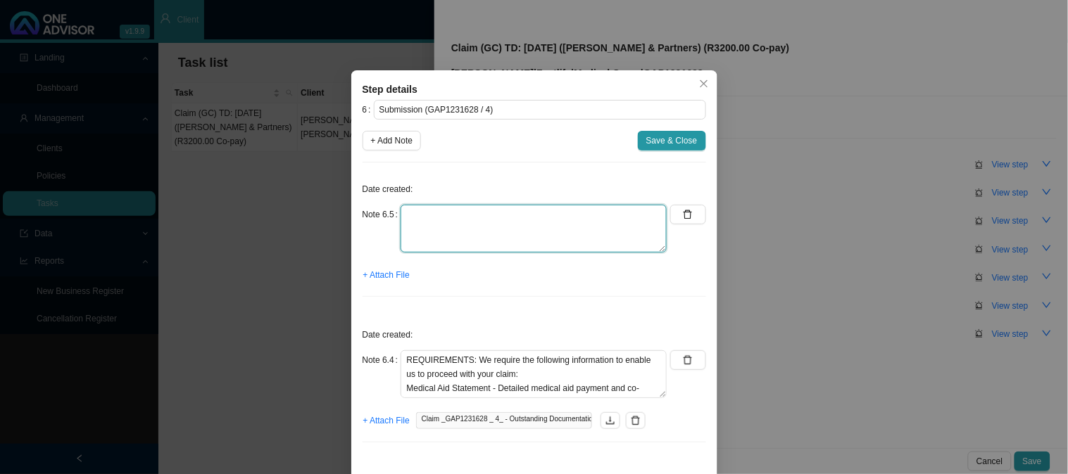
click at [440, 229] on textarea at bounding box center [534, 229] width 266 height 48
type textarea "Requested POP for the remaining co-payment amount of R1600.00"
click at [379, 270] on span "+ Attach File" at bounding box center [386, 275] width 46 height 14
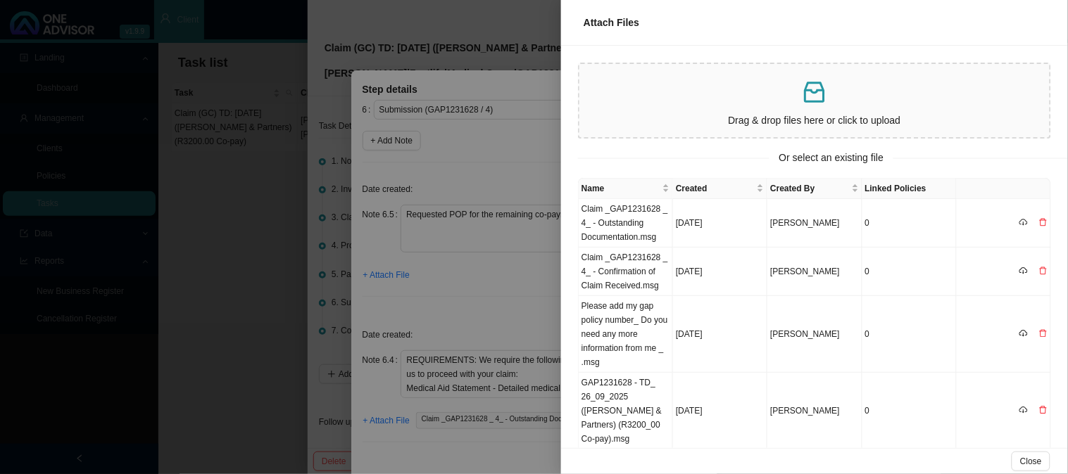
click at [501, 291] on div at bounding box center [534, 237] width 1068 height 474
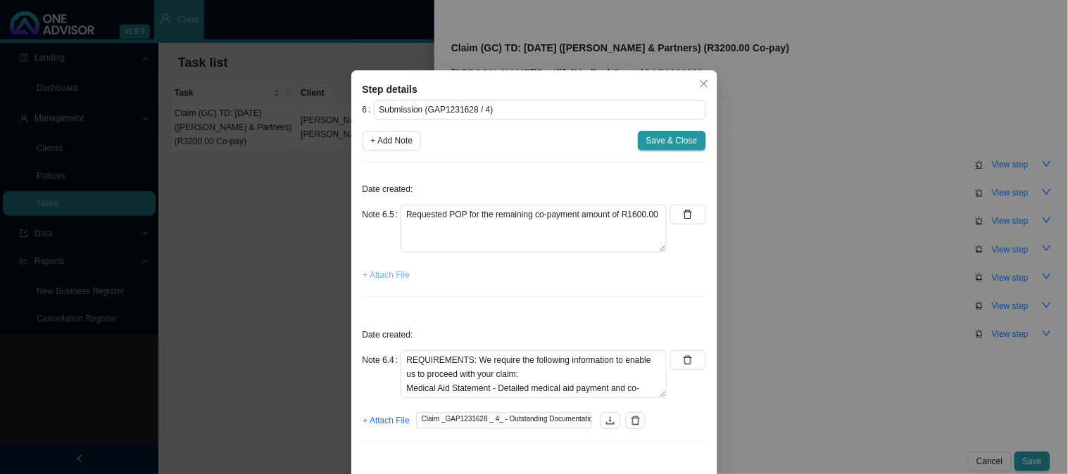
click at [396, 272] on span "+ Attach File" at bounding box center [386, 275] width 46 height 14
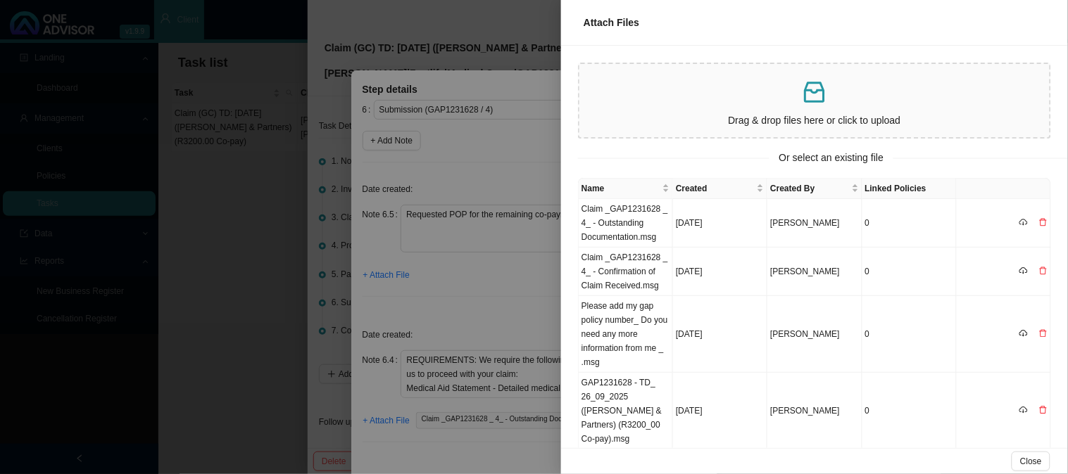
click at [720, 96] on p at bounding box center [814, 92] width 459 height 29
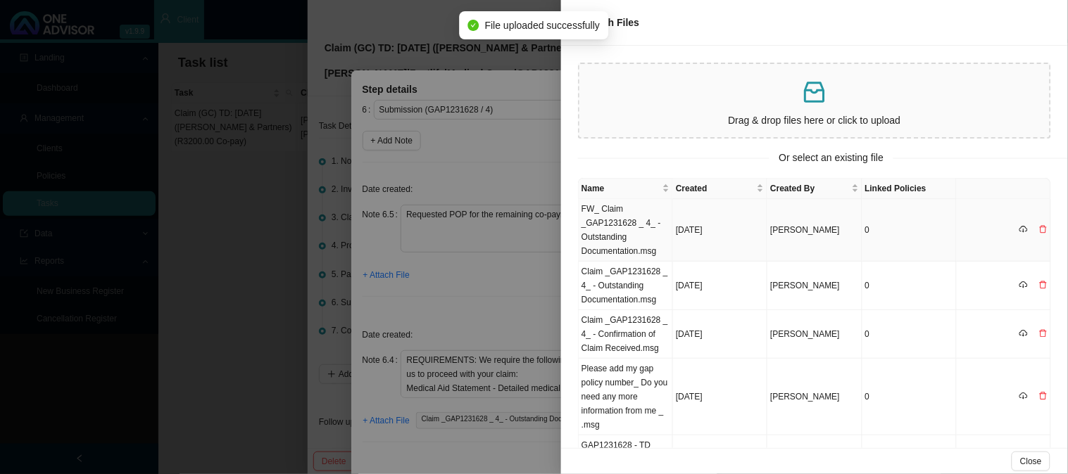
click at [634, 230] on td "FW_ Claim _GAP1231628 _ 4_ - Outstanding Documentation.msg" at bounding box center [626, 230] width 94 height 63
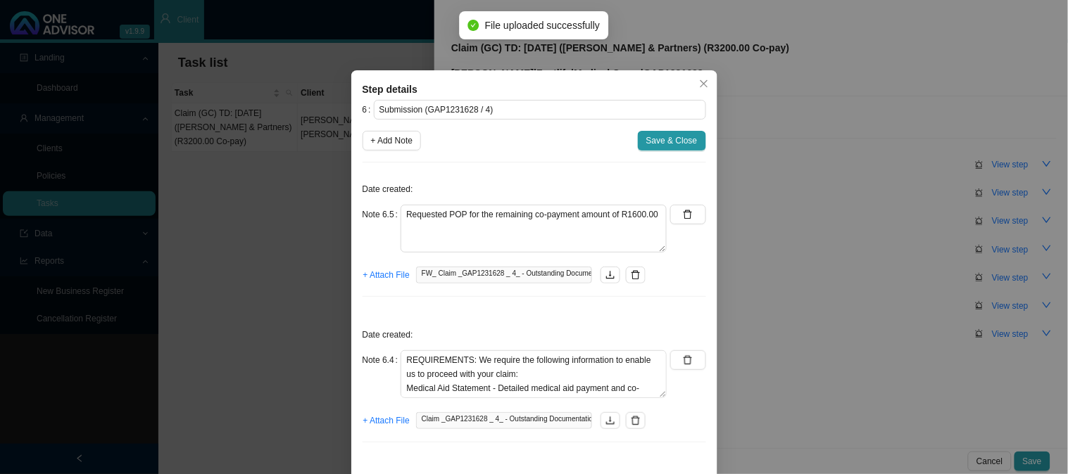
click at [667, 136] on span "Save & Close" at bounding box center [671, 141] width 51 height 14
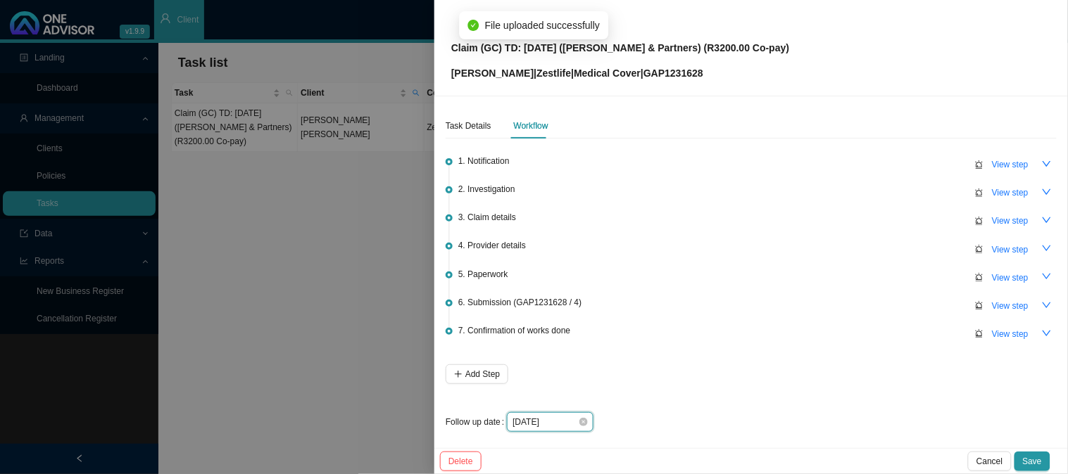
click at [556, 419] on input "[DATE]" at bounding box center [544, 422] width 65 height 14
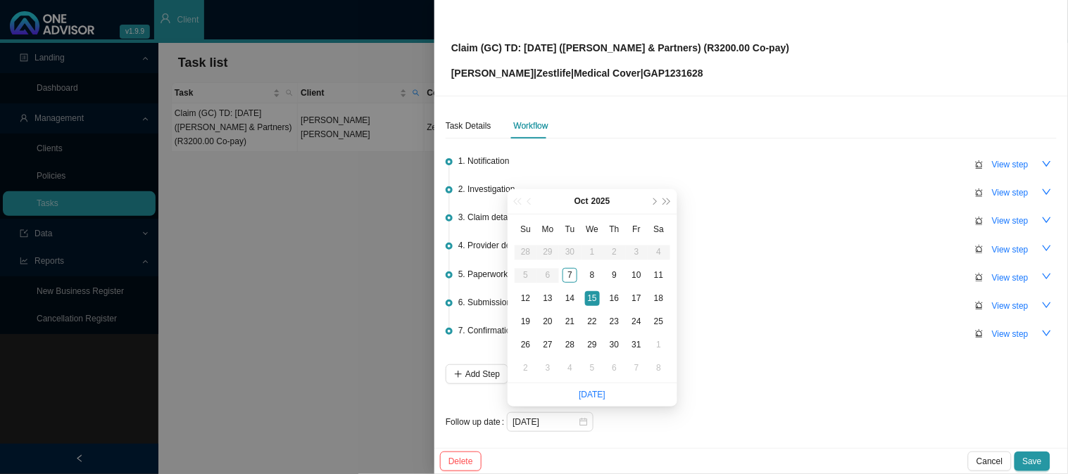
click at [1063, 461] on div "Delete Cancel Save" at bounding box center [751, 461] width 634 height 26
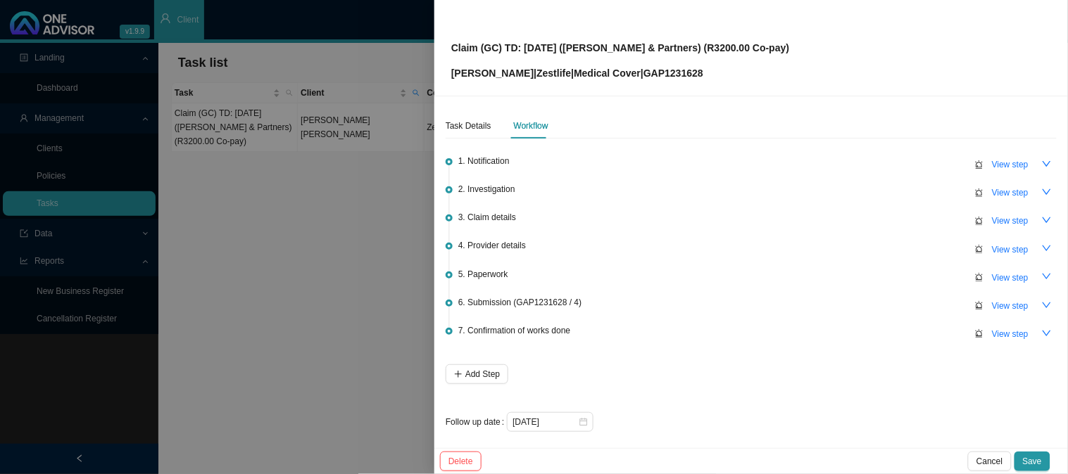
click at [1051, 459] on div "Delete Cancel Save" at bounding box center [751, 461] width 634 height 26
click at [1033, 458] on span "Save" at bounding box center [1032, 462] width 19 height 14
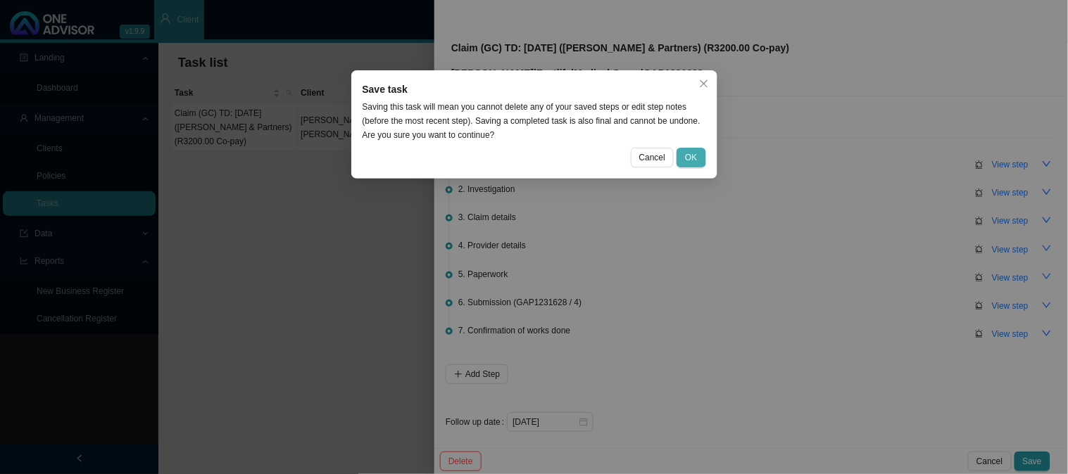
click at [692, 156] on span "OK" at bounding box center [691, 158] width 12 height 14
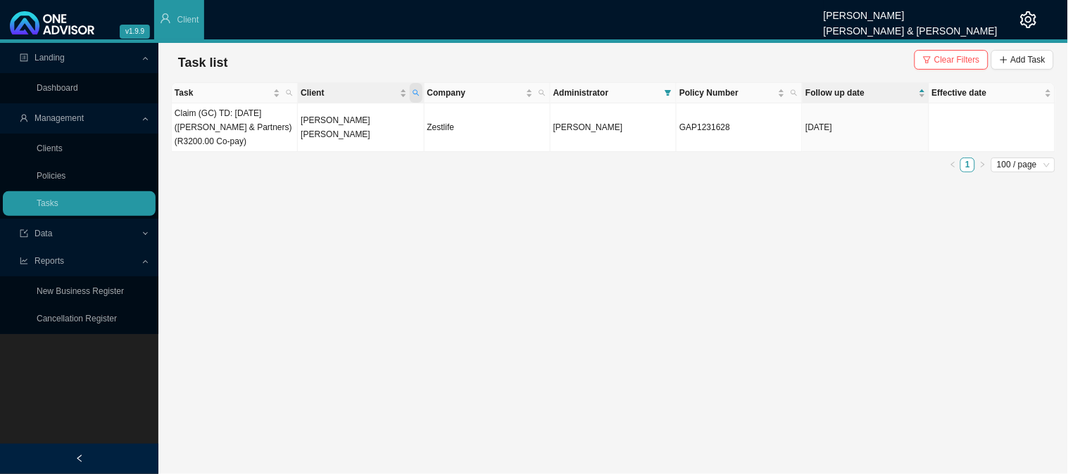
click at [419, 88] on span "Client" at bounding box center [416, 93] width 13 height 20
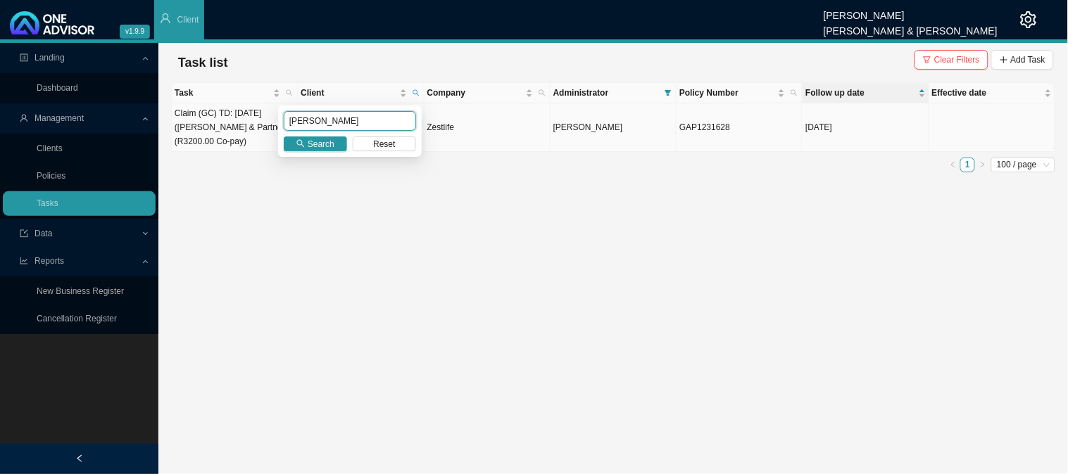
drag, startPoint x: 324, startPoint y: 120, endPoint x: 244, endPoint y: 123, distance: 80.3
click at [244, 123] on body "v1.9.9 [PERSON_NAME] [PERSON_NAME] & [PERSON_NAME] Client Landing Dashboard Man…" at bounding box center [534, 237] width 1068 height 474
click at [303, 144] on icon "search" at bounding box center [301, 144] width 8 height 8
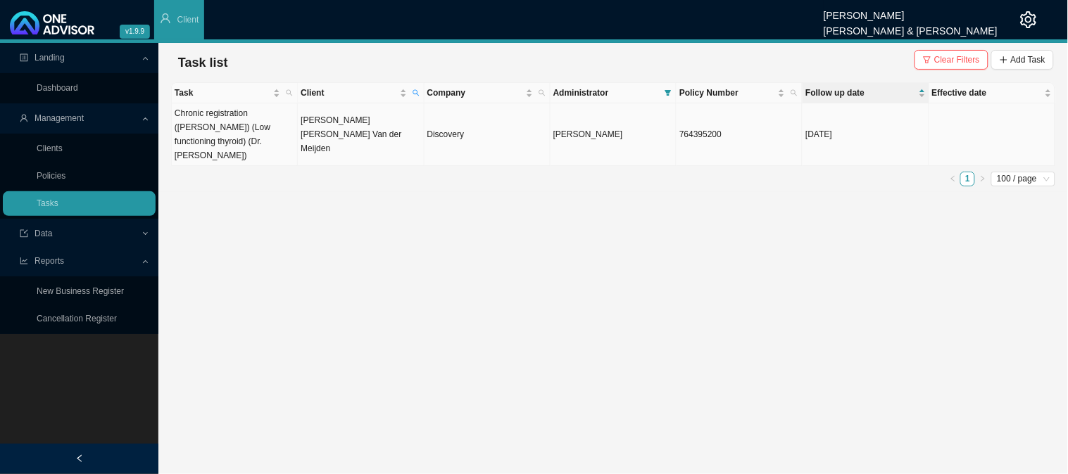
click at [352, 130] on td "[PERSON_NAME] [PERSON_NAME] Van der Meijden" at bounding box center [361, 134] width 126 height 63
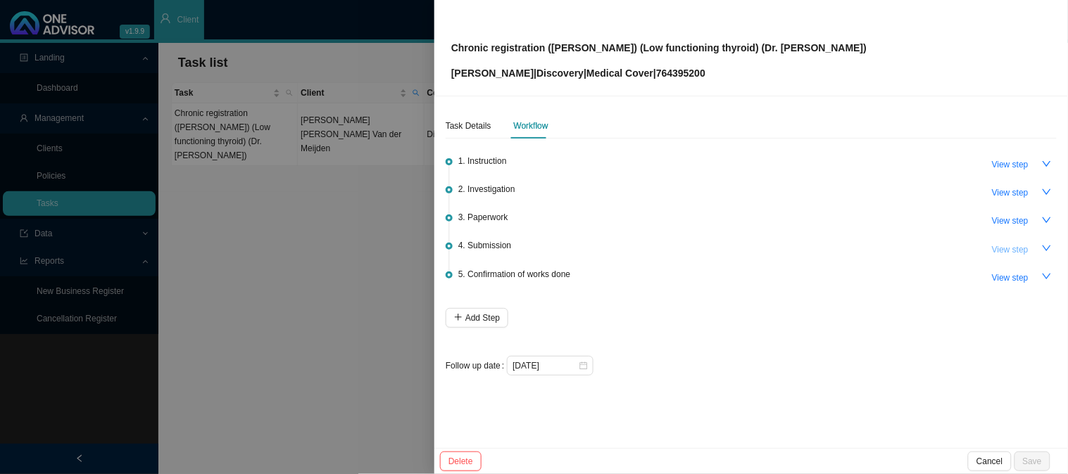
click at [1021, 240] on button "View step" at bounding box center [1010, 250] width 54 height 20
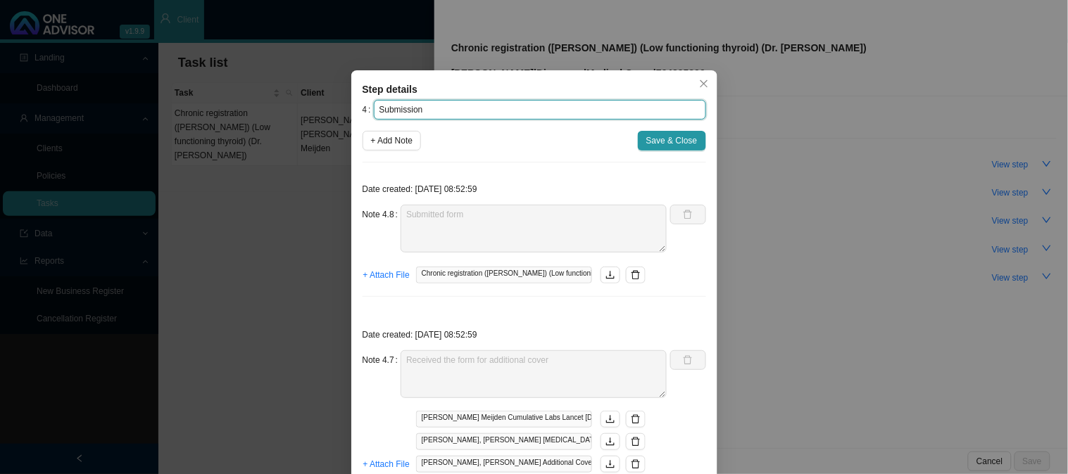
click at [461, 106] on input "Submission" at bounding box center [540, 110] width 332 height 20
paste input "11521809471"
click at [398, 279] on span "+ Attach File" at bounding box center [386, 275] width 46 height 14
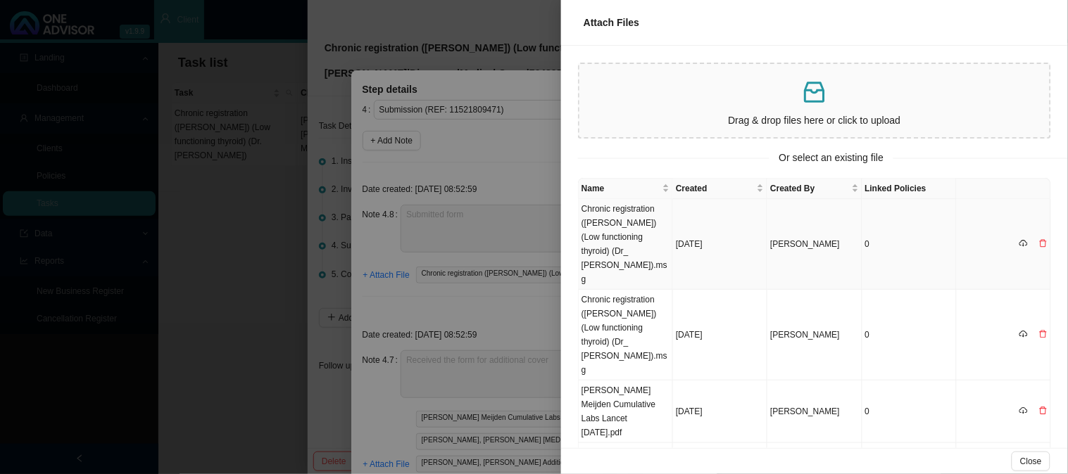
click at [636, 222] on td "Chronic registration ([PERSON_NAME]) (Low functioning thyroid) (Dr_ [PERSON_NAM…" at bounding box center [626, 244] width 94 height 91
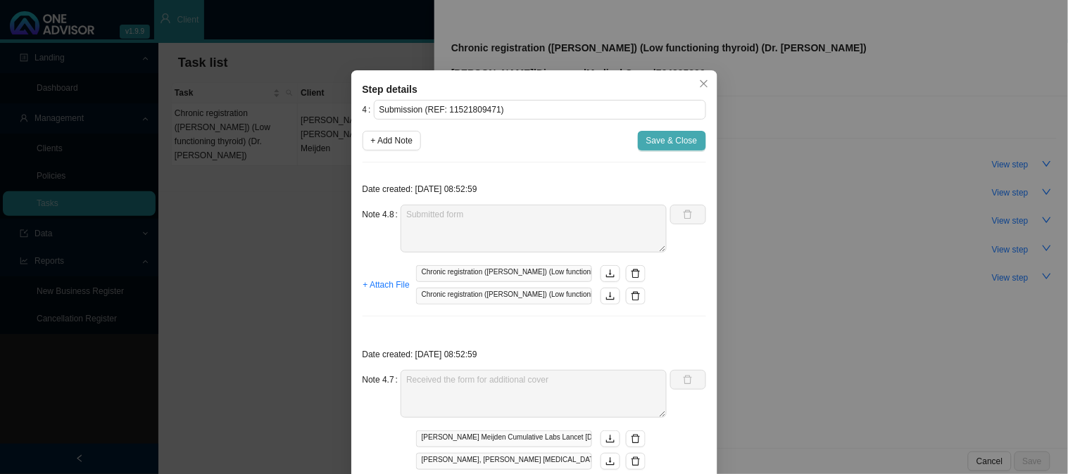
click at [658, 141] on span "Save & Close" at bounding box center [671, 141] width 51 height 14
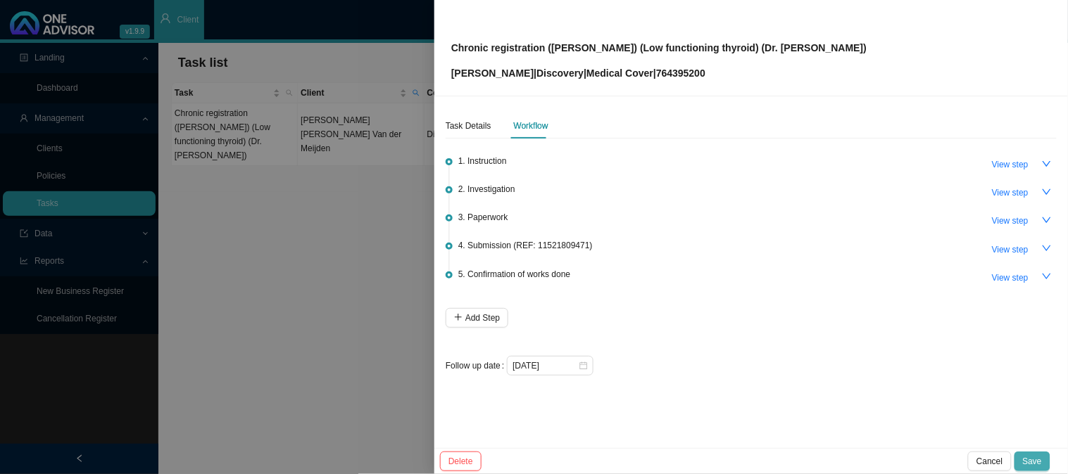
click at [1028, 463] on span "Save" at bounding box center [1032, 462] width 19 height 14
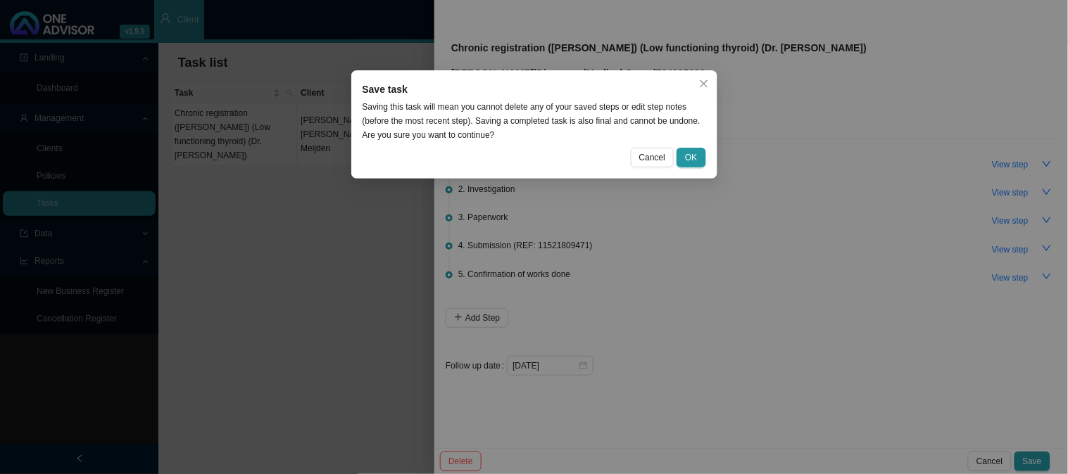
click at [693, 145] on div "Save task Saving this task will mean you cannot delete any of your saved steps …" at bounding box center [534, 124] width 366 height 108
click at [685, 153] on button "OK" at bounding box center [691, 158] width 29 height 20
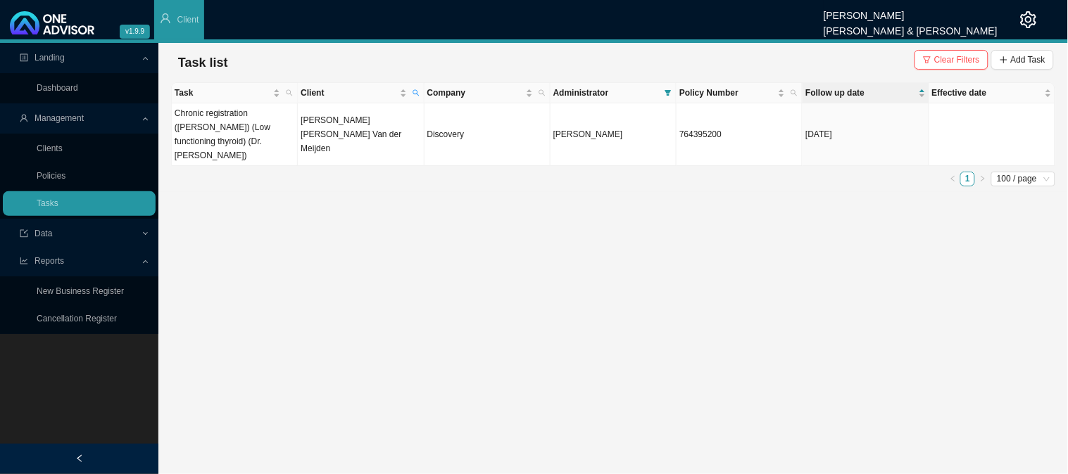
click at [370, 329] on main "Landing Dashboard Management Clients Policies Tasks Data Reports New Business R…" at bounding box center [534, 259] width 1068 height 432
click at [420, 93] on span "Client" at bounding box center [416, 93] width 13 height 20
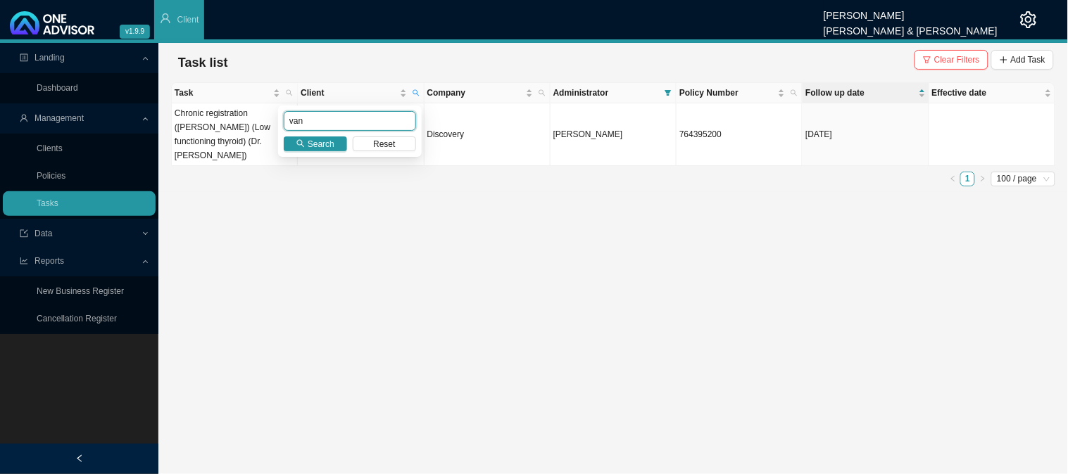
drag, startPoint x: 318, startPoint y: 115, endPoint x: 250, endPoint y: 129, distance: 69.6
click at [250, 129] on body "v1.9.9 [PERSON_NAME] [PERSON_NAME] & [PERSON_NAME] Client Landing Dashboard Man…" at bounding box center [534, 237] width 1068 height 474
click at [320, 142] on span "Search" at bounding box center [321, 144] width 27 height 14
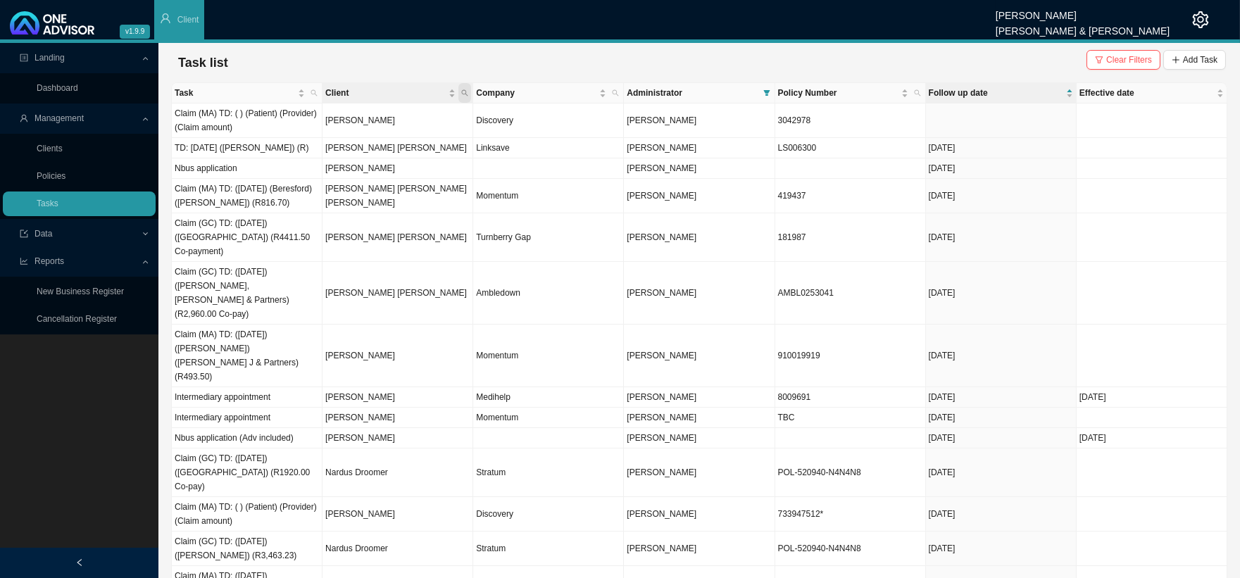
click at [466, 88] on span "Client" at bounding box center [464, 93] width 13 height 20
click at [377, 117] on input "text" at bounding box center [399, 121] width 132 height 20
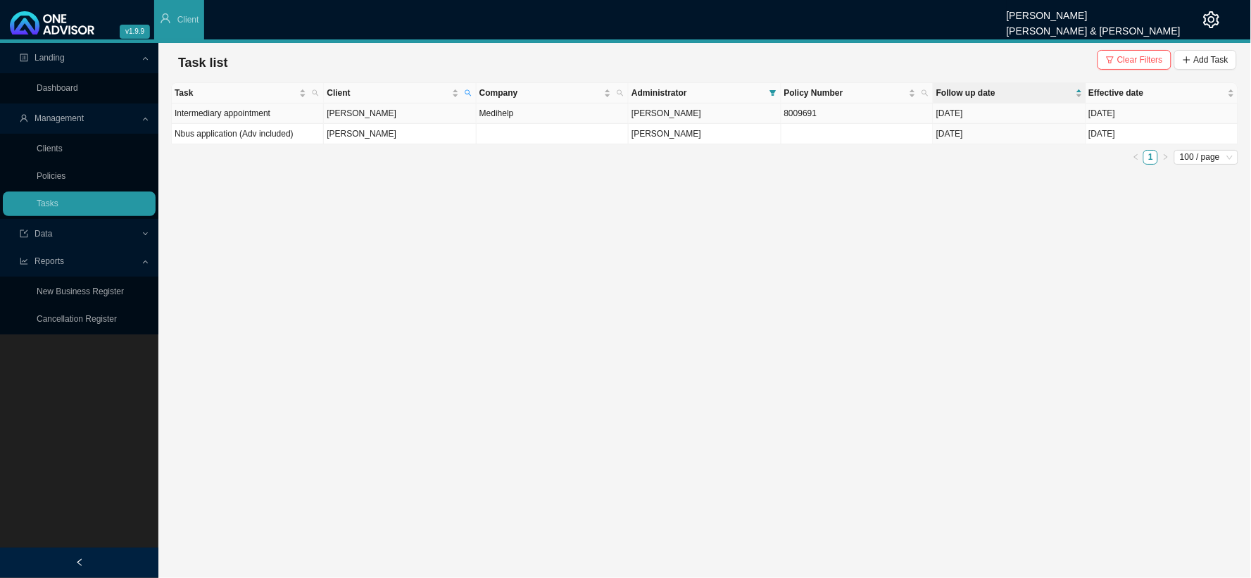
click at [365, 118] on td "[PERSON_NAME]" at bounding box center [400, 113] width 152 height 20
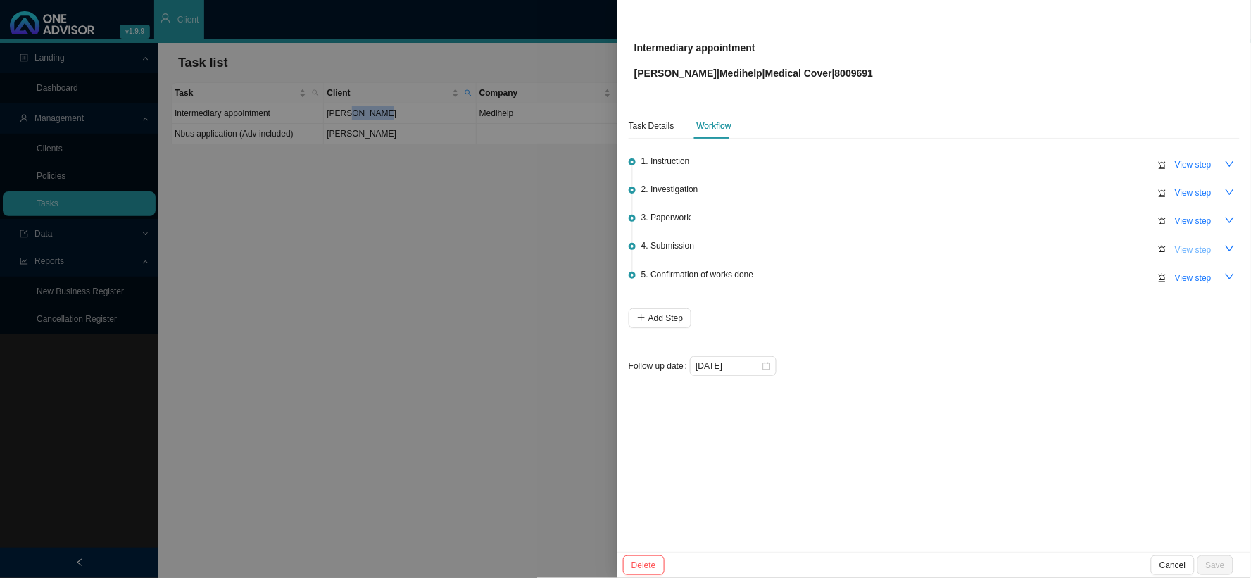
click at [1067, 246] on span "View step" at bounding box center [1193, 250] width 37 height 14
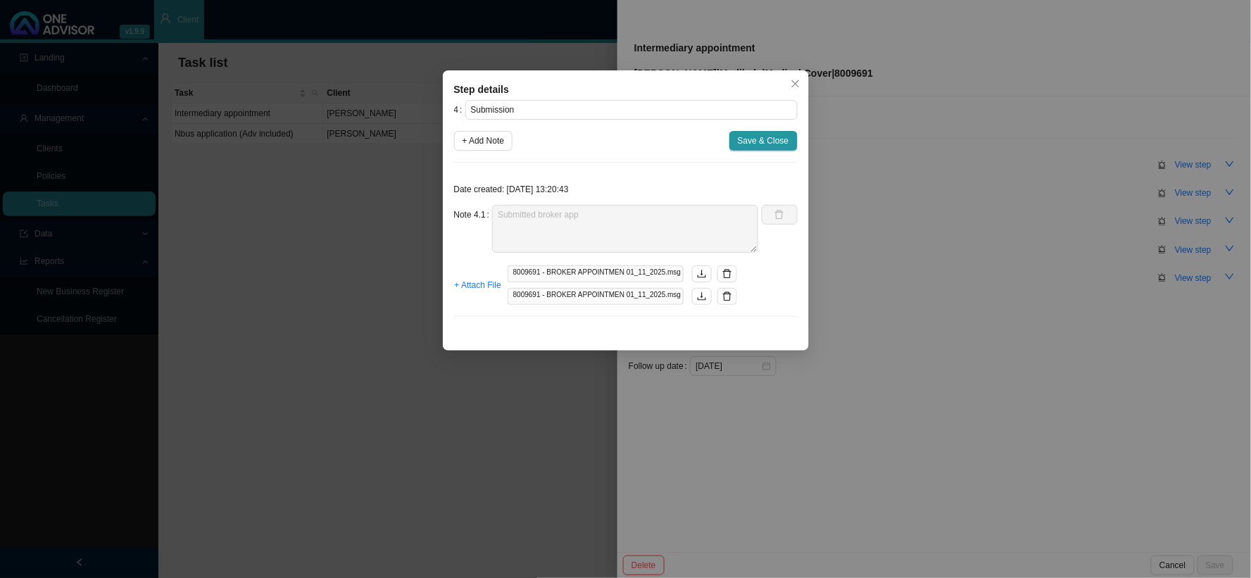
click at [911, 168] on div "Step details 4 Submission + Add Note Save & Close Date created: [DATE] 13:20:43…" at bounding box center [625, 289] width 1251 height 578
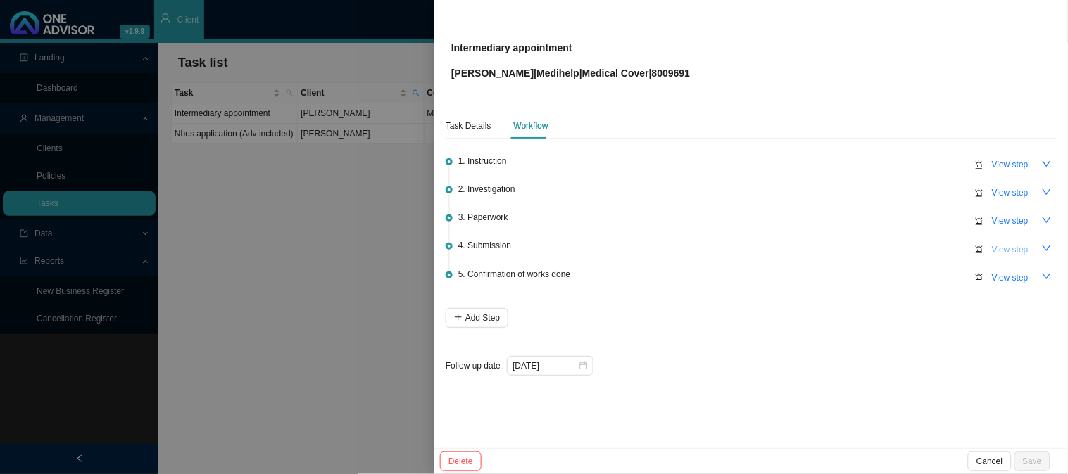
click at [1023, 243] on span "View step" at bounding box center [1010, 250] width 37 height 14
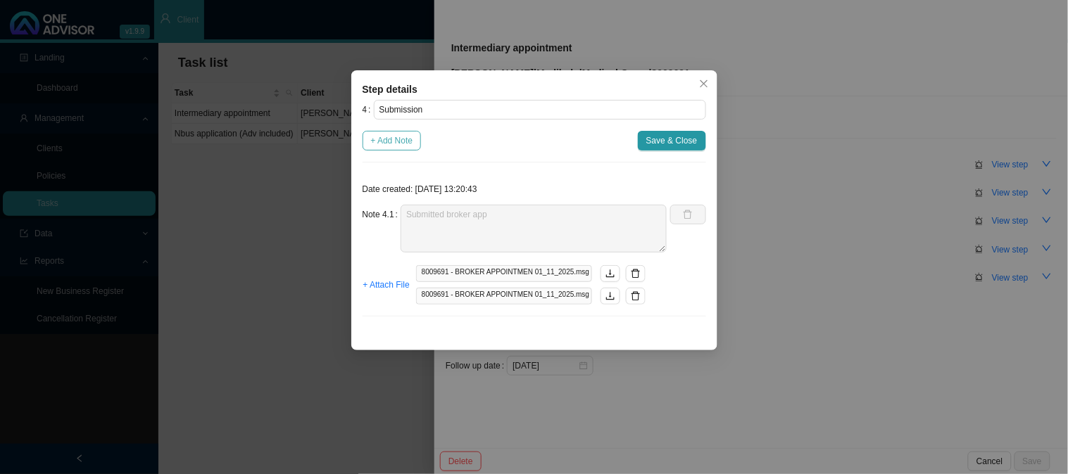
click at [382, 137] on span "+ Add Note" at bounding box center [392, 141] width 42 height 14
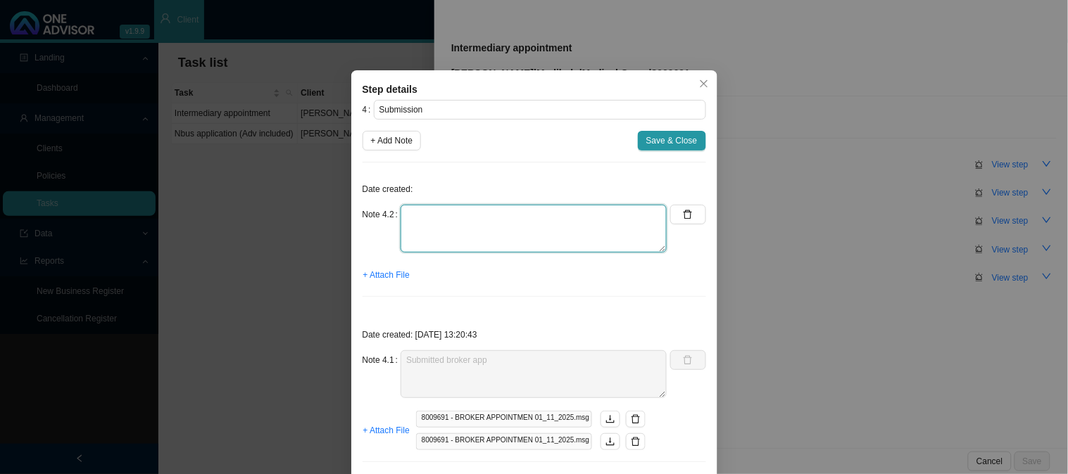
click at [434, 213] on textarea at bounding box center [534, 229] width 266 height 48
click at [384, 280] on span "+ Attach File" at bounding box center [386, 275] width 46 height 14
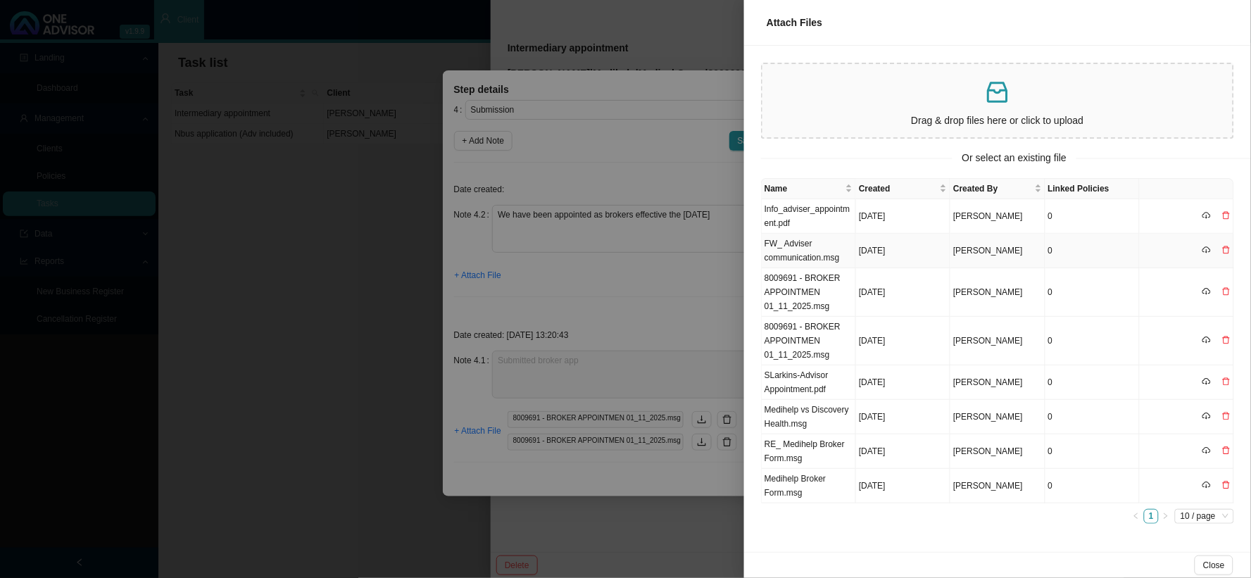
click at [800, 241] on td "FW_ Adviser communication.msg" at bounding box center [809, 251] width 94 height 34
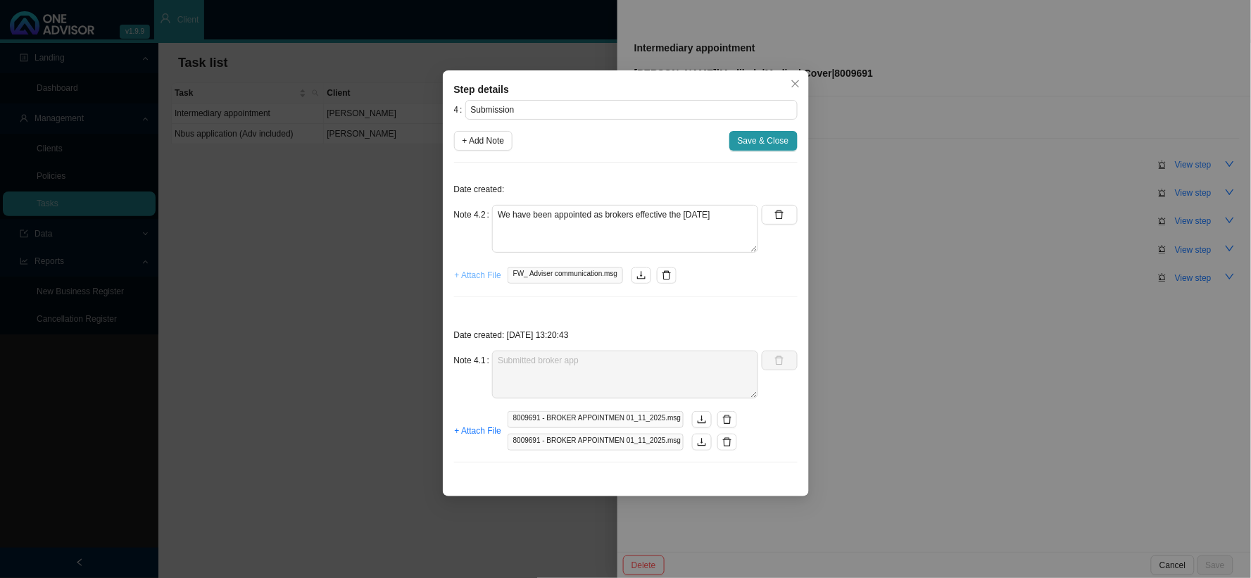
click at [459, 275] on span "+ Attach File" at bounding box center [478, 275] width 46 height 14
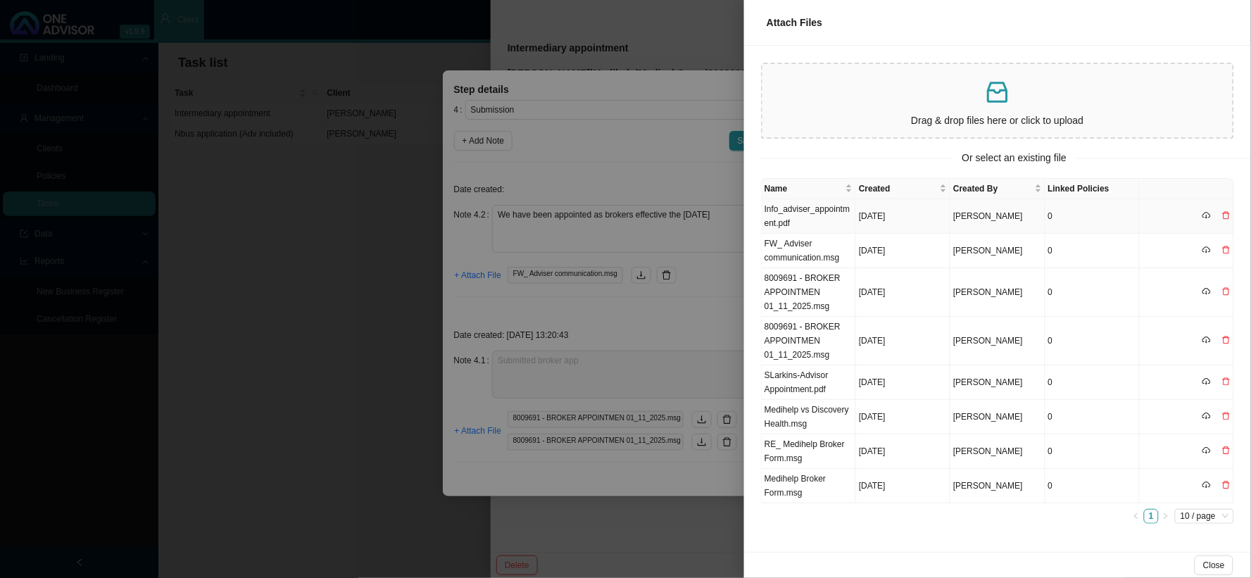
click at [817, 214] on td "Info_adviser_appointment.pdf" at bounding box center [809, 216] width 94 height 34
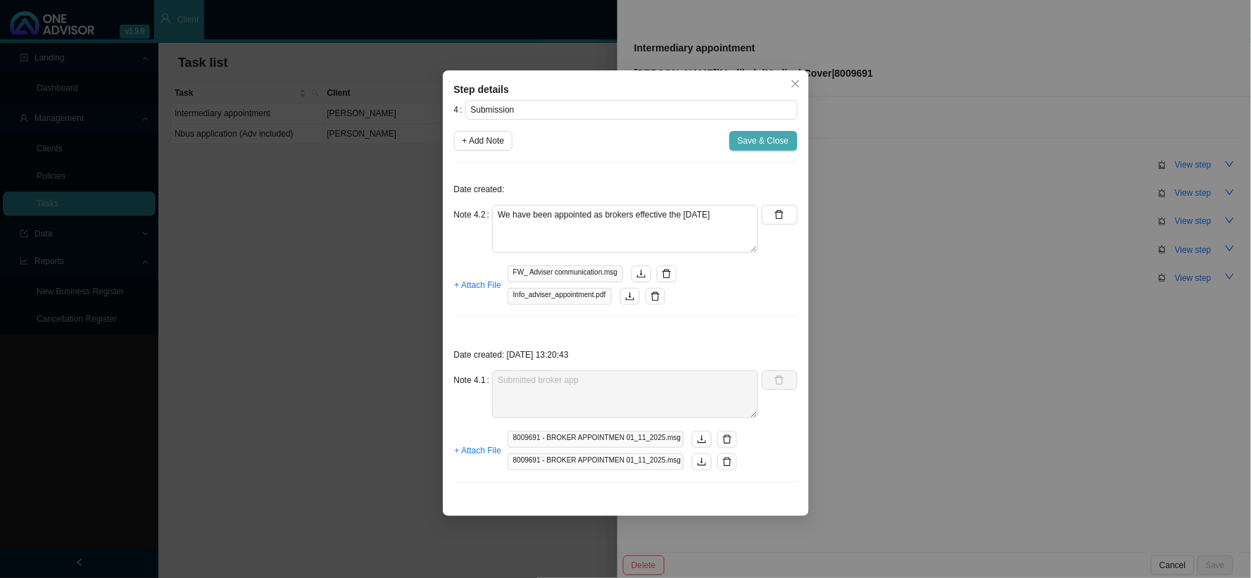
click at [754, 139] on span "Save & Close" at bounding box center [763, 141] width 51 height 14
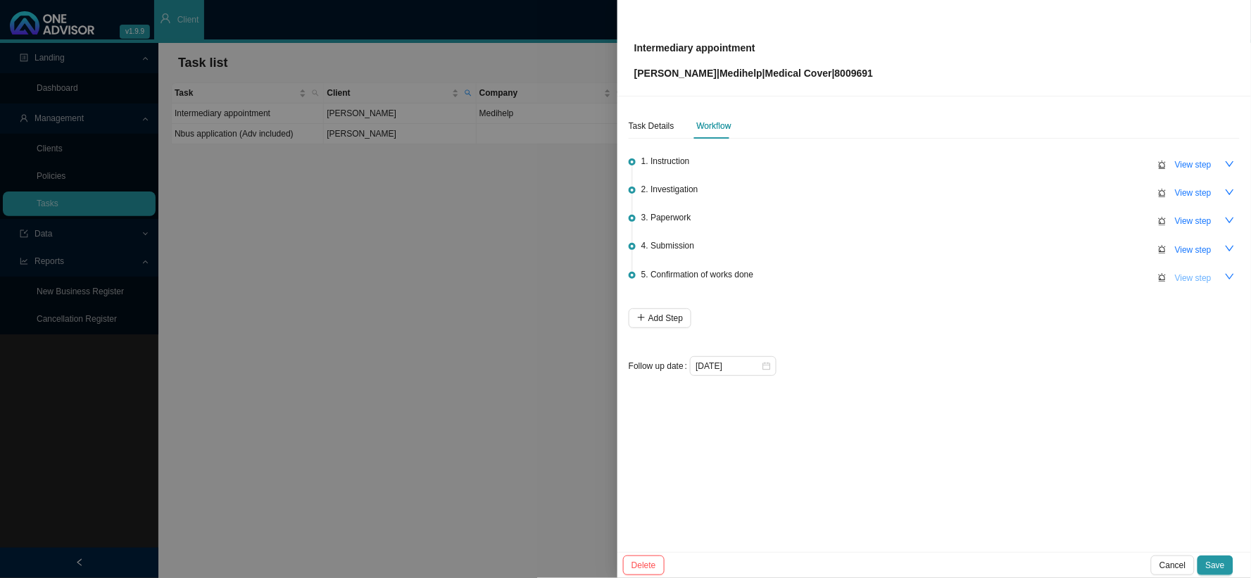
click at [1067, 272] on span "View step" at bounding box center [1193, 278] width 37 height 14
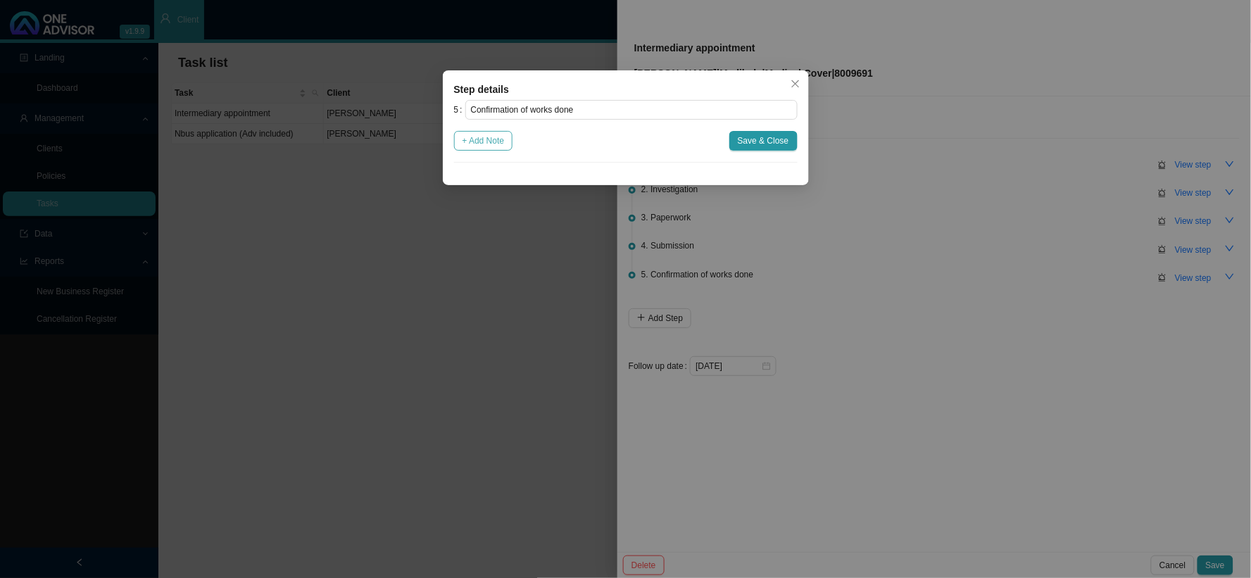
click at [473, 137] on span "+ Add Note" at bounding box center [484, 141] width 42 height 14
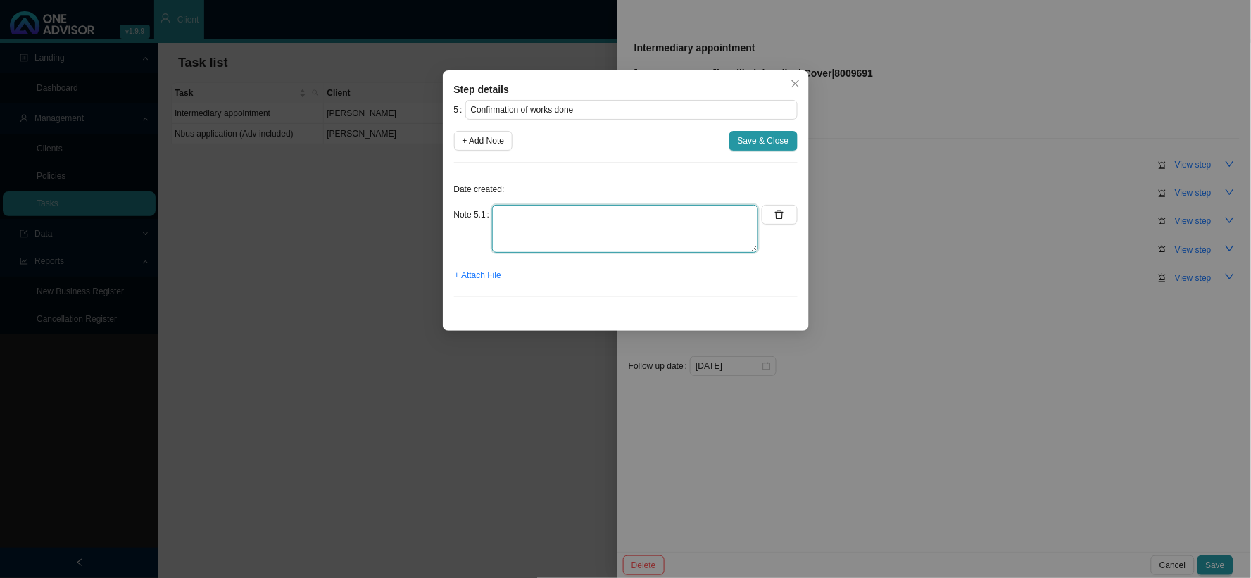
click at [567, 208] on textarea at bounding box center [625, 229] width 266 height 48
click at [656, 224] on textarea at bounding box center [625, 229] width 266 height 48
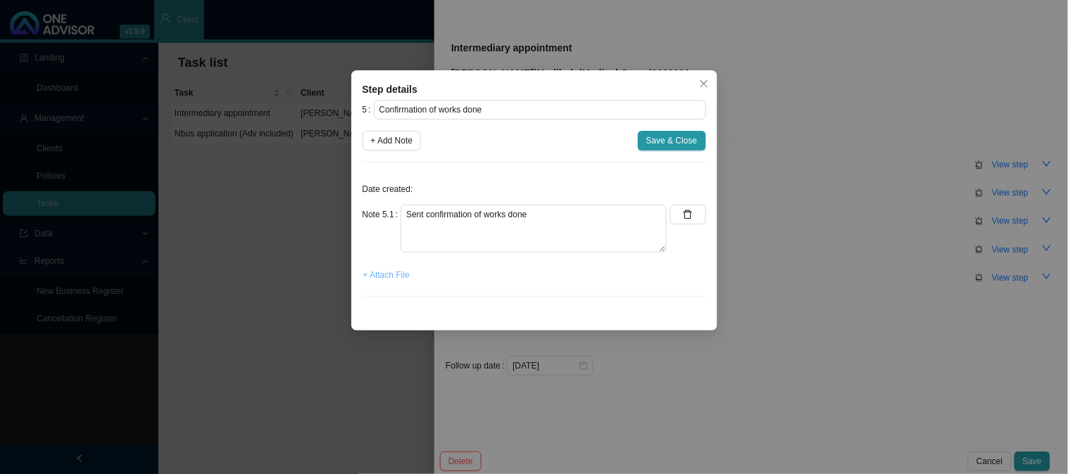
click at [370, 275] on span "+ Attach File" at bounding box center [386, 275] width 46 height 14
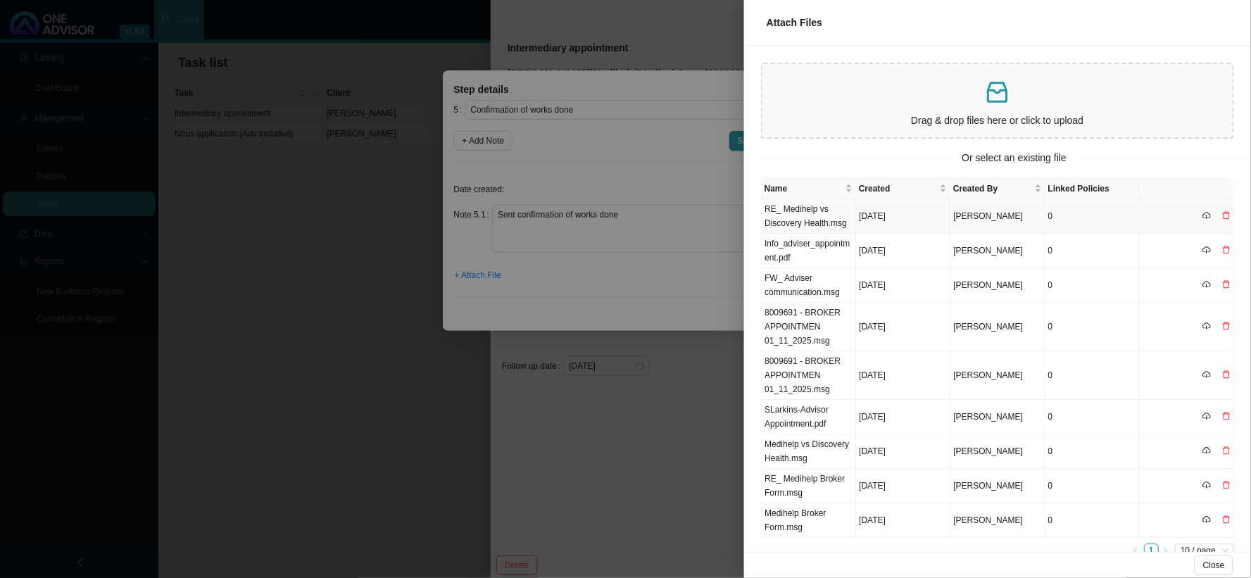
click at [817, 215] on td "RE_ Medihelp vs Discovery Health.msg" at bounding box center [809, 216] width 94 height 34
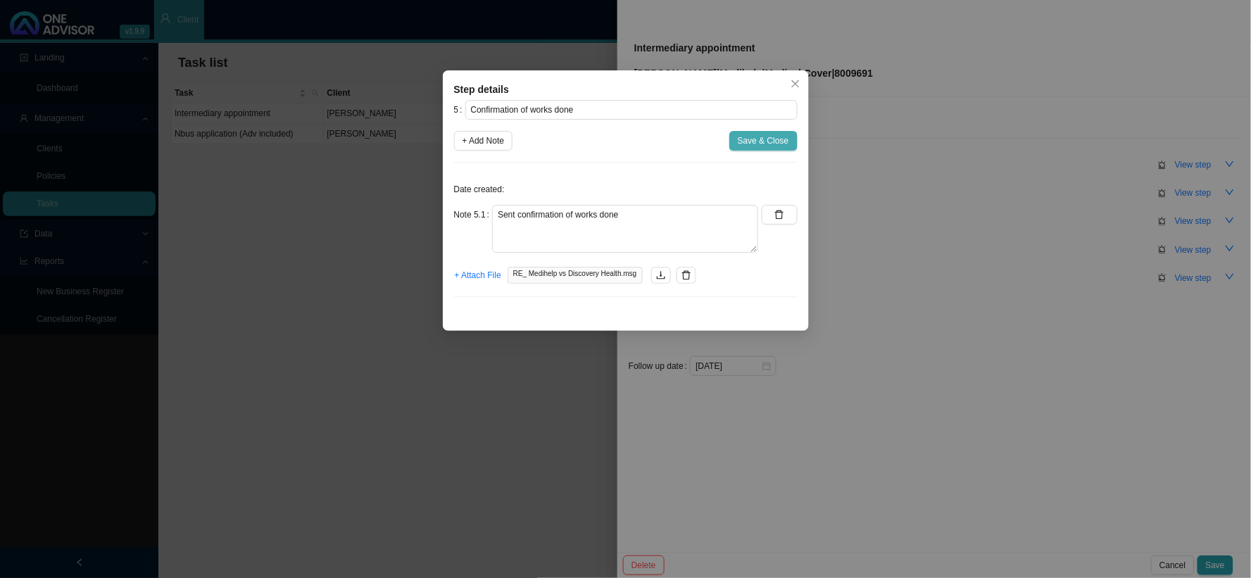
click at [771, 139] on span "Save & Close" at bounding box center [763, 141] width 51 height 14
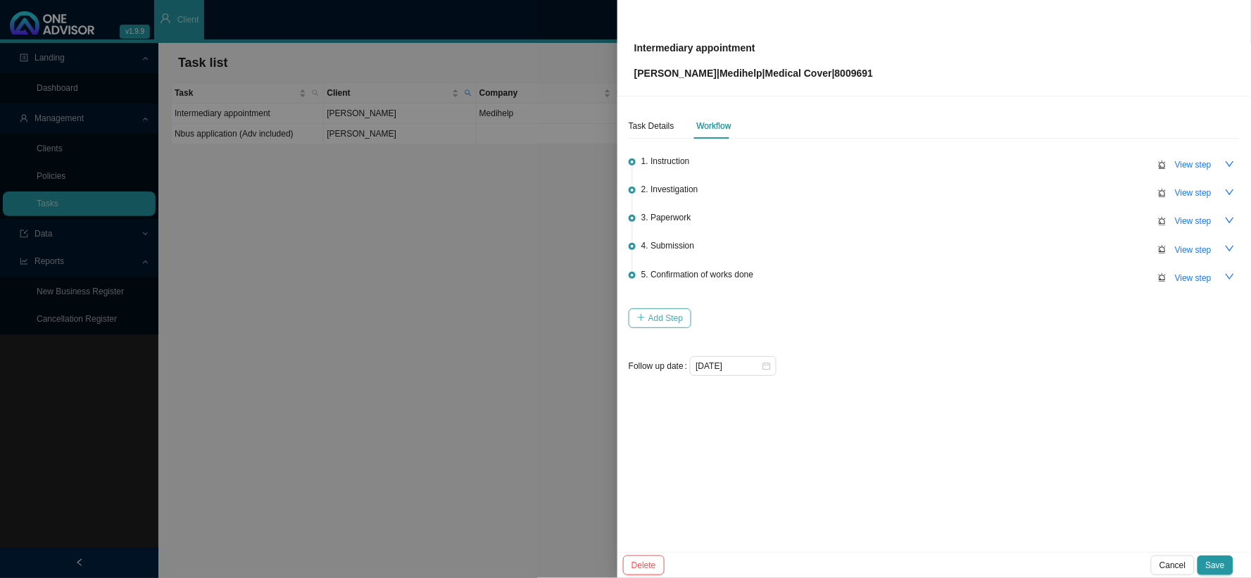
click at [677, 311] on span "Add Step" at bounding box center [665, 318] width 34 height 14
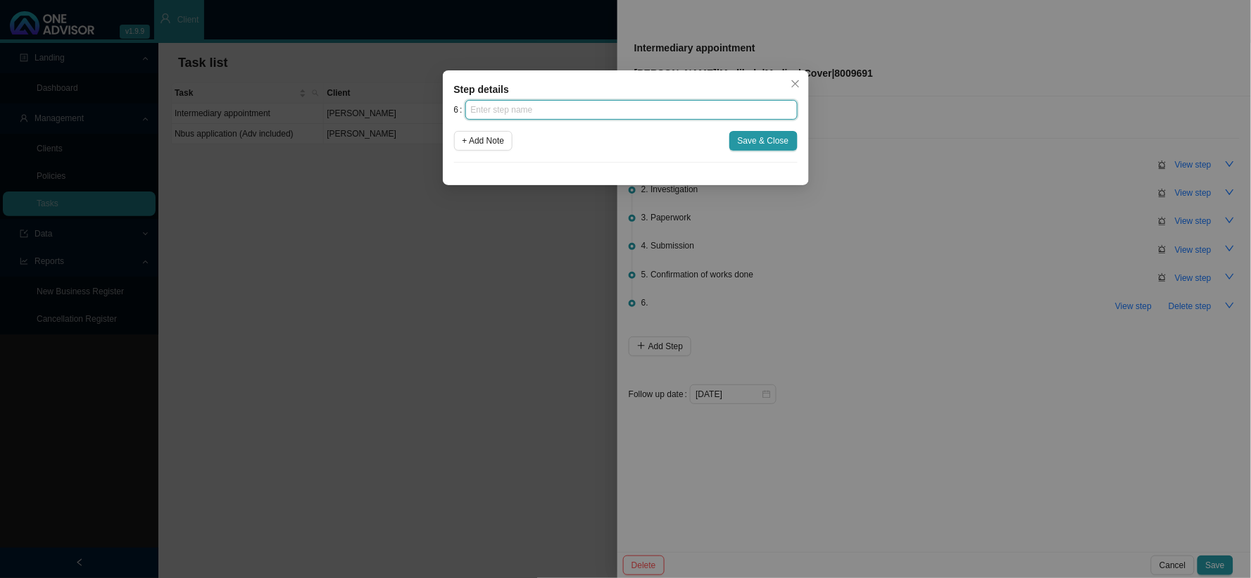
click at [581, 106] on input "text" at bounding box center [631, 110] width 332 height 20
click at [504, 146] on span "+ Add Note" at bounding box center [484, 141] width 42 height 14
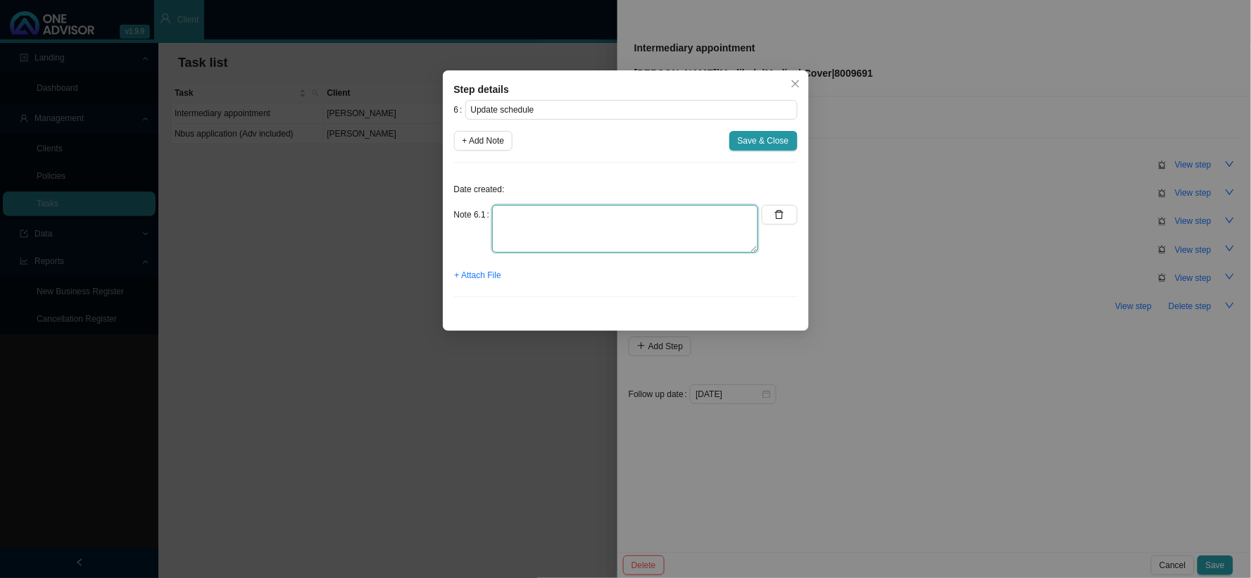
click at [566, 208] on textarea at bounding box center [625, 229] width 266 height 48
click at [479, 277] on span "+ Attach File" at bounding box center [478, 275] width 46 height 14
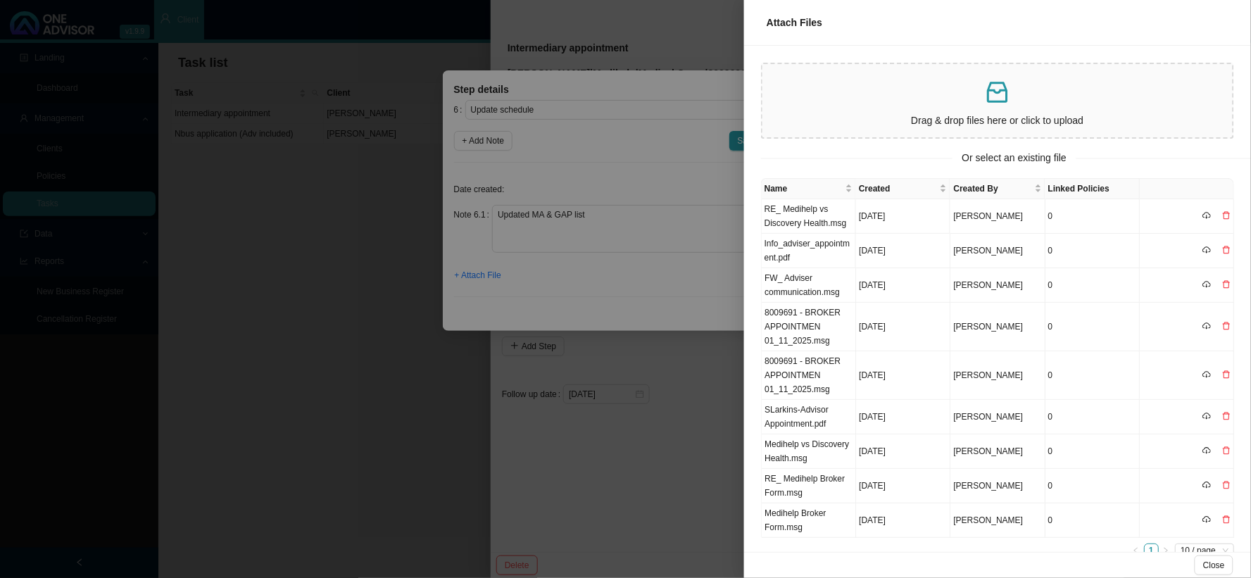
click at [894, 86] on p at bounding box center [997, 92] width 459 height 29
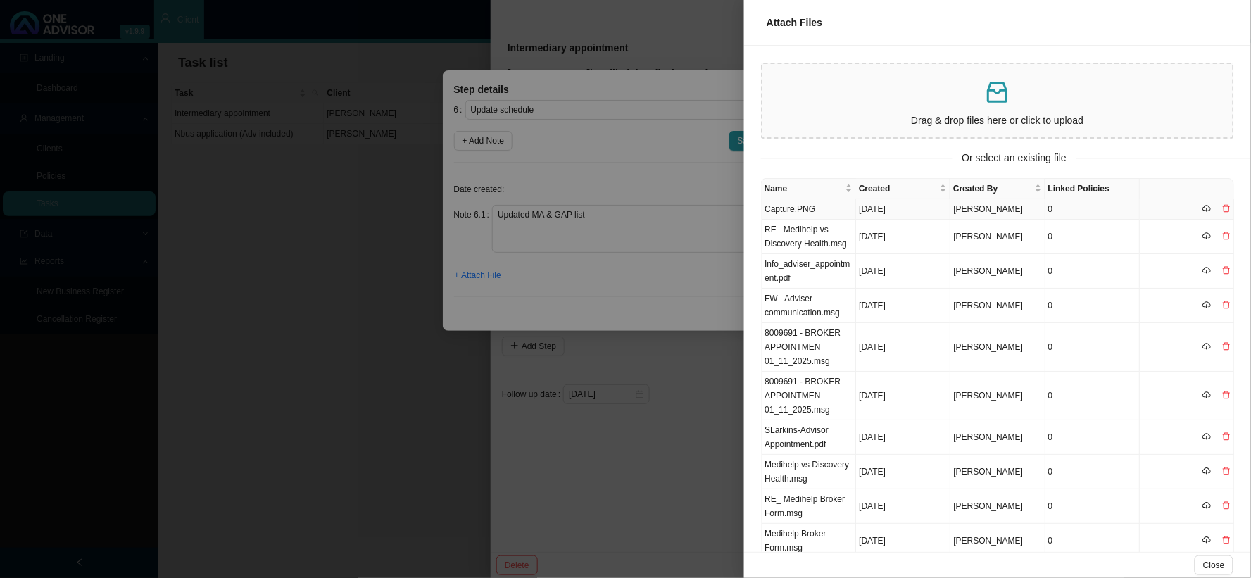
click at [808, 205] on td "Capture.PNG" at bounding box center [809, 209] width 94 height 20
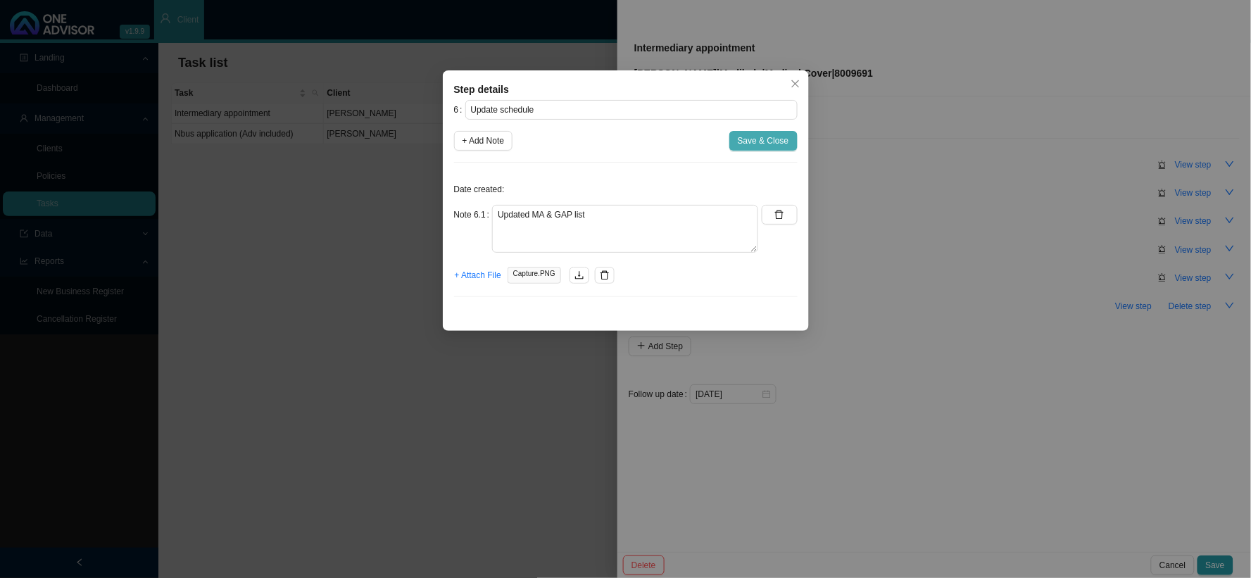
click at [765, 139] on span "Save & Close" at bounding box center [763, 141] width 51 height 14
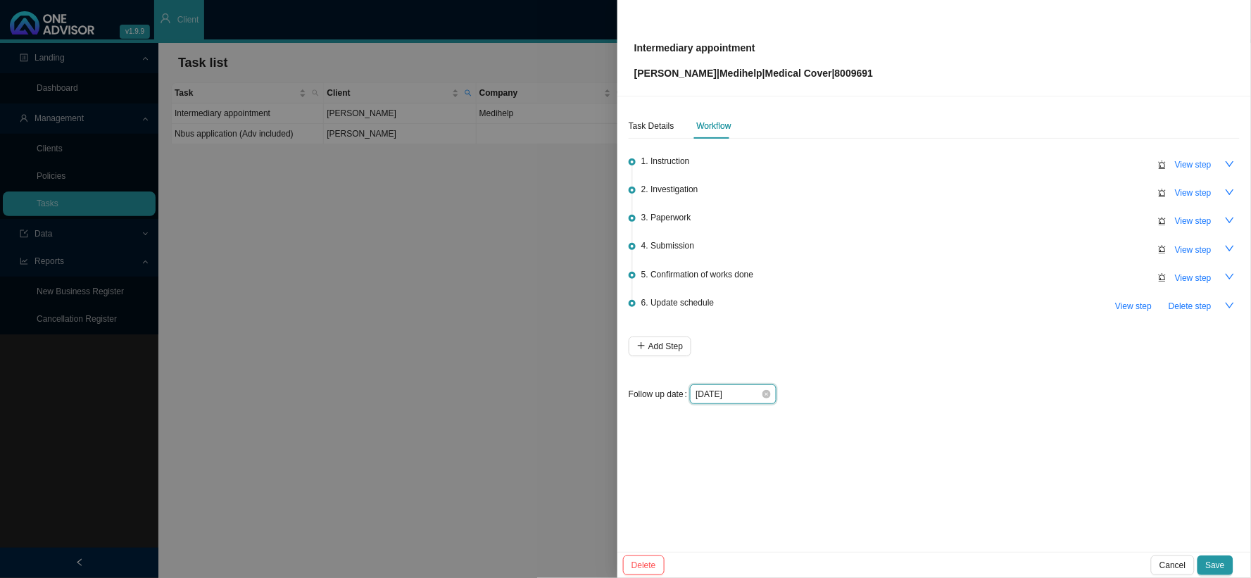
click at [741, 387] on input "[DATE]" at bounding box center [728, 394] width 65 height 14
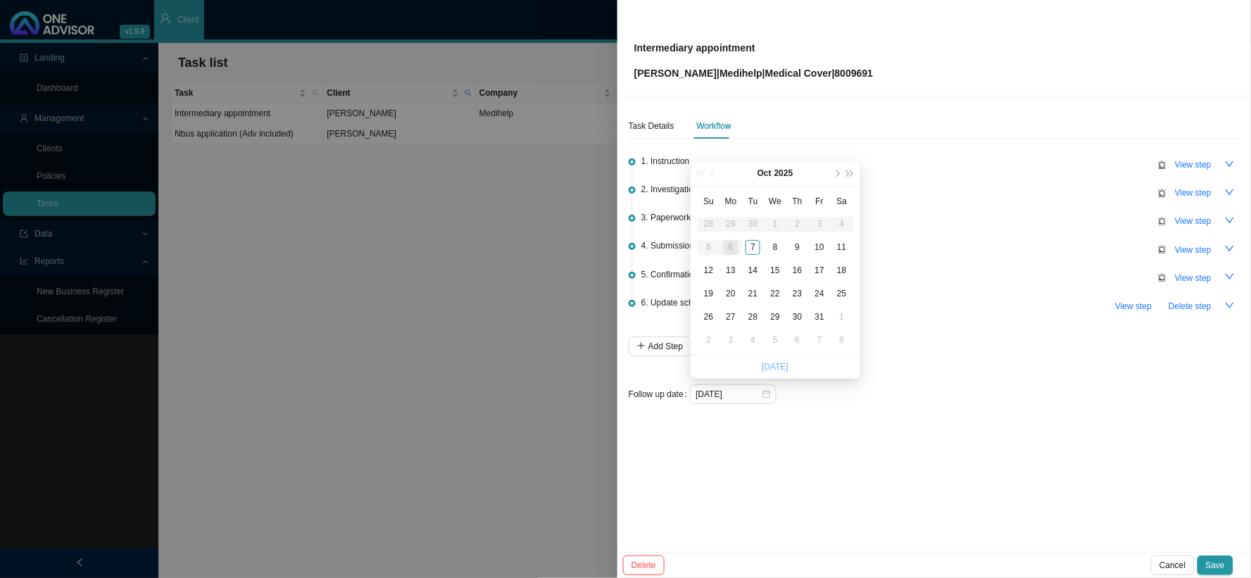
click at [764, 362] on link "[DATE]" at bounding box center [775, 367] width 27 height 10
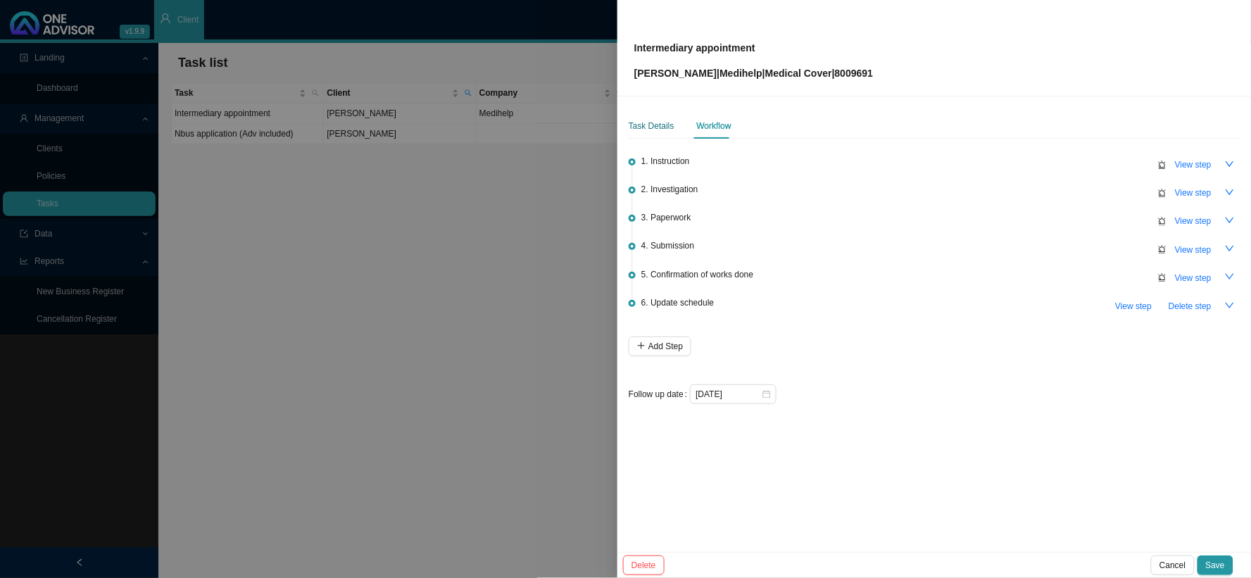
click at [653, 119] on div "Task Details" at bounding box center [652, 126] width 46 height 14
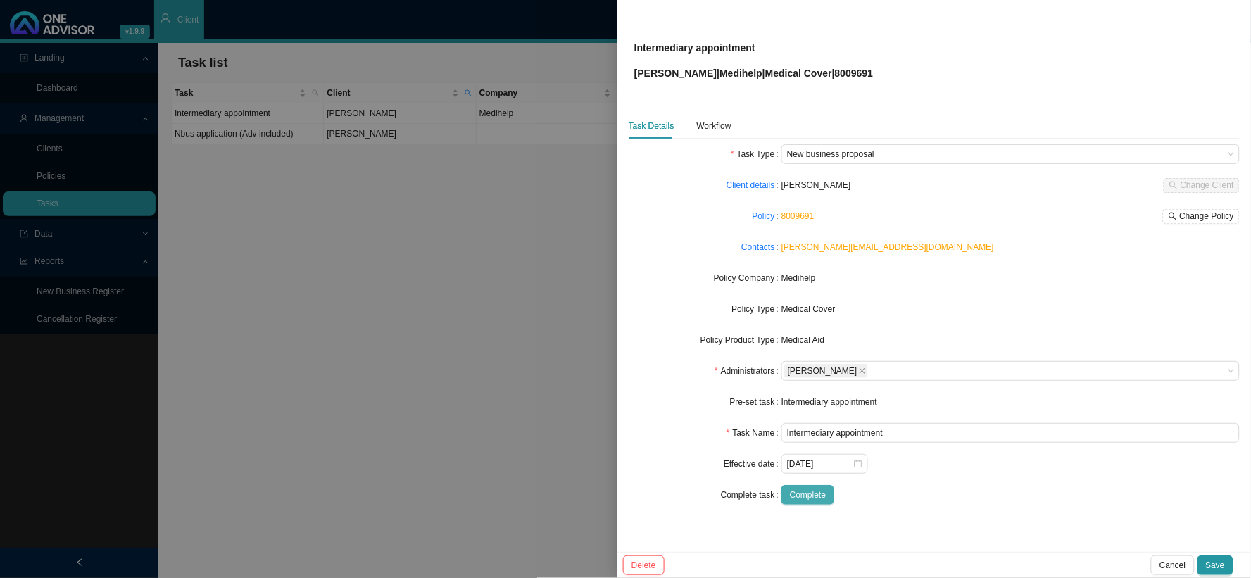
click at [812, 474] on span "Complete" at bounding box center [808, 495] width 36 height 14
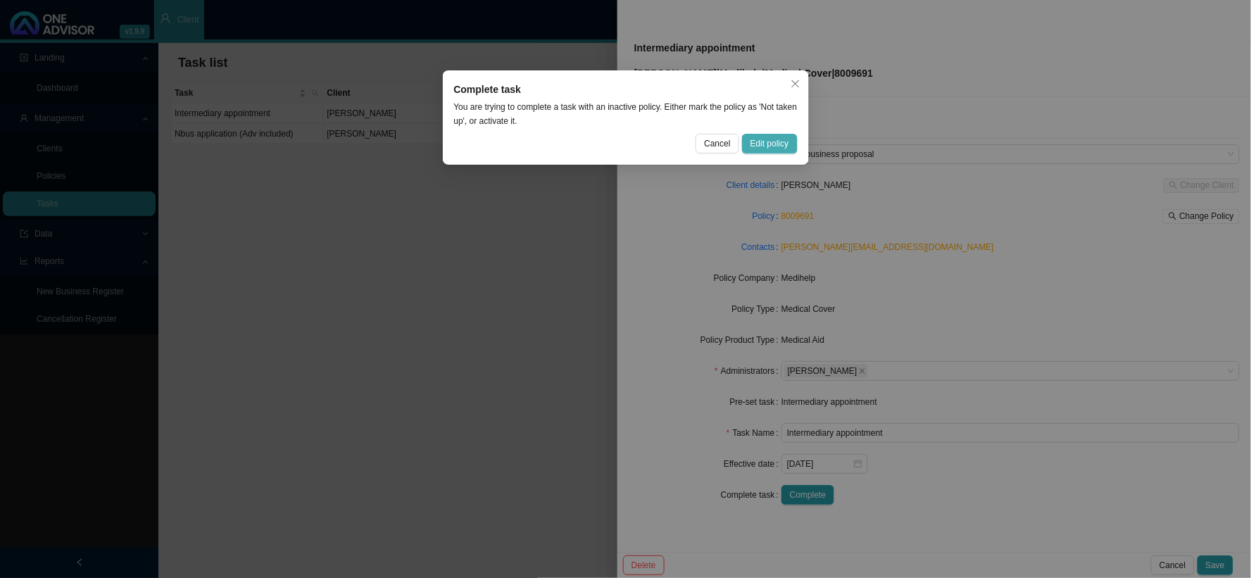
click at [770, 145] on span "Edit policy" at bounding box center [769, 144] width 39 height 14
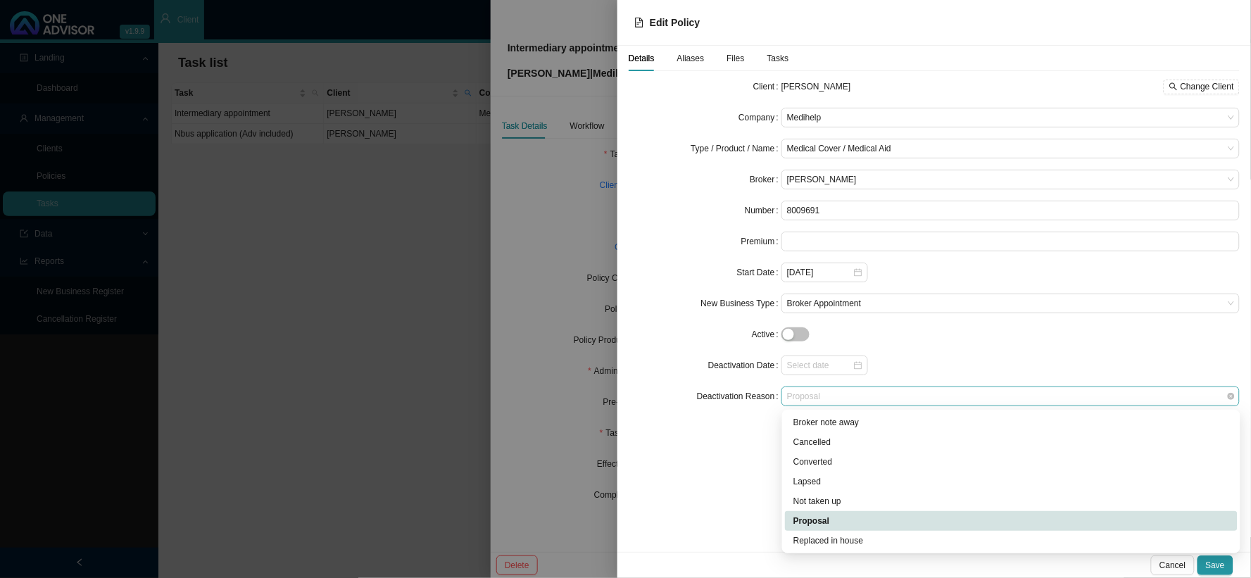
click at [822, 395] on span "Proposal" at bounding box center [1010, 396] width 447 height 18
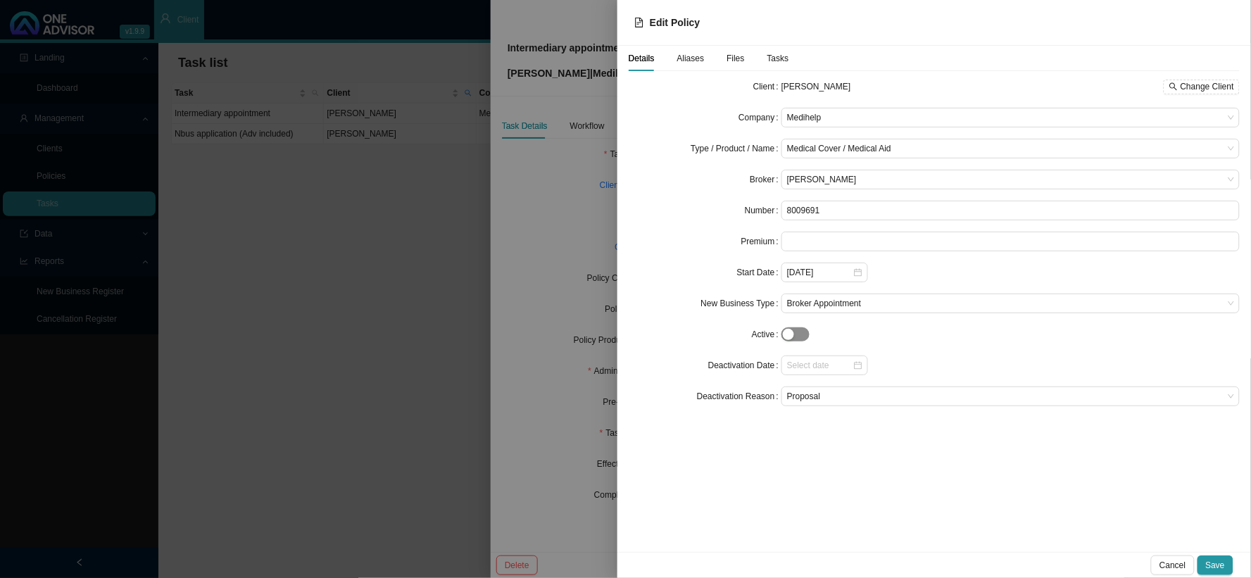
click at [795, 332] on span "button" at bounding box center [795, 334] width 28 height 14
click at [1067, 474] on span "Save" at bounding box center [1215, 565] width 19 height 14
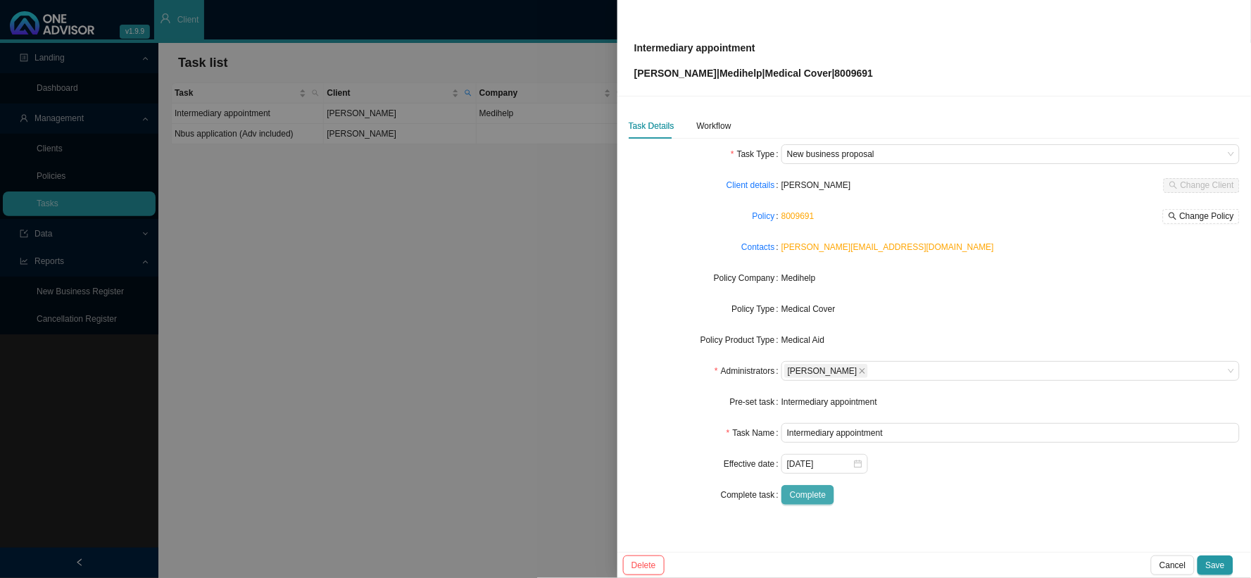
click at [821, 474] on span "Complete" at bounding box center [808, 495] width 36 height 14
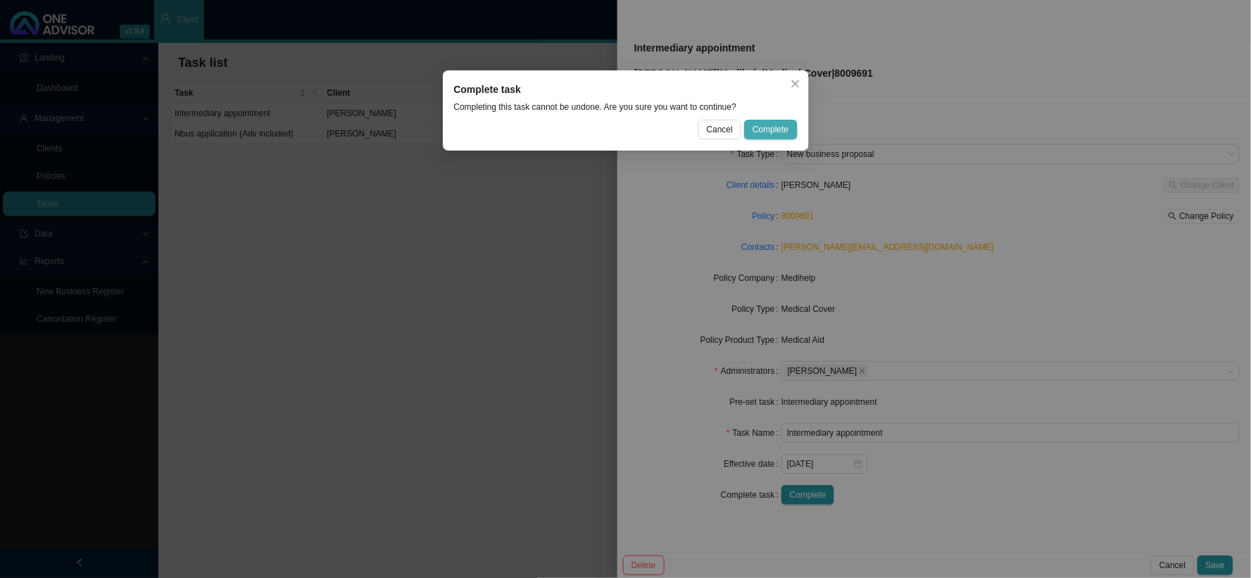
click at [774, 129] on span "Complete" at bounding box center [771, 129] width 36 height 14
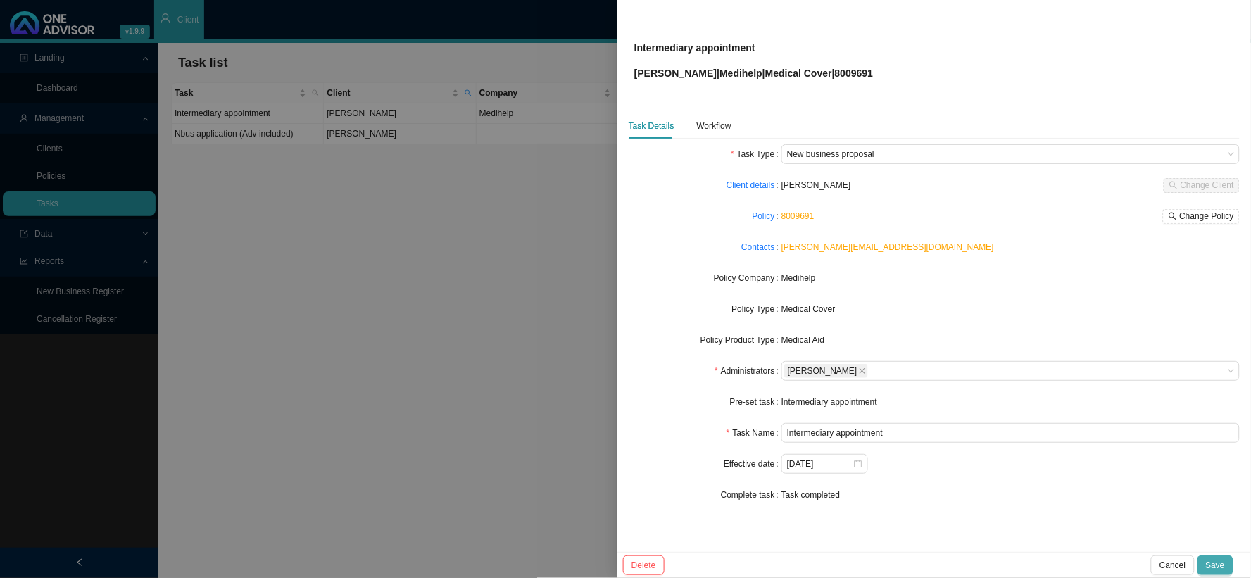
click at [1067, 474] on span "Save" at bounding box center [1215, 565] width 19 height 14
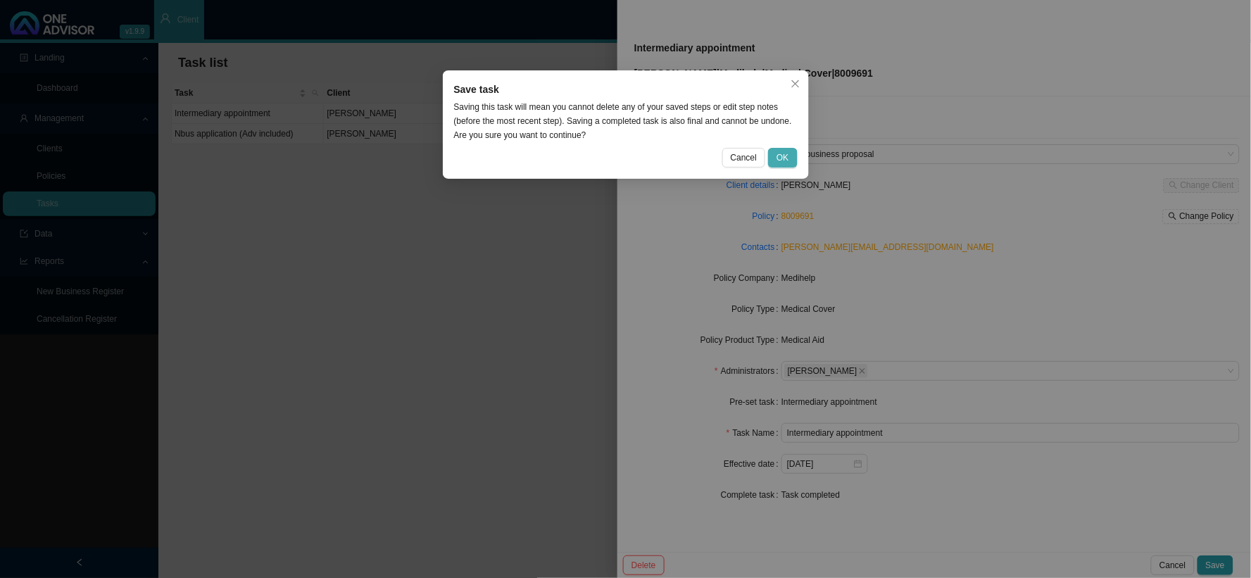
click at [774, 149] on button "OK" at bounding box center [782, 158] width 29 height 20
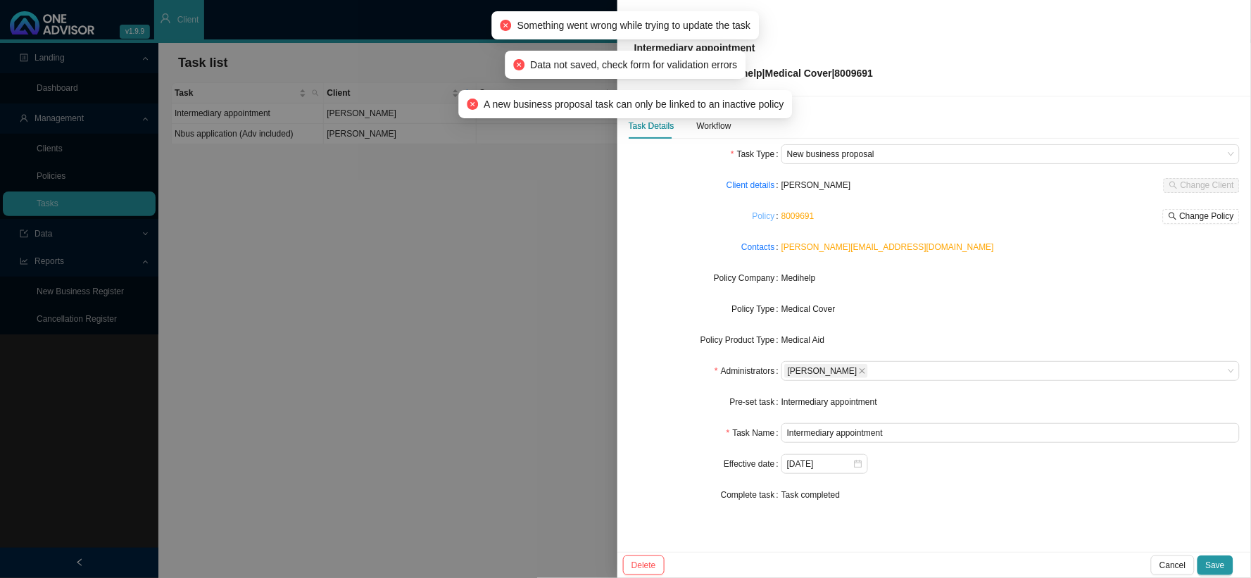
click at [762, 216] on link "Policy" at bounding box center [764, 216] width 23 height 14
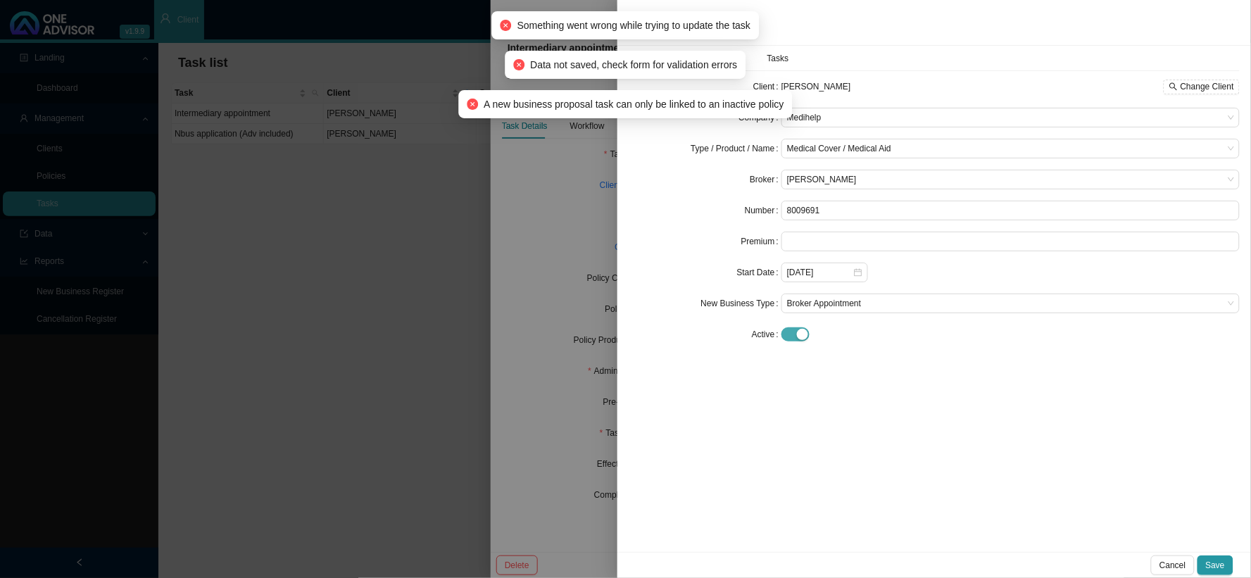
click at [800, 333] on div "button" at bounding box center [802, 334] width 11 height 11
click at [1067, 474] on span "Save" at bounding box center [1215, 565] width 19 height 14
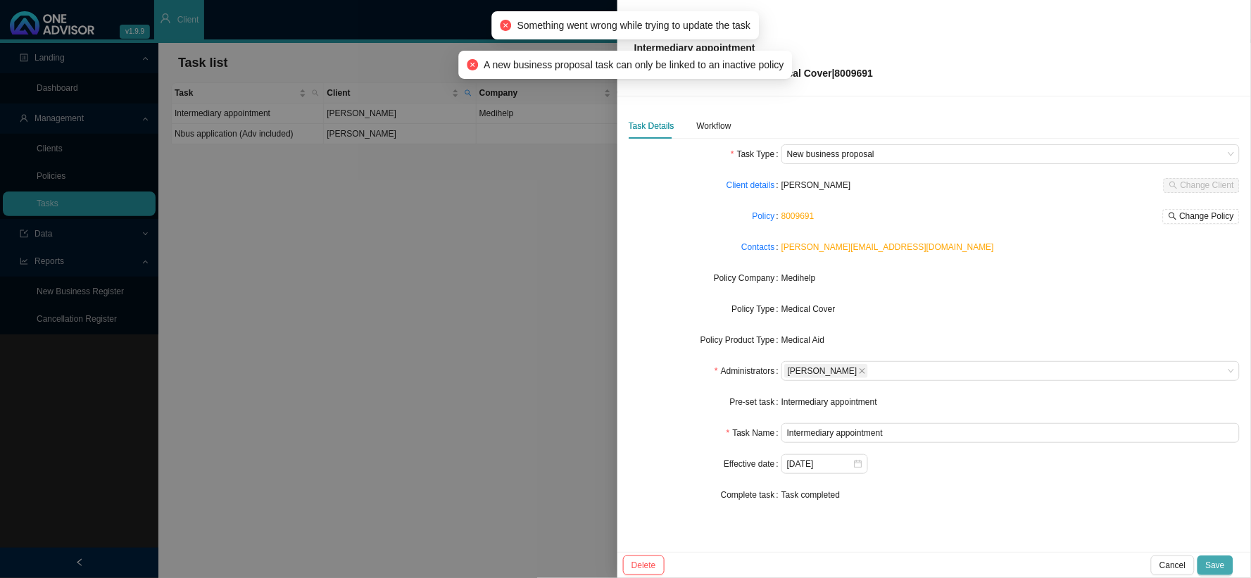
click at [1067, 474] on span "Save" at bounding box center [1215, 565] width 19 height 14
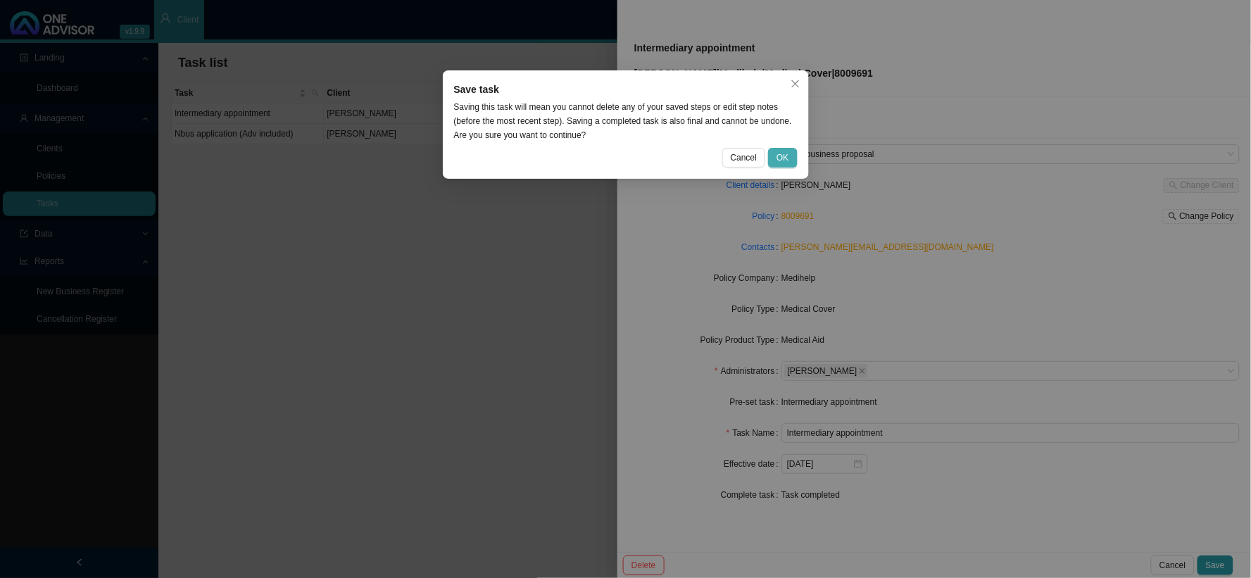
click at [781, 156] on span "OK" at bounding box center [782, 158] width 12 height 14
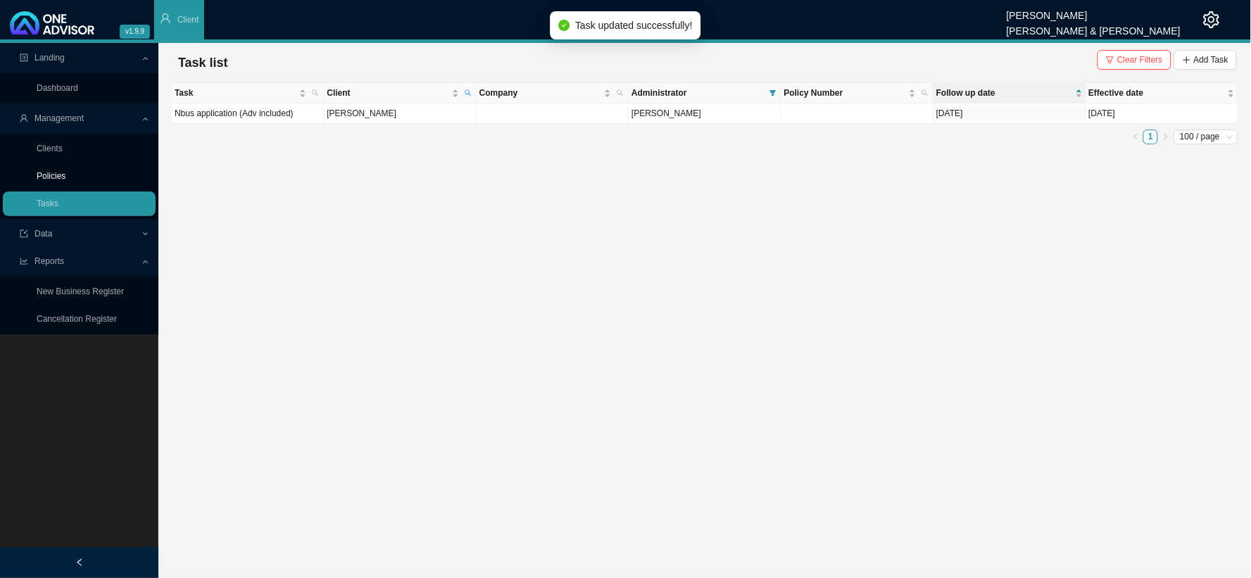
click at [61, 171] on link "Policies" at bounding box center [51, 176] width 29 height 10
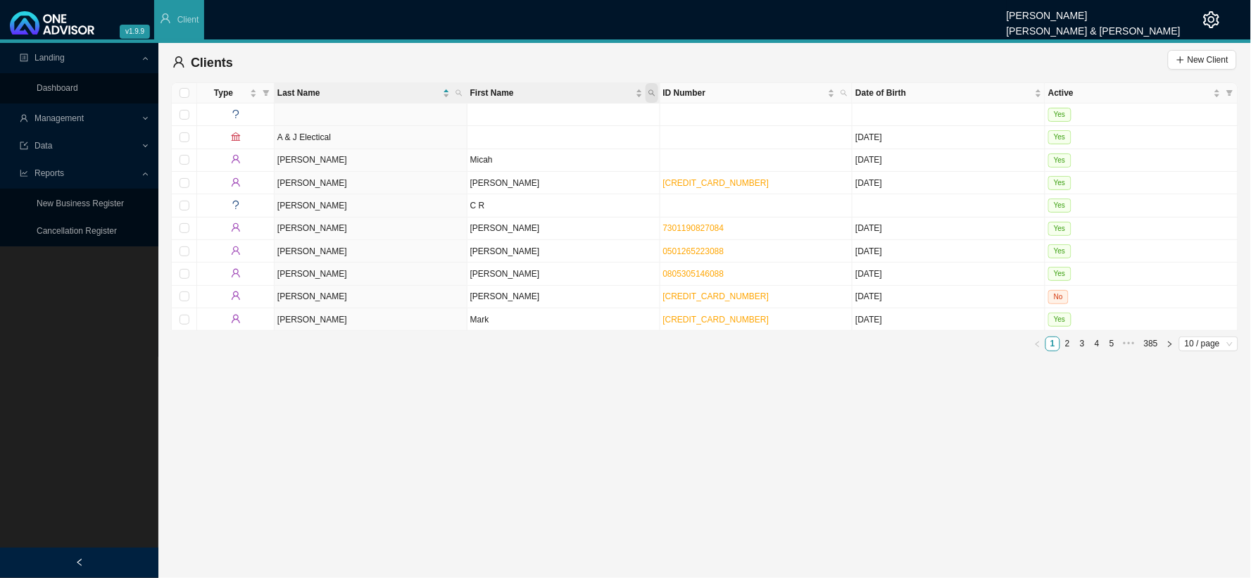
click at [649, 92] on icon "search" at bounding box center [651, 93] width 6 height 6
click at [458, 92] on icon "search" at bounding box center [458, 92] width 7 height 7
click at [398, 117] on input "text" at bounding box center [393, 121] width 132 height 20
type input "[PERSON_NAME]"
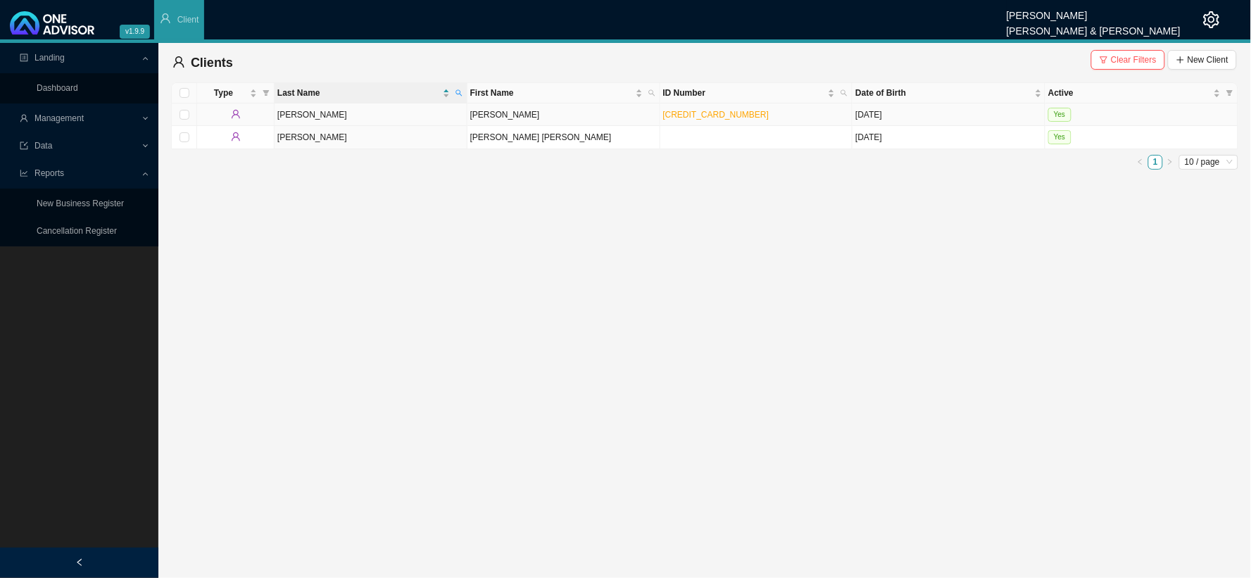
click at [301, 115] on td "[PERSON_NAME]" at bounding box center [371, 114] width 193 height 23
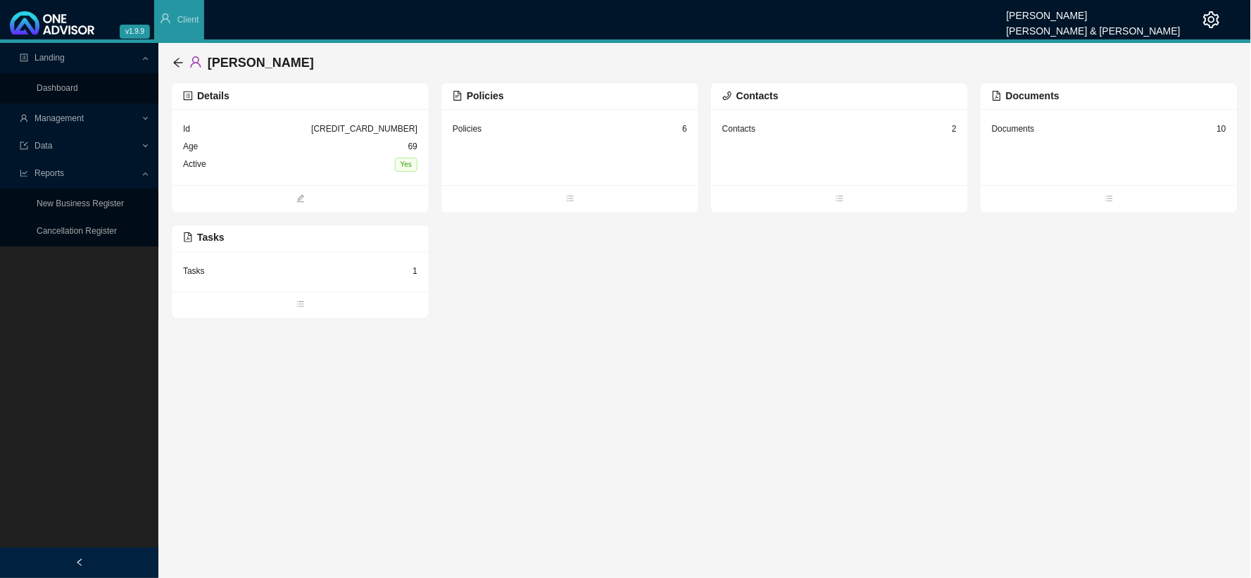
click at [505, 130] on div "Policies 6" at bounding box center [570, 129] width 234 height 18
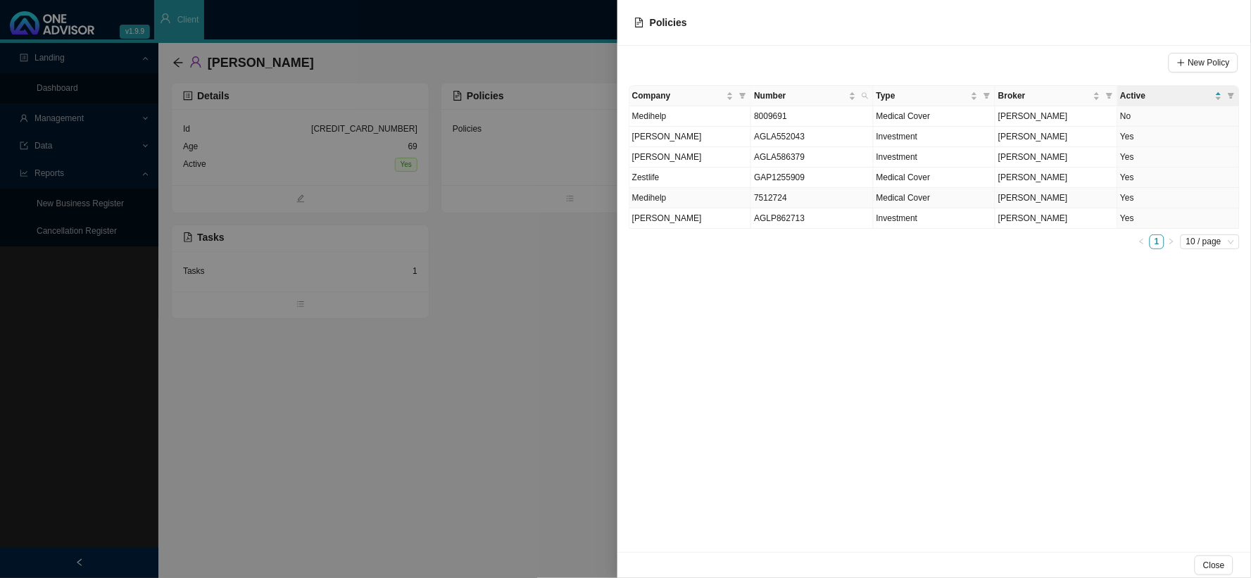
click at [786, 196] on td "7512724" at bounding box center [812, 198] width 122 height 20
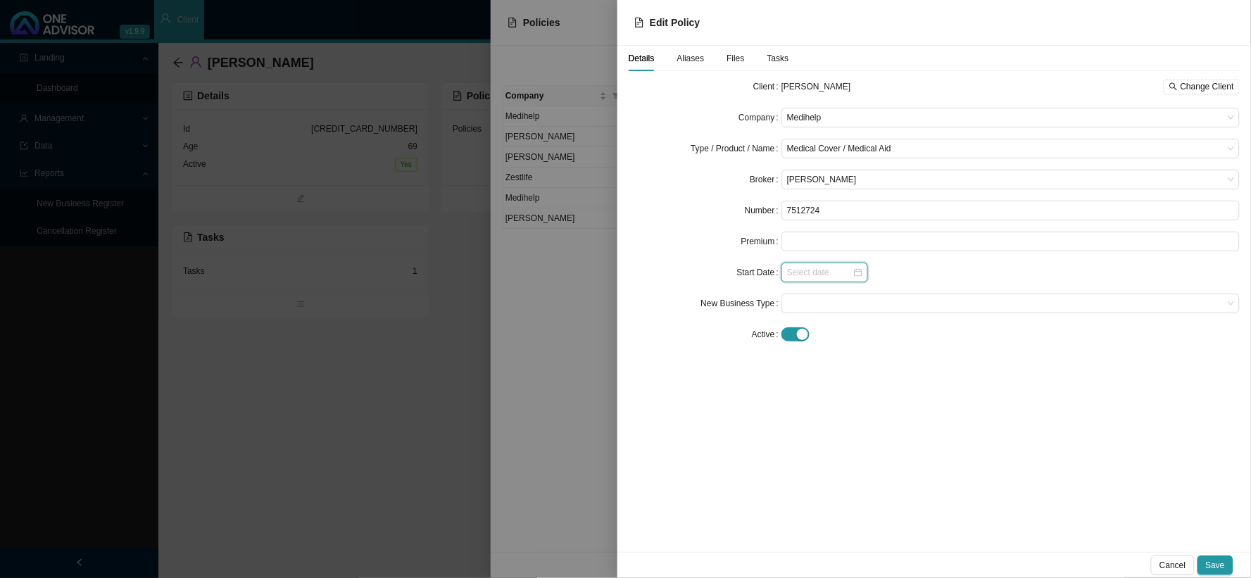
click at [839, 278] on input at bounding box center [819, 272] width 65 height 14
type input "[DATE]"
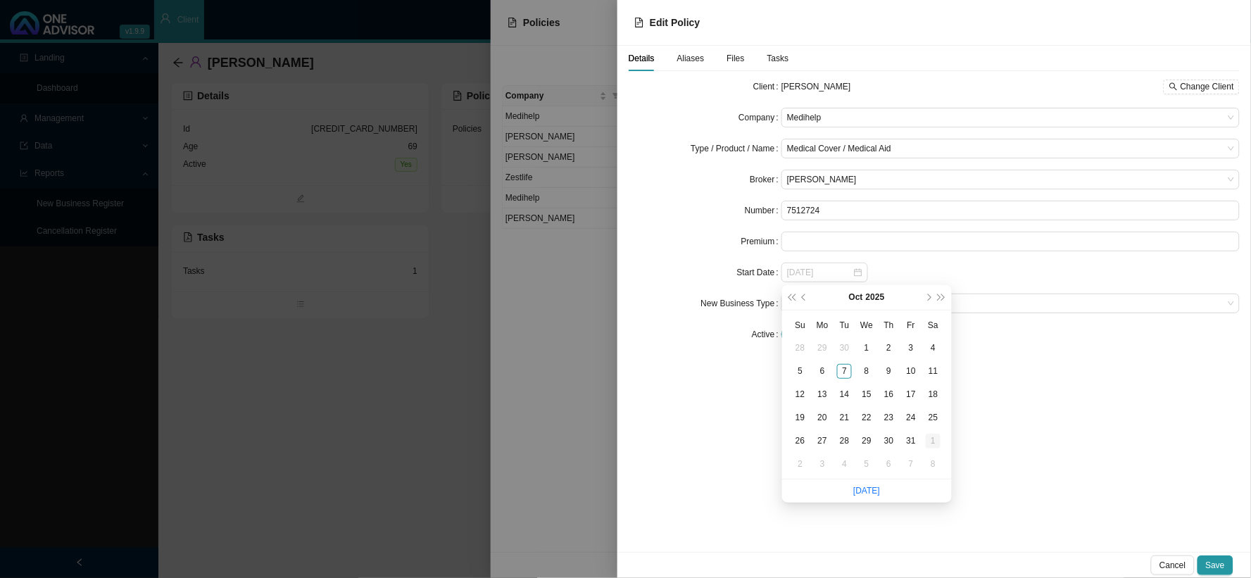
click at [933, 441] on div "1" at bounding box center [933, 441] width 15 height 15
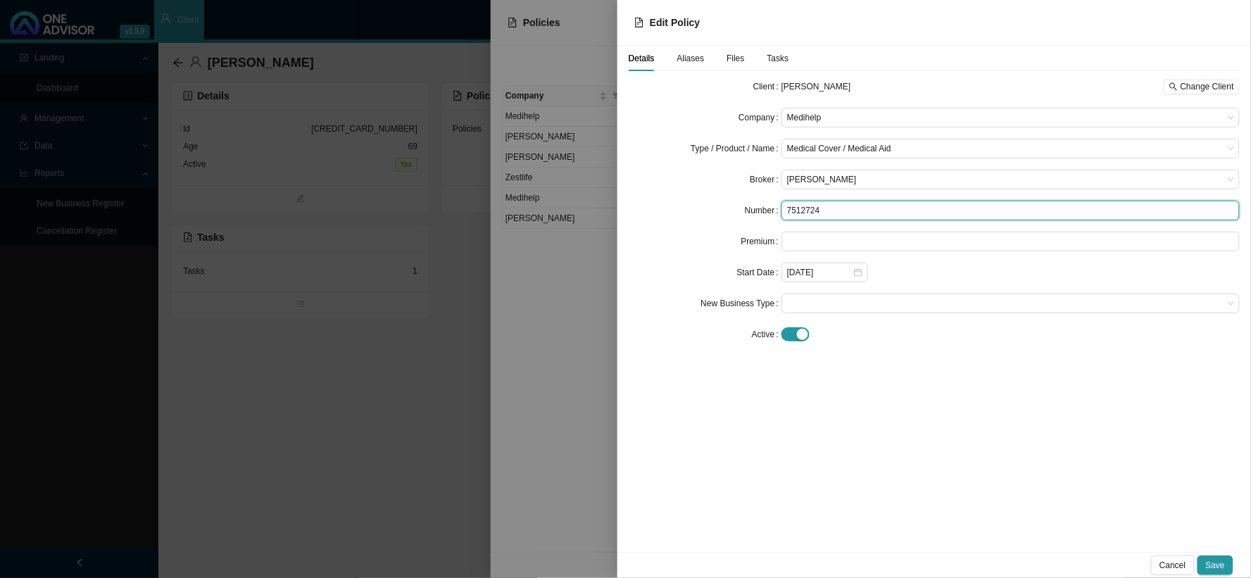
click at [815, 203] on input "7512724" at bounding box center [1010, 211] width 458 height 20
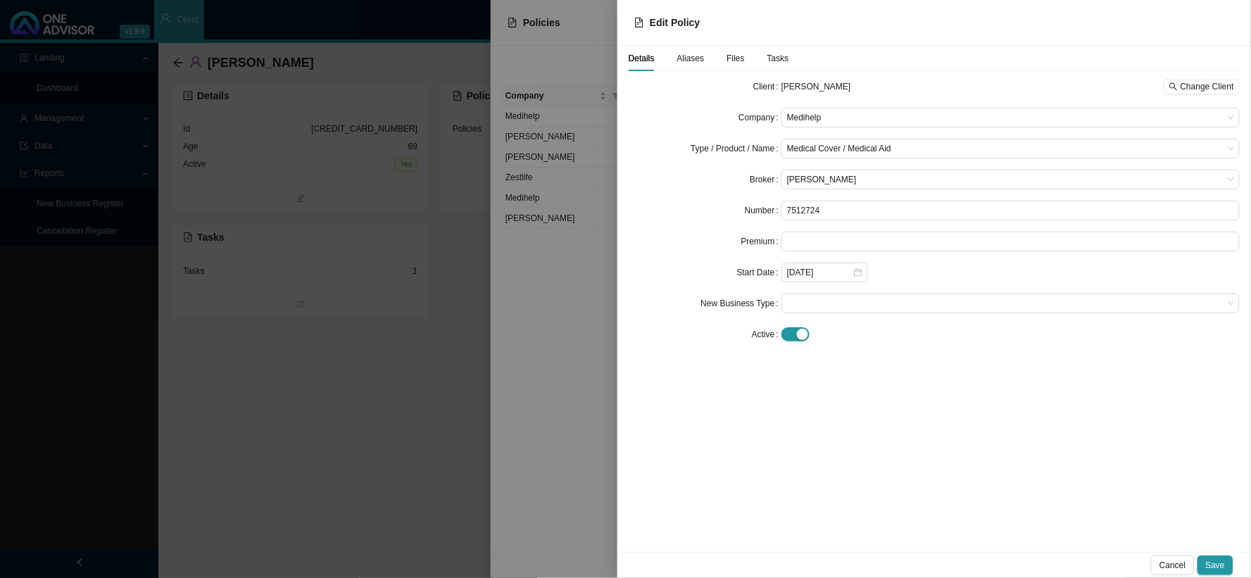
click at [554, 308] on div at bounding box center [625, 289] width 1251 height 578
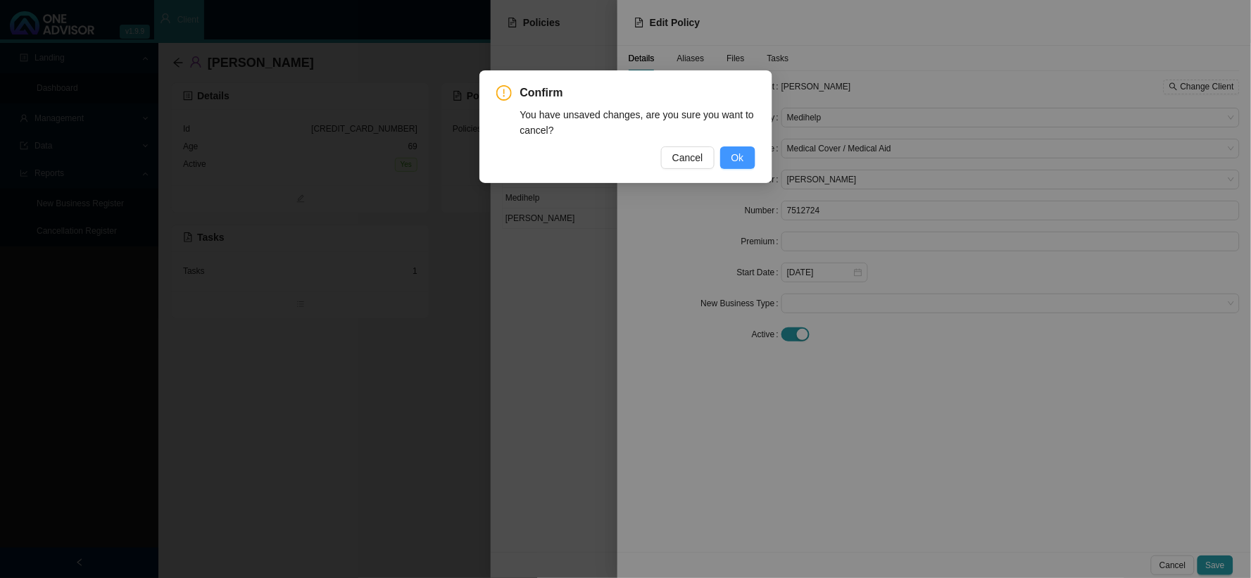
click at [734, 148] on button "Ok" at bounding box center [737, 157] width 35 height 23
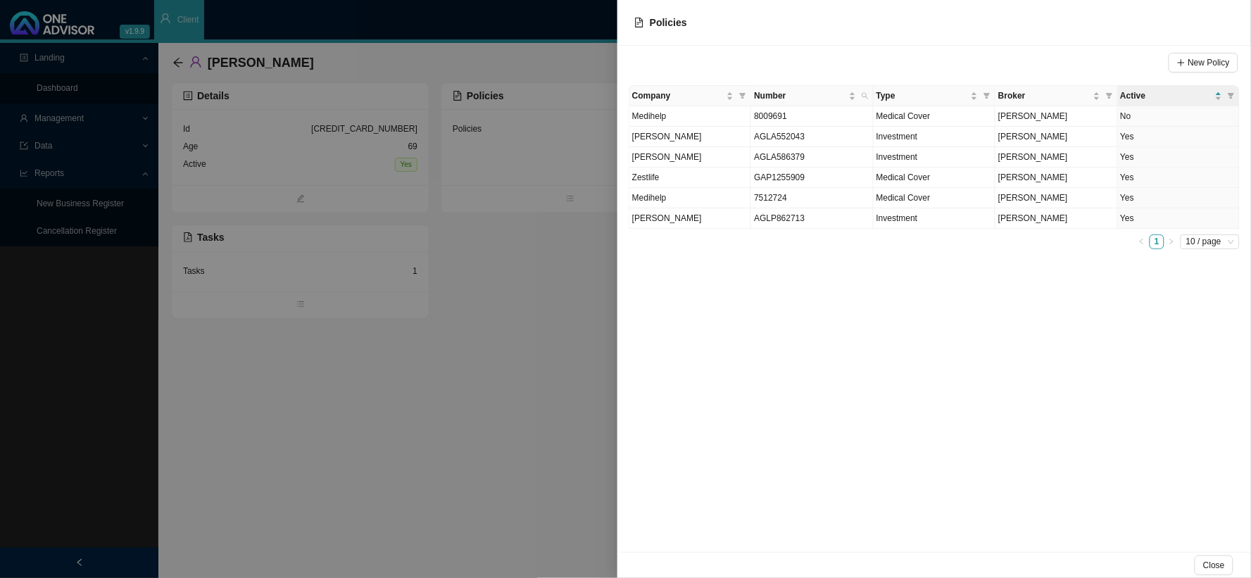
click at [554, 289] on div at bounding box center [625, 289] width 1251 height 578
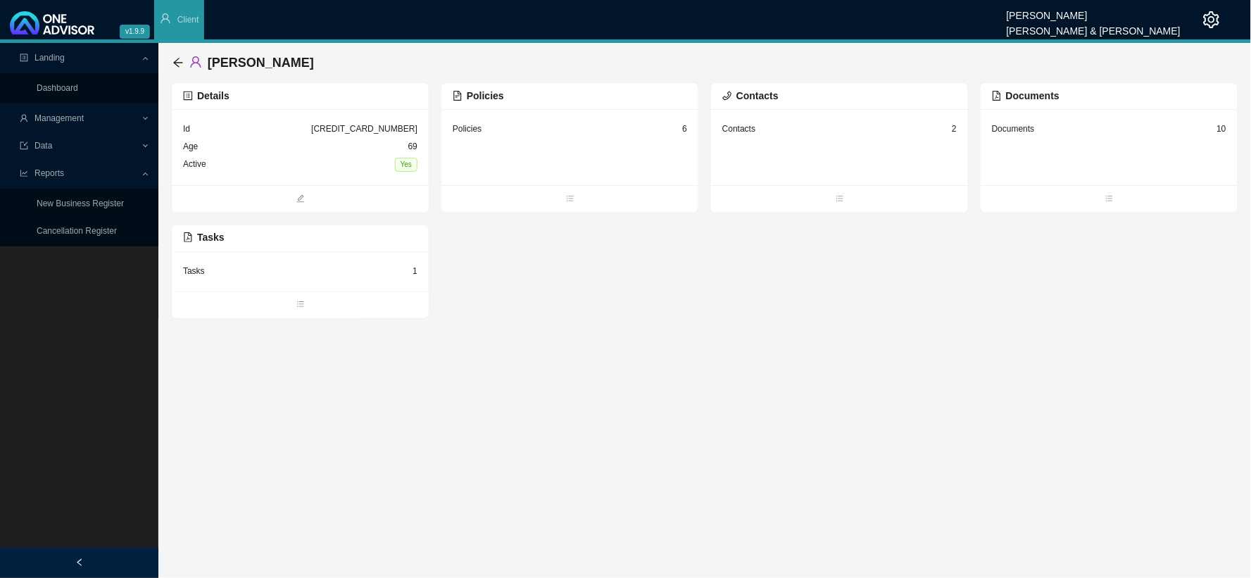
click at [539, 128] on div "Policies 6" at bounding box center [570, 129] width 234 height 18
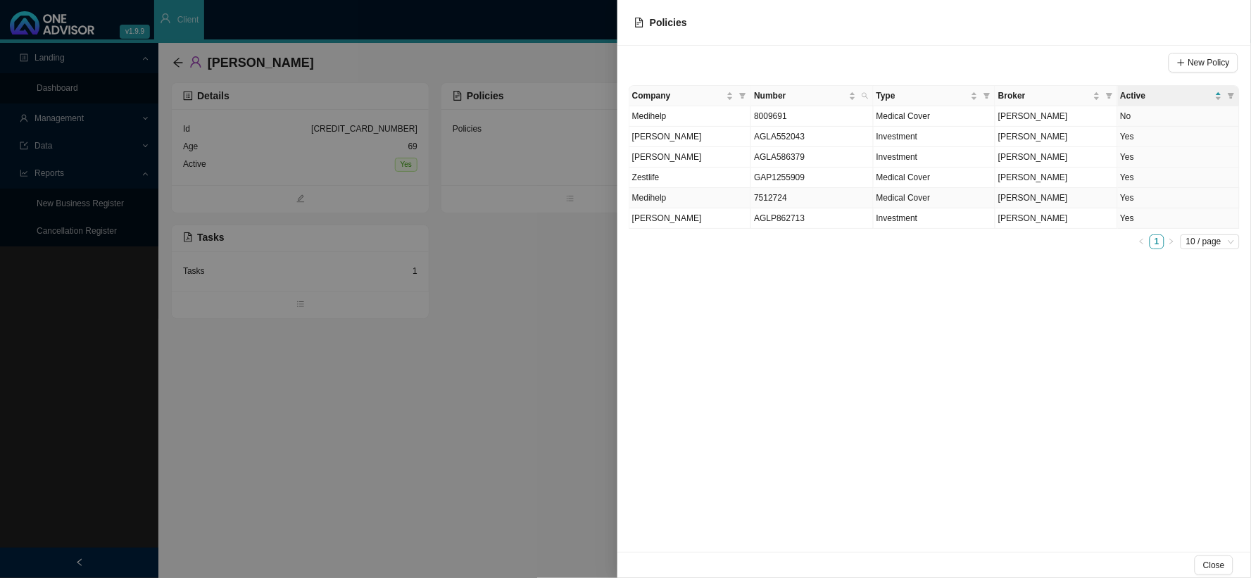
click at [669, 194] on td "Medihelp" at bounding box center [690, 198] width 122 height 20
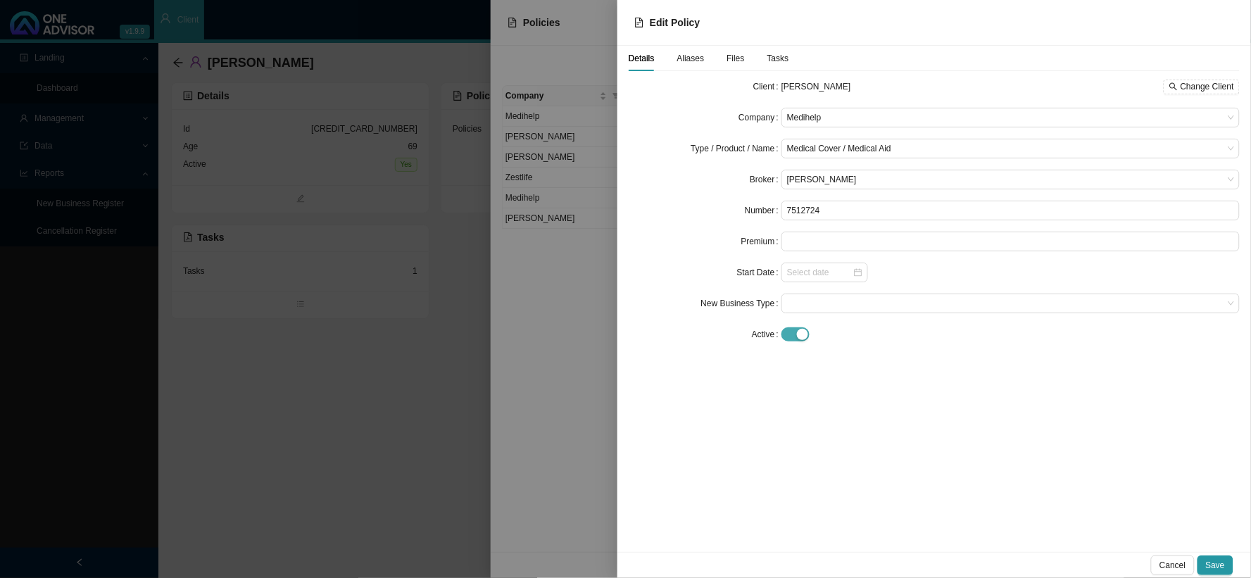
click at [787, 327] on span "button" at bounding box center [795, 334] width 28 height 14
click at [1228, 569] on button "Save" at bounding box center [1215, 565] width 36 height 20
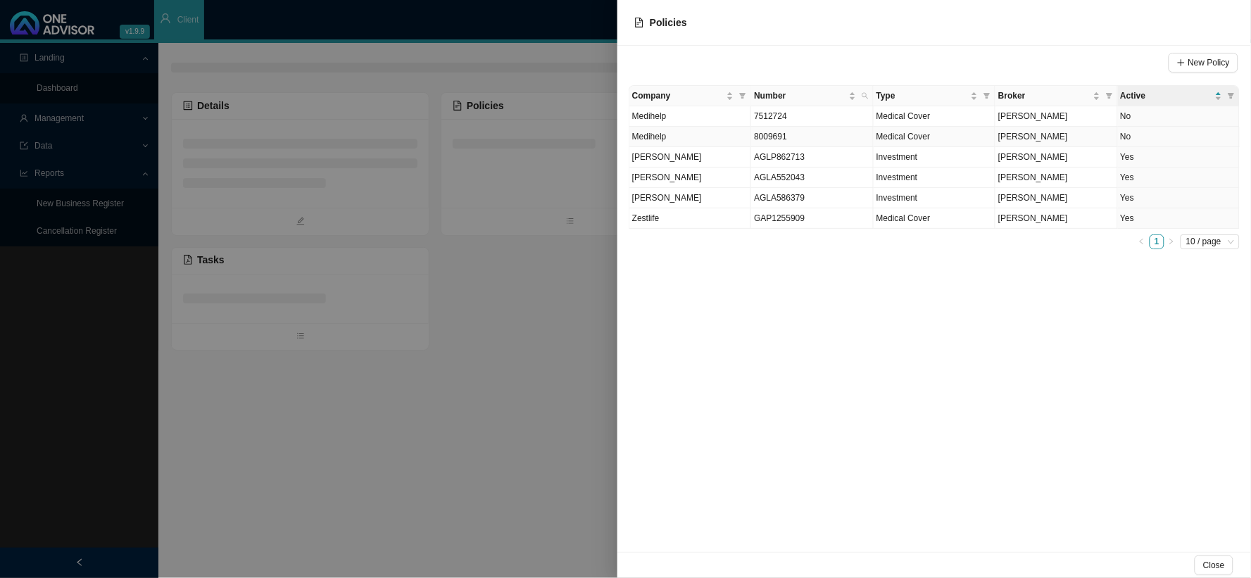
click at [758, 137] on span "8009691" at bounding box center [770, 137] width 33 height 10
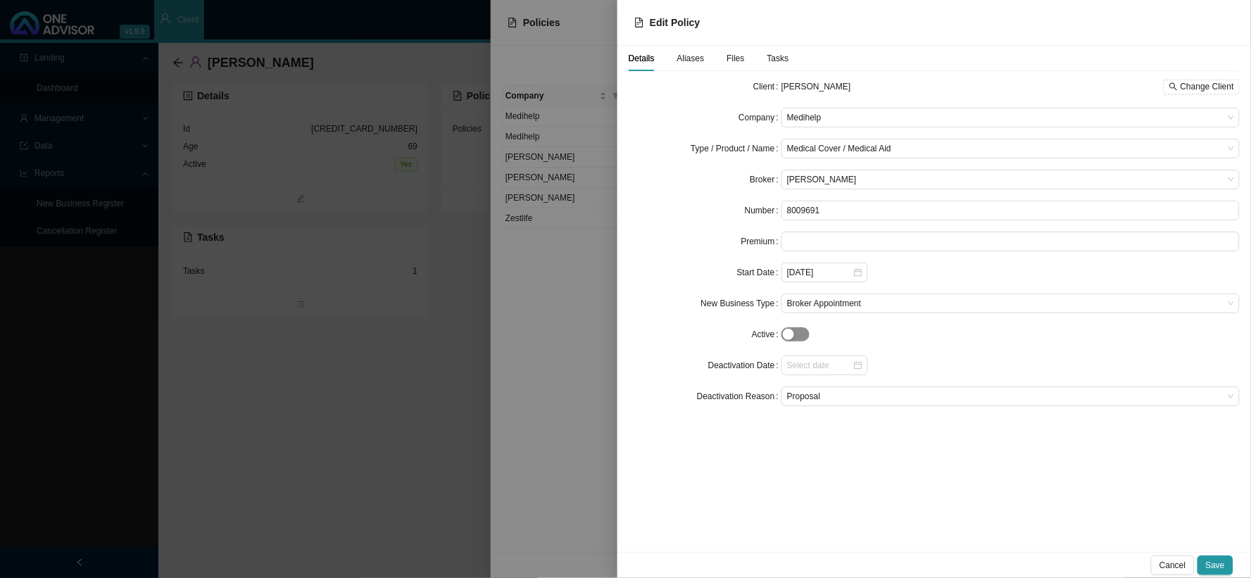
click at [795, 329] on span "button" at bounding box center [795, 334] width 28 height 14
click at [1223, 572] on button "Save" at bounding box center [1215, 565] width 36 height 20
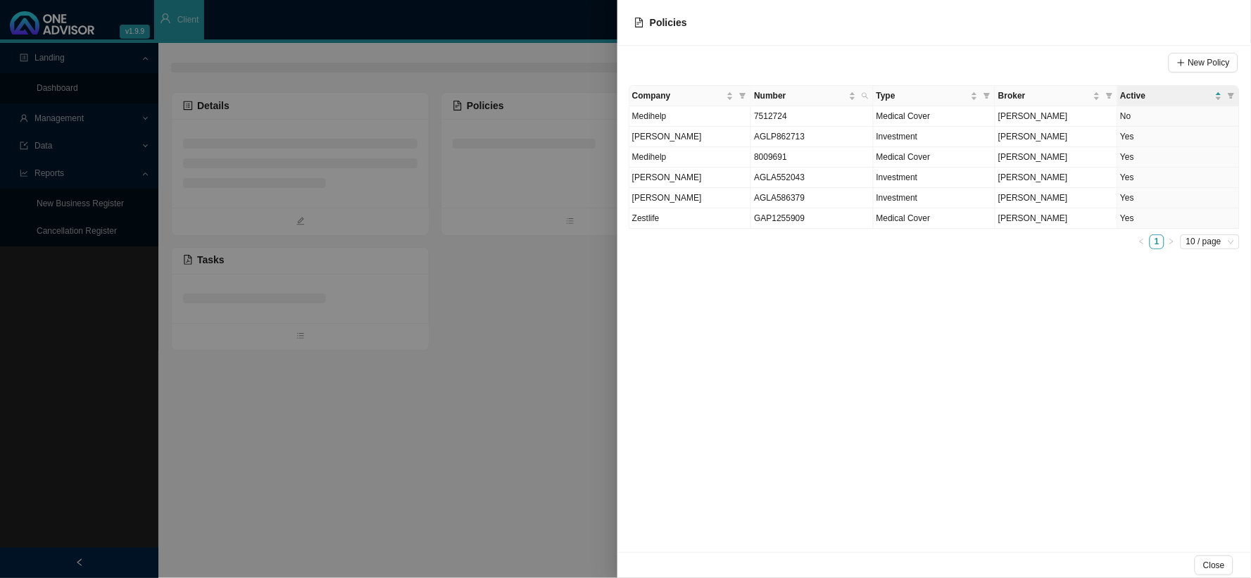
click at [565, 310] on div at bounding box center [625, 289] width 1251 height 578
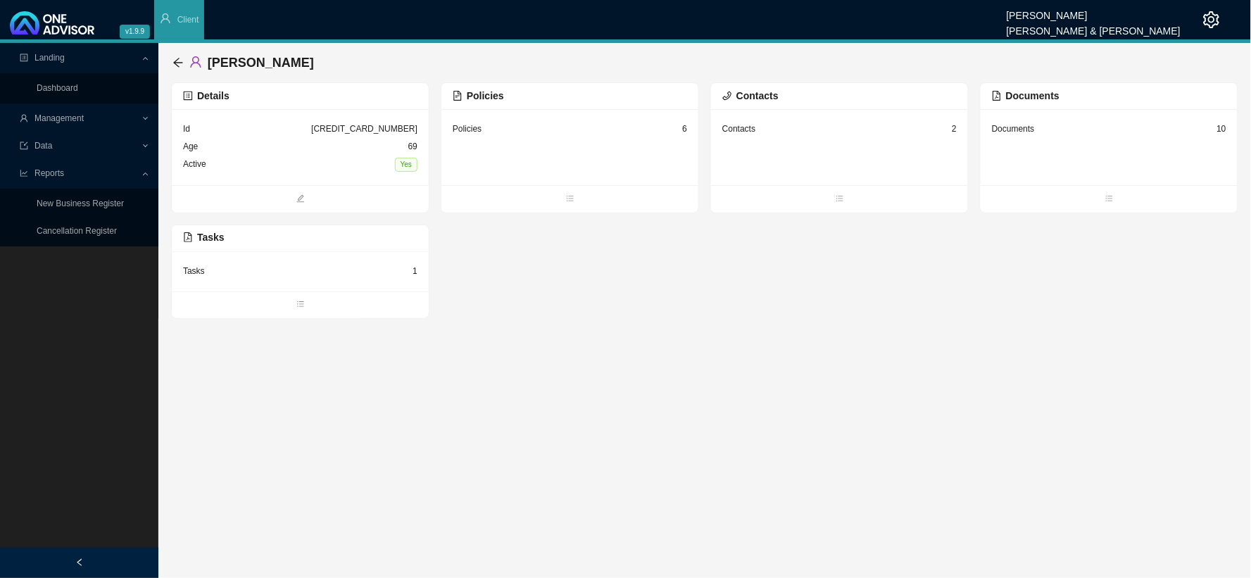
click at [137, 113] on span "Management" at bounding box center [80, 118] width 121 height 25
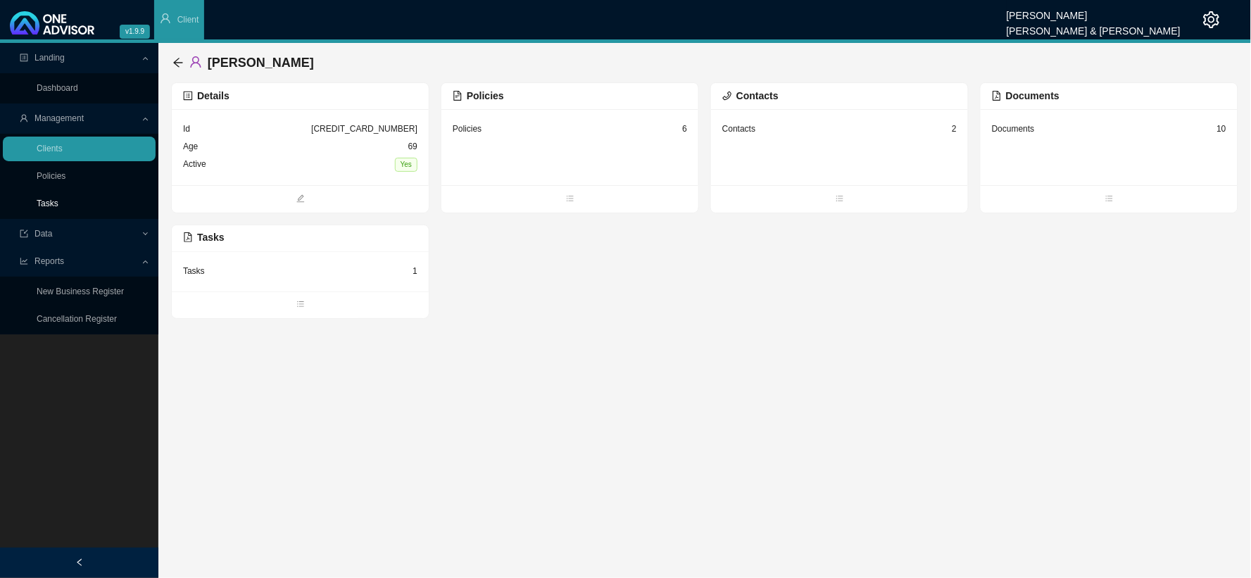
click at [58, 203] on link "Tasks" at bounding box center [48, 204] width 22 height 10
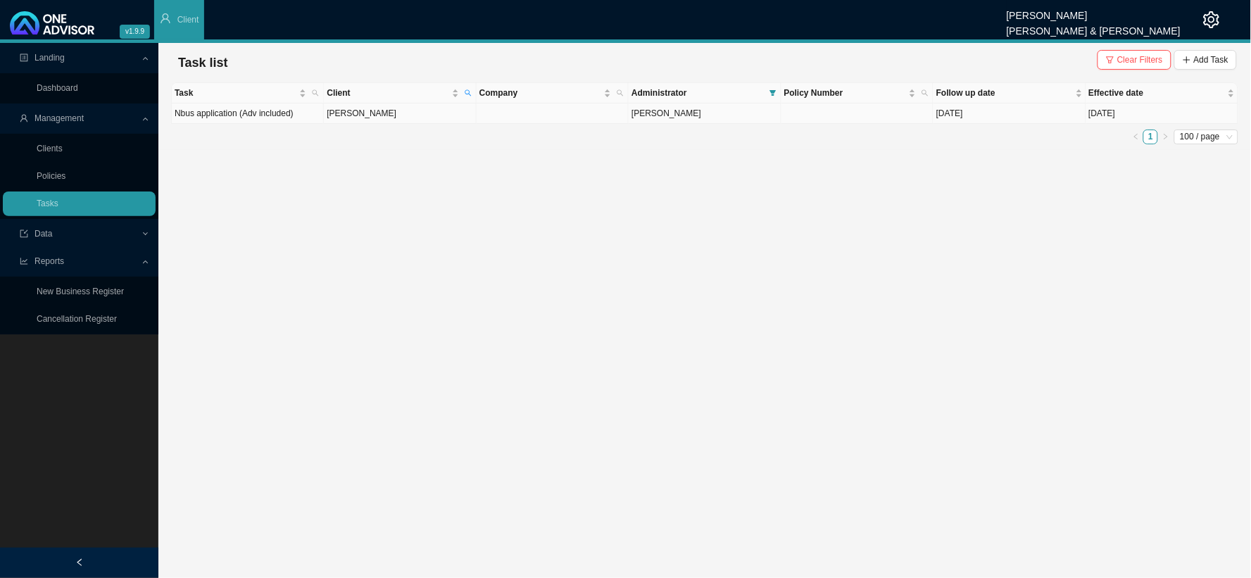
click at [405, 111] on td "[PERSON_NAME]" at bounding box center [400, 113] width 152 height 20
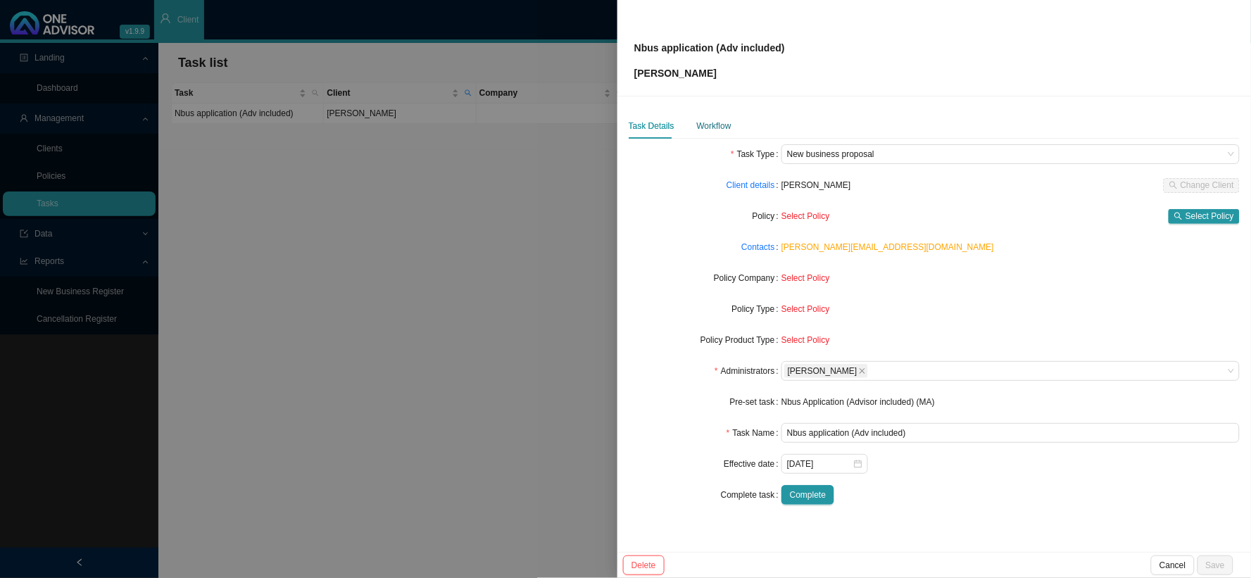
click at [716, 123] on div "Workflow" at bounding box center [714, 126] width 34 height 14
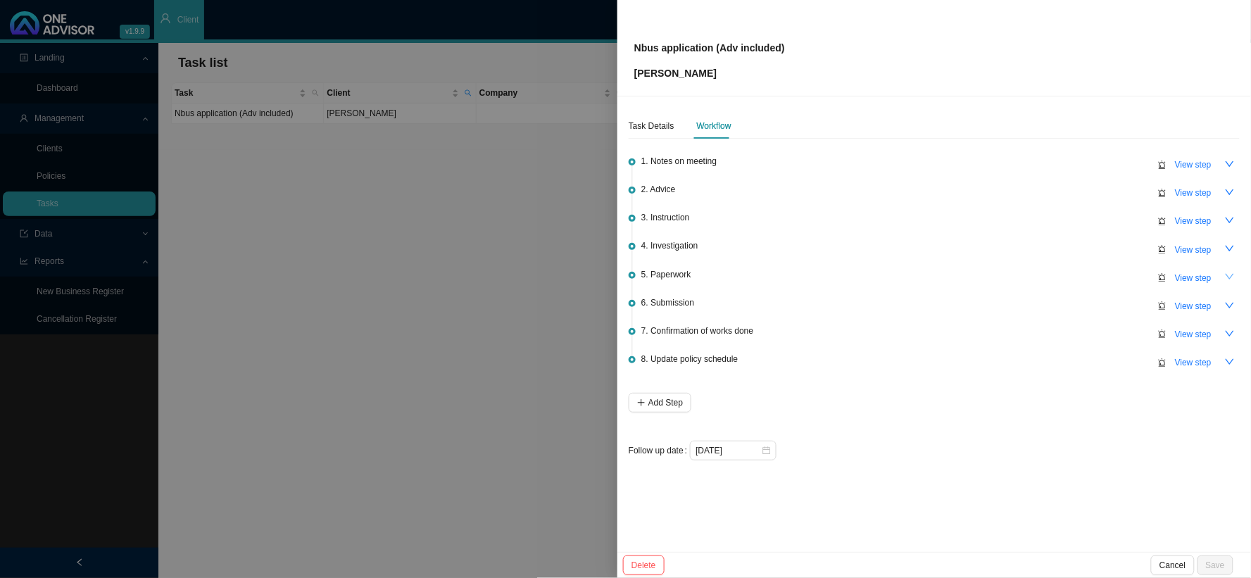
click at [1227, 275] on icon "down" at bounding box center [1230, 277] width 10 height 10
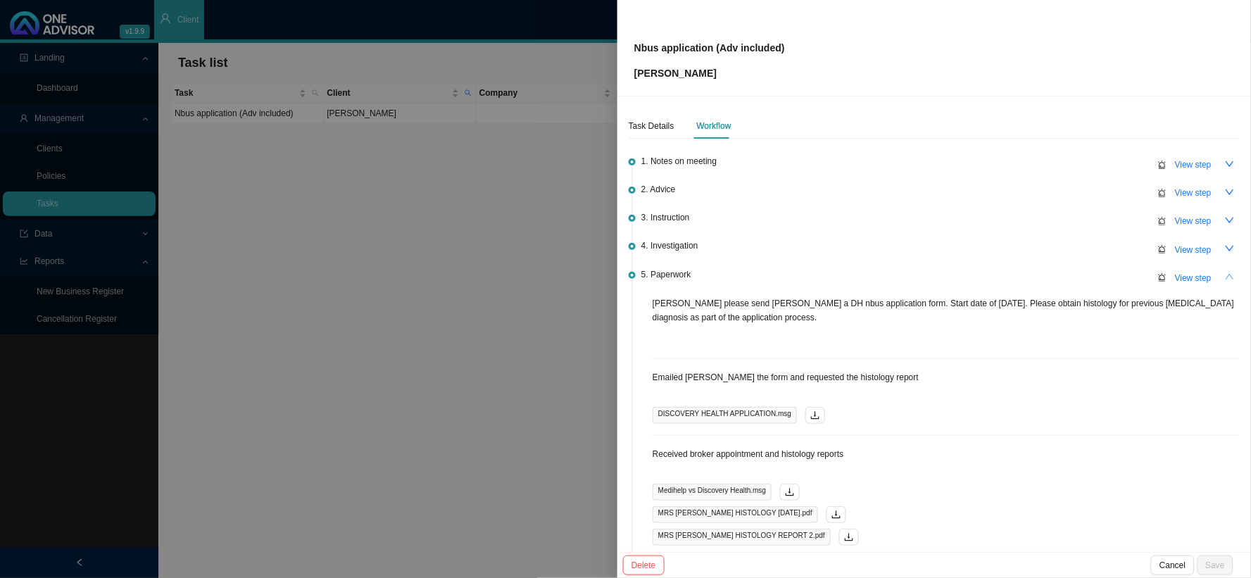
click at [1225, 275] on icon "up" at bounding box center [1230, 277] width 10 height 10
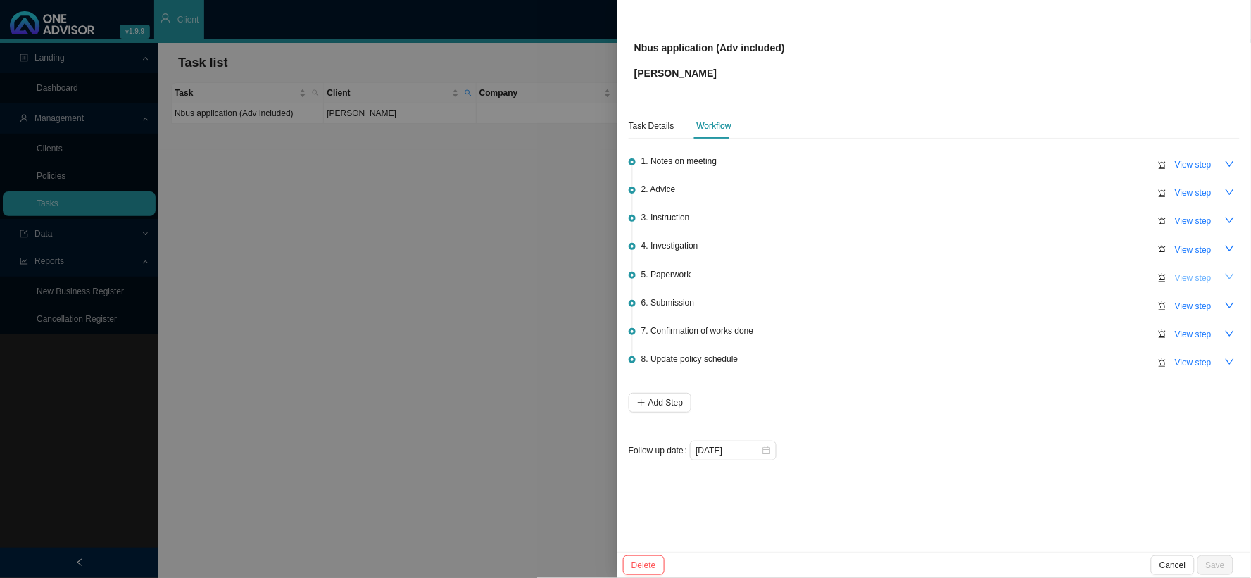
click at [1185, 277] on span "View step" at bounding box center [1193, 278] width 37 height 14
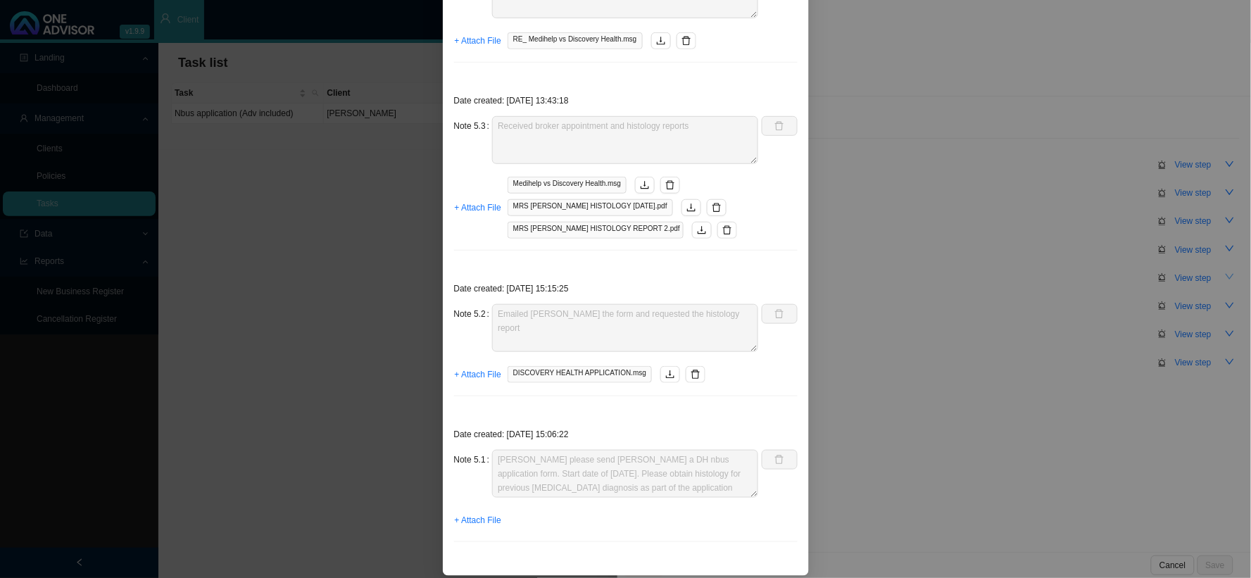
scroll to position [244, 0]
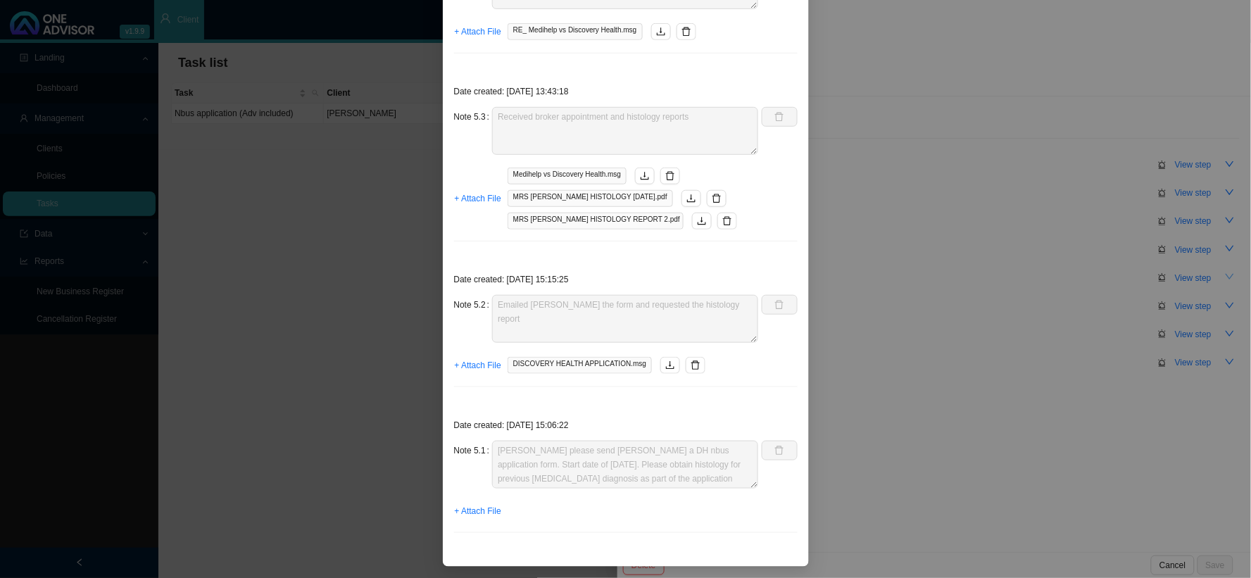
click at [931, 122] on div "Step details 5 Paperwork + Add Note Save & Close Date created: 2025-10-03 15:44…" at bounding box center [625, 289] width 1251 height 578
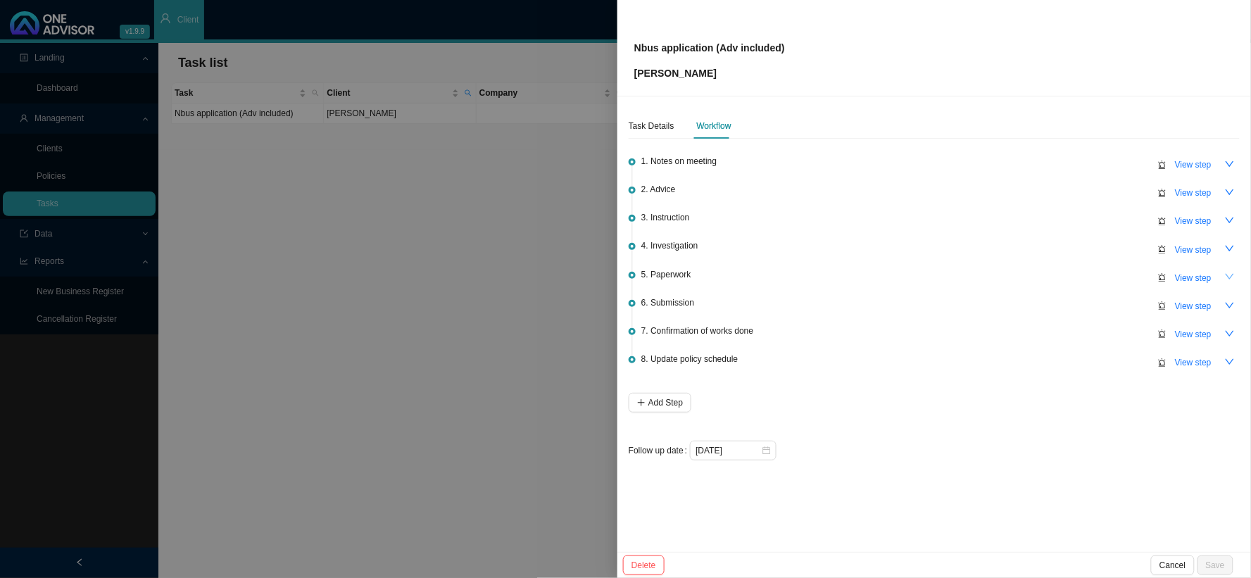
scroll to position [173, 0]
click at [659, 127] on div "Task Details" at bounding box center [652, 126] width 46 height 14
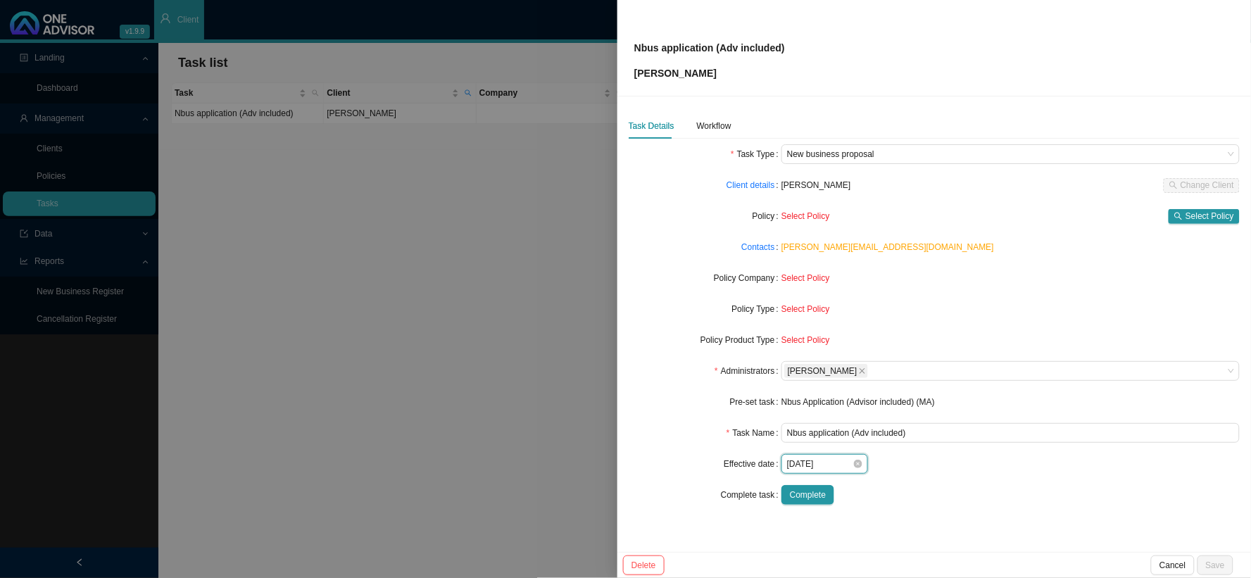
click at [845, 468] on input "[DATE]" at bounding box center [819, 464] width 65 height 14
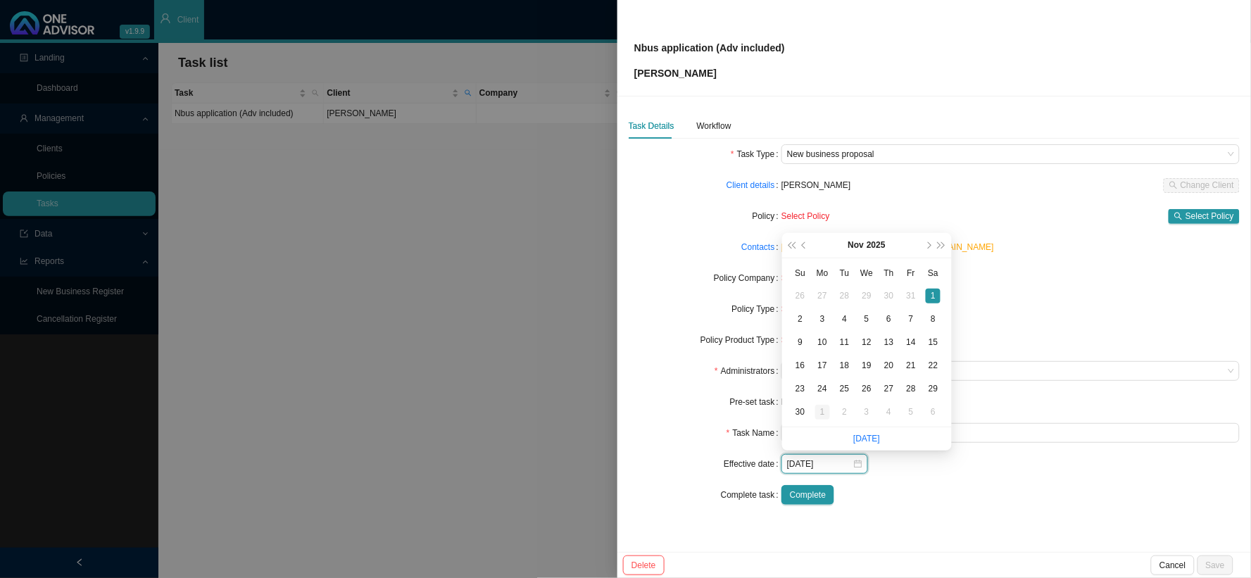
type input "2025-12-01"
click at [819, 415] on div "1" at bounding box center [822, 412] width 15 height 15
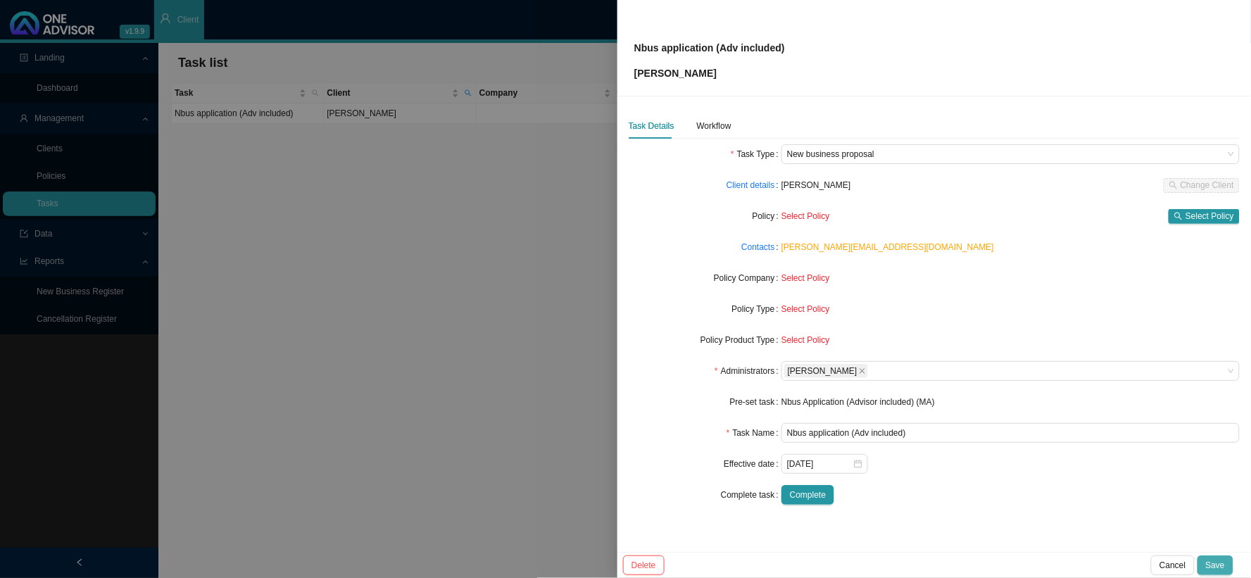
click at [1213, 563] on span "Save" at bounding box center [1215, 565] width 19 height 14
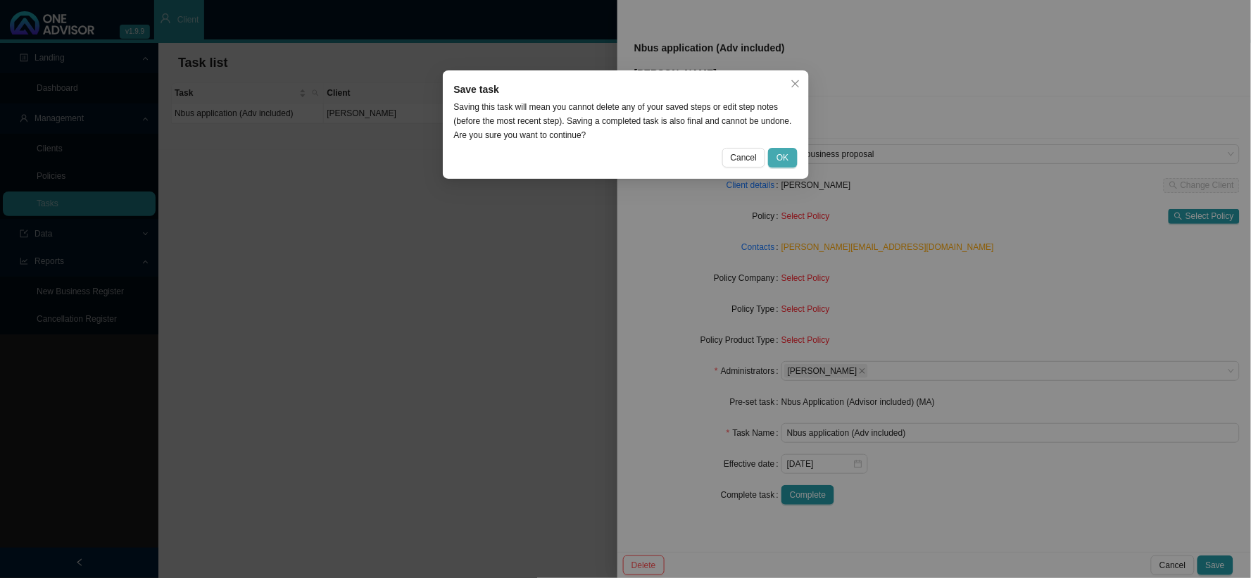
click at [791, 156] on button "OK" at bounding box center [782, 158] width 29 height 20
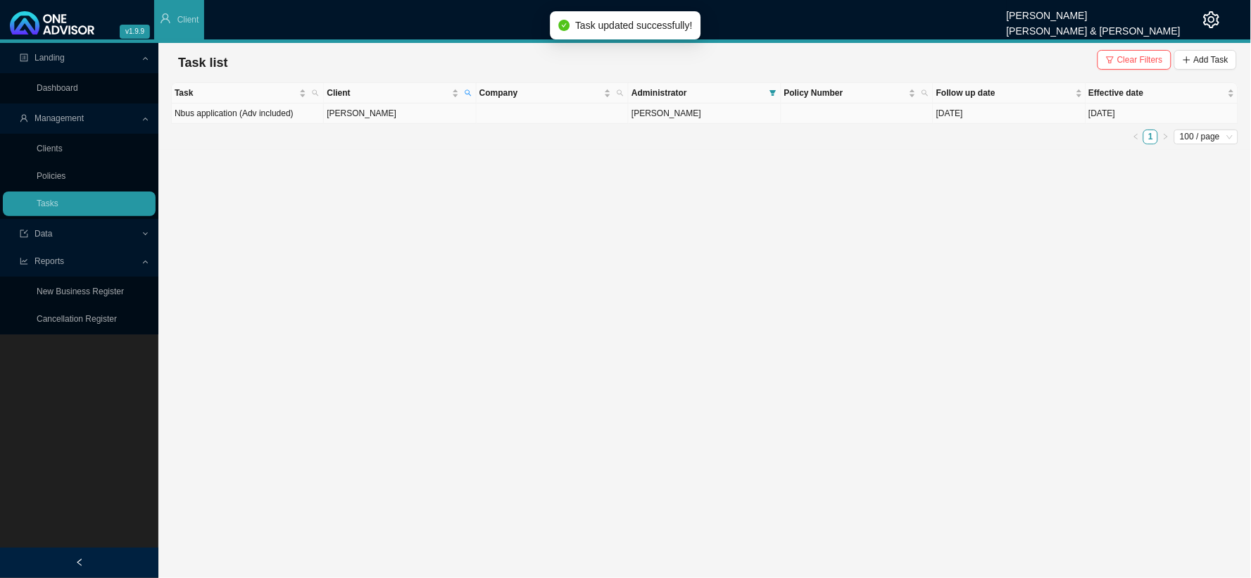
click at [417, 111] on td "[PERSON_NAME]" at bounding box center [400, 113] width 152 height 20
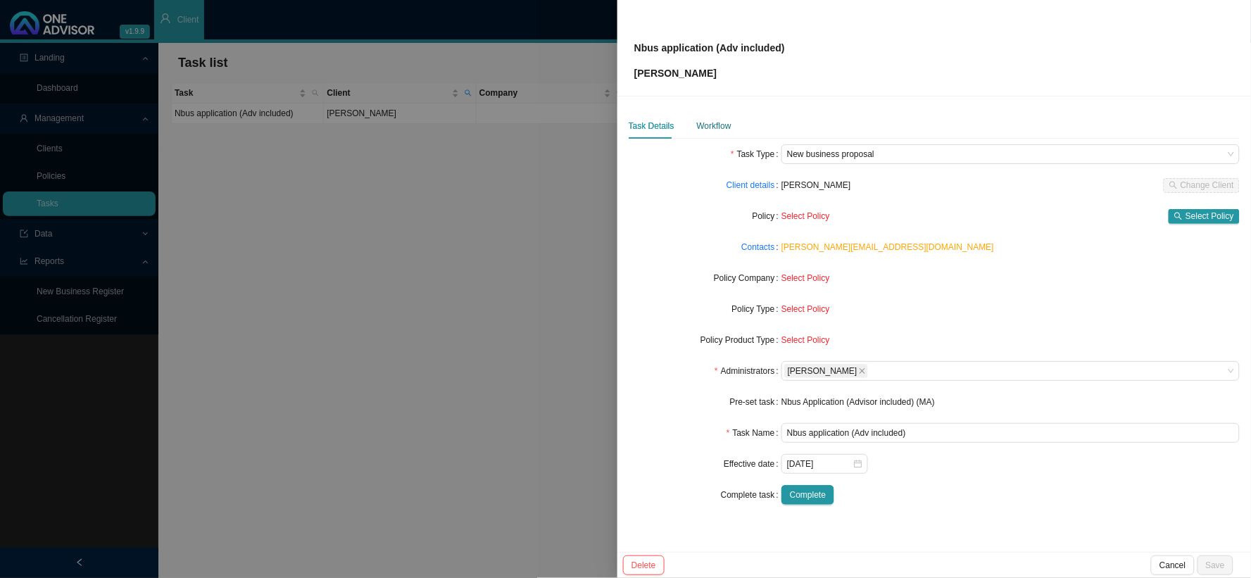
click at [715, 130] on div "Workflow" at bounding box center [714, 126] width 34 height 14
